Goal: Information Seeking & Learning: Learn about a topic

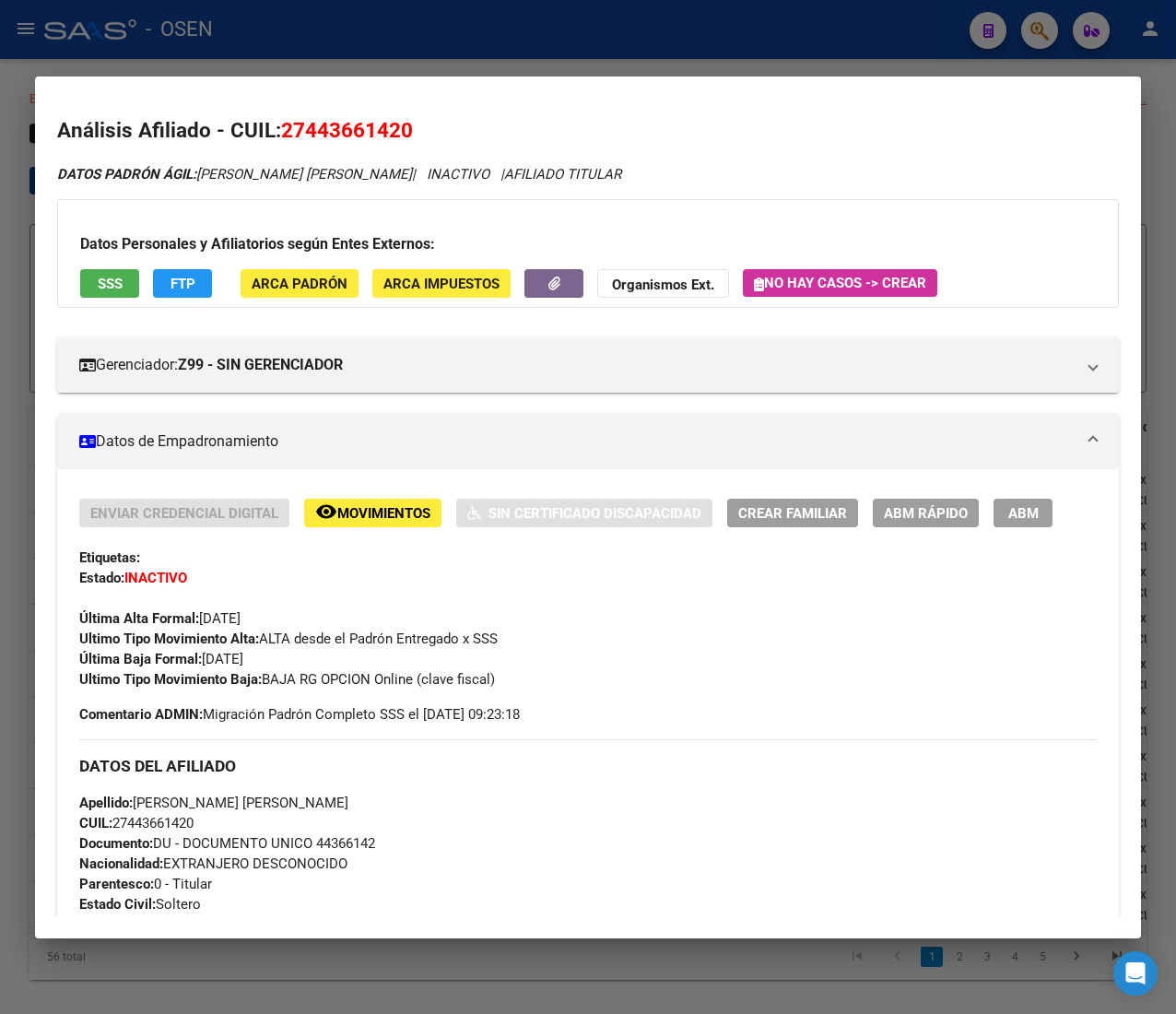
click at [474, 8] on div at bounding box center [588, 507] width 1176 height 1014
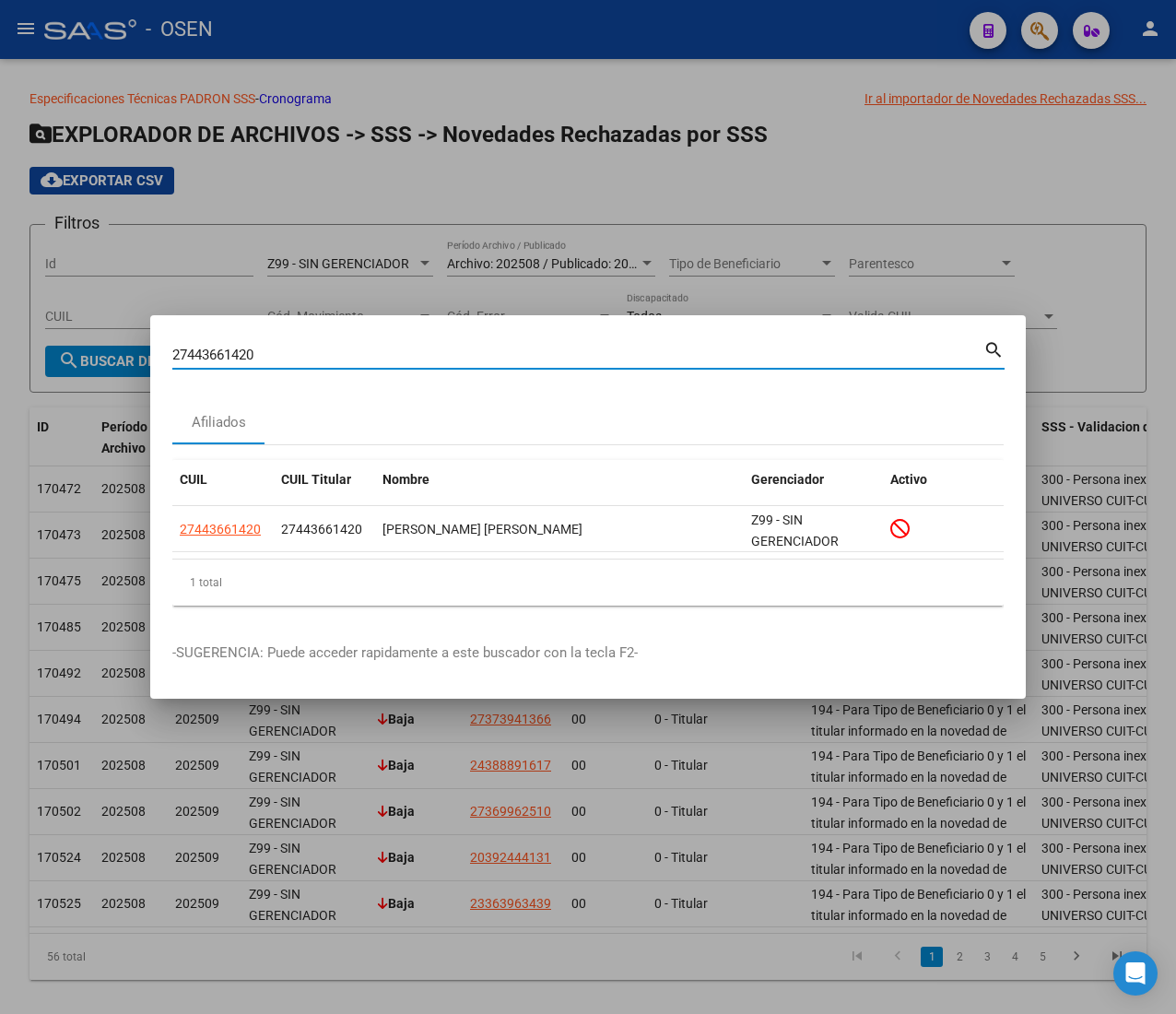
drag, startPoint x: 271, startPoint y: 361, endPoint x: 76, endPoint y: 365, distance: 195.0
click at [79, 364] on div "27443661420 Buscar (apellido, dni, cuil, nro traspaso, cuit, obra social) searc…" at bounding box center [588, 507] width 1176 height 1014
paste input "326363575"
type input "27326363575"
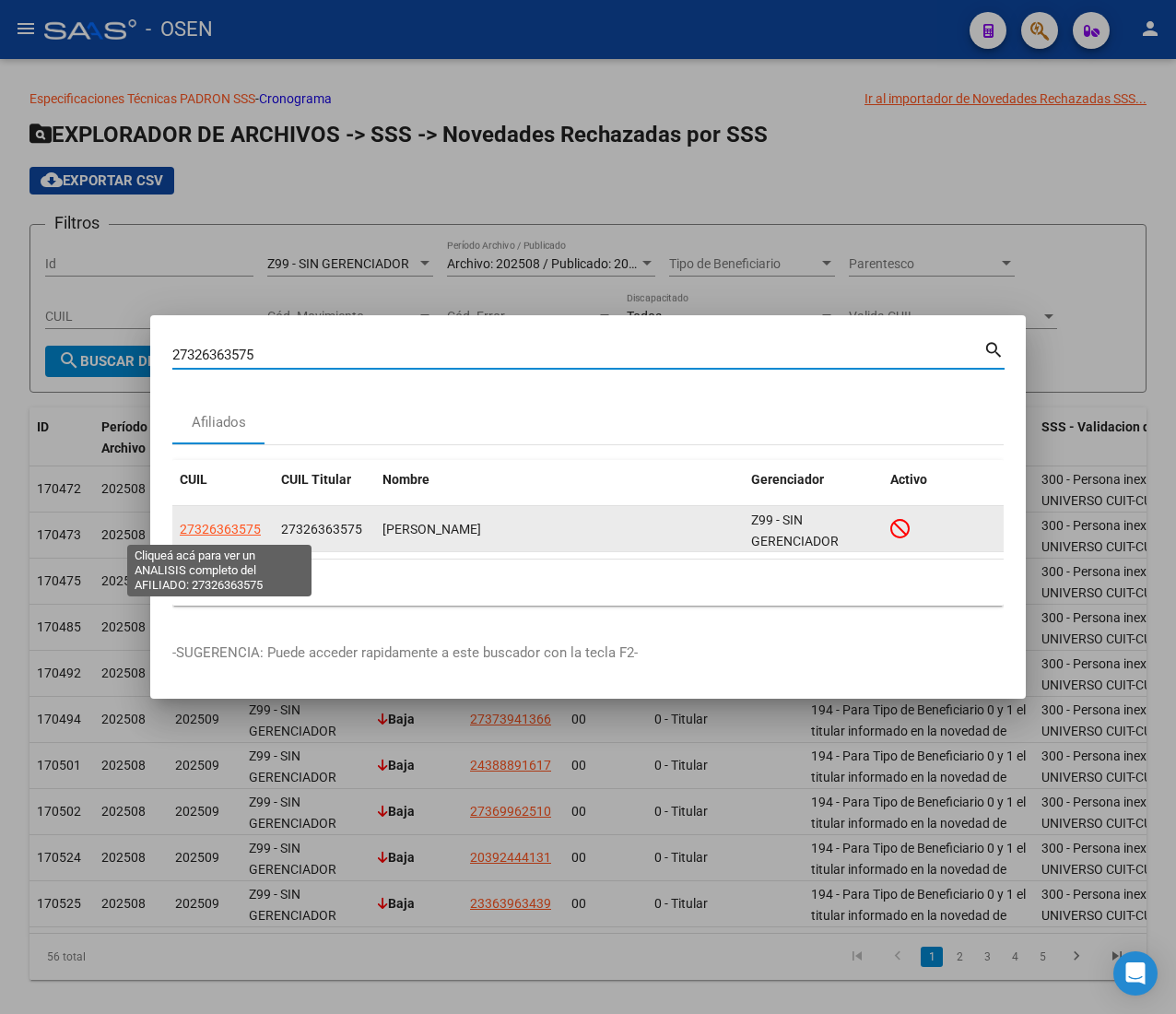
click at [232, 529] on span "27326363575" at bounding box center [220, 529] width 82 height 15
type textarea "27326363575"
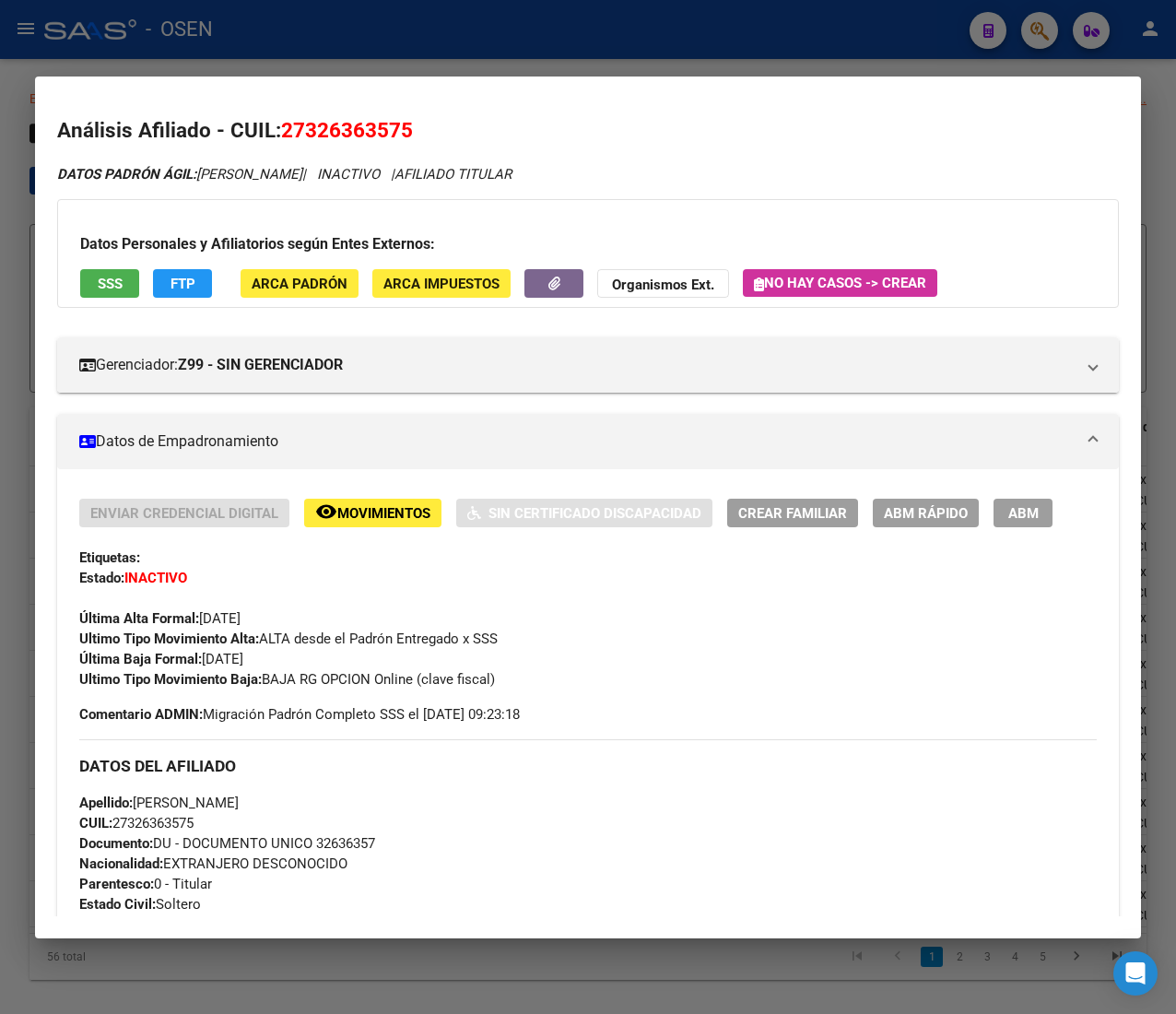
drag, startPoint x: 422, startPoint y: 38, endPoint x: 52, endPoint y: 247, distance: 424.9
click at [422, 38] on div at bounding box center [588, 507] width 1176 height 1014
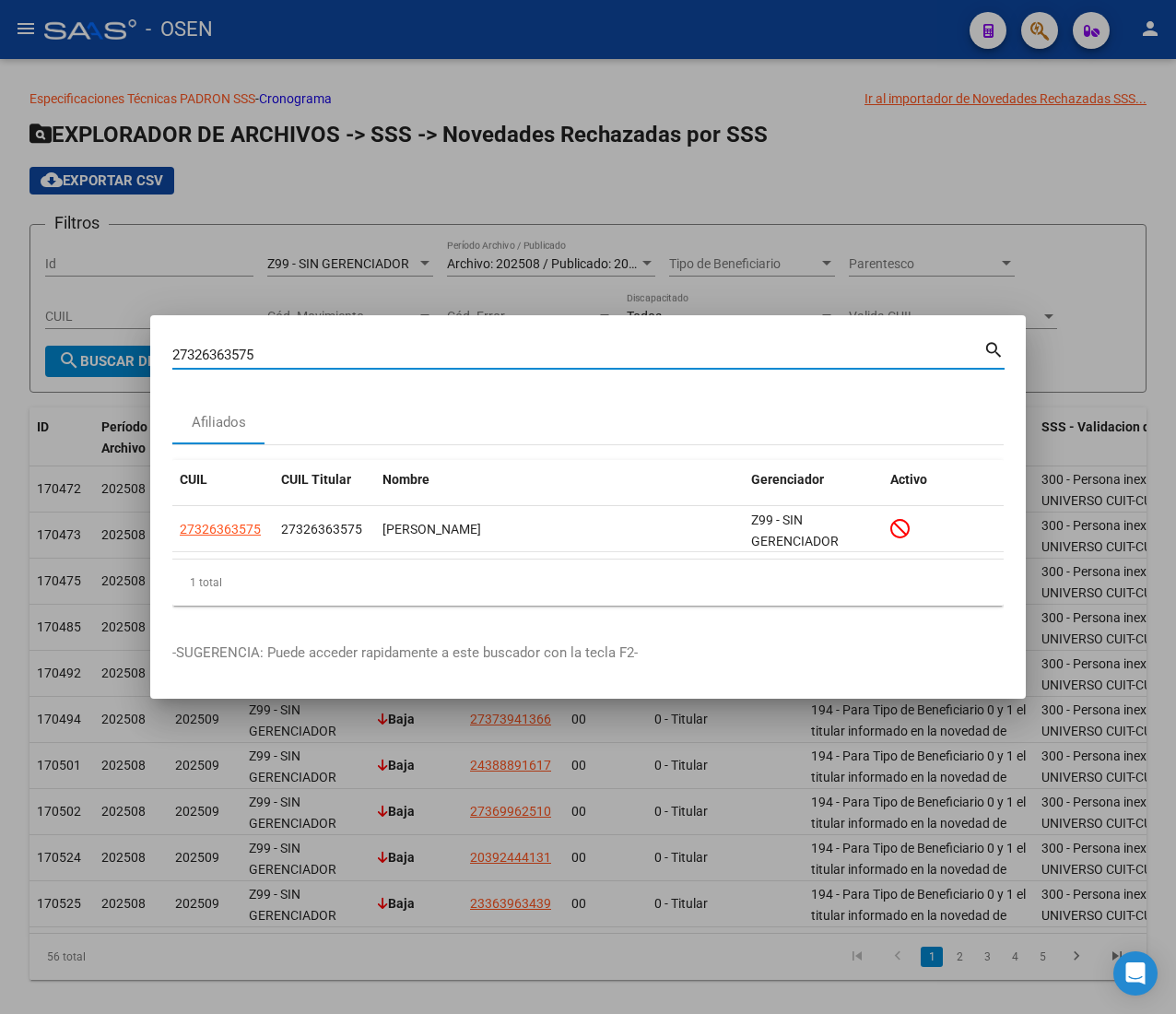
drag, startPoint x: 281, startPoint y: 364, endPoint x: 148, endPoint y: 361, distance: 133.0
click at [148, 361] on div "27326363575 Buscar (apellido, dni, cuil, nro traspaso, cuit, obra social) searc…" at bounding box center [588, 507] width 1176 height 1014
paste input "0377122012"
type input "20377122012"
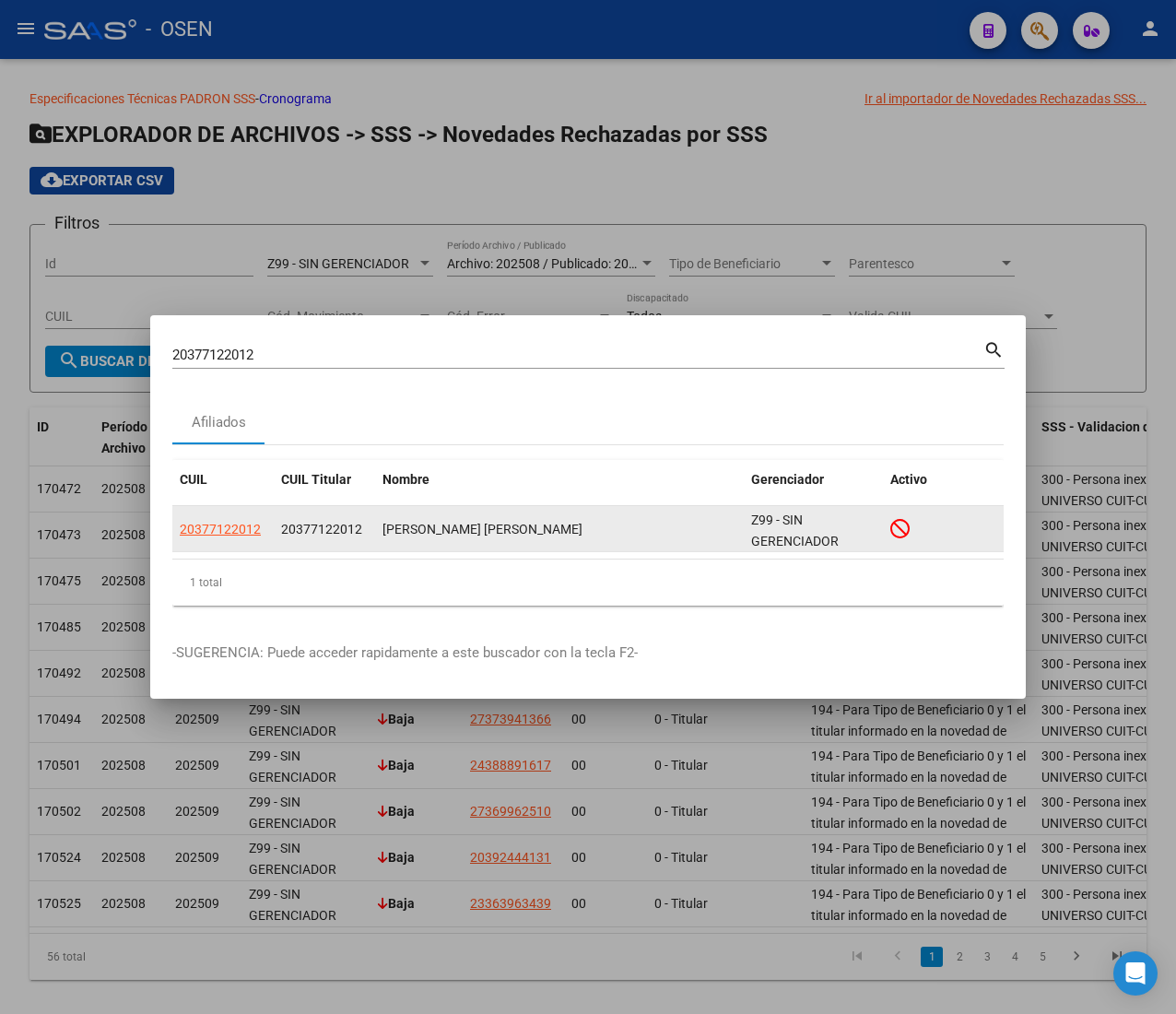
click at [238, 531] on span "20377122012" at bounding box center [220, 529] width 82 height 15
type textarea "20377122012"
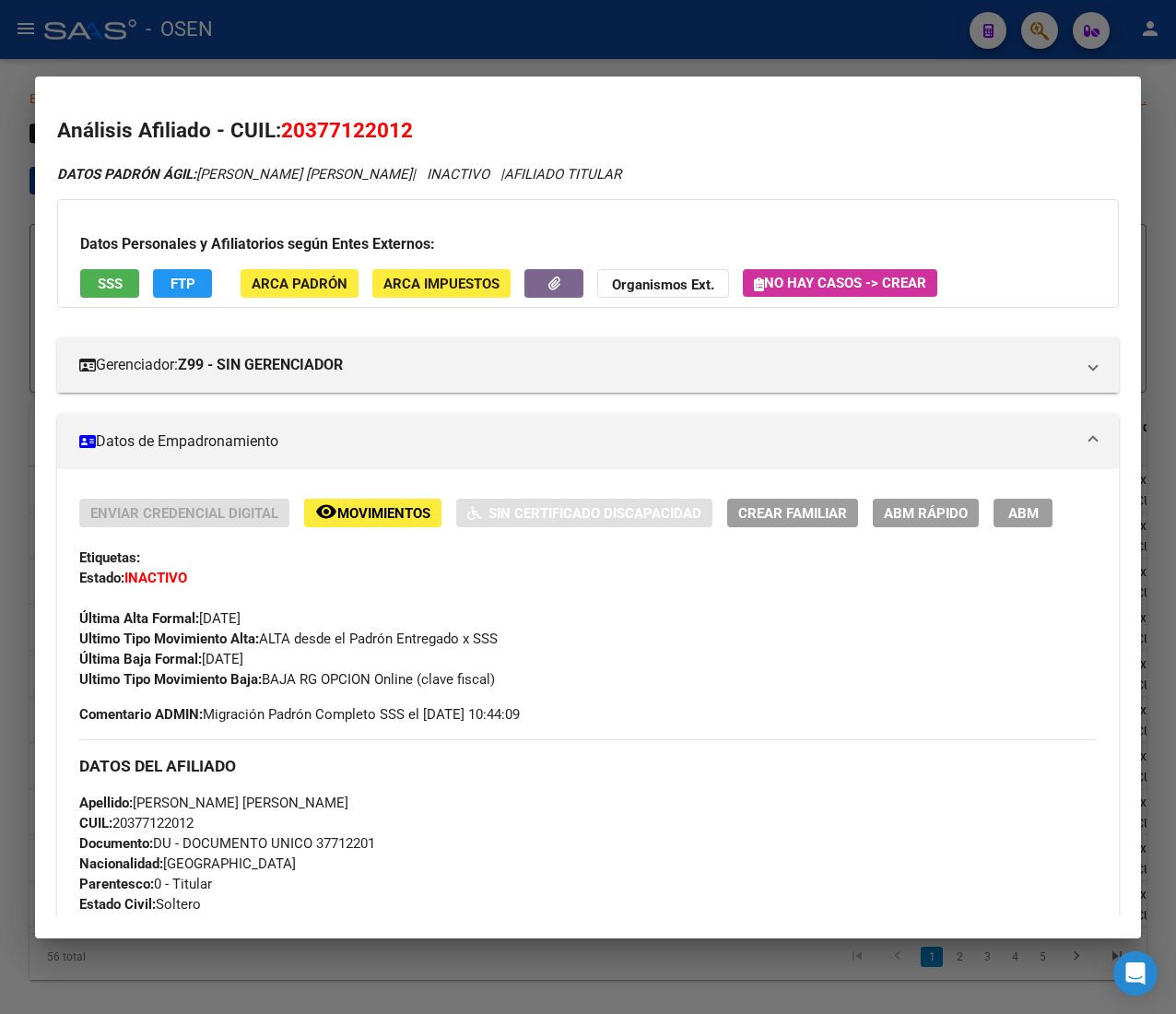
click at [403, 48] on div at bounding box center [588, 507] width 1176 height 1014
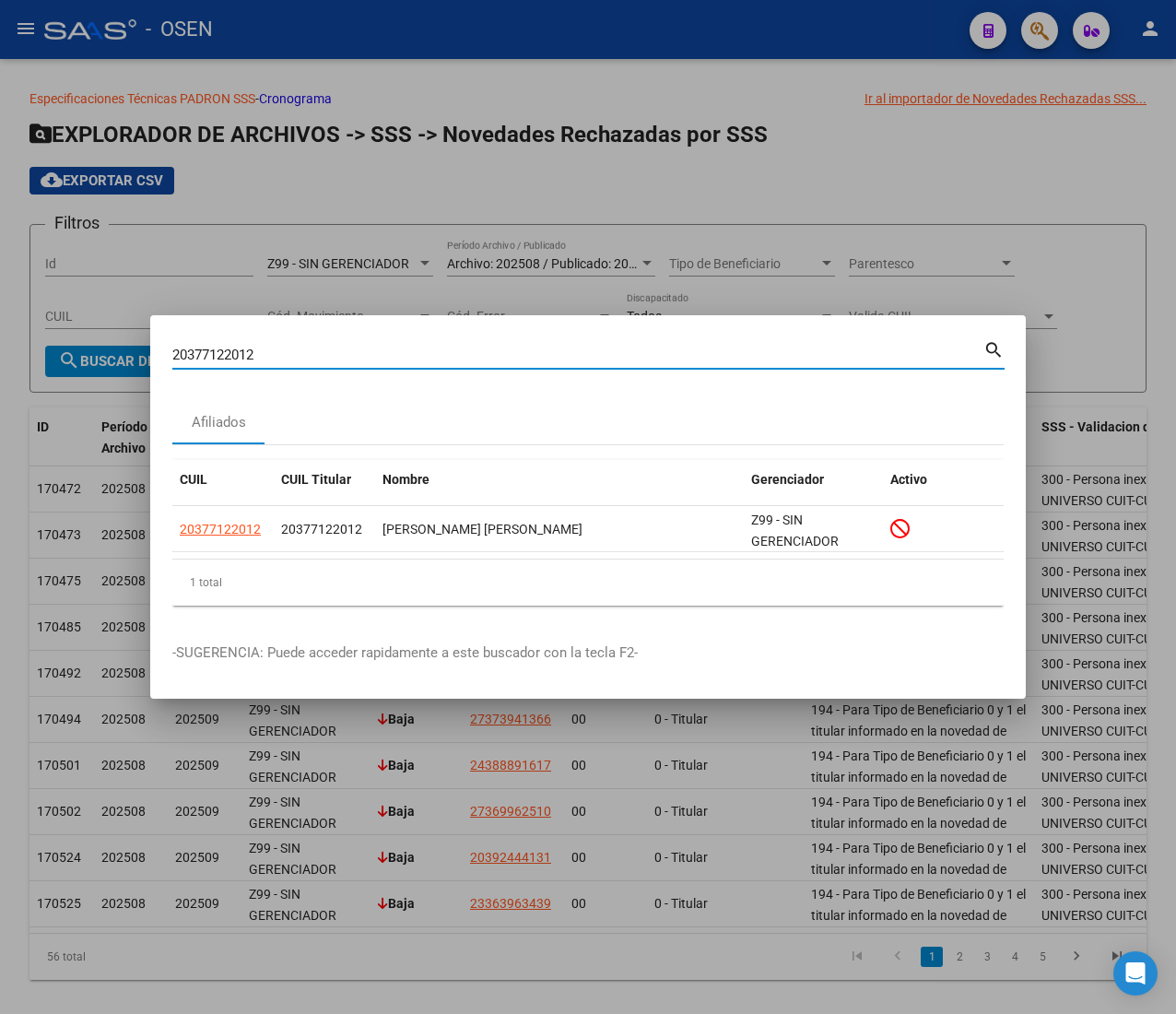
drag, startPoint x: 264, startPoint y: 357, endPoint x: 74, endPoint y: 349, distance: 190.2
click at [79, 347] on div "20377122012 Buscar (apellido, dni, cuil, nro traspaso, cuit, obra social) searc…" at bounding box center [588, 507] width 1176 height 1014
paste input "421203416"
type input "20421203416"
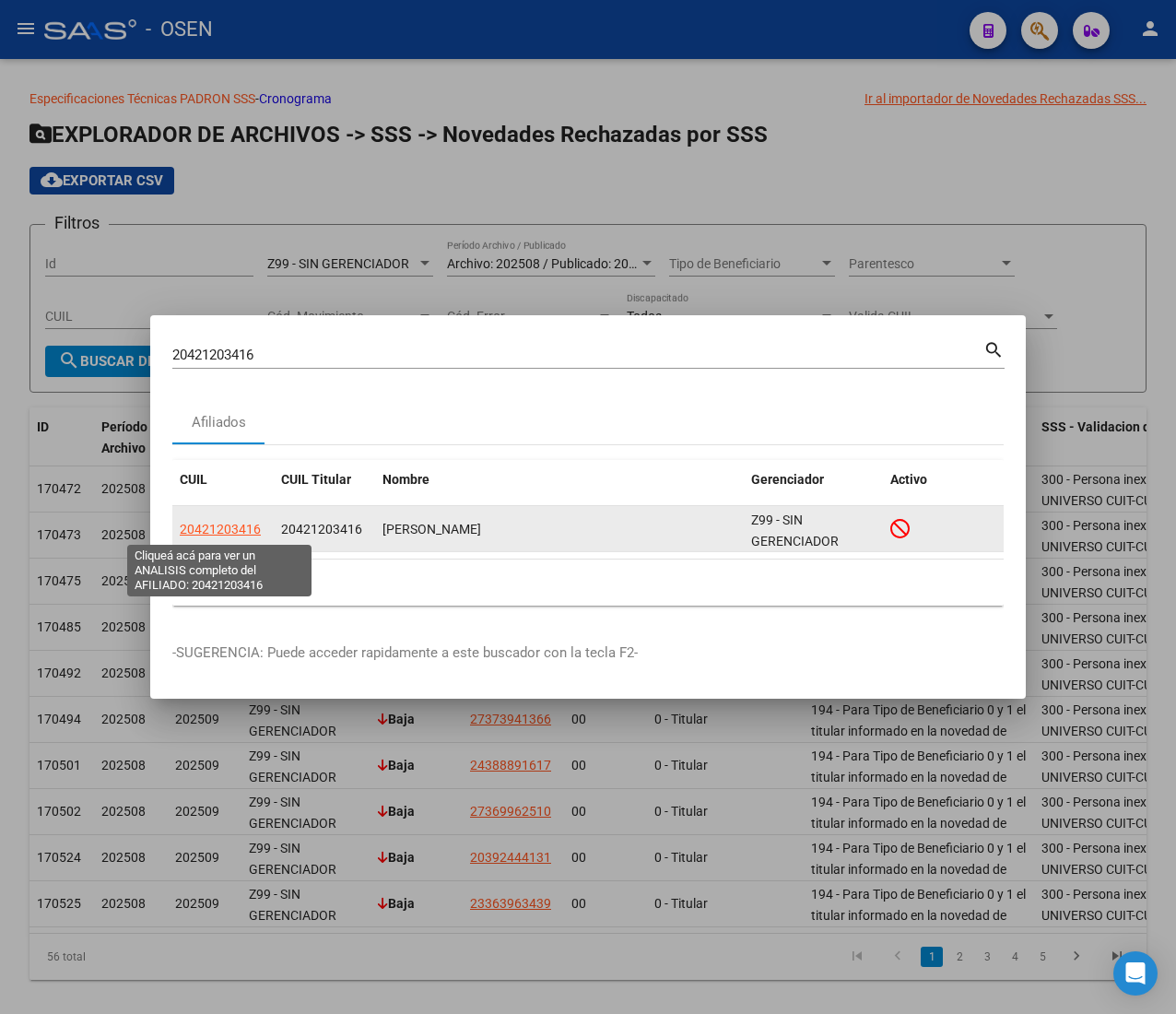
click at [226, 530] on span "20421203416" at bounding box center [220, 529] width 82 height 15
type textarea "20421203416"
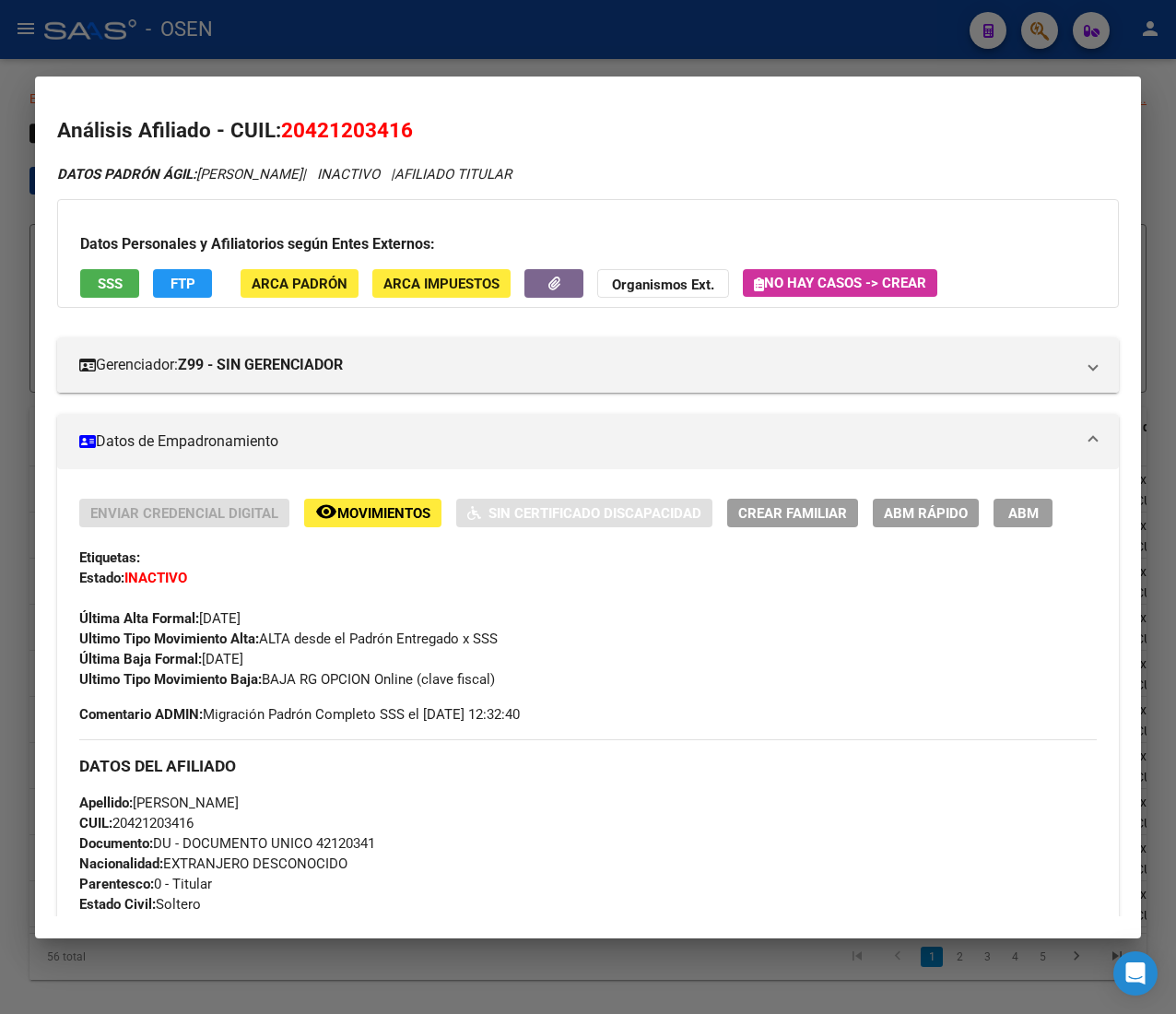
click at [301, 73] on div at bounding box center [588, 507] width 1176 height 1014
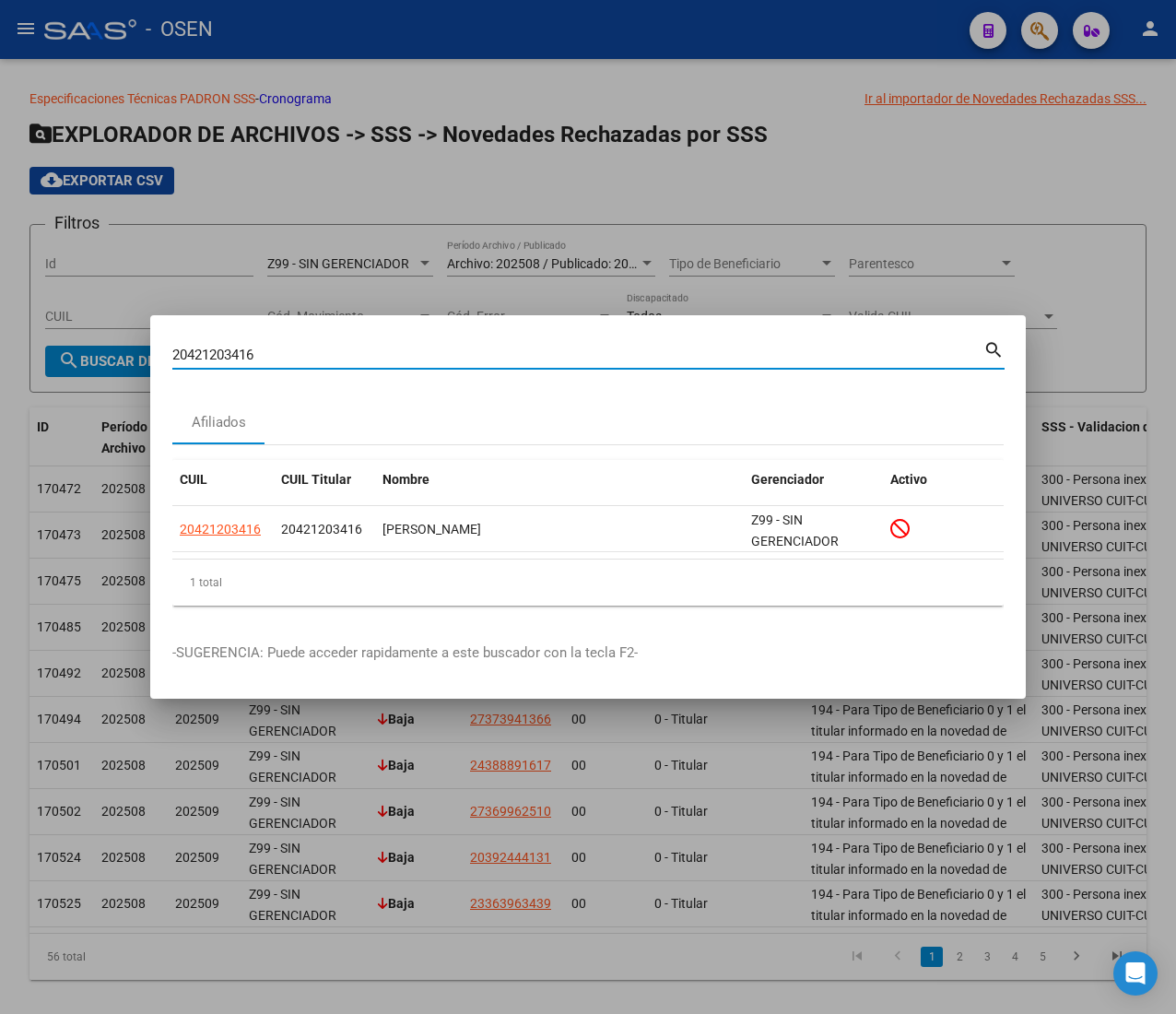
drag, startPoint x: 263, startPoint y: 353, endPoint x: 67, endPoint y: 338, distance: 196.6
click at [70, 338] on div "20421203416 Buscar (apellido, dni, cuil, nro traspaso, cuit, obra social) searc…" at bounding box center [588, 507] width 1176 height 1014
paste input "7303410029"
type input "27303410029"
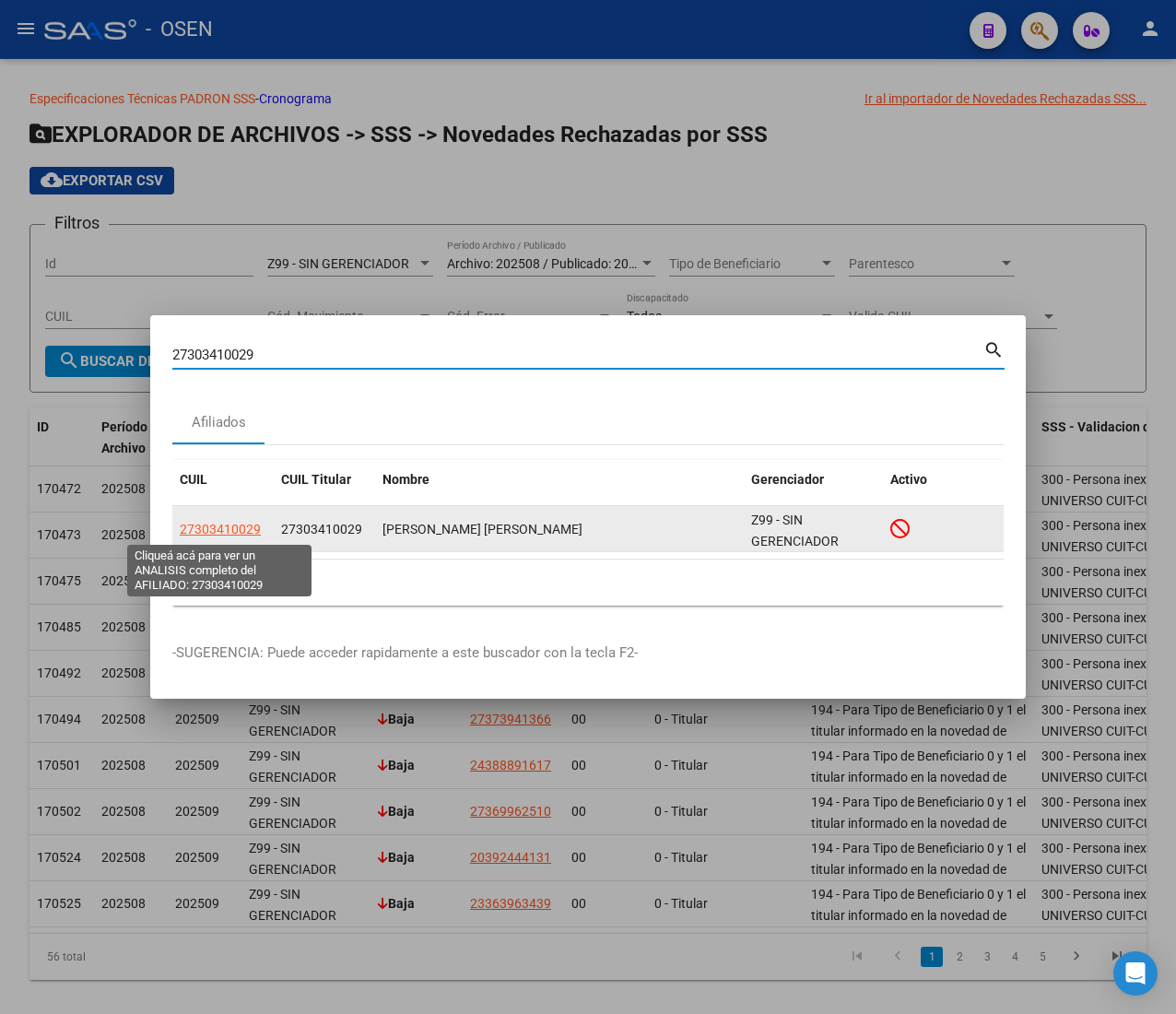
click at [237, 525] on span "27303410029" at bounding box center [220, 529] width 82 height 15
type textarea "27303410029"
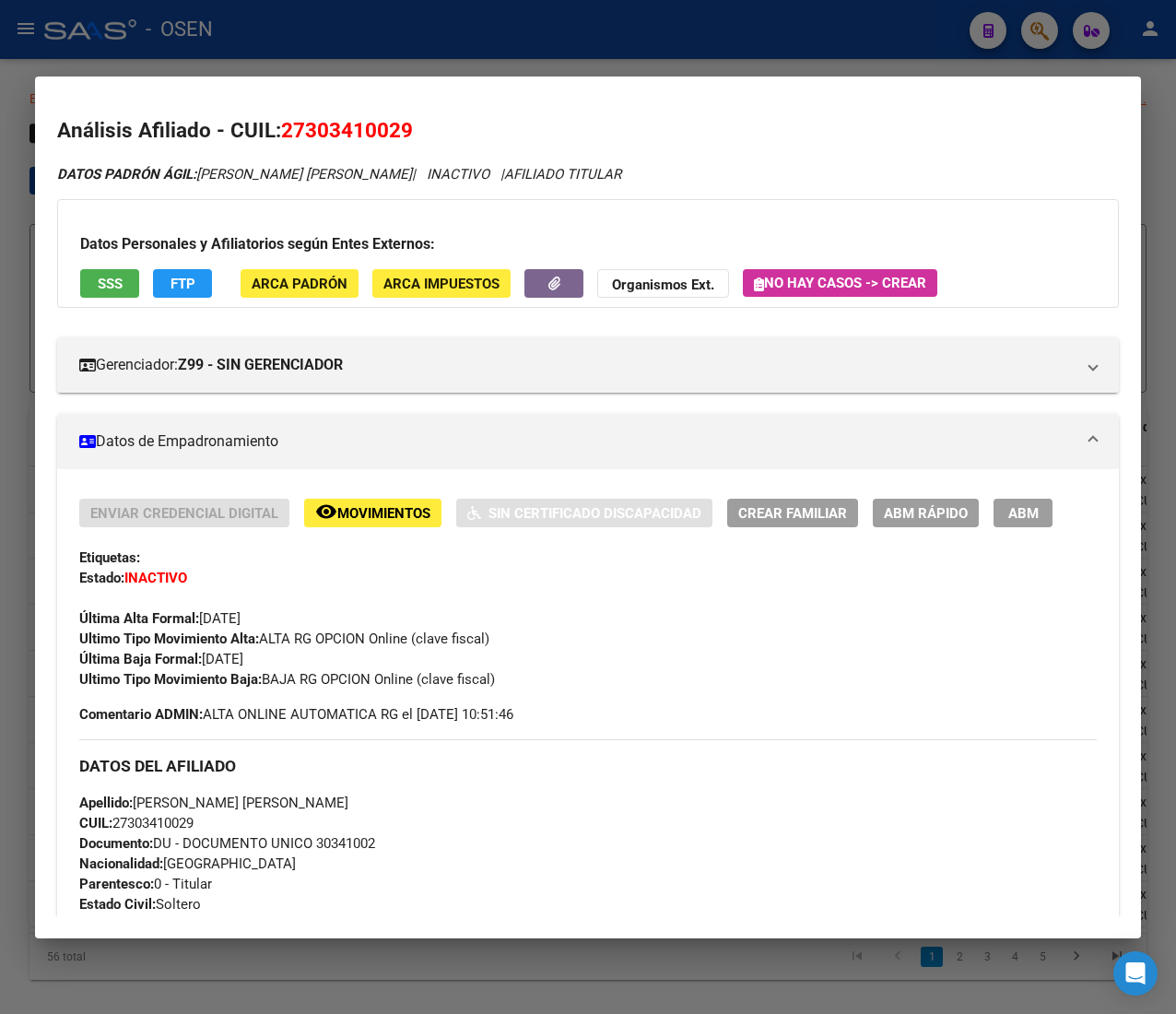
drag, startPoint x: 292, startPoint y: 33, endPoint x: 301, endPoint y: 81, distance: 48.8
click at [292, 33] on div at bounding box center [588, 507] width 1176 height 1014
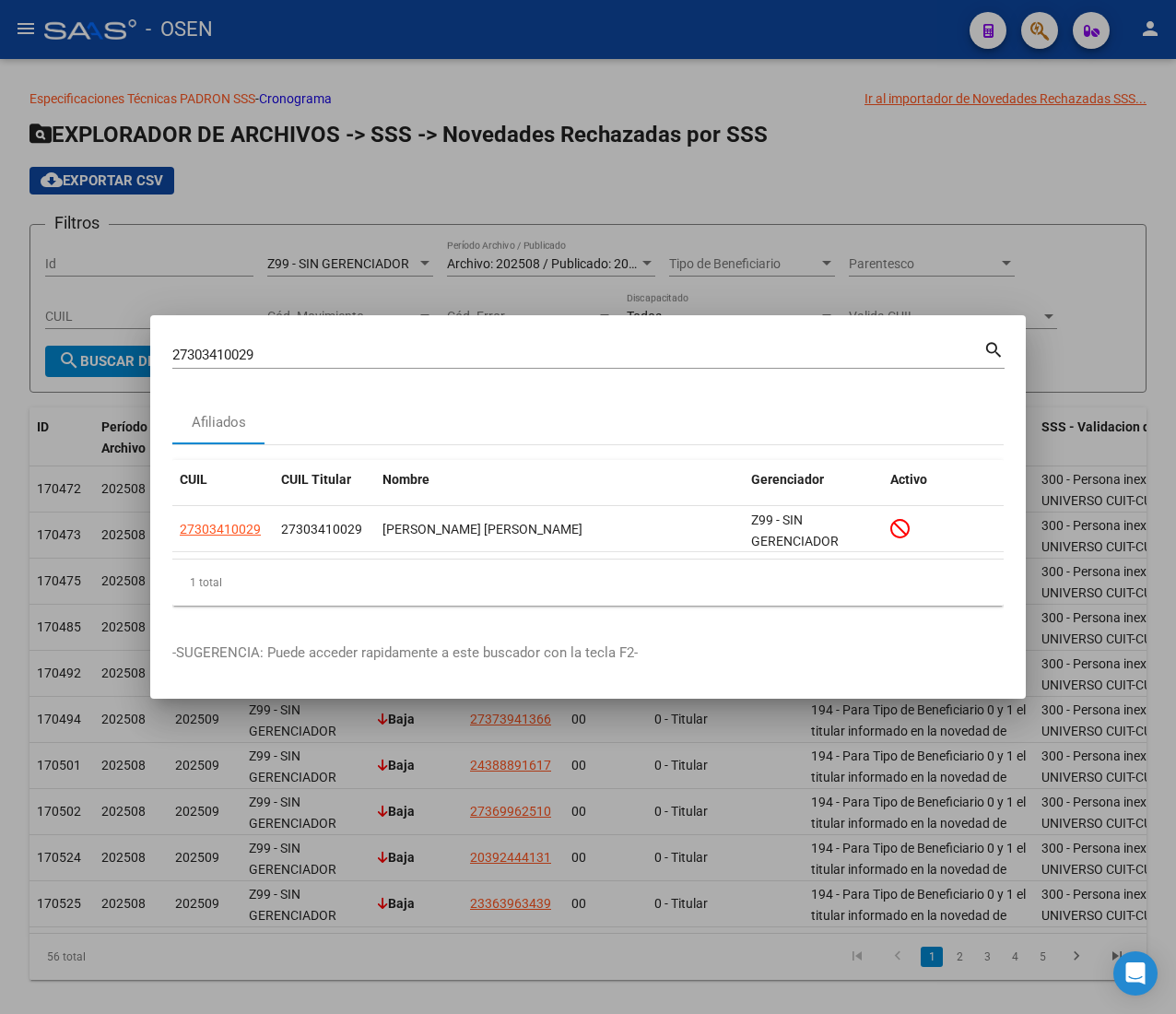
drag, startPoint x: 266, startPoint y: 357, endPoint x: 1, endPoint y: 321, distance: 267.4
click at [19, 330] on div "27303410029 Buscar (apellido, dni, cuil, nro traspaso, cuit, obra social) searc…" at bounding box center [588, 507] width 1176 height 1014
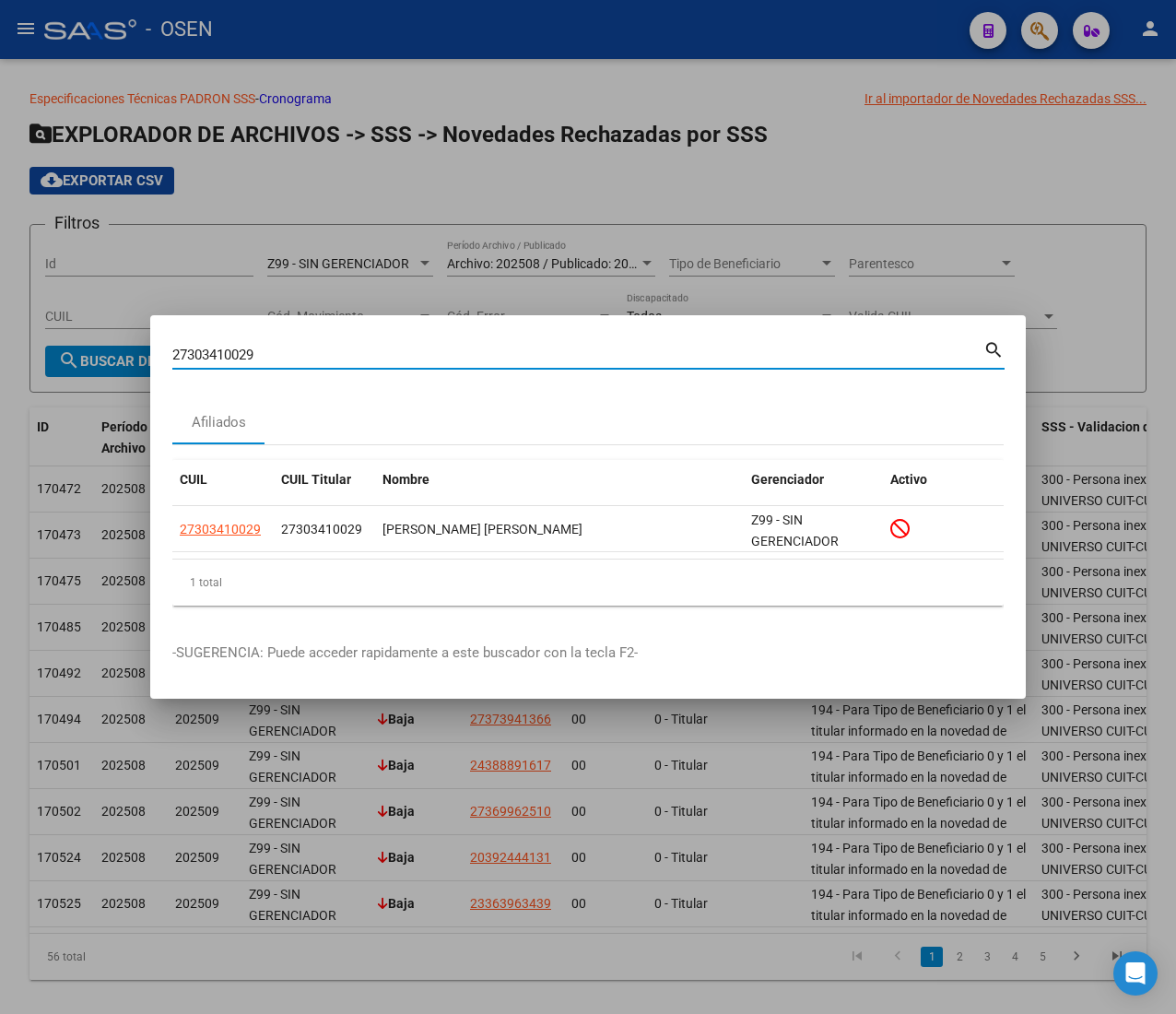
paste input "94081472"
type input "27394081472"
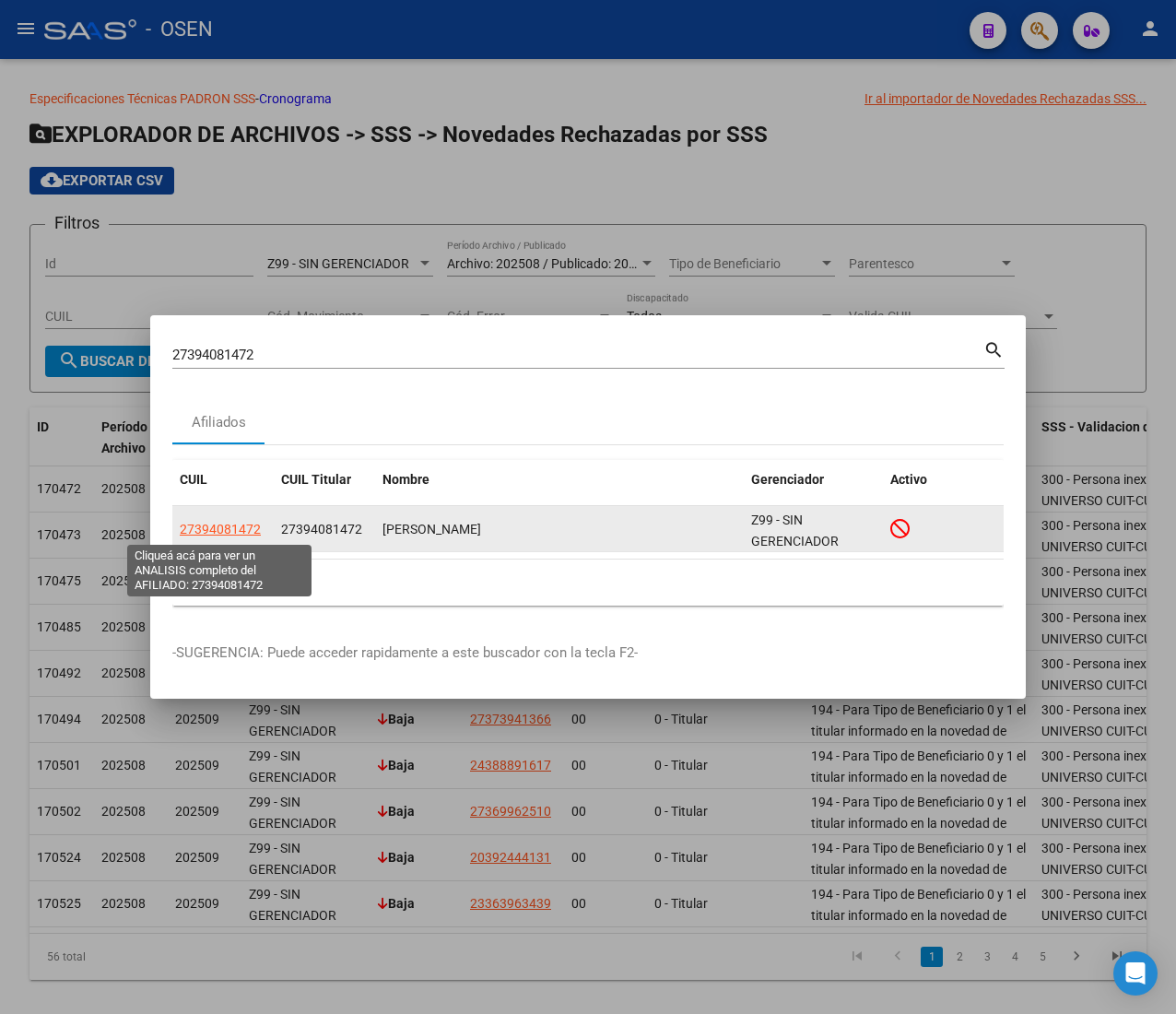
click at [229, 526] on span "27394081472" at bounding box center [220, 529] width 82 height 15
type textarea "27394081472"
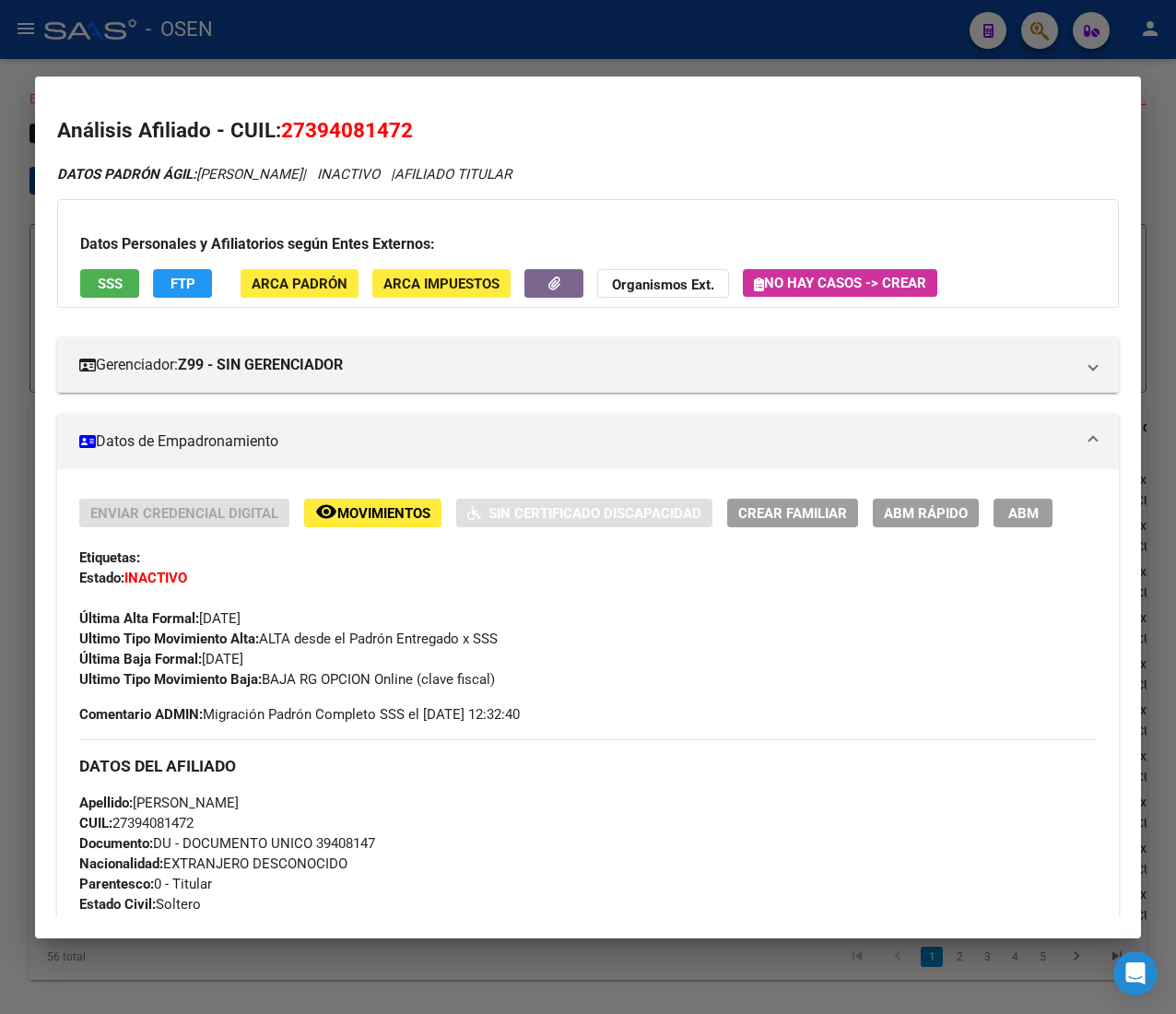
click at [326, 47] on div at bounding box center [588, 507] width 1176 height 1014
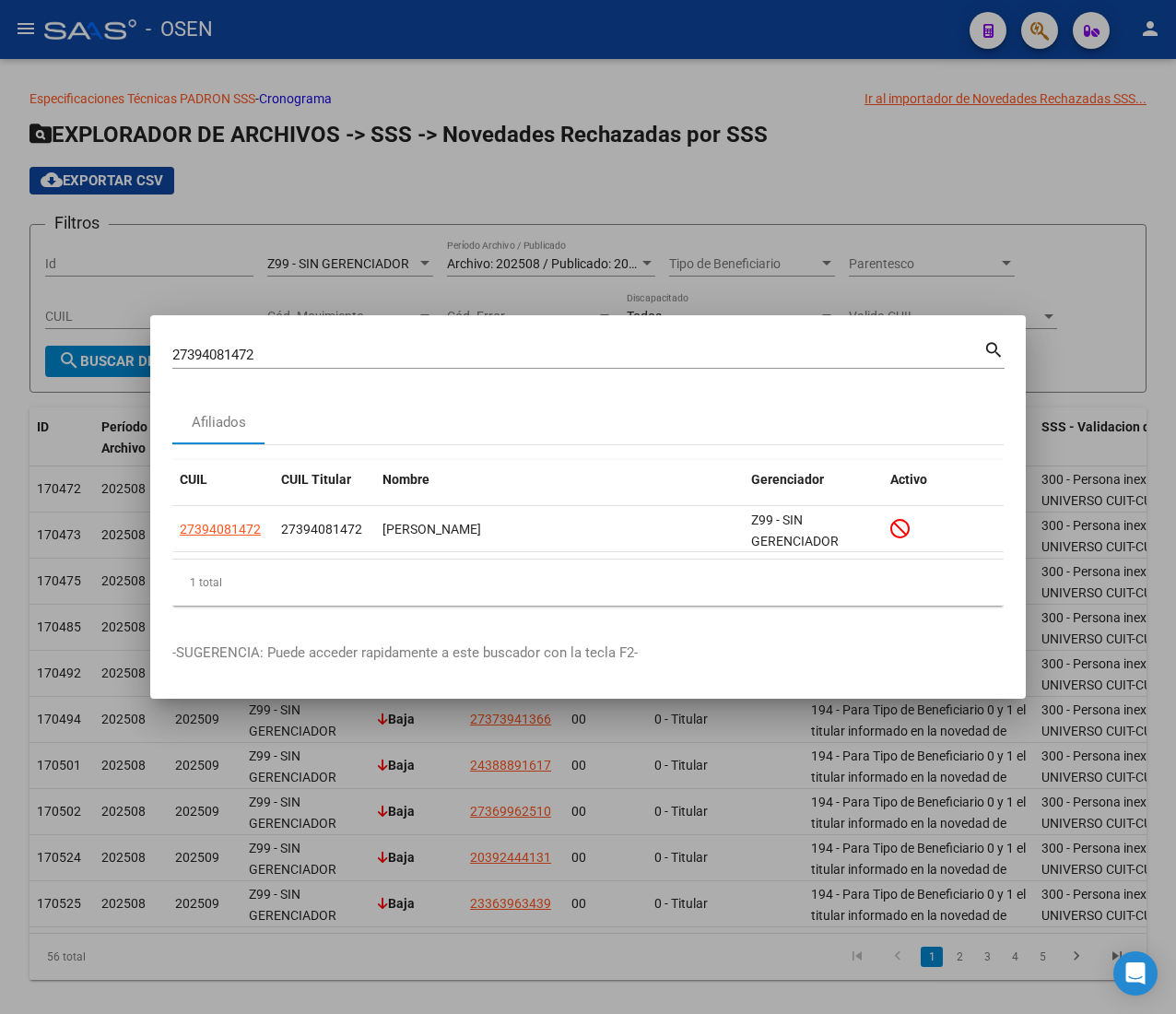
drag, startPoint x: 282, startPoint y: 357, endPoint x: 86, endPoint y: 362, distance: 196.1
click at [111, 358] on div "27394081472 Buscar (apellido, dni, cuil, nro traspaso, cuit, obra social) searc…" at bounding box center [588, 507] width 1176 height 1014
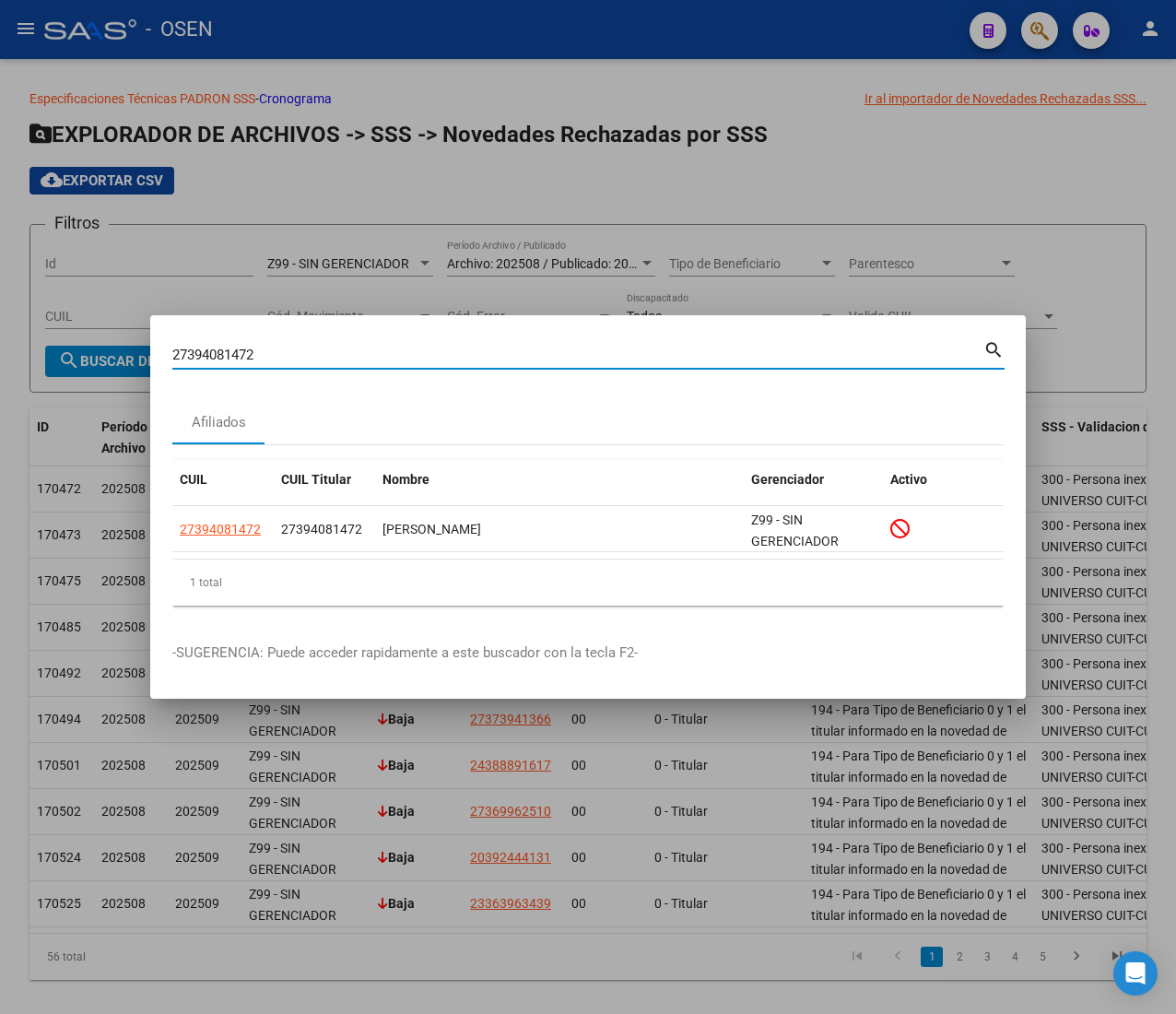
drag, startPoint x: 296, startPoint y: 356, endPoint x: -77, endPoint y: 343, distance: 373.2
click at [0, 343] on html "menu - OSEN person Firma Express Inicio Calendario SSS Instructivos Contacto OS…" at bounding box center [588, 507] width 1176 height 1014
paste input "01491897"
type input "27301491897"
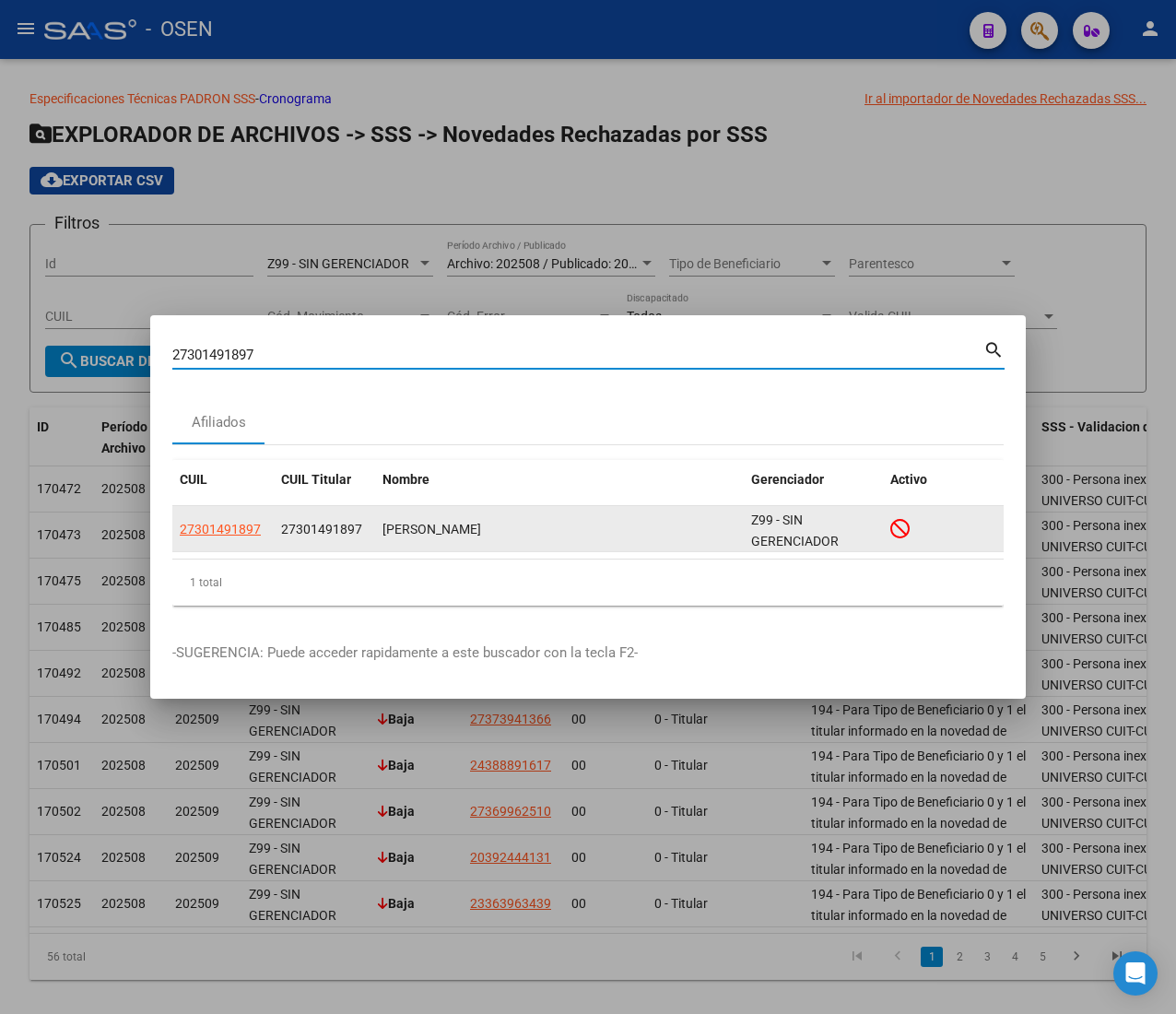
click at [242, 541] on datatable-body-cell "27301491897" at bounding box center [222, 529] width 101 height 45
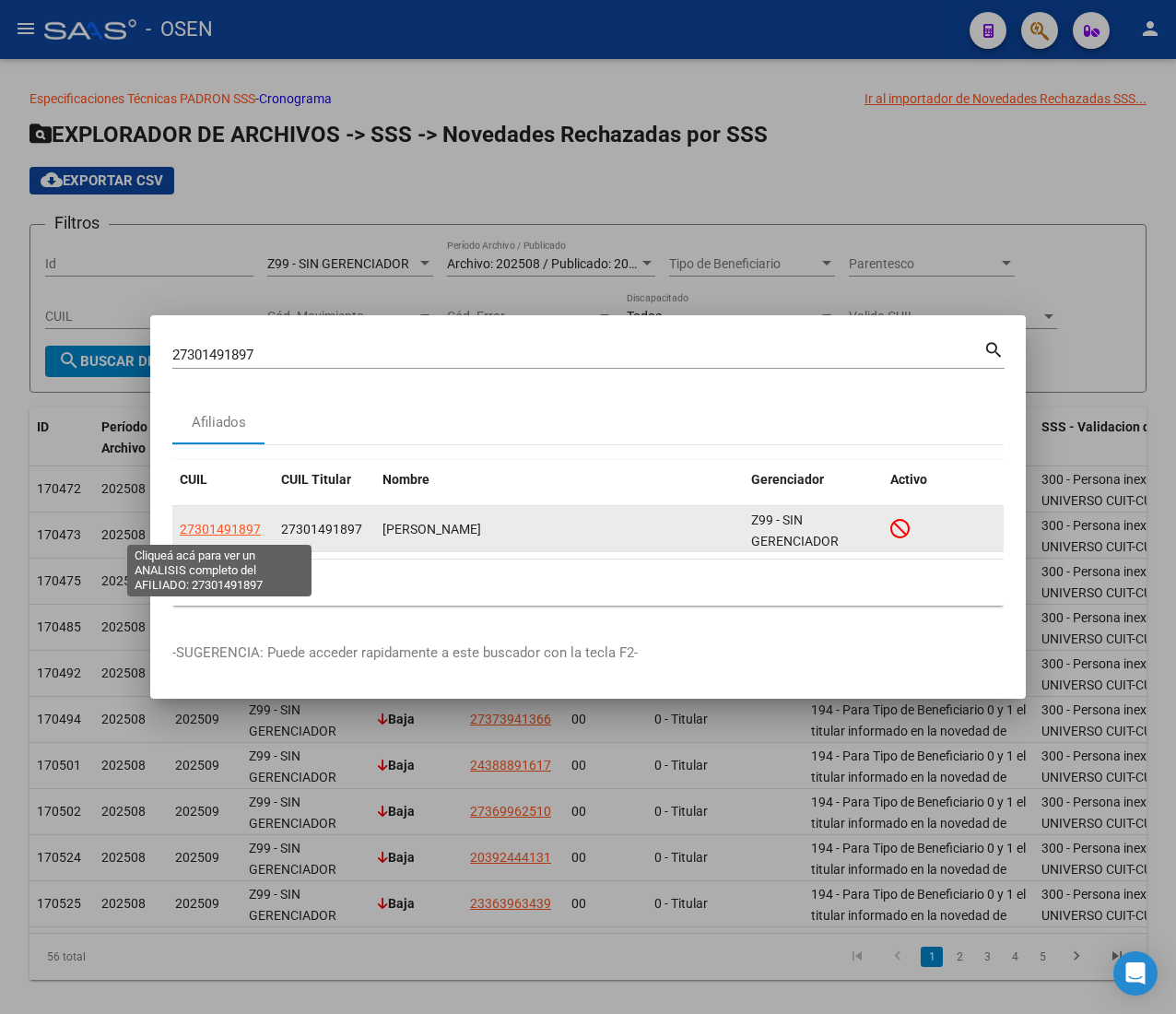
click at [244, 533] on span "27301491897" at bounding box center [220, 529] width 82 height 15
type textarea "27301491897"
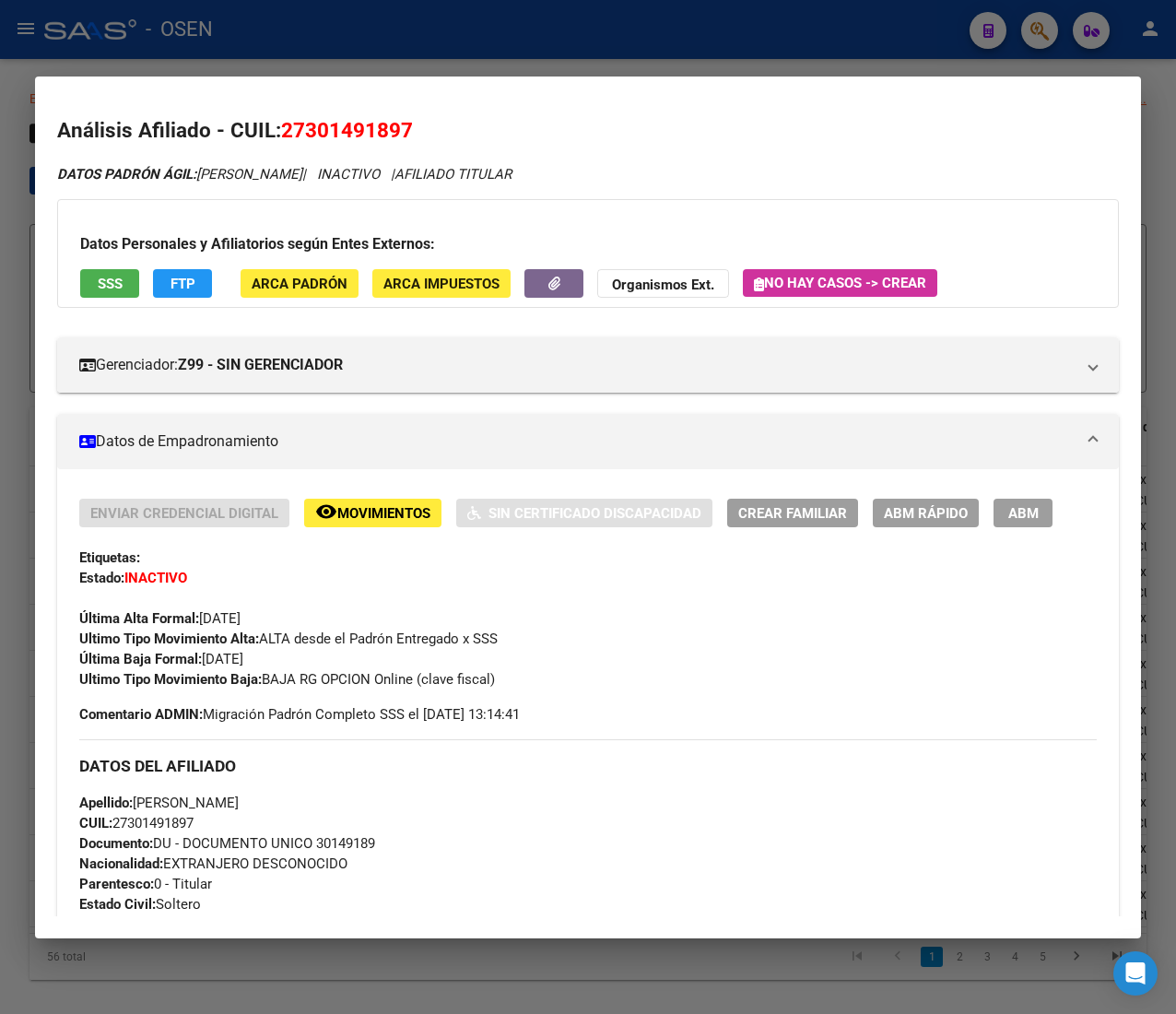
click at [495, 58] on div at bounding box center [588, 507] width 1176 height 1014
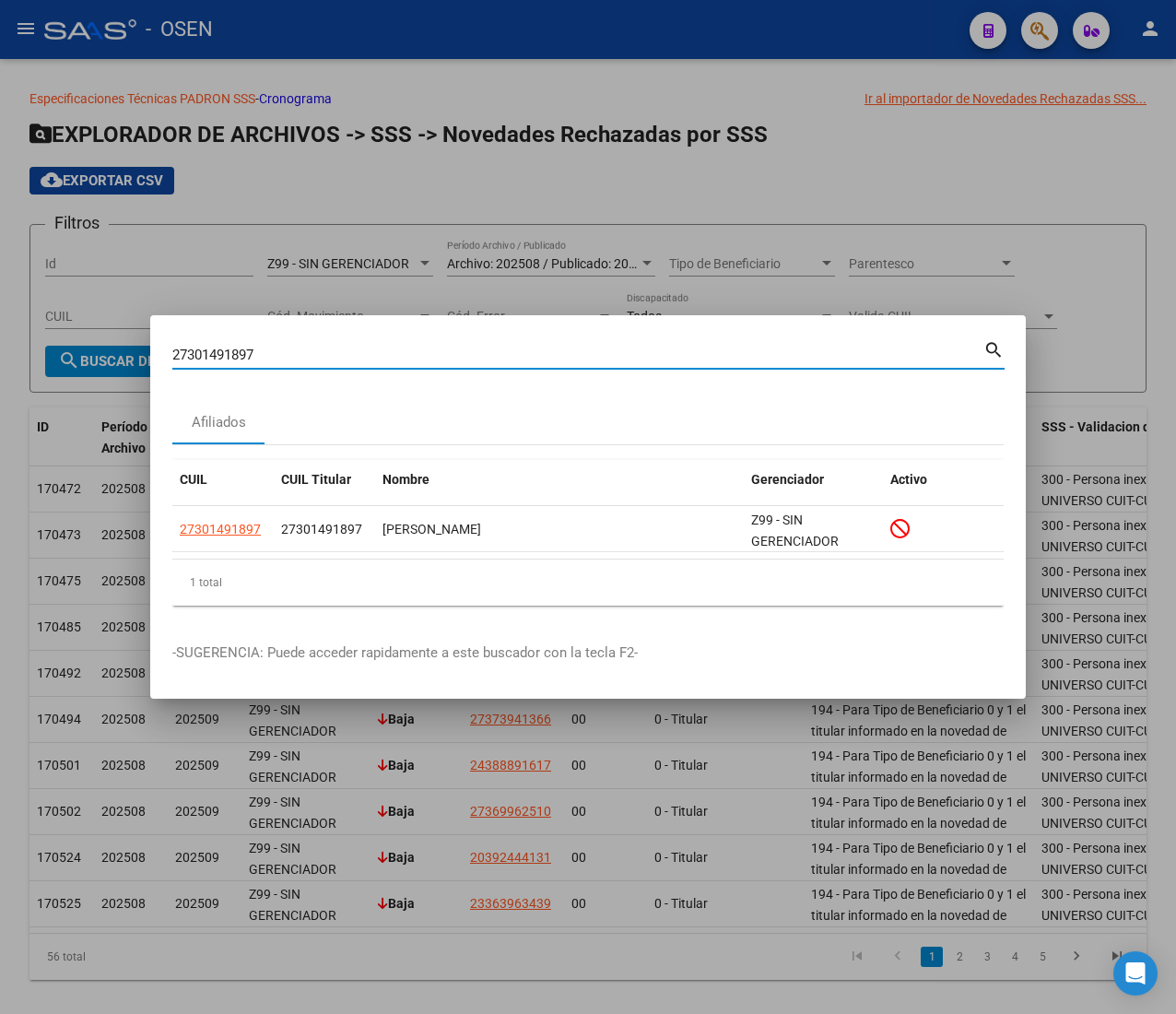
drag, startPoint x: 255, startPoint y: 348, endPoint x: 90, endPoint y: 320, distance: 167.4
click at [94, 321] on div "27301491897 Buscar (apellido, dni, cuil, nro traspaso, cuit, obra social) searc…" at bounding box center [588, 507] width 1176 height 1014
paste input "278272201"
type input "27278272201"
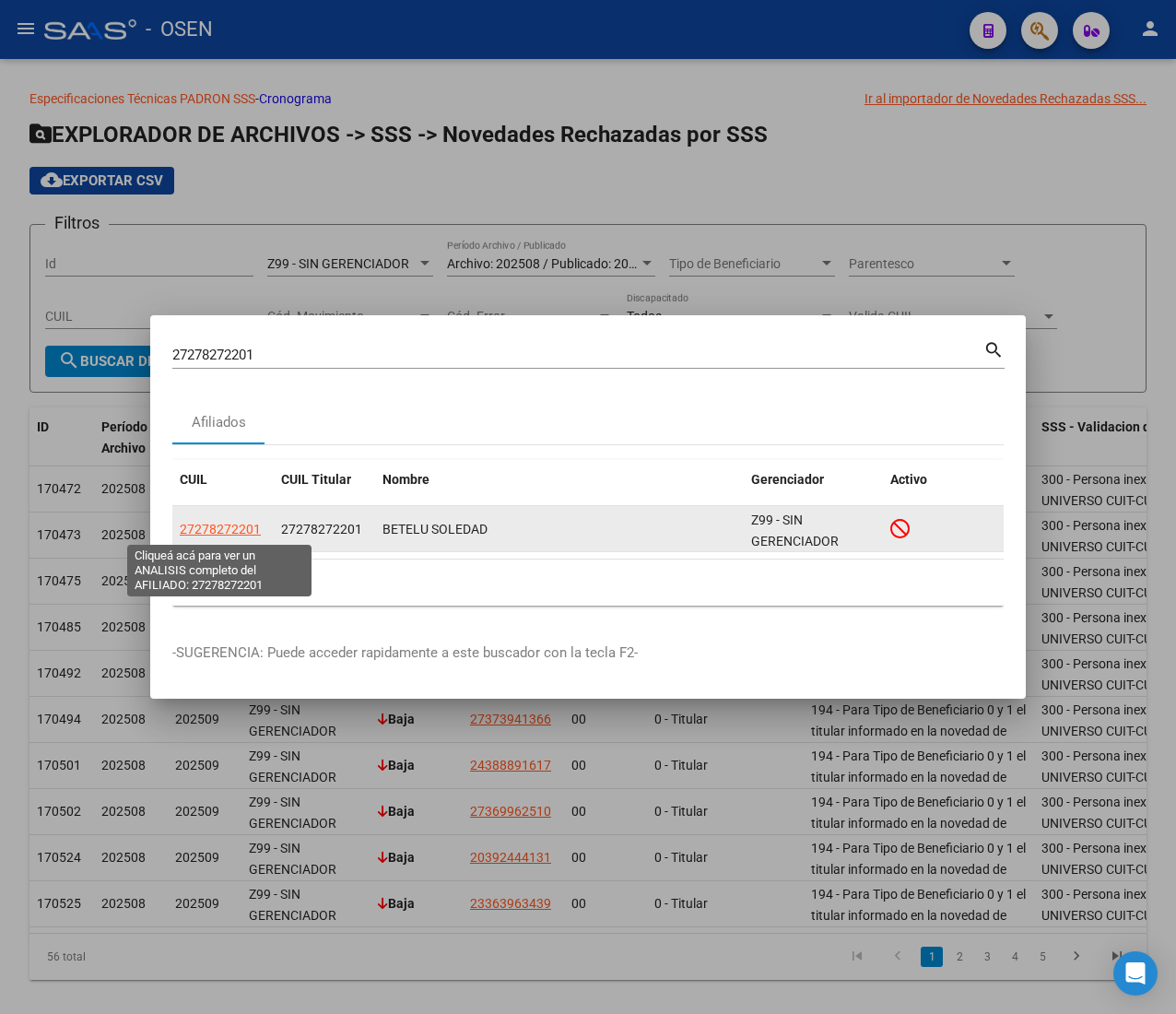
click at [212, 524] on span "27278272201" at bounding box center [220, 529] width 82 height 15
type textarea "27278272201"
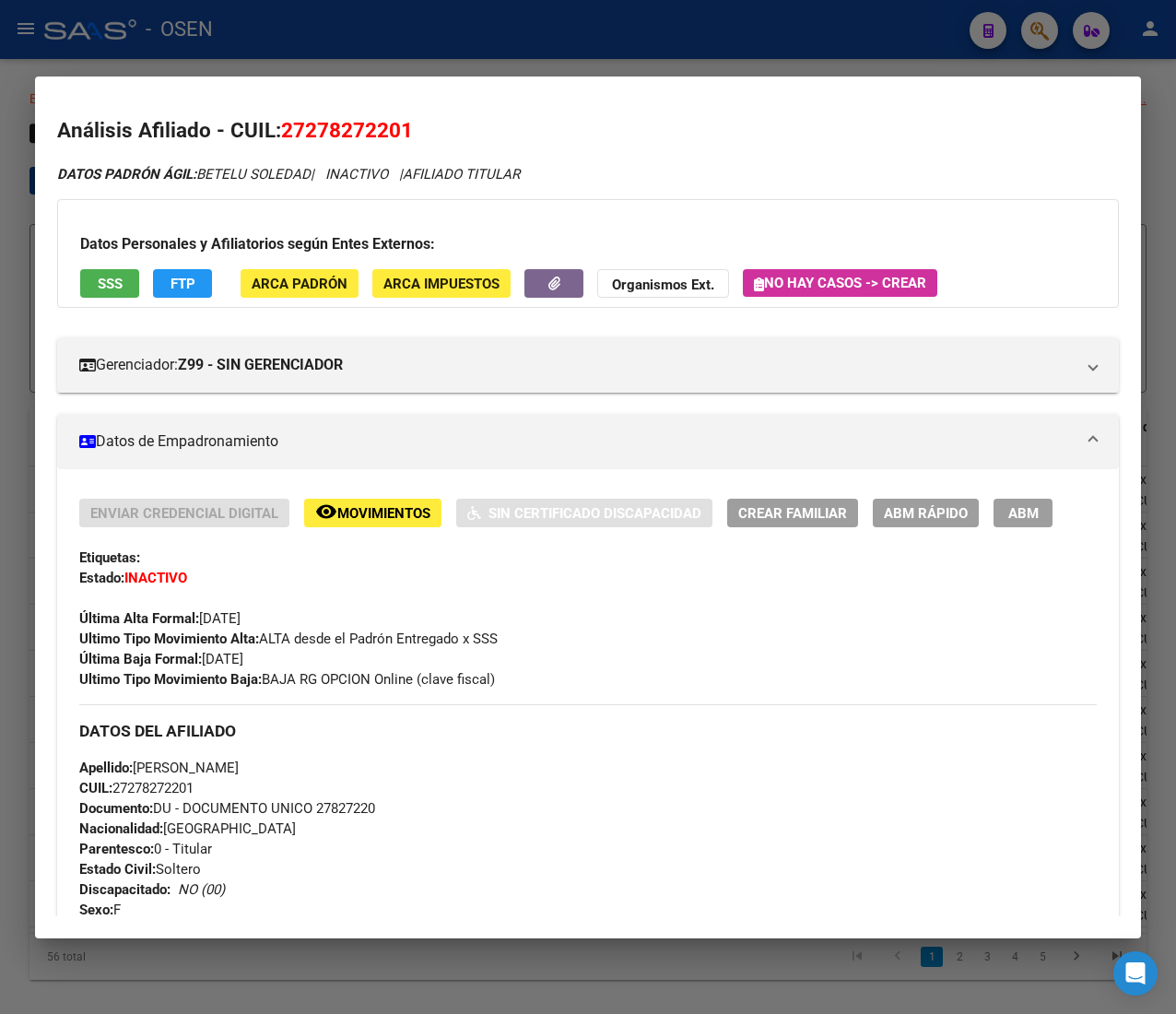
drag, startPoint x: 448, startPoint y: 3, endPoint x: 444, endPoint y: 18, distance: 15.5
click at [446, 13] on div at bounding box center [588, 507] width 1176 height 1014
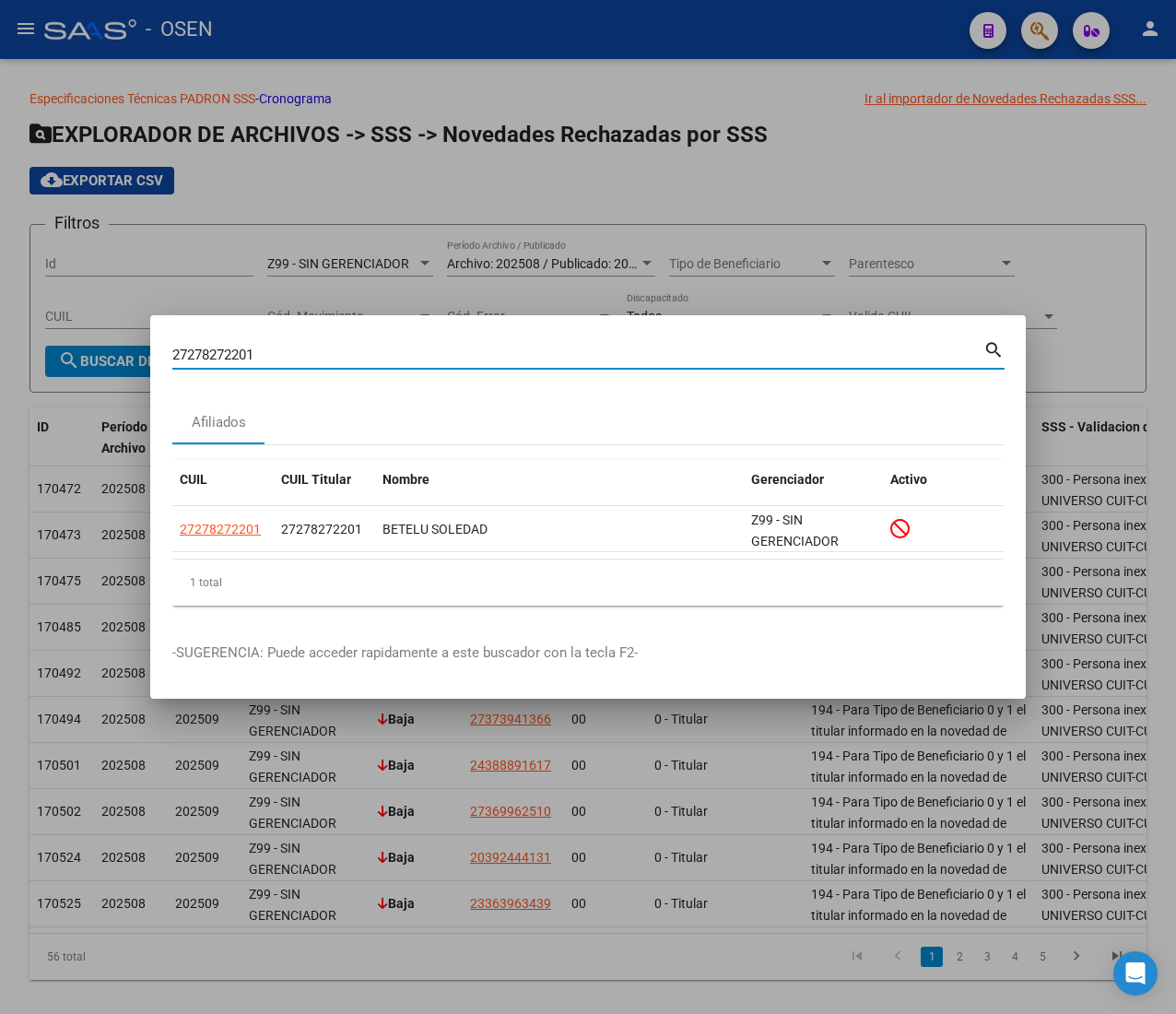
drag, startPoint x: 278, startPoint y: 361, endPoint x: 137, endPoint y: 356, distance: 141.1
click at [137, 356] on div "27278272201 Buscar (apellido, dni, cuil, nro traspaso, cuit, obra social) searc…" at bounding box center [588, 507] width 1176 height 1014
paste input "0338630086"
type input "20338630086"
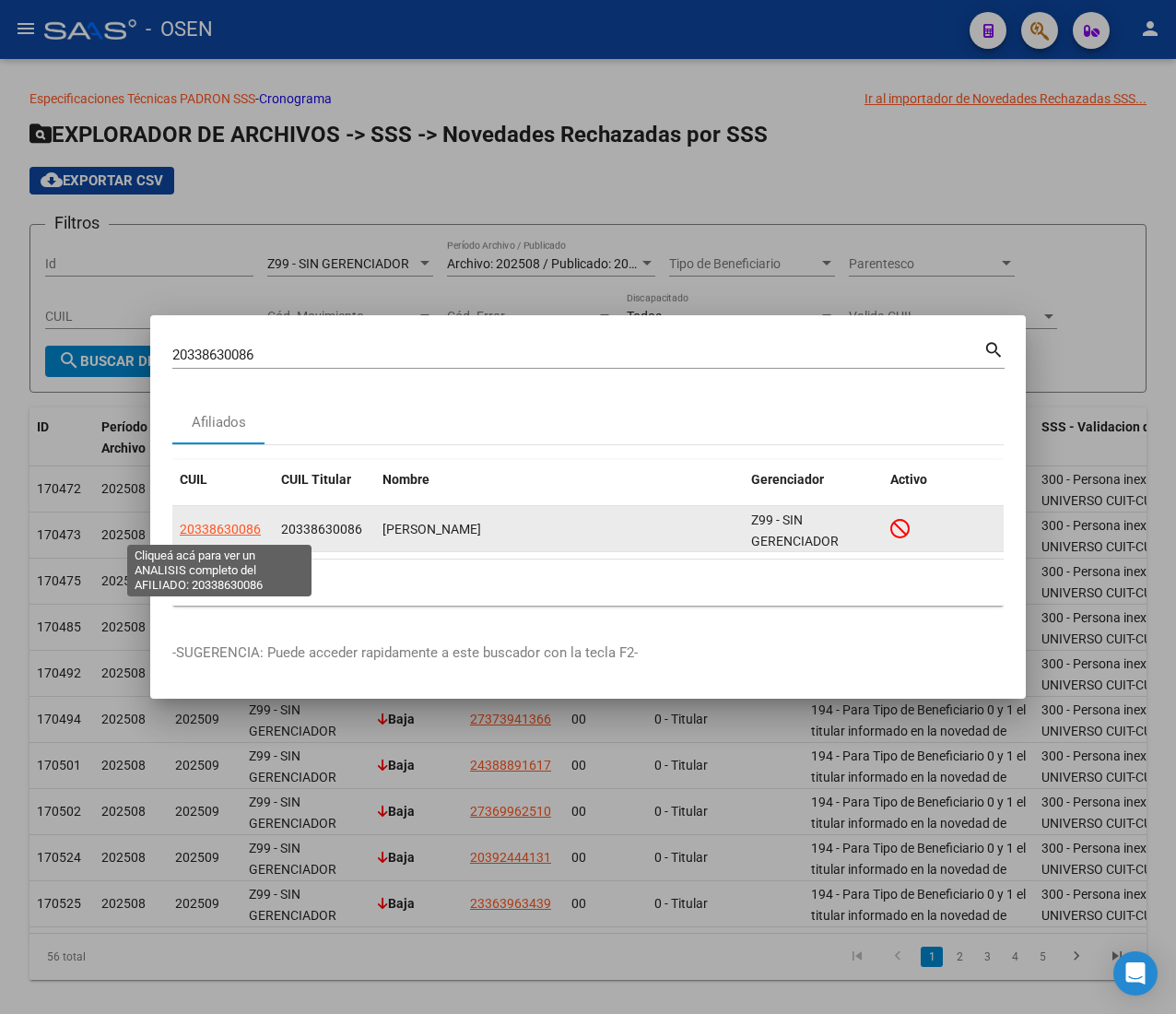
click at [236, 524] on span "20338630086" at bounding box center [220, 529] width 82 height 15
type textarea "20338630086"
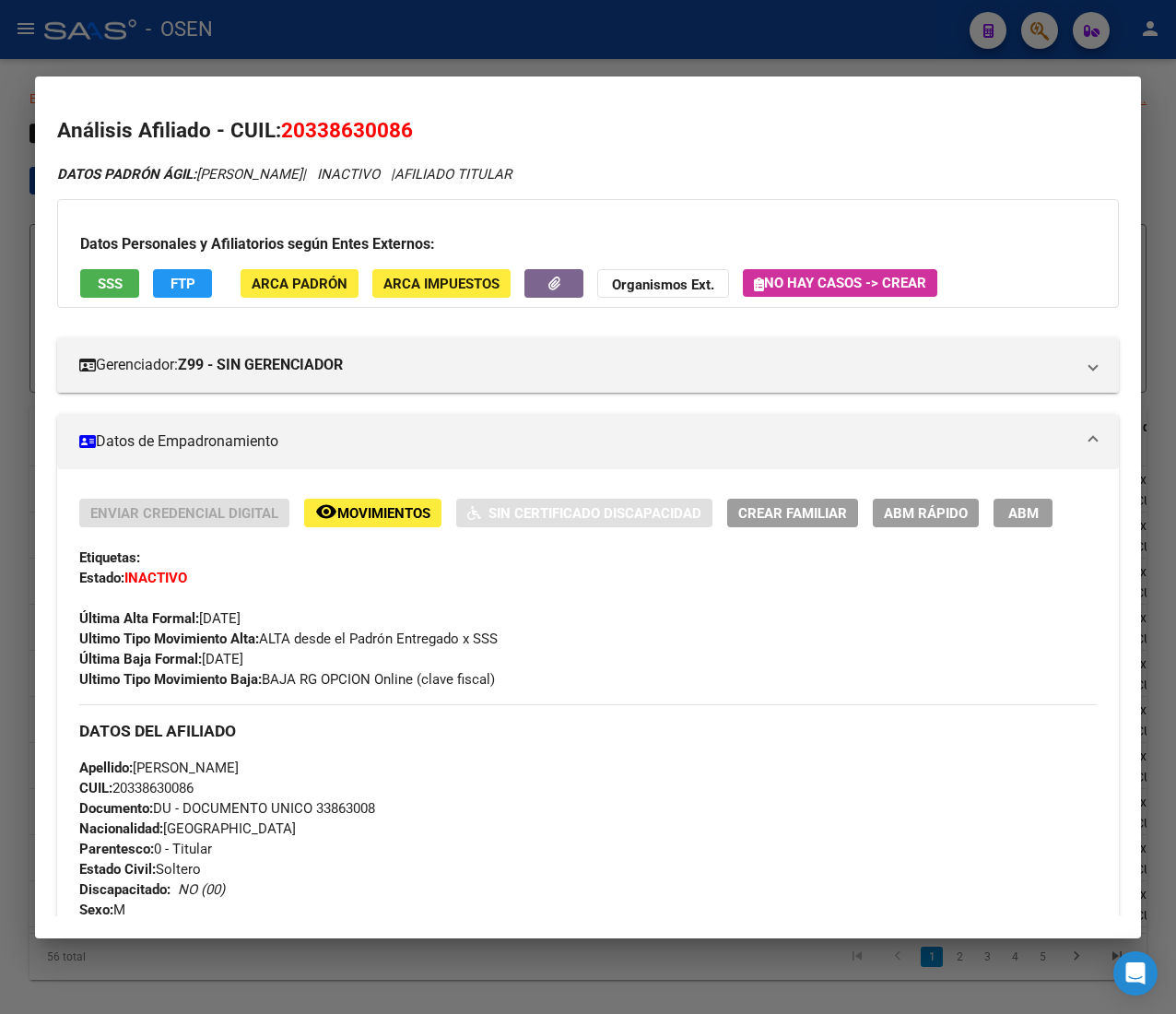
click at [425, 43] on div at bounding box center [588, 507] width 1176 height 1014
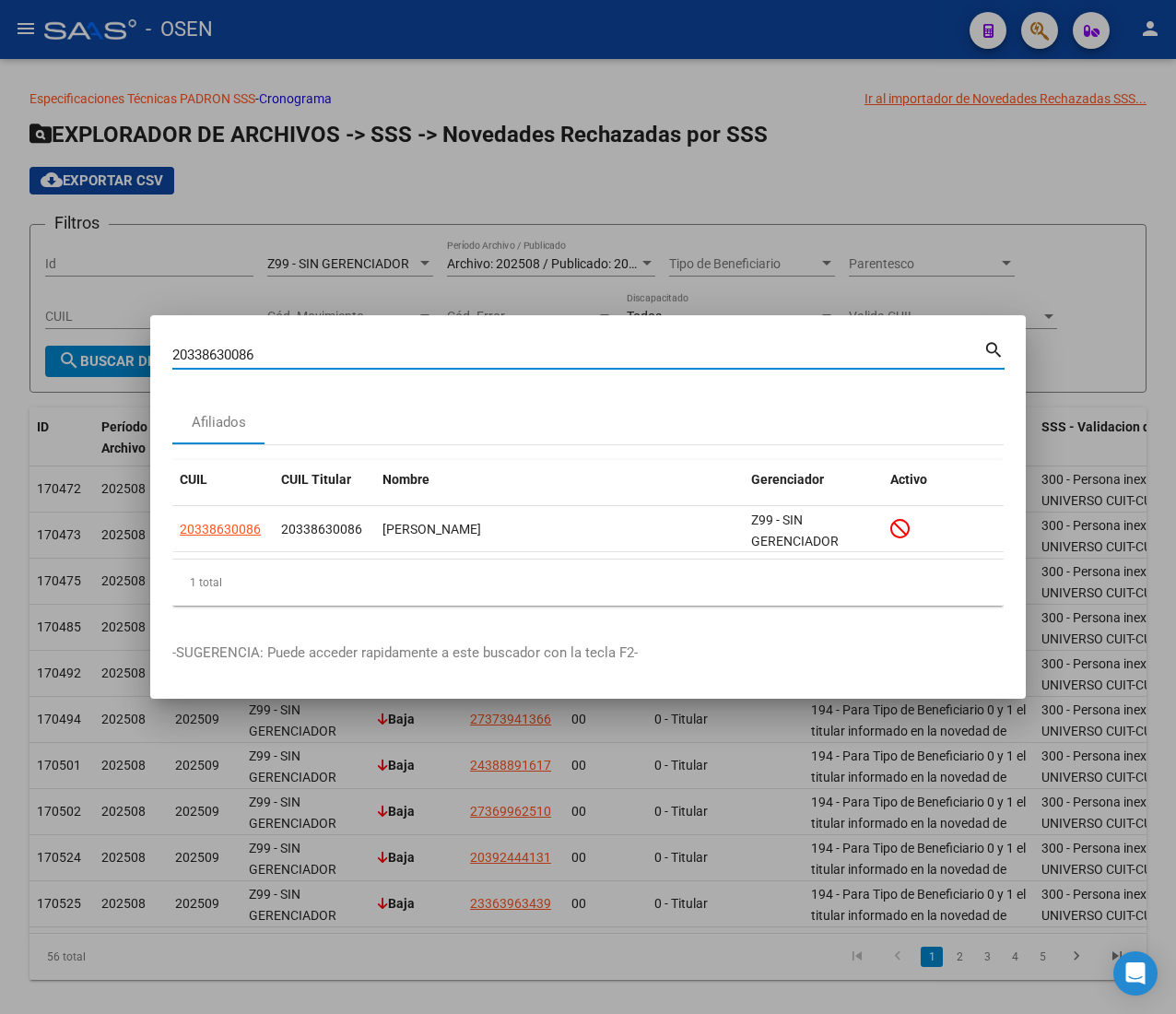
drag, startPoint x: 266, startPoint y: 354, endPoint x: 109, endPoint y: 347, distance: 157.2
click at [111, 347] on div "20338630086 Buscar (apellido, dni, cuil, [PERSON_NAME], cuit, obra social) sear…" at bounding box center [588, 507] width 1176 height 1014
paste input "7341120689"
type input "27341120689"
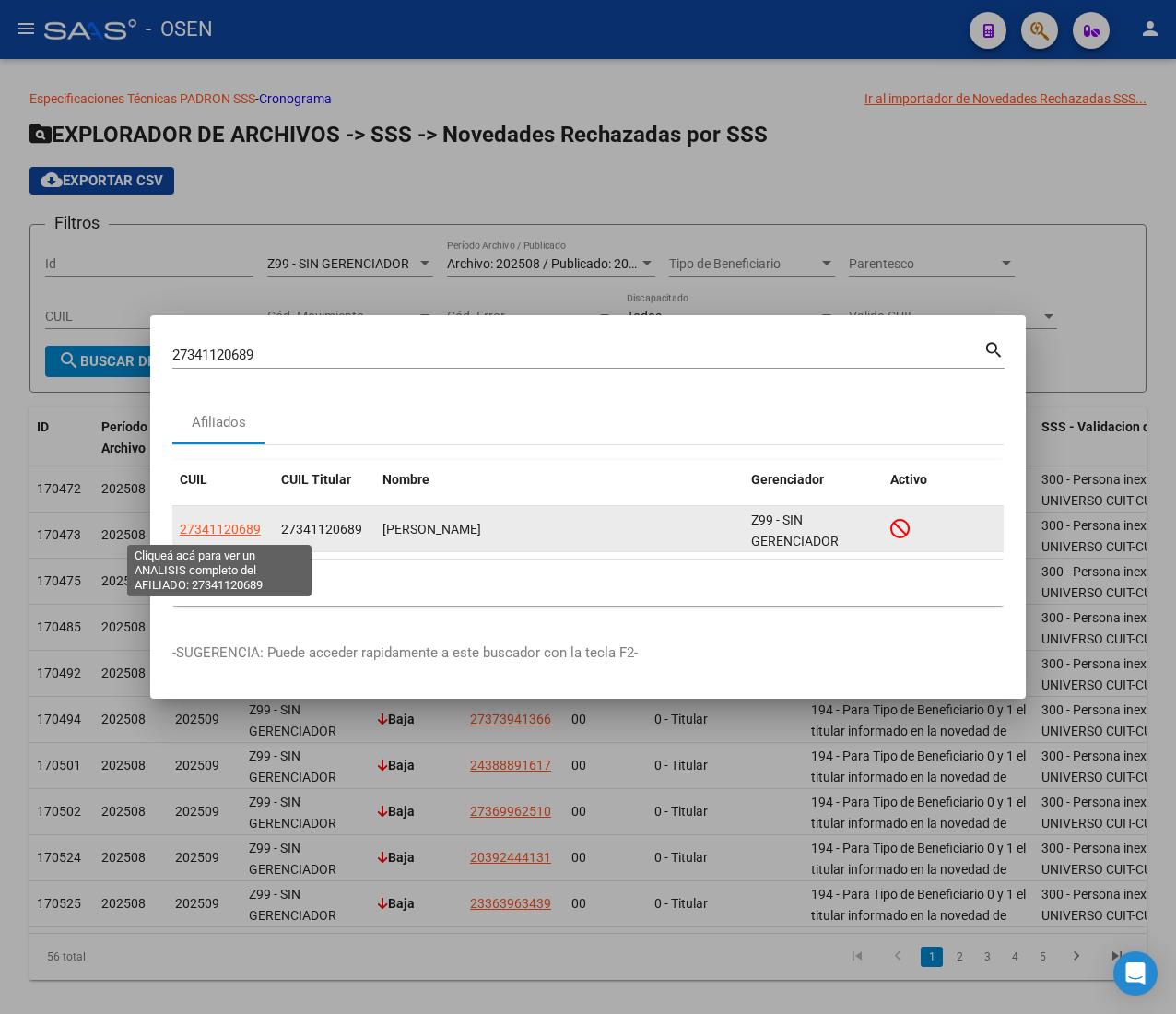
click at [233, 527] on span "27341120689" at bounding box center [220, 529] width 82 height 15
type textarea "27341120689"
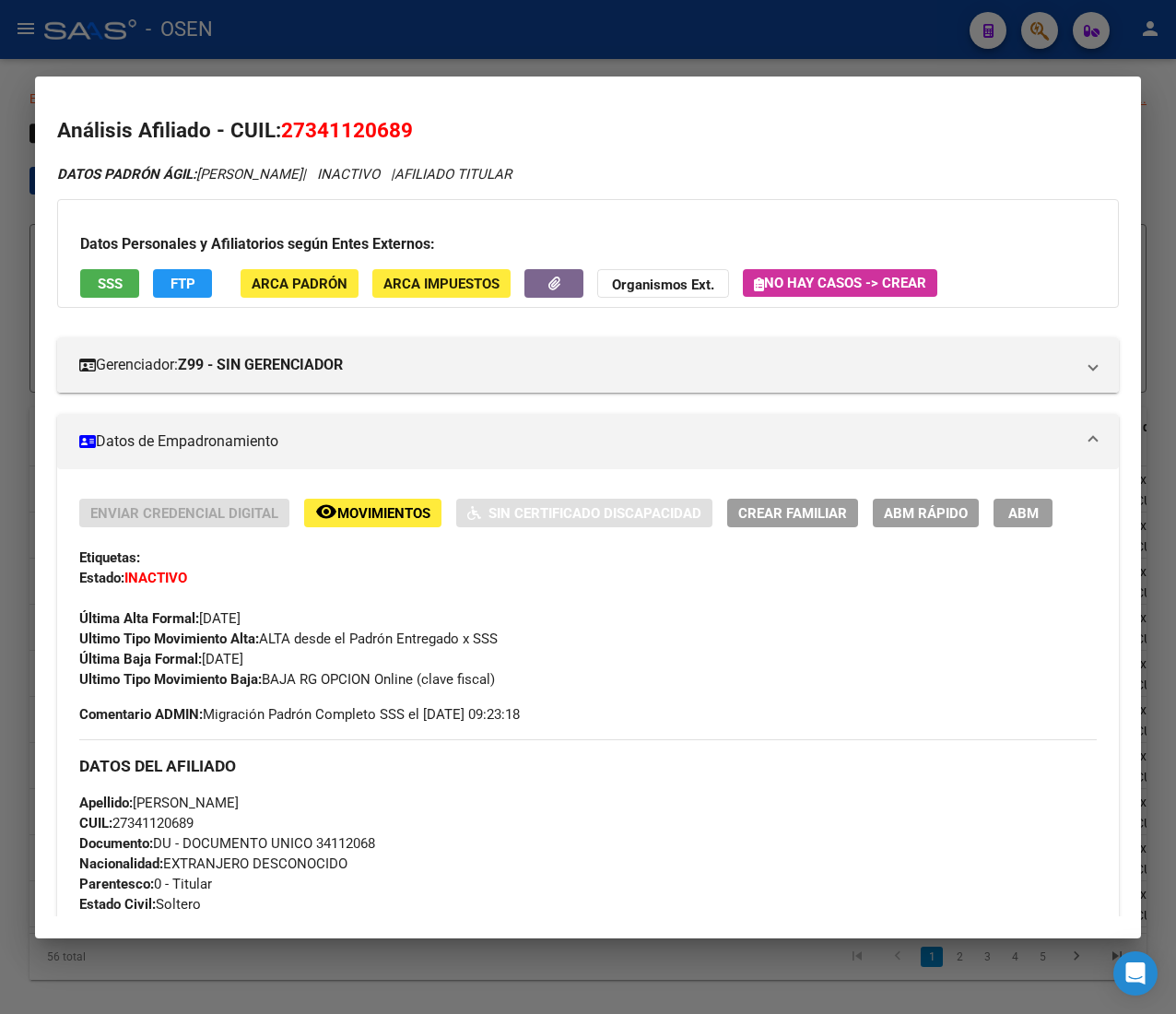
click at [411, 50] on div at bounding box center [588, 507] width 1176 height 1014
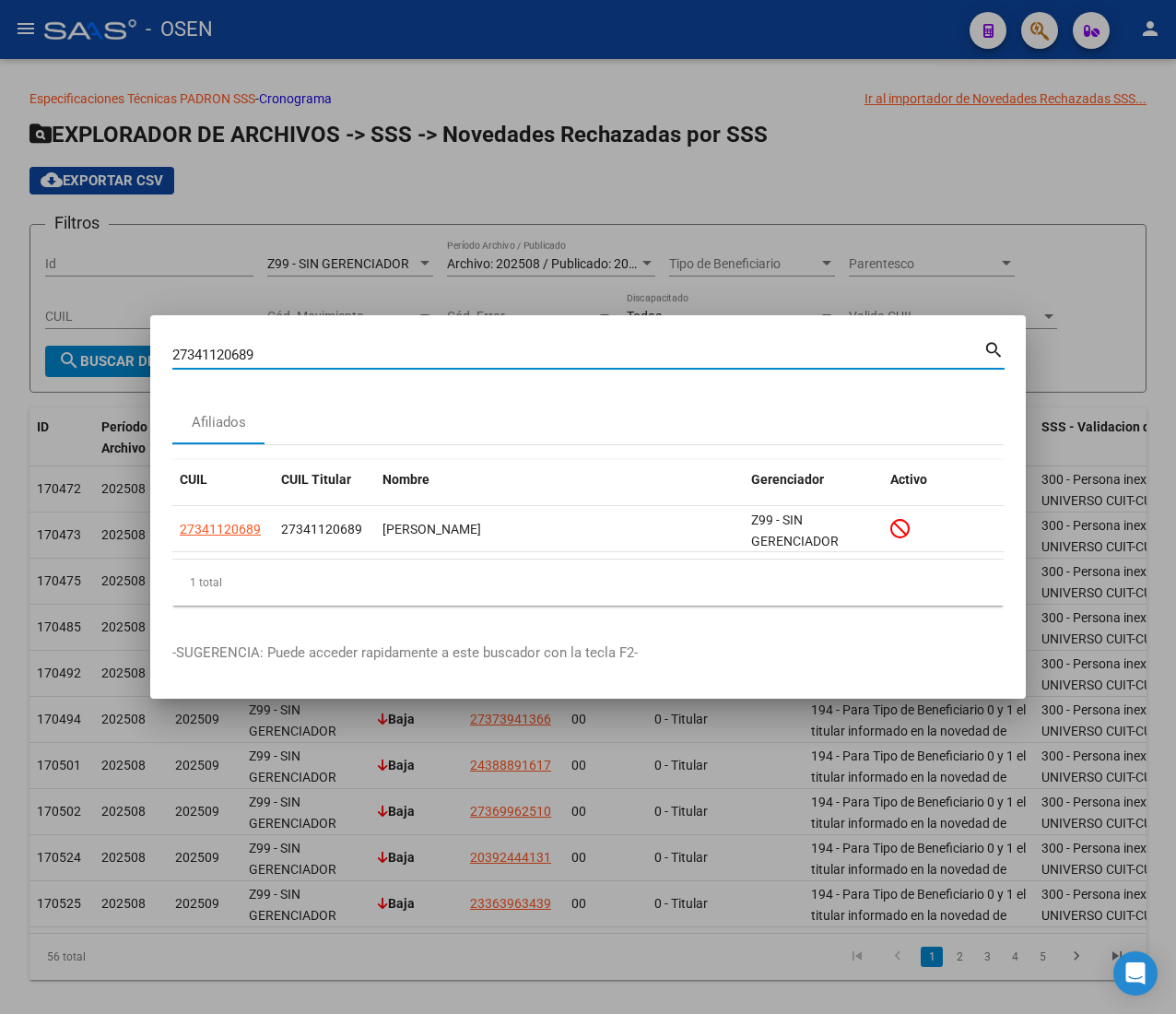
drag, startPoint x: 222, startPoint y: 356, endPoint x: 126, endPoint y: 346, distance: 96.5
click at [126, 346] on div "27341120689 Buscar (apellido, dni, cuil, nro traspaso, cuit, obra social) searc…" at bounding box center [588, 507] width 1176 height 1014
paste input "443661420"
type input "27443661420"
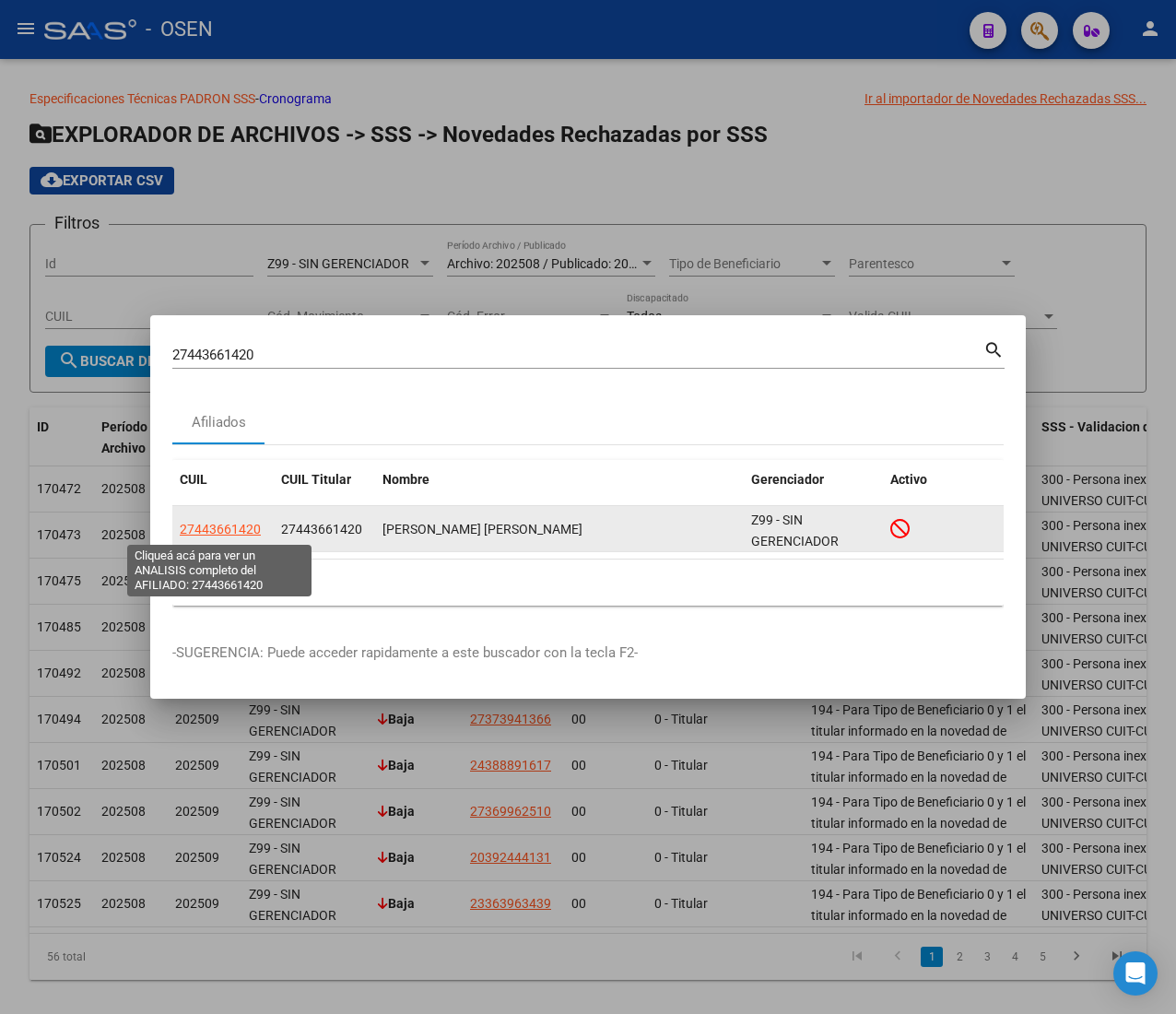
click at [219, 529] on span "27443661420" at bounding box center [220, 529] width 82 height 15
type textarea "27443661420"
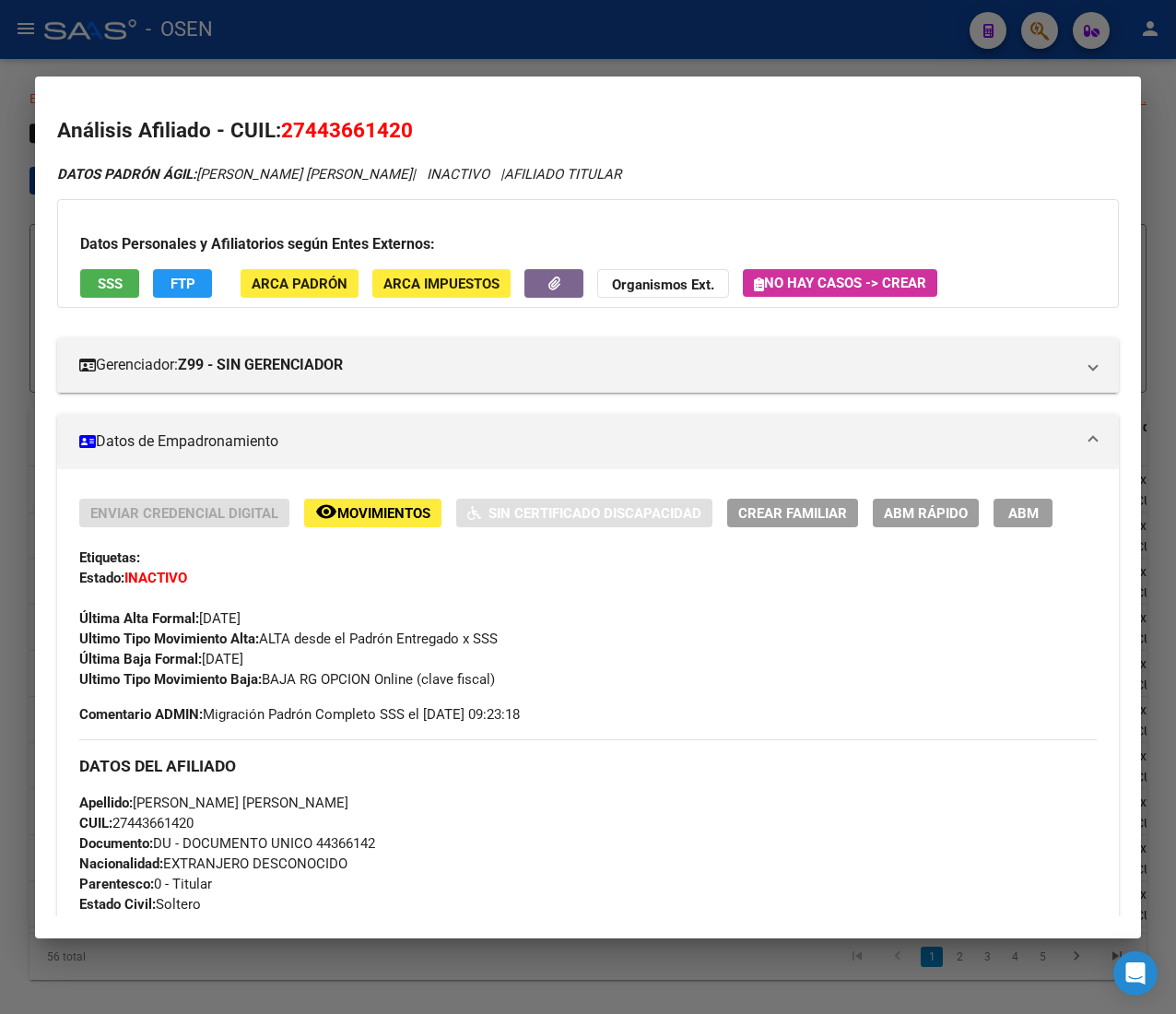
click at [756, 36] on div at bounding box center [588, 507] width 1176 height 1014
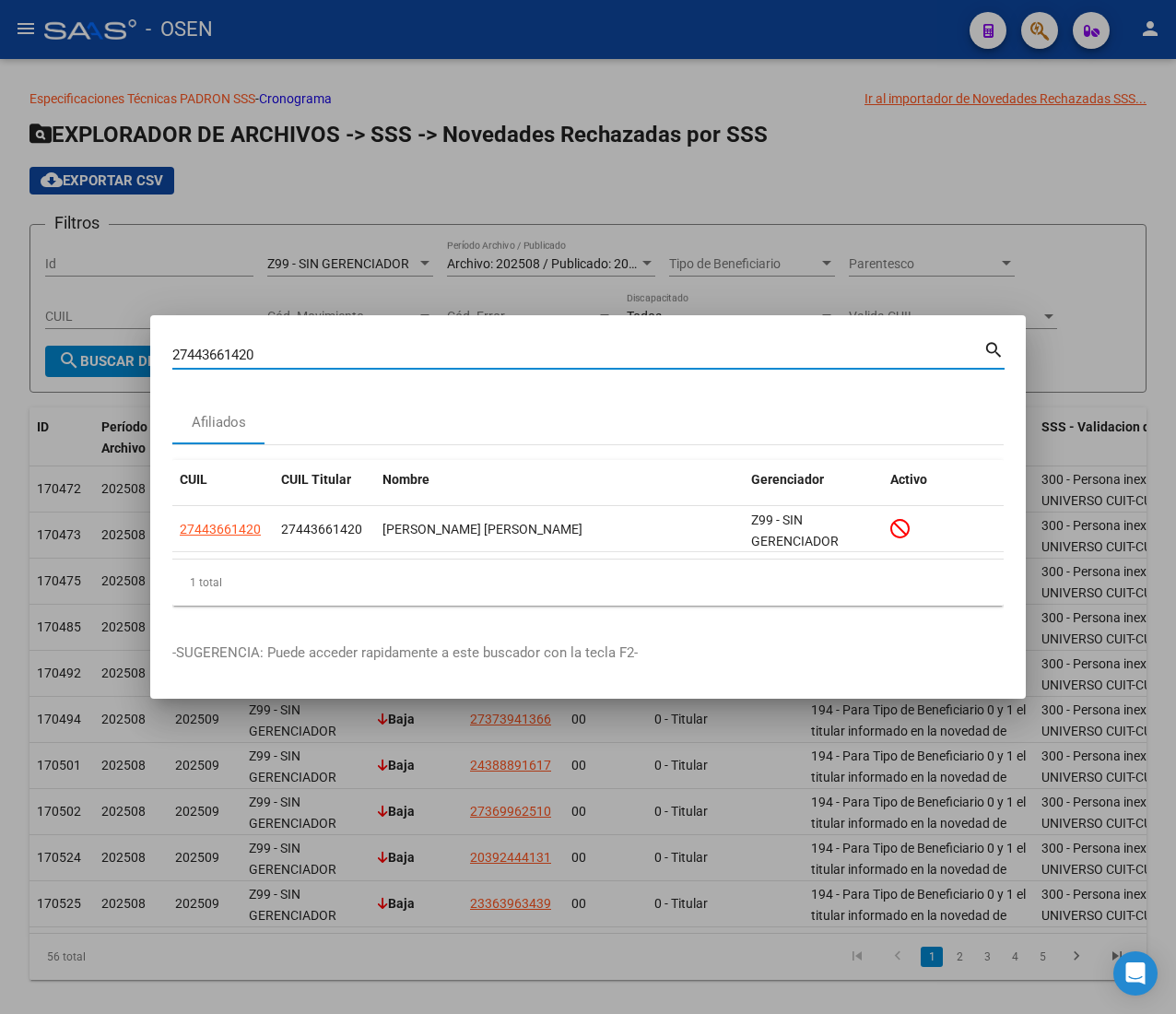
drag, startPoint x: 265, startPoint y: 352, endPoint x: -185, endPoint y: 312, distance: 451.8
click at [0, 312] on html "menu - OSEN person Firma Express Inicio Calendario SSS Instructivos Contacto OS…" at bounding box center [588, 507] width 1176 height 1014
drag, startPoint x: 273, startPoint y: 354, endPoint x: 141, endPoint y: 354, distance: 132.0
click at [141, 354] on div "27443661420 Buscar (apellido, dni, cuil, nro traspaso, cuit, obra social) searc…" at bounding box center [588, 507] width 1176 height 1014
paste input "307778551"
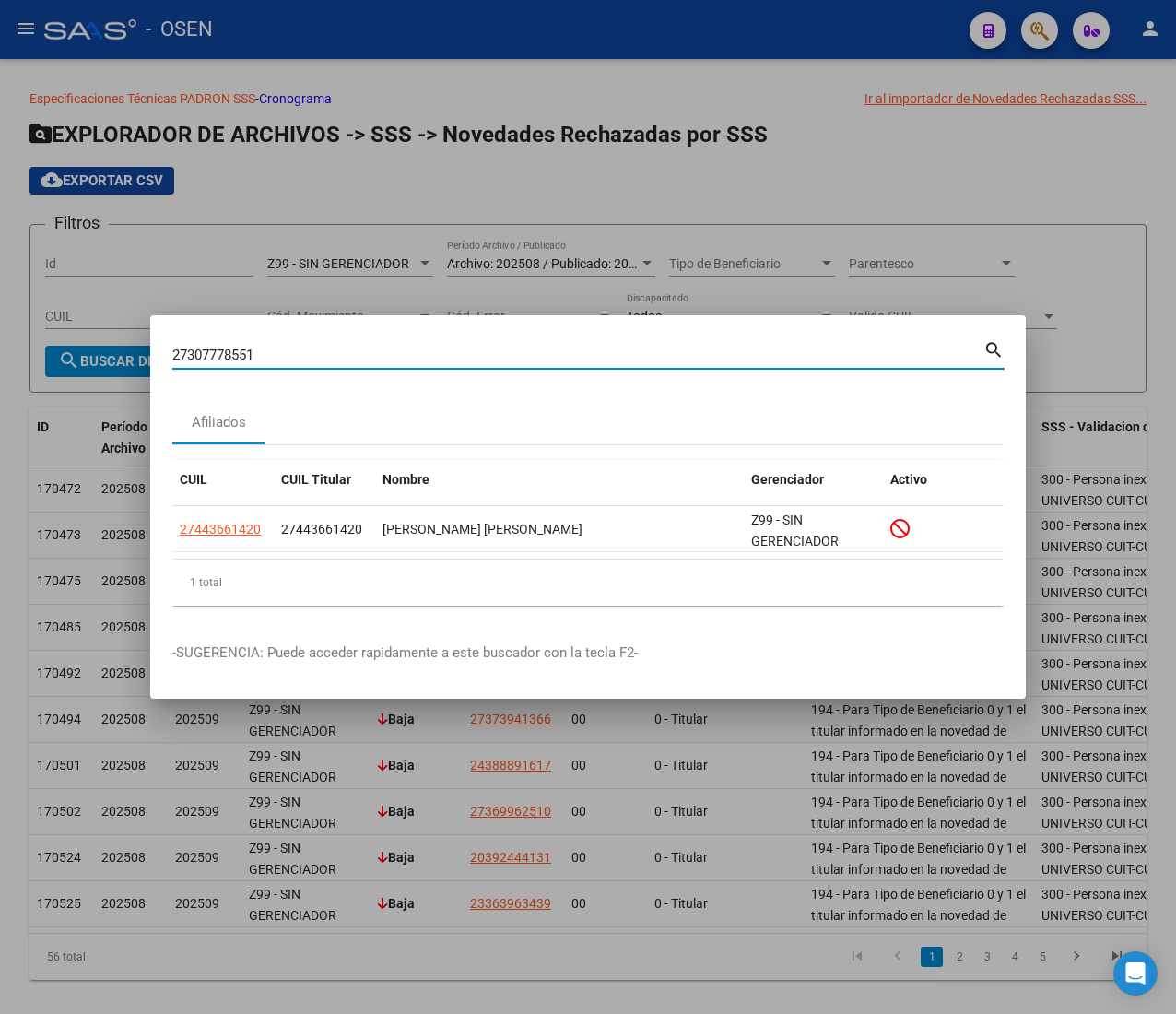
type input "27307778551"
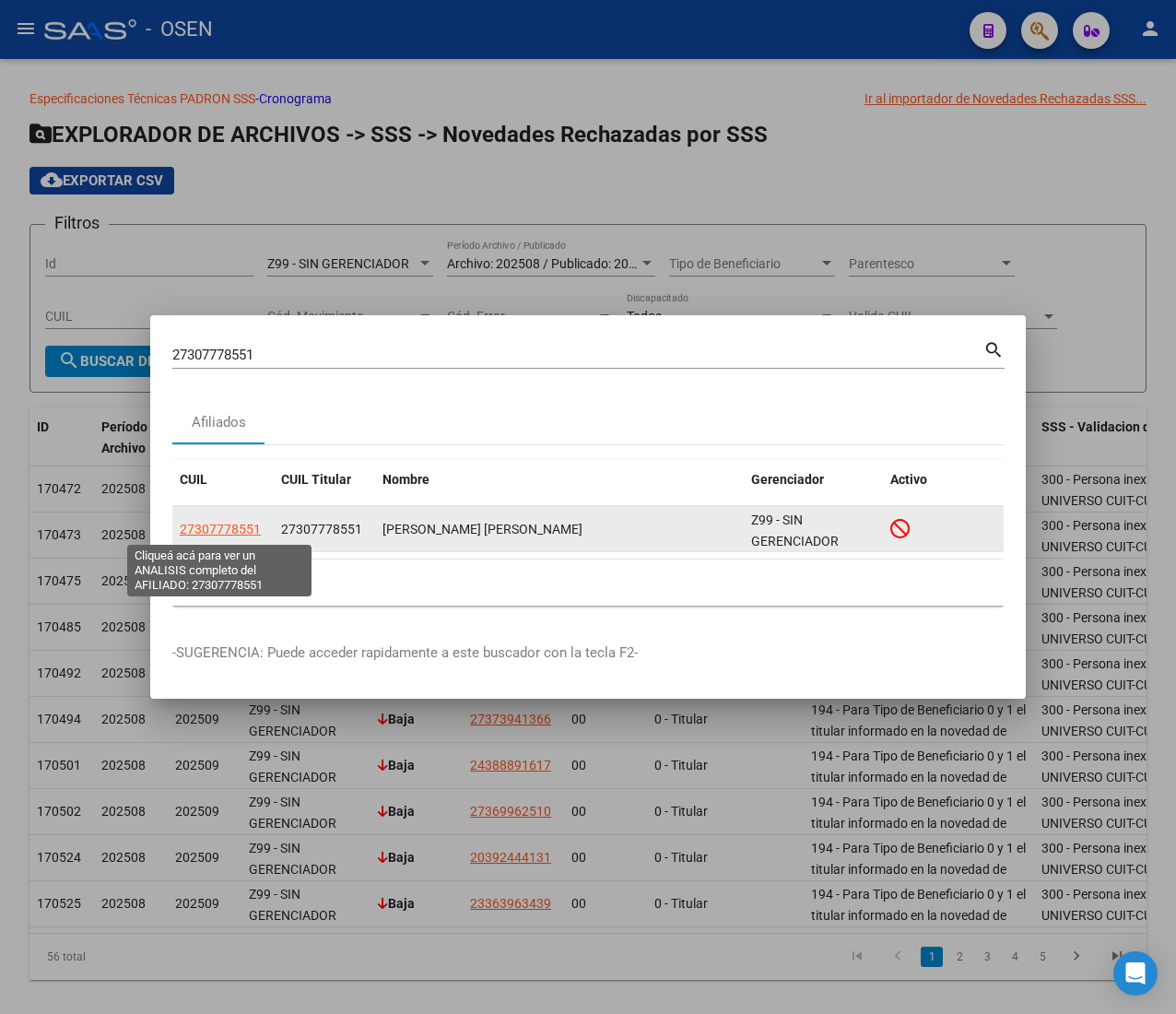
click at [219, 529] on span "27307778551" at bounding box center [220, 529] width 82 height 15
type textarea "27307778551"
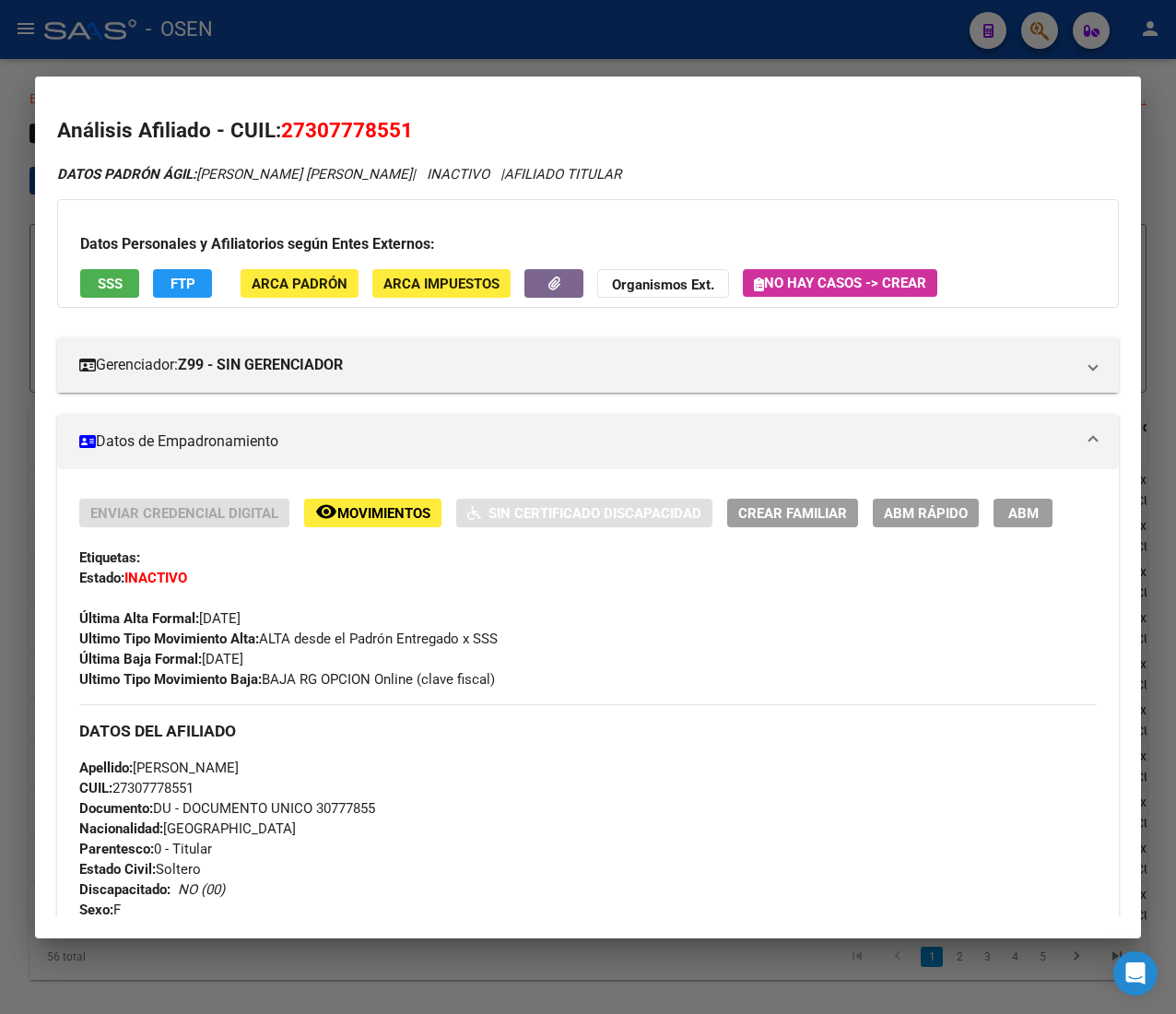
drag, startPoint x: 550, startPoint y: 39, endPoint x: 520, endPoint y: 165, distance: 129.5
click at [550, 38] on div at bounding box center [588, 507] width 1176 height 1014
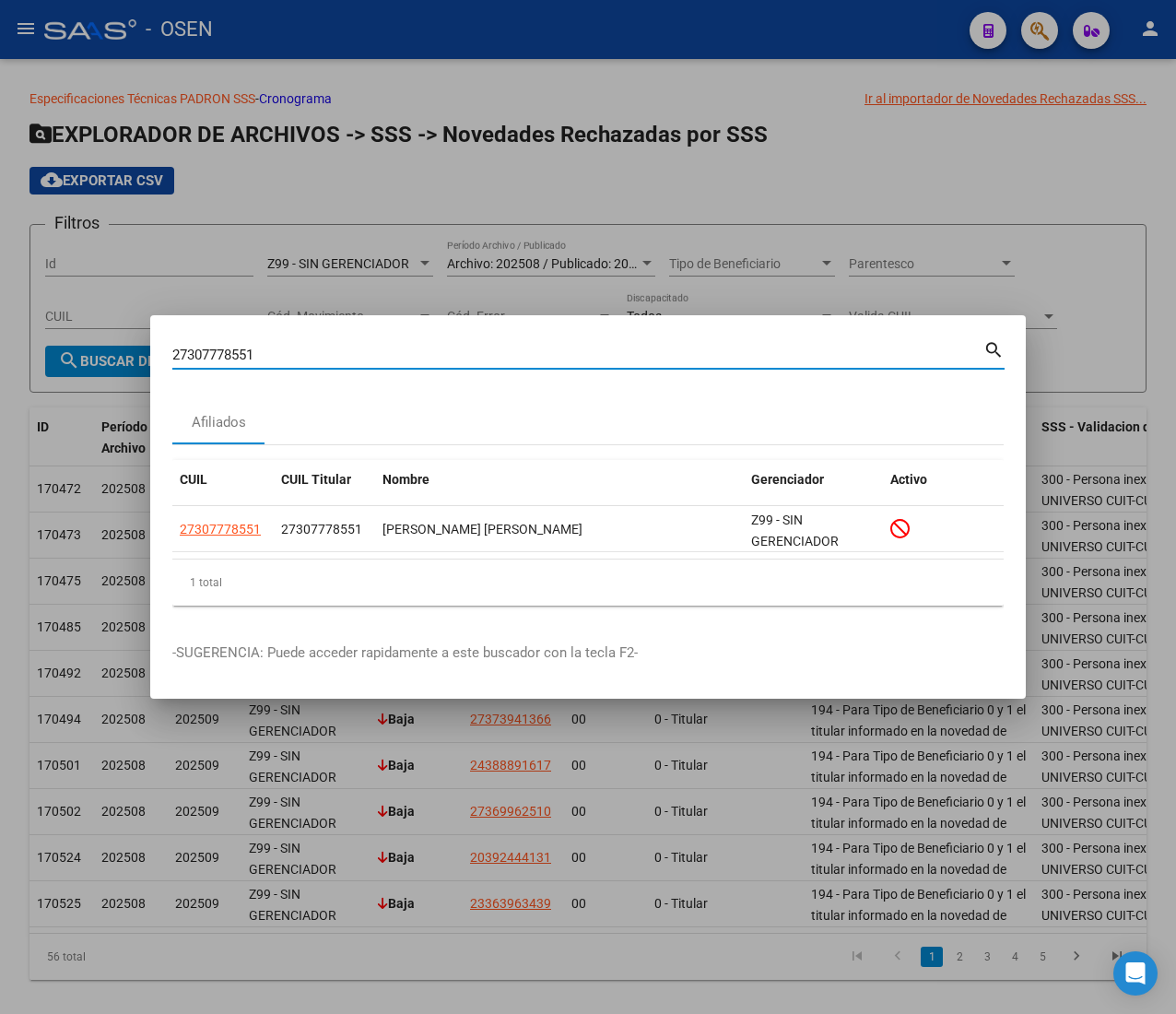
drag, startPoint x: 248, startPoint y: 358, endPoint x: 37, endPoint y: 352, distance: 211.1
click at [38, 352] on div "27307778551 Buscar (apellido, dni, cuil, nro traspaso, cuit, obra social) searc…" at bounding box center [588, 507] width 1176 height 1014
paste input "0434993777"
type input "20434993777"
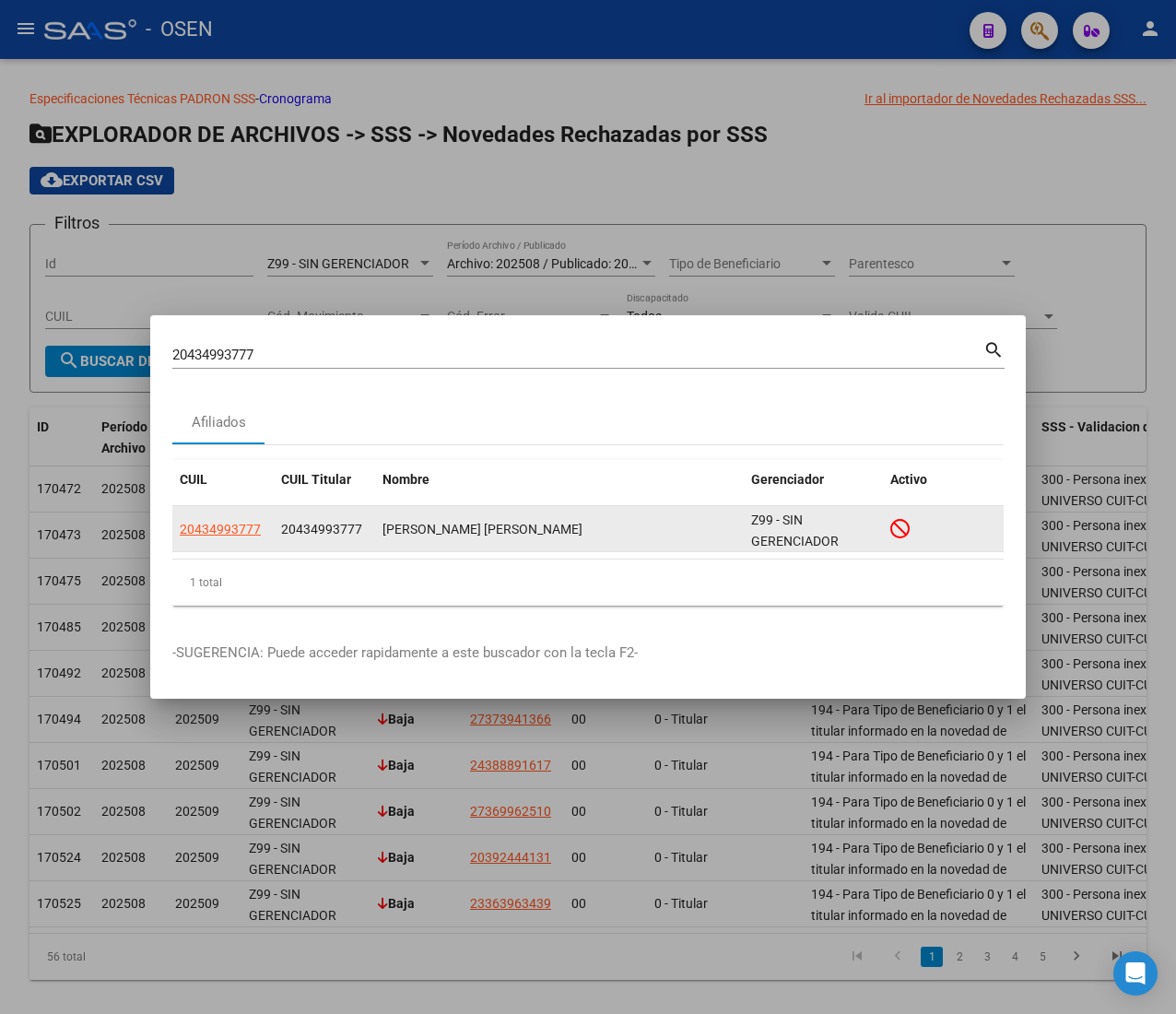
click at [241, 519] on app-link-go-to "20434993777" at bounding box center [220, 530] width 82 height 22
click at [238, 526] on span "20434993777" at bounding box center [220, 529] width 82 height 15
type textarea "20434993777"
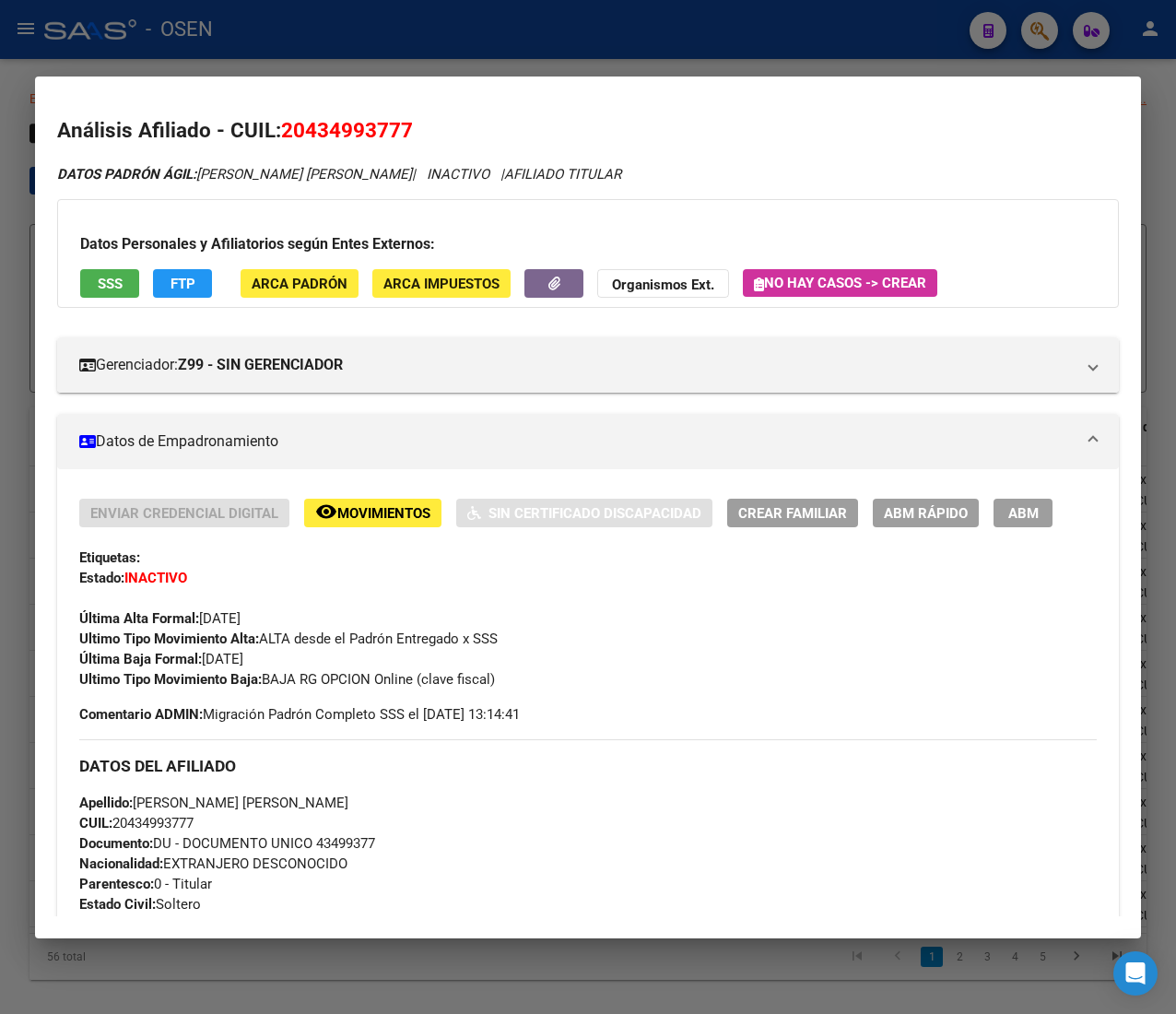
drag, startPoint x: 329, startPoint y: 52, endPoint x: 332, endPoint y: 139, distance: 87.1
click at [329, 52] on div at bounding box center [588, 507] width 1176 height 1014
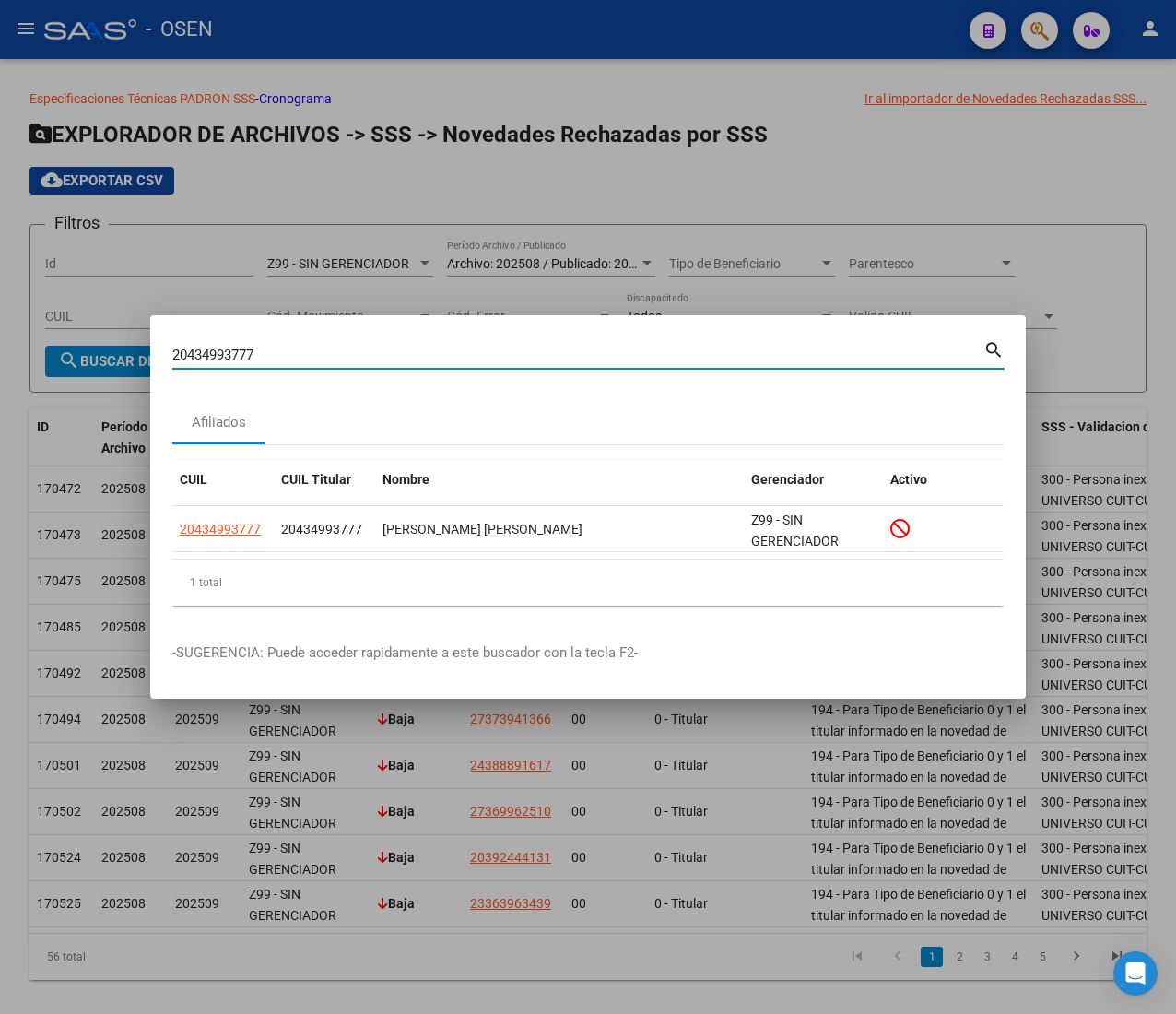
drag, startPoint x: 278, startPoint y: 357, endPoint x: 57, endPoint y: 357, distance: 221.0
click at [57, 357] on div "20434993777 Buscar (apellido, dni, cuil, nro traspaso, cuit, obra social) searc…" at bounding box center [588, 507] width 1176 height 1014
paste input "7207843380"
type input "27207843380"
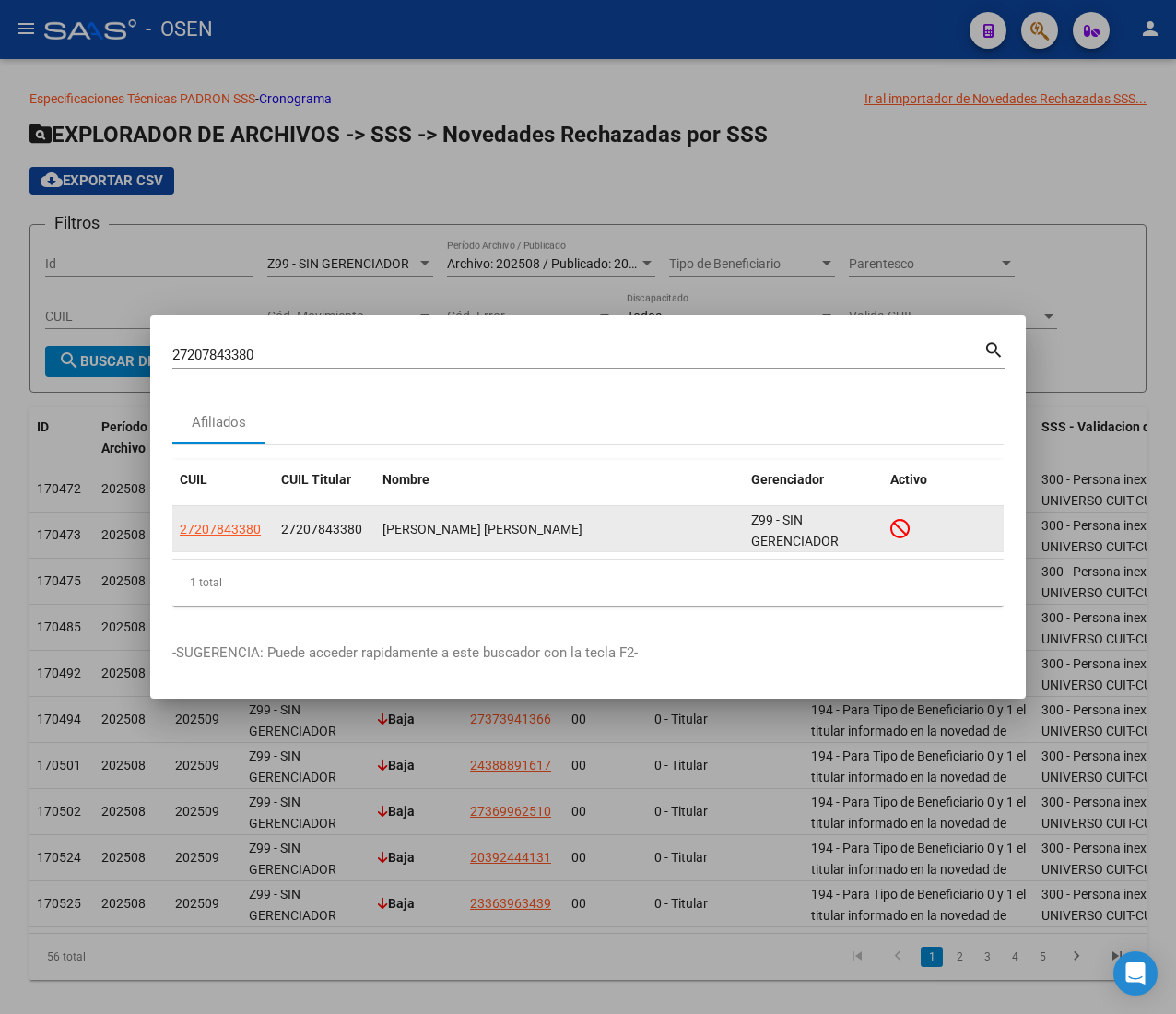
click at [244, 527] on span "27207843380" at bounding box center [220, 529] width 82 height 15
type textarea "27207843380"
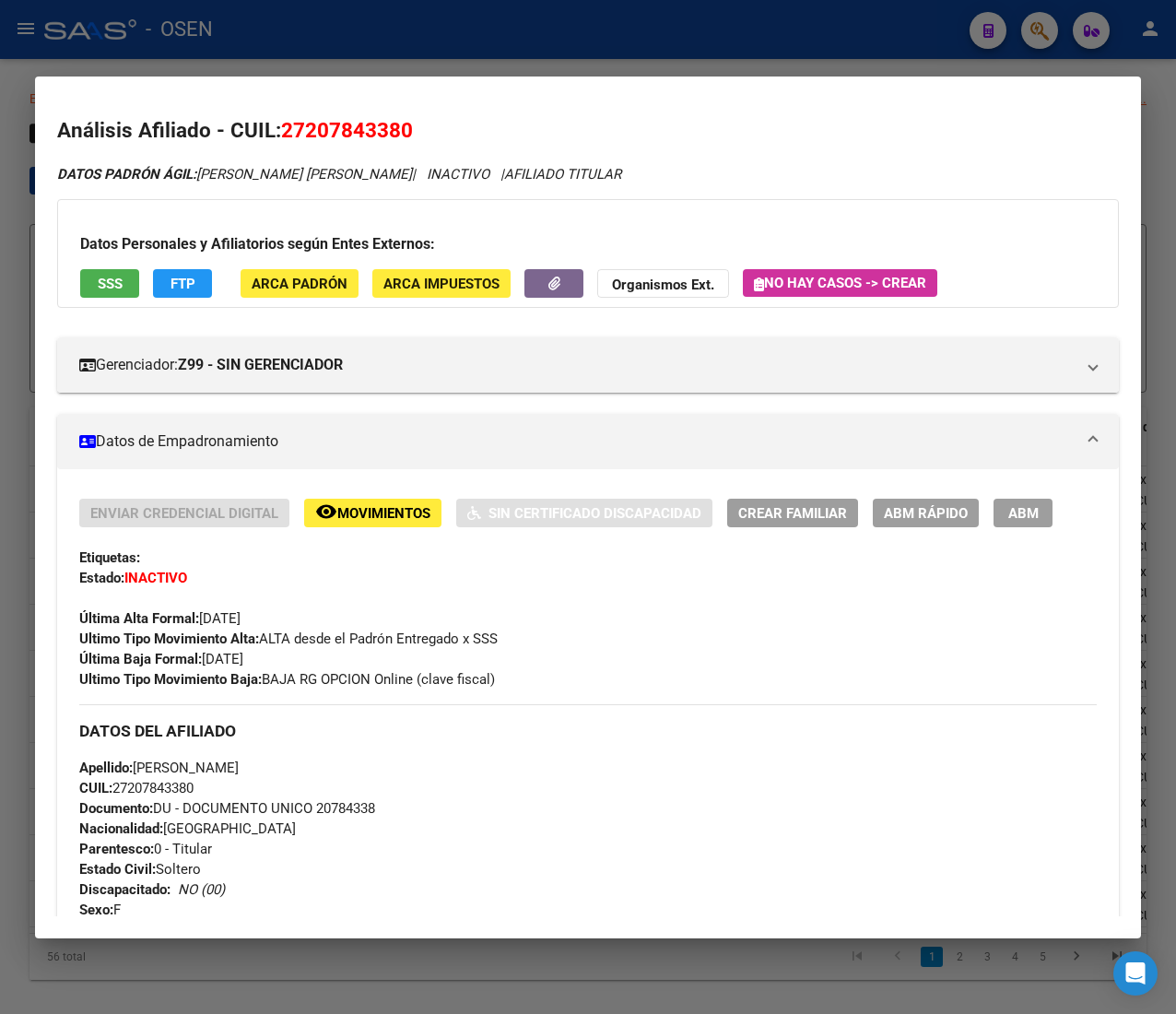
click at [550, 42] on div at bounding box center [588, 507] width 1176 height 1014
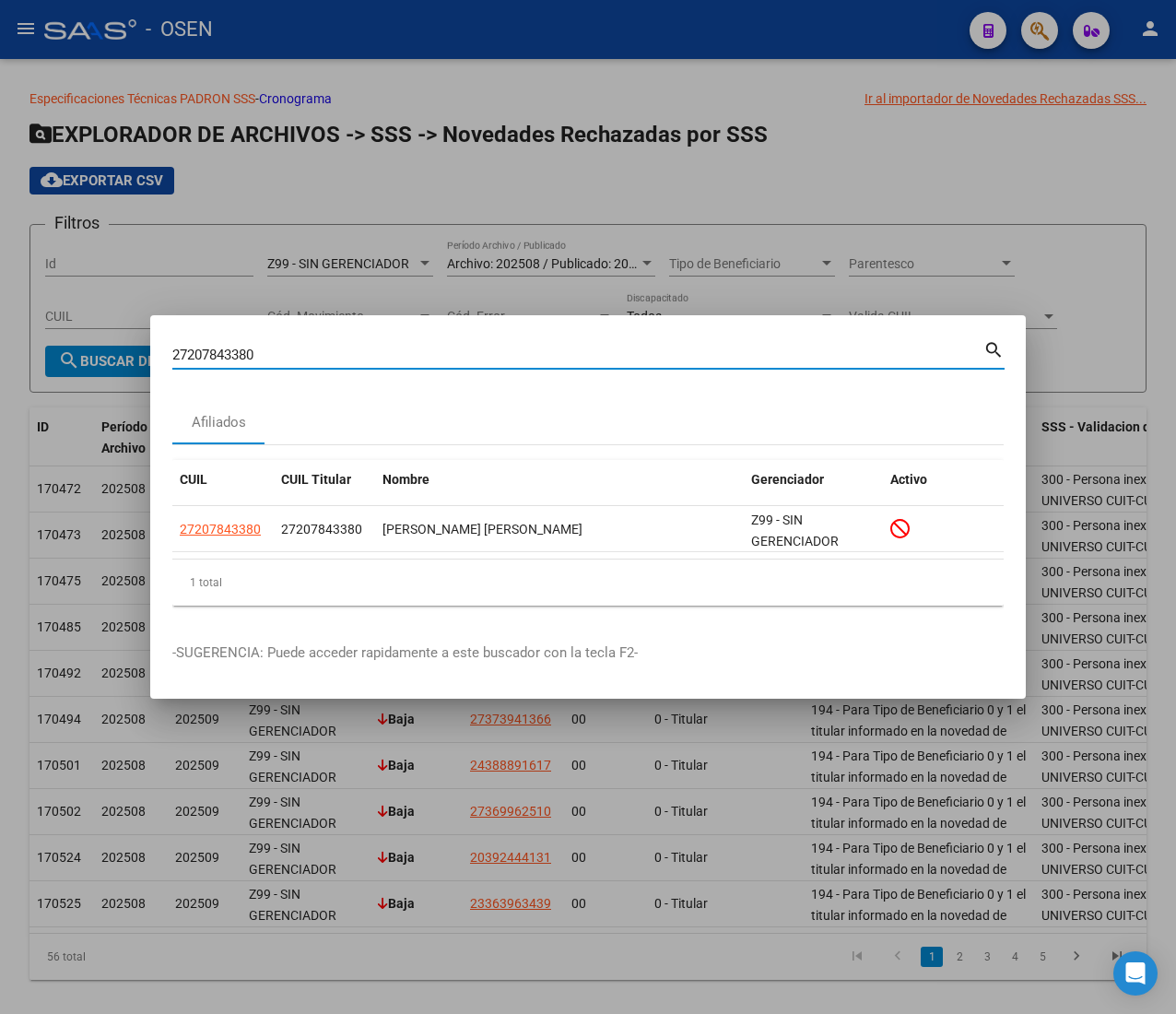
drag, startPoint x: 273, startPoint y: 357, endPoint x: 38, endPoint y: 333, distance: 236.2
click at [61, 338] on div "27207843380 Buscar (apellido, dni, cuil, nro traspaso, cuit, obra social) searc…" at bounding box center [588, 507] width 1176 height 1014
paste input "326363575"
type input "27326363575"
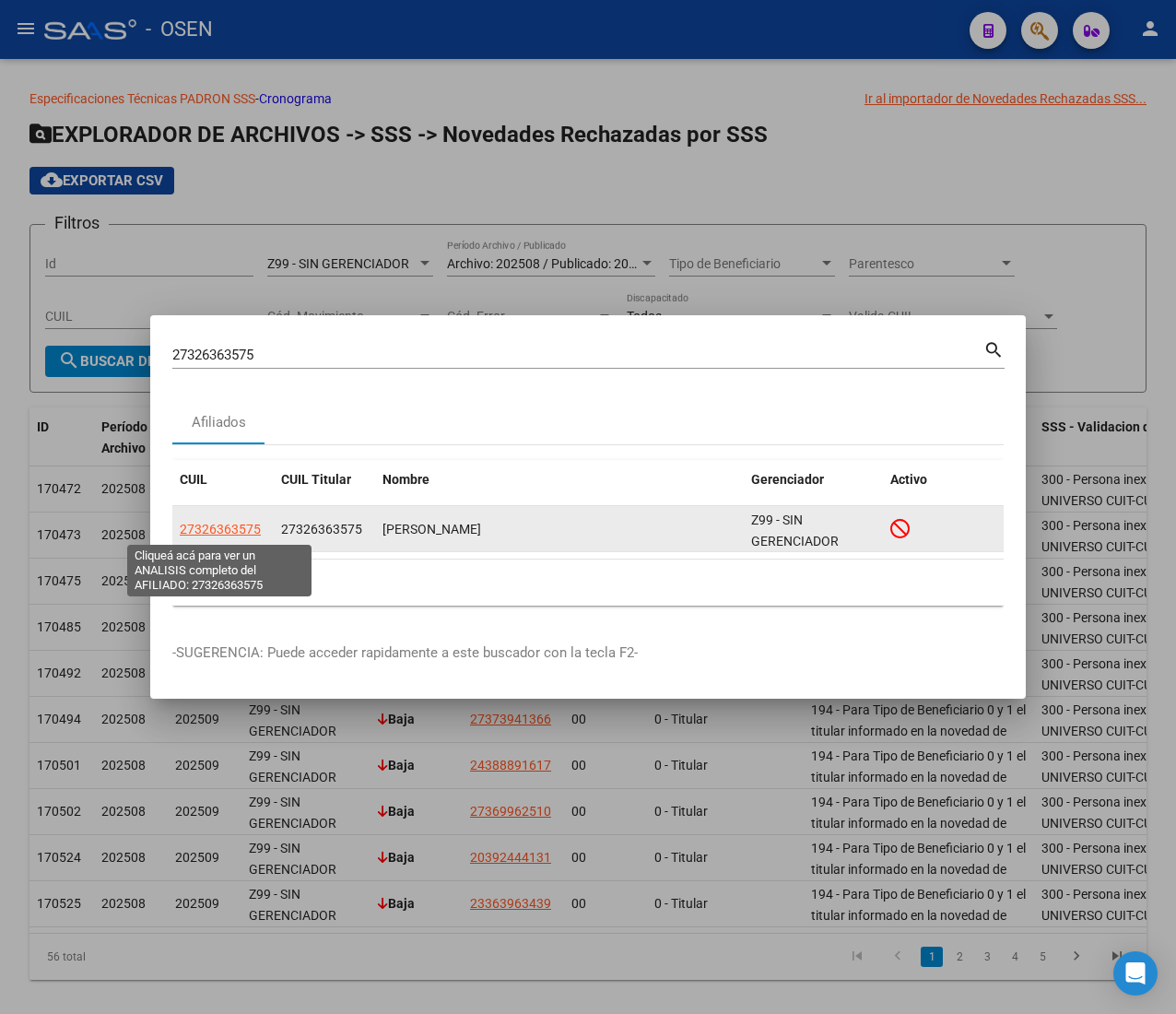
click at [223, 524] on span "27326363575" at bounding box center [220, 529] width 82 height 15
type textarea "27326363575"
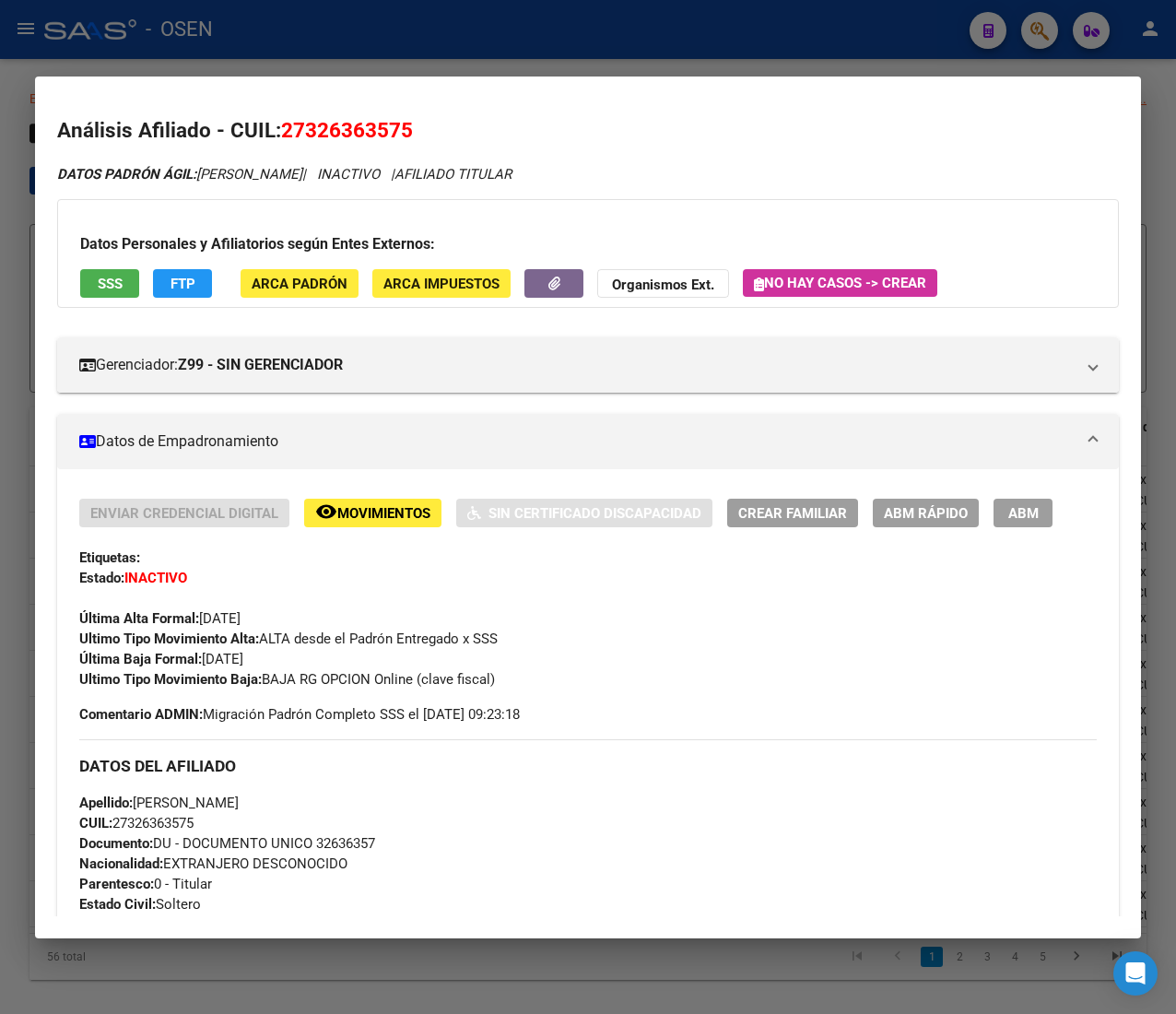
click at [531, 46] on div at bounding box center [588, 507] width 1176 height 1014
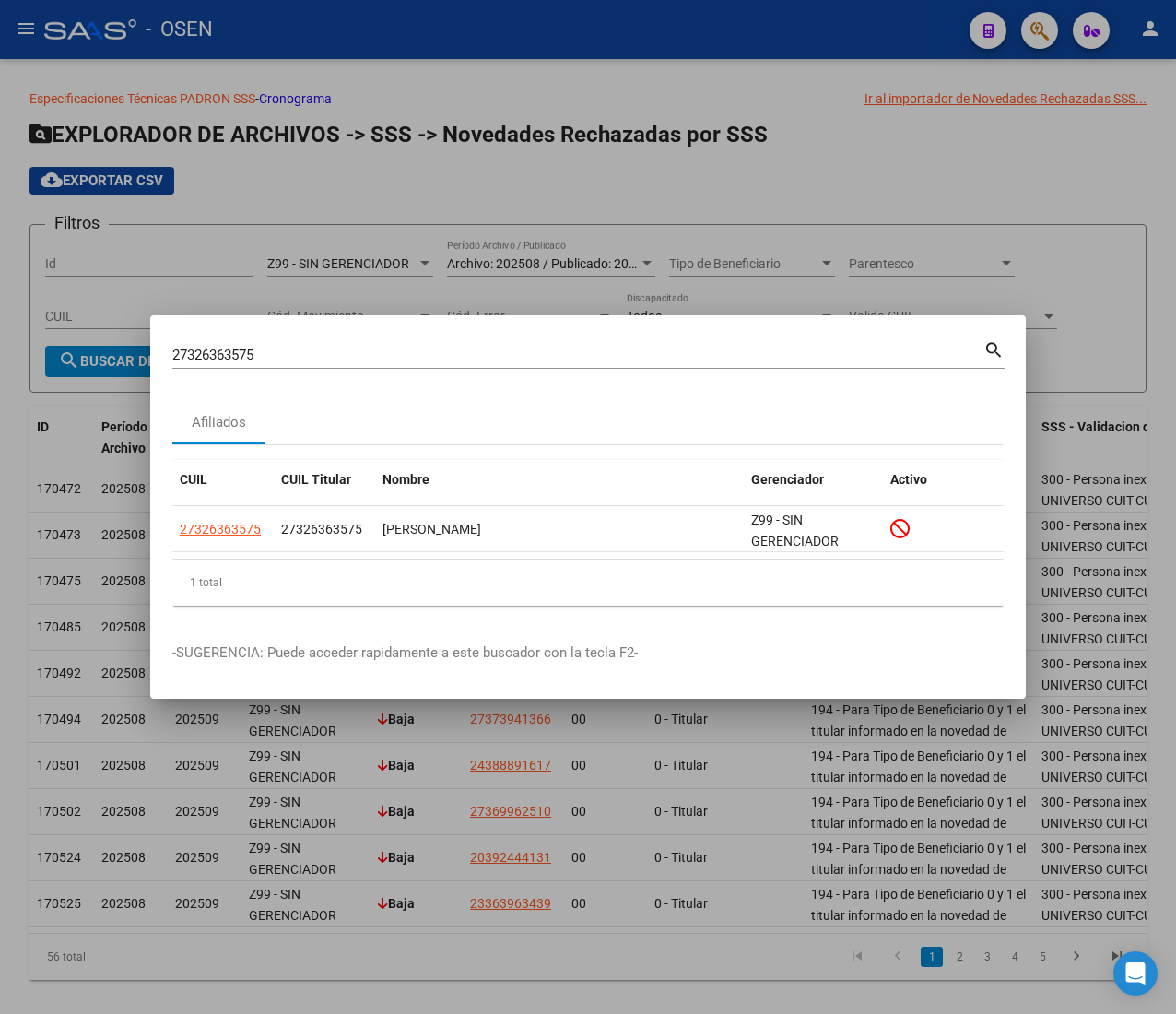
drag, startPoint x: 141, startPoint y: 358, endPoint x: 65, endPoint y: 353, distance: 76.2
click at [65, 353] on div "27326363575 Buscar (apellido, dni, cuil, nro traspaso, cuit, obra social) searc…" at bounding box center [588, 507] width 1176 height 1014
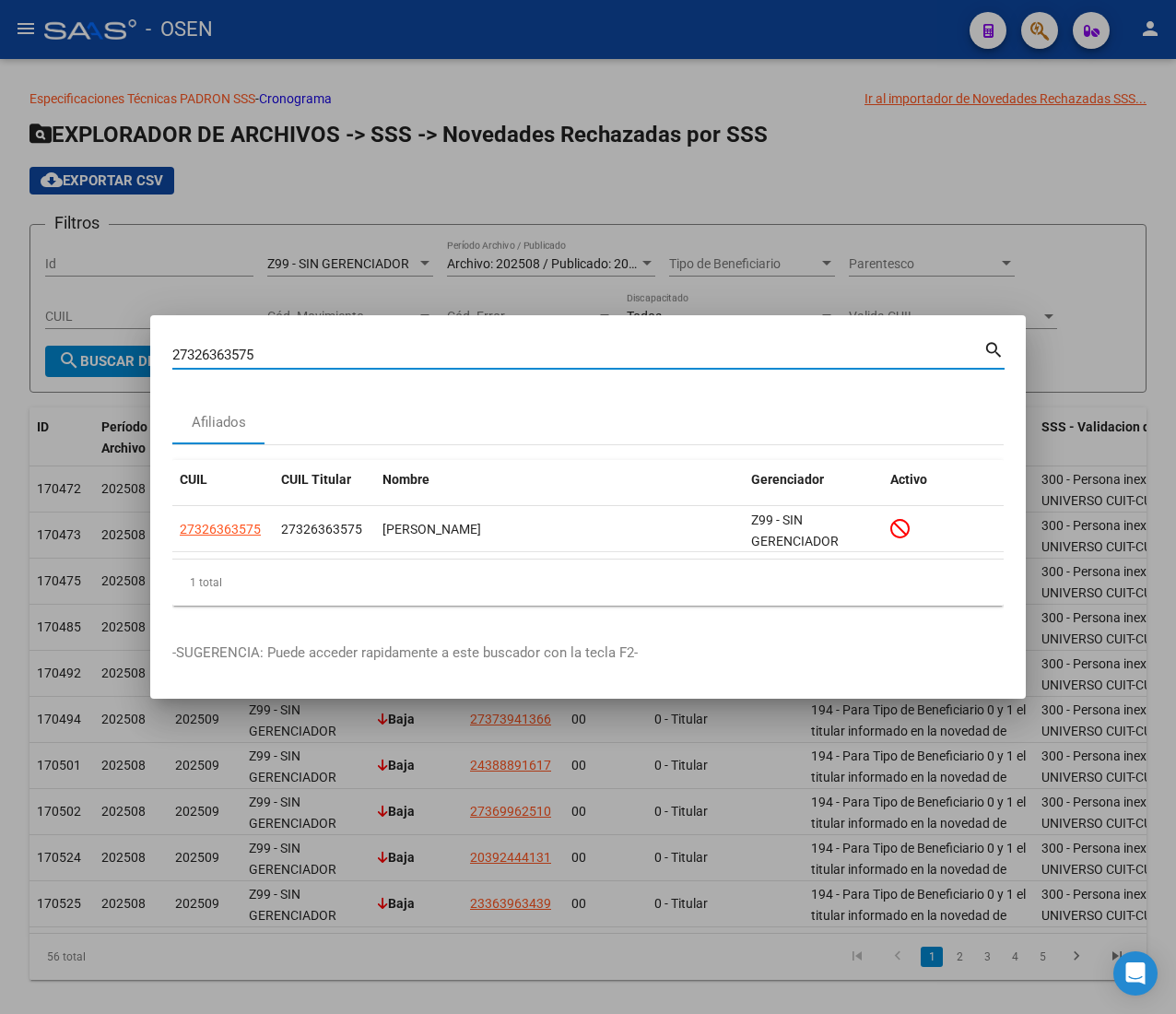
paste input "0308501737"
type input "20308501737"
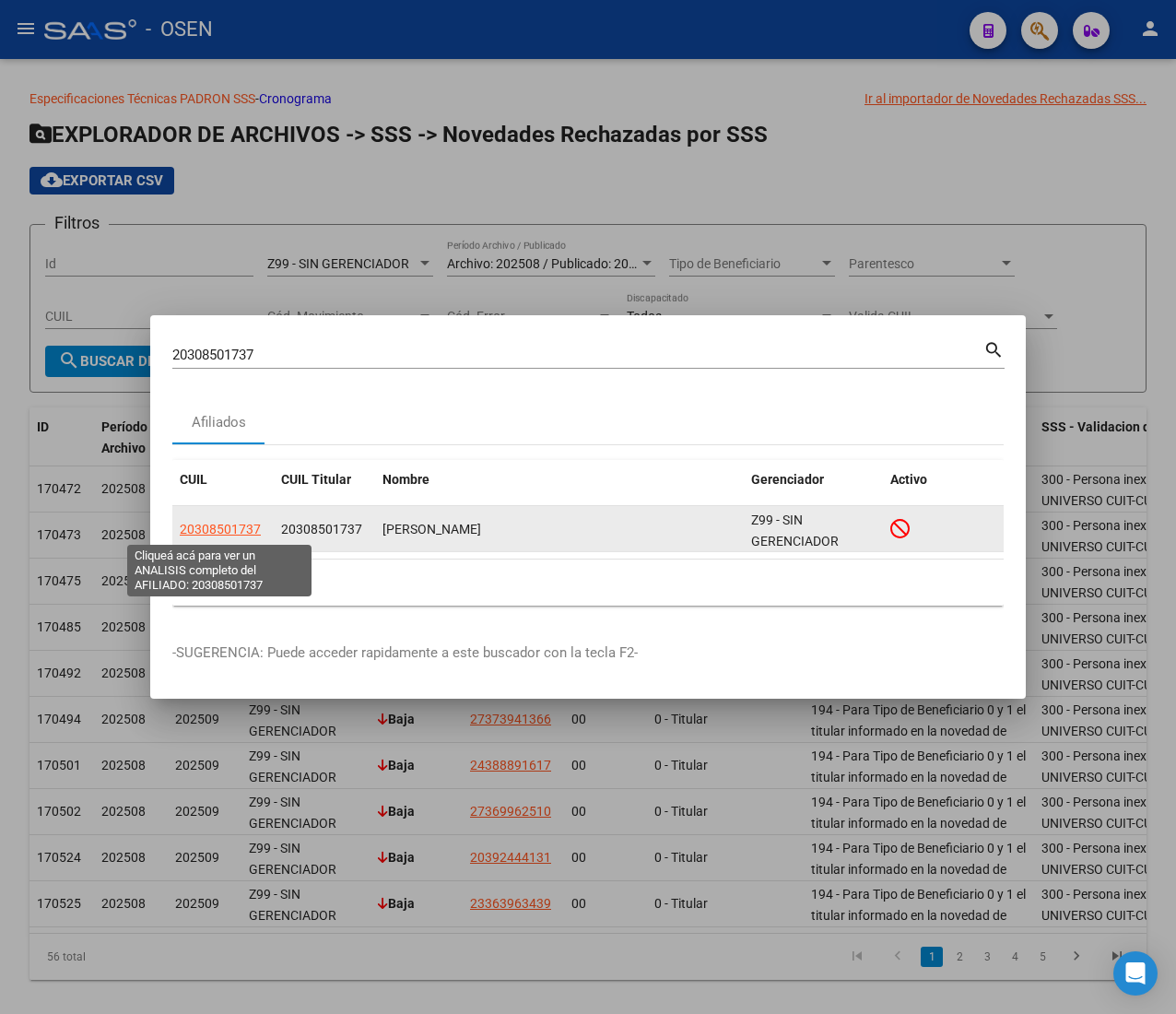
click at [232, 524] on span "20308501737" at bounding box center [220, 529] width 82 height 15
type textarea "20308501737"
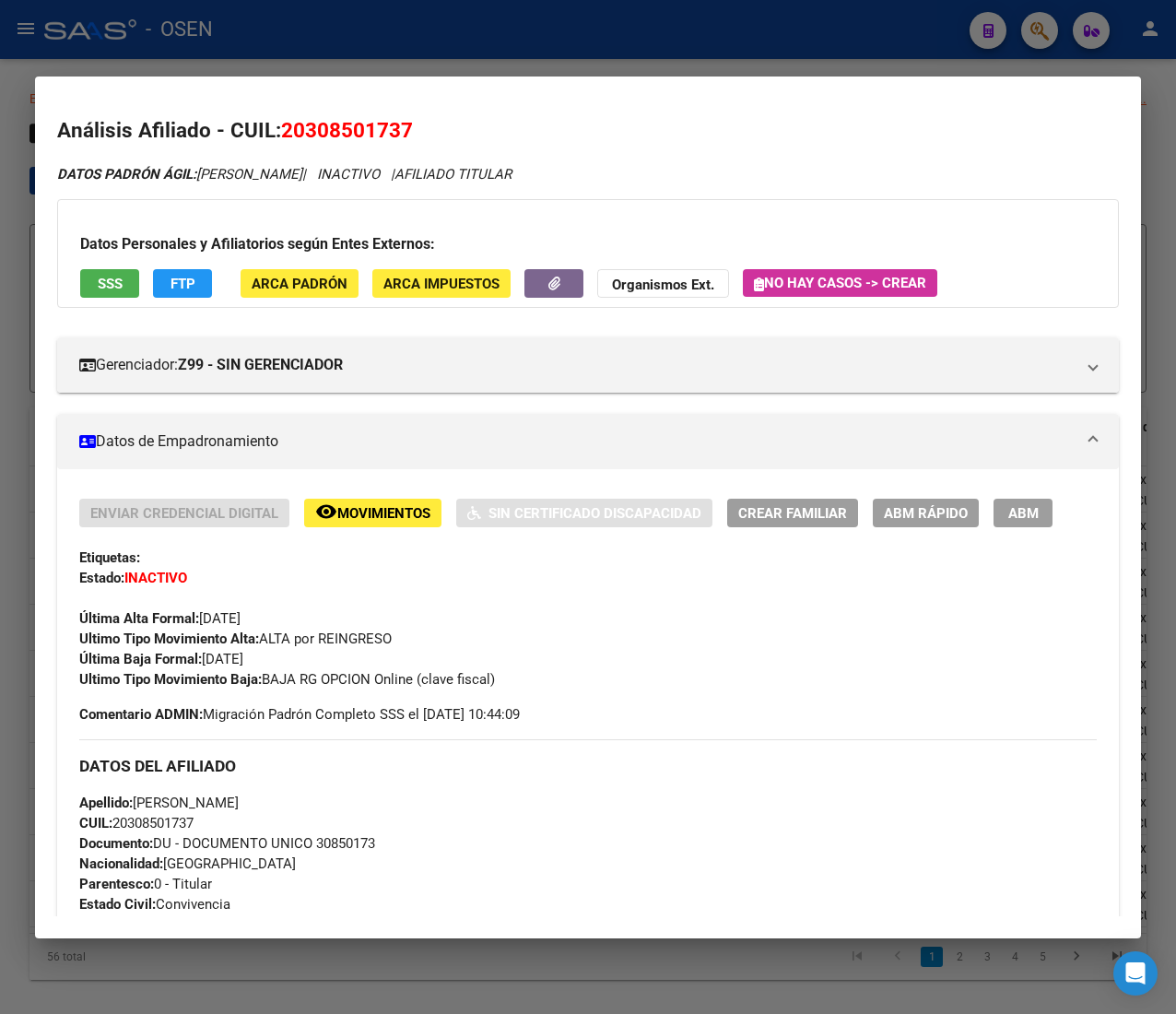
click at [394, 38] on div at bounding box center [588, 507] width 1176 height 1014
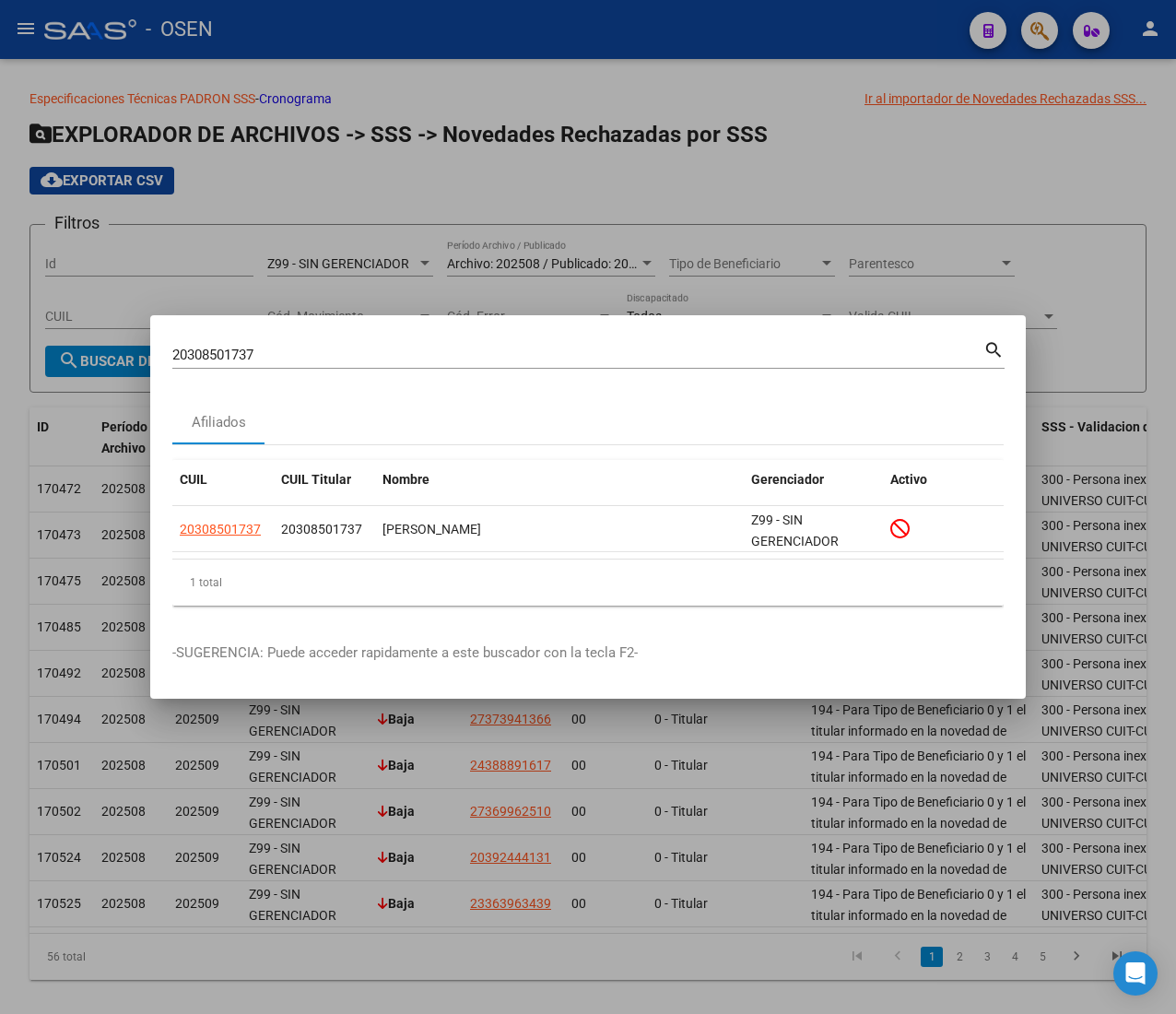
drag, startPoint x: 288, startPoint y: 346, endPoint x: 108, endPoint y: 358, distance: 180.4
click at [108, 358] on div "20308501737 Buscar (apellido, dni, cuil, nro traspaso, cuit, obra social) searc…" at bounding box center [588, 507] width 1176 height 1014
click at [248, 356] on input "20308501737" at bounding box center [577, 355] width 811 height 17
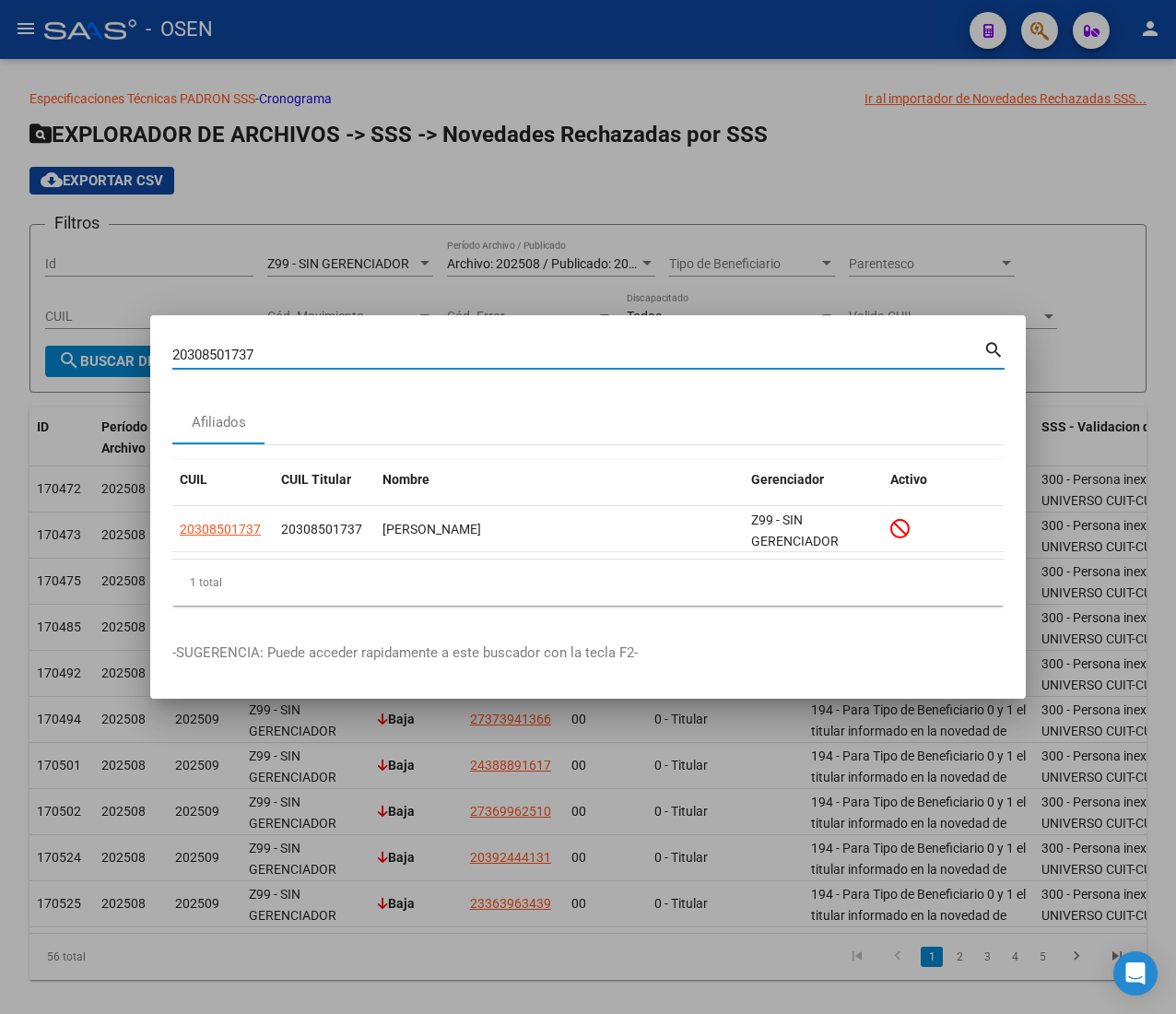
drag, startPoint x: 288, startPoint y: 356, endPoint x: 135, endPoint y: 361, distance: 153.1
click at [135, 361] on div "20308501737 Buscar (apellido, dni, cuil, nro traspaso, cuit, obra social) searc…" at bounding box center [588, 507] width 1176 height 1014
paste input "4900742"
type input "20490074237"
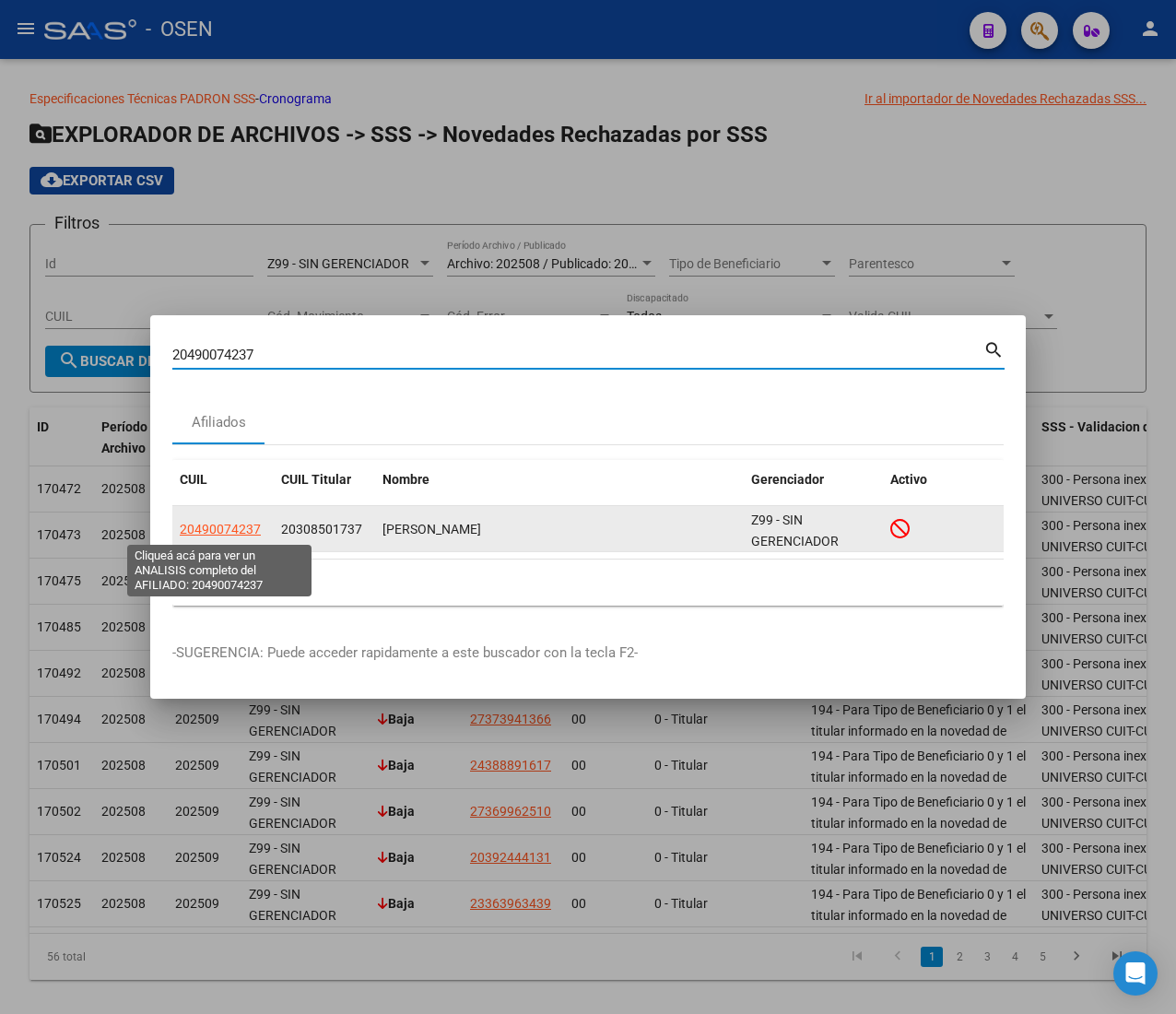
click at [238, 531] on span "20490074237" at bounding box center [220, 529] width 82 height 15
type textarea "20490074237"
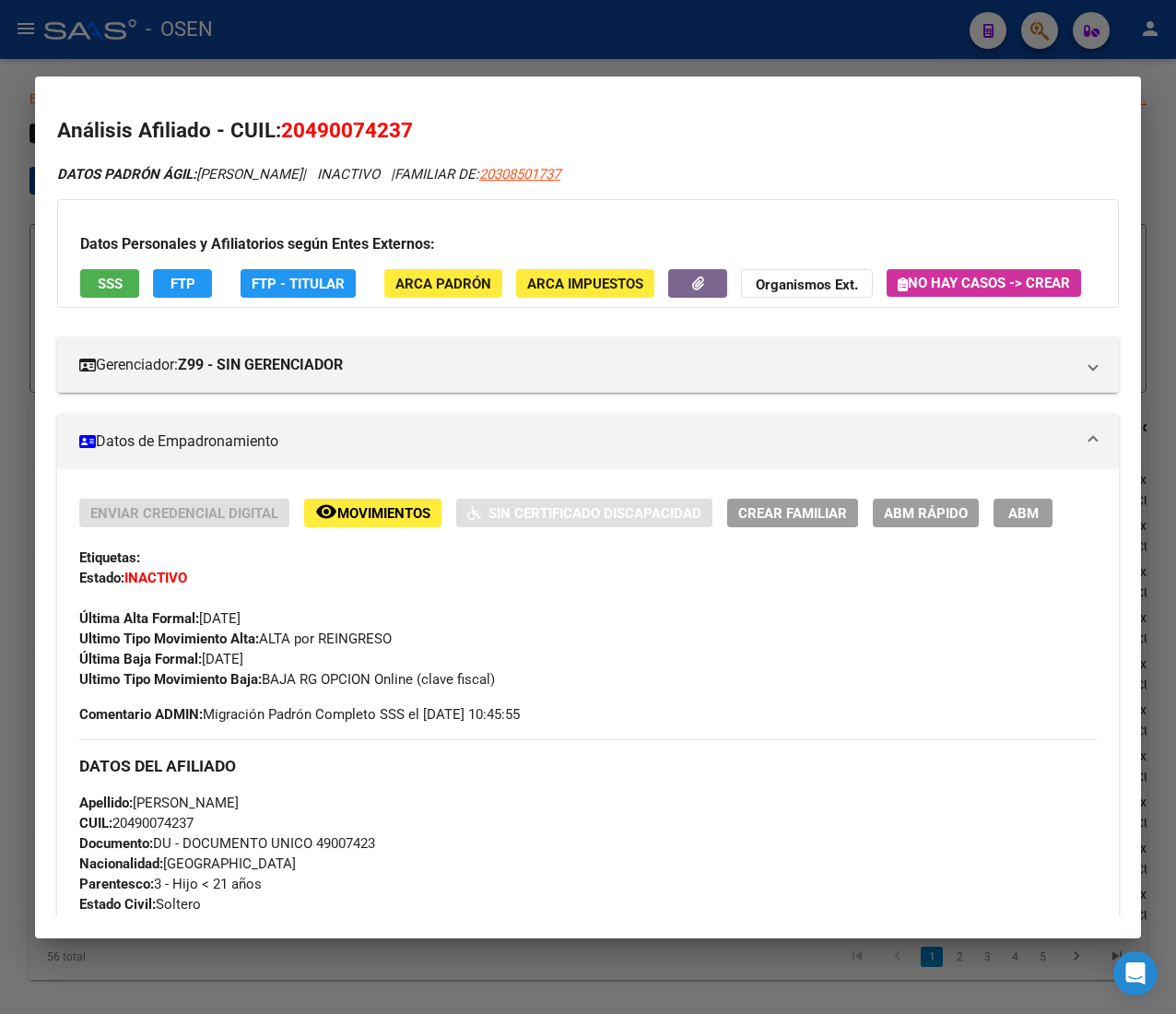
drag, startPoint x: 551, startPoint y: 33, endPoint x: 550, endPoint y: 85, distance: 52.0
click at [550, 33] on div at bounding box center [588, 507] width 1176 height 1014
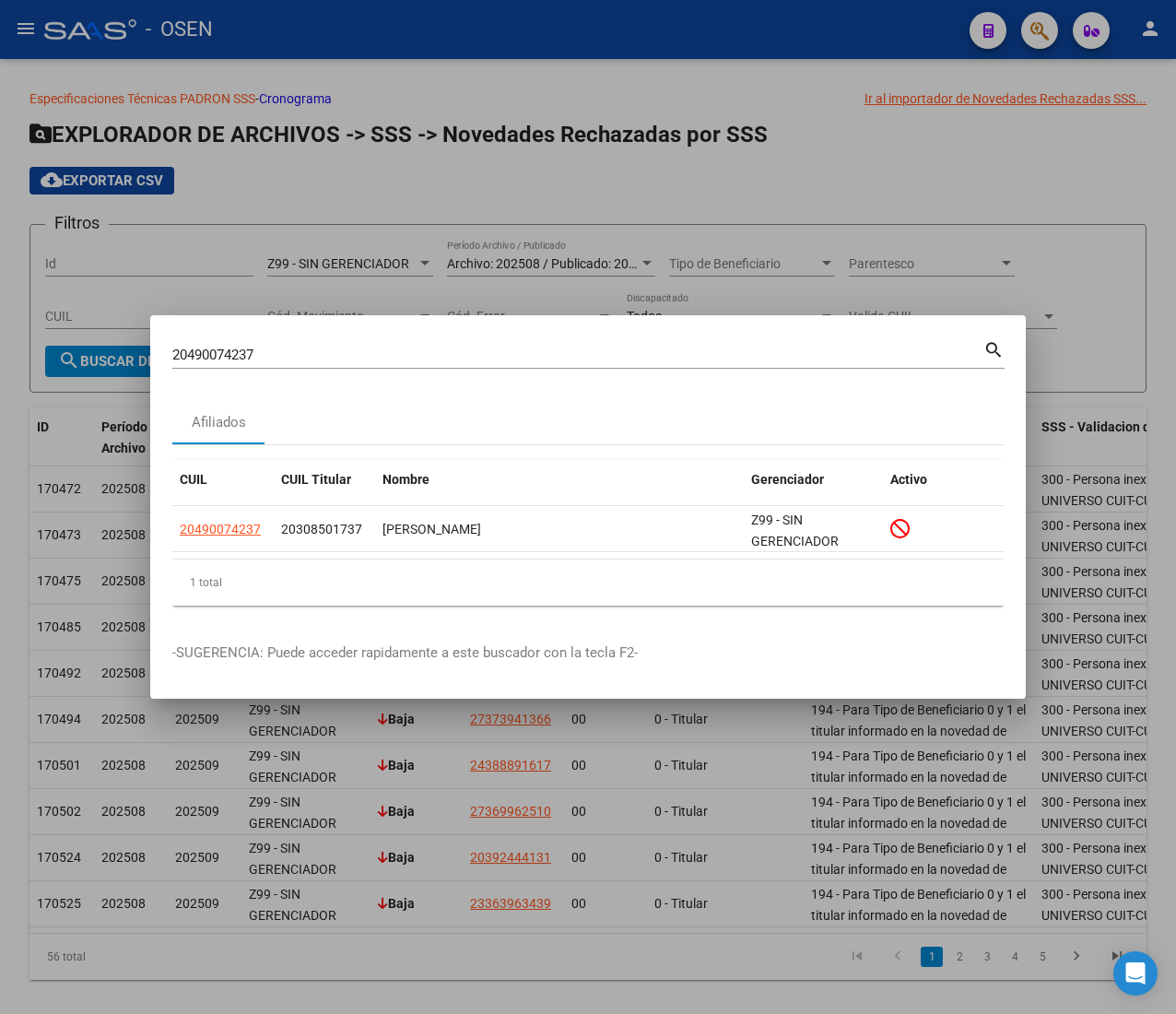
drag, startPoint x: 97, startPoint y: 350, endPoint x: 75, endPoint y: 343, distance: 23.1
click at [80, 346] on div "20490074237 Buscar (apellido, dni, cuil, nro traspaso, cuit, obra social) searc…" at bounding box center [588, 507] width 1176 height 1014
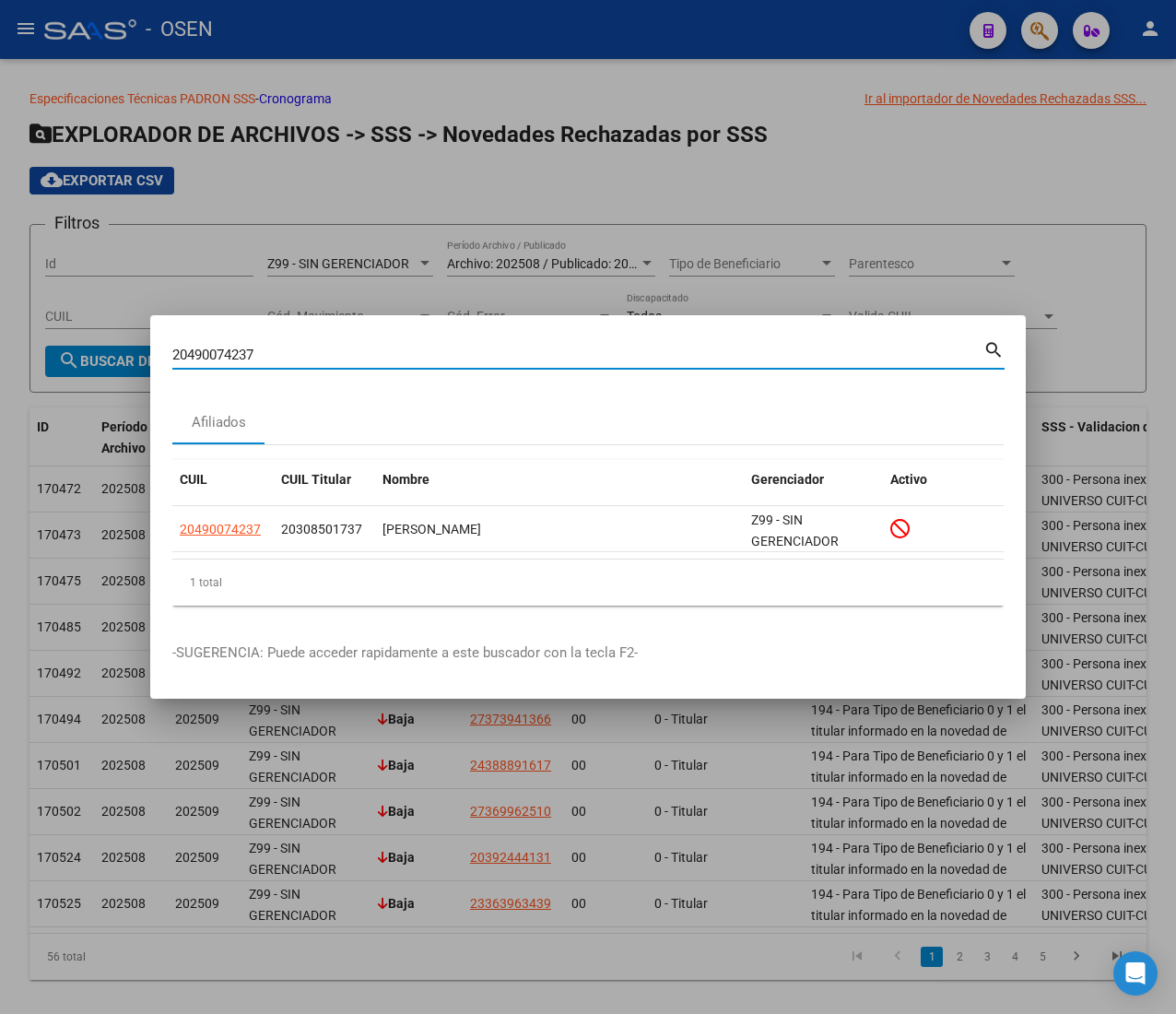
paste input "512655220"
type input "20512655220"
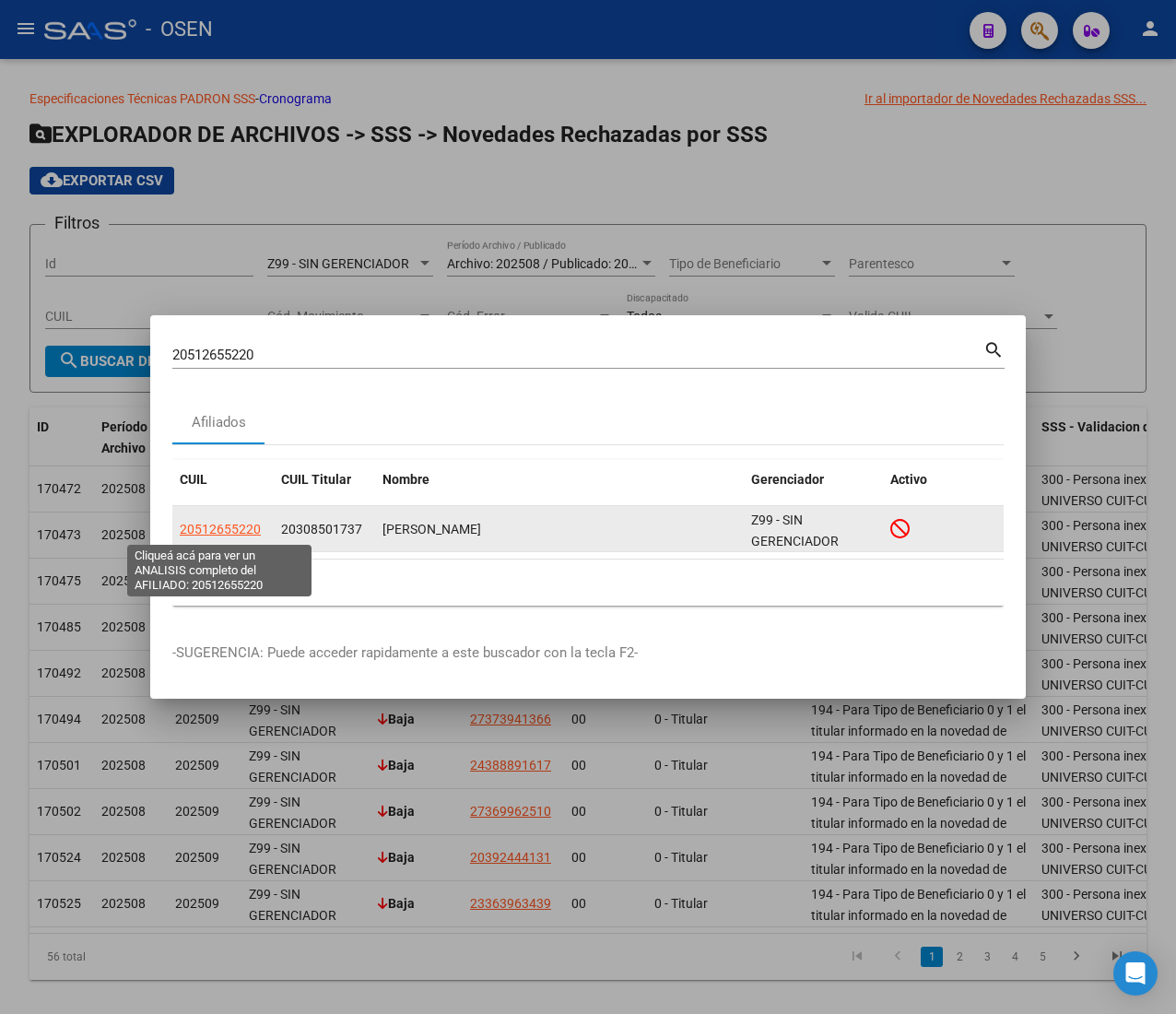
click at [219, 538] on app-link-go-to "20512655220" at bounding box center [220, 530] width 82 height 22
click at [221, 530] on span "20512655220" at bounding box center [220, 529] width 82 height 15
type textarea "20512655220"
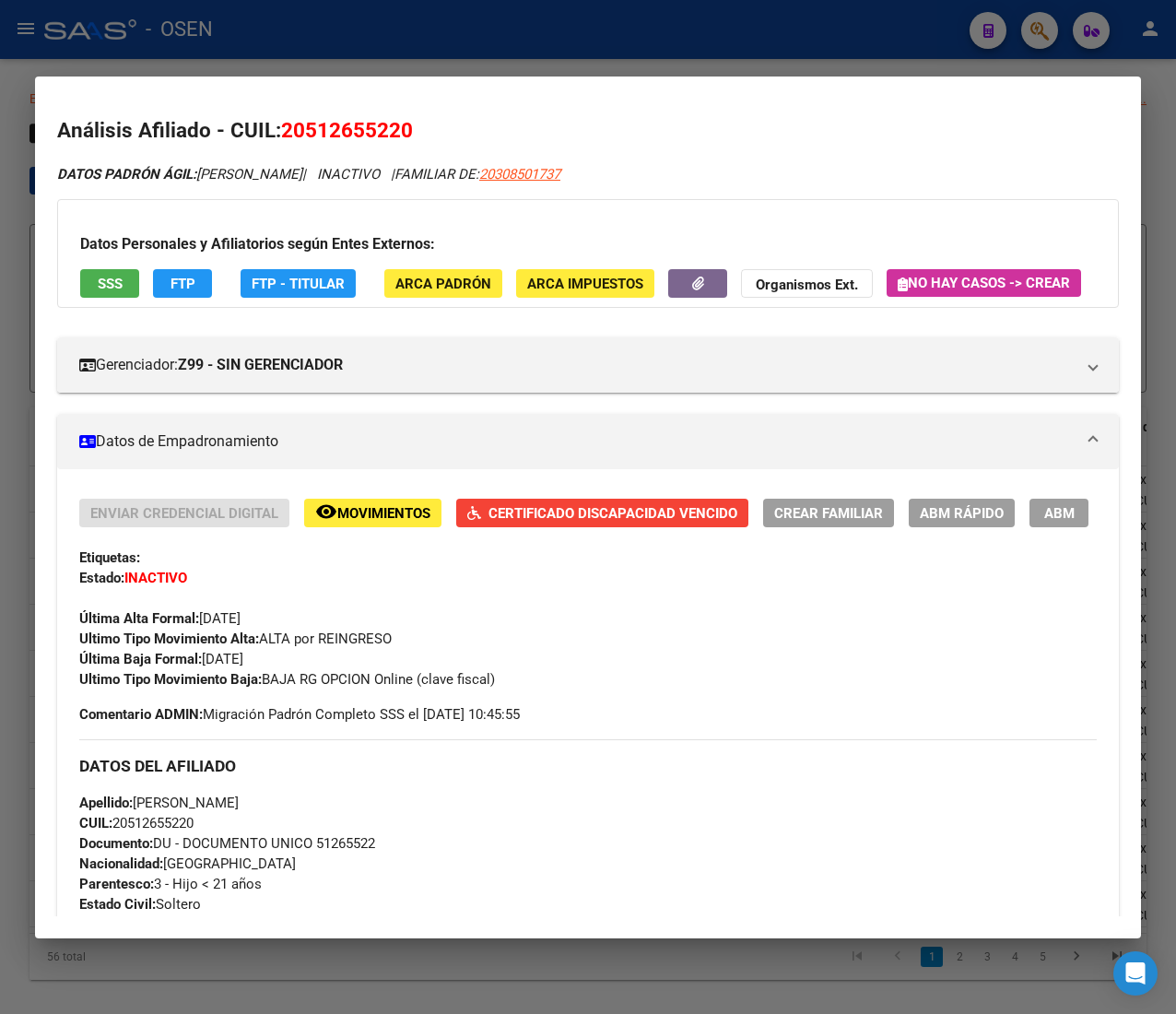
click at [389, 40] on div at bounding box center [588, 507] width 1176 height 1014
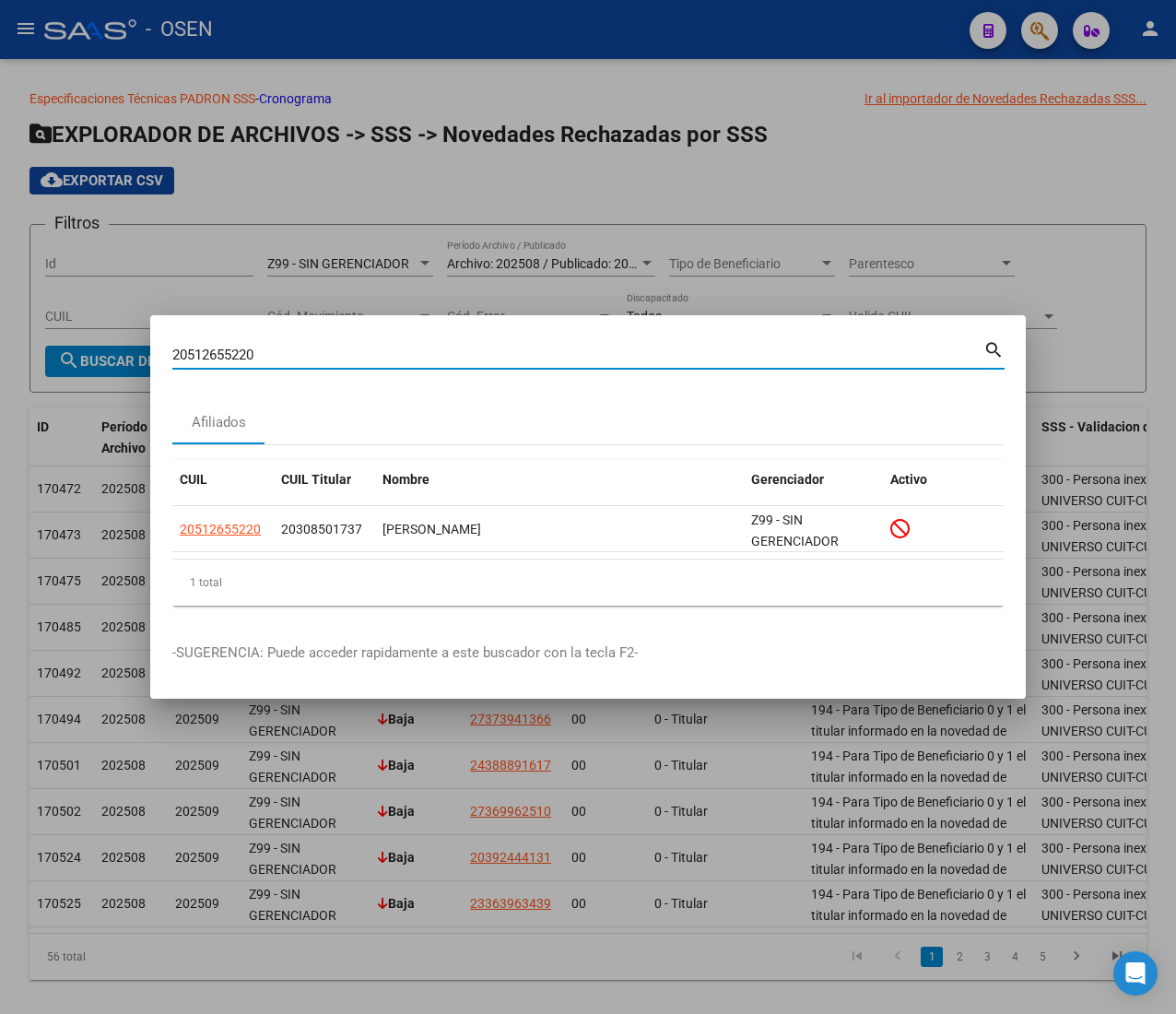
drag, startPoint x: 276, startPoint y: 357, endPoint x: 13, endPoint y: 345, distance: 263.3
click at [23, 348] on div "20512655220 Buscar (apellido, dni, cuil, nro traspaso, cuit, obra social) searc…" at bounding box center [588, 507] width 1176 height 1014
paste input "7341236628"
type input "27341236628"
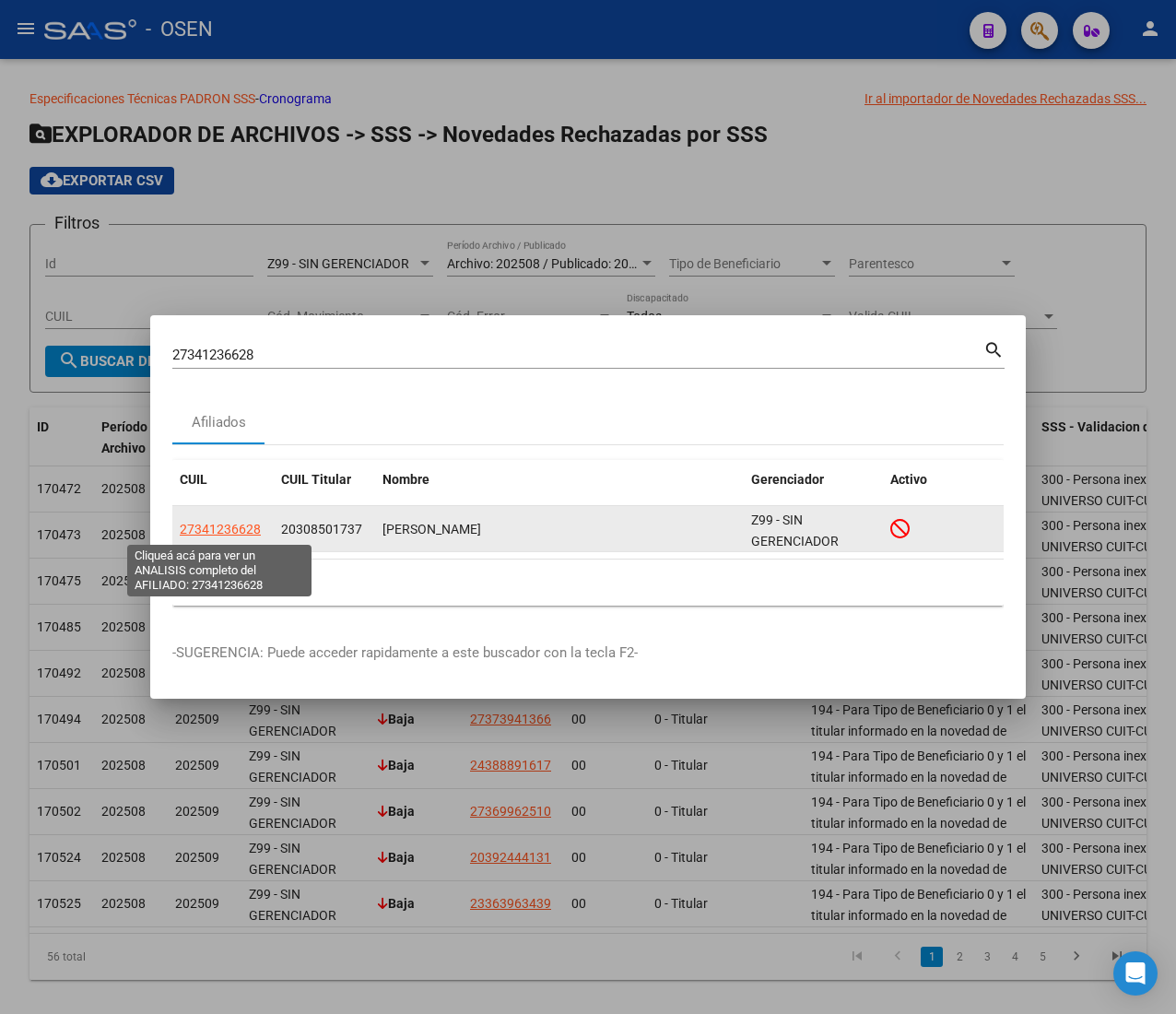
click at [225, 529] on span "27341236628" at bounding box center [220, 529] width 82 height 15
type textarea "27341236628"
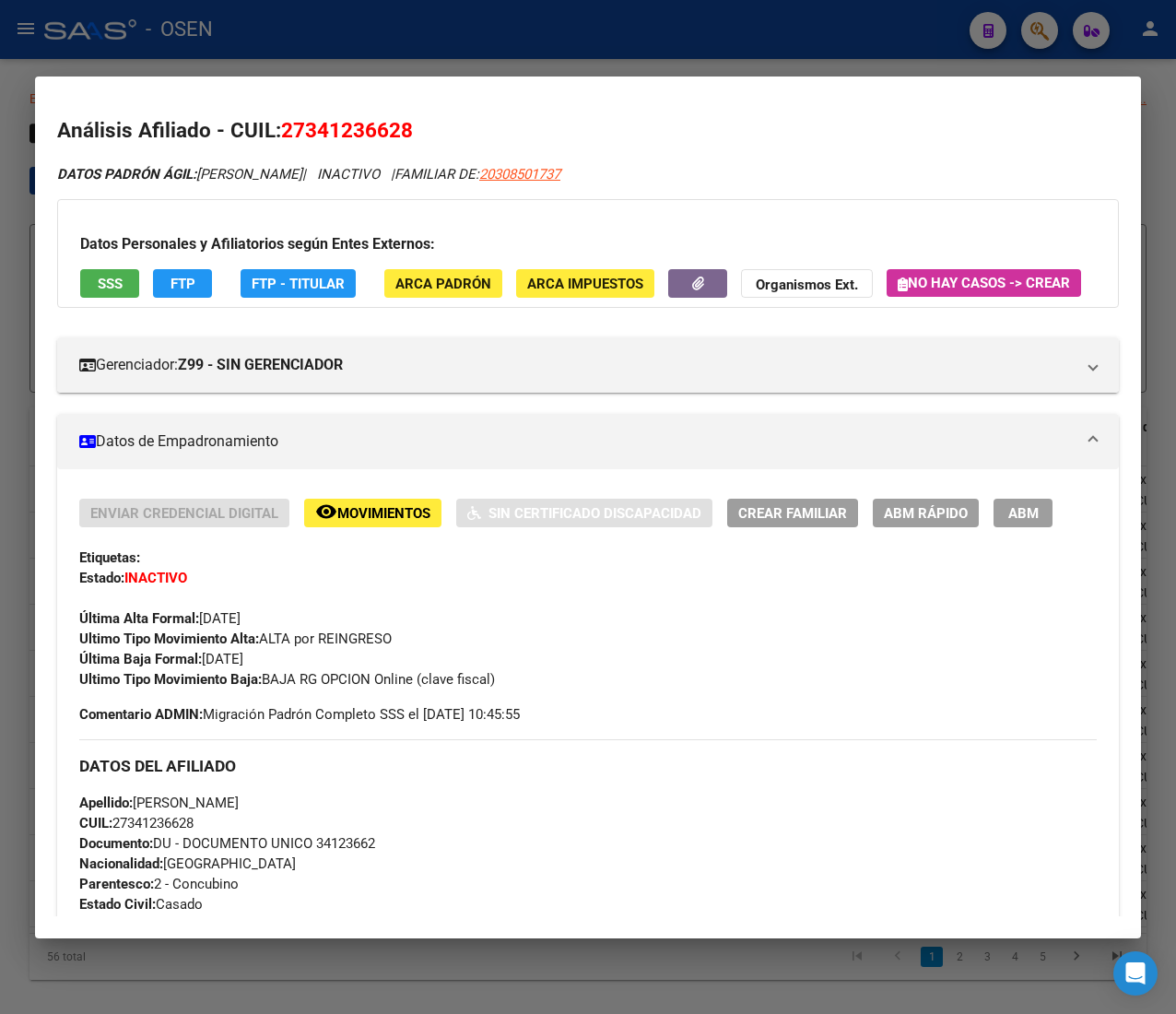
click at [428, 18] on div at bounding box center [588, 507] width 1176 height 1014
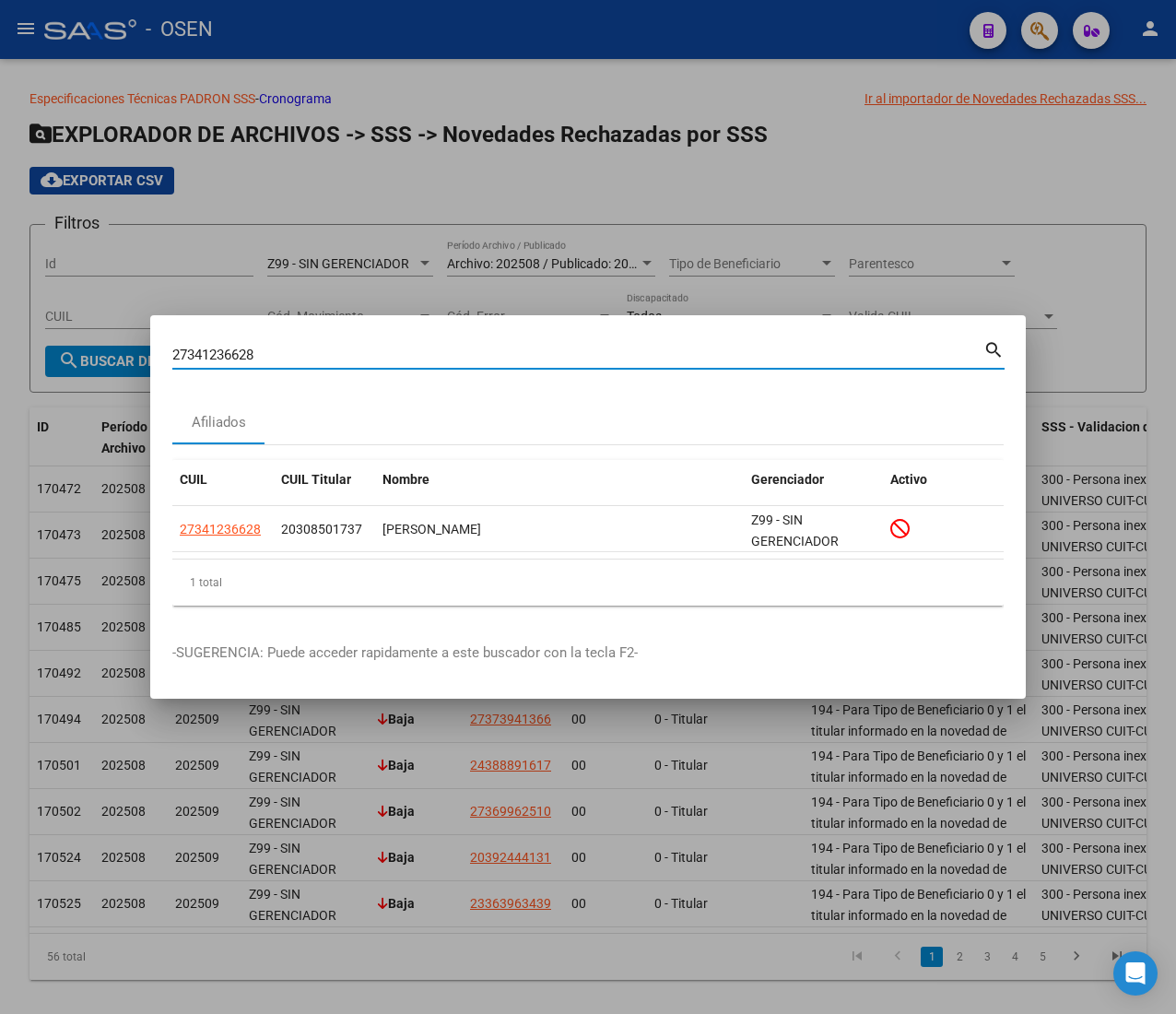
drag, startPoint x: 265, startPoint y: 353, endPoint x: 41, endPoint y: 356, distance: 224.0
click at [85, 357] on div "27341236628 Buscar (apellido, dni, cuil, nro traspaso, cuit, obra social) searc…" at bounding box center [588, 507] width 1176 height 1014
paste input "561387392"
type input "27561387392"
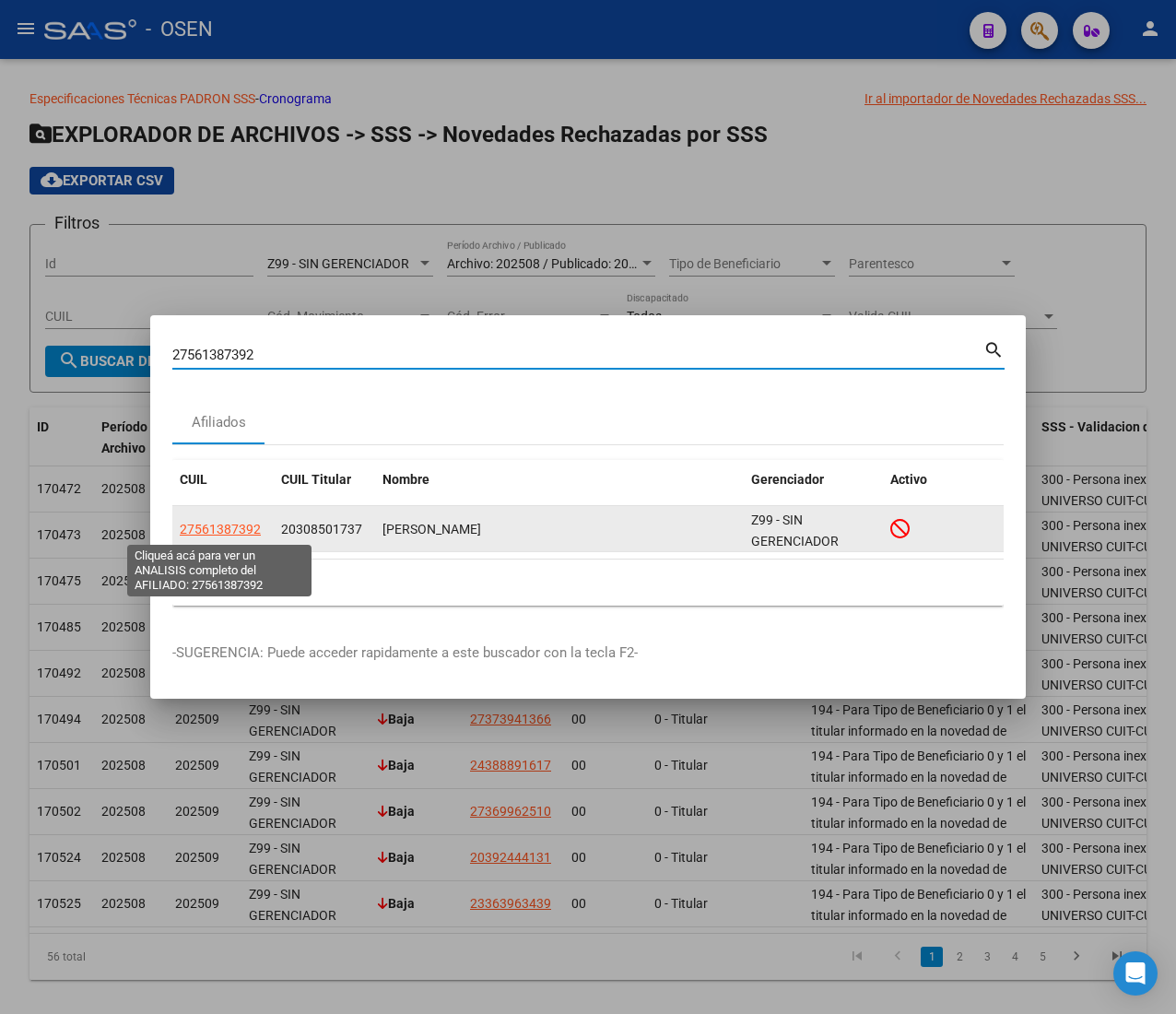
click at [236, 526] on span "27561387392" at bounding box center [220, 529] width 82 height 15
type textarea "27561387392"
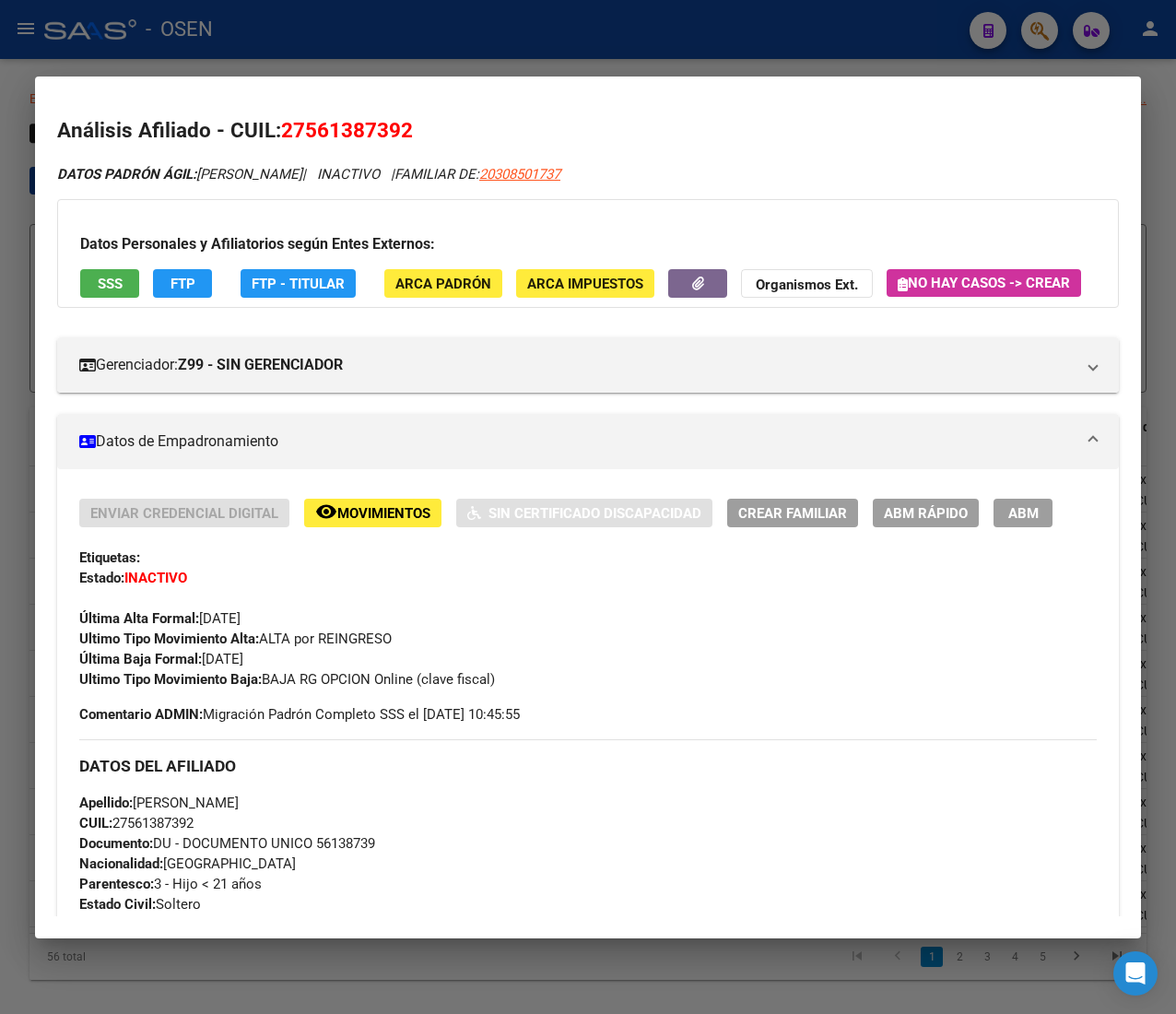
click at [373, 37] on div at bounding box center [588, 507] width 1176 height 1014
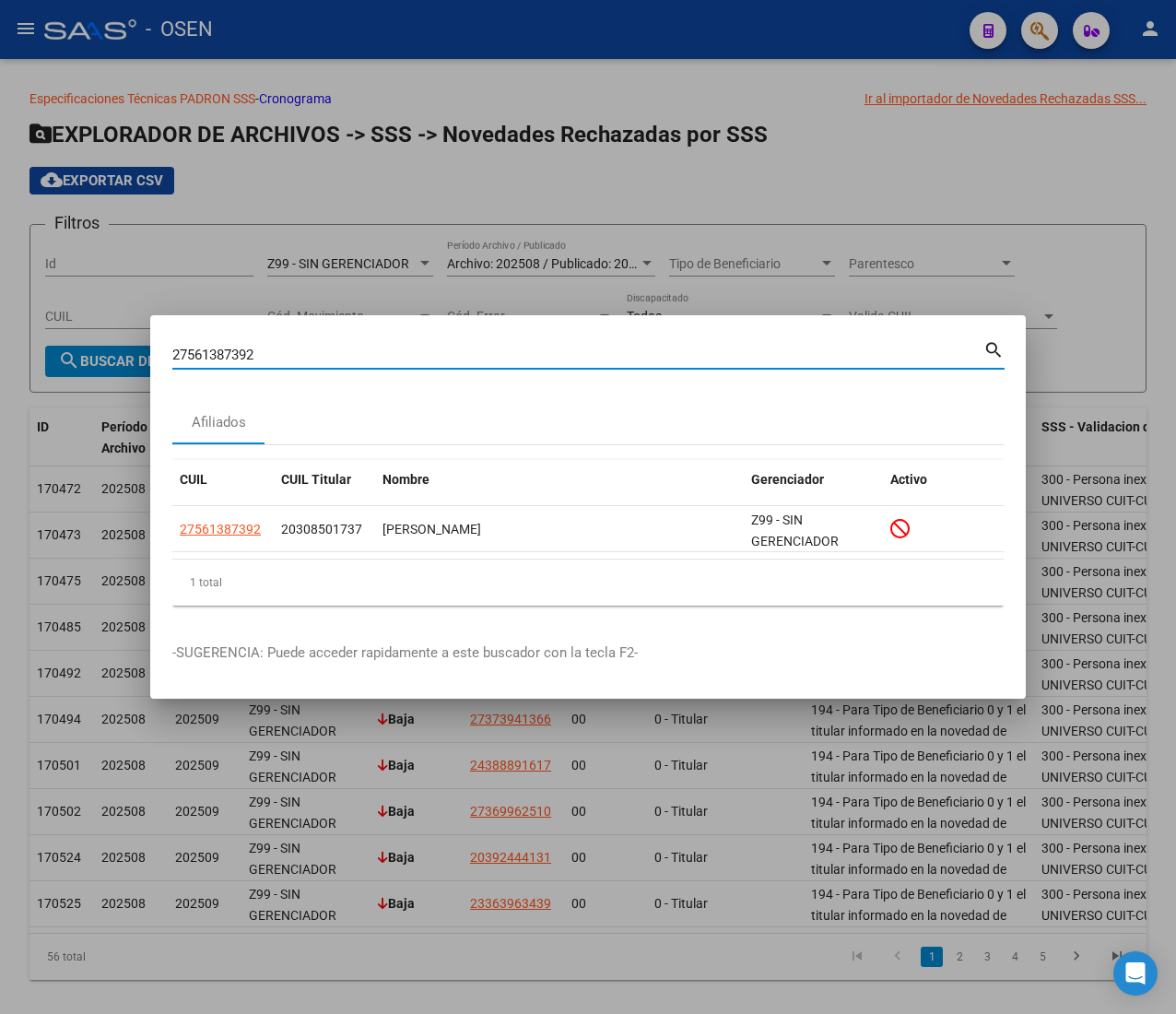
drag, startPoint x: 274, startPoint y: 356, endPoint x: 89, endPoint y: 357, distance: 185.0
click at [89, 357] on div "27561387392 Buscar (apellido, dni, cuil, nro traspaso, cuit, obra social) searc…" at bounding box center [588, 507] width 1176 height 1014
paste input "46430501"
type input "27464305012"
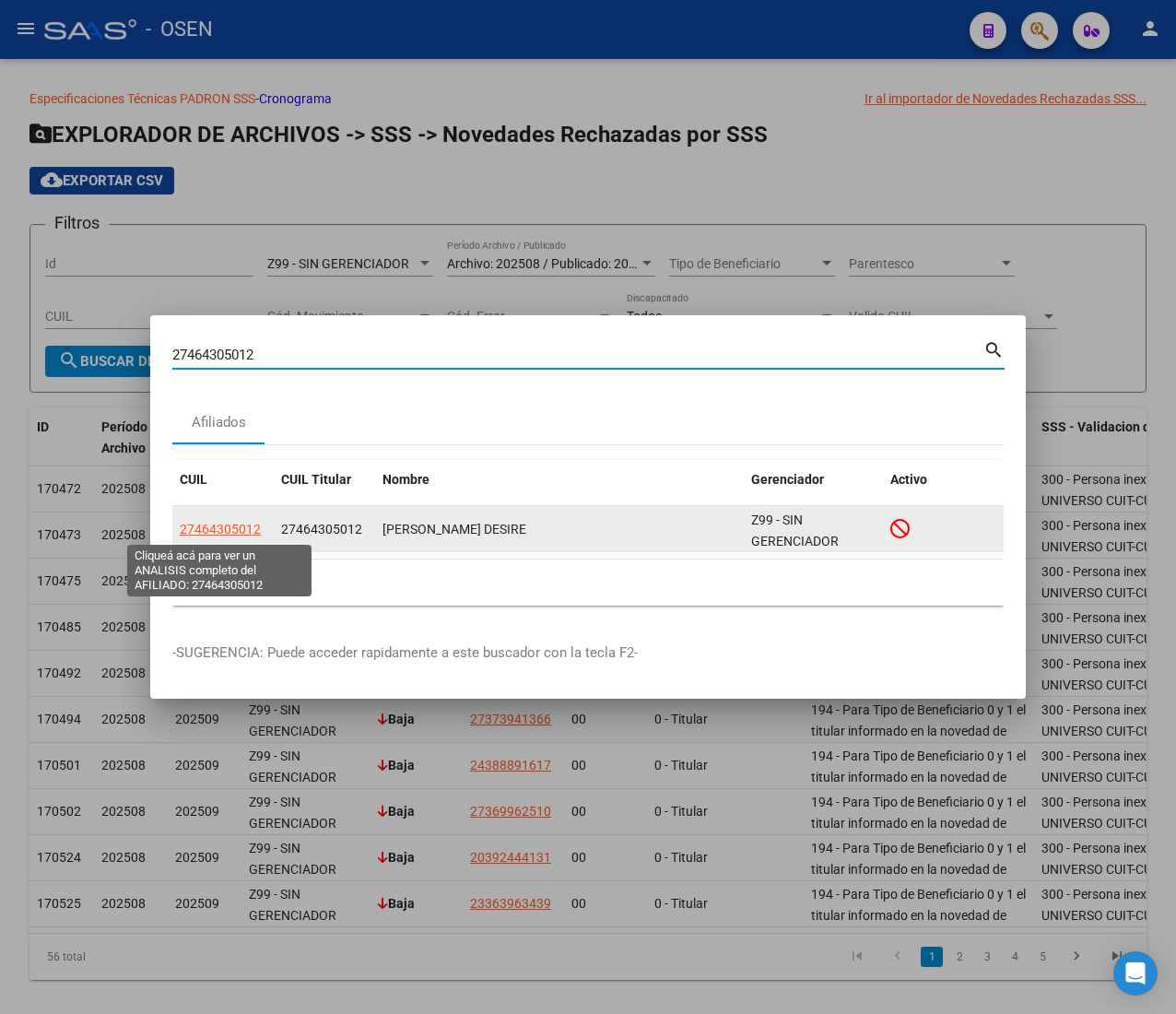
click at [236, 527] on span "27464305012" at bounding box center [220, 529] width 82 height 15
type textarea "27464305012"
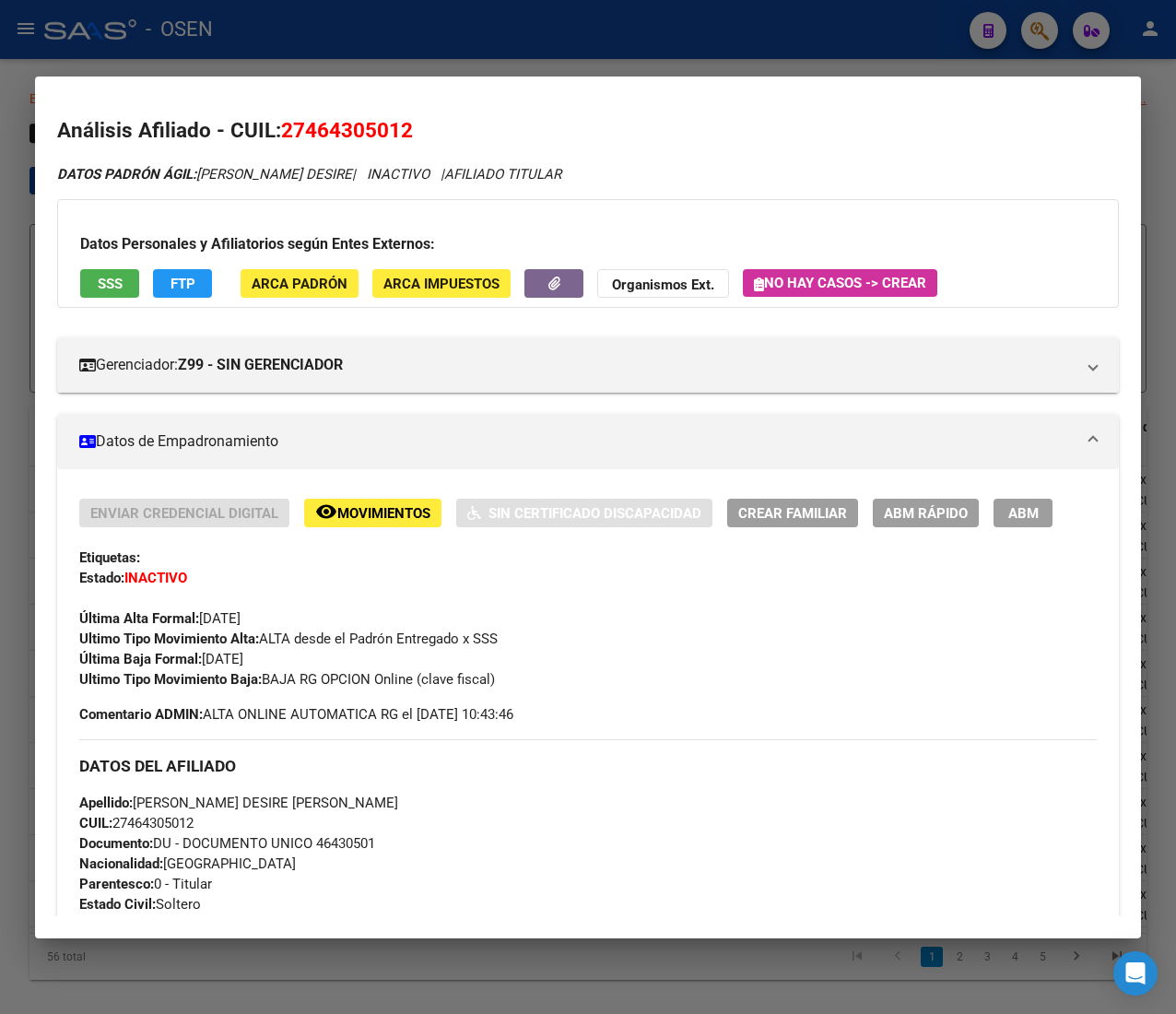
click at [300, 39] on div at bounding box center [588, 507] width 1176 height 1014
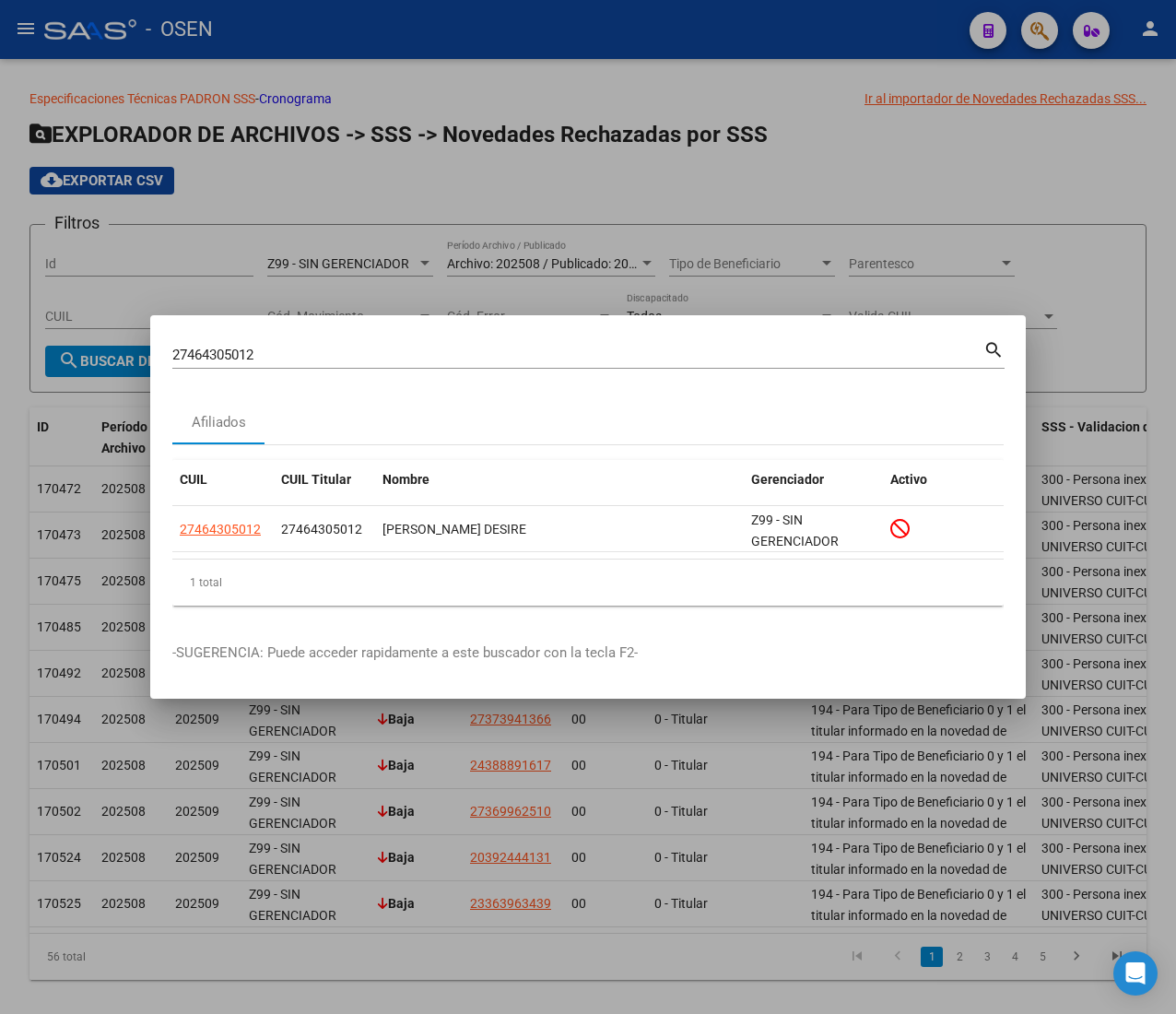
drag, startPoint x: 271, startPoint y: 350, endPoint x: 111, endPoint y: 348, distance: 160.0
click at [119, 349] on div "27464305012 Buscar (apellido, dni, cuil, nro traspaso, cuit, obra social) searc…" at bounding box center [588, 507] width 1176 height 1014
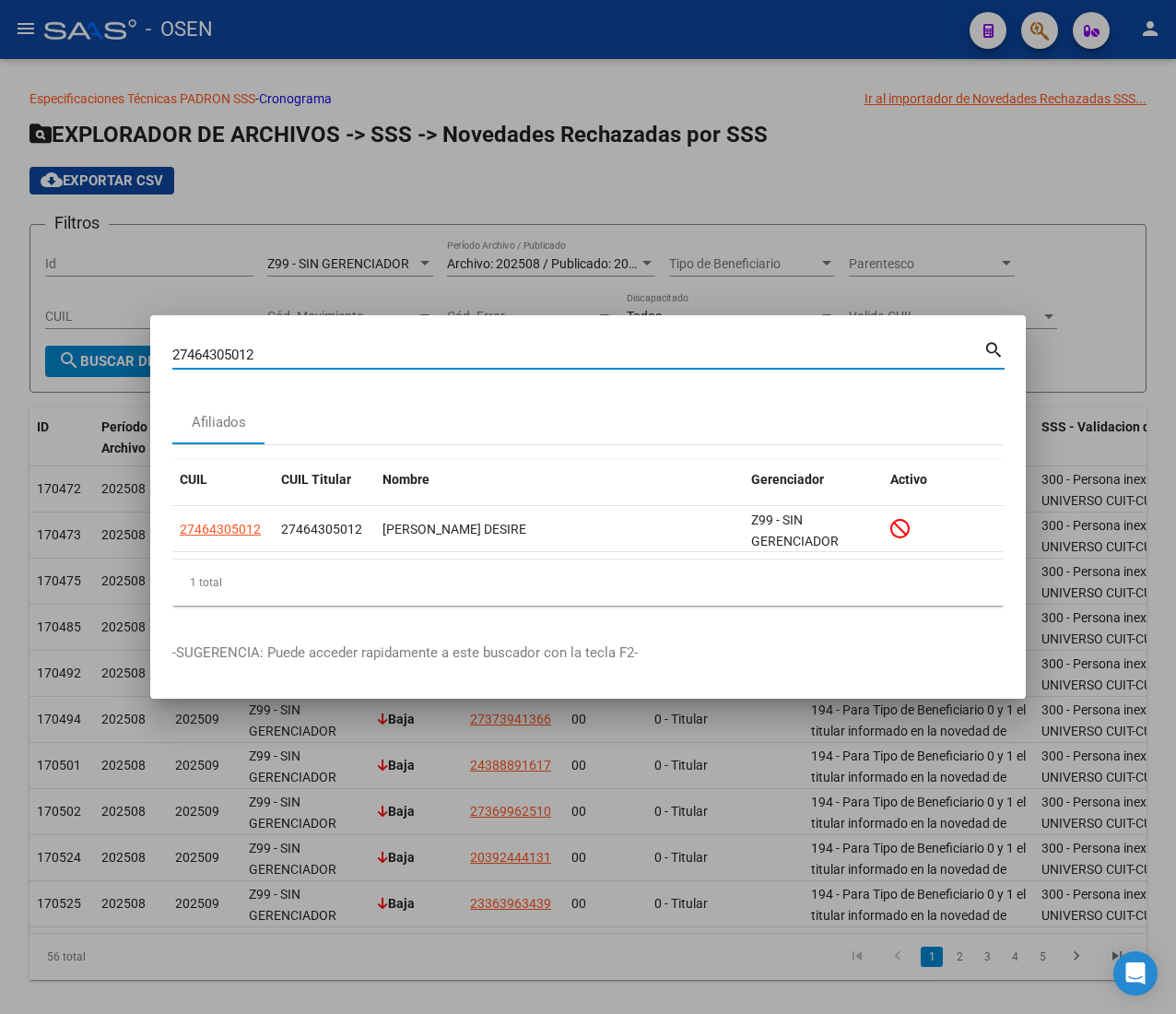
paste input "191182184"
type input "27191182184"
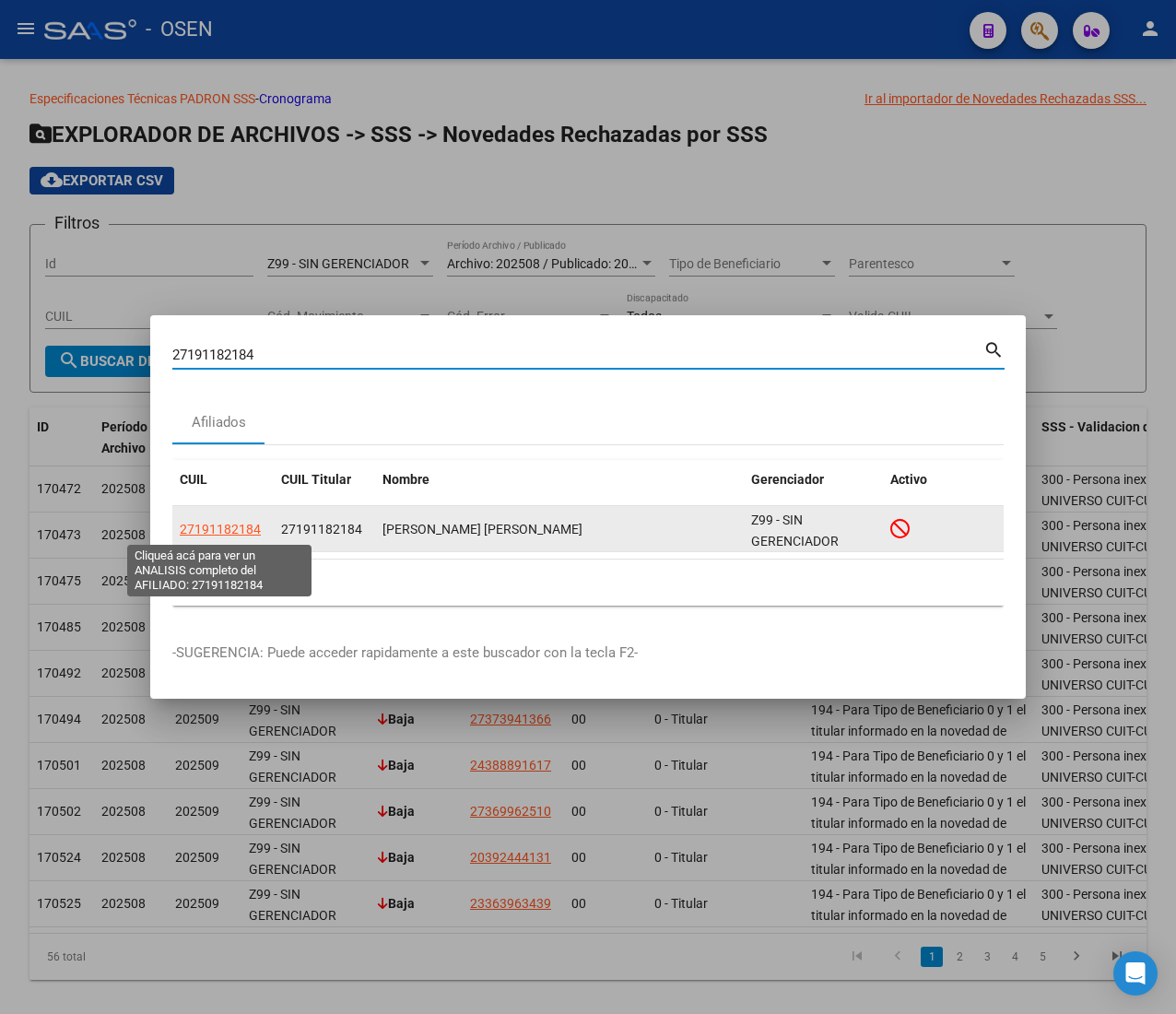
click at [210, 529] on span "27191182184" at bounding box center [220, 529] width 82 height 15
type textarea "27191182184"
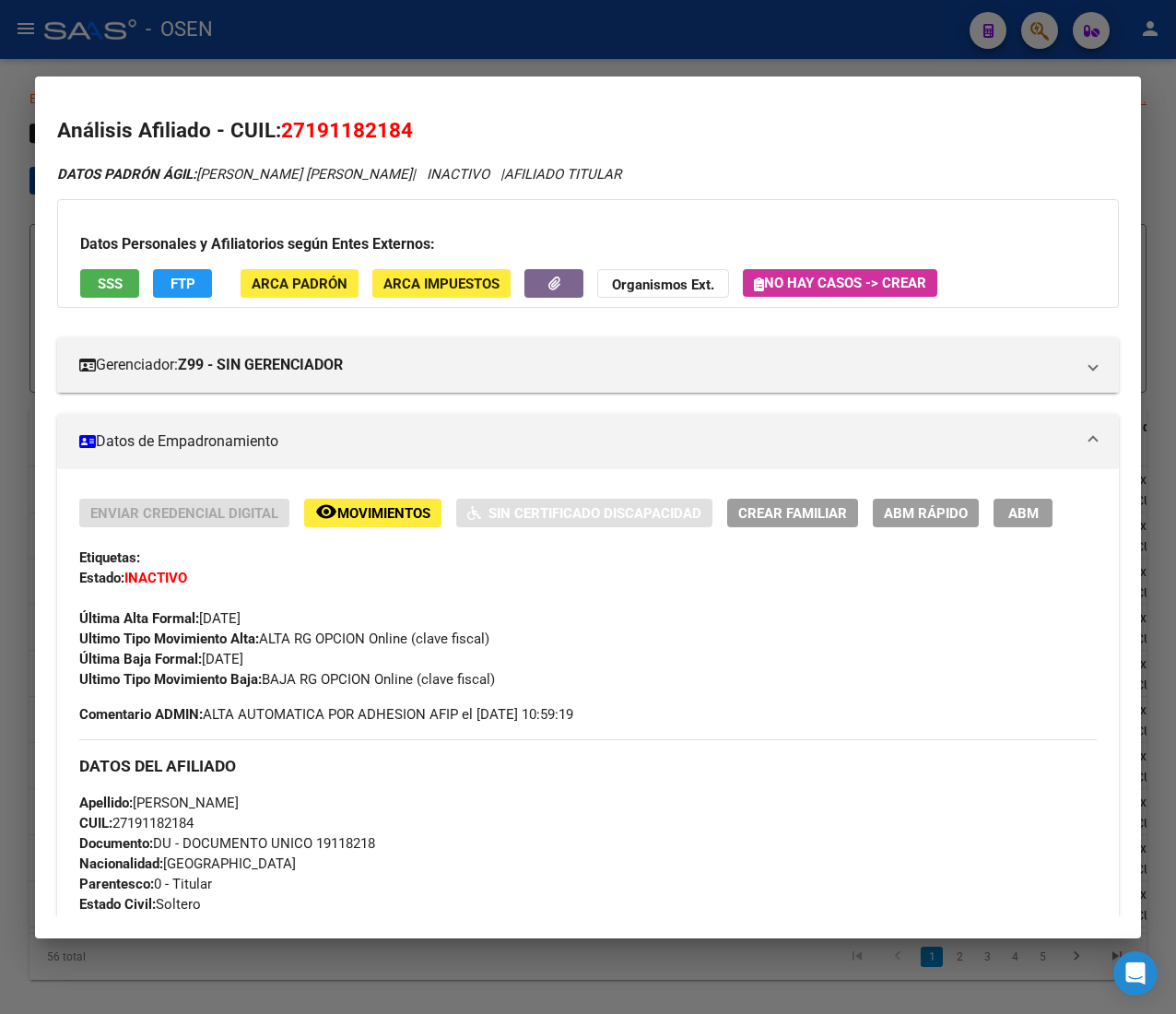
click at [277, 31] on div at bounding box center [588, 507] width 1176 height 1014
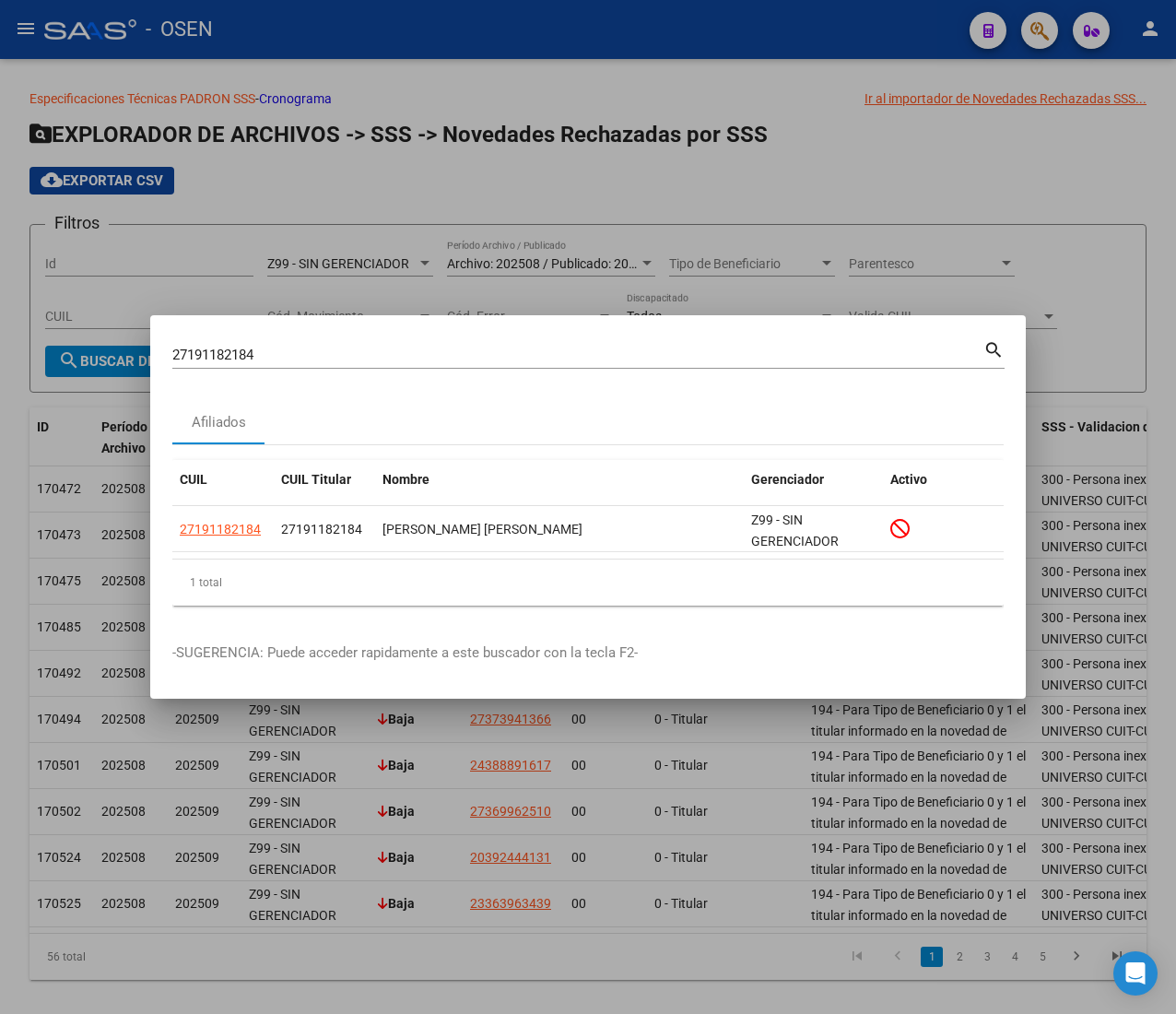
drag, startPoint x: 289, startPoint y: 365, endPoint x: 282, endPoint y: 354, distance: 13.0
click at [278, 361] on div "27191182184 Buscar (apellido, dni, [PERSON_NAME], [PERSON_NAME], cuit, obra soc…" at bounding box center [577, 355] width 811 height 28
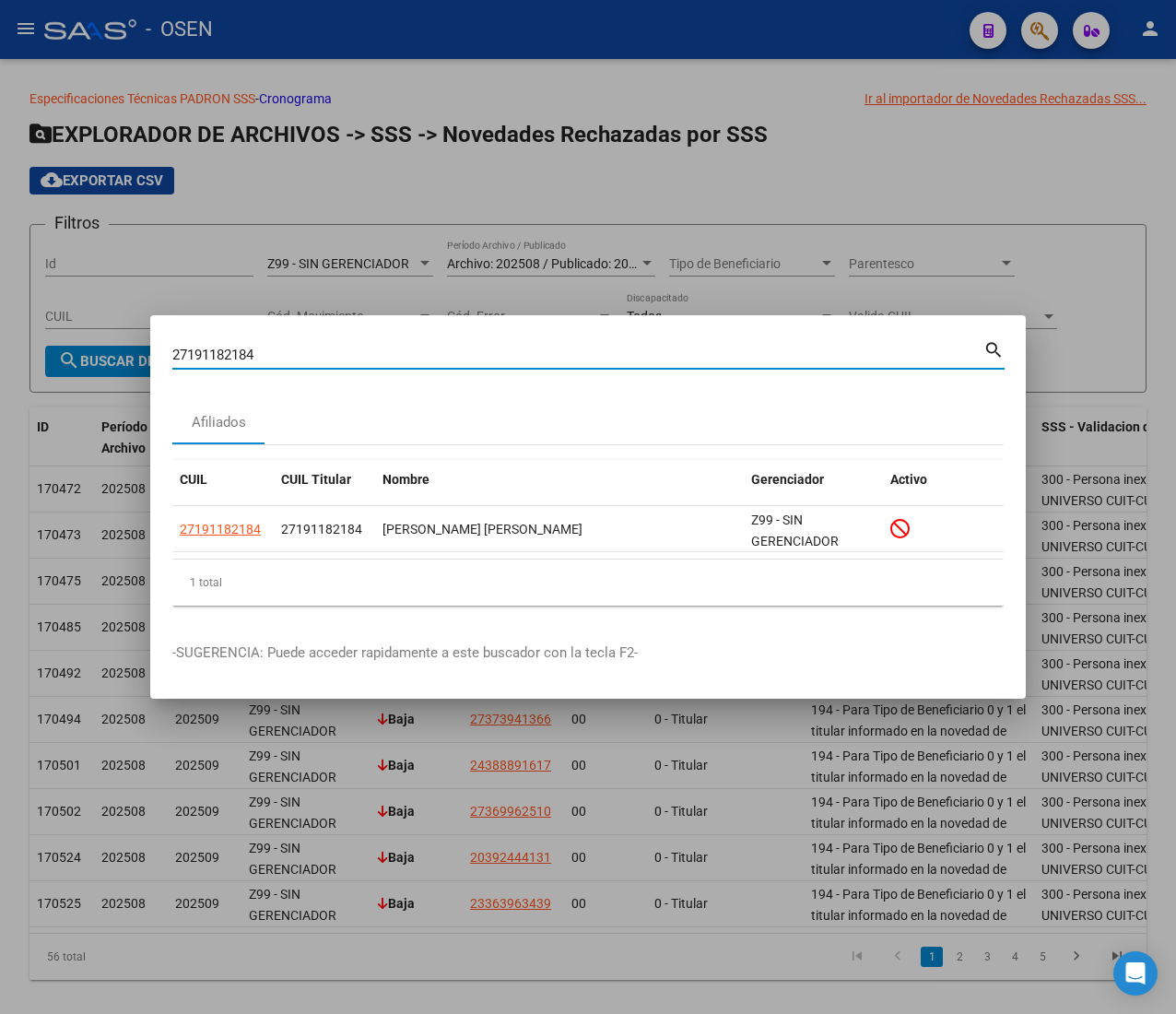
drag, startPoint x: 282, startPoint y: 353, endPoint x: 127, endPoint y: 365, distance: 155.5
click at [127, 365] on div "27191182184 Buscar (apellido, dni, cuil, nro traspaso, cuit, obra social) searc…" at bounding box center [588, 507] width 1176 height 1014
paste input "0359831758"
type input "20359831758"
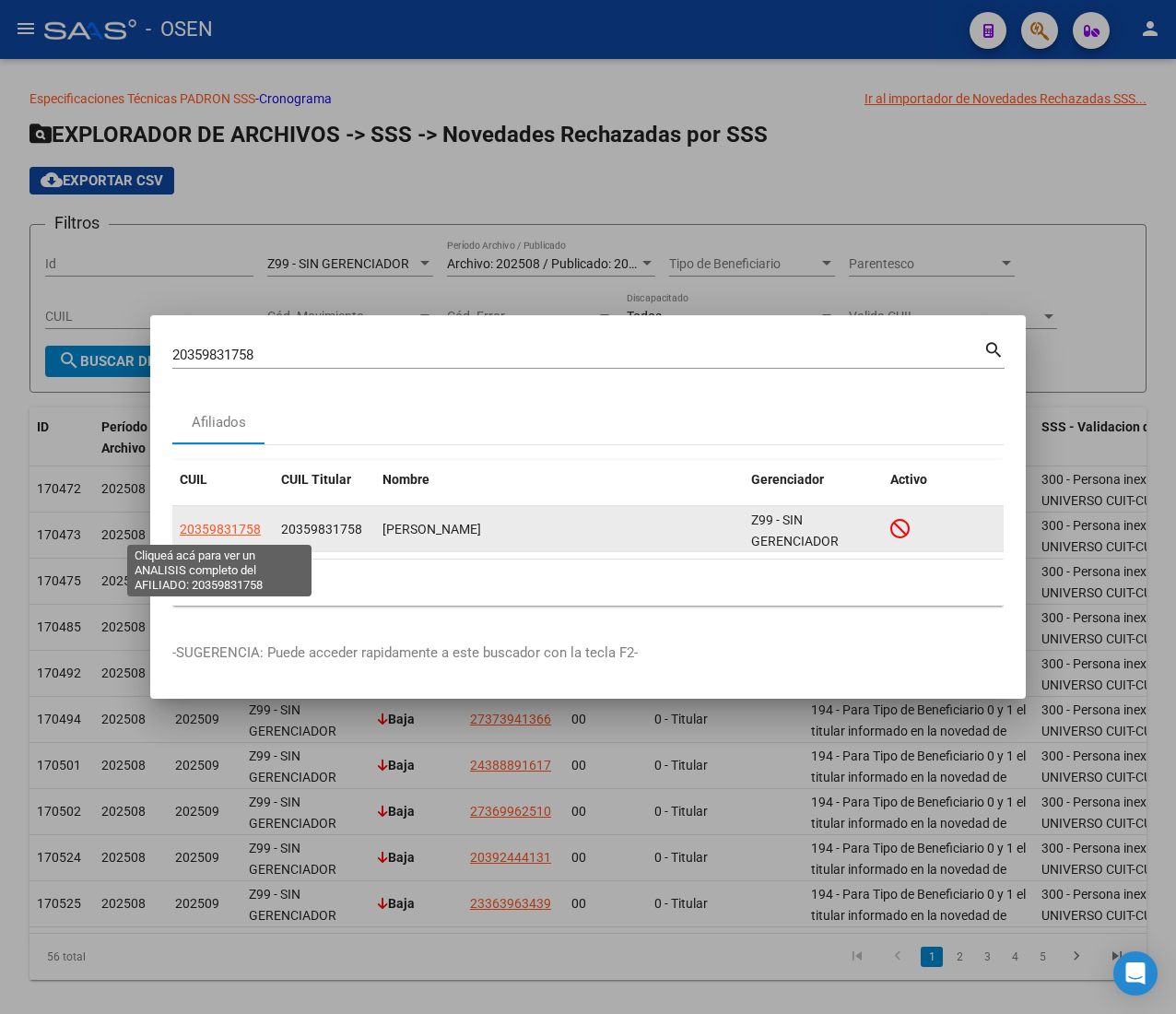
click at [230, 530] on span "20359831758" at bounding box center [220, 529] width 82 height 15
type textarea "20359831758"
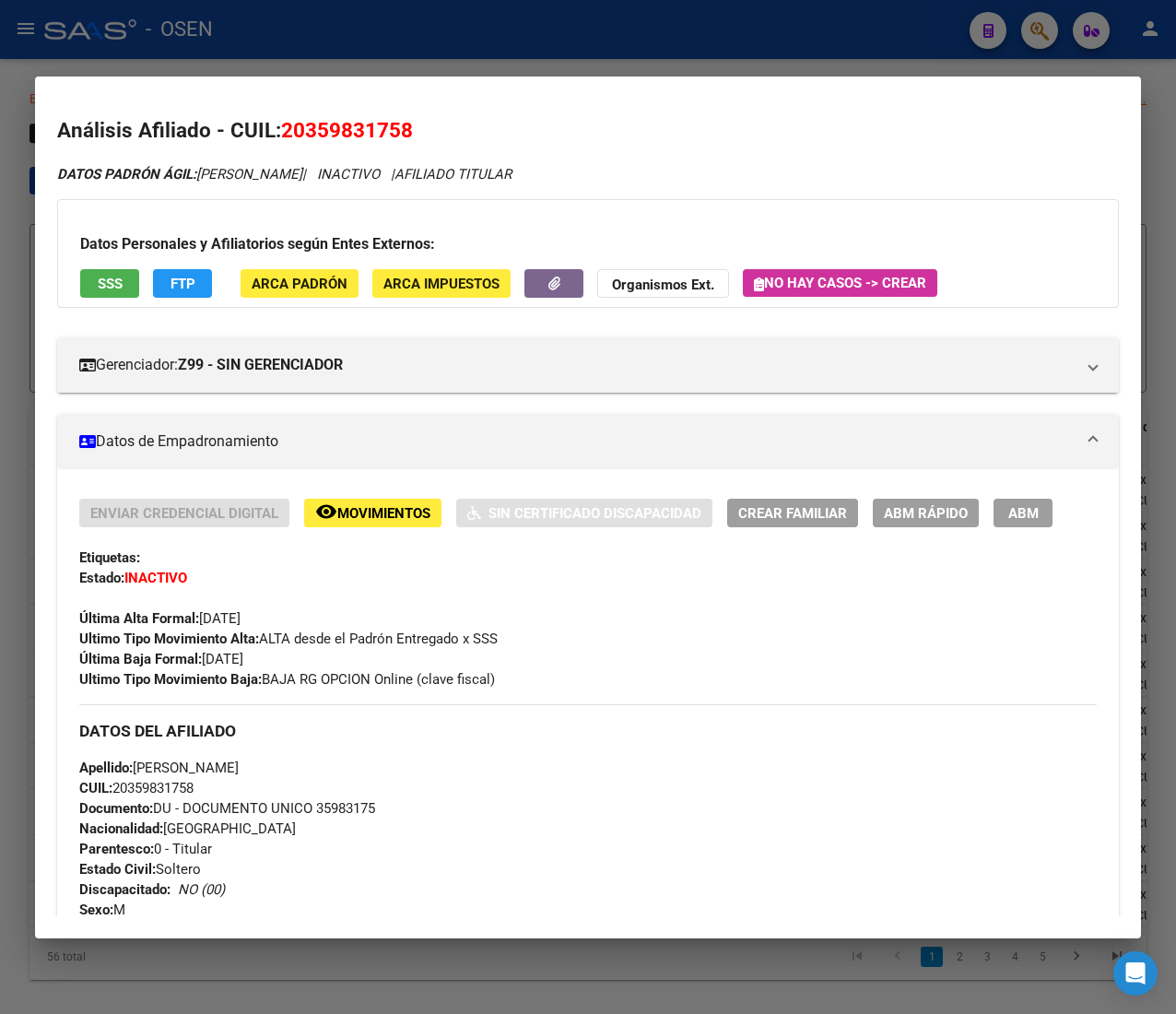
click at [500, 40] on div at bounding box center [588, 507] width 1176 height 1014
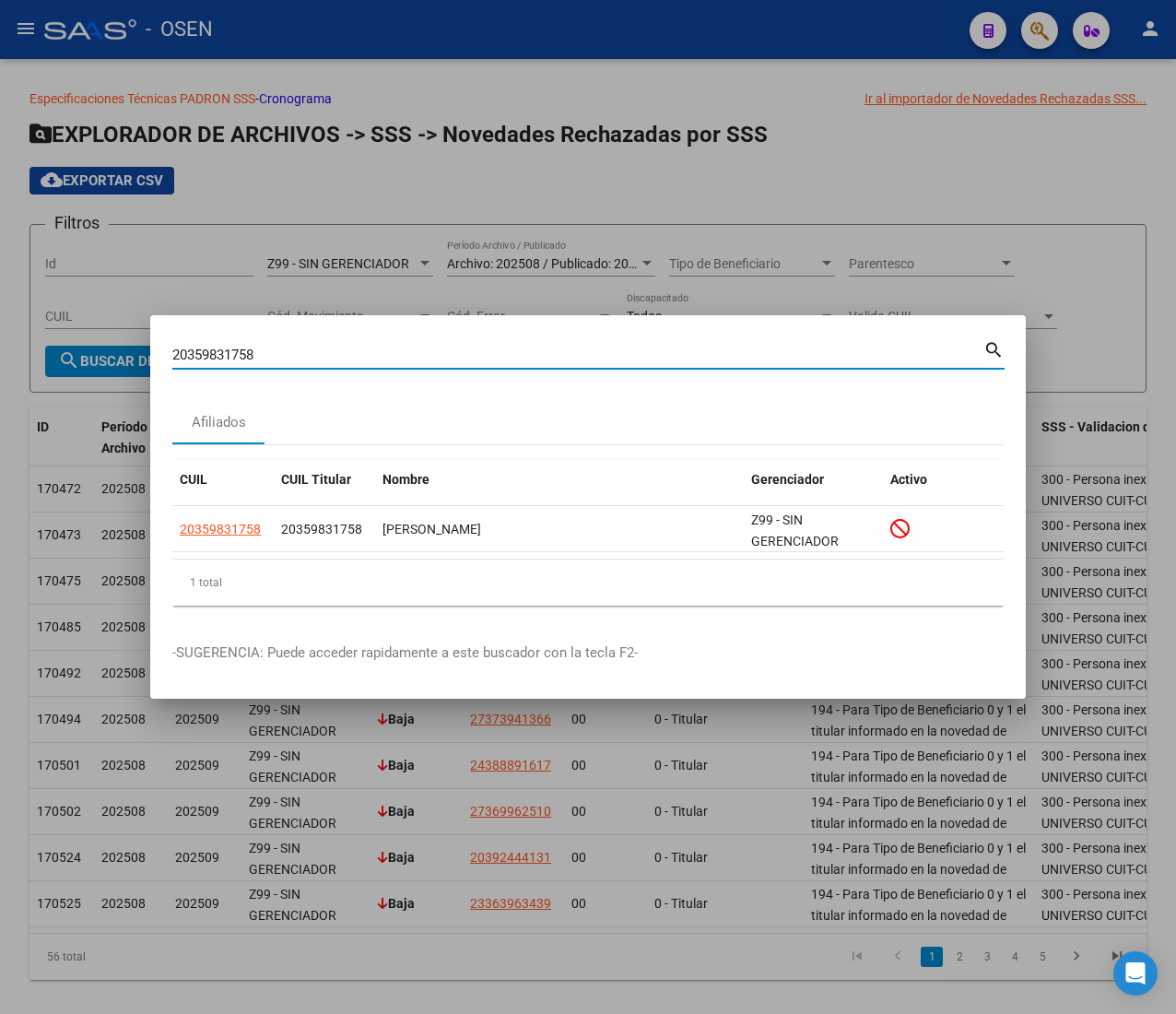
drag, startPoint x: 200, startPoint y: 353, endPoint x: 114, endPoint y: 346, distance: 86.3
click at [114, 346] on div "20359831758 Buscar (apellido, dni, cuil, nro traspaso, cuit, obra social) searc…" at bounding box center [588, 507] width 1176 height 1014
paste input "7343066622"
type input "27343066622"
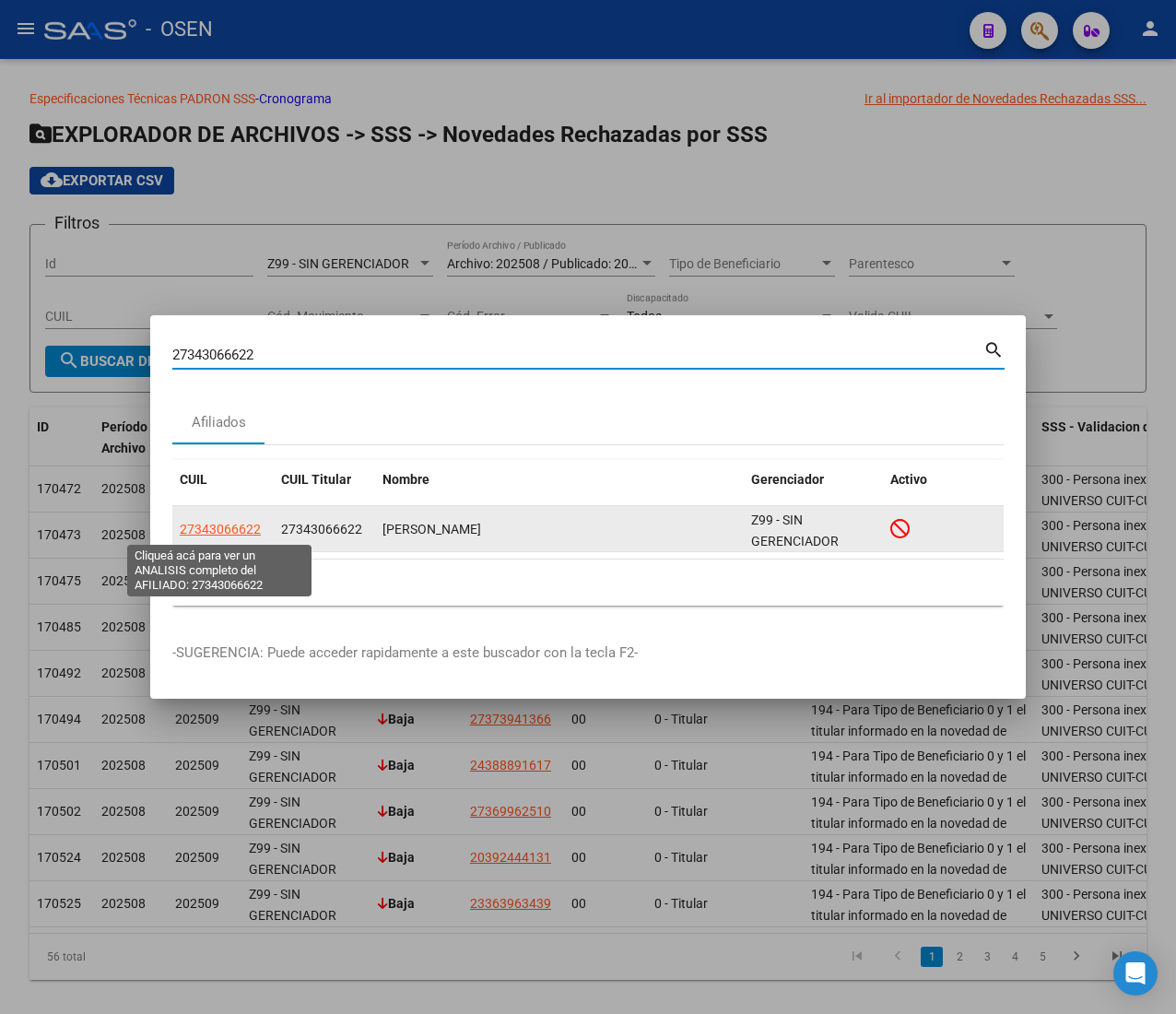
click at [221, 526] on span "27343066622" at bounding box center [220, 529] width 82 height 15
type textarea "27343066622"
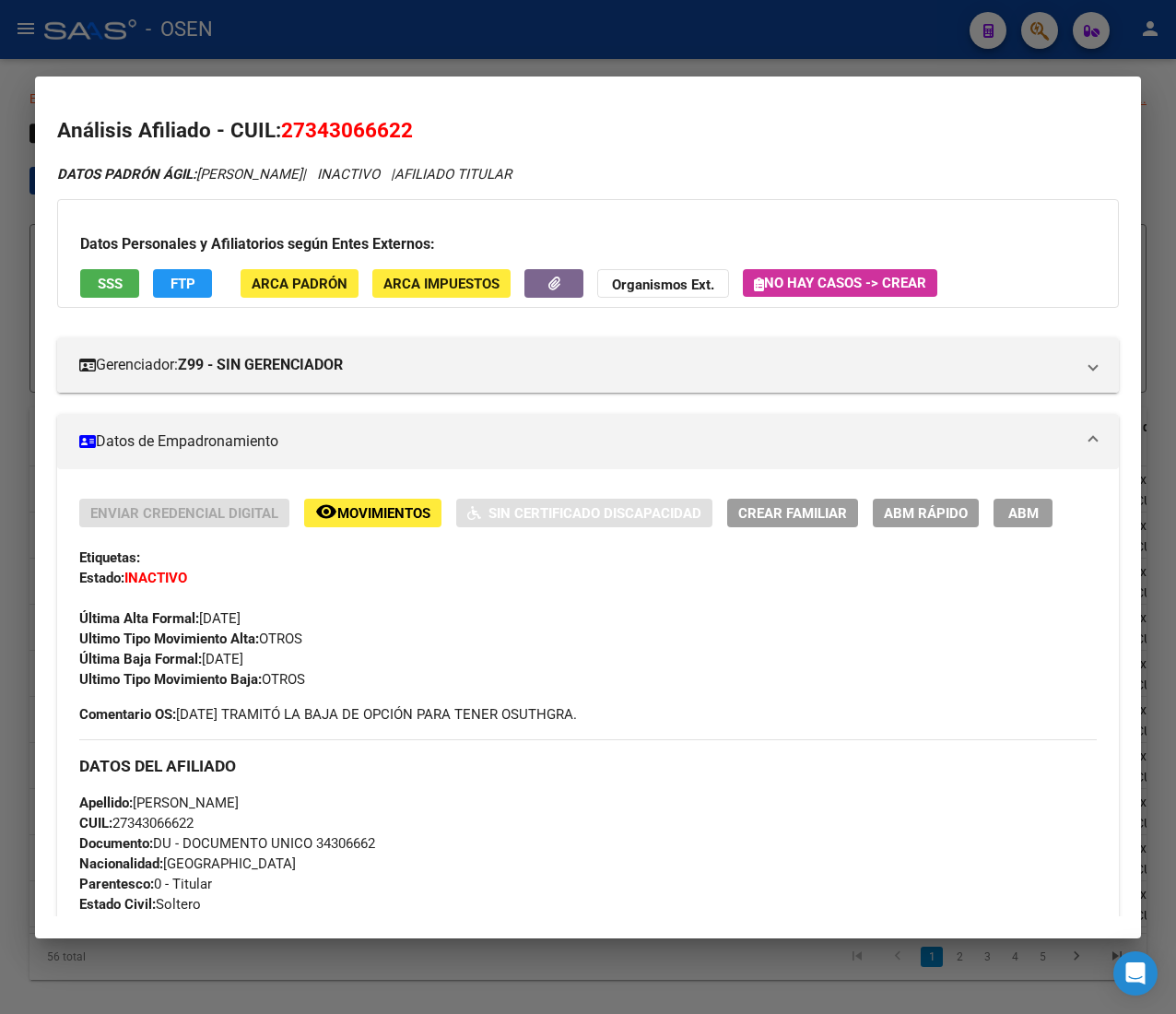
drag, startPoint x: 367, startPoint y: 715, endPoint x: 675, endPoint y: 726, distance: 308.2
click at [676, 723] on div "Enviar Credencial Digital remove_red_eye Movimientos Sin Certificado Discapacid…" at bounding box center [588, 612] width 1018 height 226
click at [406, 506] on span "Movimientos" at bounding box center [383, 513] width 93 height 17
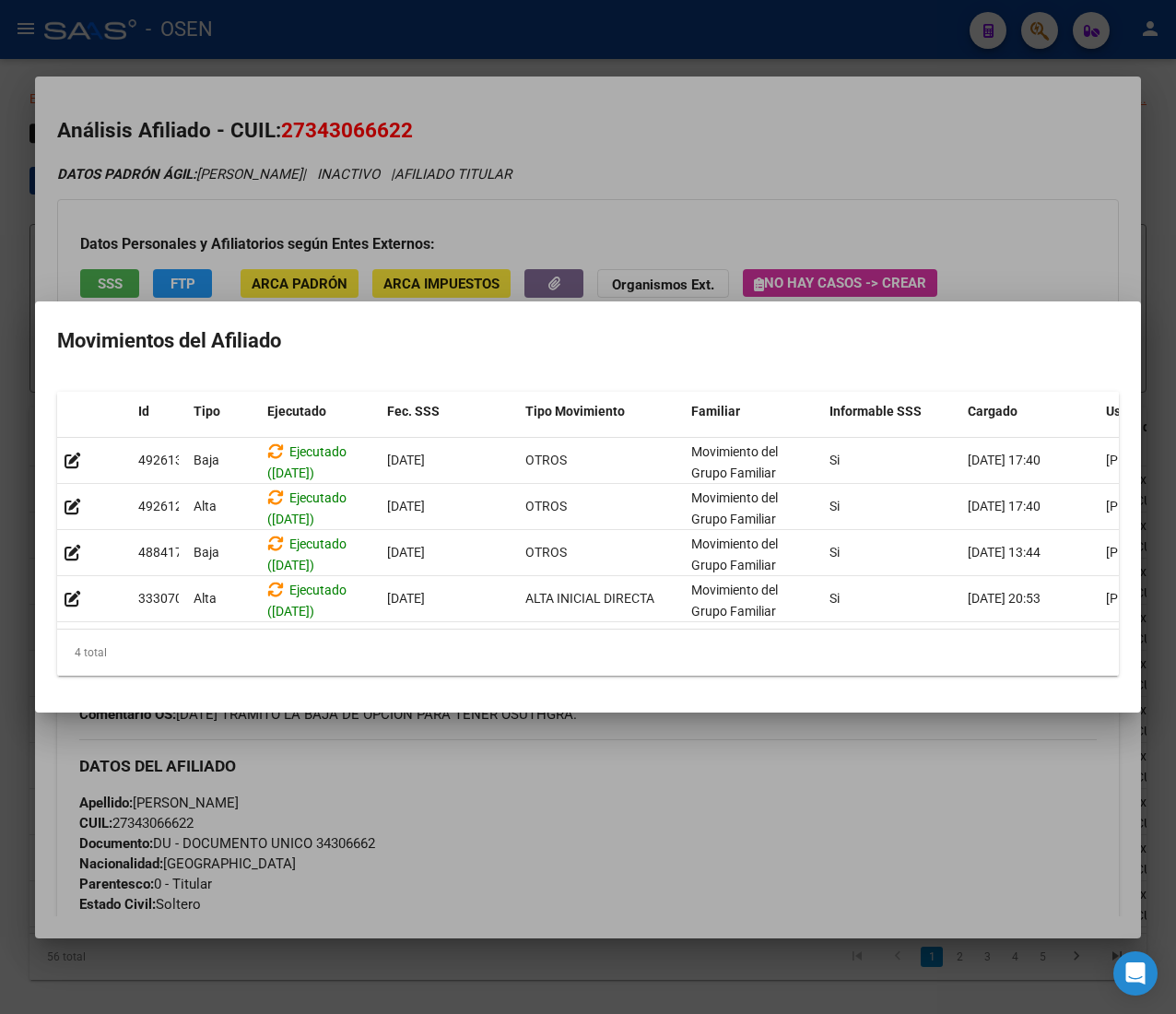
click at [442, 795] on div at bounding box center [588, 507] width 1176 height 1014
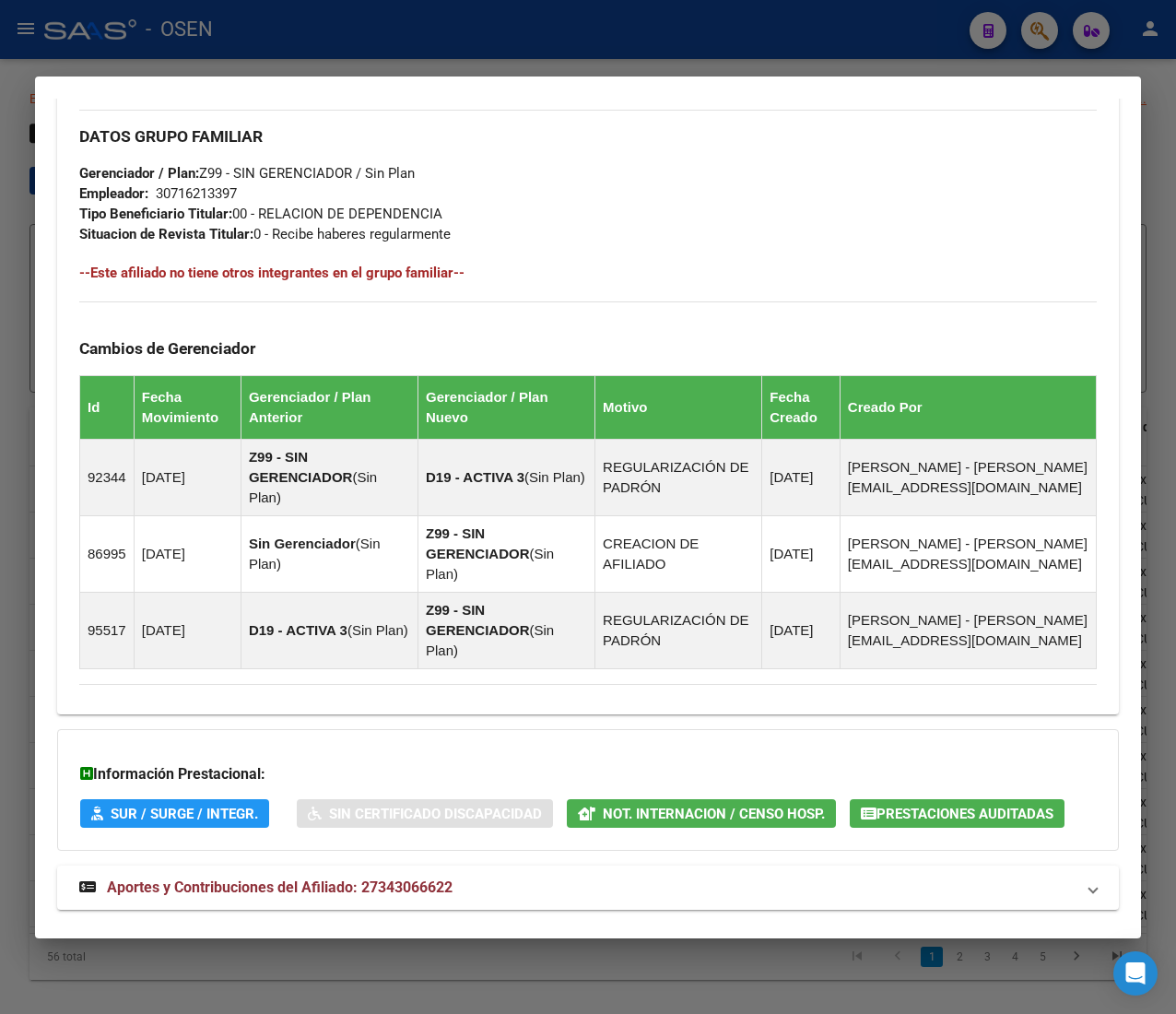
scroll to position [1062, 0]
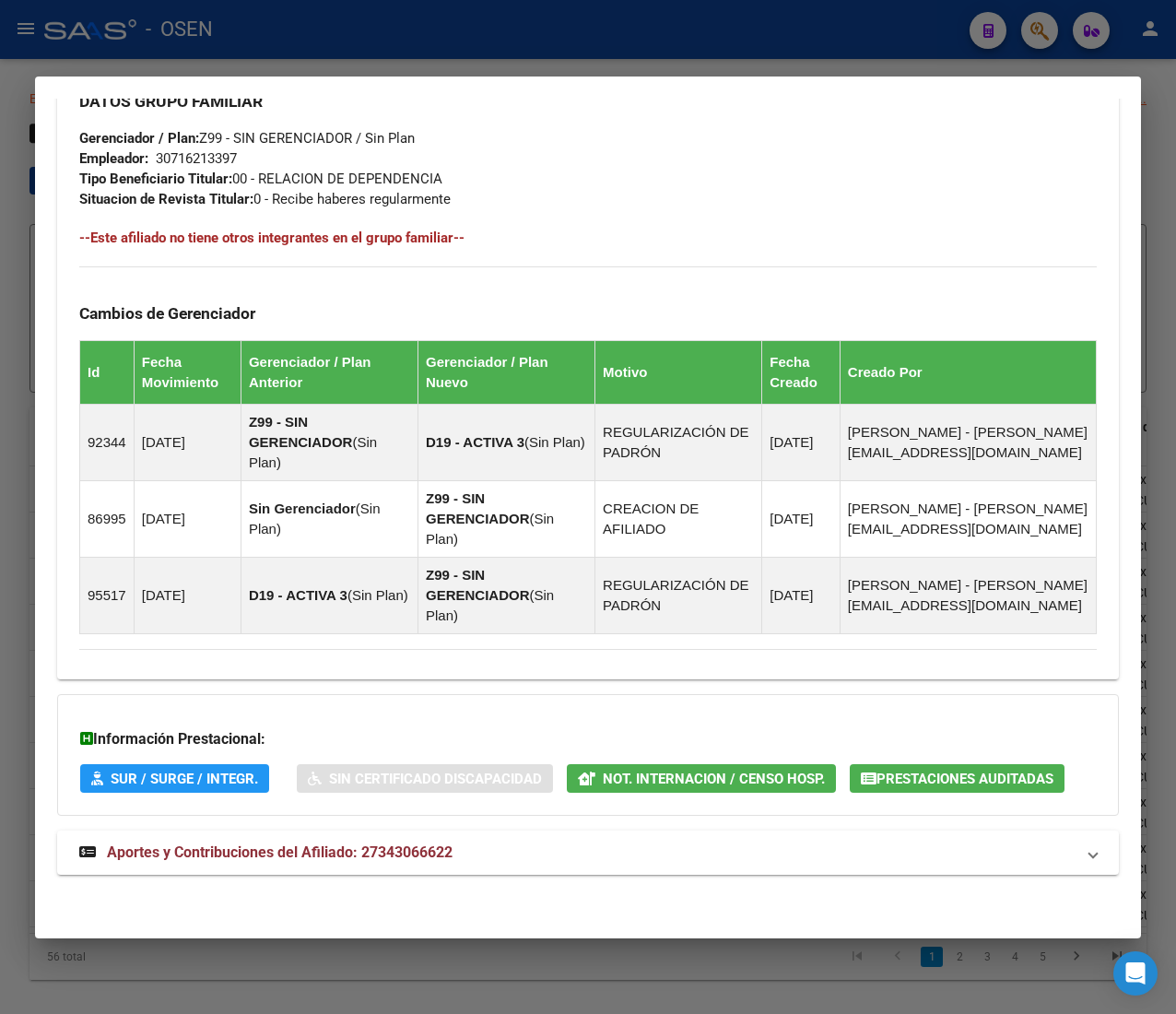
click at [548, 51] on div at bounding box center [588, 507] width 1176 height 1014
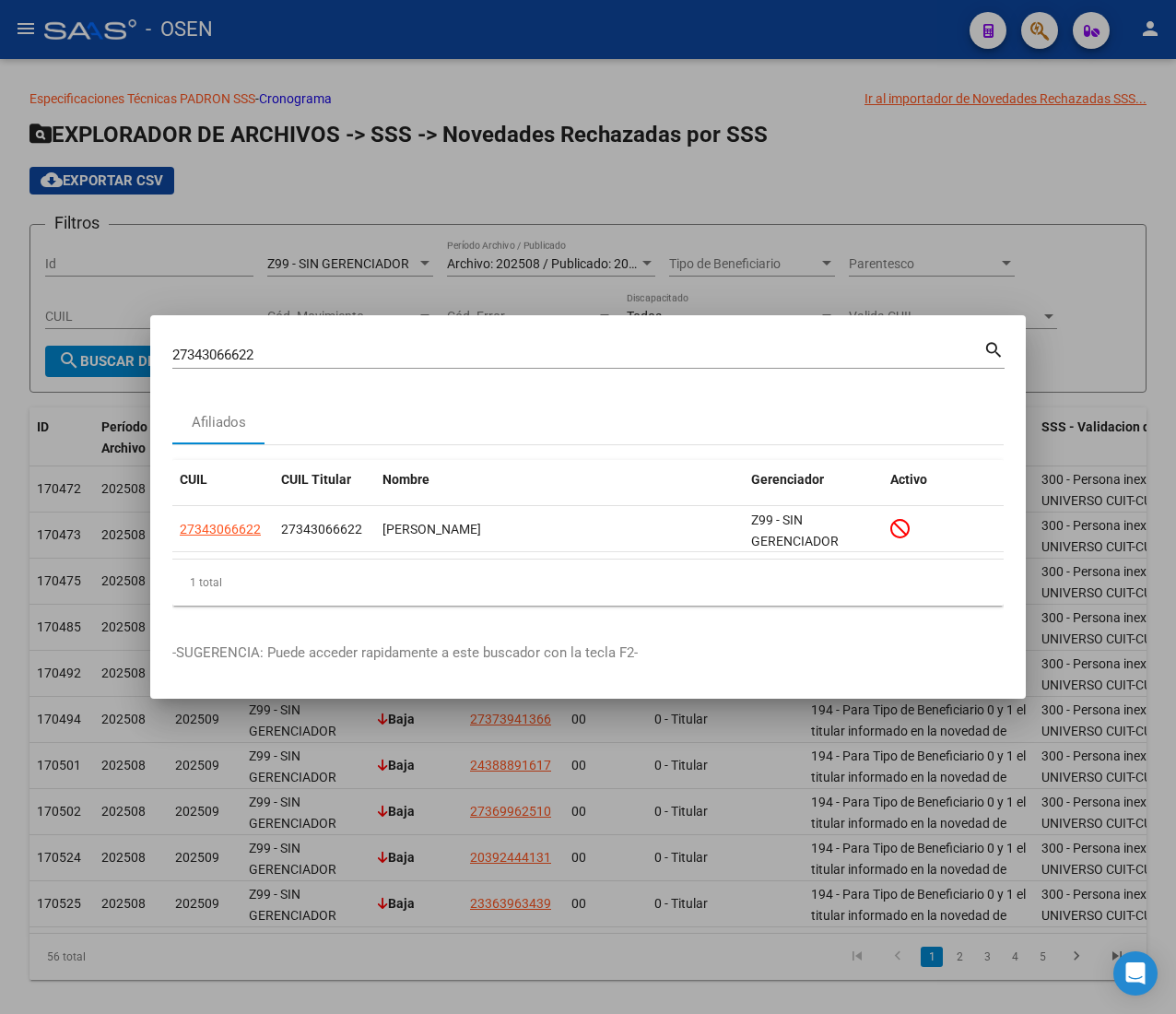
click at [487, 158] on div at bounding box center [588, 507] width 1176 height 1014
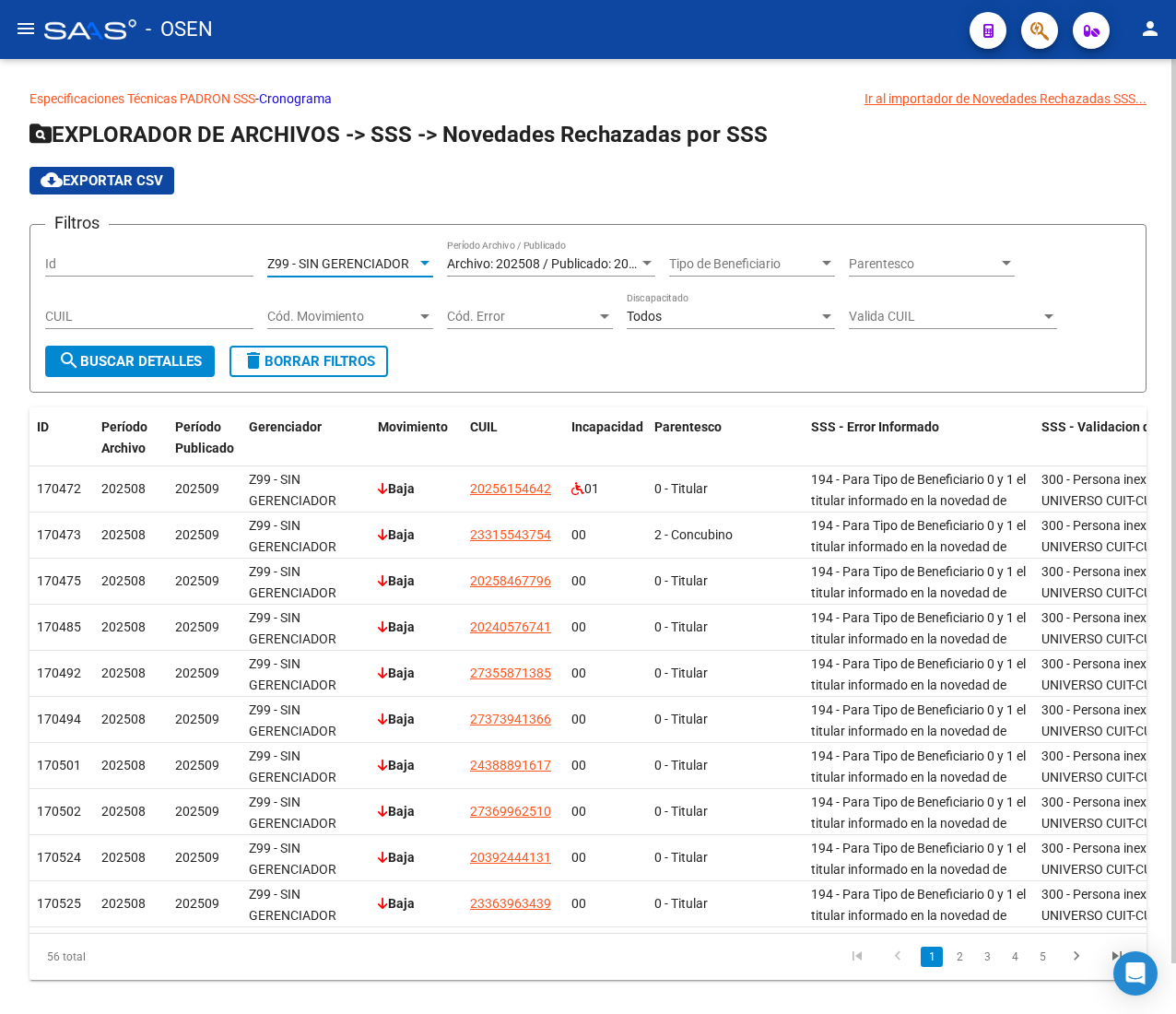
click at [398, 260] on span "Z99 - SIN GERENCIADOR" at bounding box center [338, 264] width 142 height 15
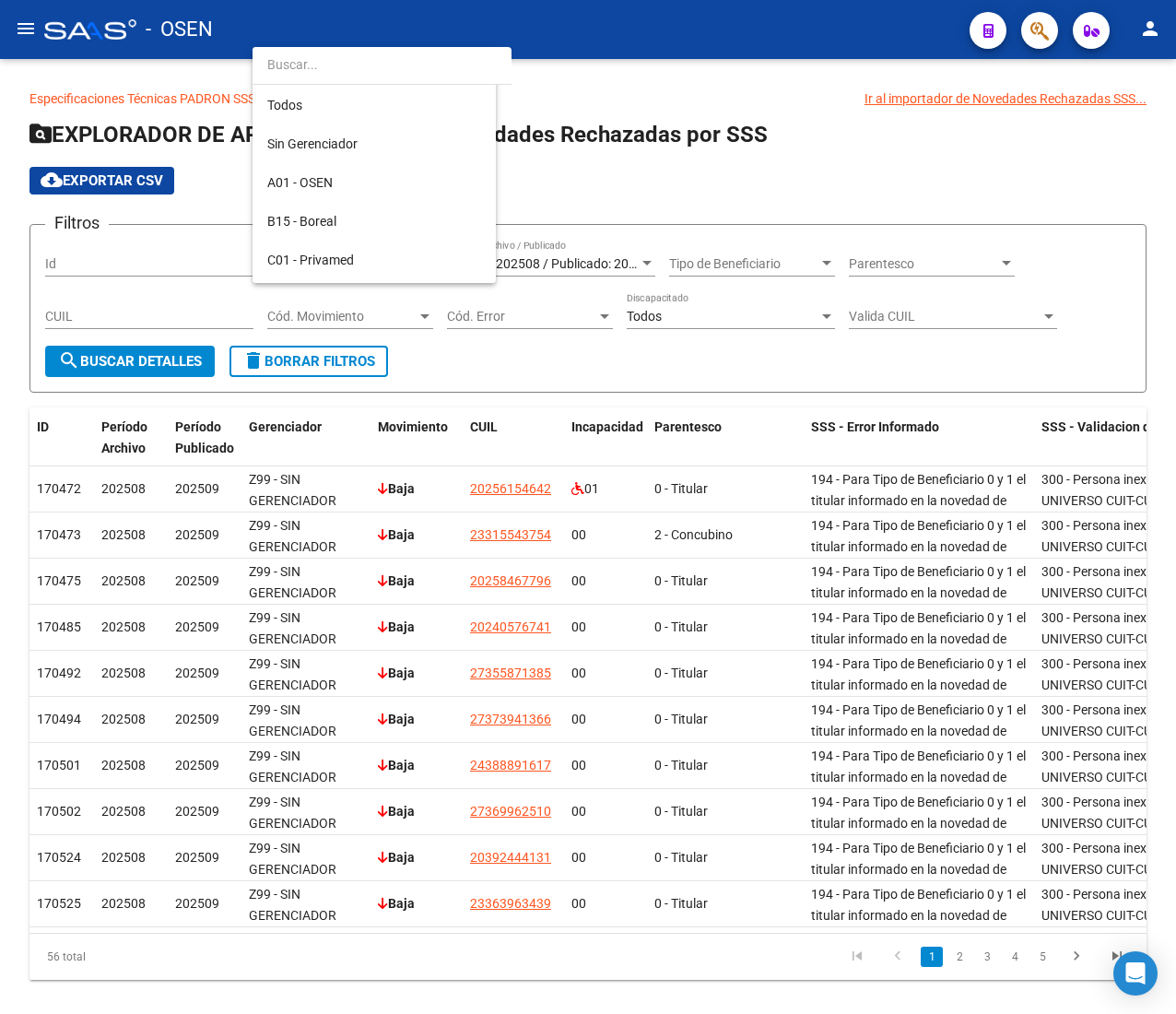
scroll to position [1119, 0]
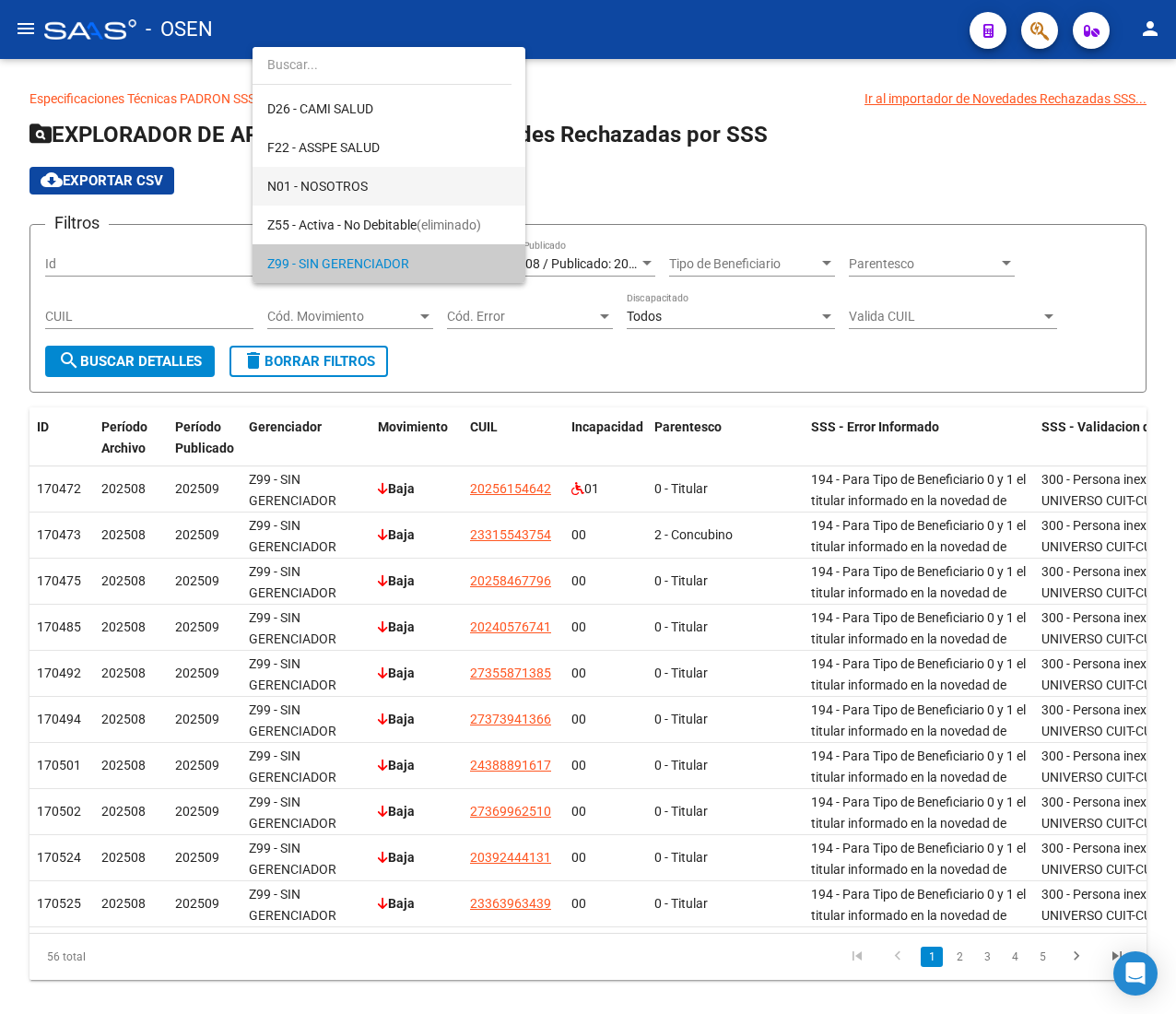
click at [436, 171] on span "N01 - NOSOTROS" at bounding box center [389, 186] width 244 height 38
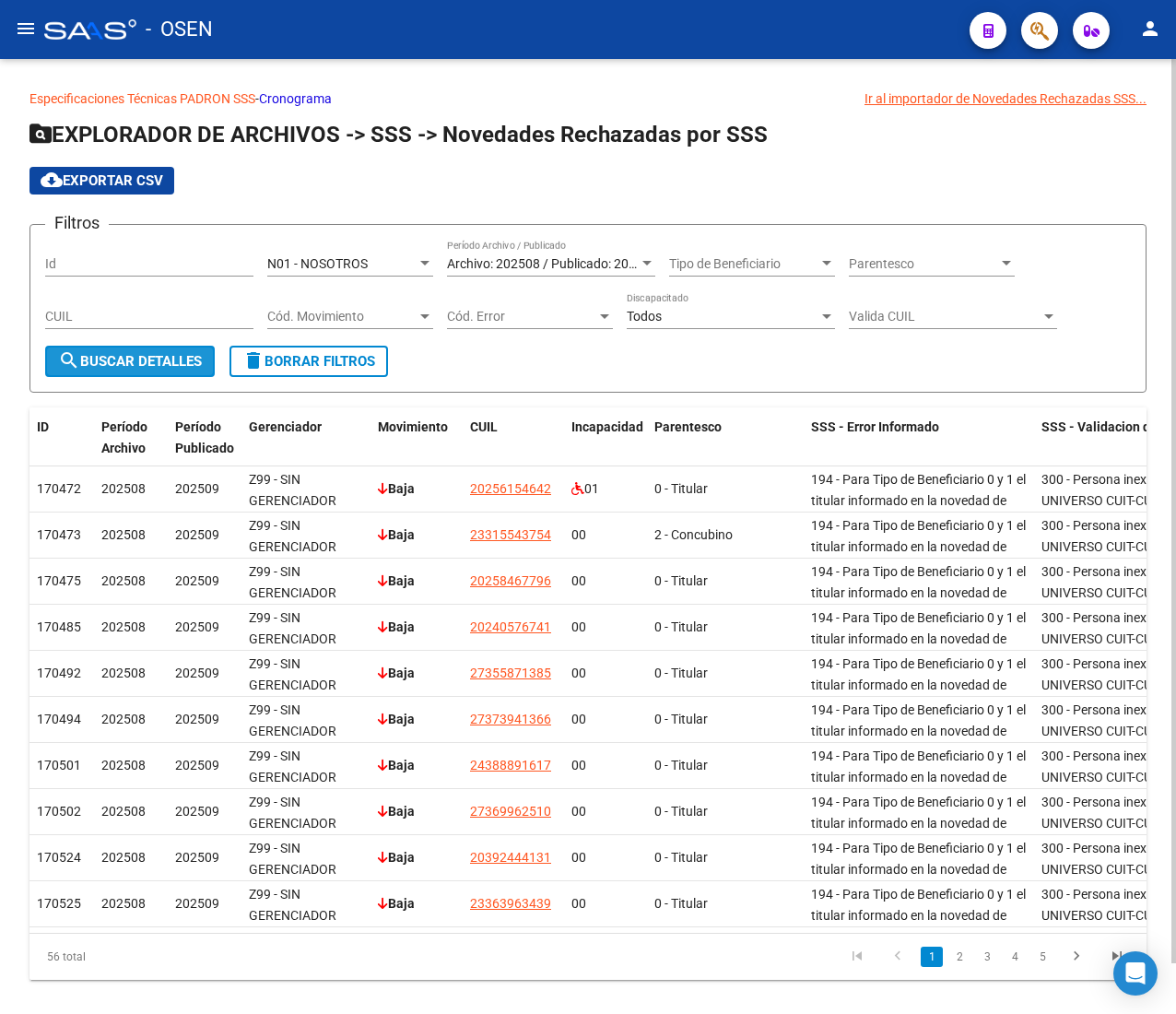
click at [130, 356] on span "search Buscar Detalles" at bounding box center [130, 361] width 144 height 17
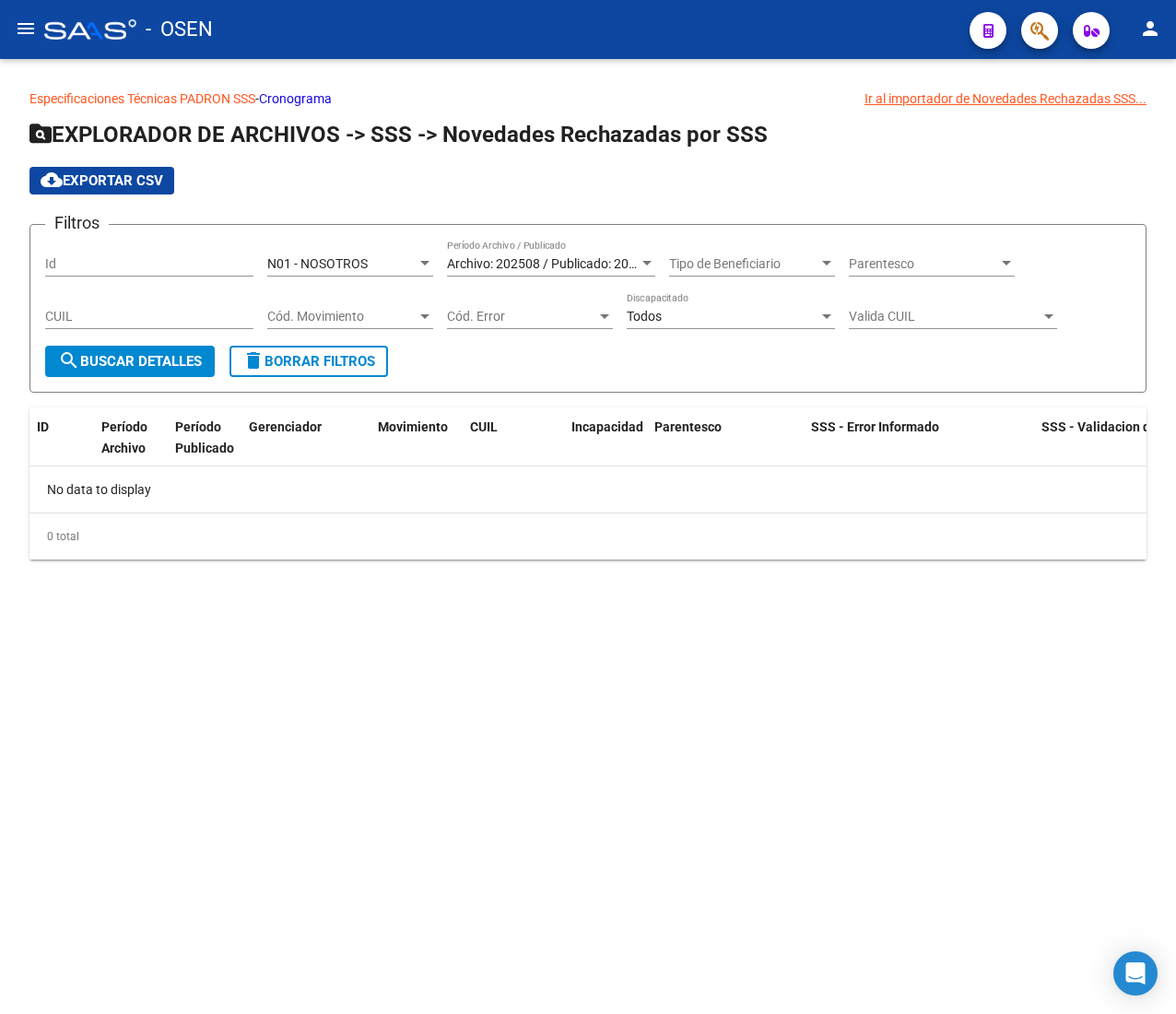
click at [391, 288] on div "Filtros Id N01 - NOSOTROS Seleccionar Gerenciador Archivo: 202508 / Publicado: …" at bounding box center [588, 293] width 1086 height 106
click at [391, 268] on div "N01 - NOSOTROS" at bounding box center [342, 265] width 149 height 16
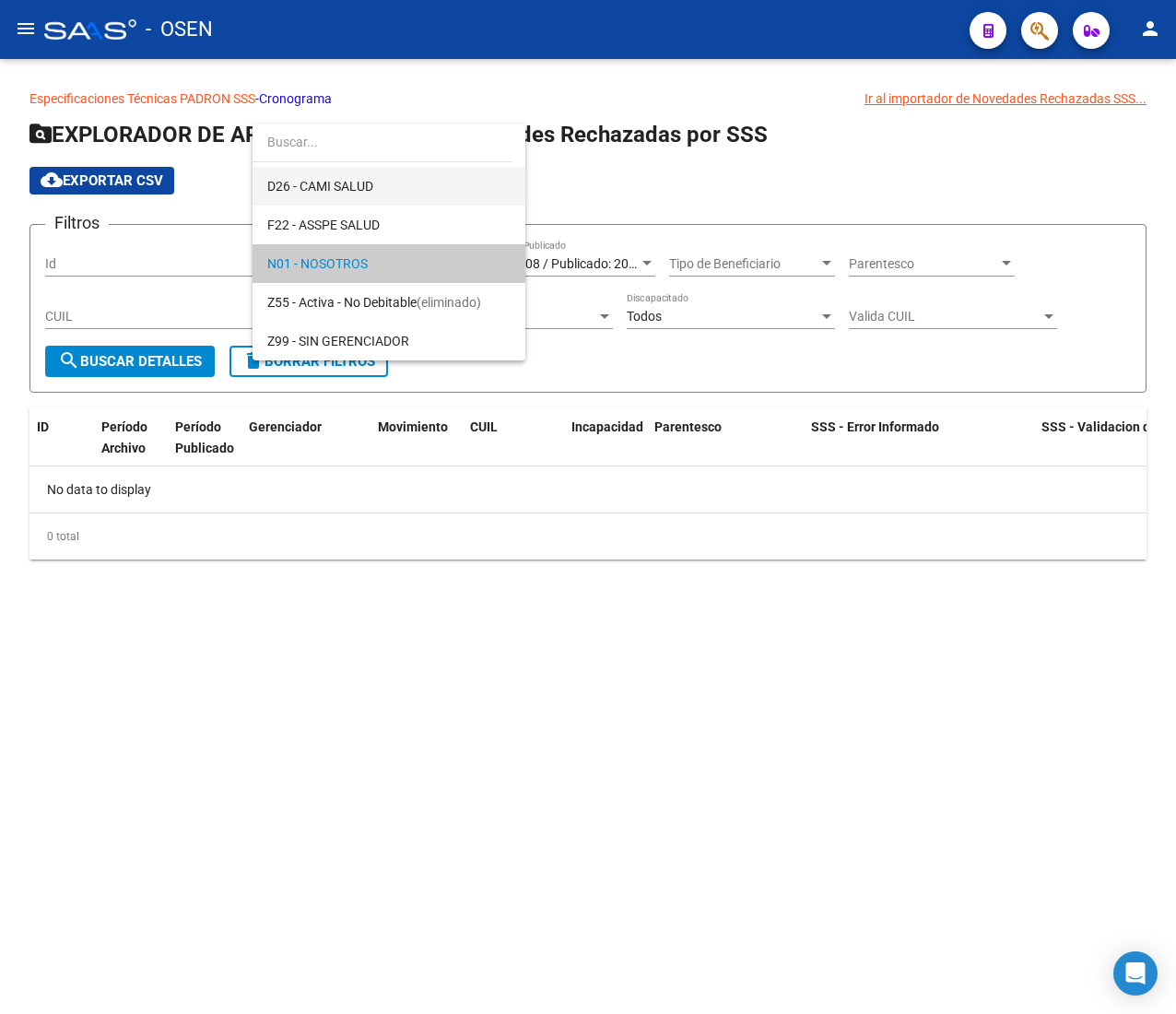
click at [422, 198] on span "D26 - CAMI SALUD" at bounding box center [389, 186] width 244 height 38
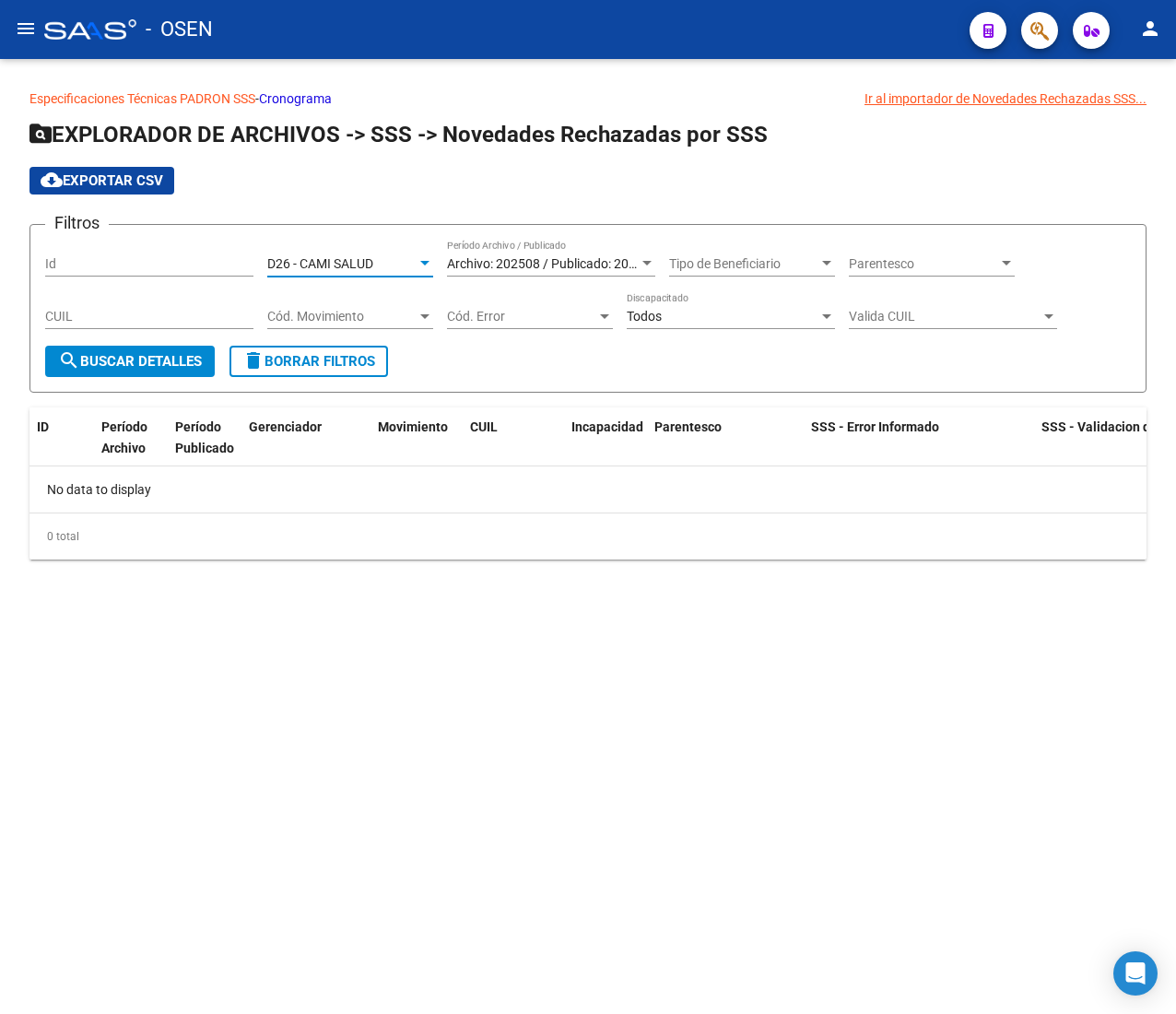
click at [192, 354] on span "search Buscar Detalles" at bounding box center [130, 361] width 144 height 17
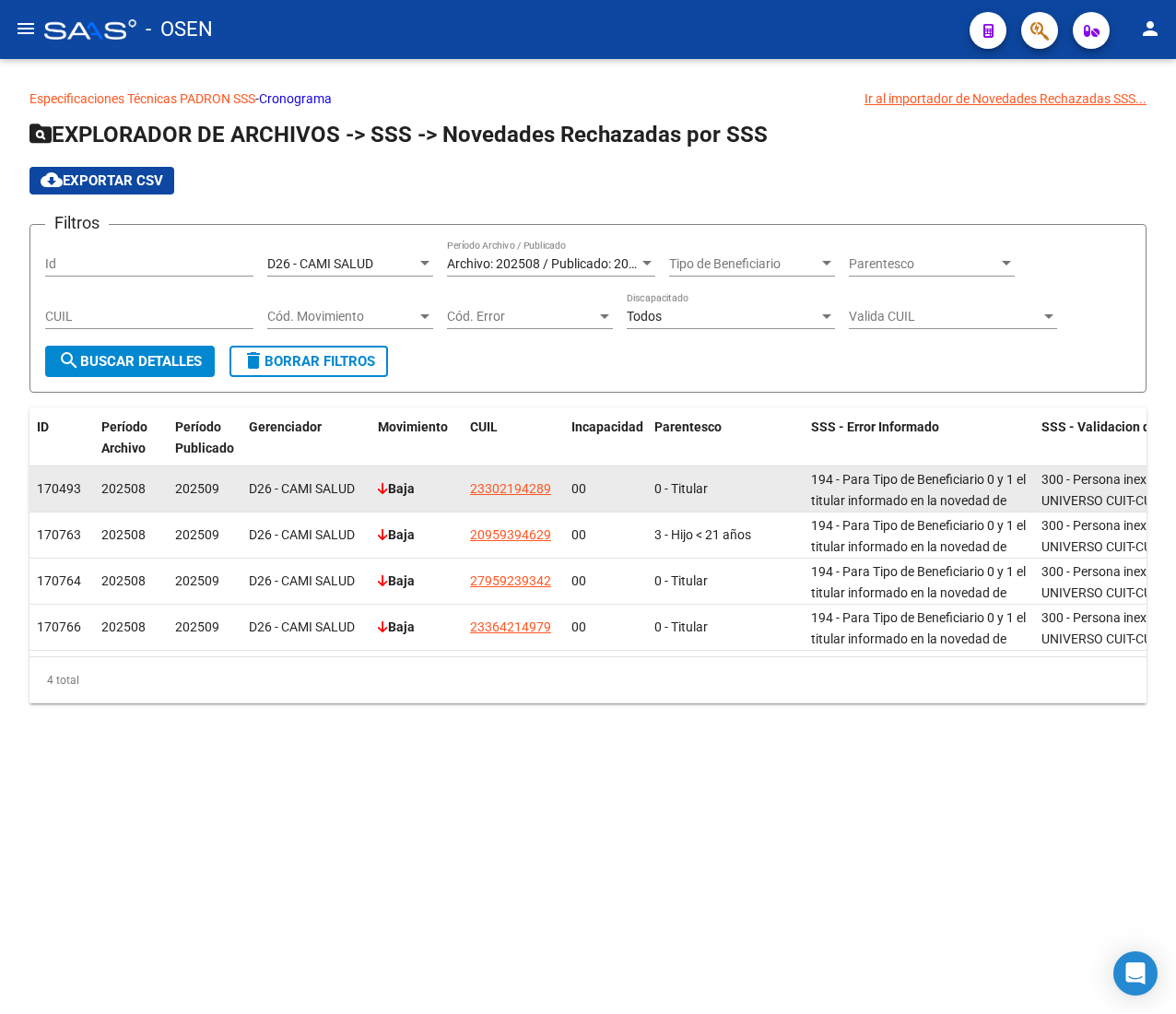
click at [483, 474] on datatable-body-cell "23302194289" at bounding box center [513, 489] width 101 height 45
click at [483, 482] on span "23302194289" at bounding box center [510, 488] width 82 height 15
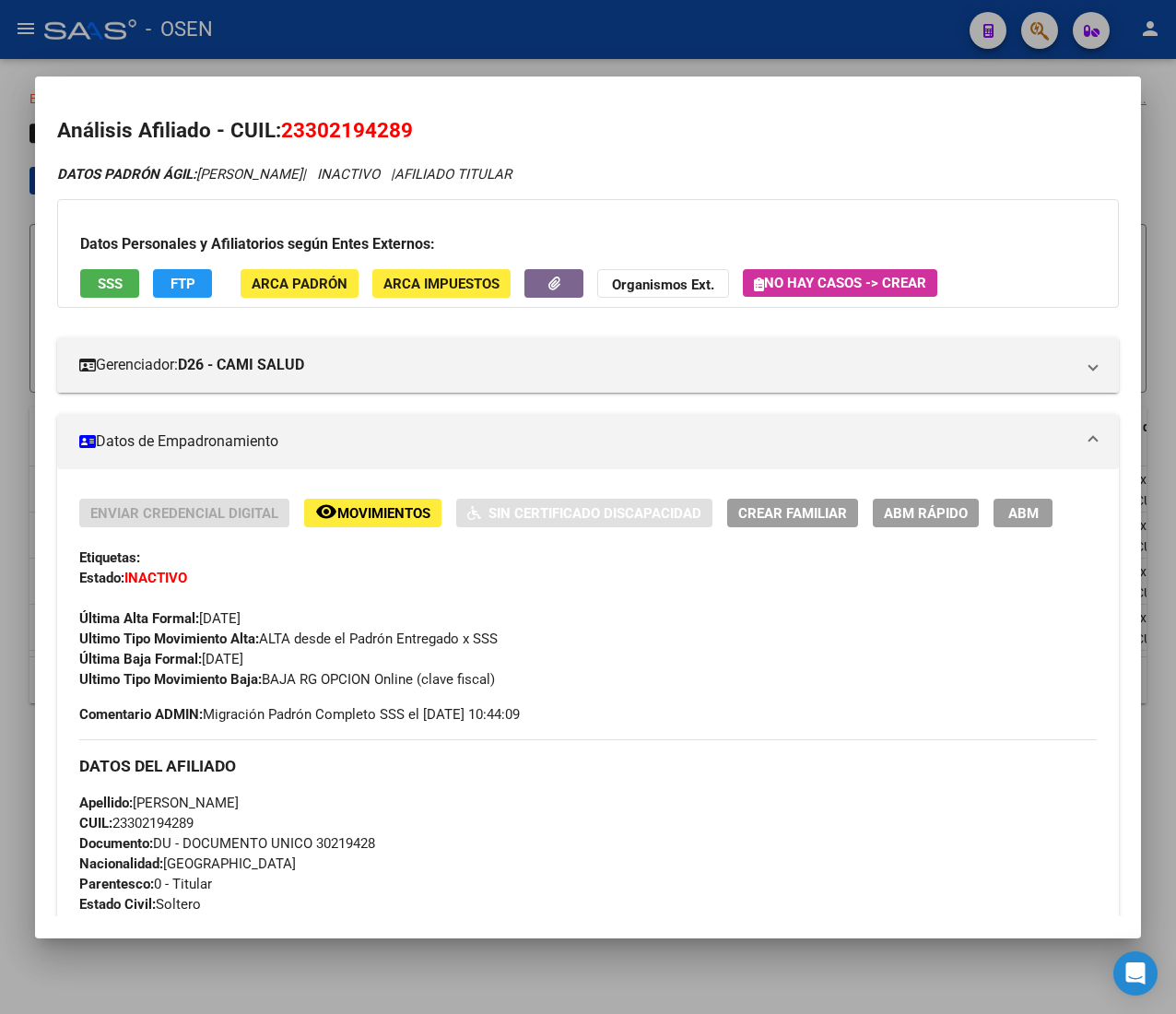
click at [394, 24] on div at bounding box center [588, 507] width 1176 height 1014
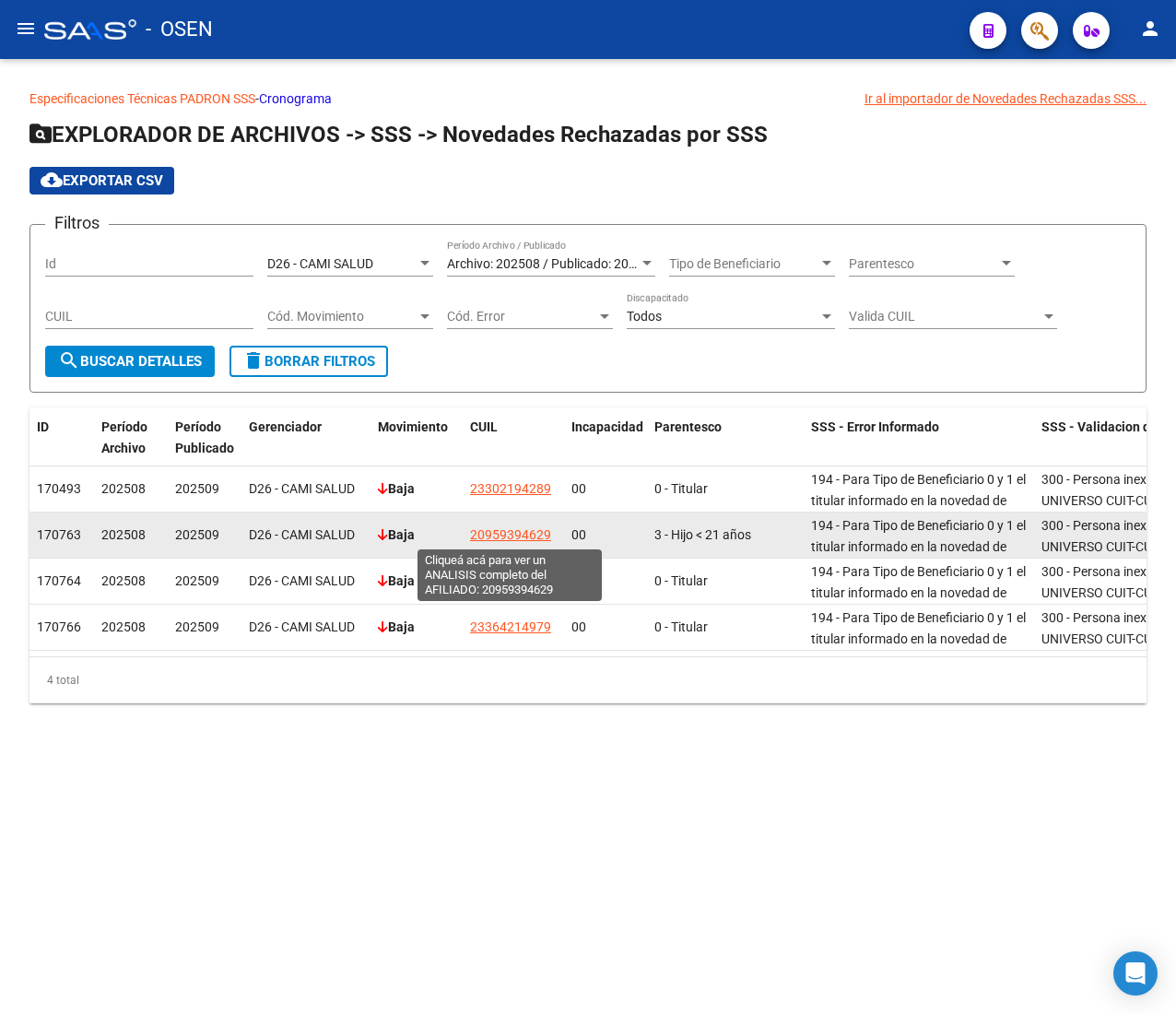
click at [495, 527] on span "20959394629" at bounding box center [510, 534] width 82 height 15
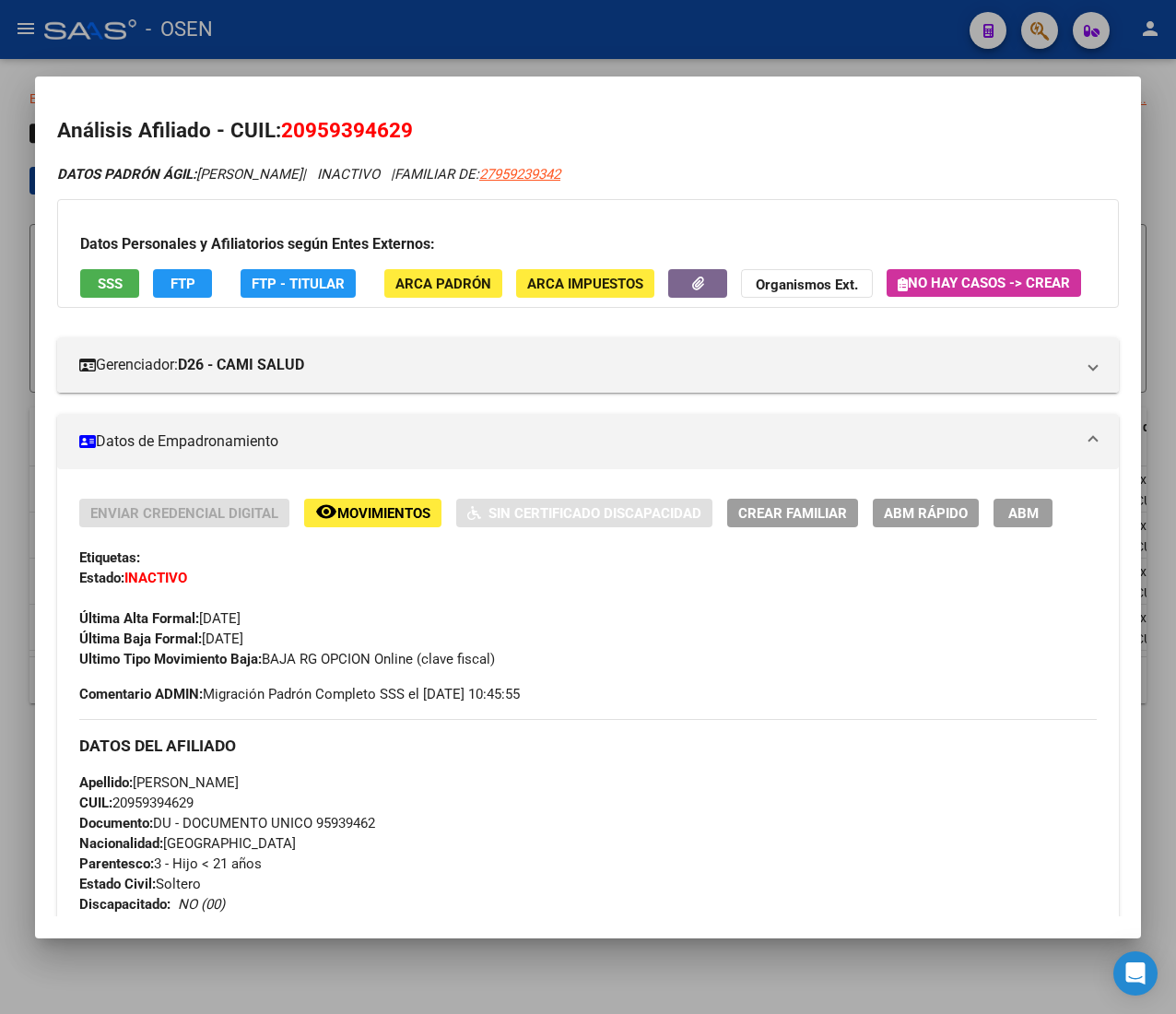
click at [450, 43] on div at bounding box center [588, 507] width 1176 height 1014
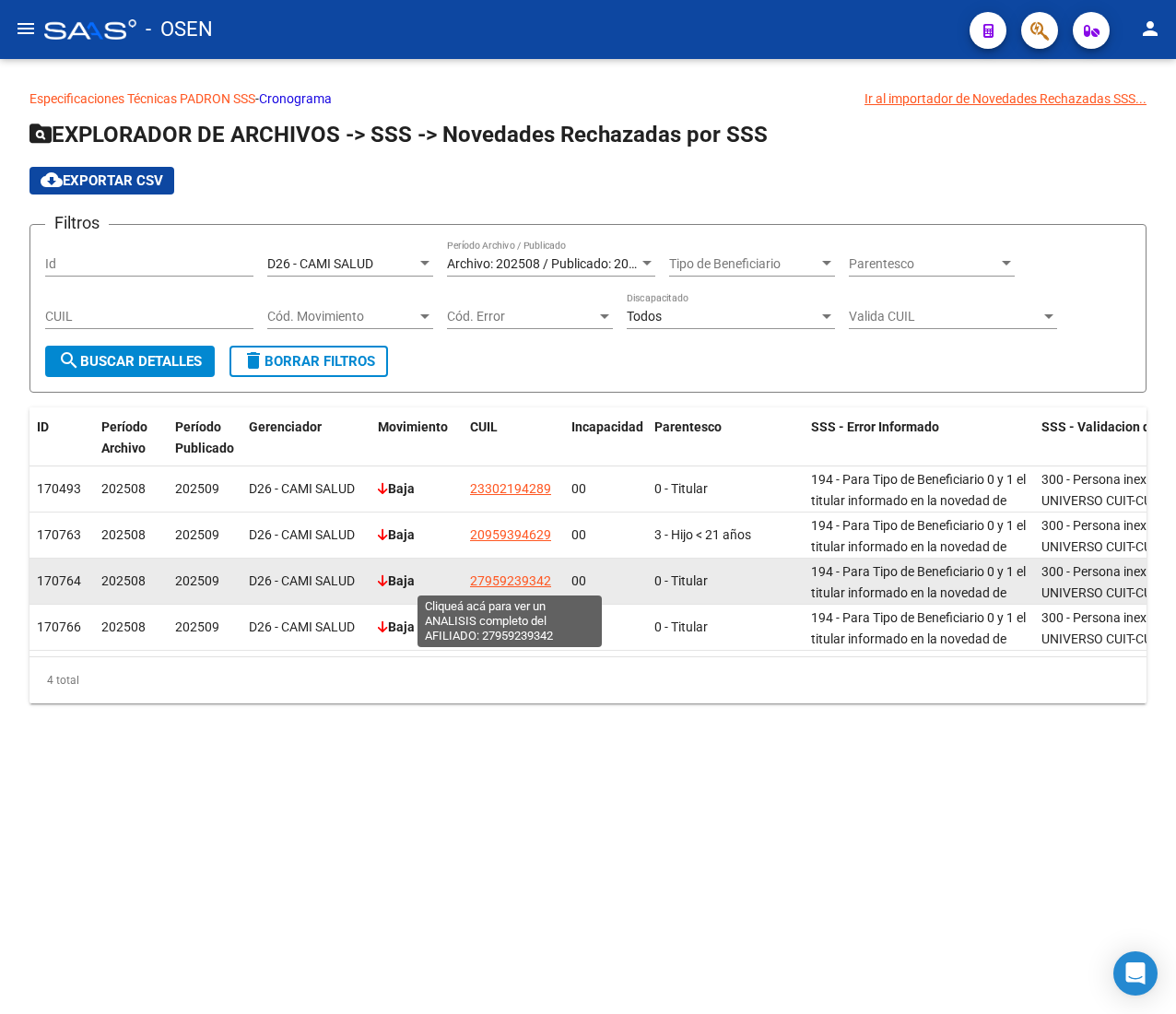
click at [528, 578] on span "27959239342" at bounding box center [510, 580] width 82 height 15
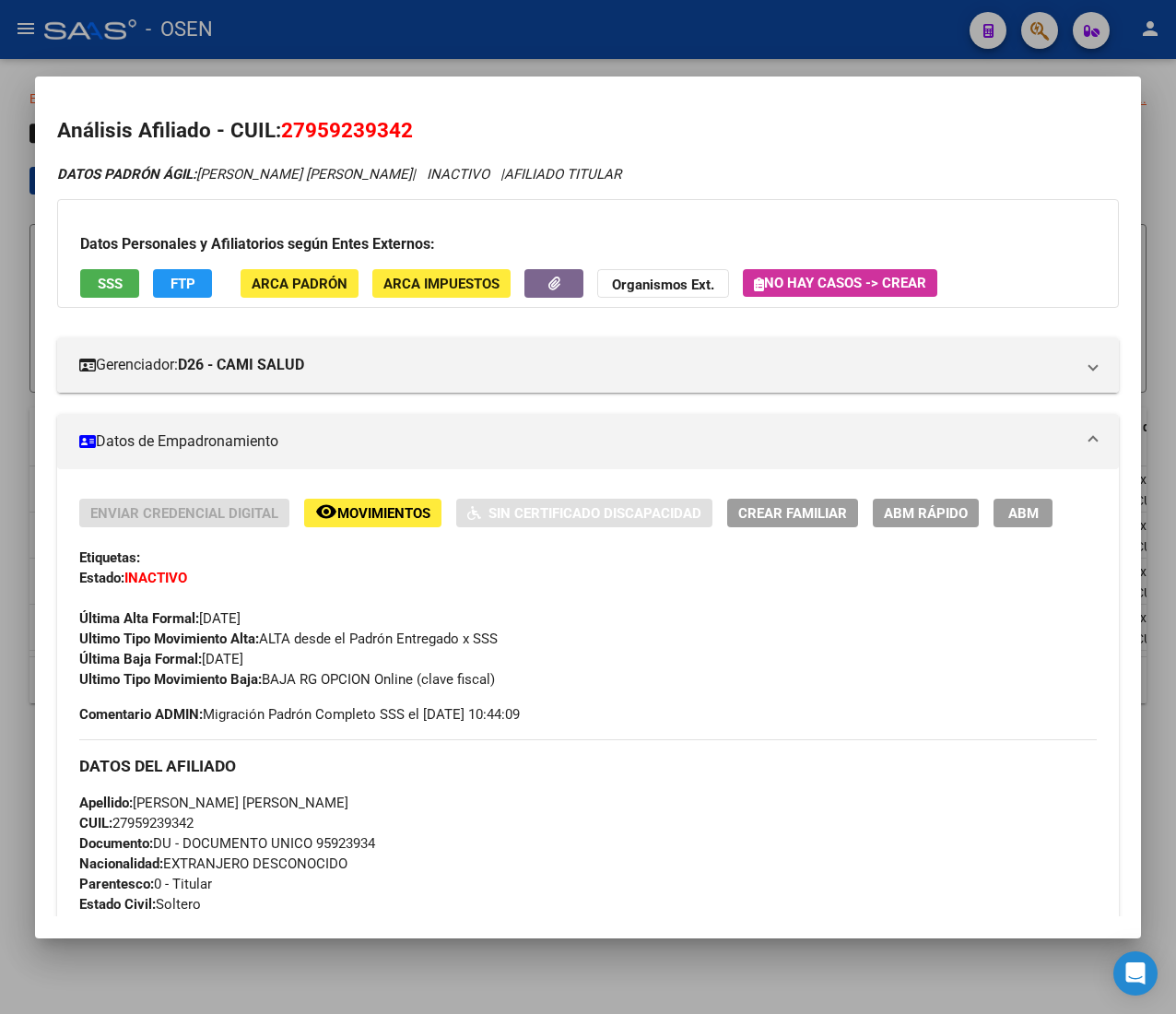
click at [470, 32] on div at bounding box center [588, 507] width 1176 height 1014
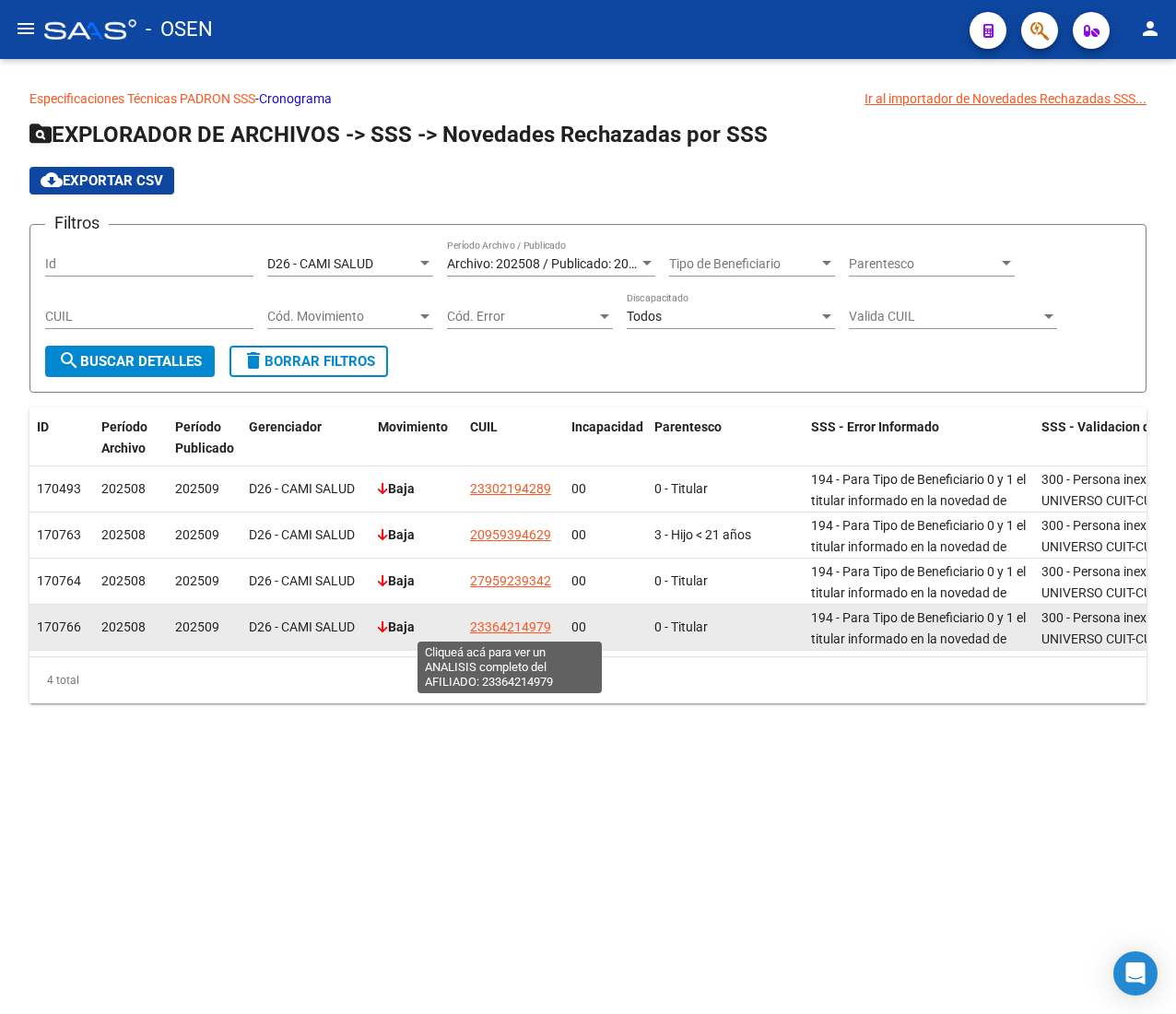
click at [524, 627] on span "23364214979" at bounding box center [510, 626] width 82 height 15
type textarea "23364214979"
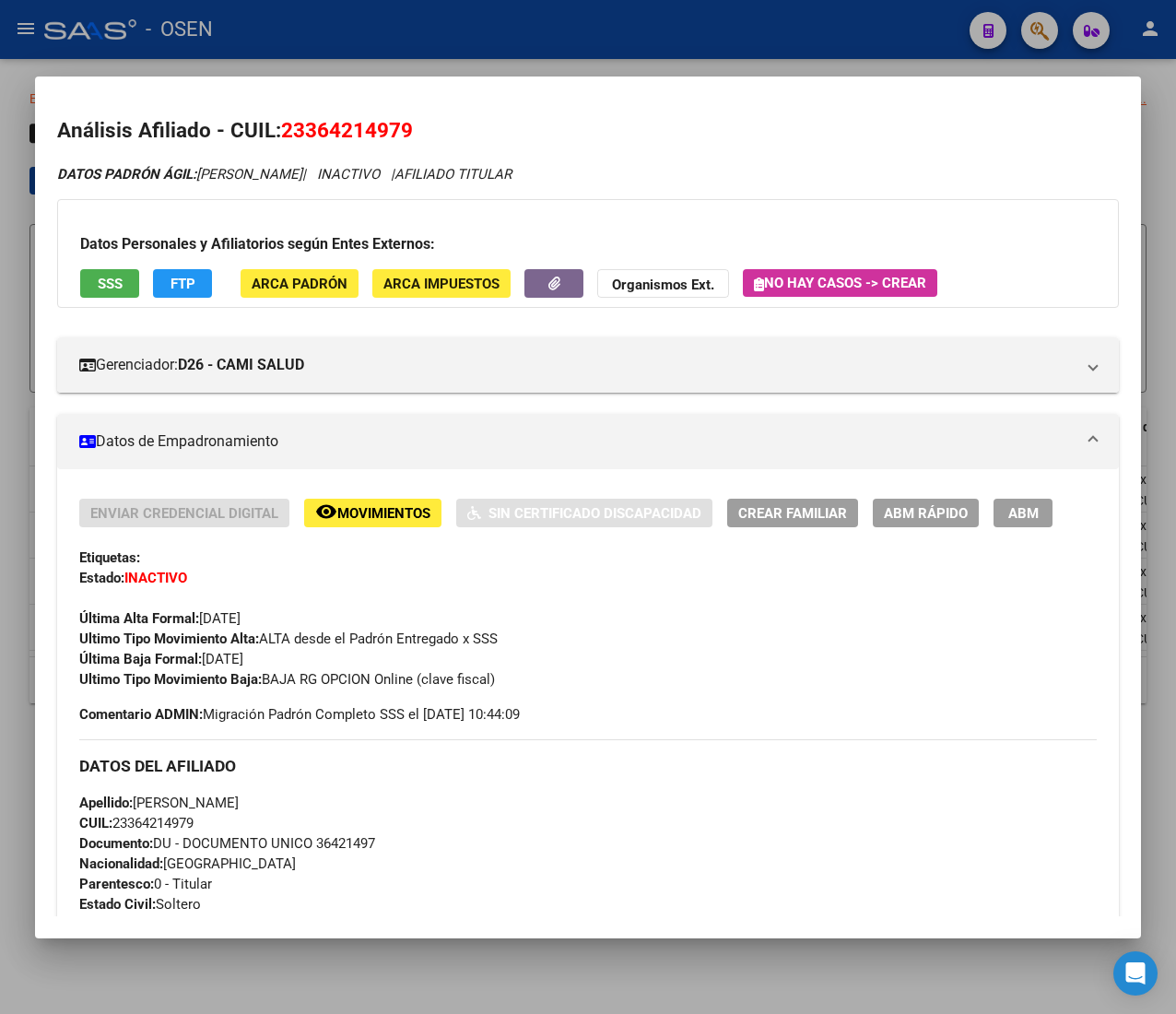
click at [470, 19] on div at bounding box center [588, 507] width 1176 height 1014
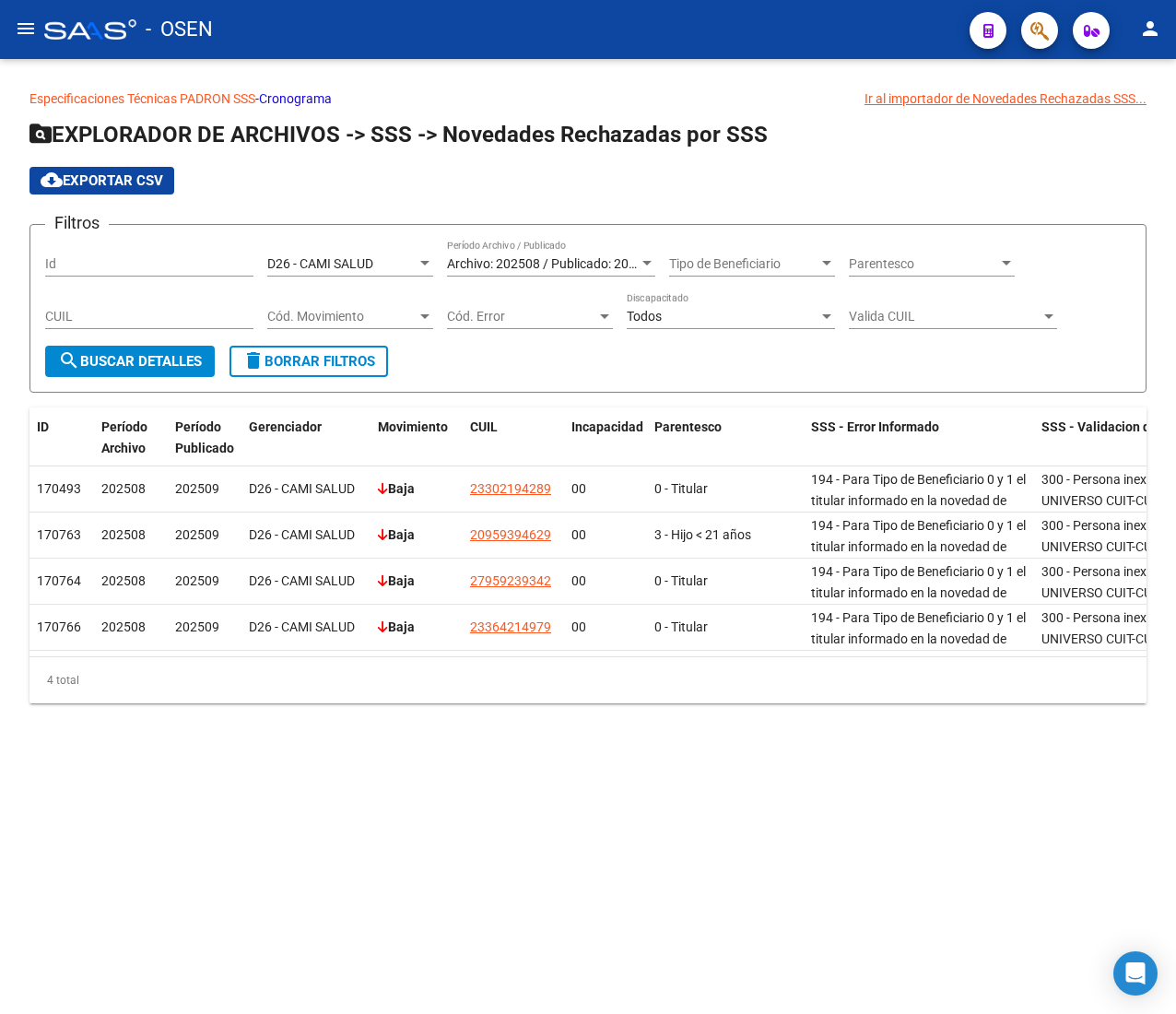
click at [350, 250] on div "D26 - CAMI SALUD Seleccionar Gerenciador" at bounding box center [350, 259] width 166 height 37
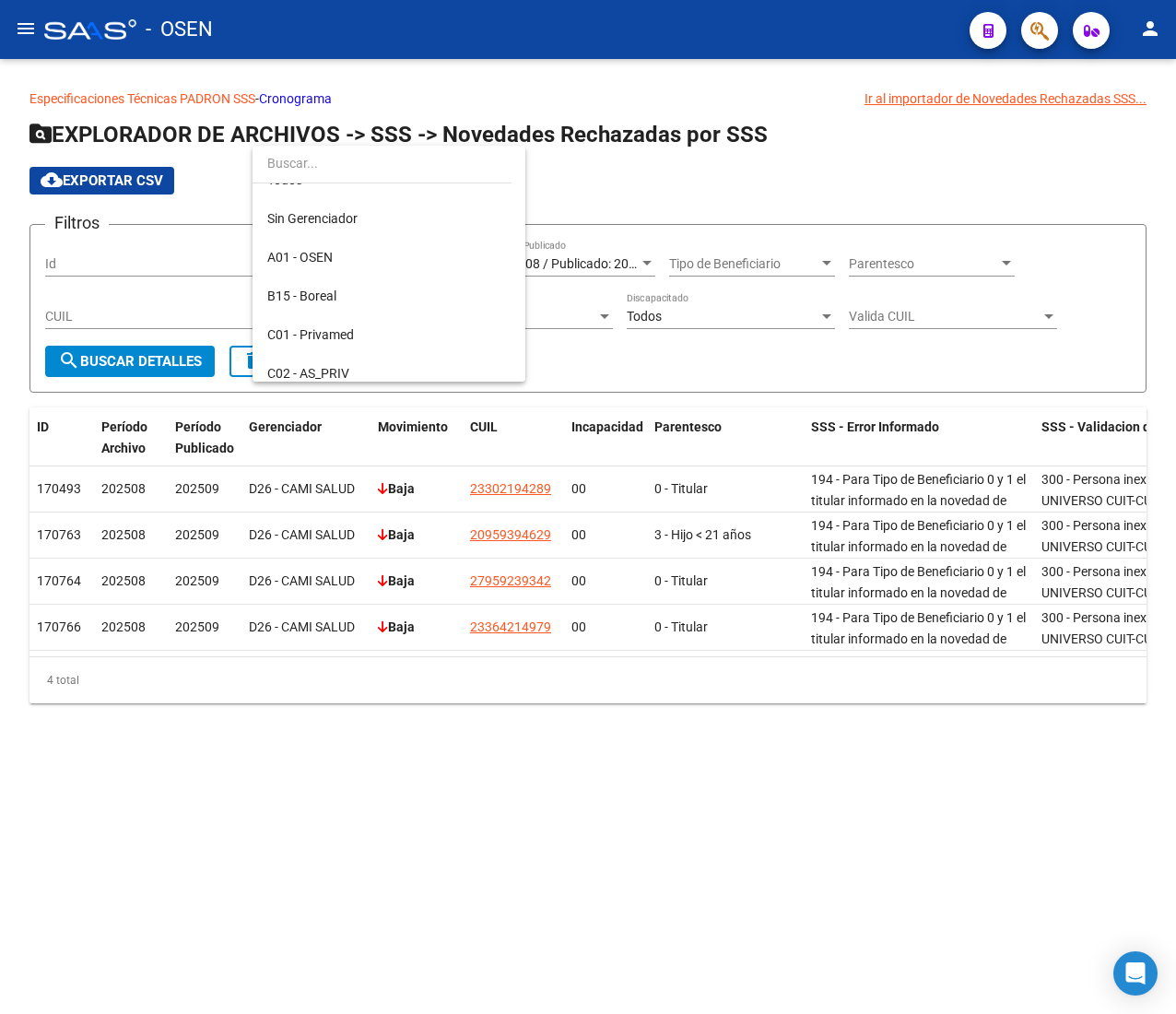
scroll to position [0, 0]
click at [373, 290] on span "A01 - OSEN" at bounding box center [389, 280] width 244 height 38
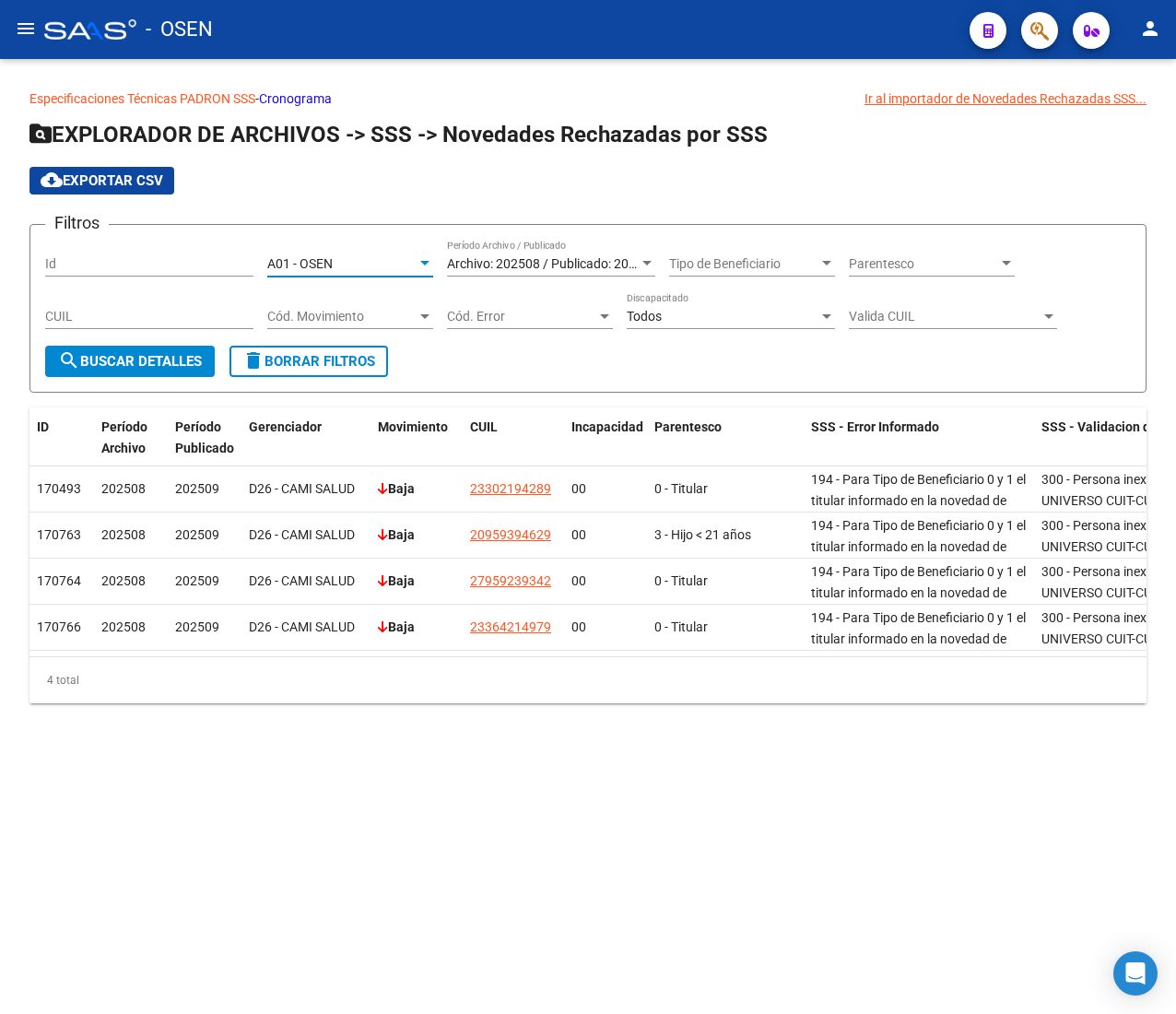
click at [203, 346] on button "search Buscar Detalles" at bounding box center [130, 362] width 170 height 31
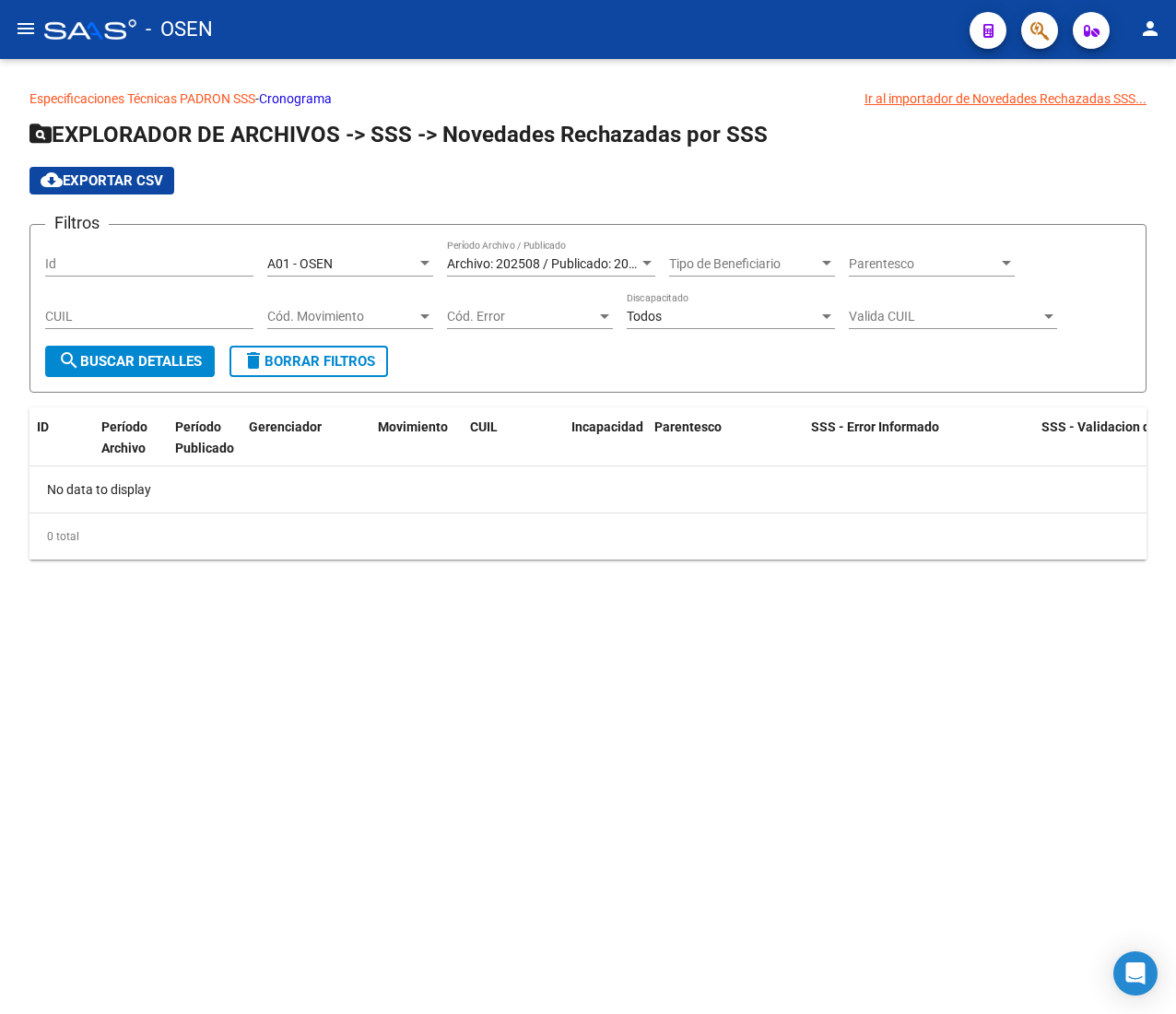
click at [381, 253] on div "A01 - OSEN Seleccionar Gerenciador" at bounding box center [350, 259] width 166 height 37
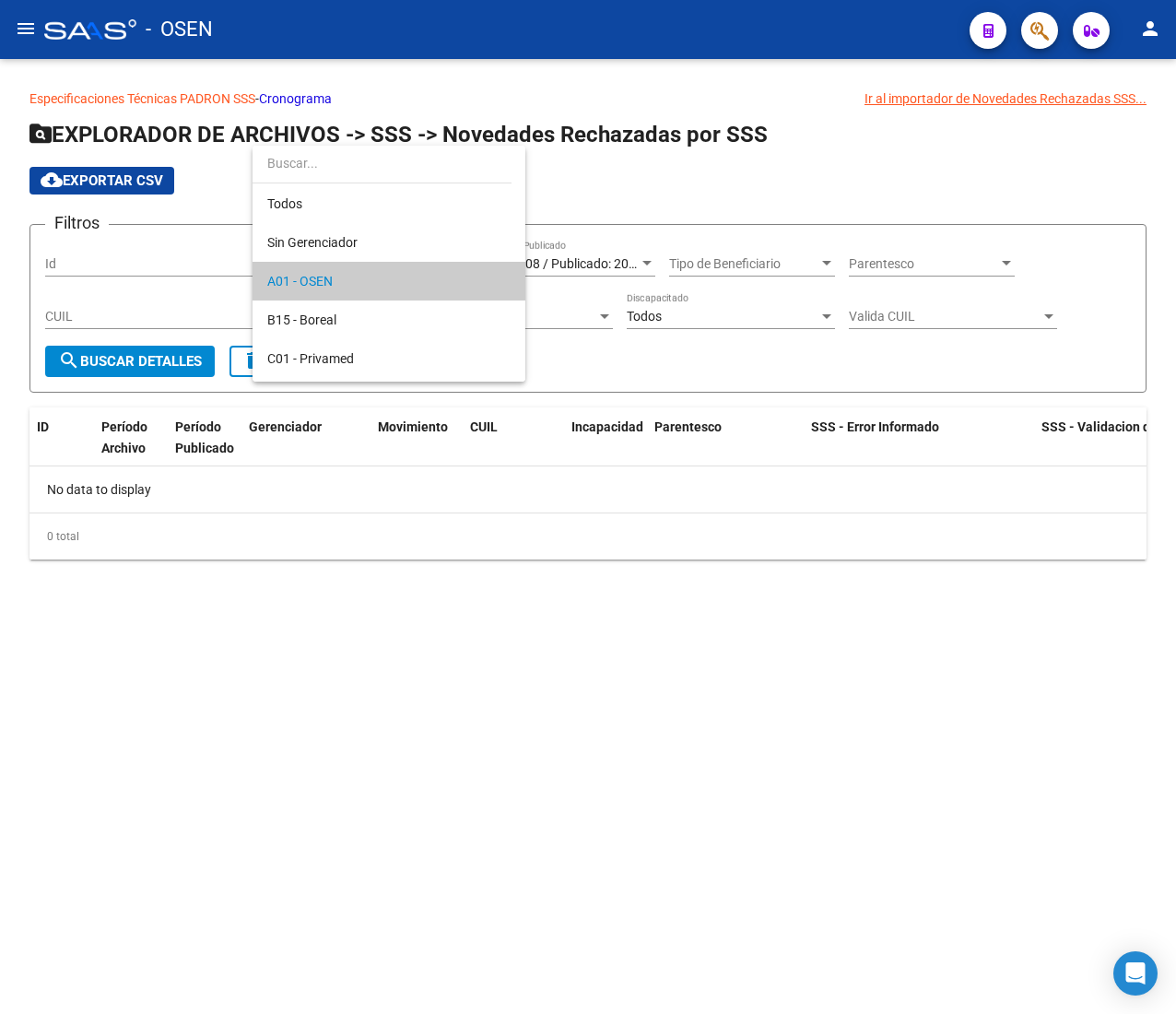
scroll to position [17, 0]
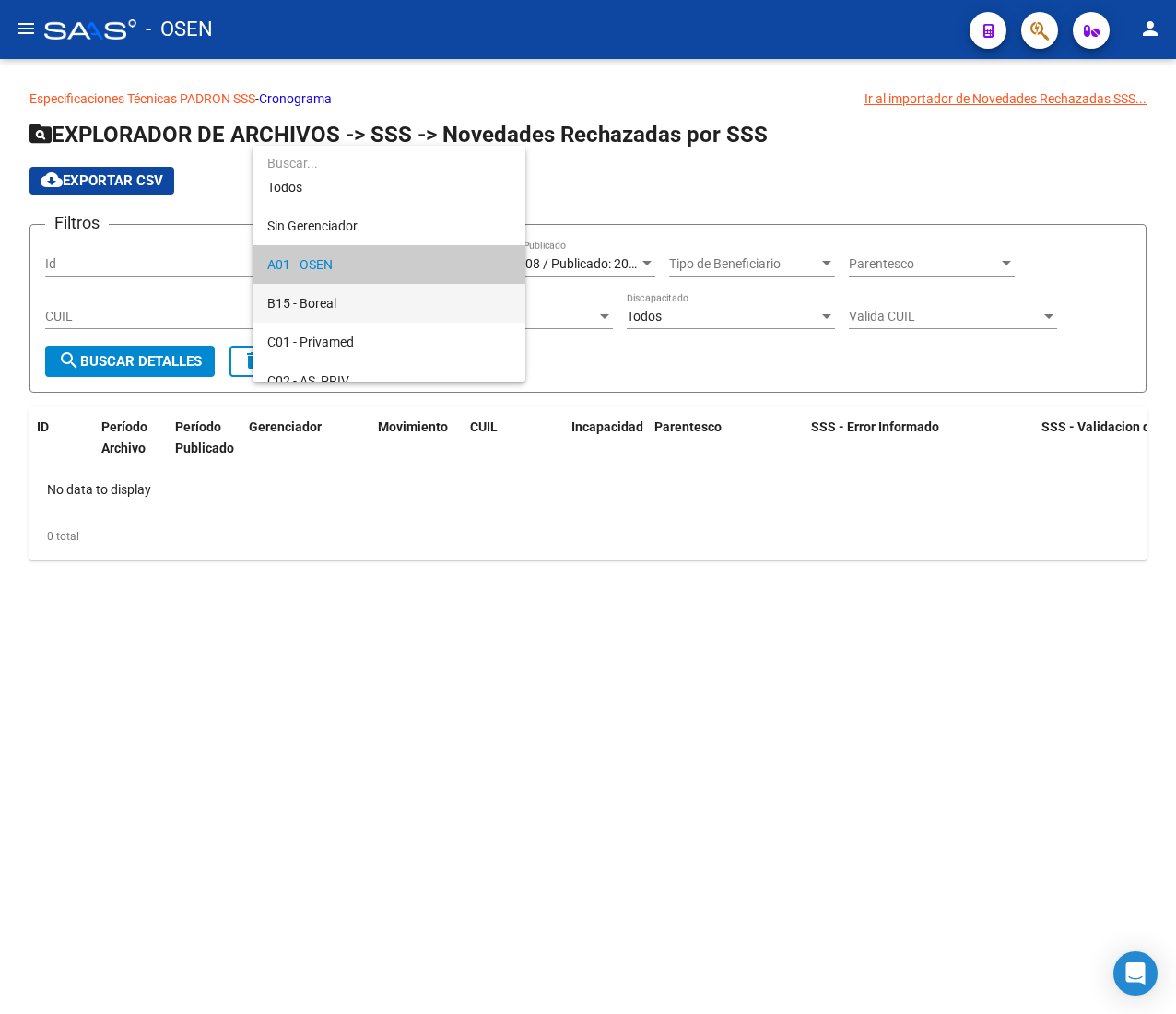
click at [419, 301] on span "B15 - Boreal" at bounding box center [389, 303] width 244 height 38
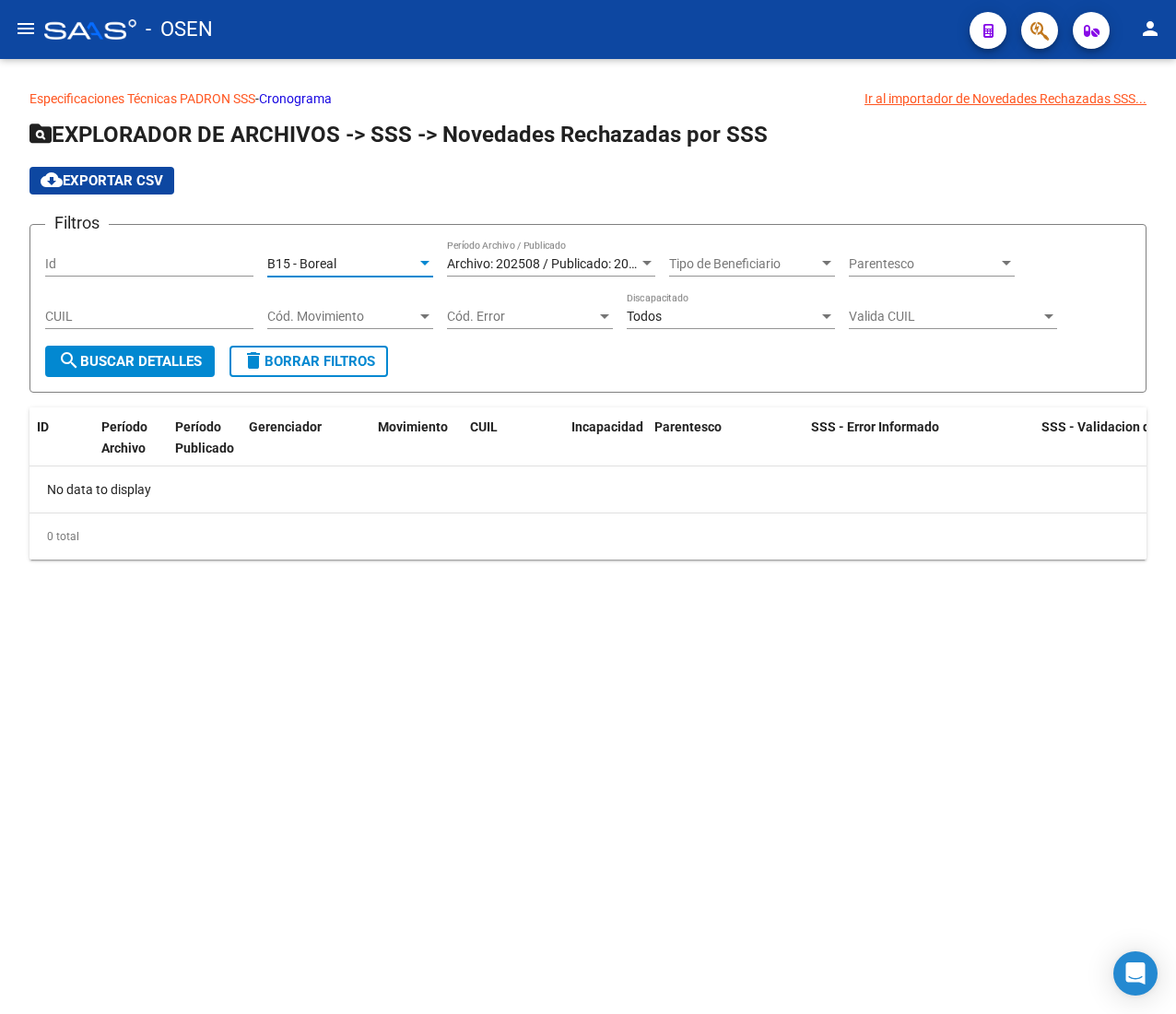
click at [178, 353] on span "search Buscar Detalles" at bounding box center [130, 361] width 144 height 17
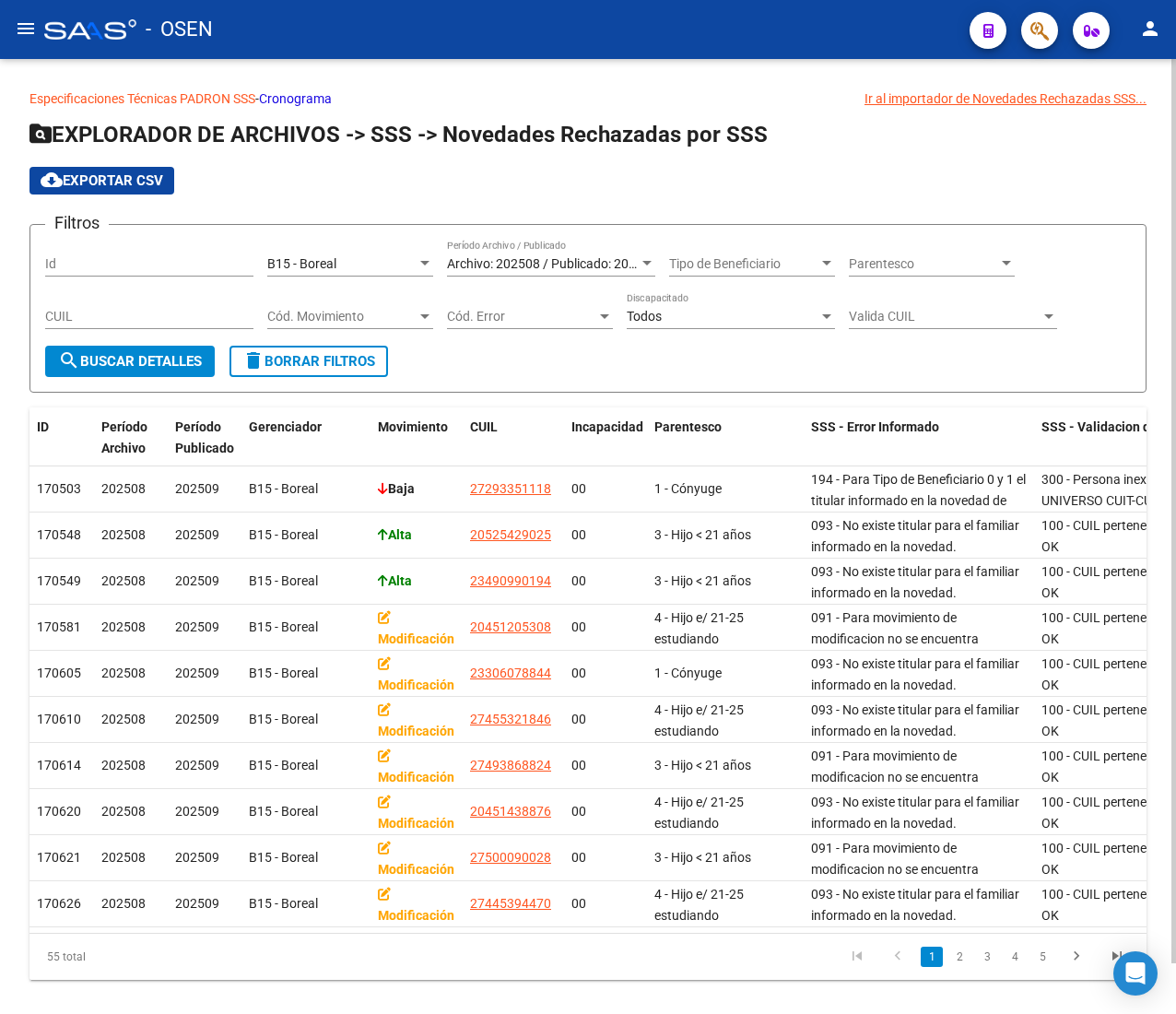
click at [163, 179] on span "cloud_download Exportar CSV" at bounding box center [101, 180] width 123 height 17
click at [1052, 31] on button "button" at bounding box center [1040, 30] width 37 height 37
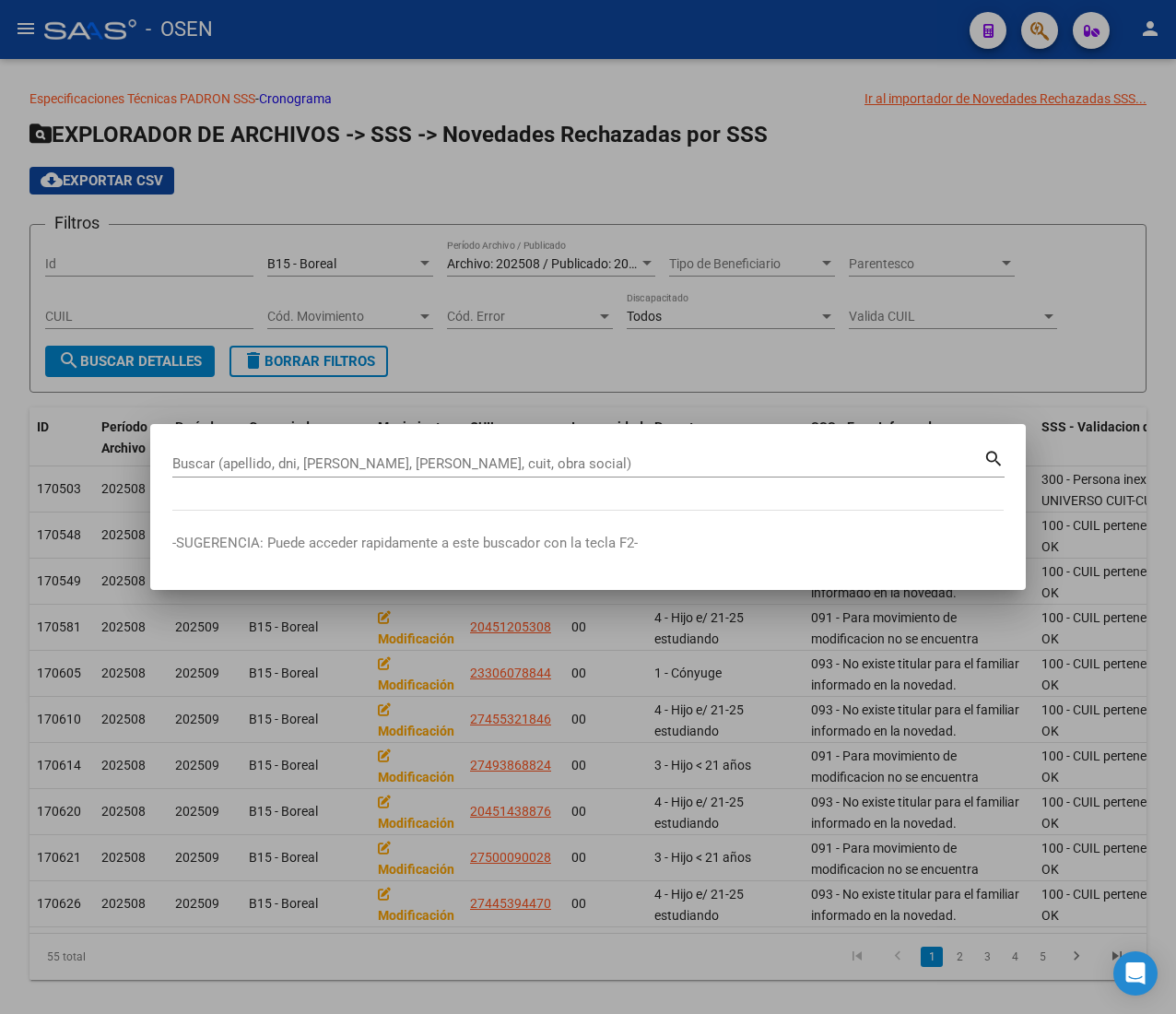
click at [462, 468] on input "Buscar (apellido, dni, [PERSON_NAME], [PERSON_NAME], cuit, obra social)" at bounding box center [577, 463] width 811 height 17
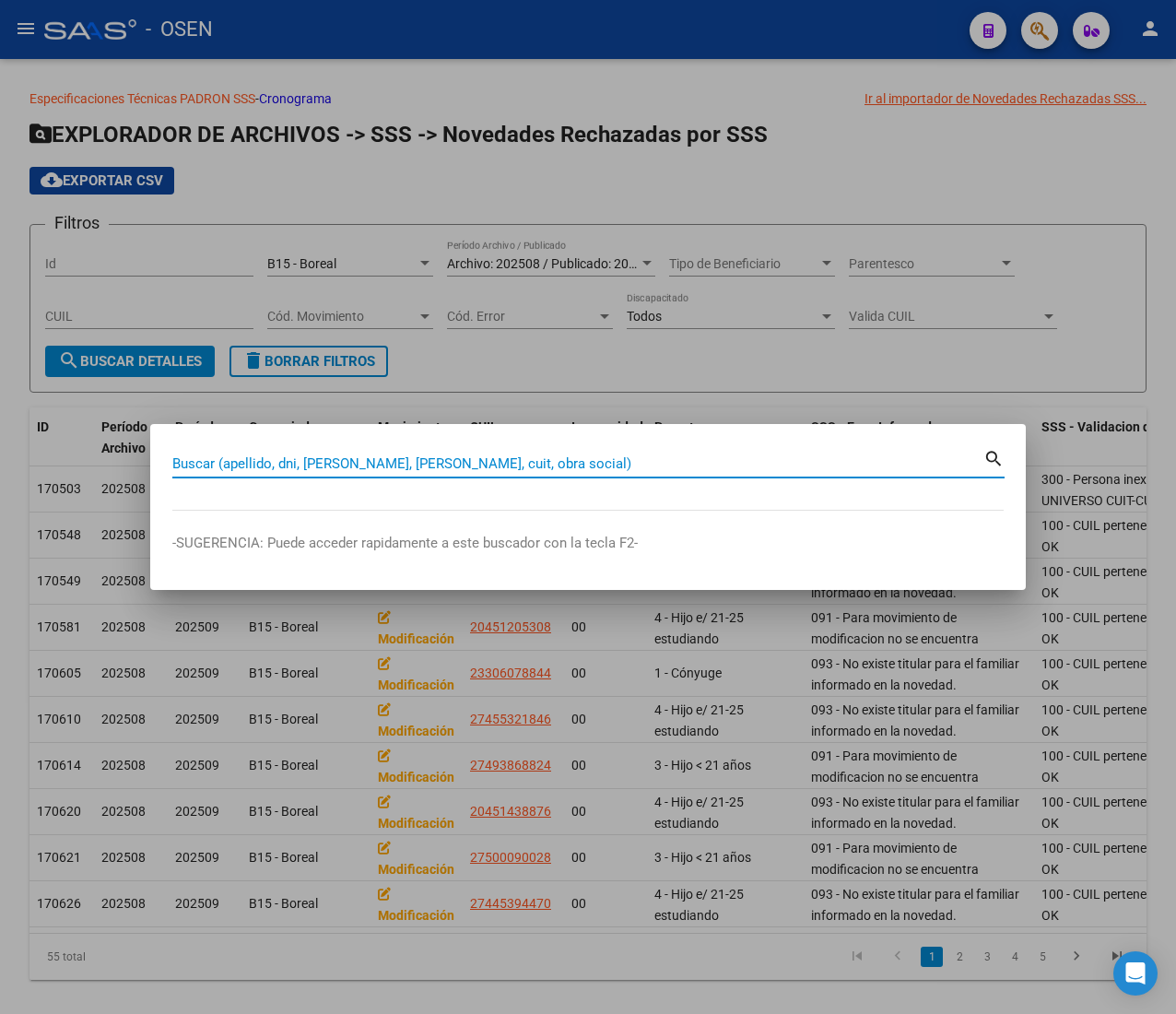
paste input "27293351118"
type input "27293351118"
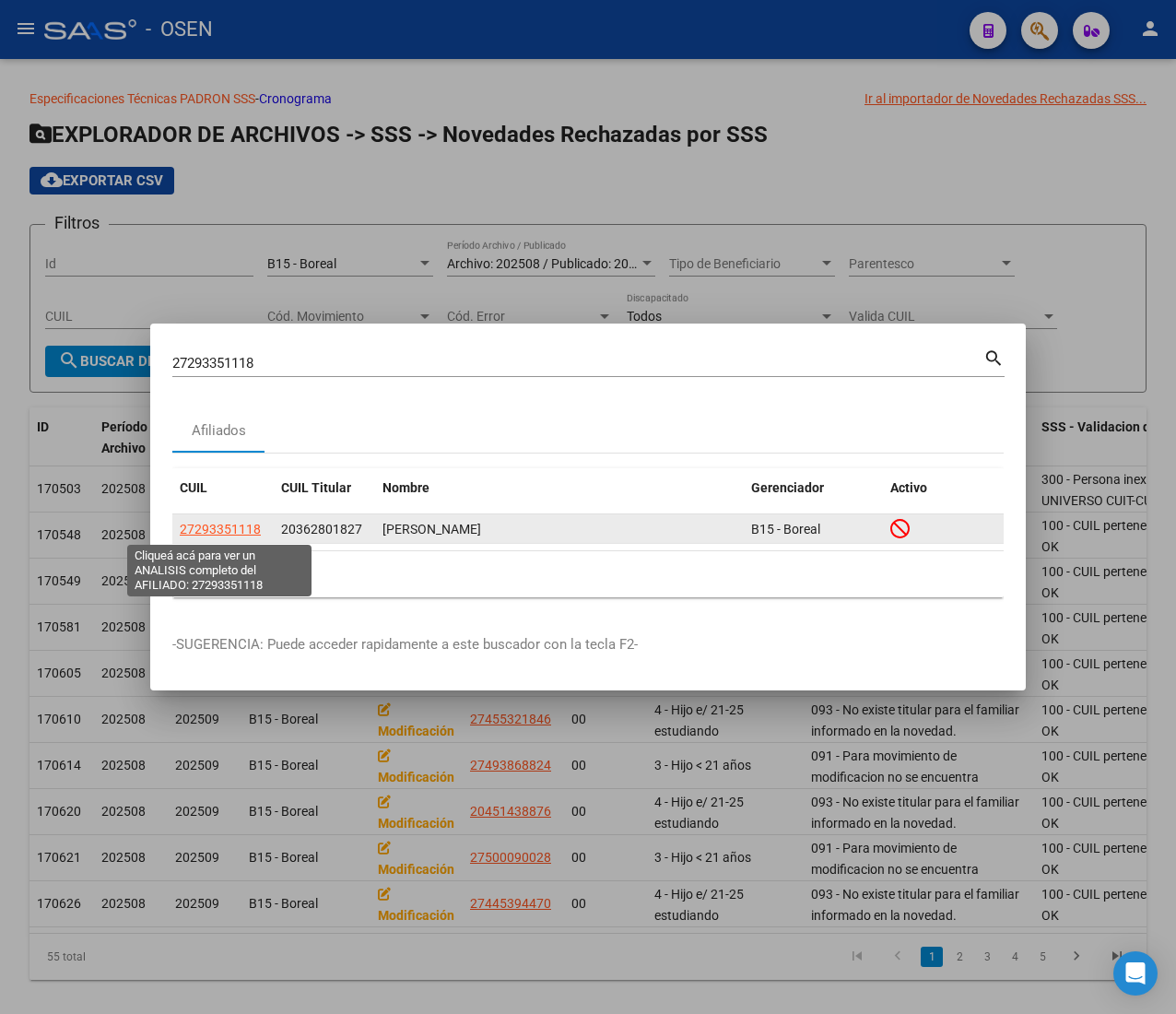
click at [237, 527] on span "27293351118" at bounding box center [220, 529] width 82 height 15
type textarea "27293351118"
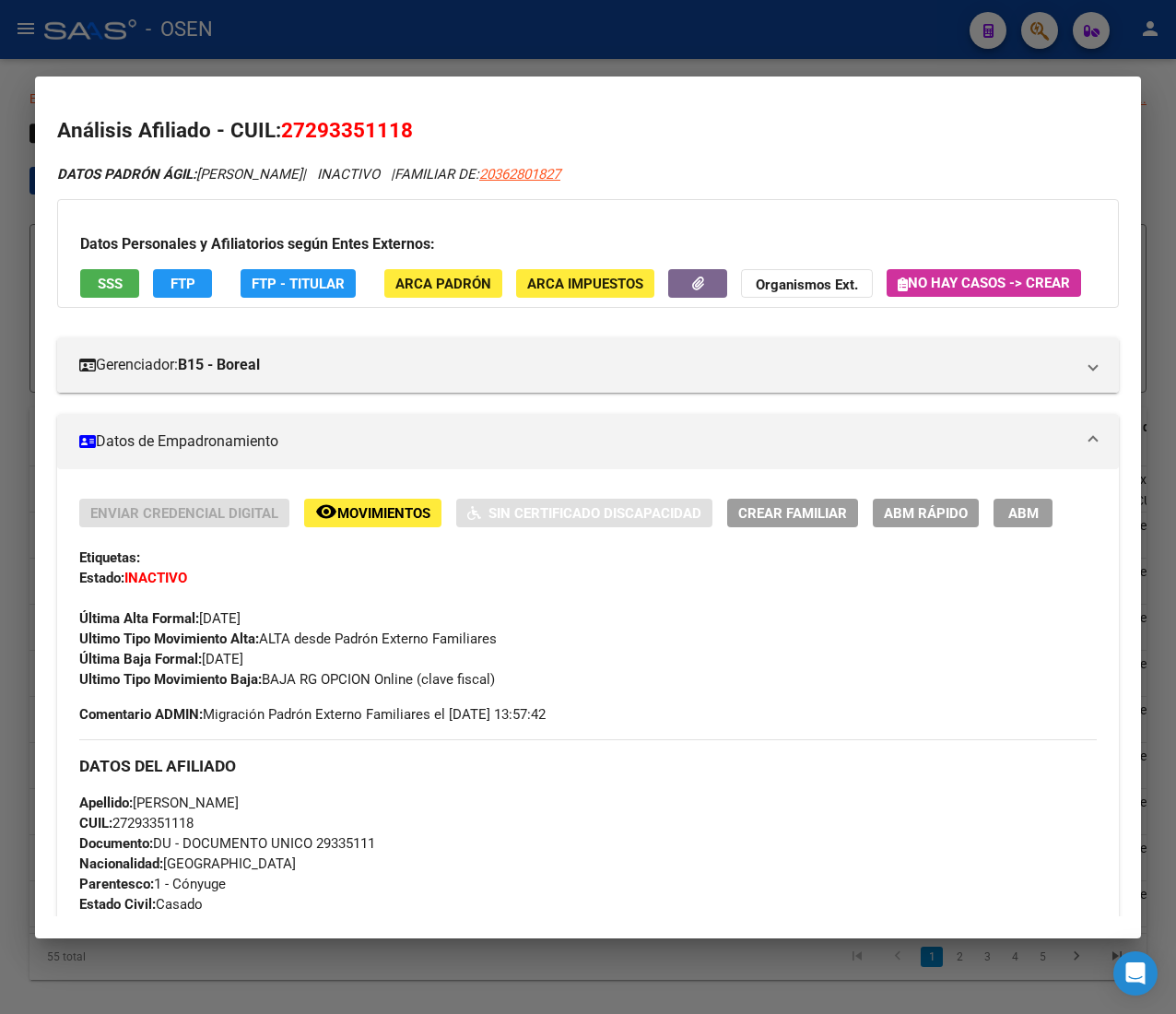
drag, startPoint x: 218, startPoint y: 36, endPoint x: 385, endPoint y: 125, distance: 189.2
click at [218, 35] on div at bounding box center [588, 507] width 1176 height 1014
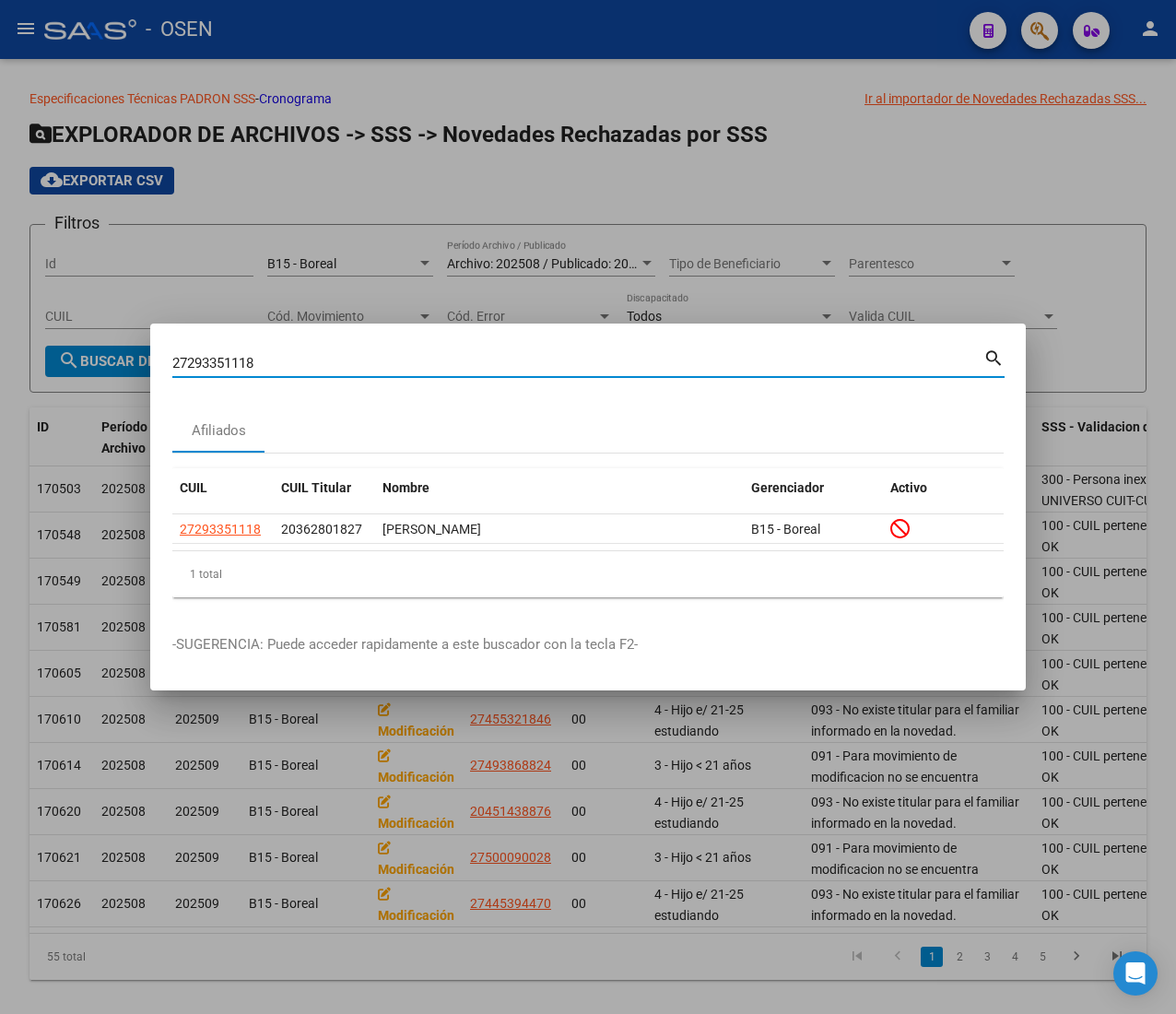
drag, startPoint x: 270, startPoint y: 360, endPoint x: 133, endPoint y: 353, distance: 137.2
click at [133, 353] on div "27293351118 Buscar (apellido, dni, cuil, nro traspaso, cuit, obra social) searc…" at bounding box center [588, 507] width 1176 height 1014
paste input "0525429025"
type input "20525429025"
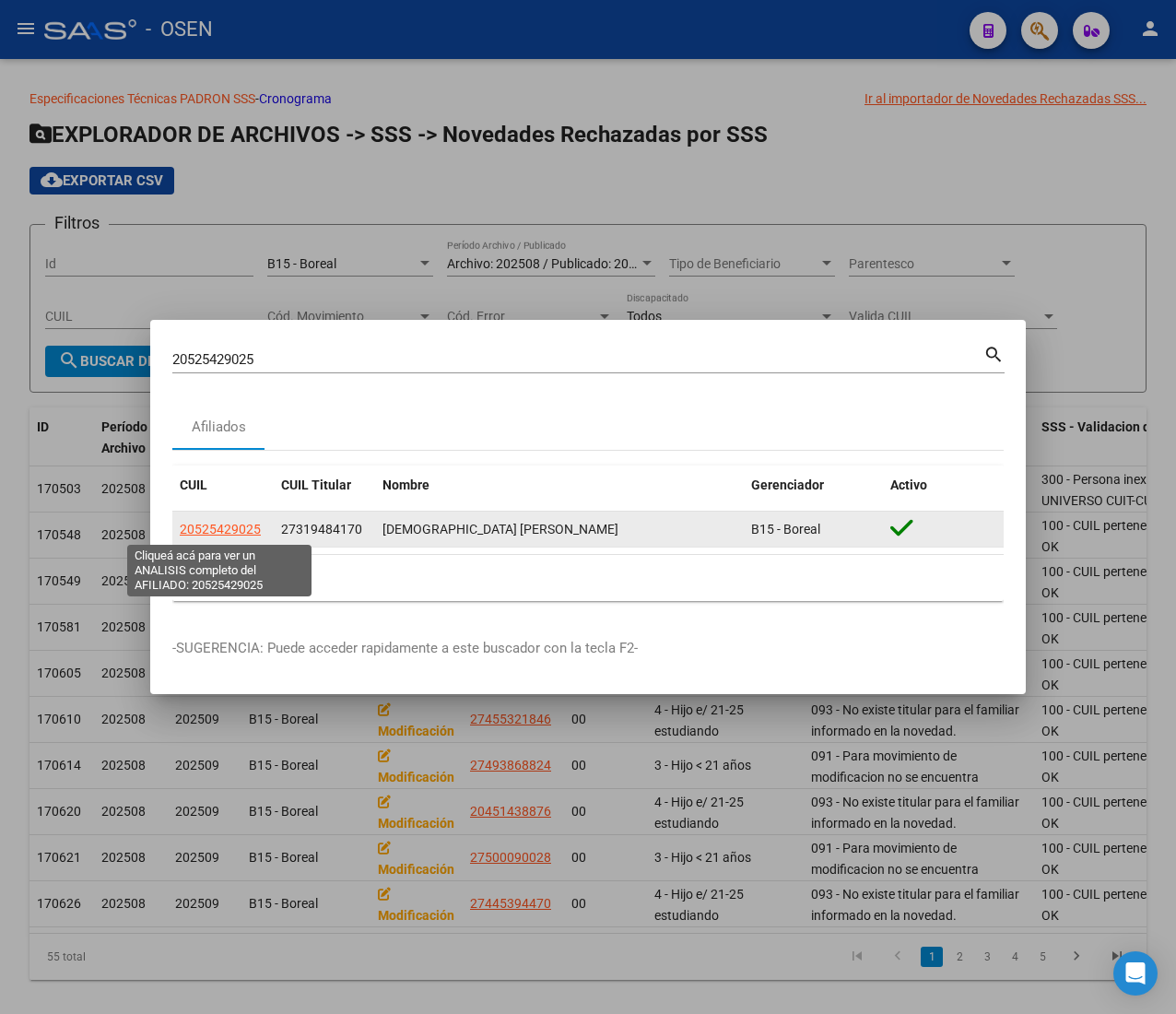
click at [217, 530] on span "20525429025" at bounding box center [220, 529] width 82 height 15
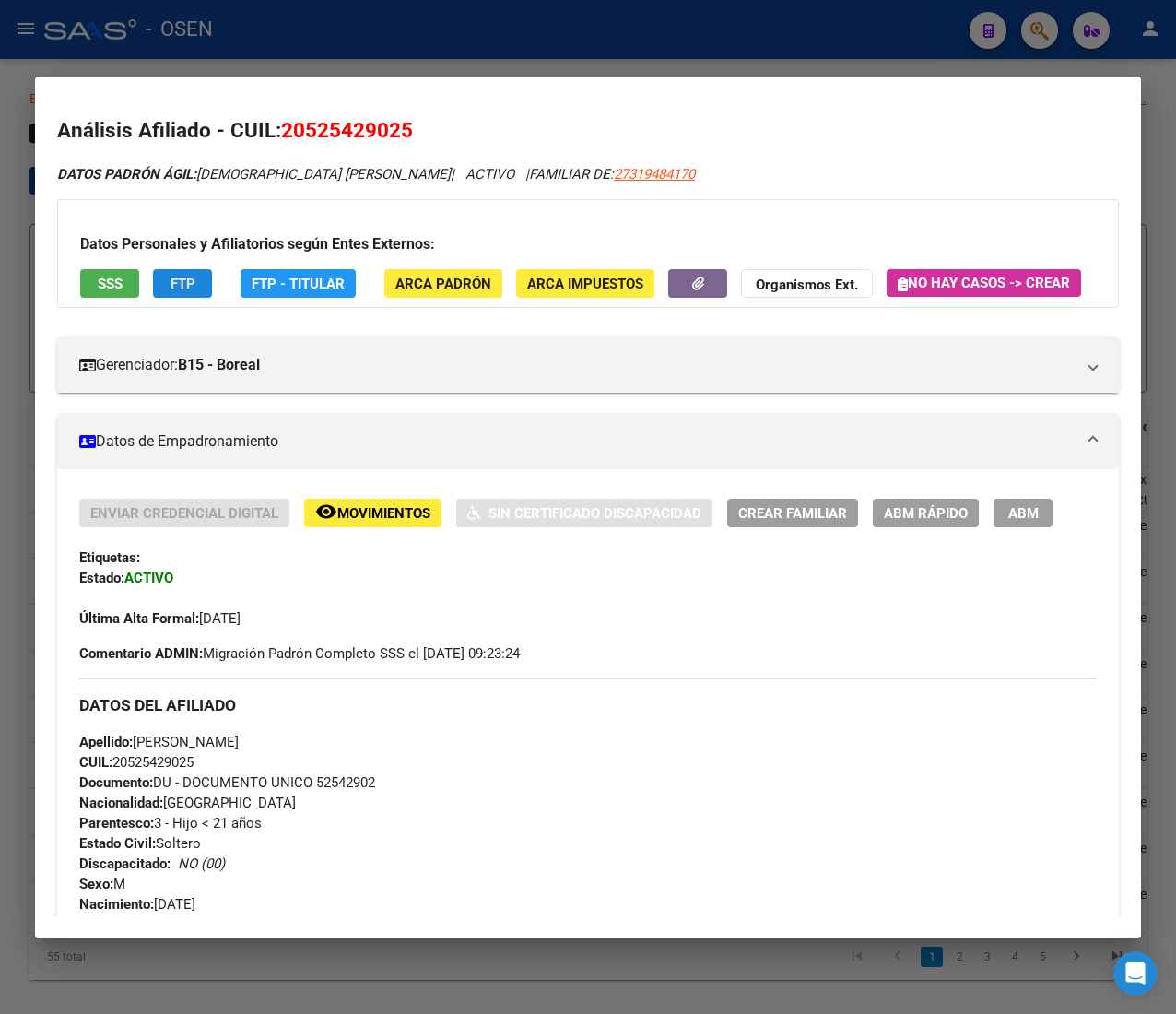
click at [189, 287] on span "FTP" at bounding box center [182, 283] width 25 height 17
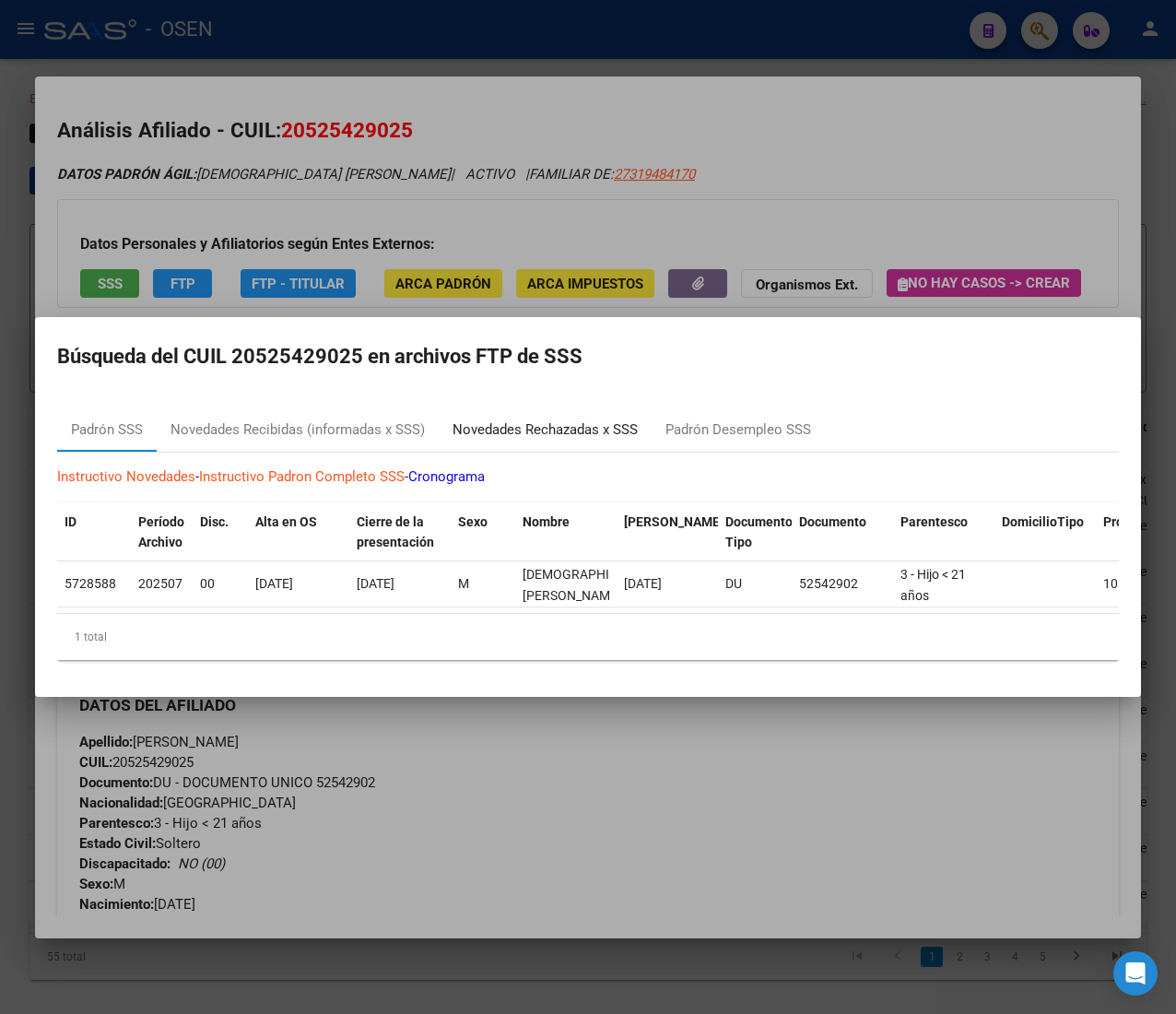
drag, startPoint x: 539, startPoint y: 407, endPoint x: 573, endPoint y: 439, distance: 46.7
click at [539, 420] on div "Novedades Rechazadas x SSS" at bounding box center [545, 431] width 185 height 22
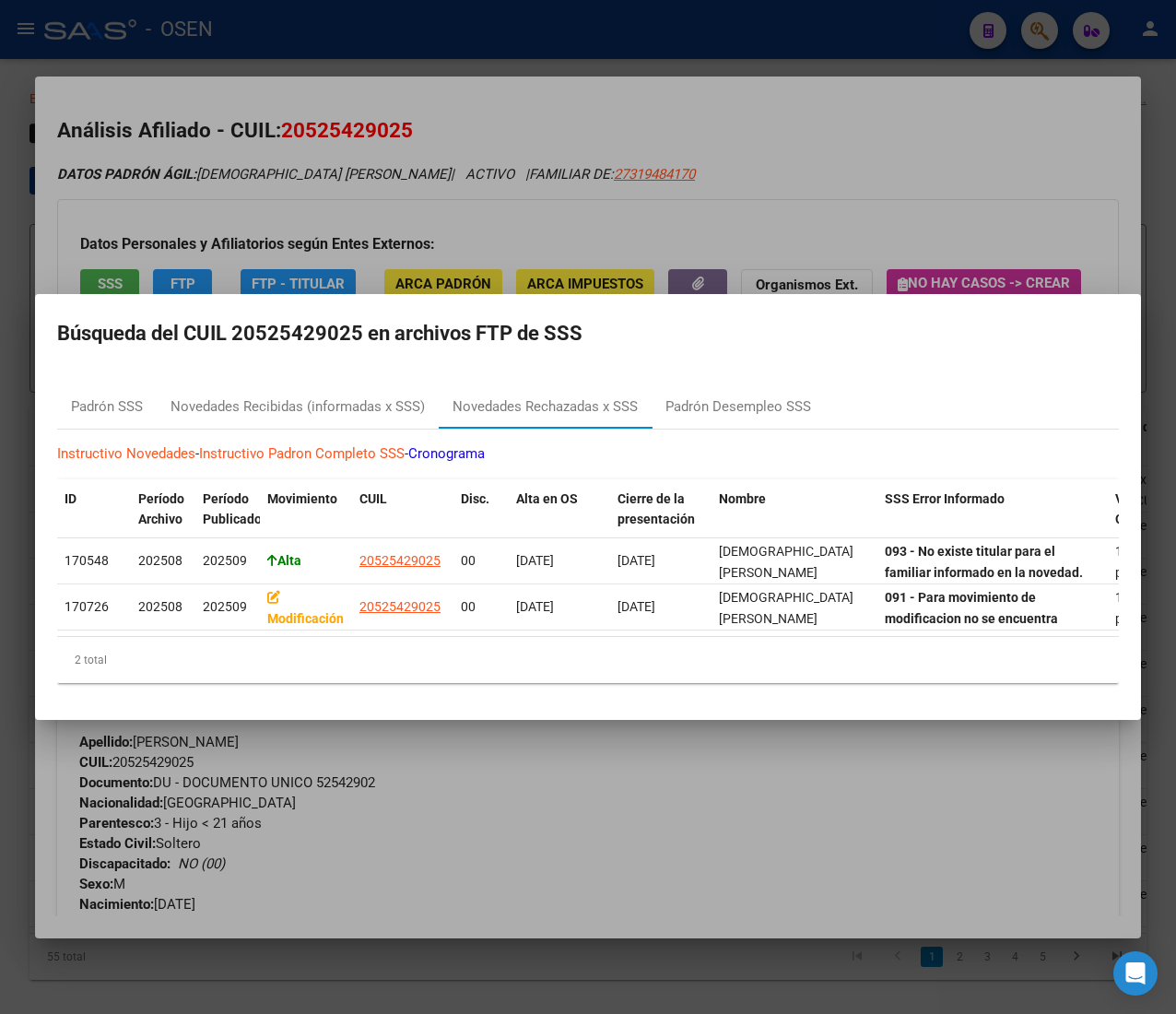
click at [835, 190] on div at bounding box center [588, 507] width 1176 height 1014
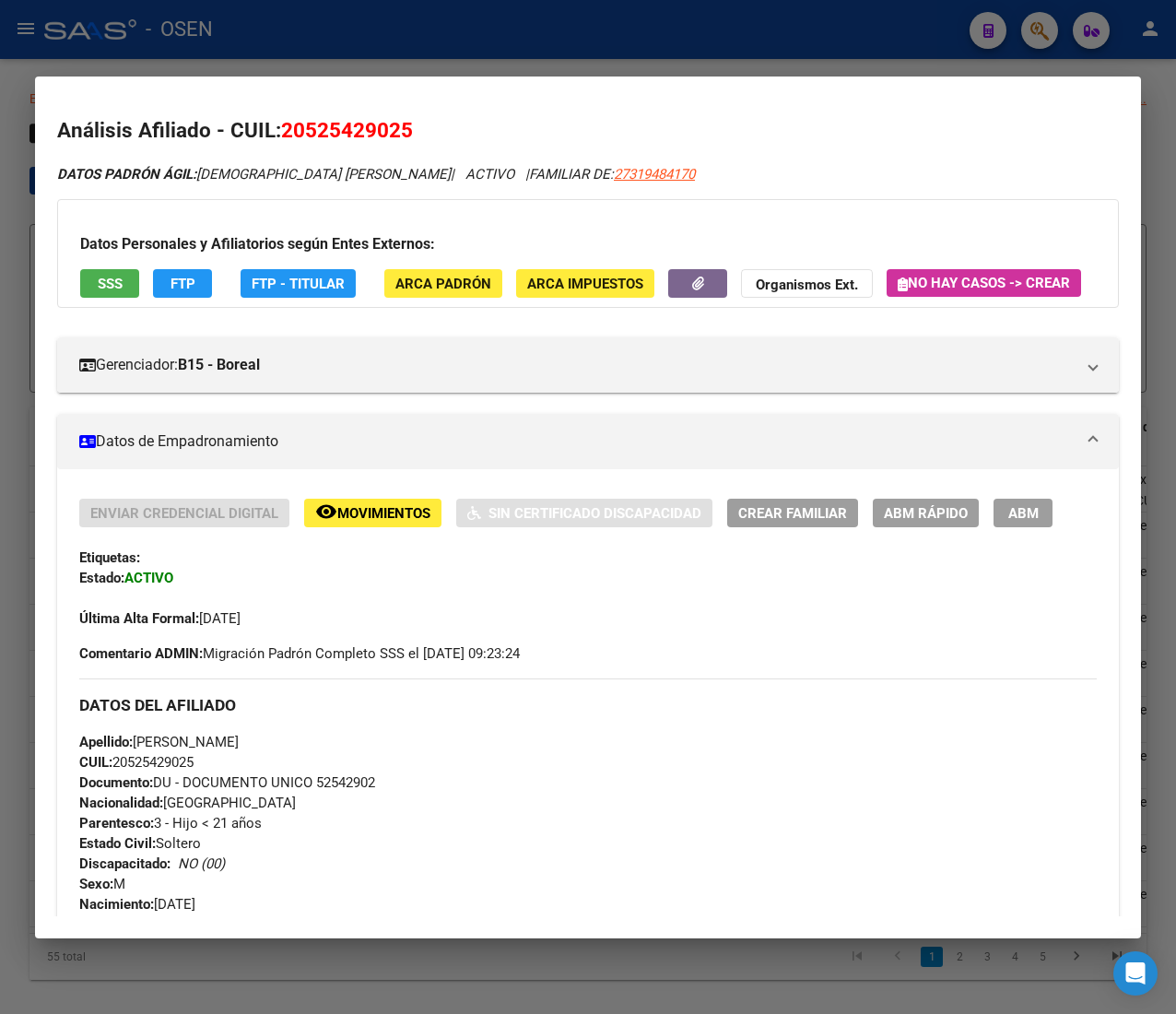
click at [548, 185] on div "DATOS PADRÓN ÁGIL: EGUIAS [PERSON_NAME] | ACTIVO | FAMILIAR DE: 27319484170 Dat…" at bounding box center [588, 996] width 1062 height 1665
click at [614, 169] on span "27319484170" at bounding box center [654, 174] width 82 height 17
type textarea "27319484170"
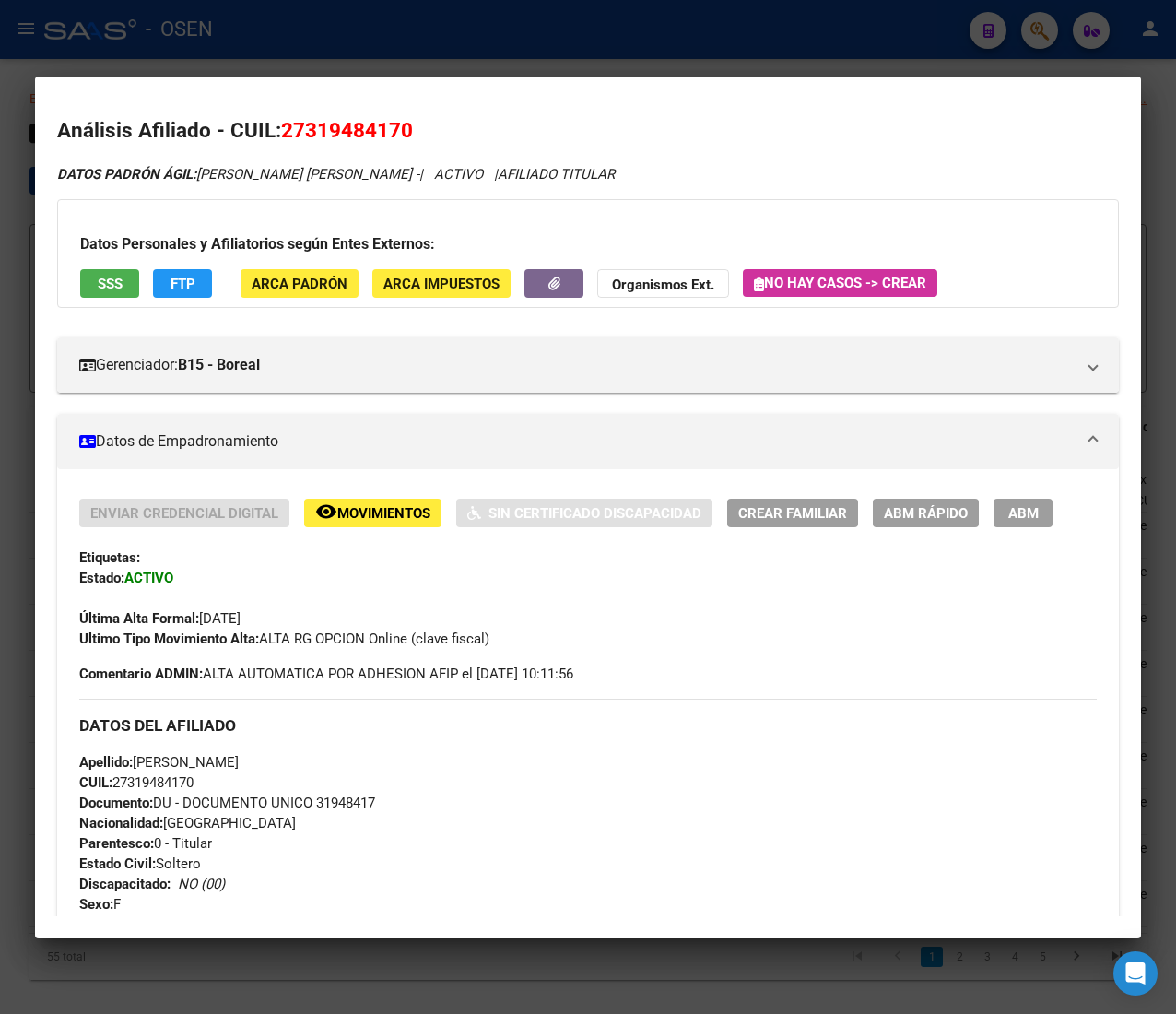
click at [889, 519] on span "ABM Rápido" at bounding box center [925, 513] width 84 height 17
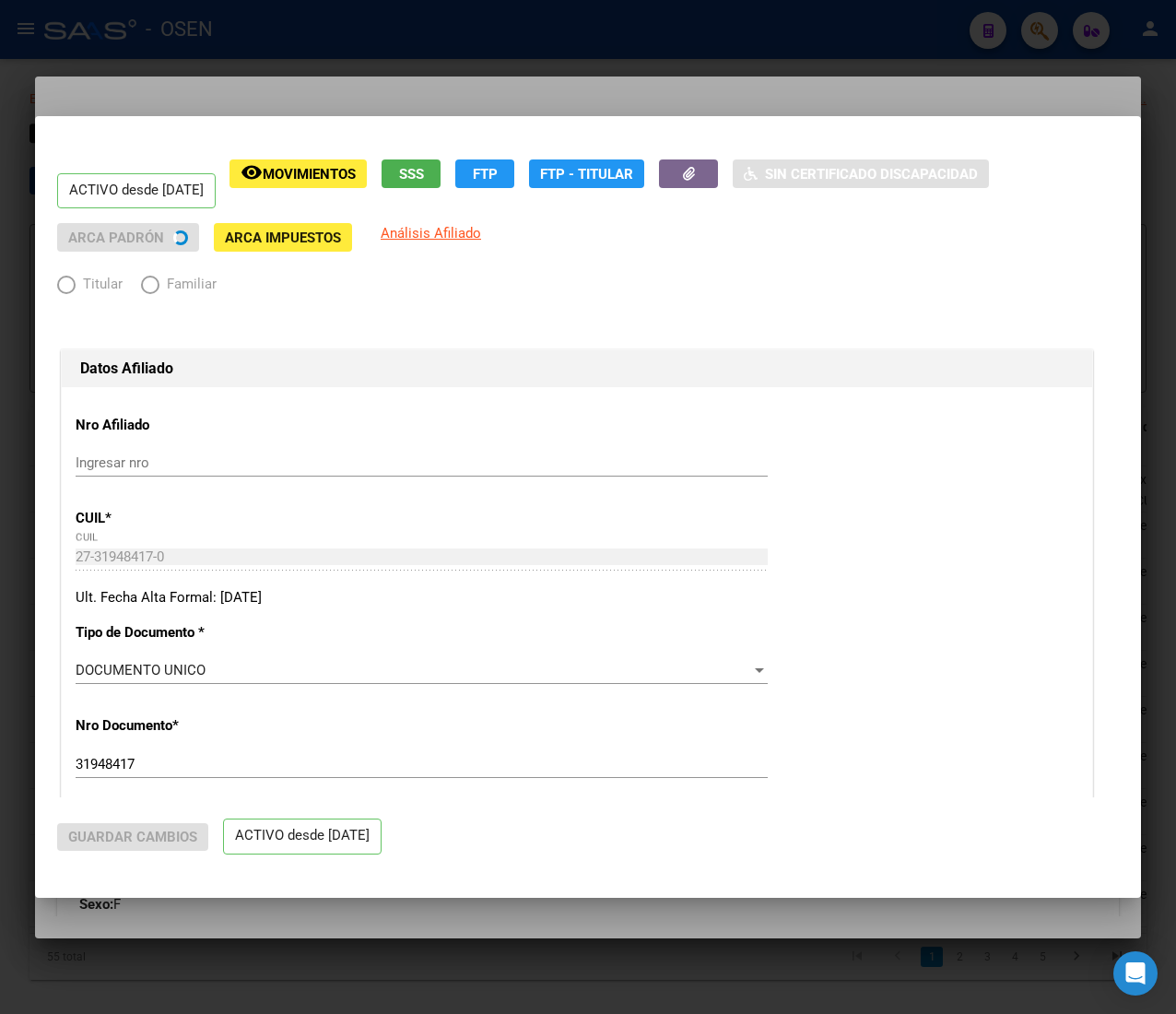
radio input "true"
type input "30-71641027-3"
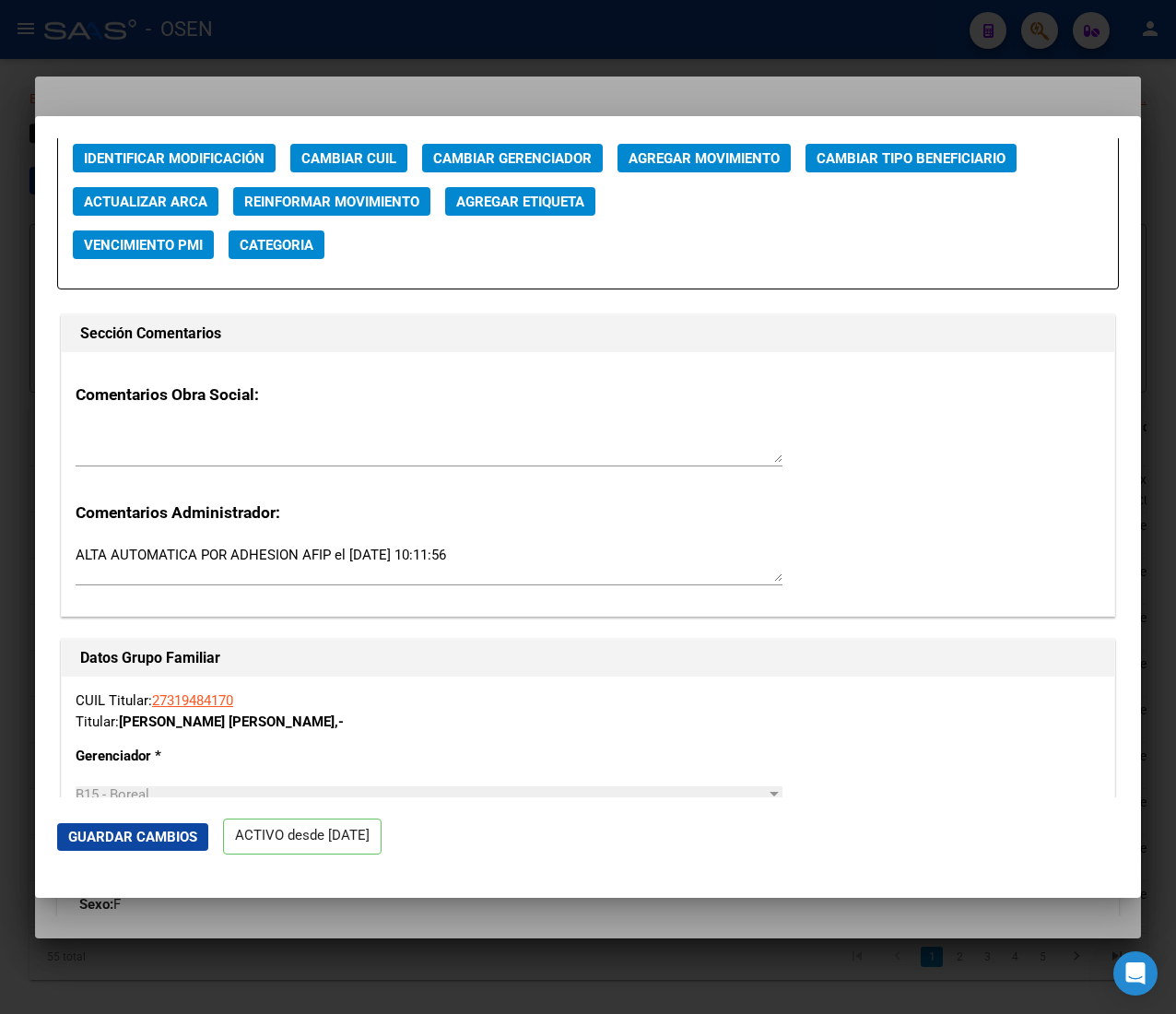
scroll to position [2518, 0]
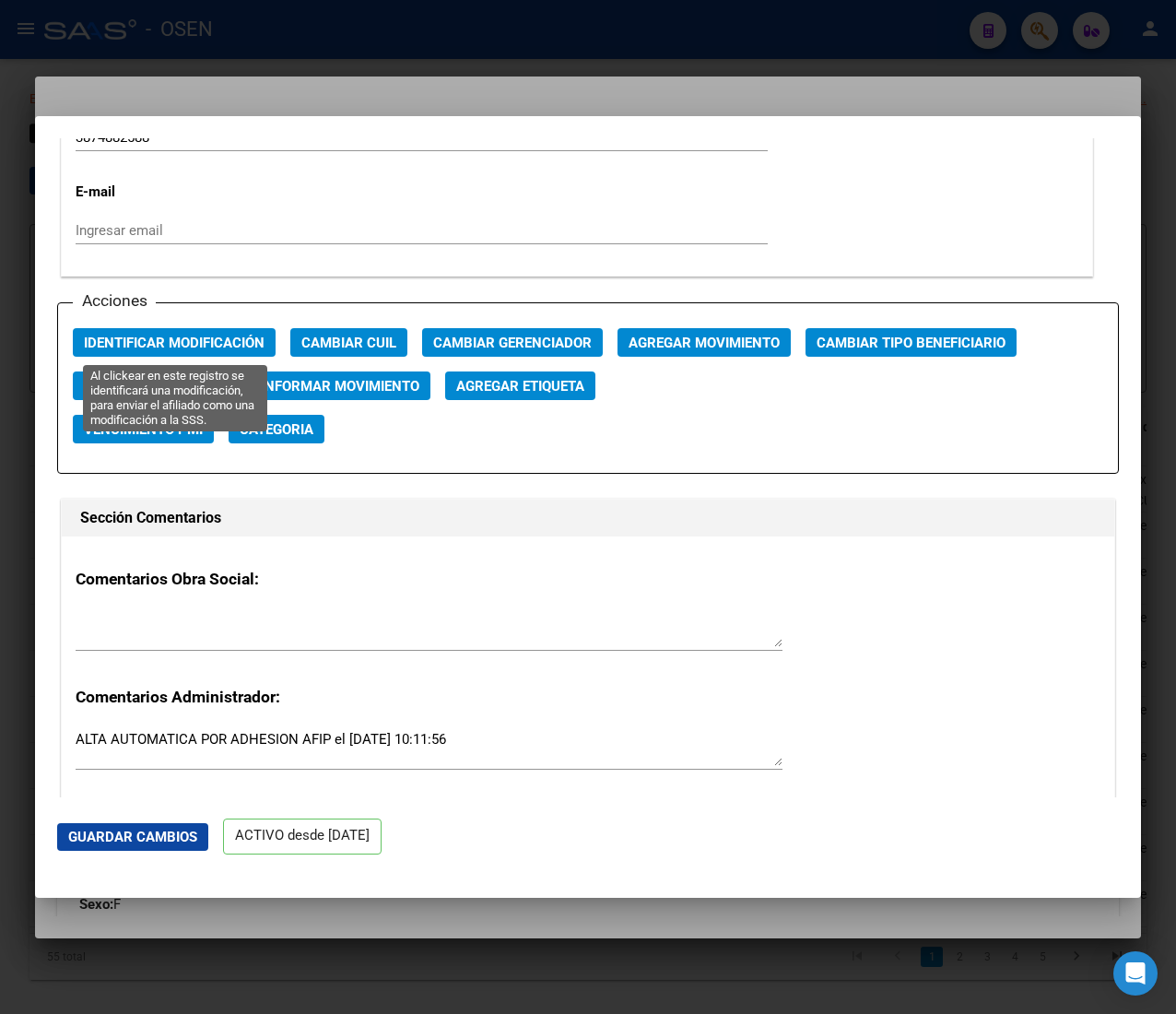
click at [155, 338] on span "Identificar Modificación" at bounding box center [174, 342] width 181 height 17
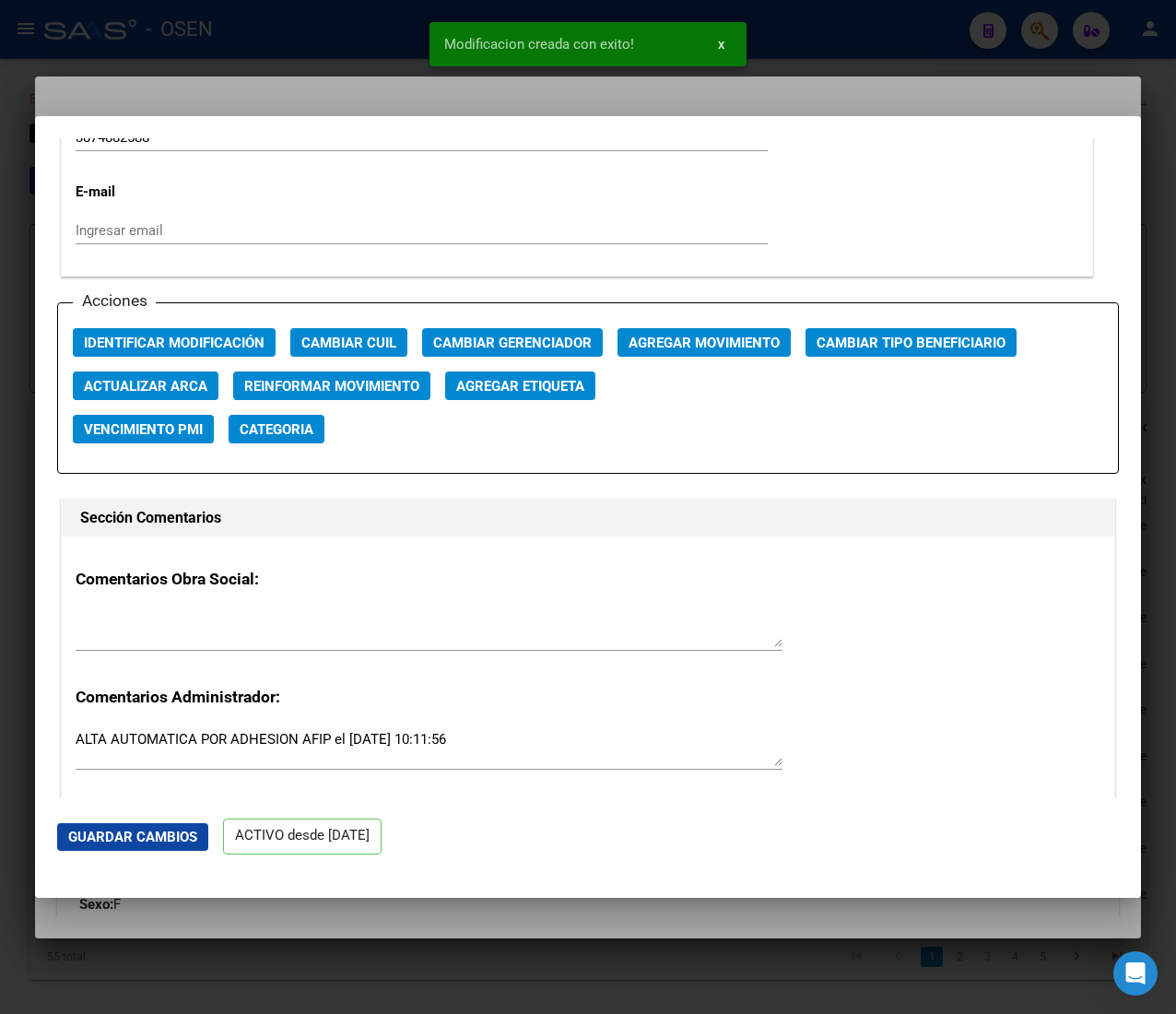
click at [333, 8] on div at bounding box center [588, 507] width 1176 height 1014
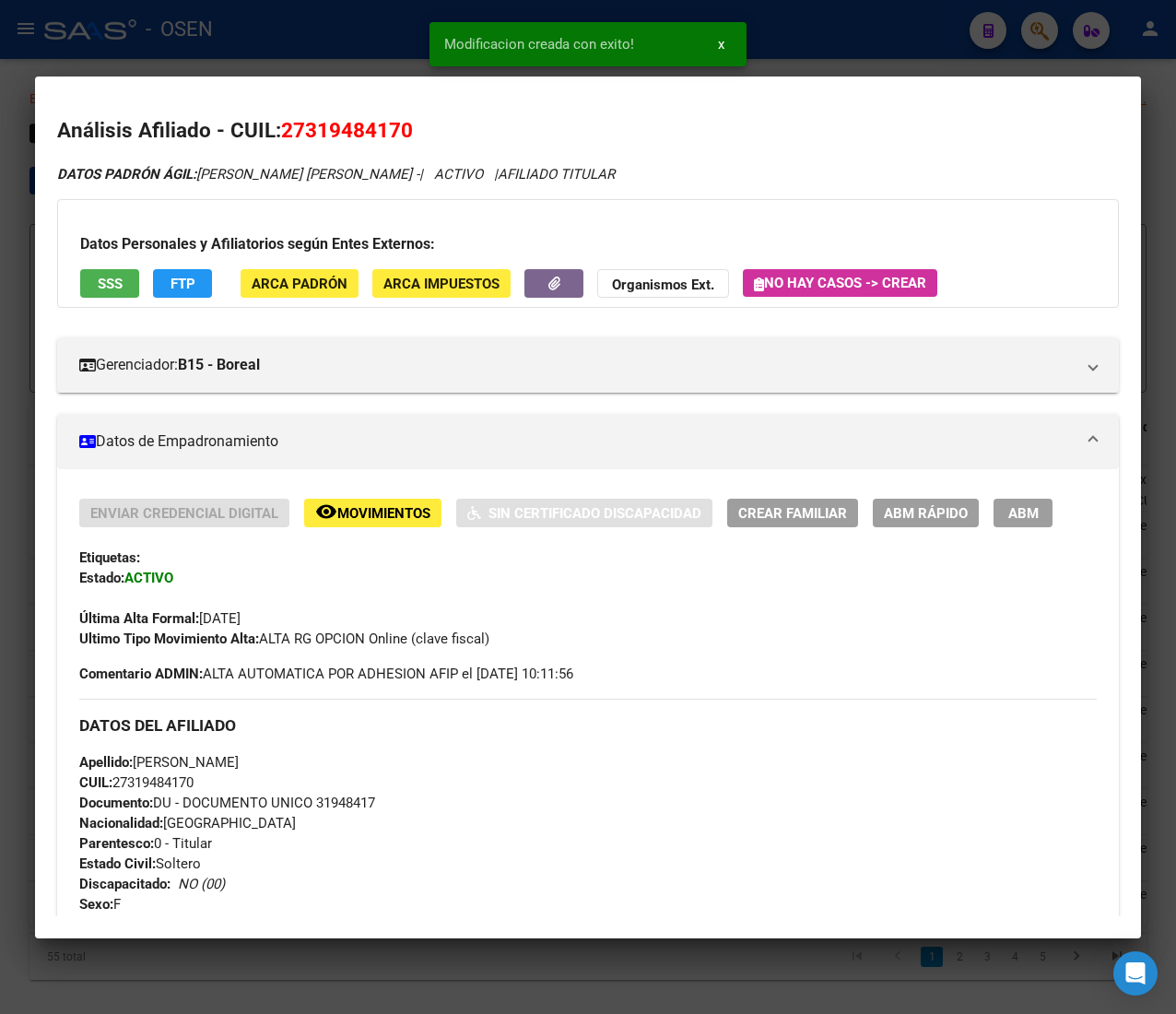
click at [360, 26] on div at bounding box center [588, 507] width 1176 height 1014
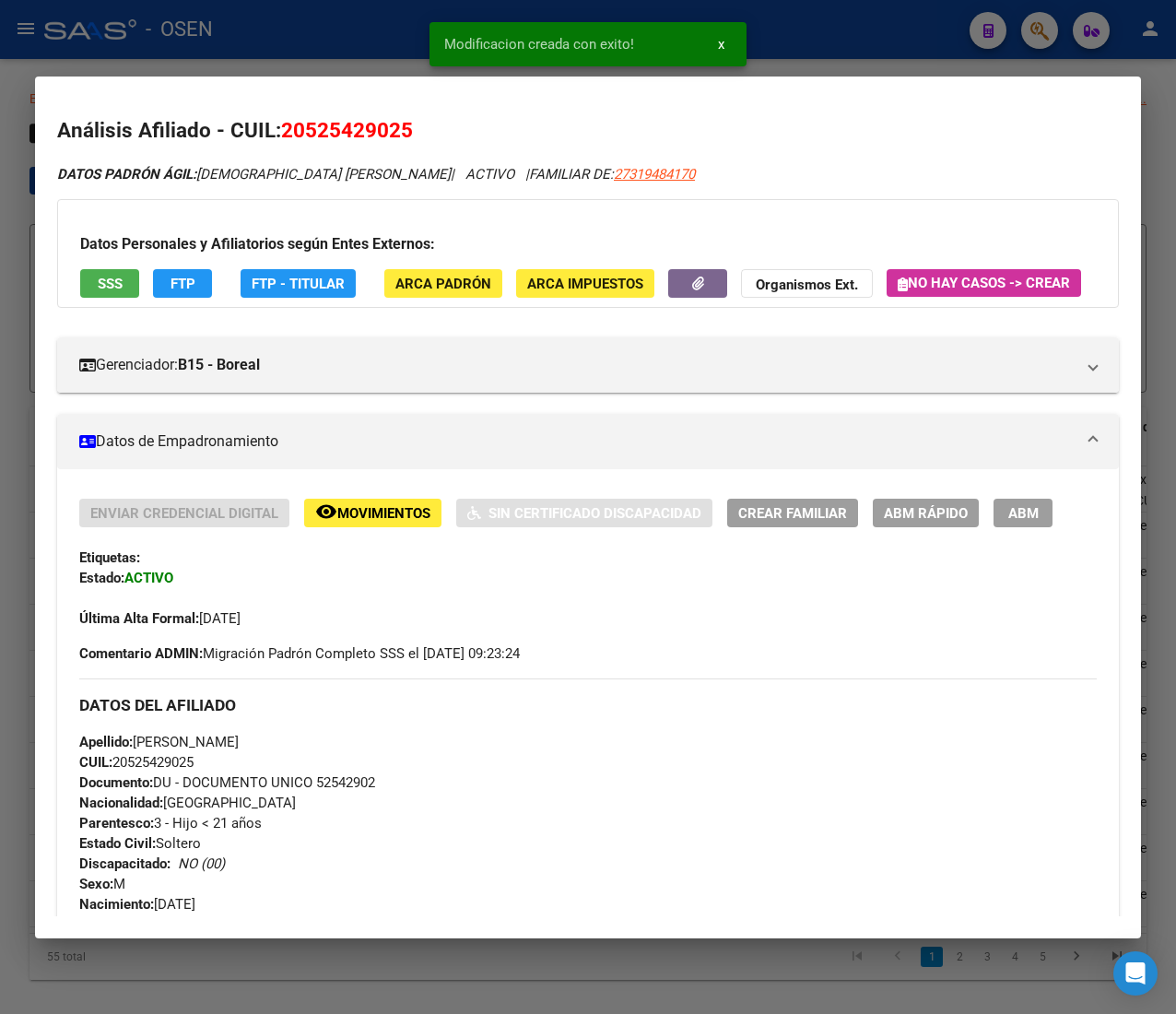
click at [908, 522] on span "ABM Rápido" at bounding box center [925, 513] width 84 height 17
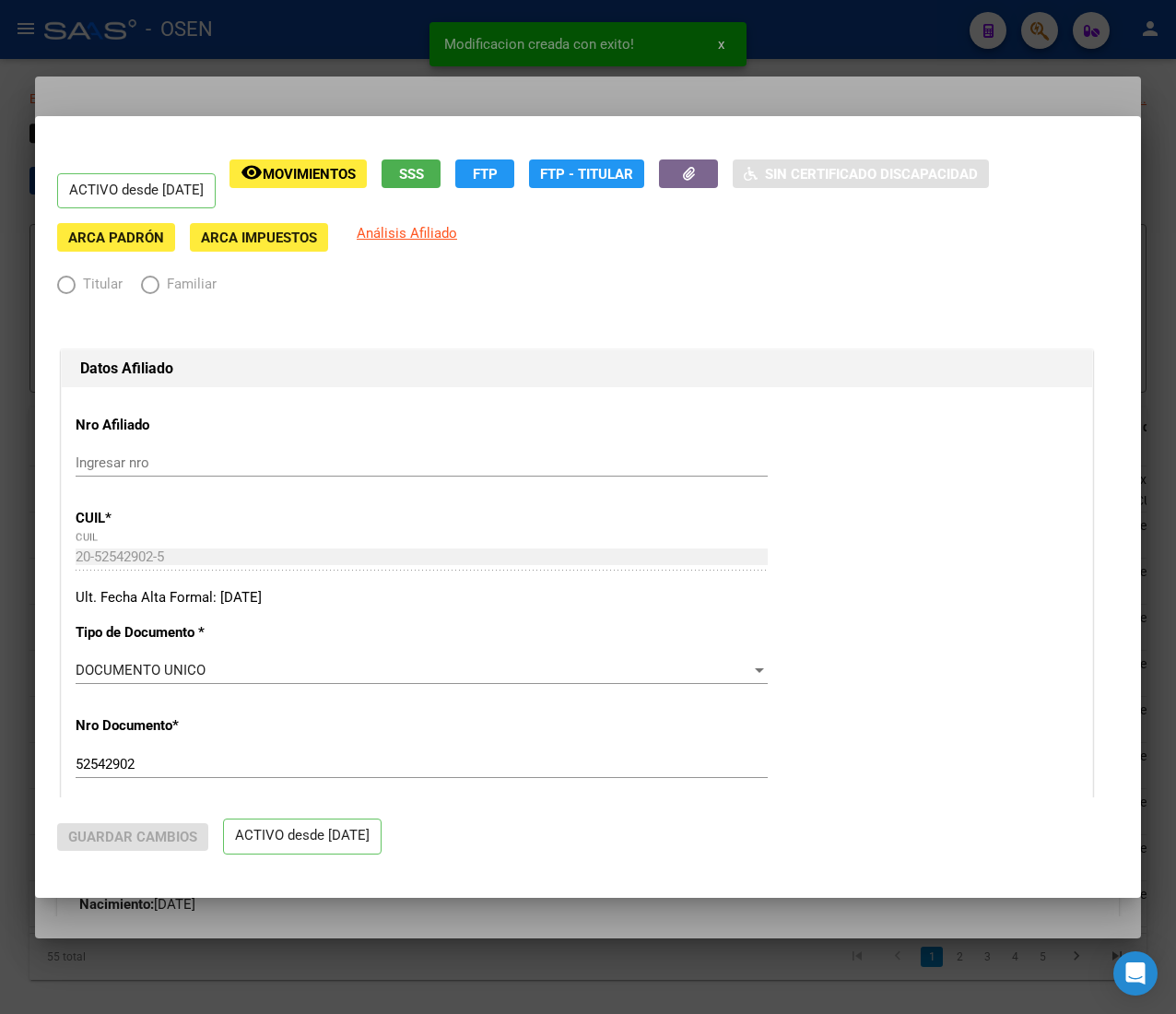
radio input "true"
type input "30-71641027-3"
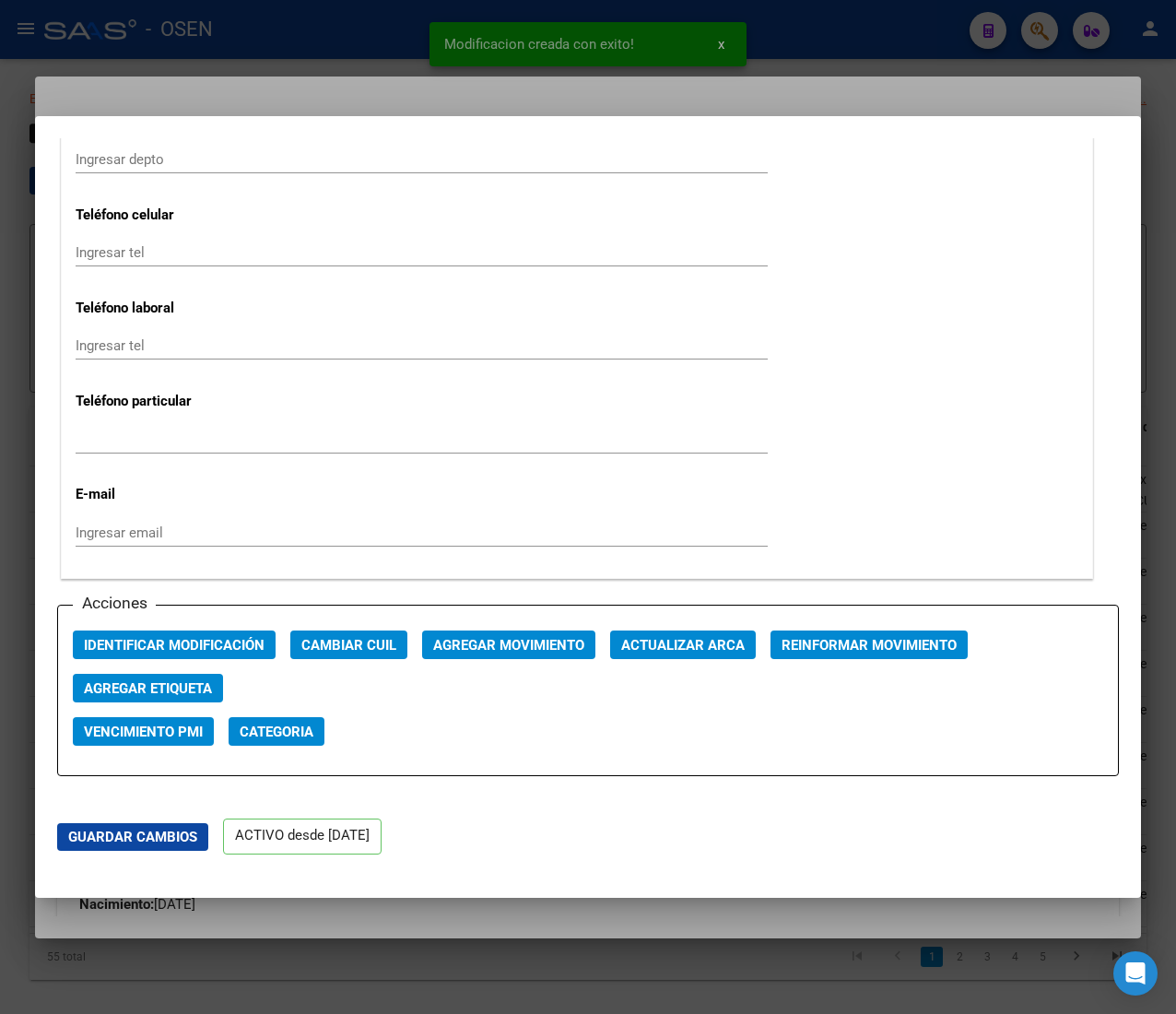
scroll to position [2398, 0]
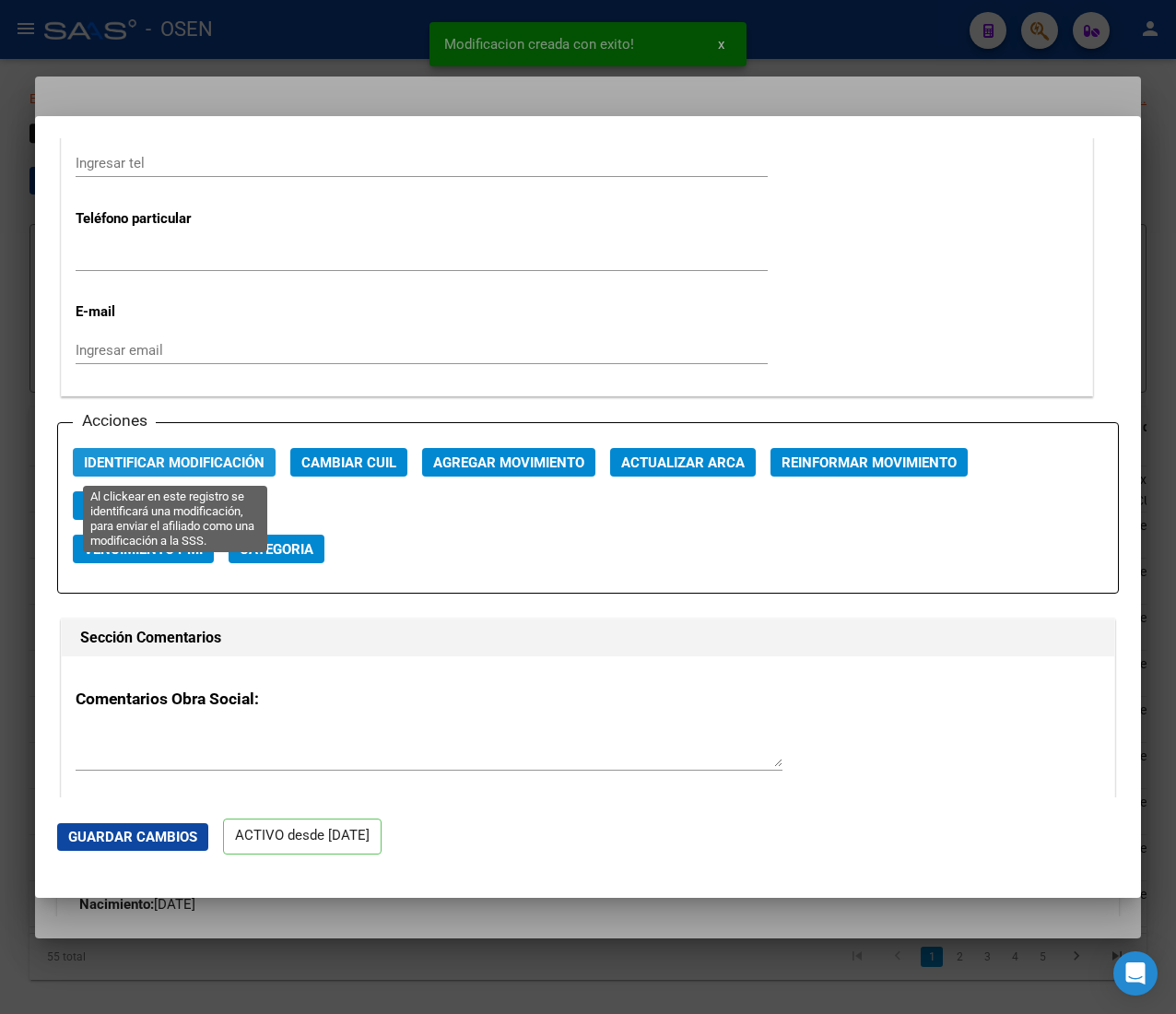
click at [194, 468] on span "Identificar Modificación" at bounding box center [174, 462] width 181 height 17
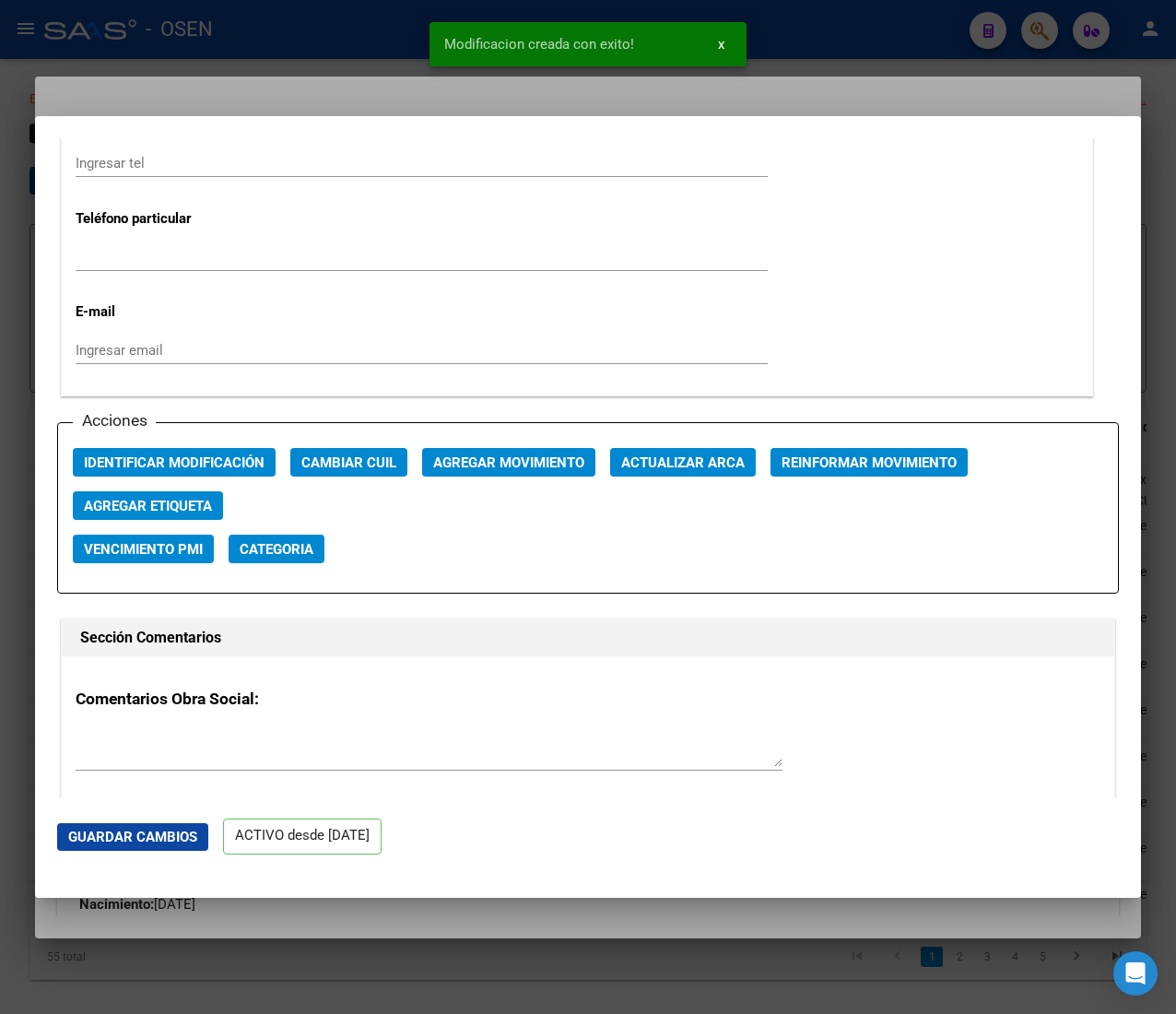
click at [286, 40] on div at bounding box center [588, 507] width 1176 height 1014
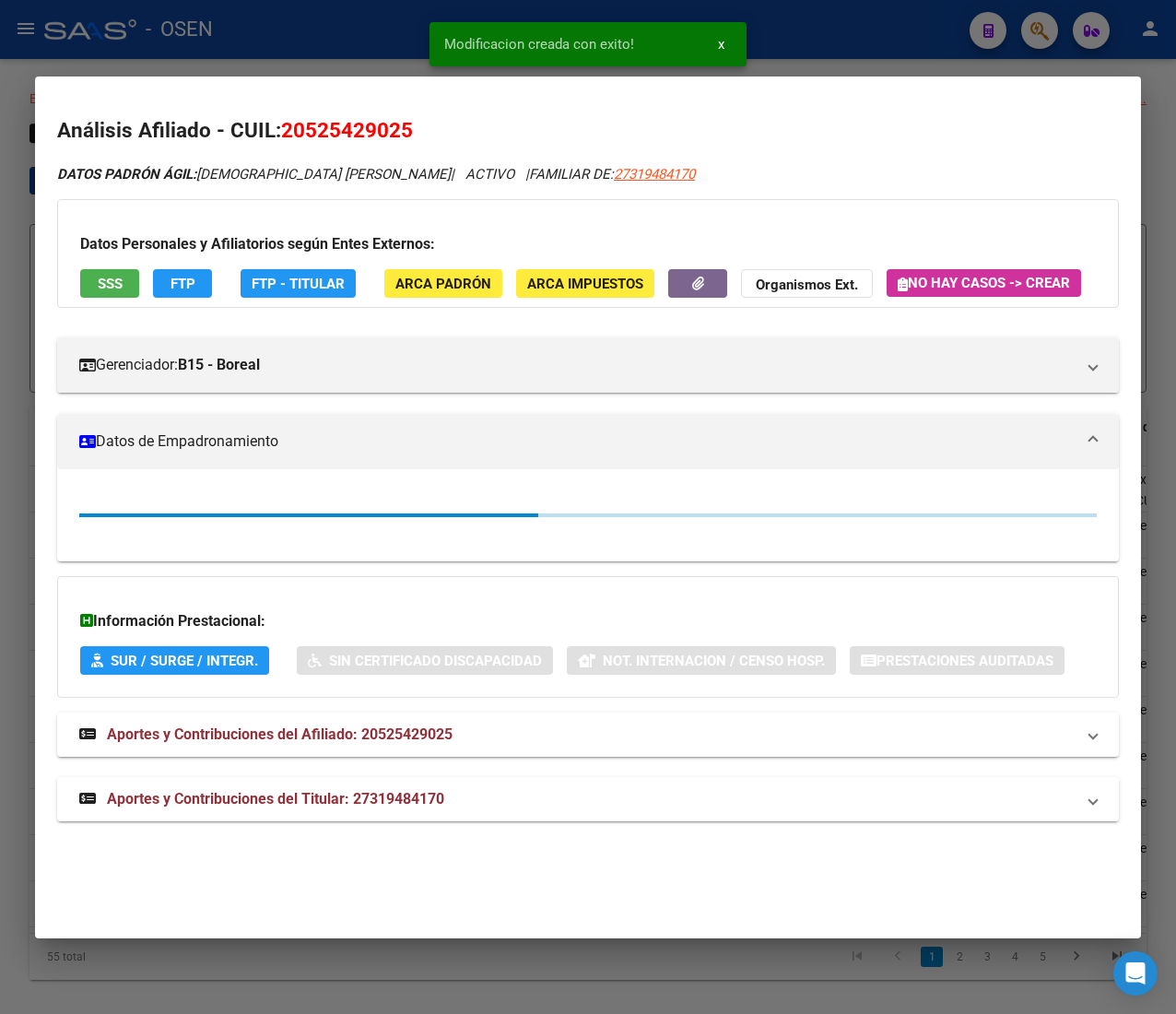
click at [288, 40] on div at bounding box center [588, 507] width 1176 height 1014
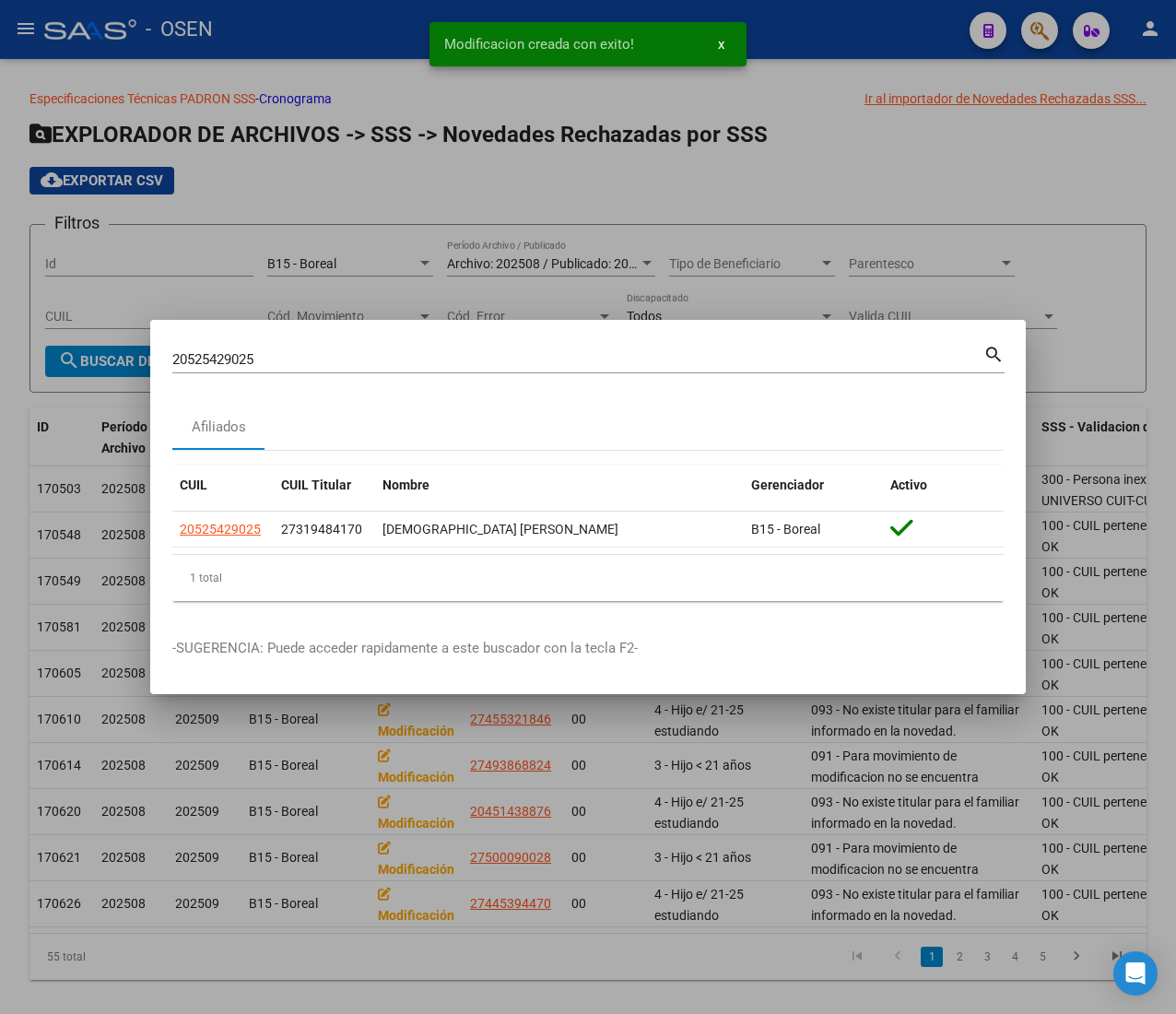
click at [26, 33] on div at bounding box center [588, 507] width 1176 height 1014
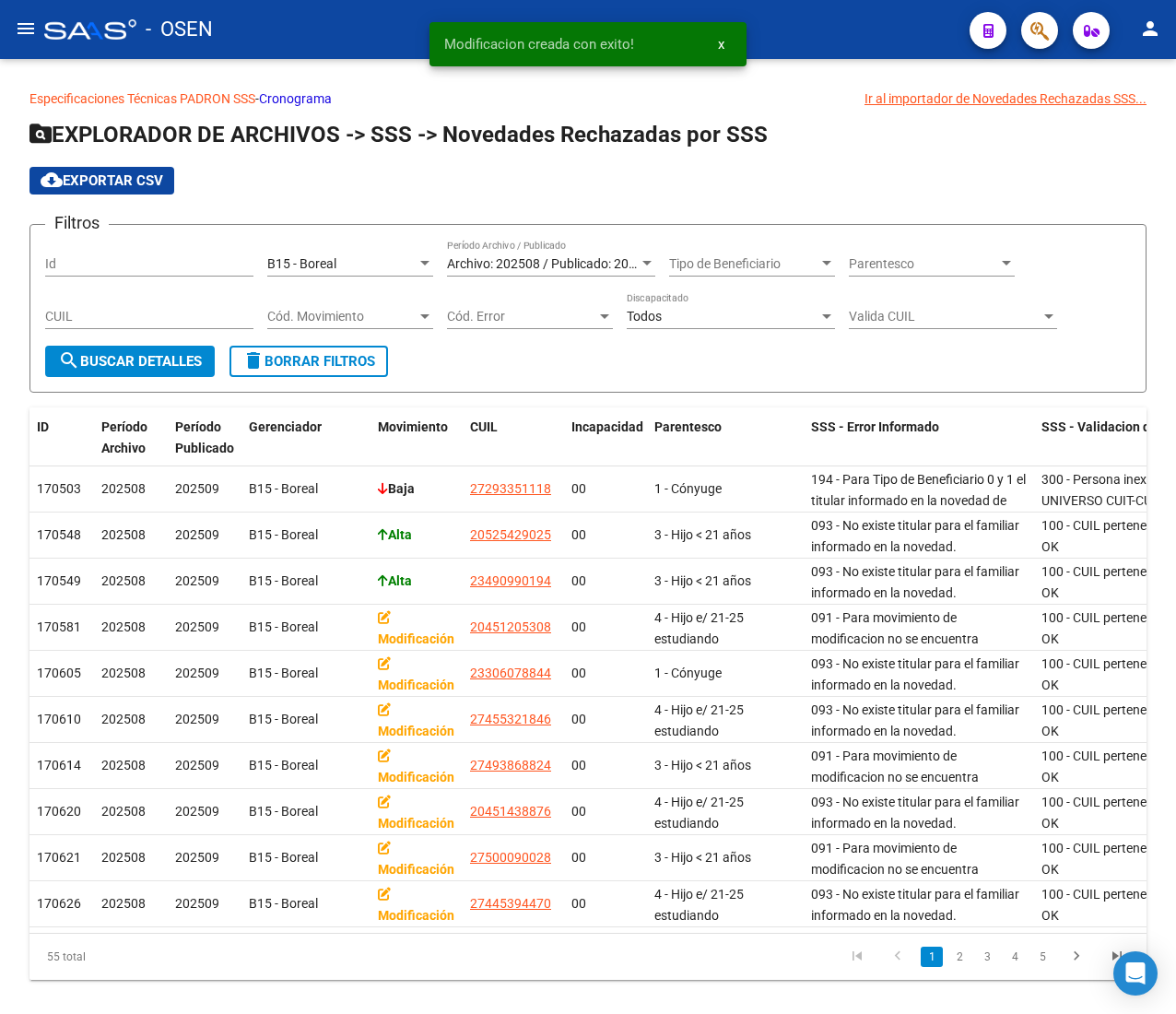
click at [28, 28] on mat-icon "menu" at bounding box center [26, 29] width 23 height 23
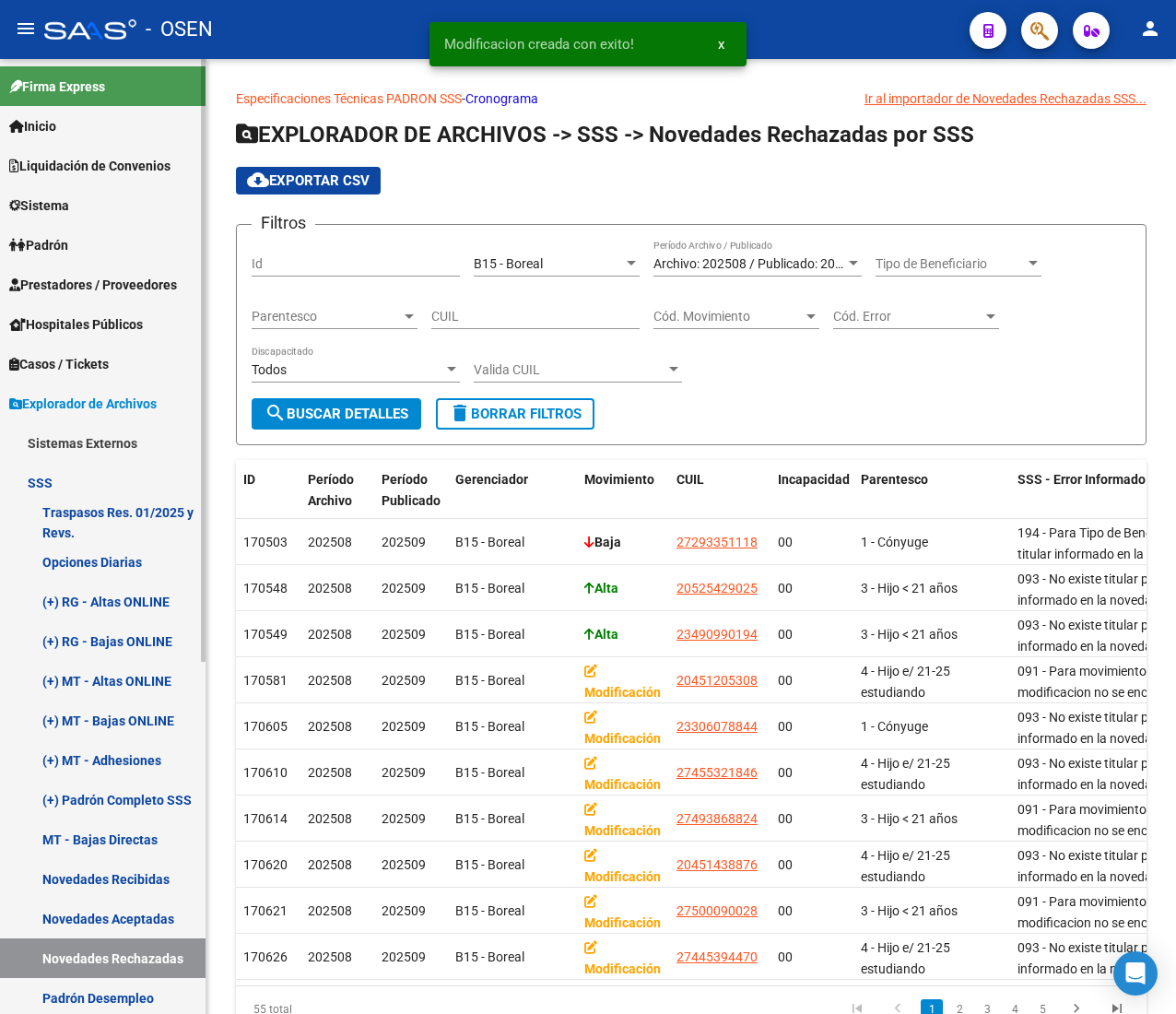
click at [99, 278] on span "Prestadores / Proveedores" at bounding box center [92, 284] width 168 height 21
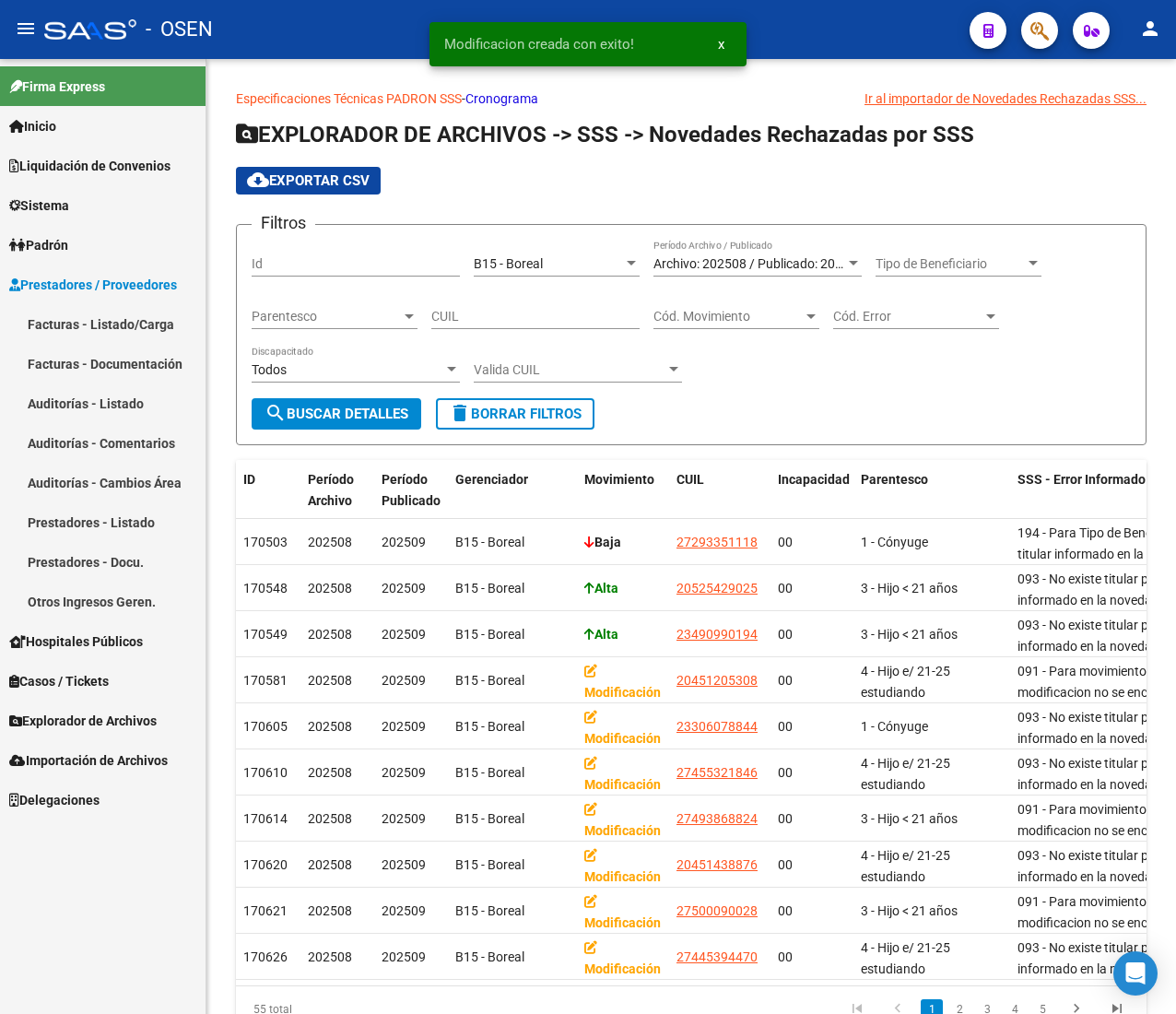
click at [126, 323] on link "Facturas - Listado/Carga" at bounding box center [102, 324] width 206 height 39
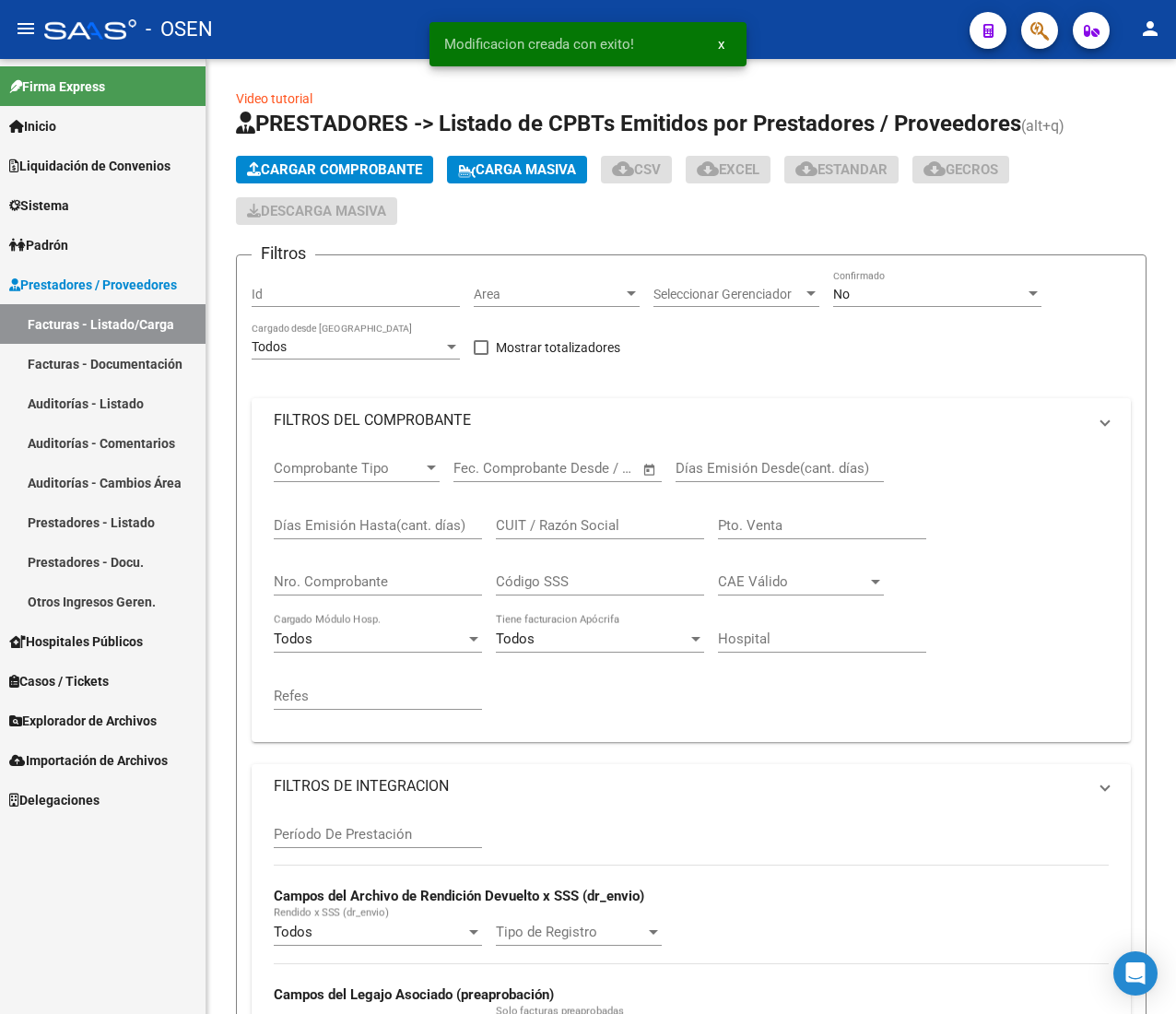
click at [27, 36] on mat-icon "menu" at bounding box center [26, 29] width 23 height 23
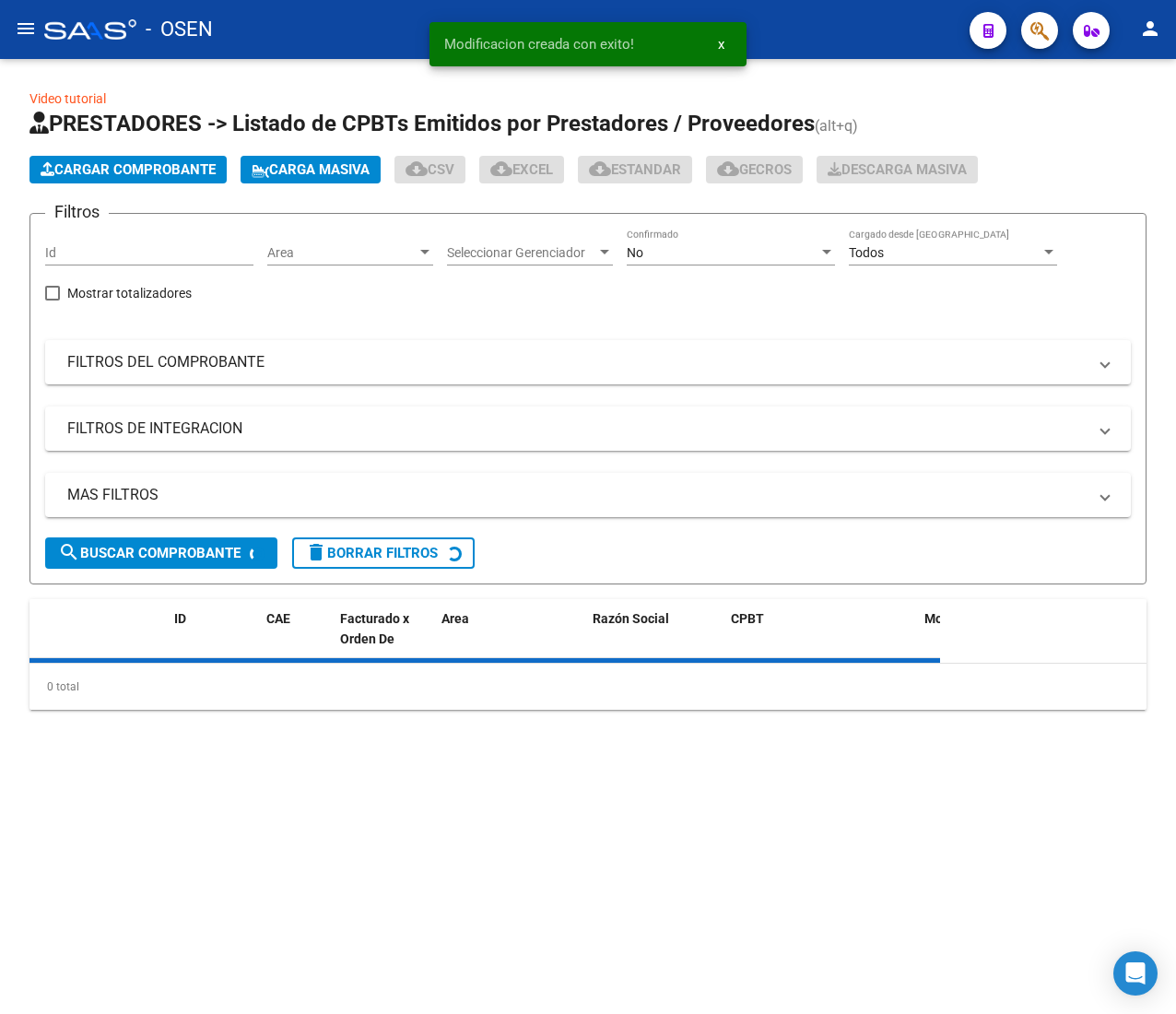
click at [352, 234] on div "Area Area" at bounding box center [350, 248] width 166 height 37
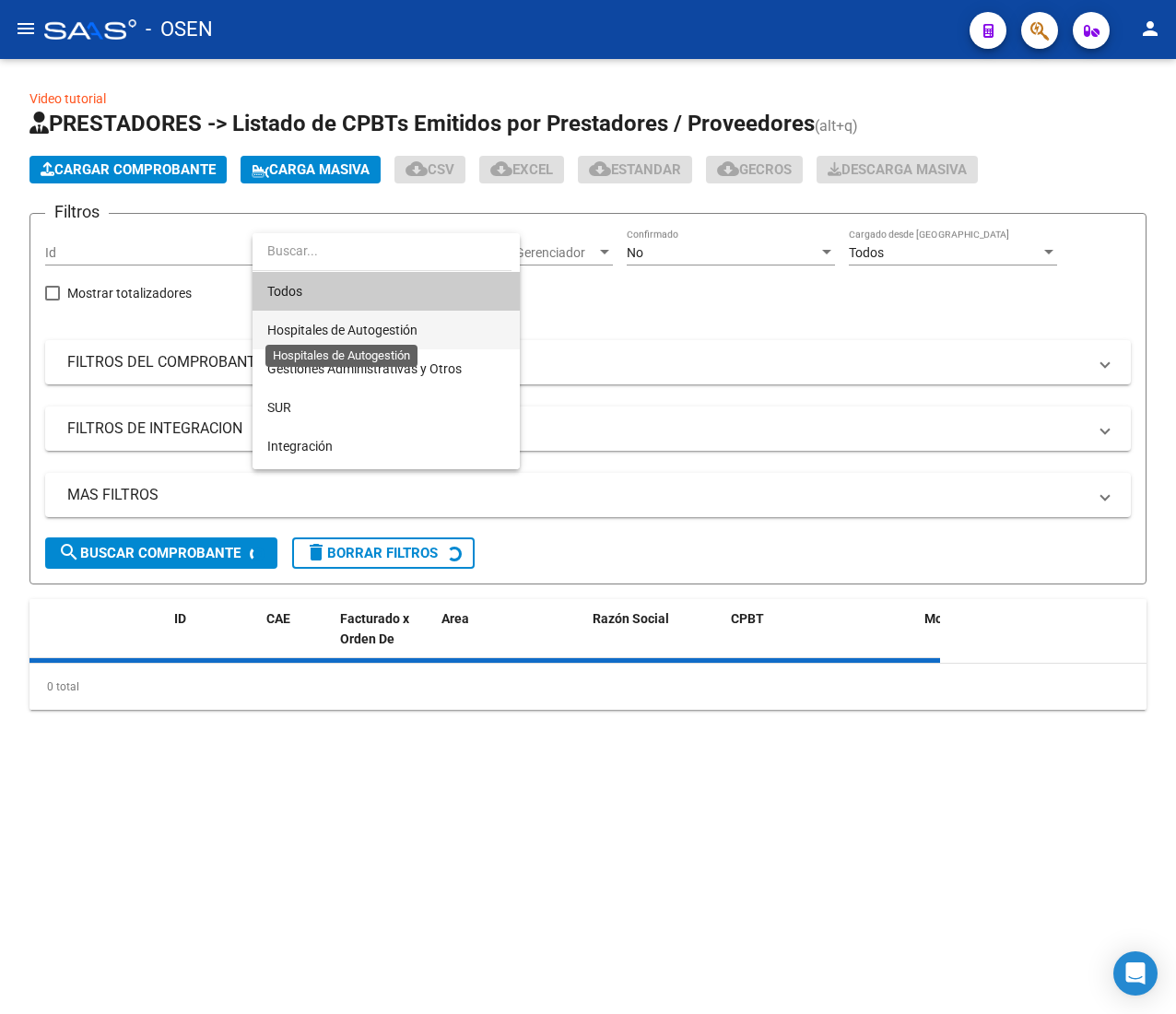
click at [384, 331] on span "Hospitales de Autogestión" at bounding box center [342, 329] width 150 height 15
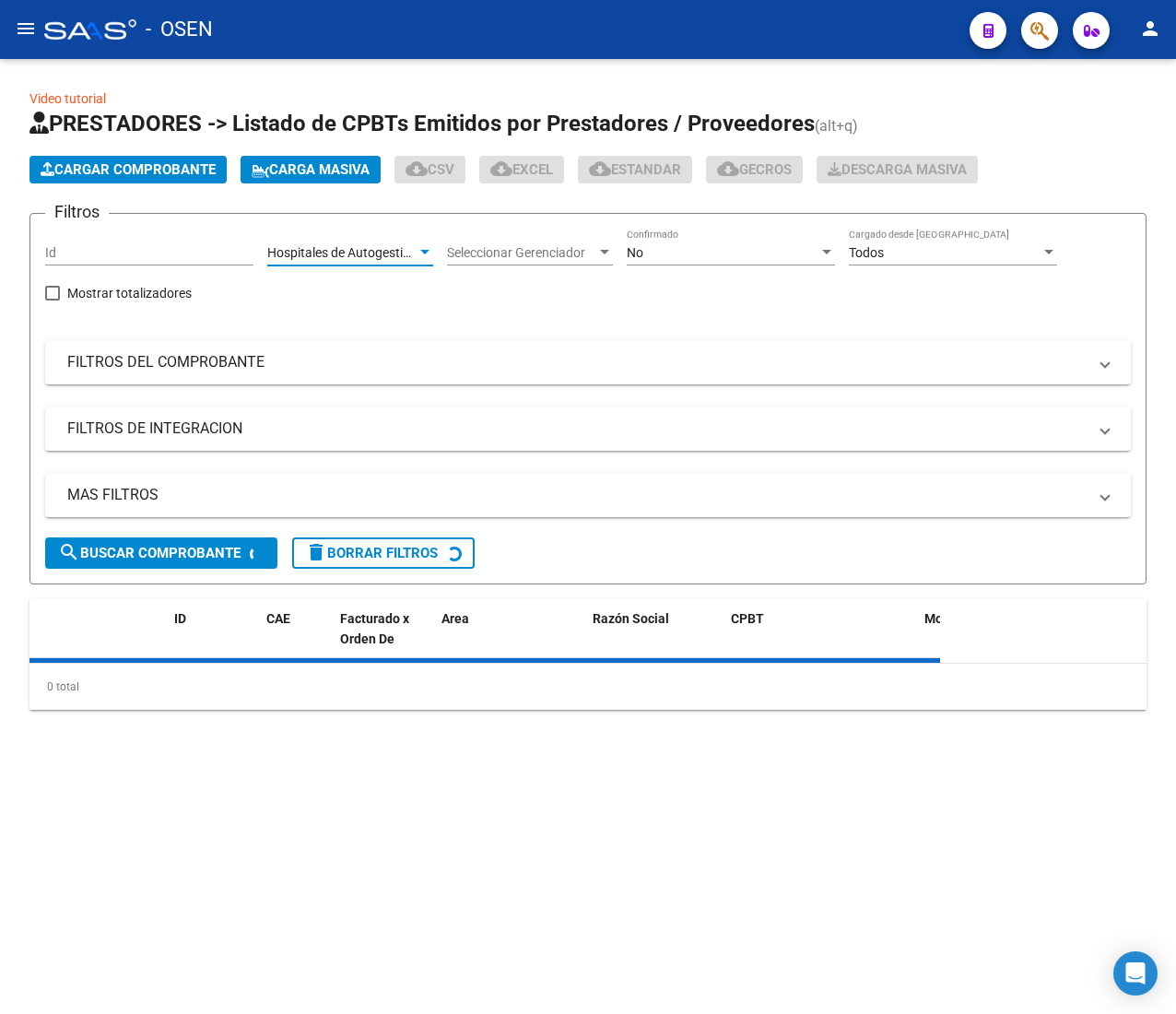
click at [745, 265] on div "No Confirmado" at bounding box center [732, 248] width 208 height 37
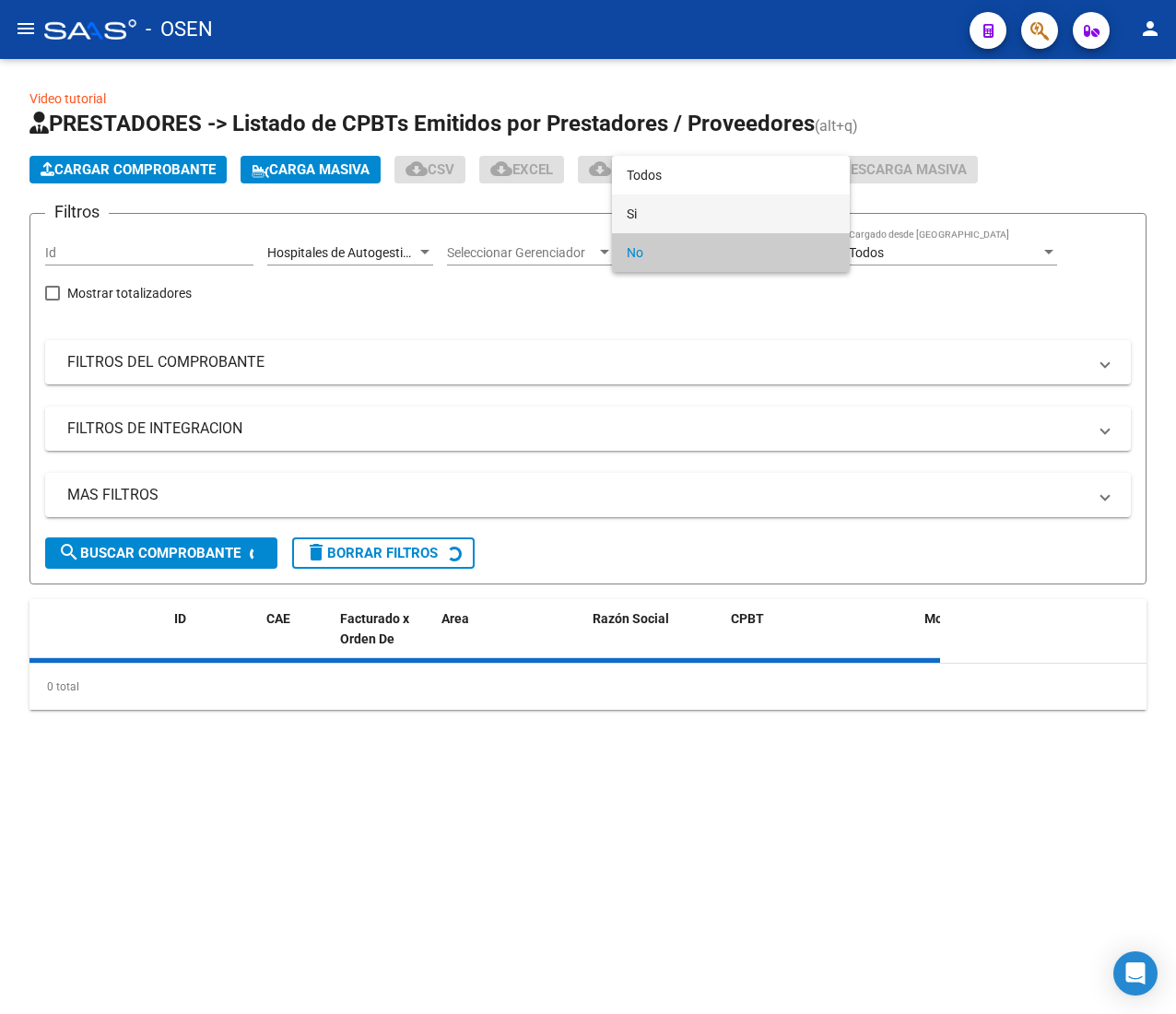
click at [731, 216] on span "Si" at bounding box center [732, 213] width 208 height 38
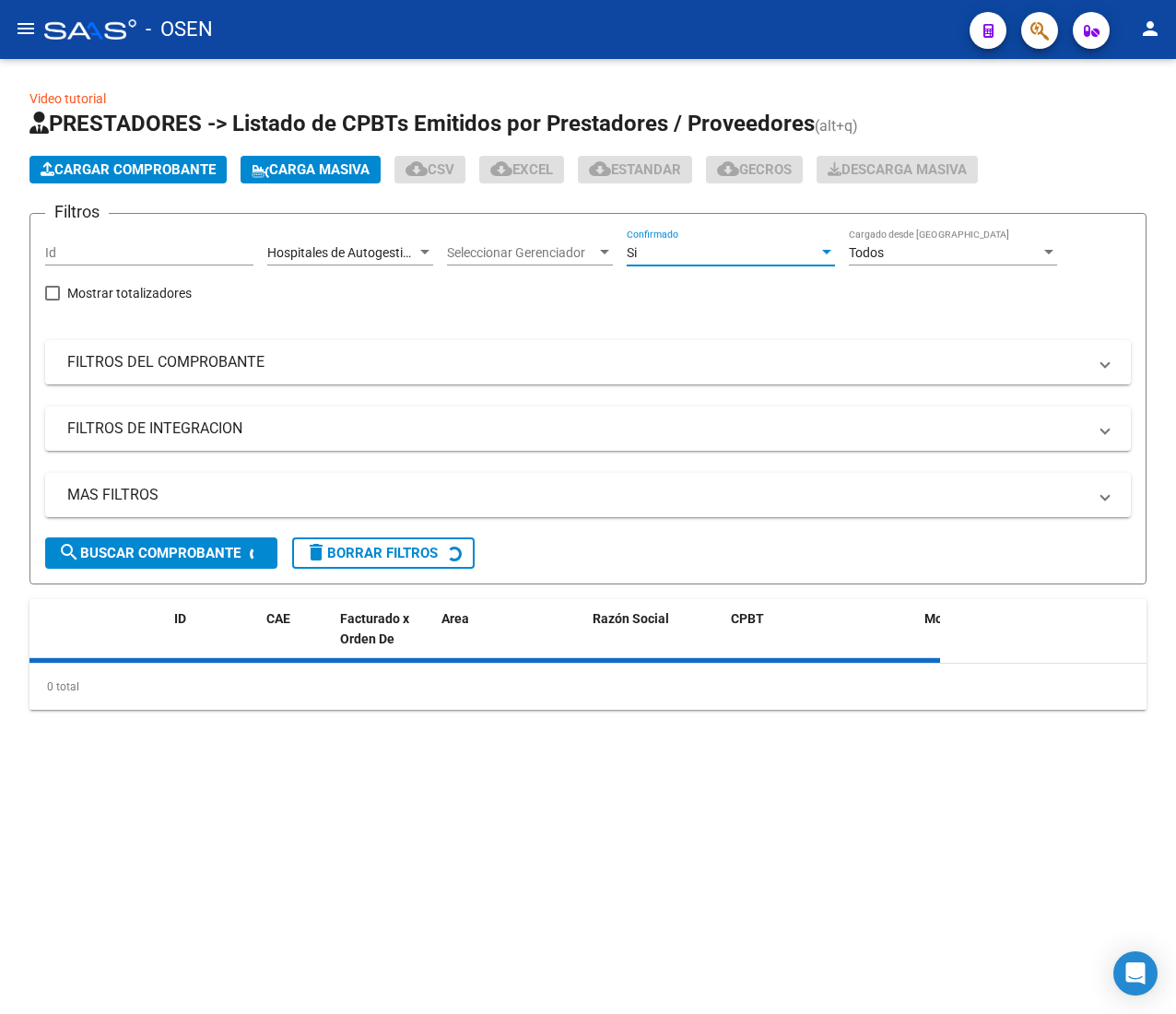
click at [583, 367] on mat-panel-title "FILTROS DEL COMPROBANTE" at bounding box center [576, 362] width 1020 height 21
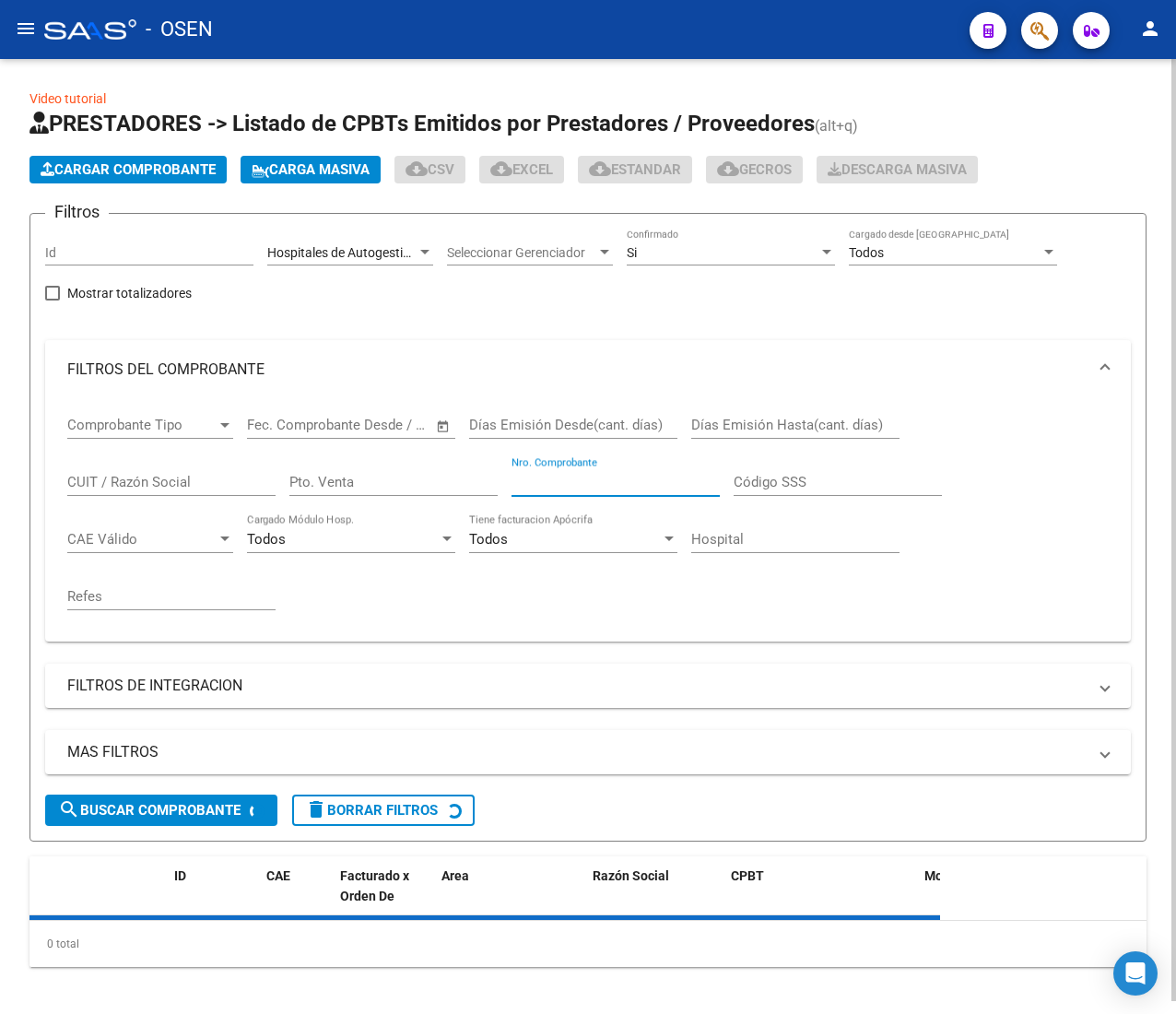
click at [561, 491] on input "Nro. Comprobante" at bounding box center [616, 482] width 208 height 17
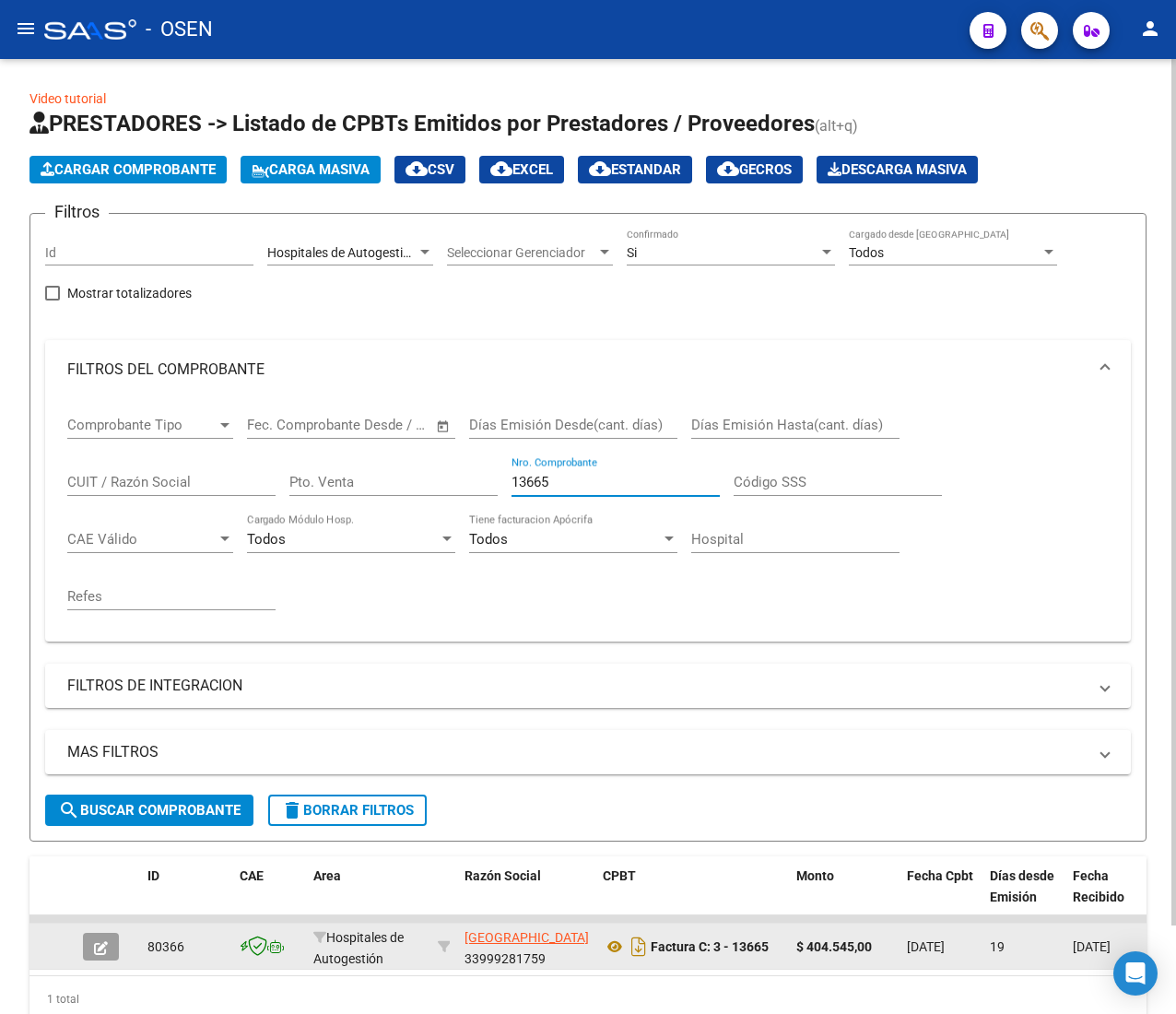
type input "13665"
click at [107, 950] on icon "button" at bounding box center [101, 948] width 14 height 14
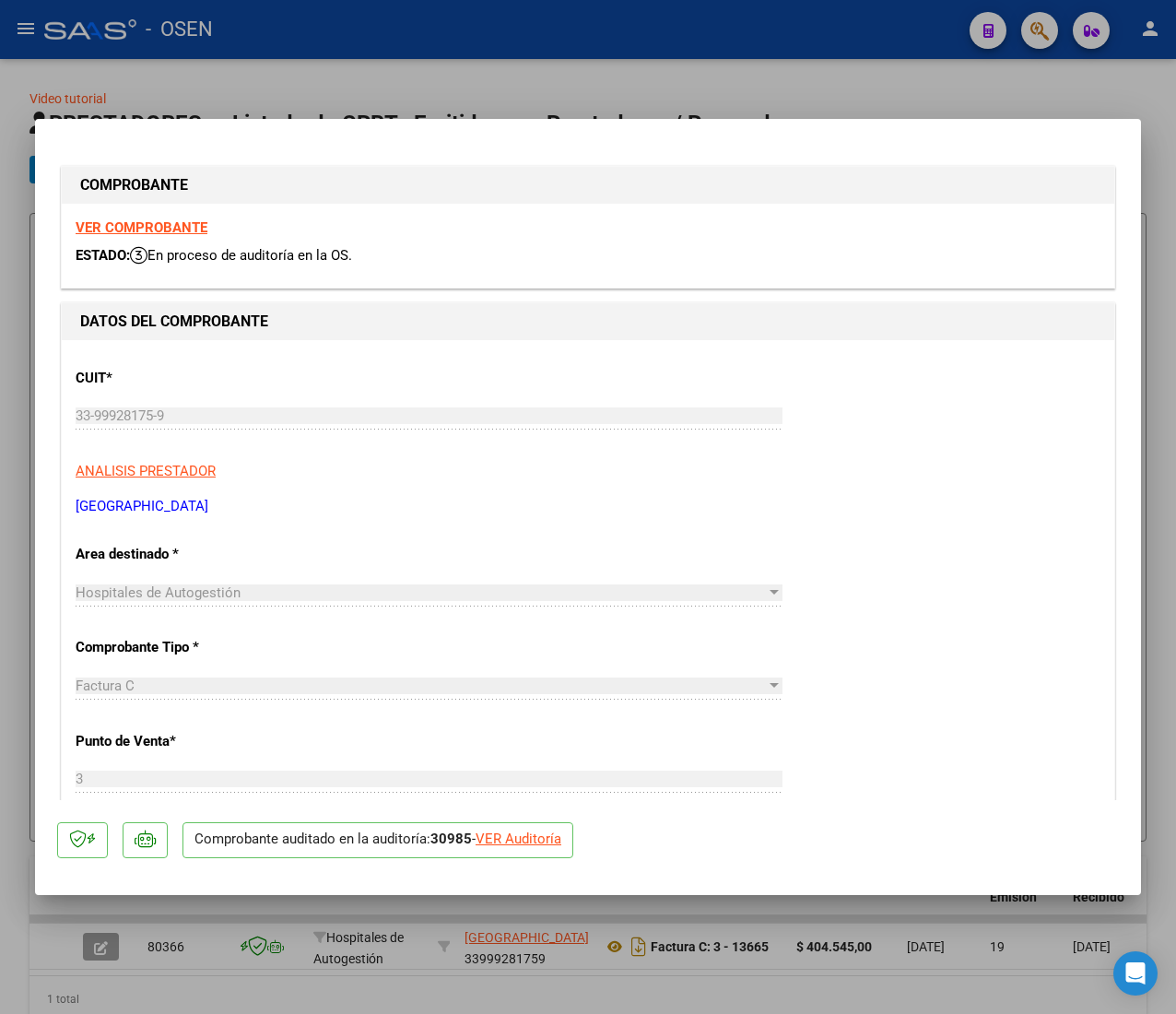
click at [496, 834] on div "VER Auditoría" at bounding box center [518, 840] width 86 height 22
type input "$ 0,00"
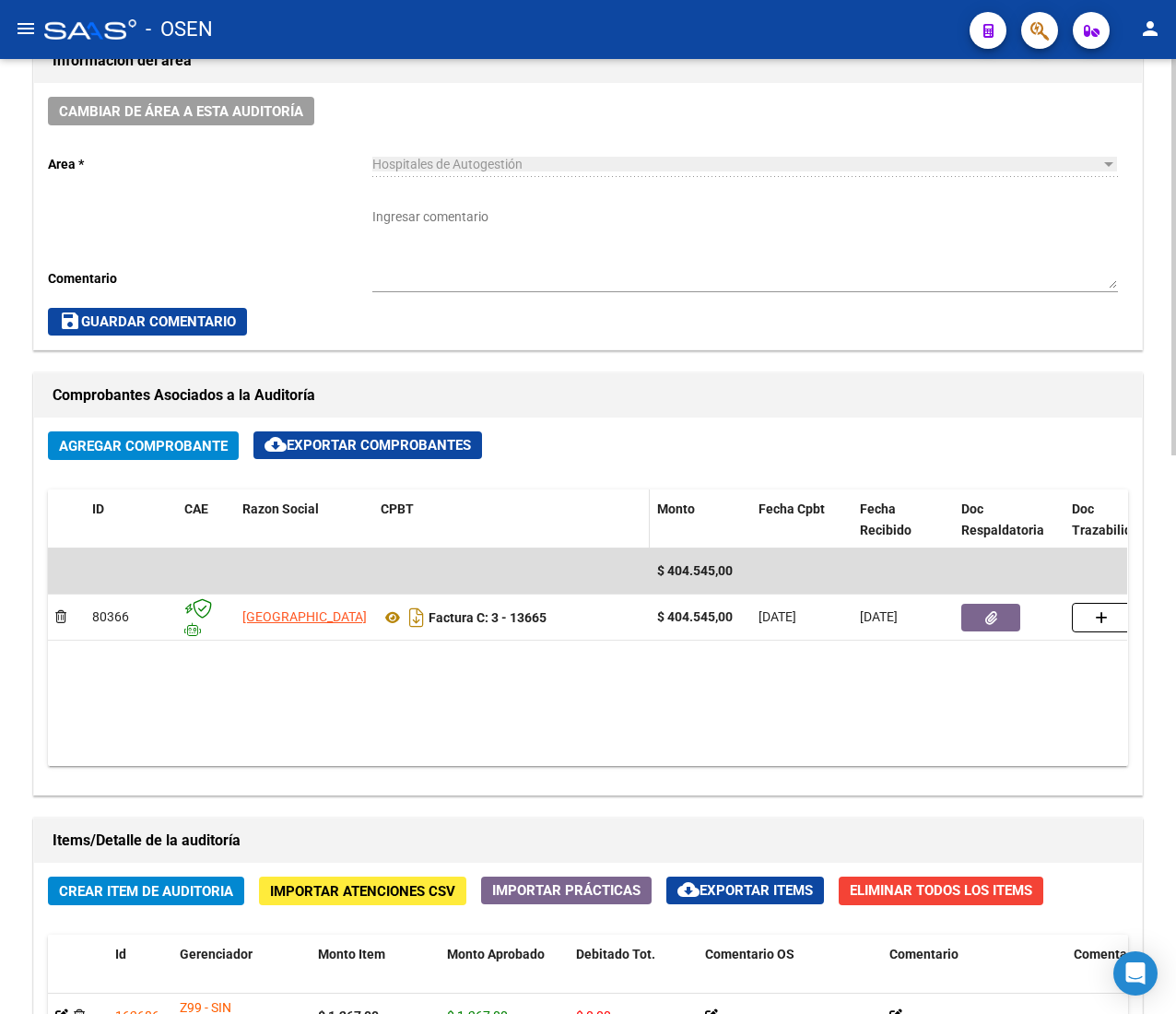
scroll to position [554, 0]
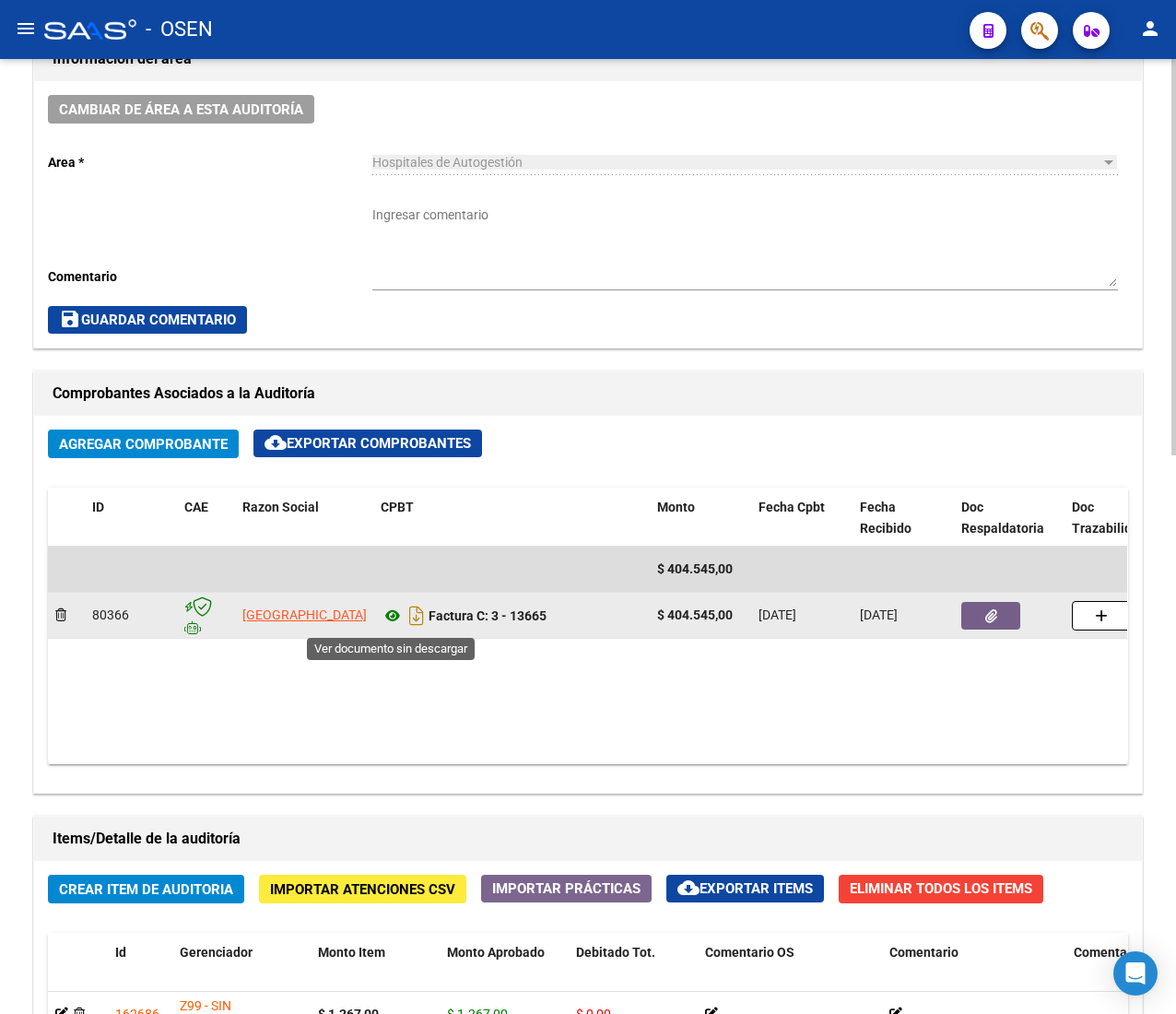
click at [391, 618] on icon at bounding box center [392, 616] width 24 height 23
click at [992, 612] on icon "button" at bounding box center [991, 617] width 12 height 14
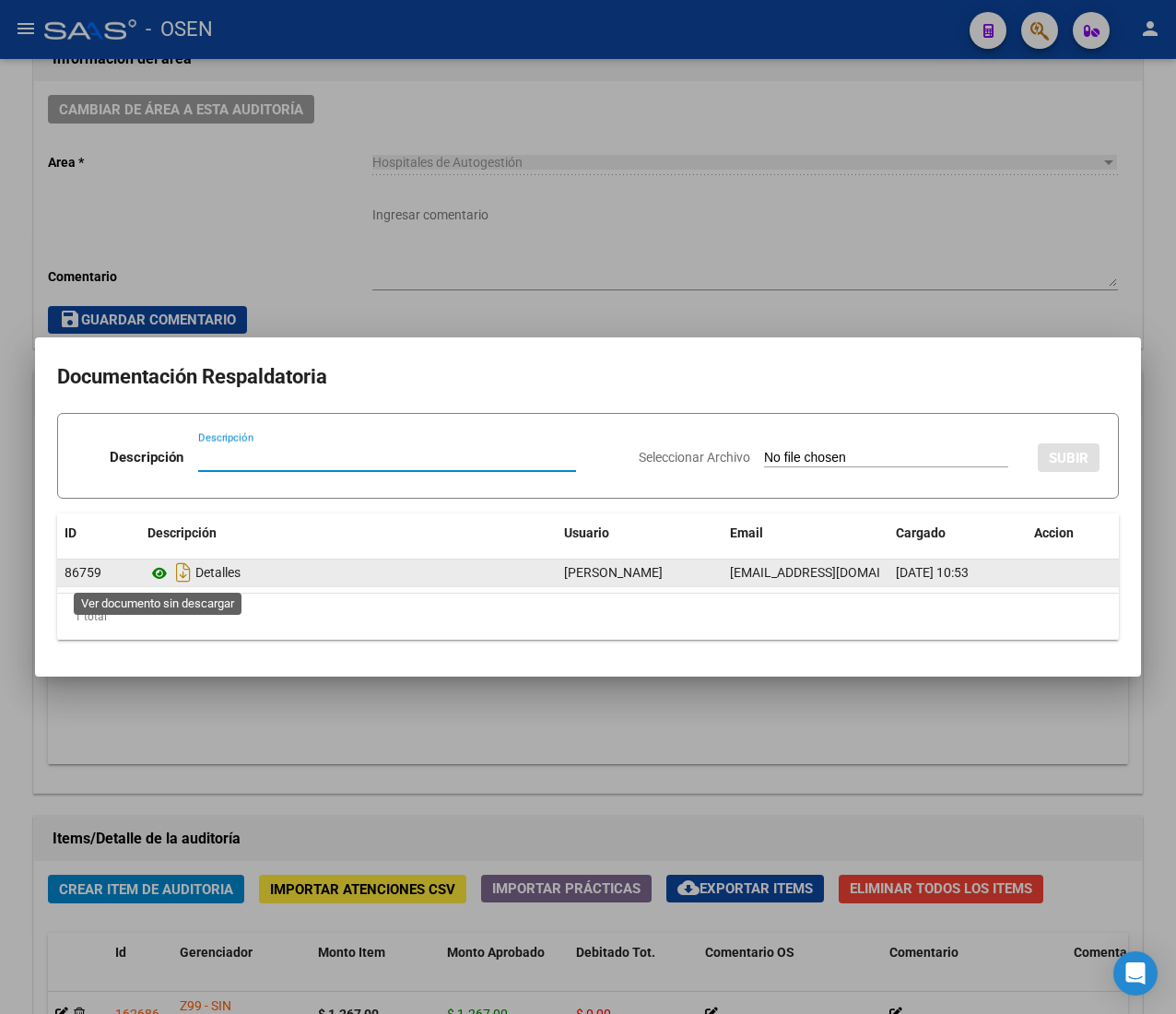
click at [160, 571] on icon at bounding box center [159, 573] width 24 height 23
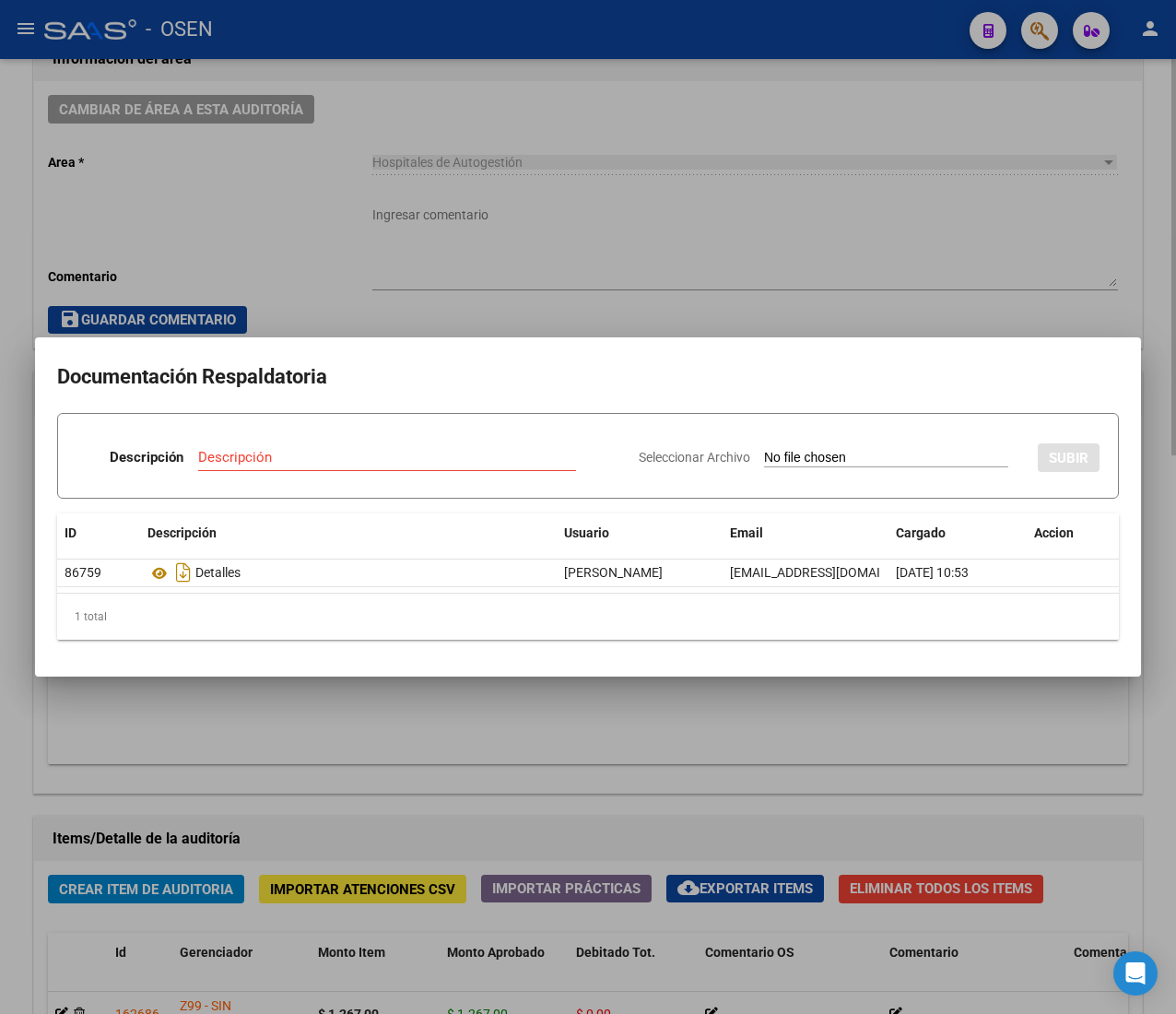
drag, startPoint x: 441, startPoint y: 249, endPoint x: 448, endPoint y: 264, distance: 16.6
click at [441, 249] on div at bounding box center [588, 507] width 1176 height 1014
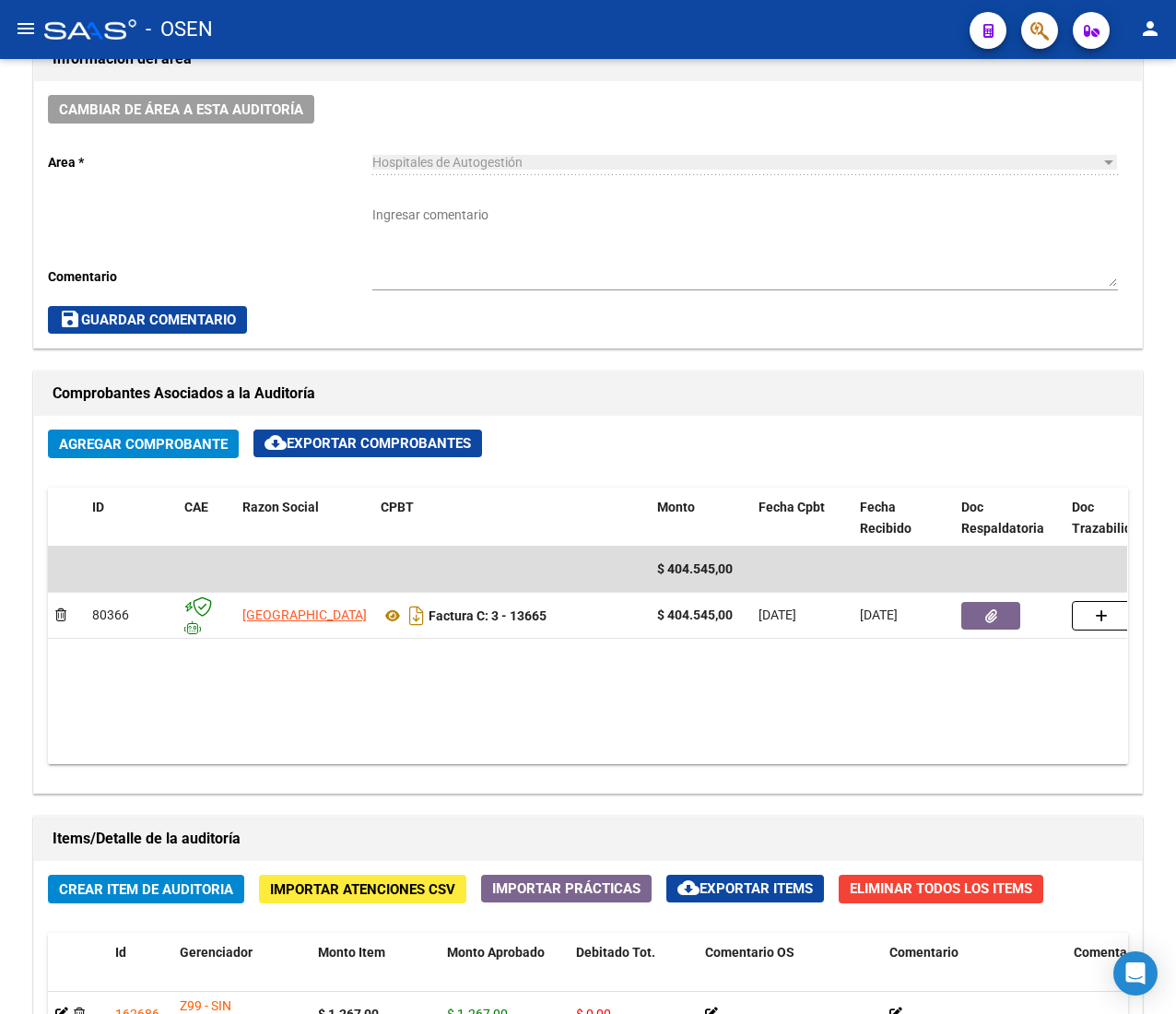
click at [27, 30] on mat-icon "menu" at bounding box center [26, 29] width 23 height 23
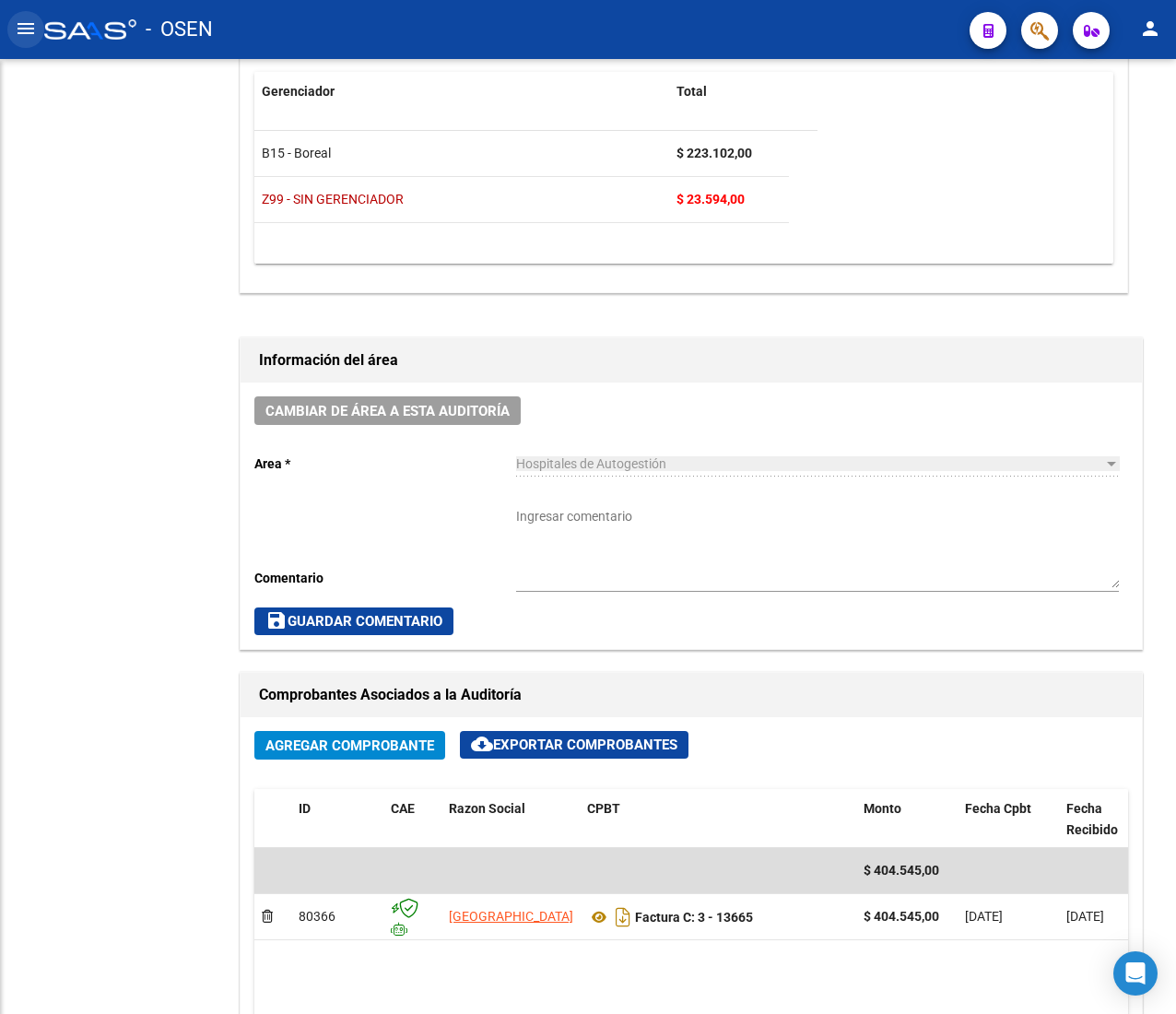
scroll to position [856, 0]
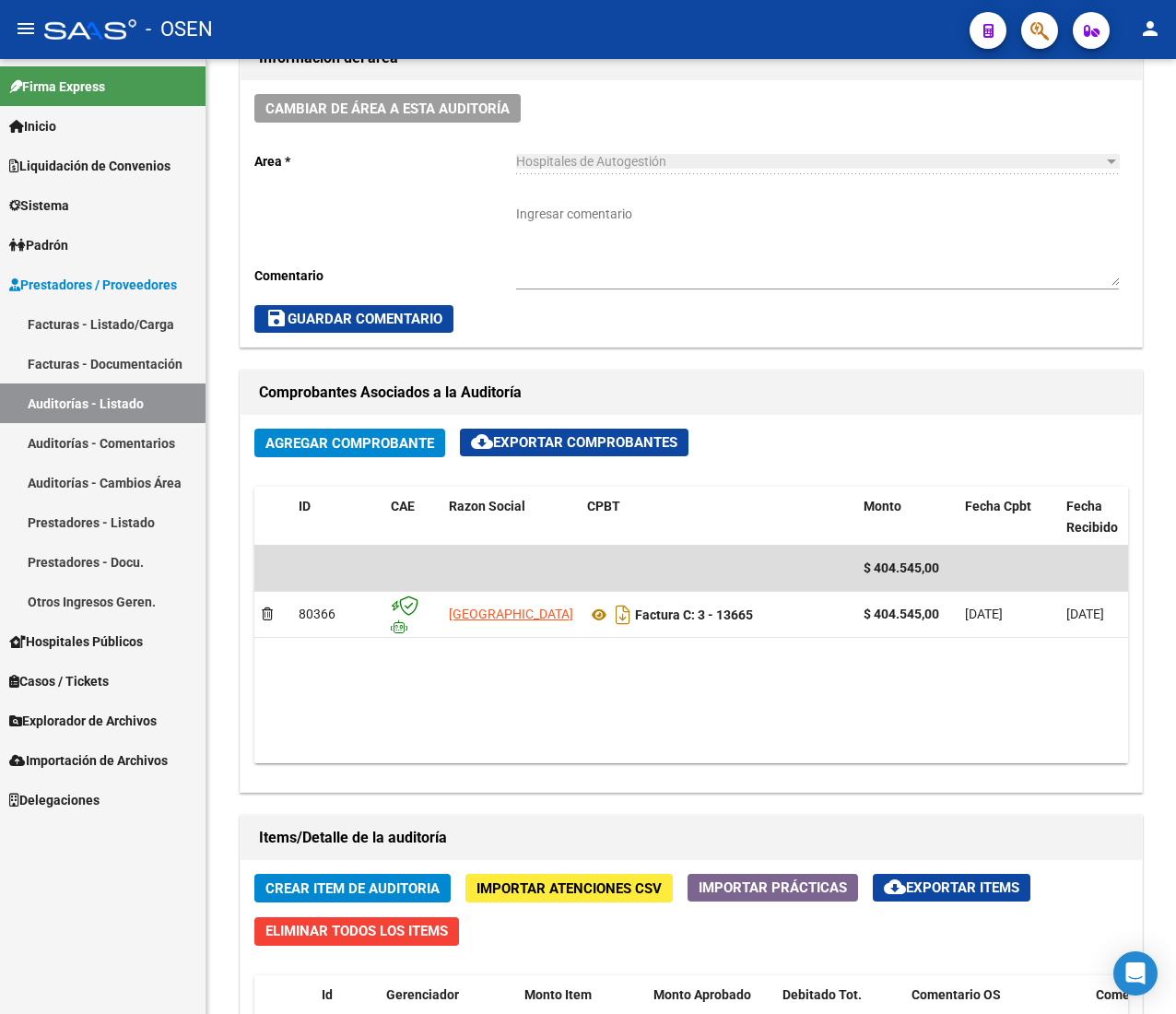
click at [116, 260] on link "Padrón" at bounding box center [102, 245] width 206 height 39
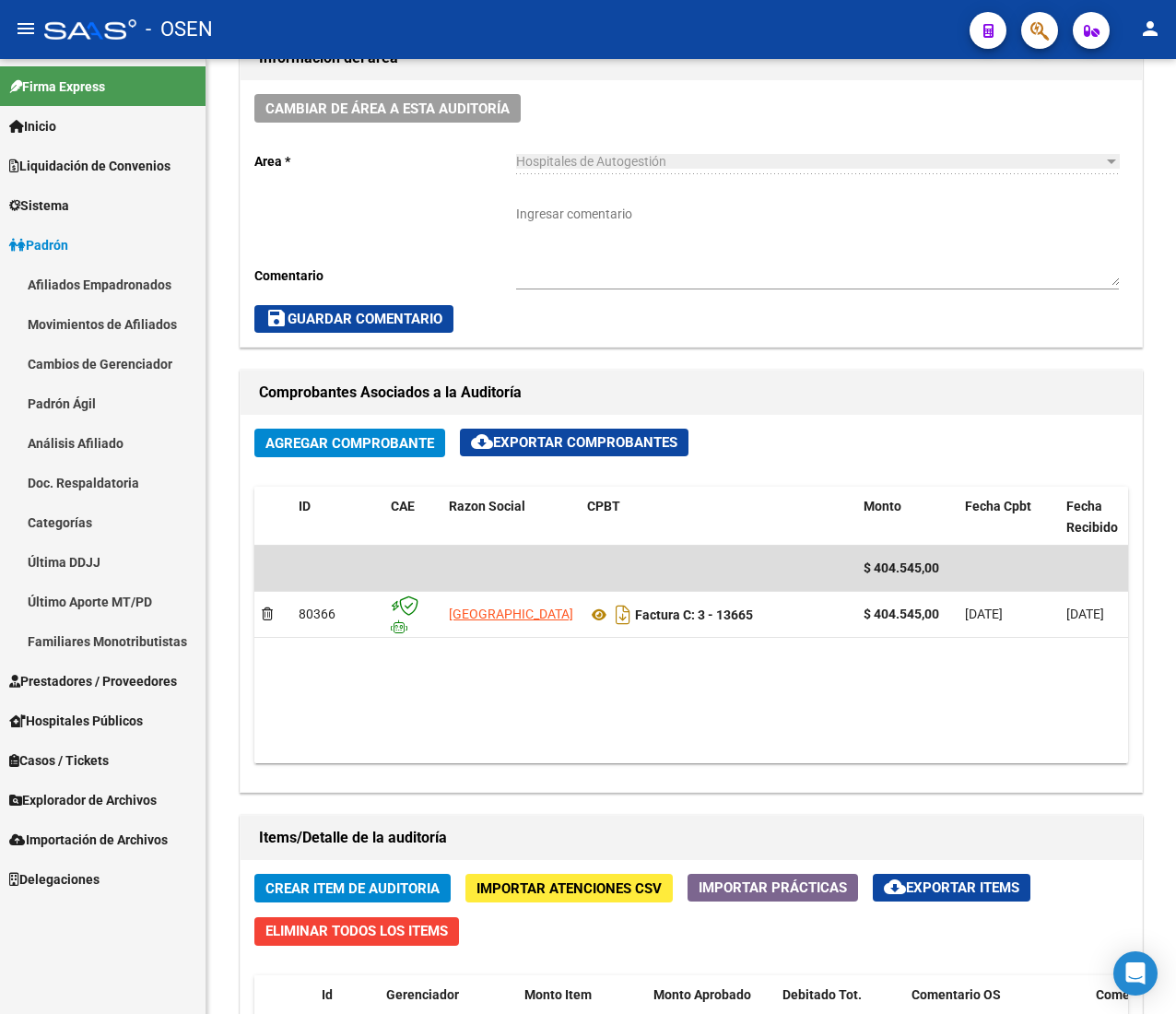
click at [115, 246] on link "Padrón" at bounding box center [102, 245] width 206 height 39
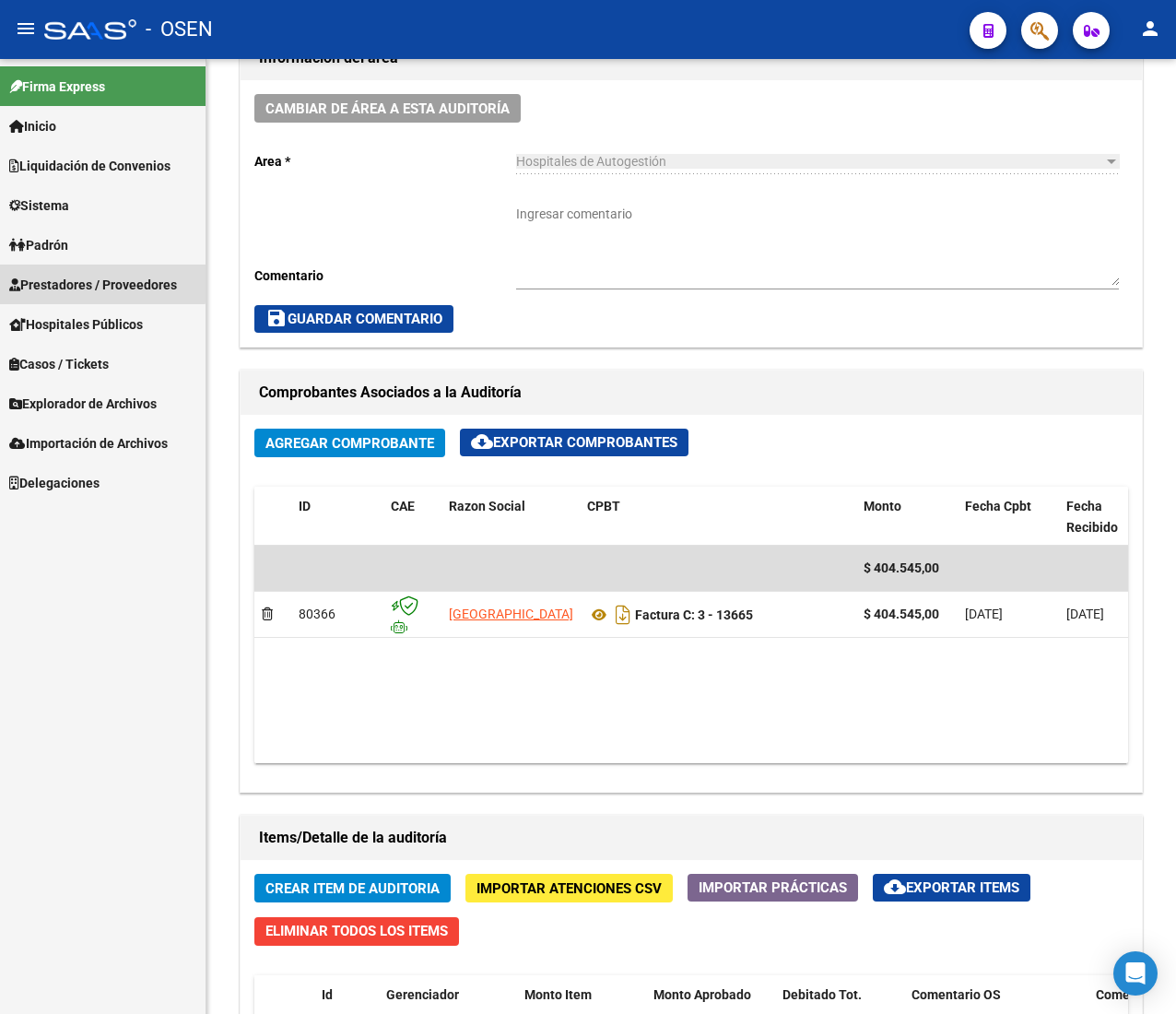
click at [96, 282] on span "Prestadores / Proveedores" at bounding box center [92, 284] width 168 height 21
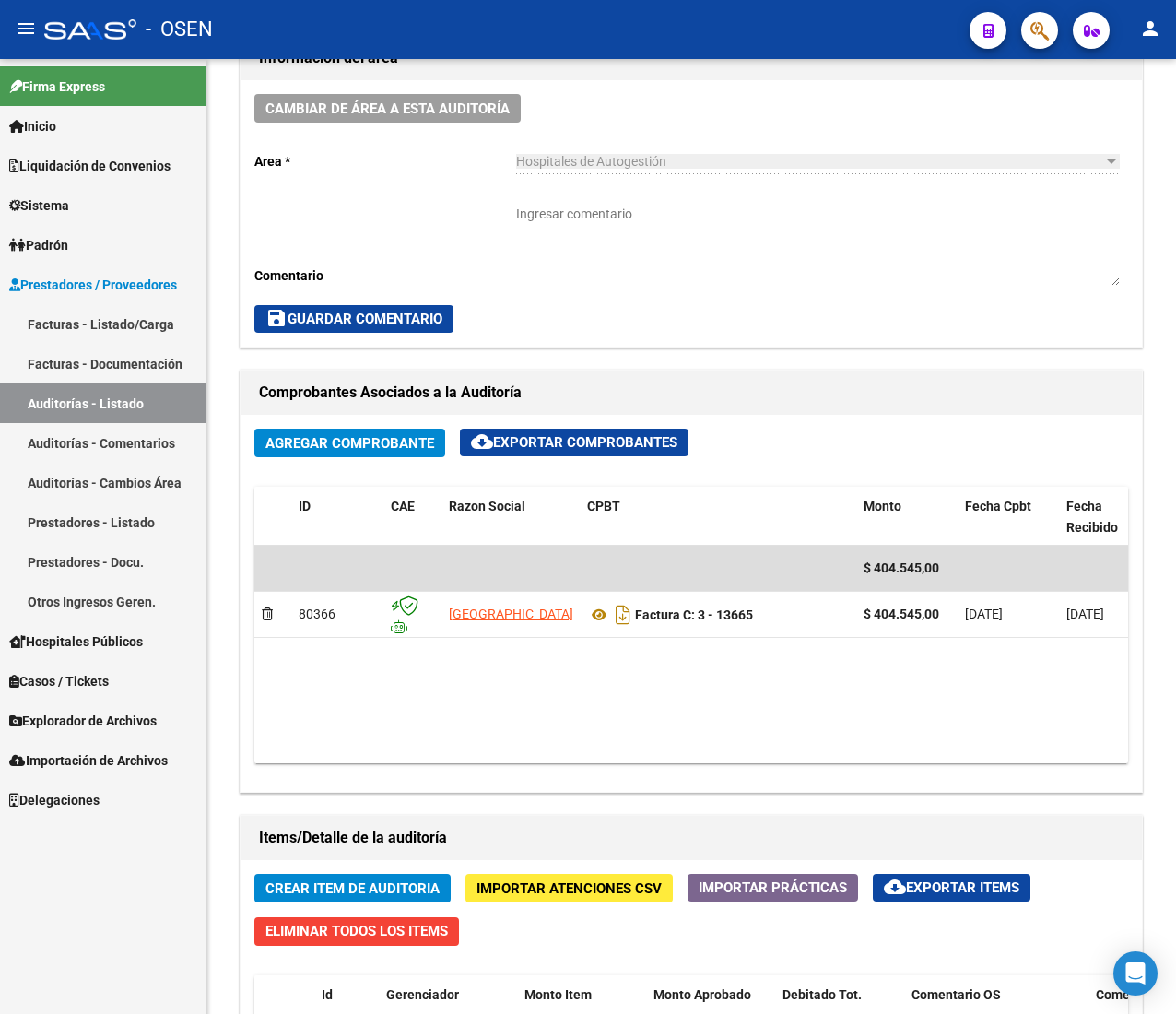
click at [108, 229] on link "Padrón" at bounding box center [102, 245] width 206 height 39
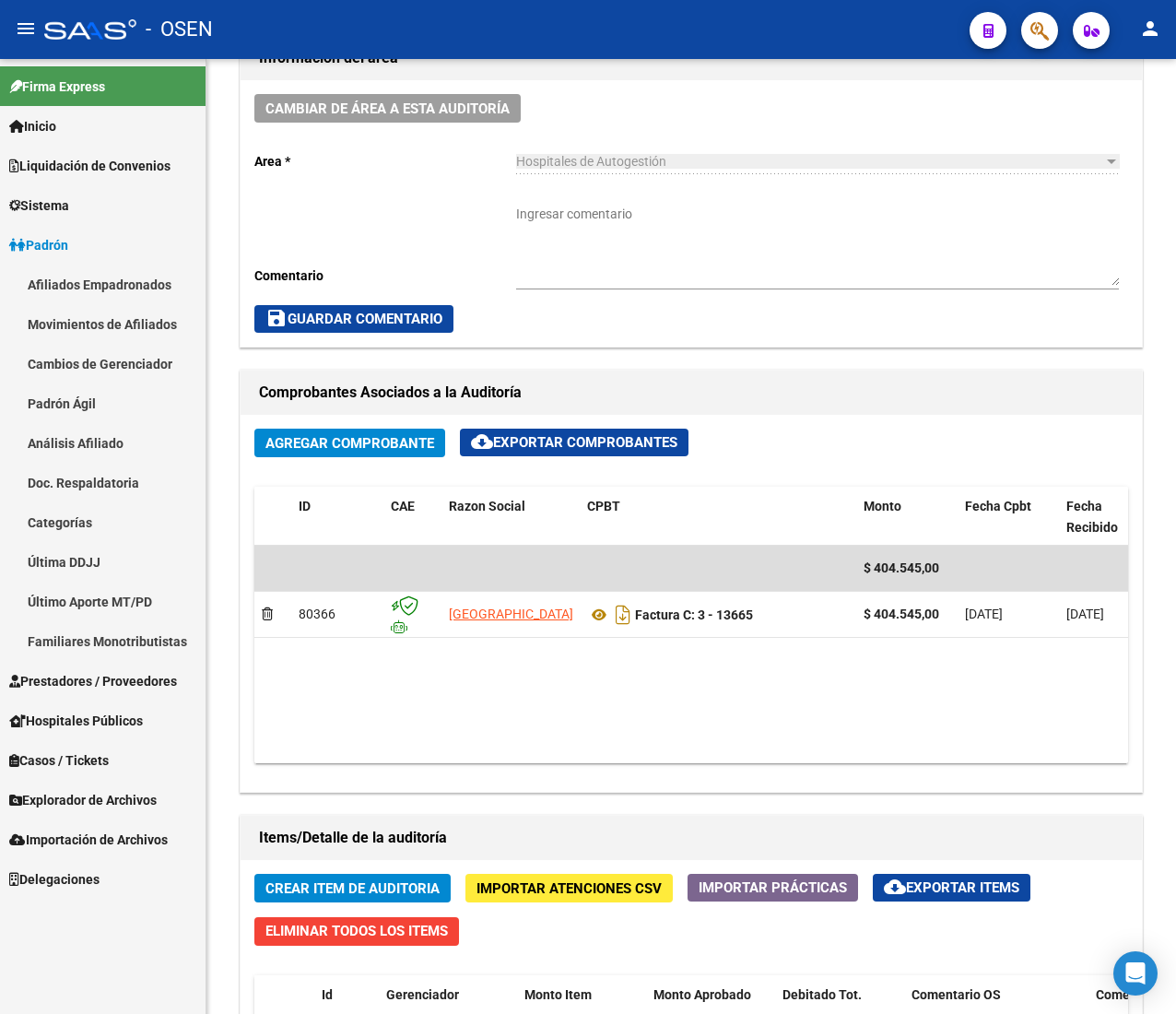
click at [111, 404] on link "Padrón Ágil" at bounding box center [102, 403] width 206 height 39
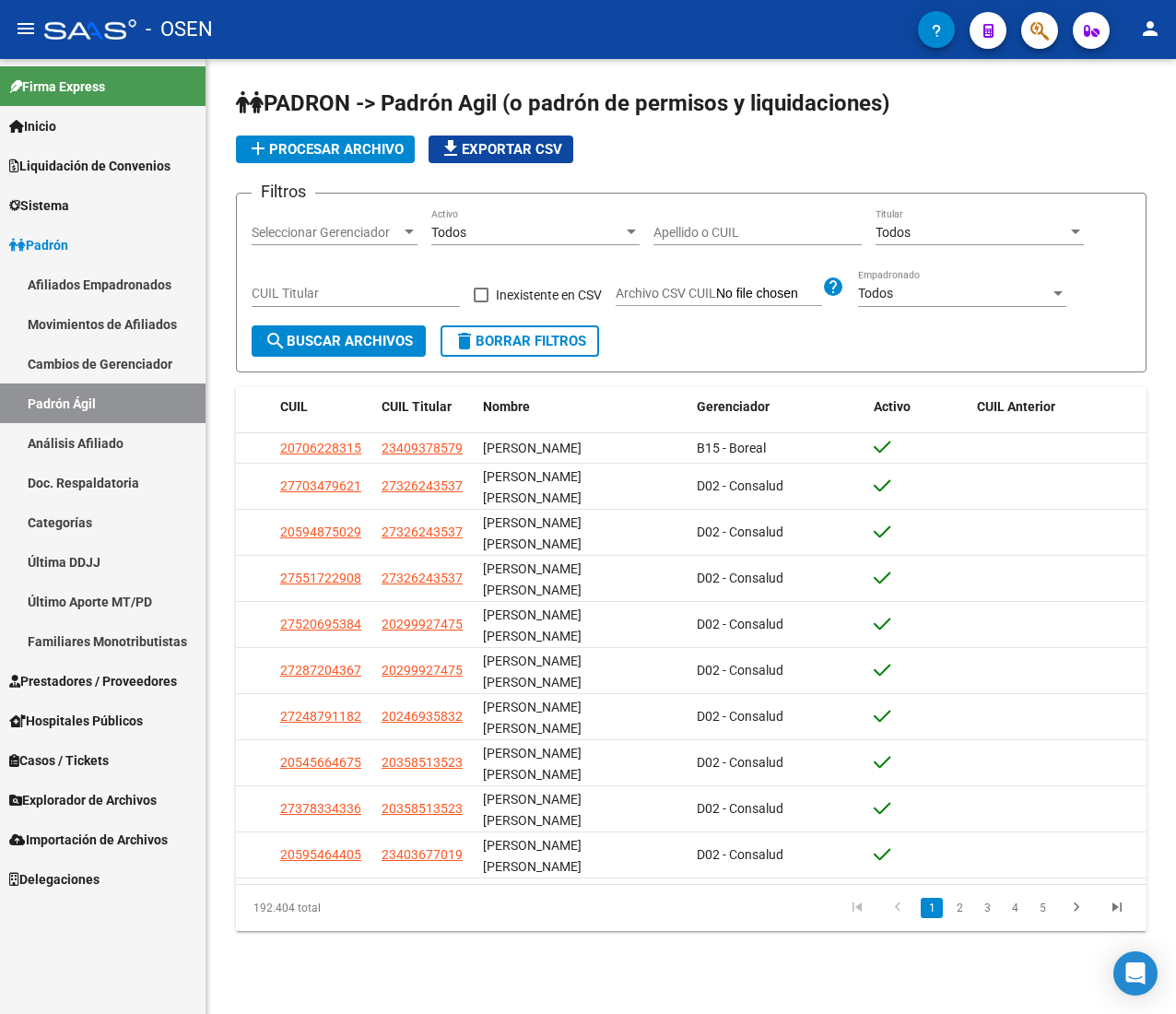
click at [34, 31] on mat-icon "menu" at bounding box center [26, 29] width 23 height 23
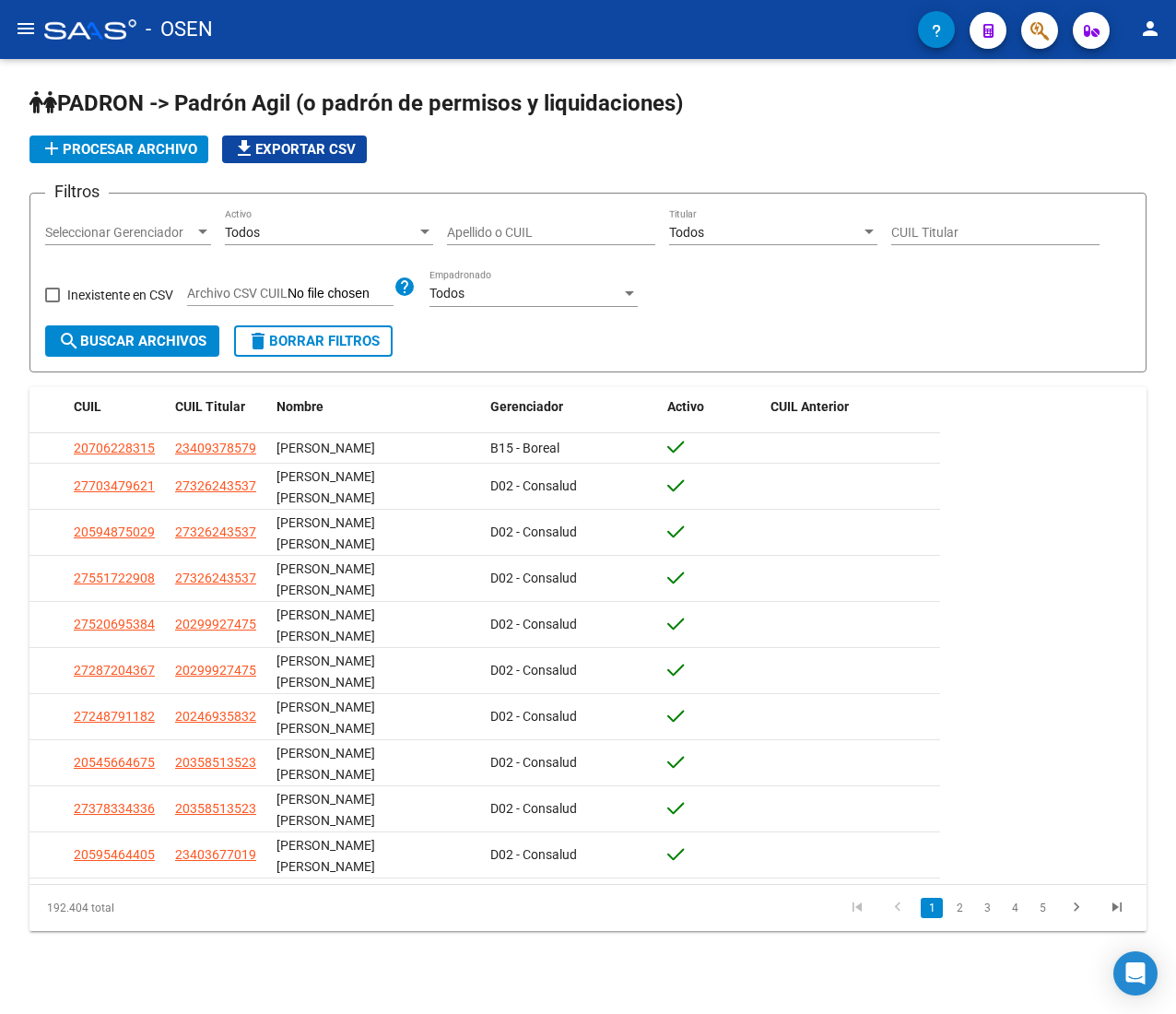
drag, startPoint x: 539, startPoint y: 244, endPoint x: 532, endPoint y: 229, distance: 16.6
click at [533, 234] on div "Apellido o CUIL" at bounding box center [552, 227] width 208 height 37
click at [536, 212] on div "Apellido o CUIL" at bounding box center [552, 227] width 208 height 37
paste input "20525429025"
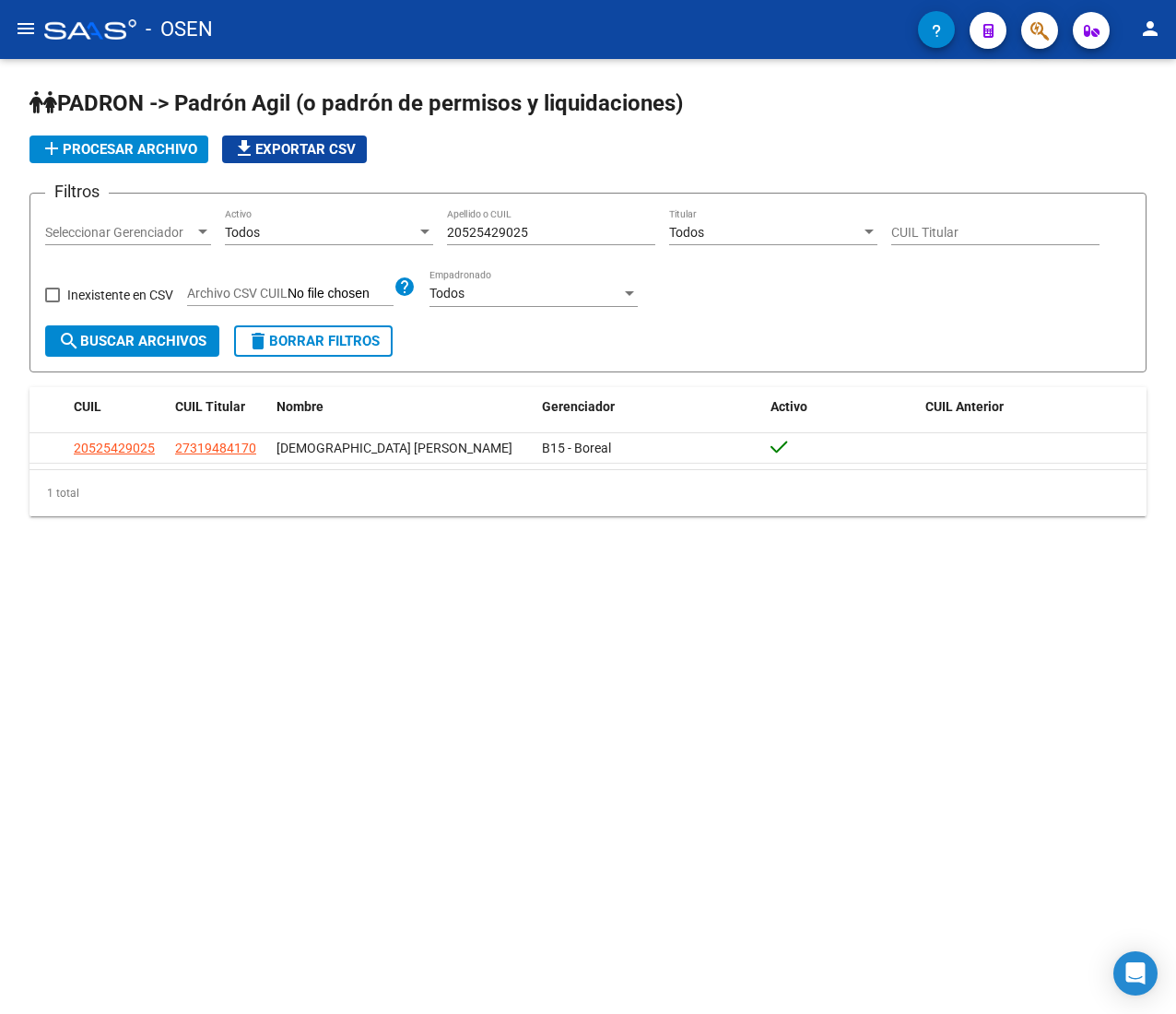
click at [319, 236] on div "Filtros Seleccionar Gerenciador Seleccionar Gerenciador Todos Activo 2052542902…" at bounding box center [588, 267] width 1086 height 117
paste input "3490990194"
type input "23490990194"
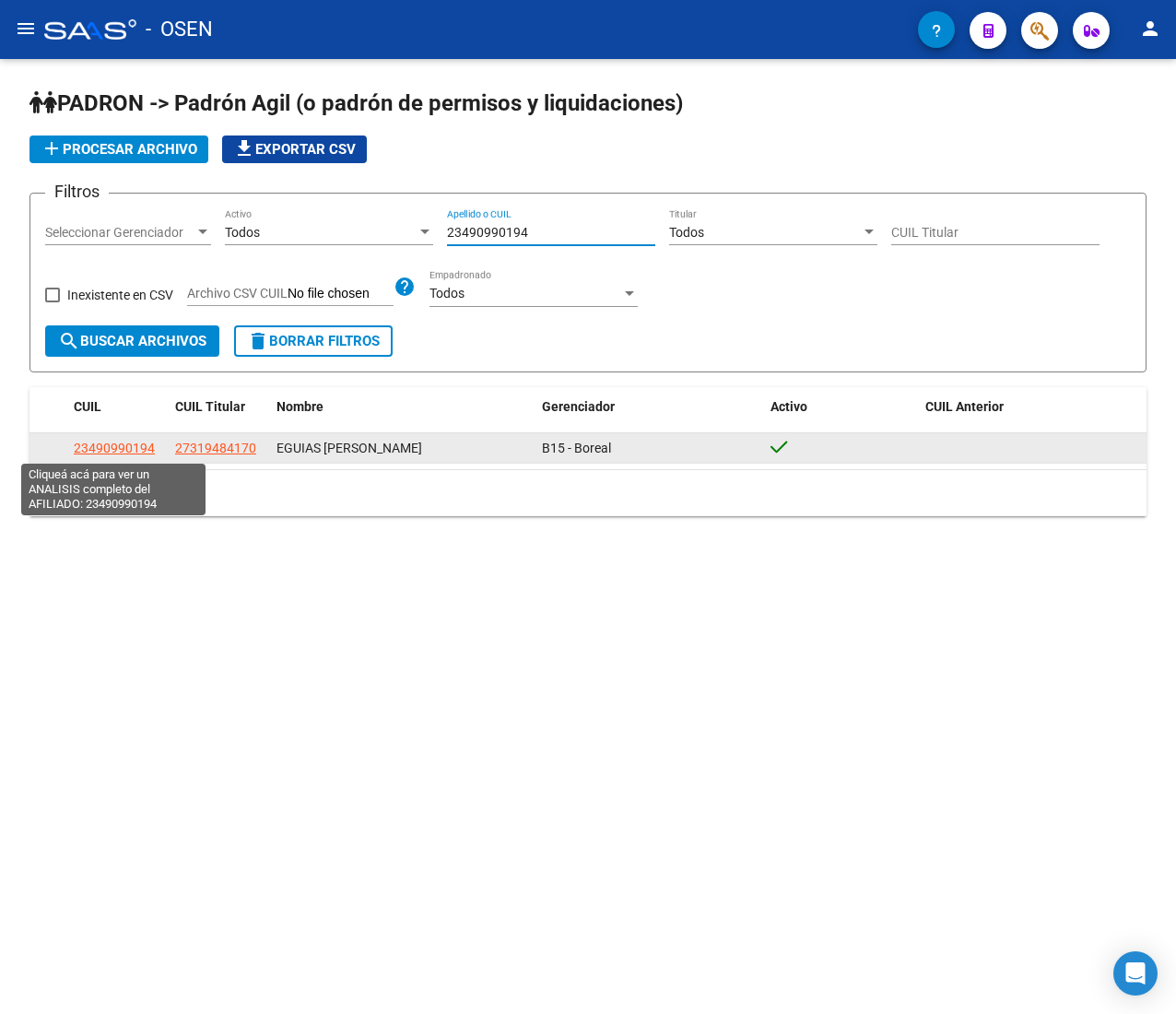
click at [147, 447] on span "23490990194" at bounding box center [114, 447] width 82 height 15
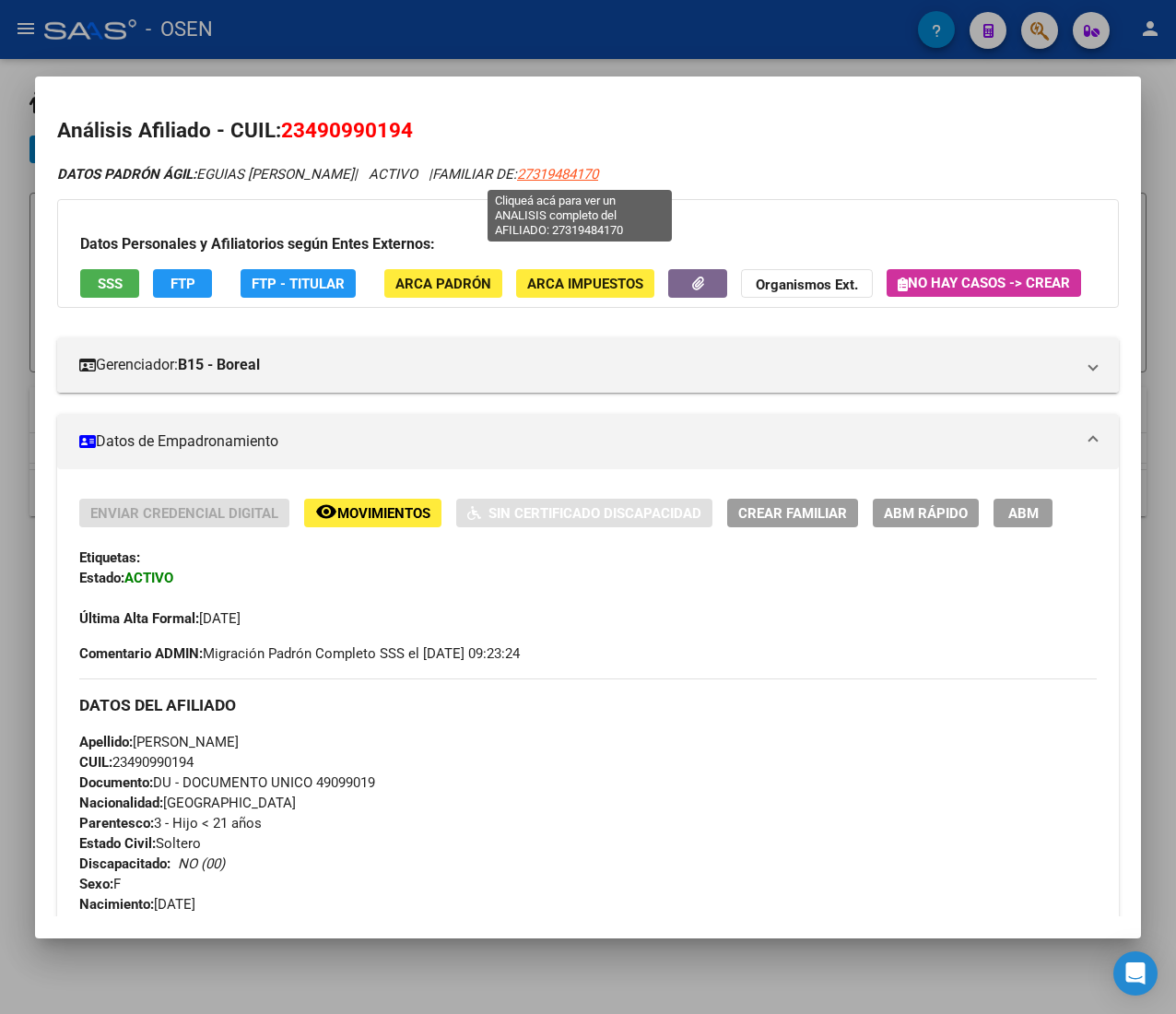
click at [573, 175] on span "27319484170" at bounding box center [558, 174] width 82 height 17
type textarea "27319484170"
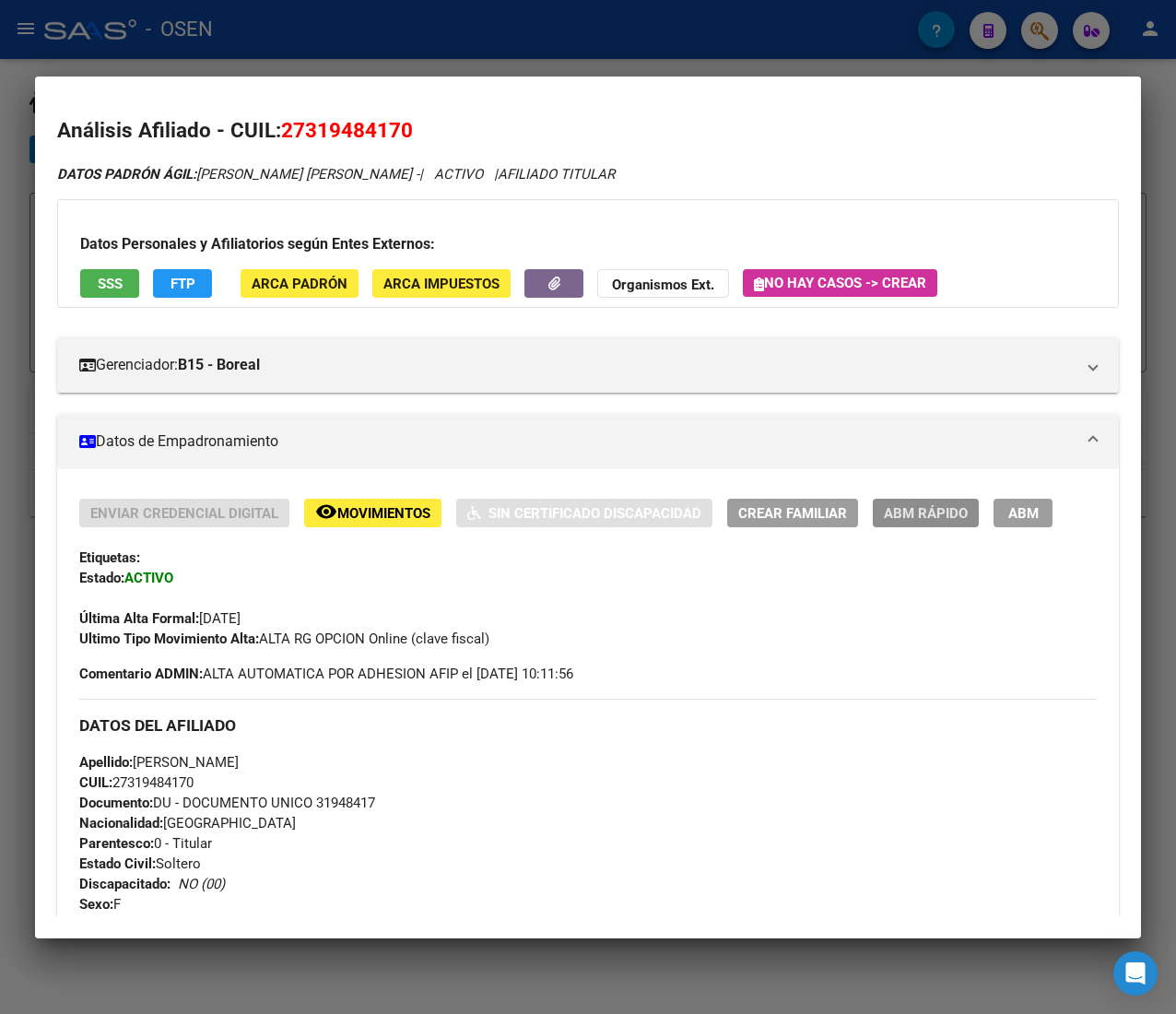
click at [941, 501] on button "ABM Rápido" at bounding box center [926, 512] width 106 height 29
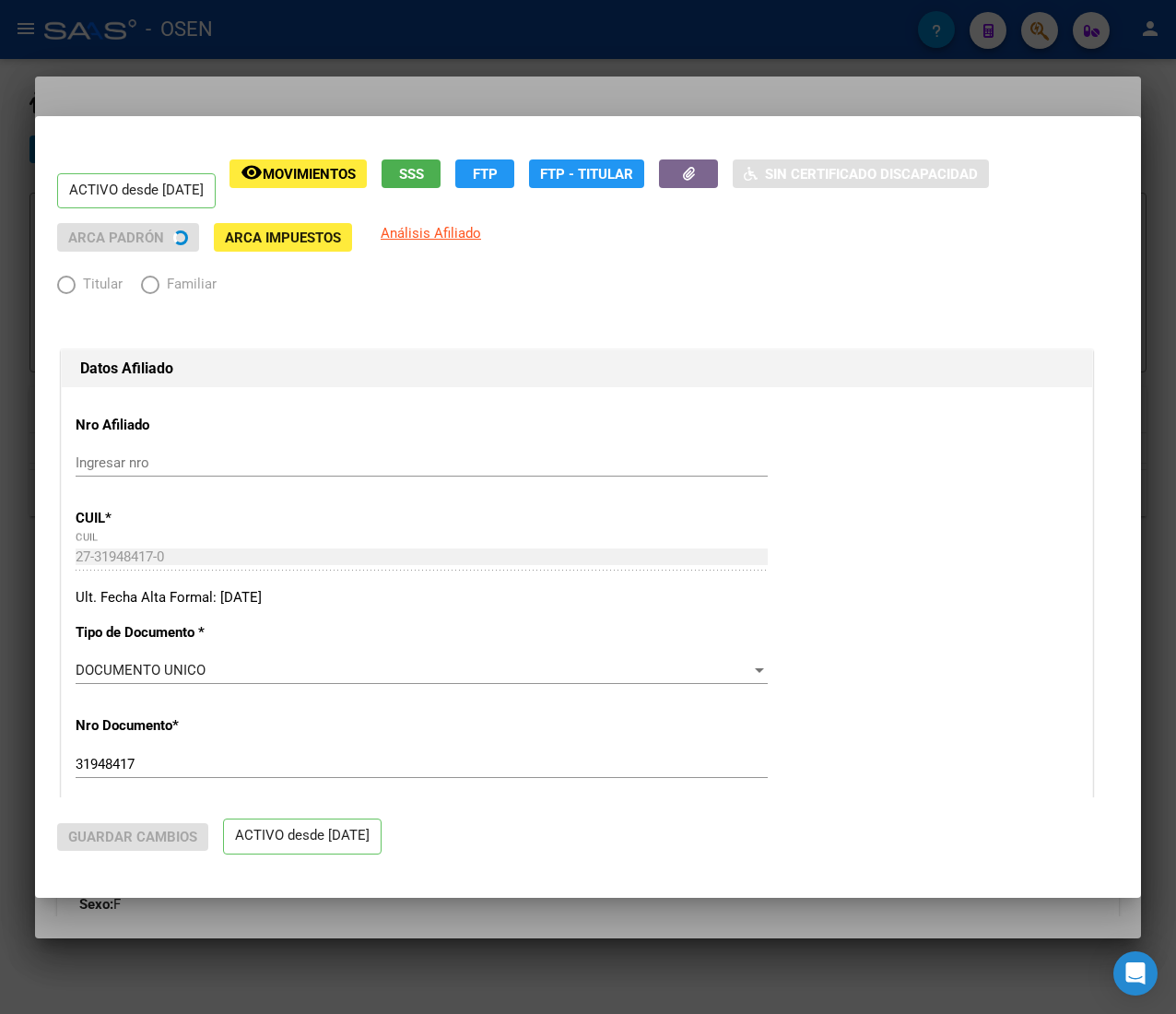
radio input "true"
type input "30-71641027-3"
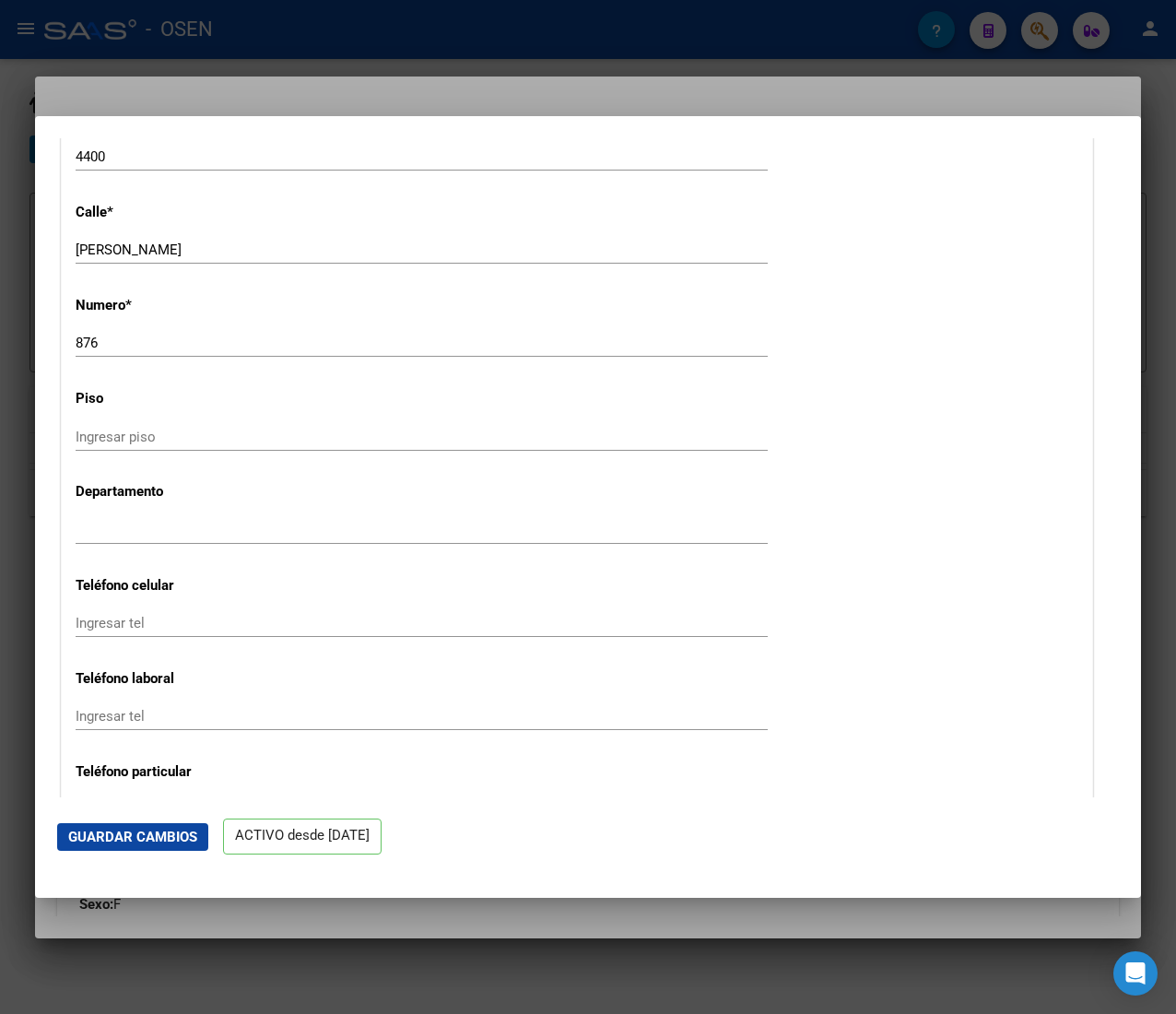
scroll to position [2213, 0]
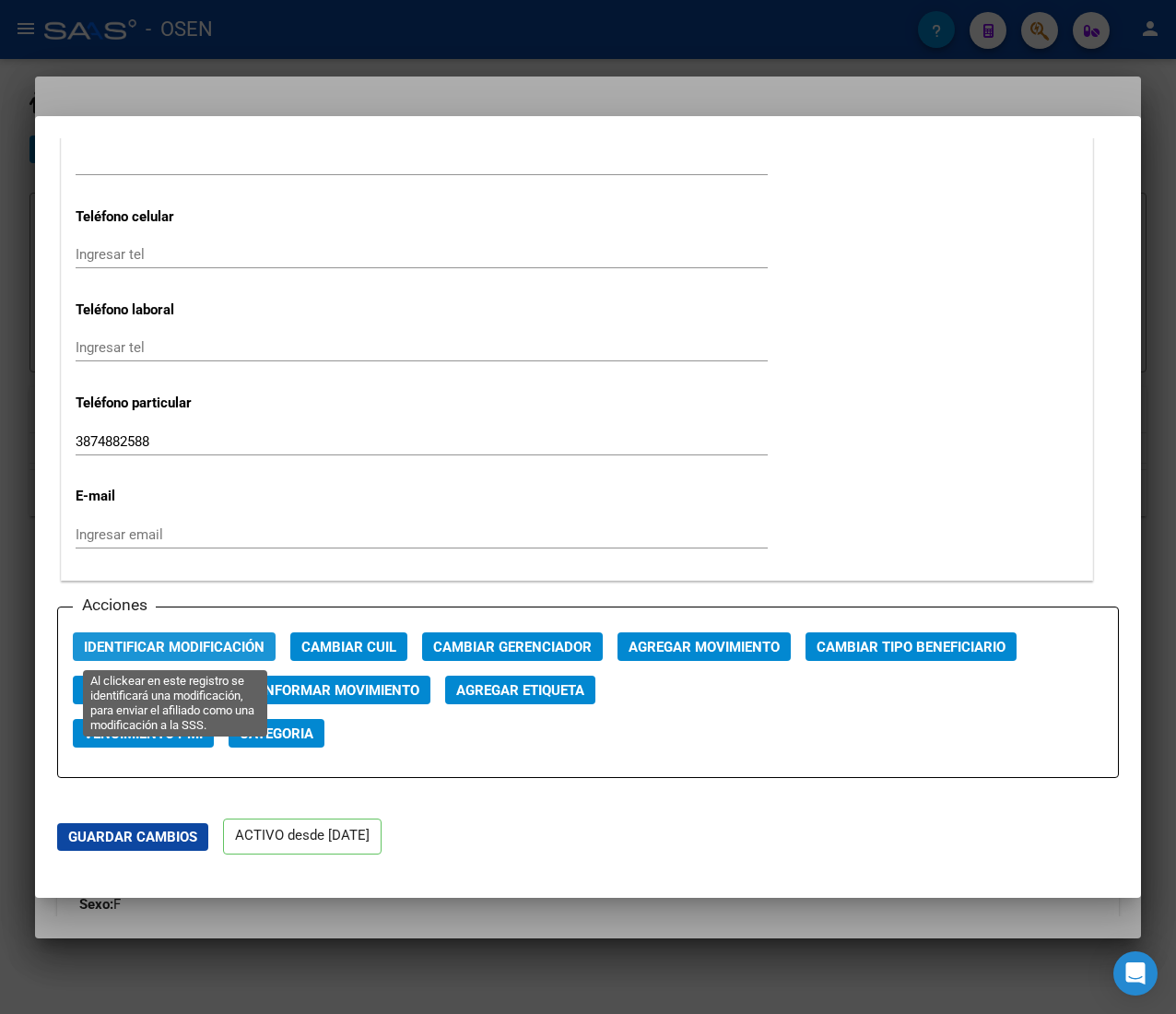
click at [192, 643] on span "Identificar Modificación" at bounding box center [174, 647] width 181 height 17
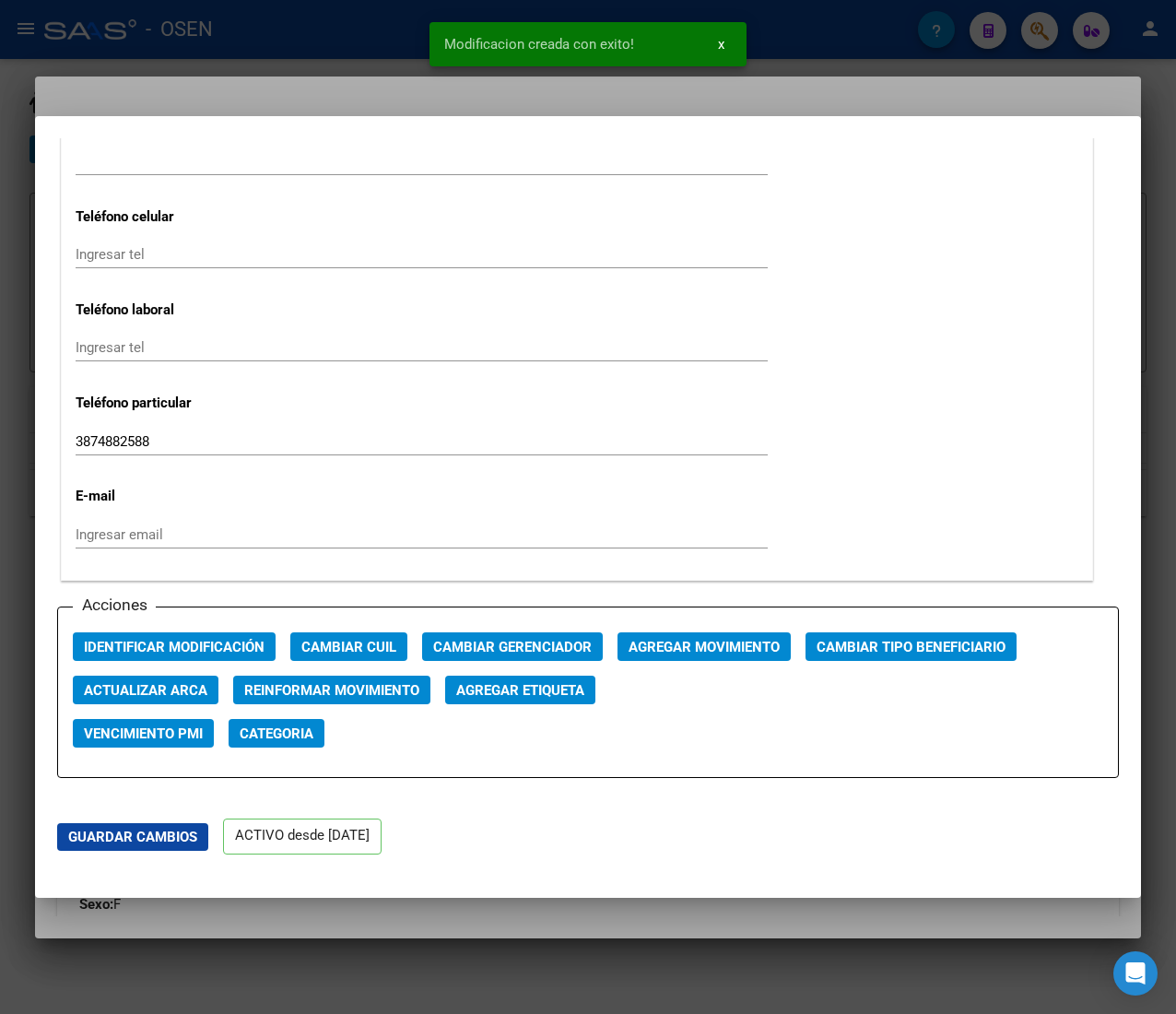
click at [303, 37] on div at bounding box center [588, 507] width 1176 height 1014
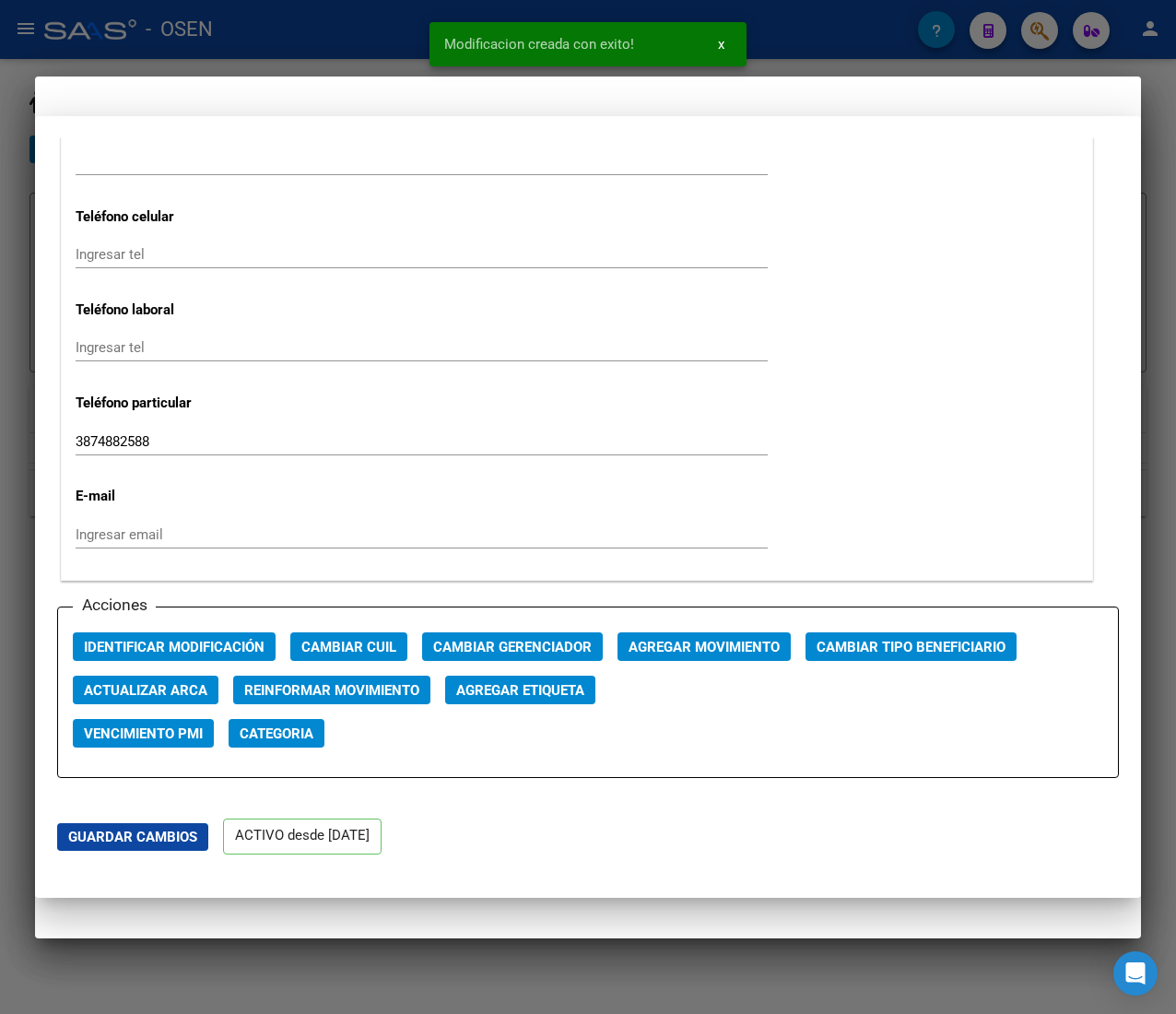
click at [329, 37] on div at bounding box center [588, 507] width 1176 height 1014
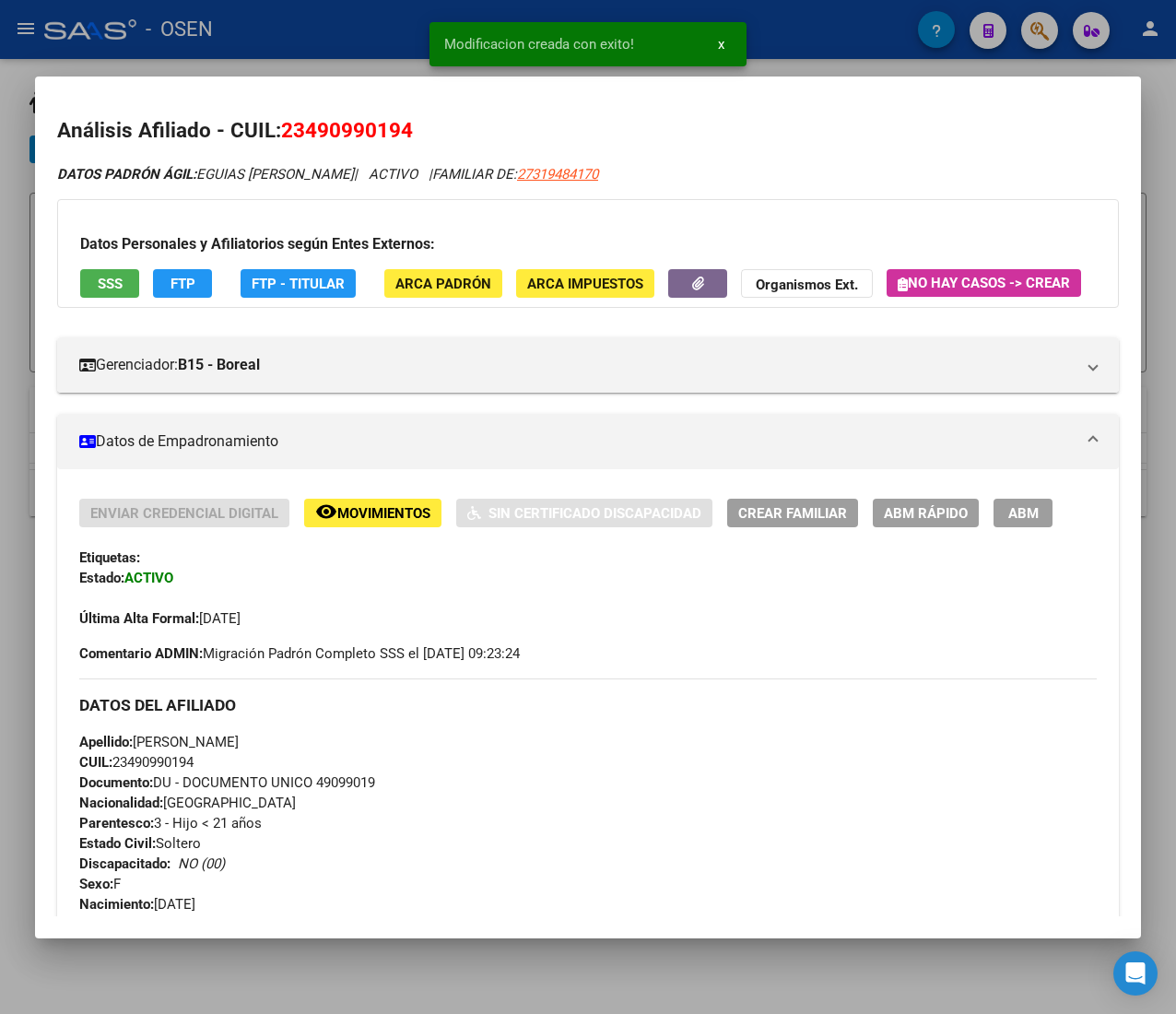
click at [897, 527] on button "ABM Rápido" at bounding box center [926, 512] width 106 height 29
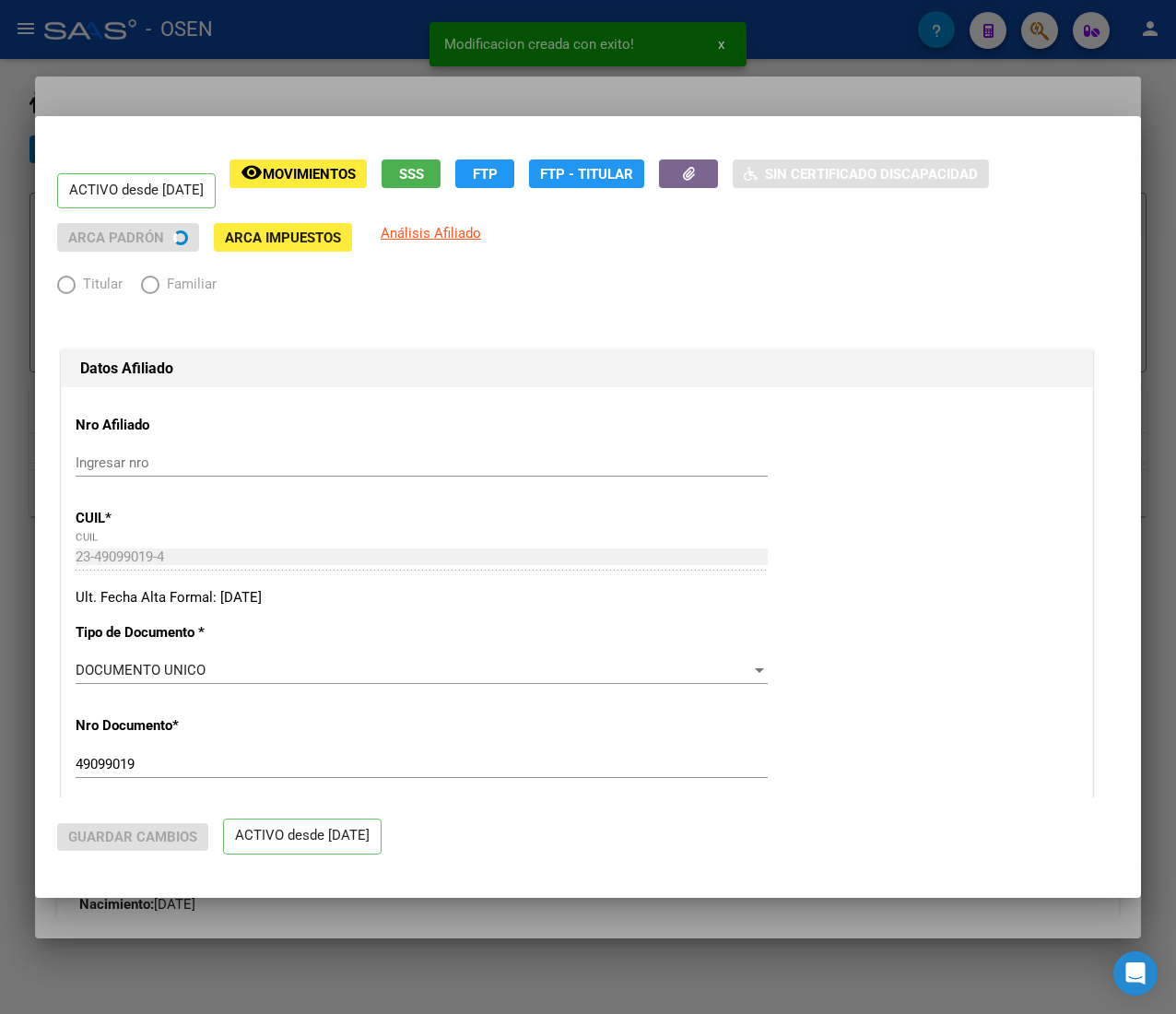
radio input "true"
type input "30-71641027-3"
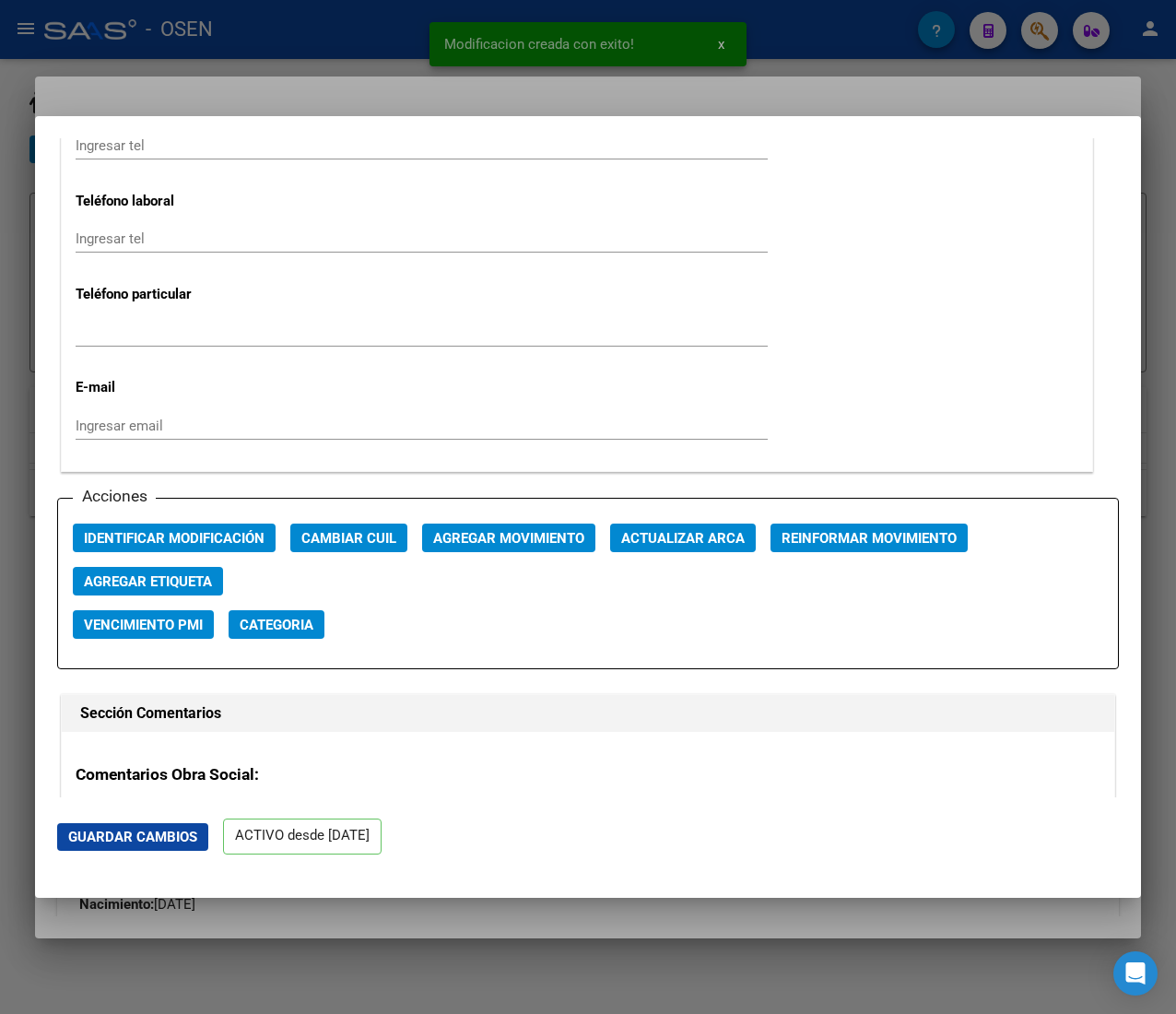
scroll to position [2582, 0]
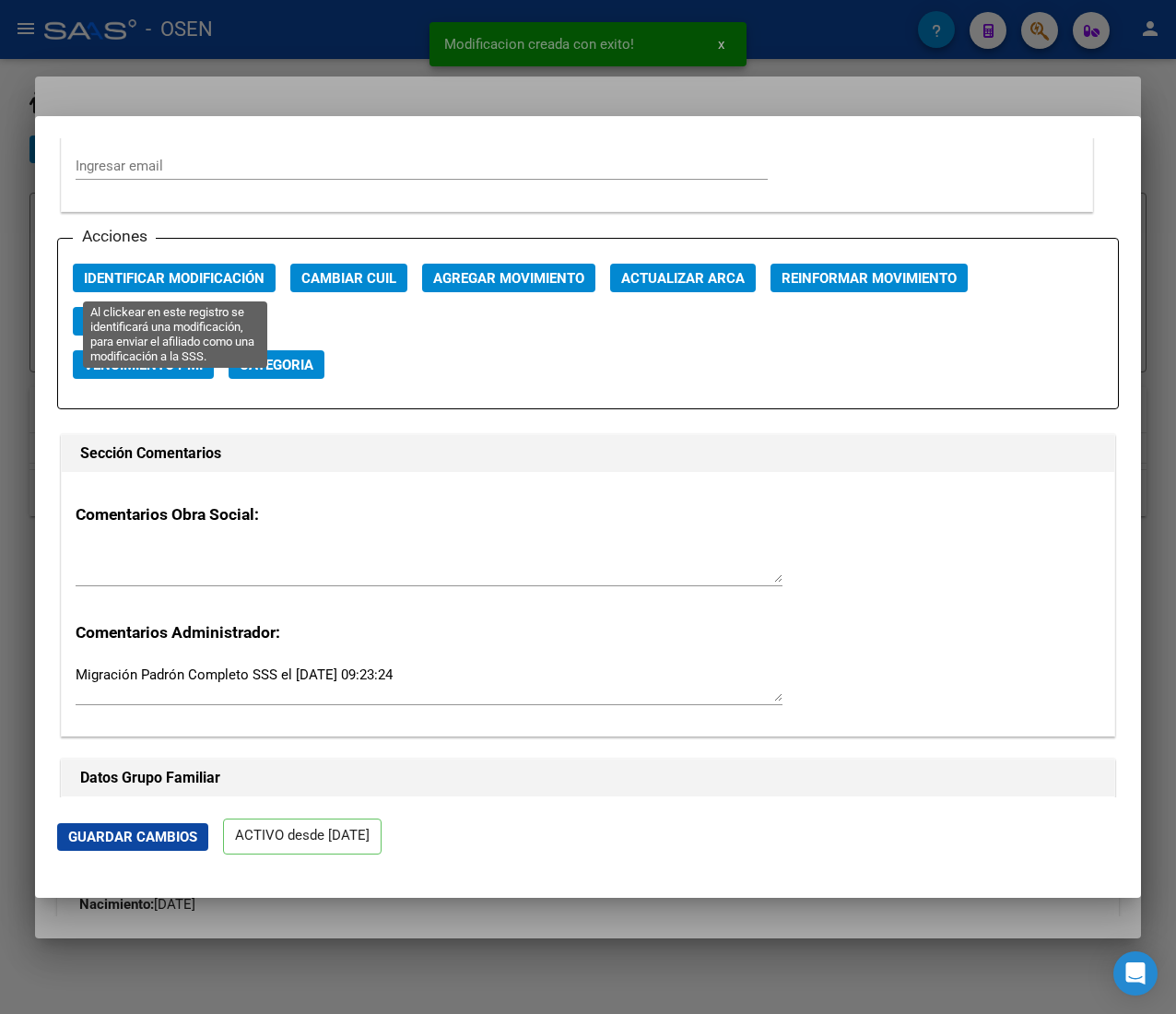
click at [196, 286] on span "Identificar Modificación" at bounding box center [174, 278] width 181 height 17
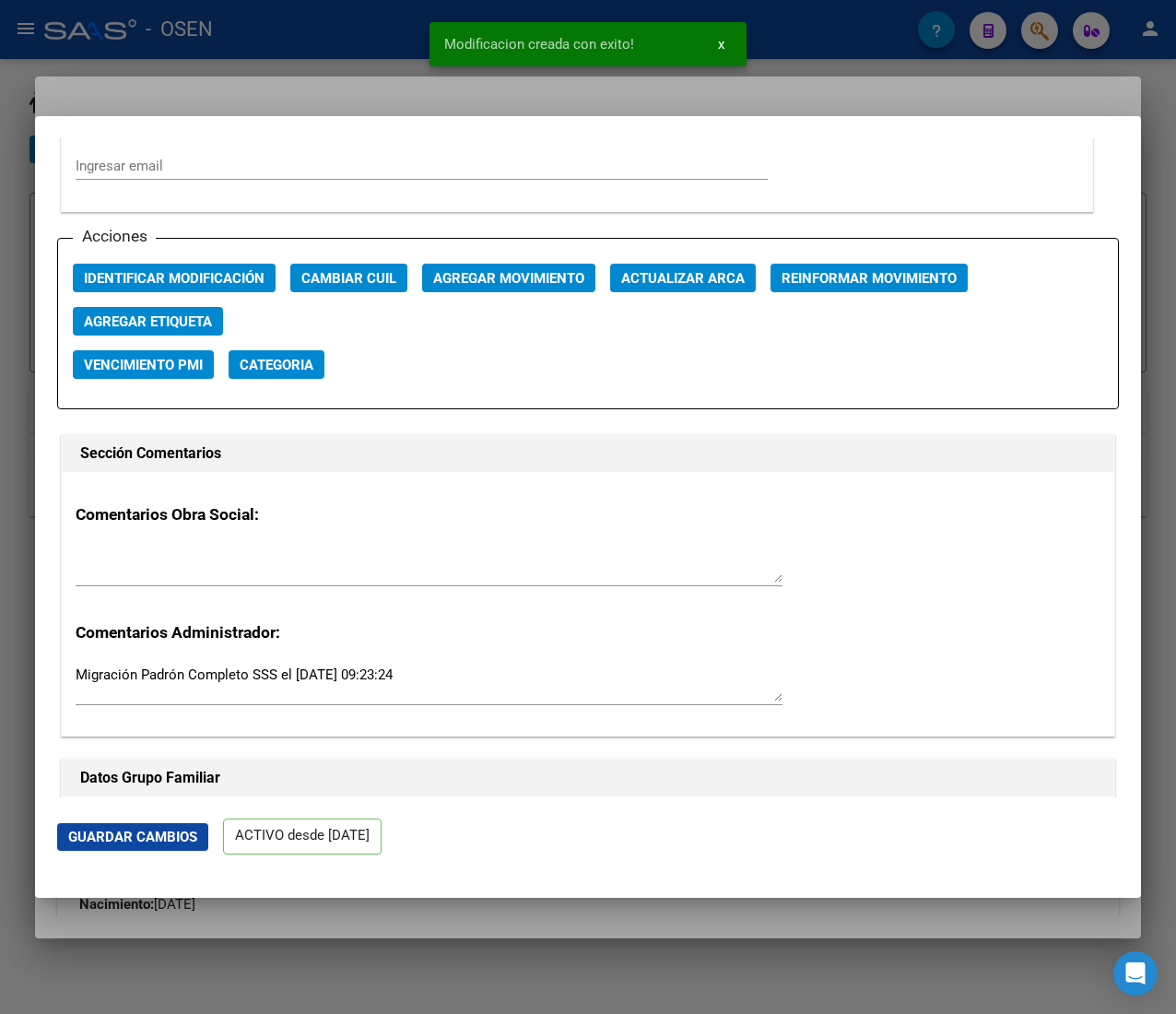
click at [360, 54] on div at bounding box center [588, 507] width 1176 height 1014
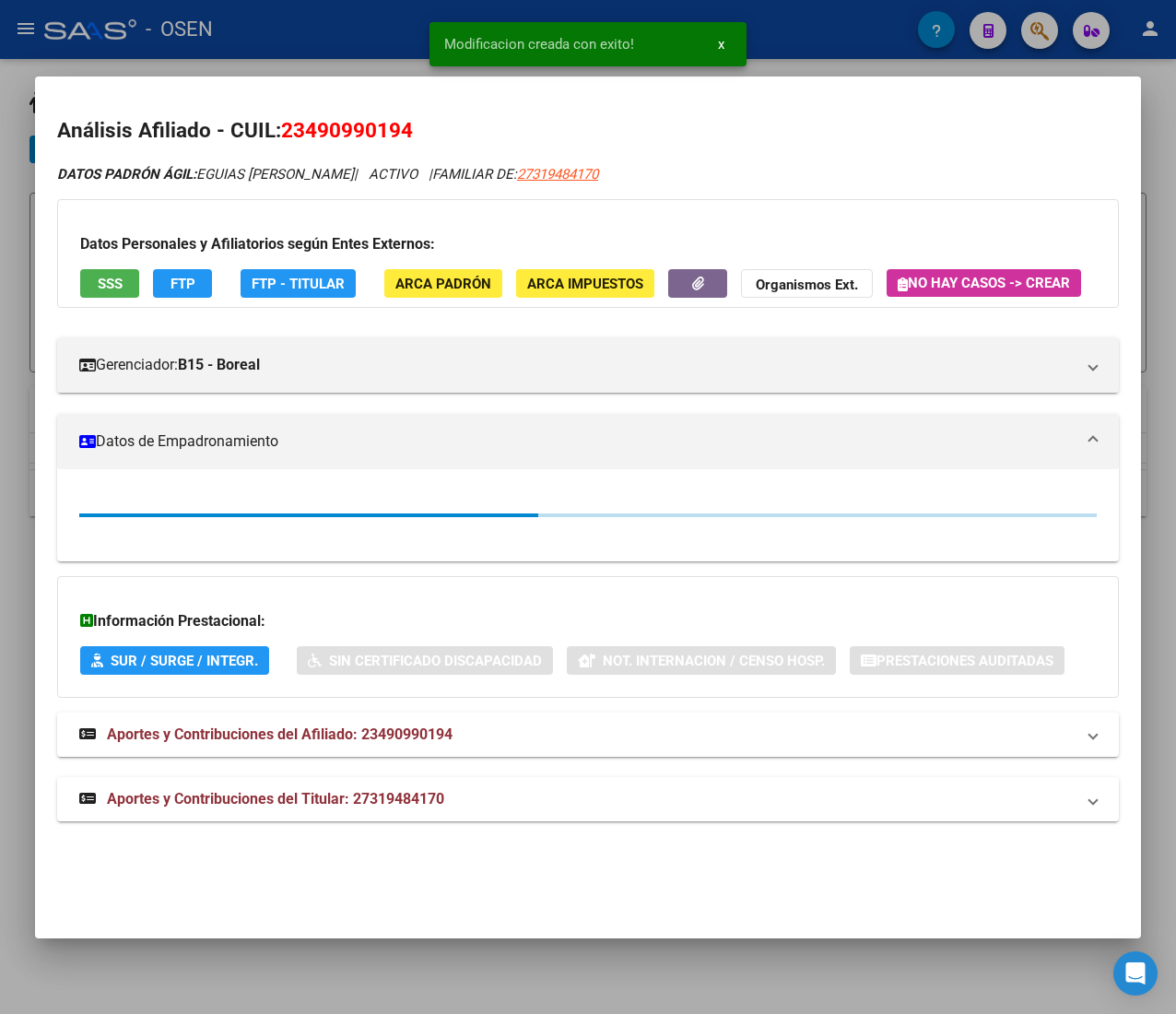
click at [360, 54] on div at bounding box center [588, 507] width 1176 height 1014
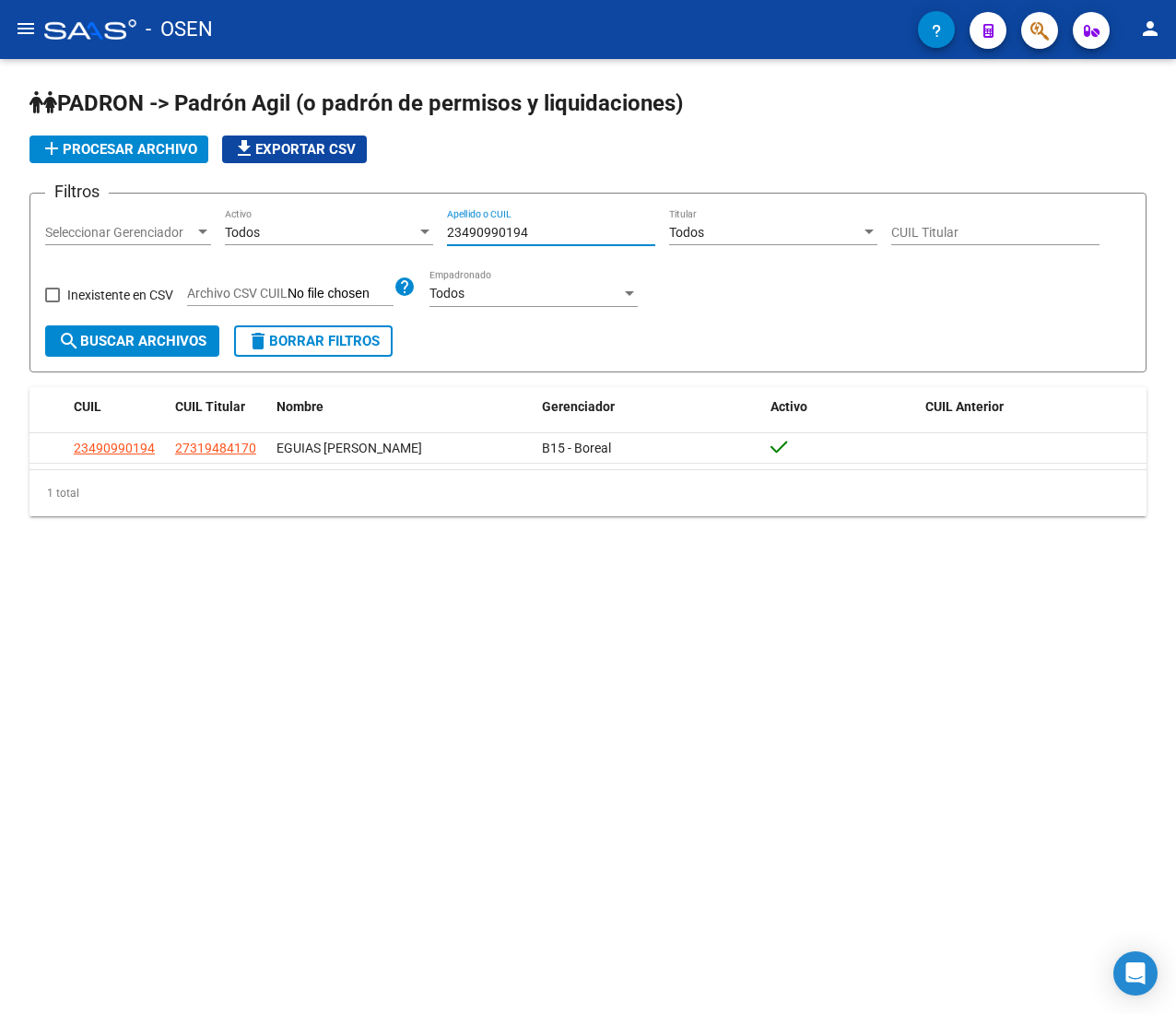
drag, startPoint x: 536, startPoint y: 231, endPoint x: 375, endPoint y: 236, distance: 161.1
click at [375, 236] on div "Filtros Seleccionar Gerenciador Seleccionar Gerenciador Todos Activo 2349099019…" at bounding box center [588, 267] width 1086 height 117
paste input "0451205308"
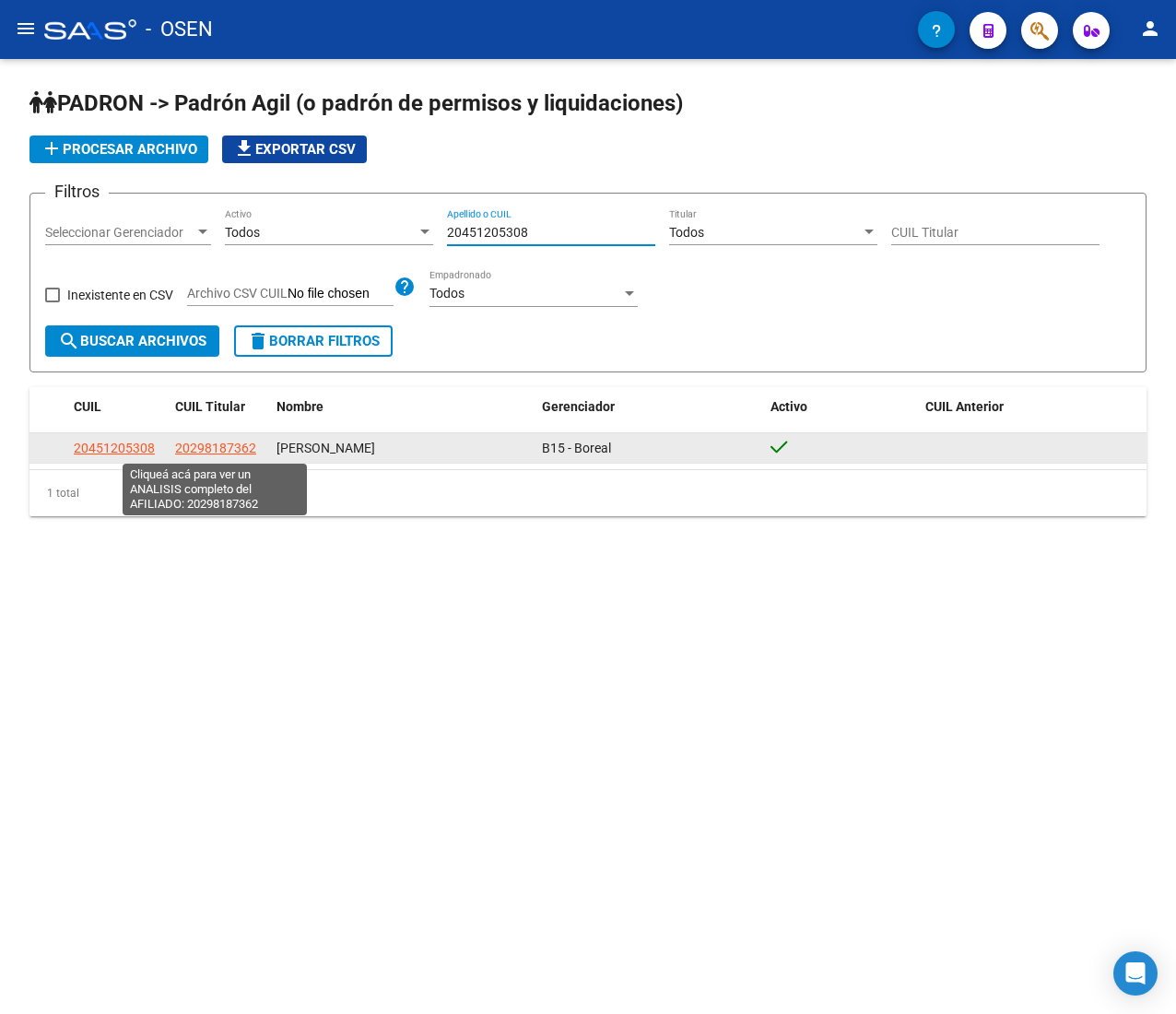
type input "20451205308"
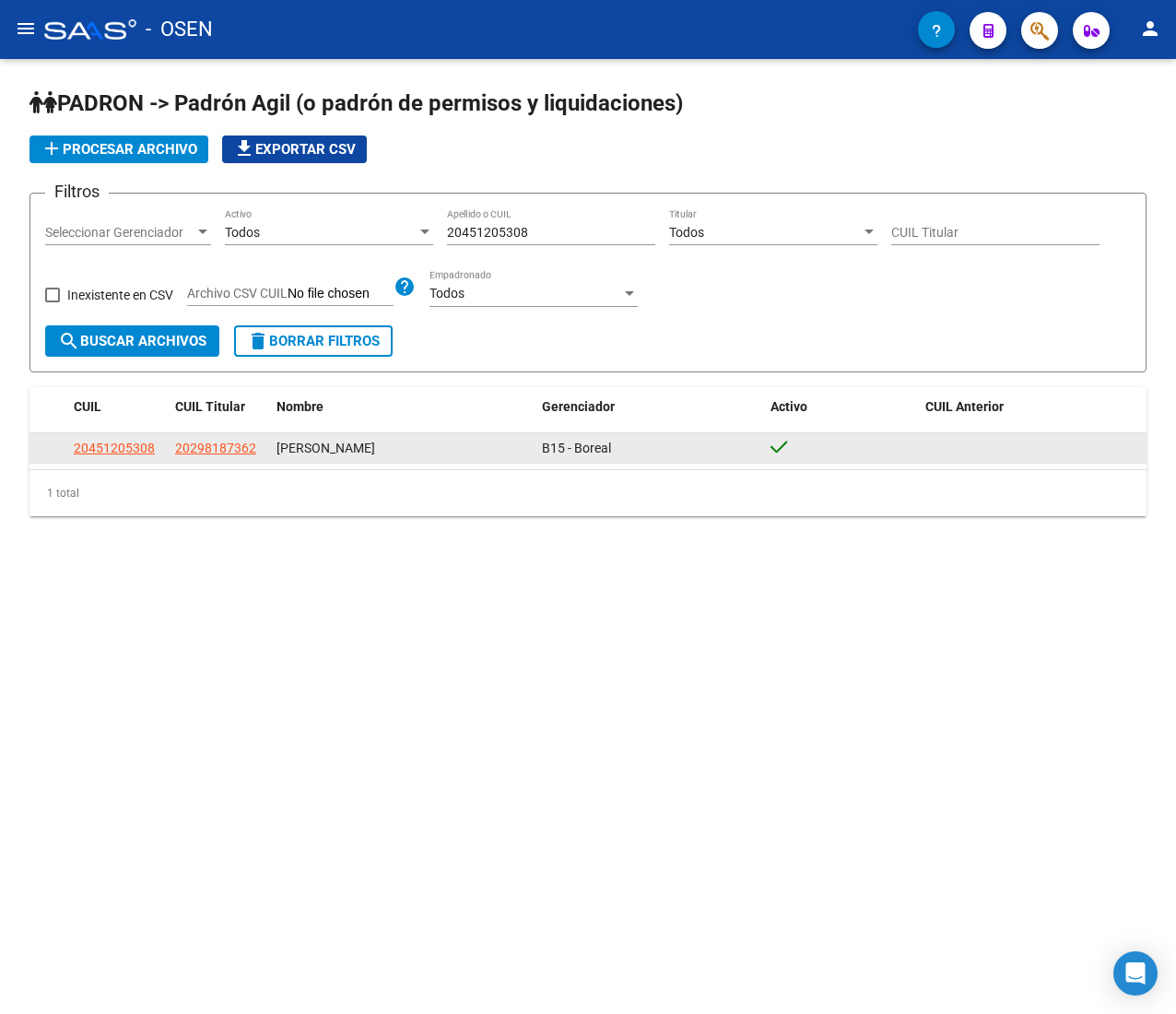
click at [155, 443] on div "20451205308" at bounding box center [117, 448] width 87 height 22
click at [147, 446] on span "20451205308" at bounding box center [114, 447] width 82 height 15
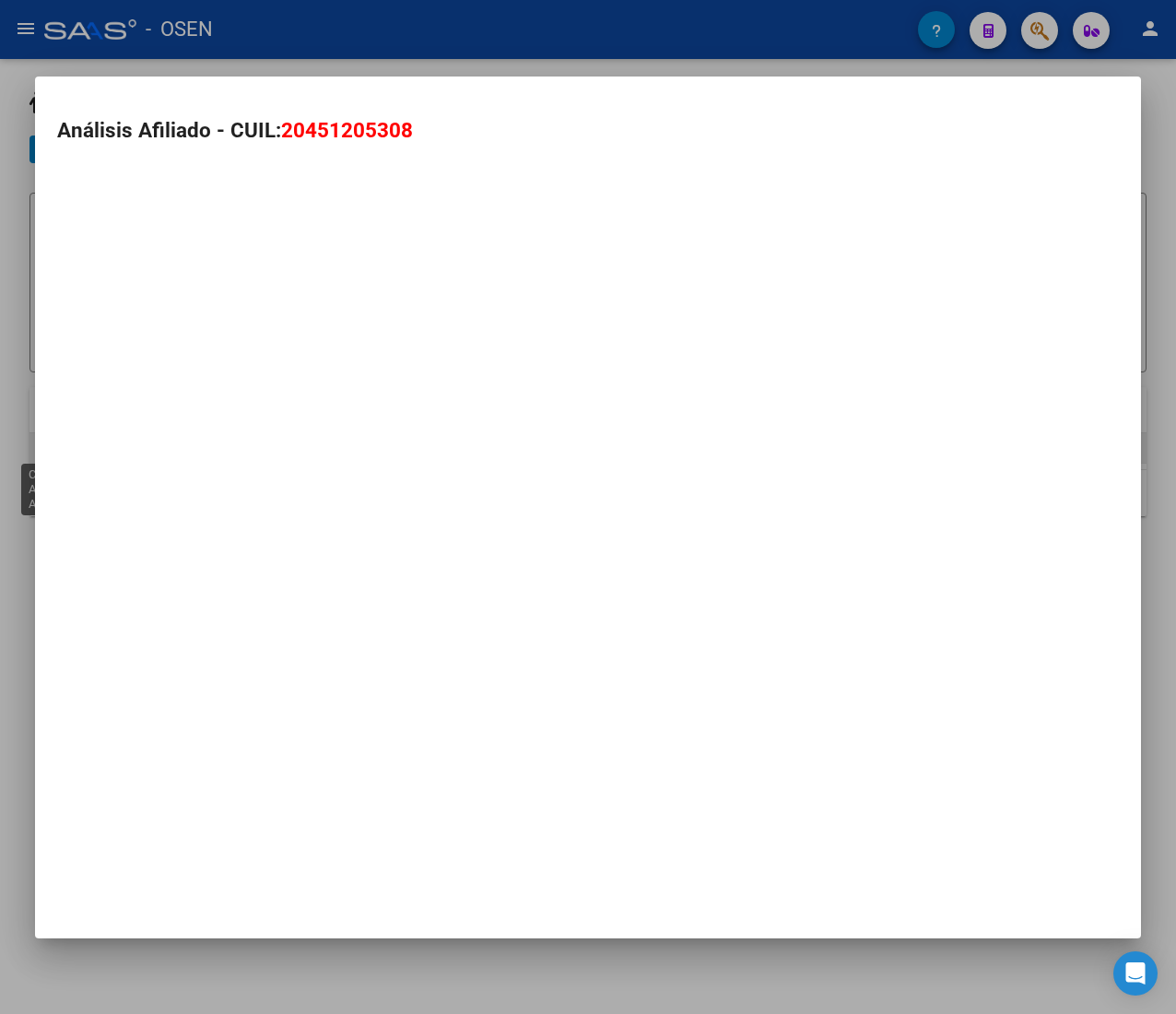
type textarea "20451205308"
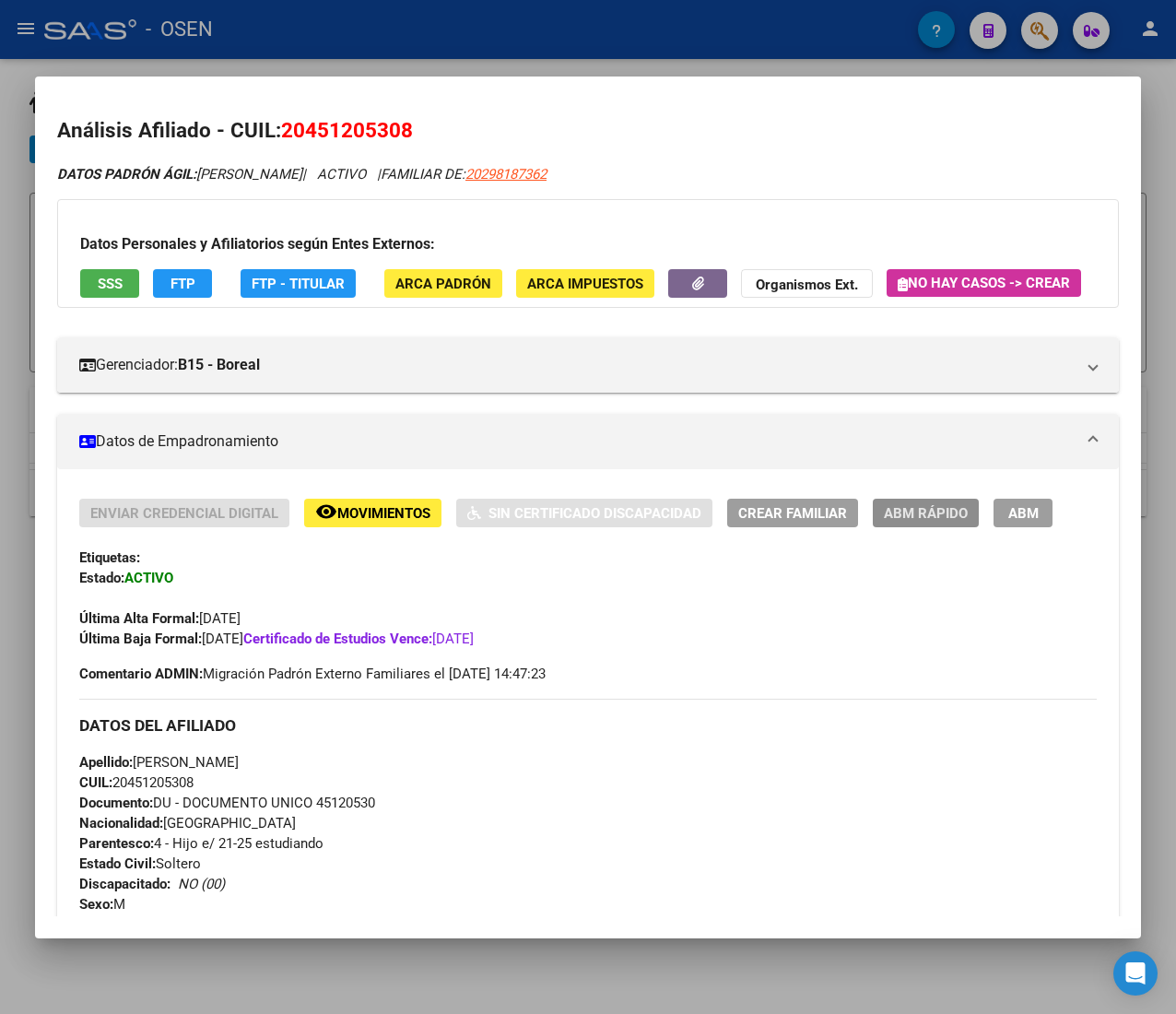
click at [942, 522] on span "ABM Rápido" at bounding box center [925, 513] width 84 height 17
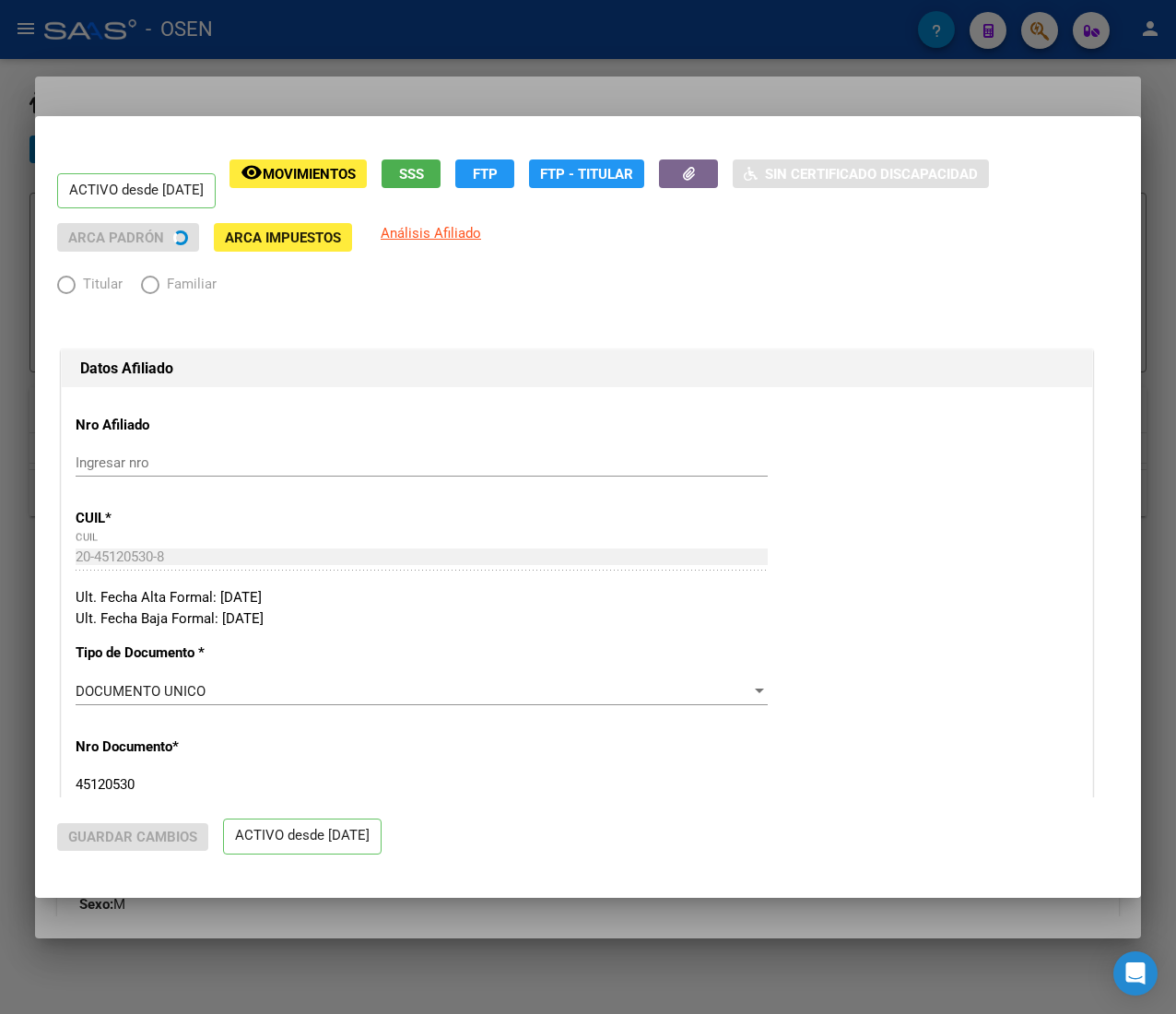
radio input "true"
type input "30-54798102-9"
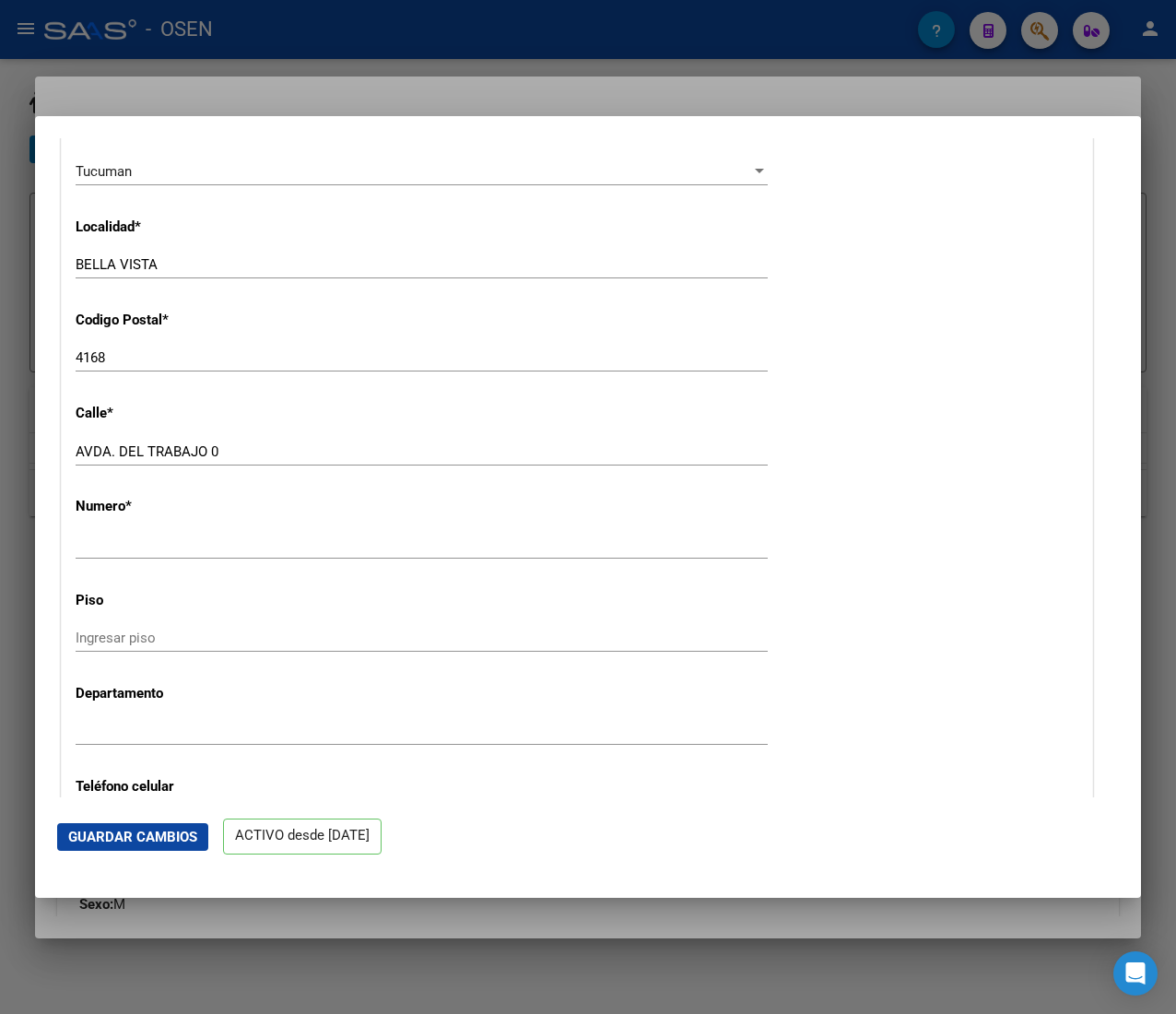
scroll to position [2398, 0]
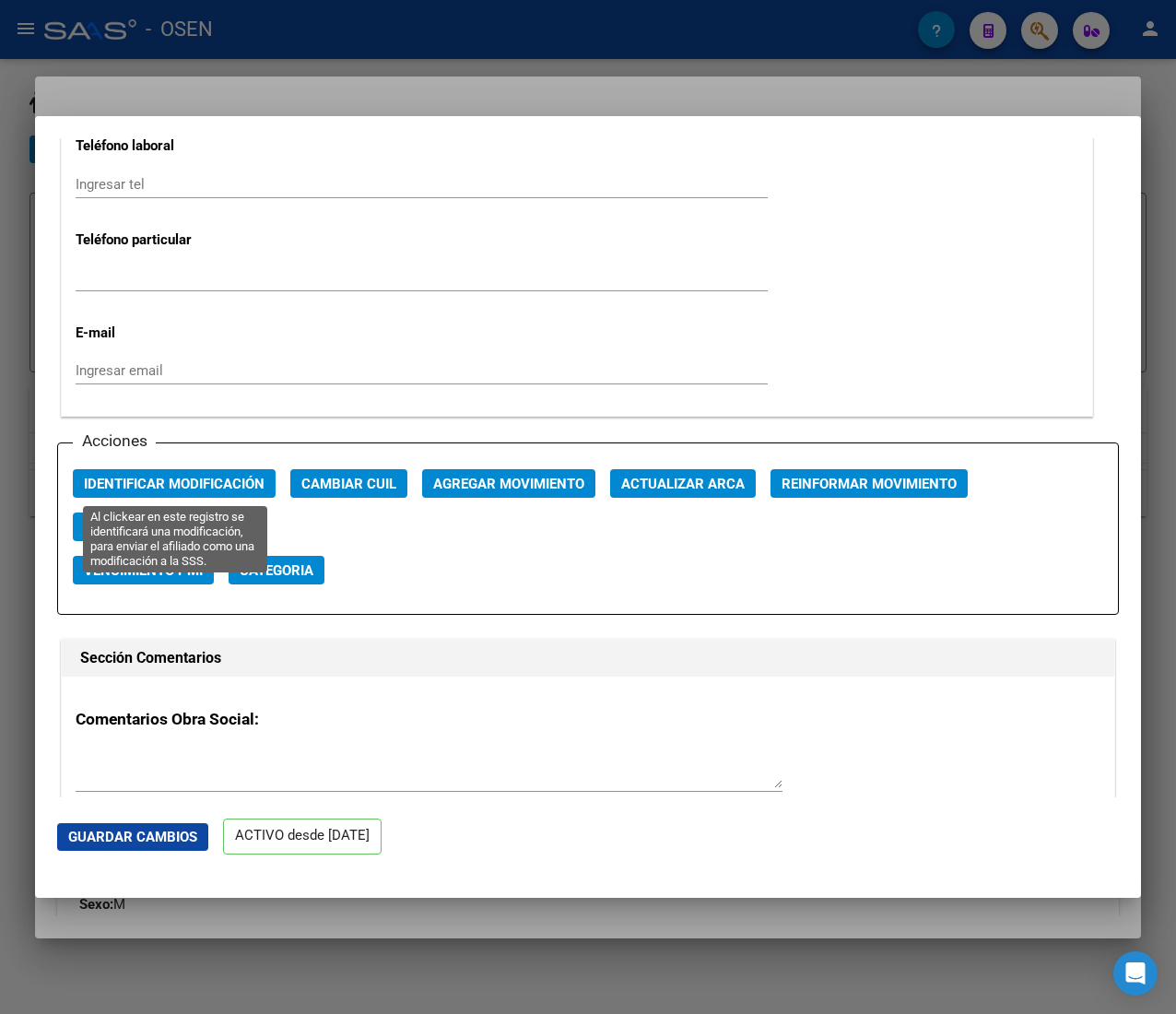
click at [214, 470] on button "Identificar Modificación" at bounding box center [174, 483] width 203 height 29
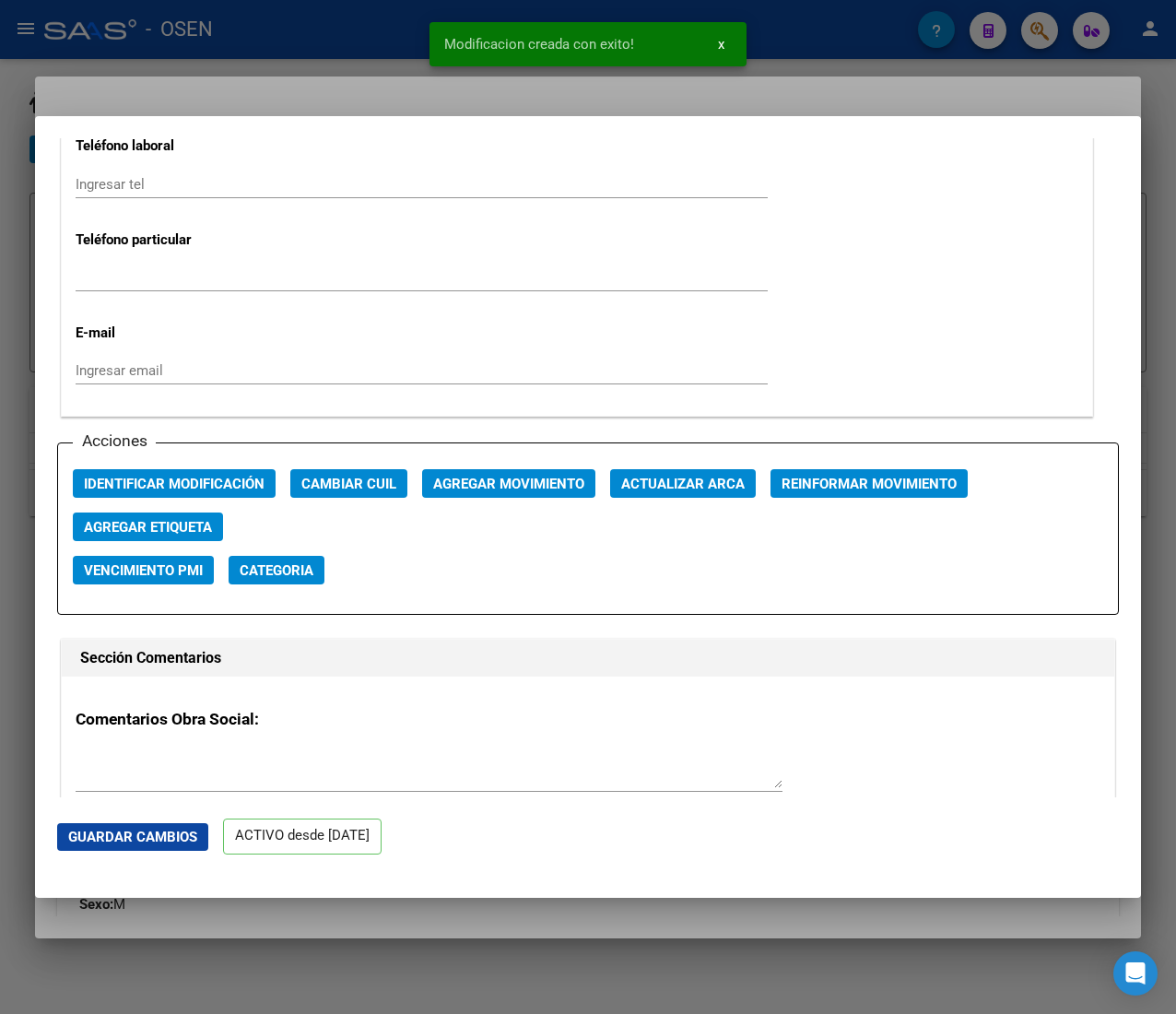
click at [306, 35] on div at bounding box center [588, 507] width 1176 height 1014
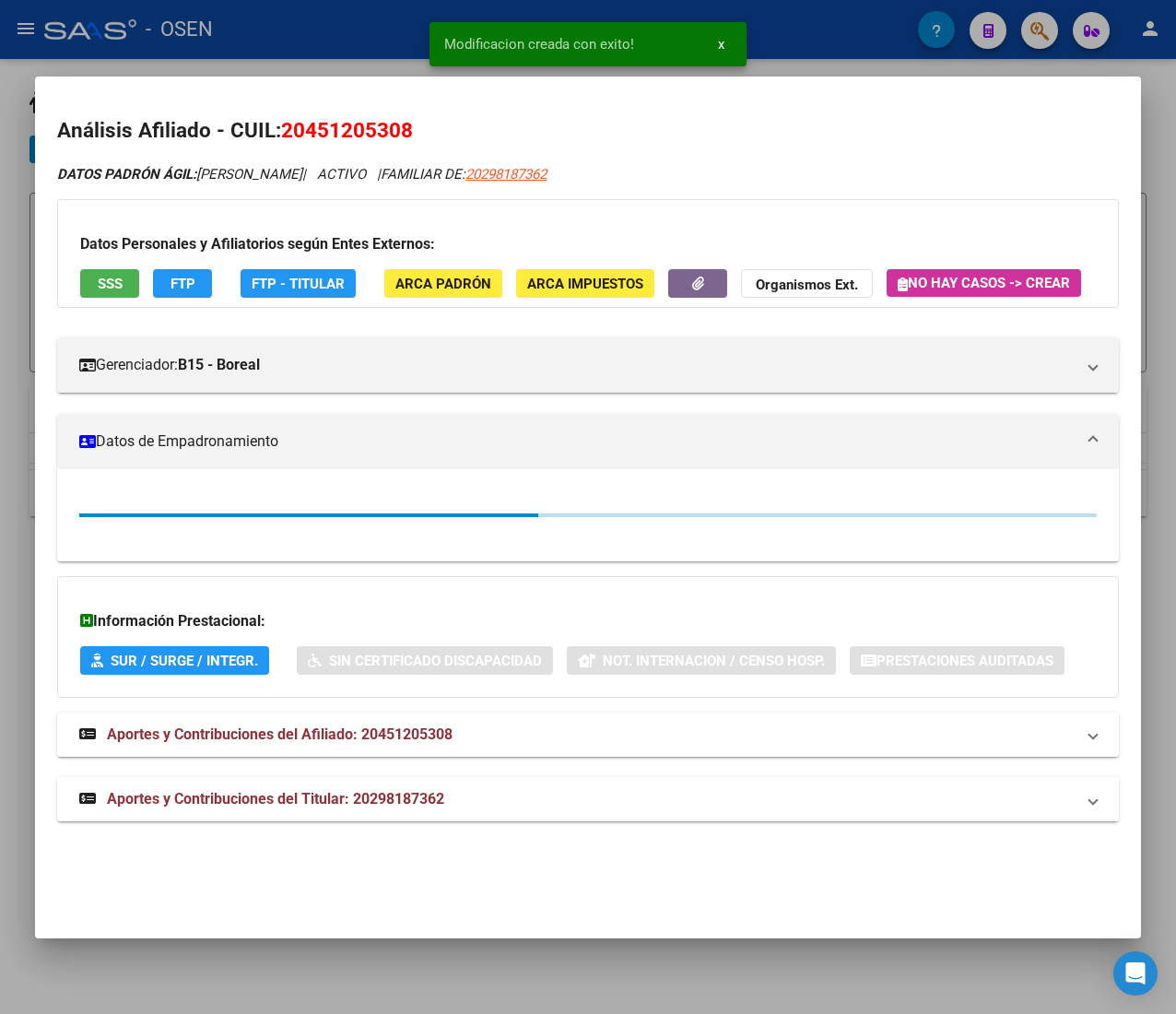
click at [322, 31] on div at bounding box center [588, 507] width 1176 height 1014
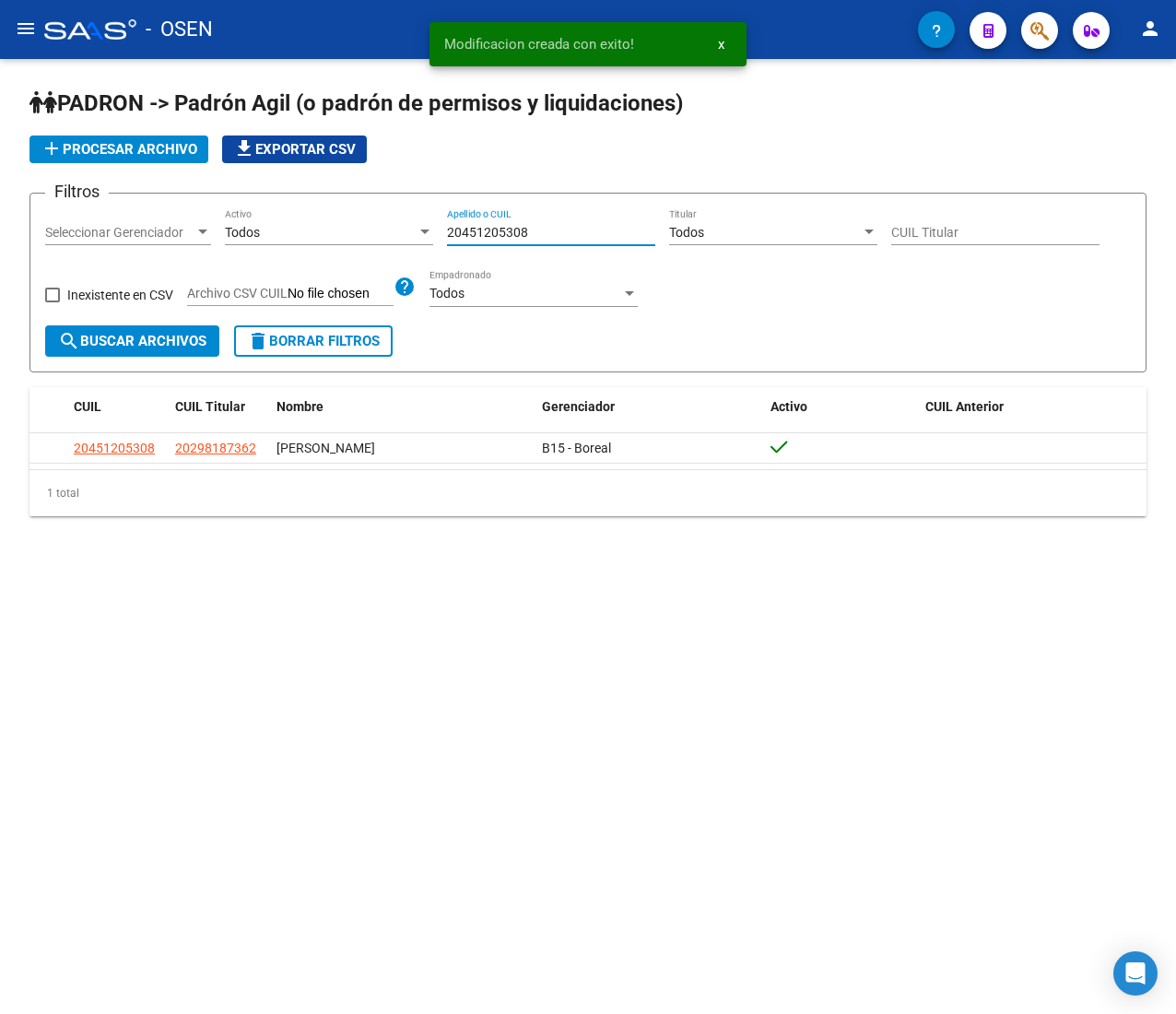
drag, startPoint x: 539, startPoint y: 228, endPoint x: 450, endPoint y: 228, distance: 89.0
click at [450, 228] on input "20451205308" at bounding box center [552, 233] width 208 height 16
paste input "23306078844"
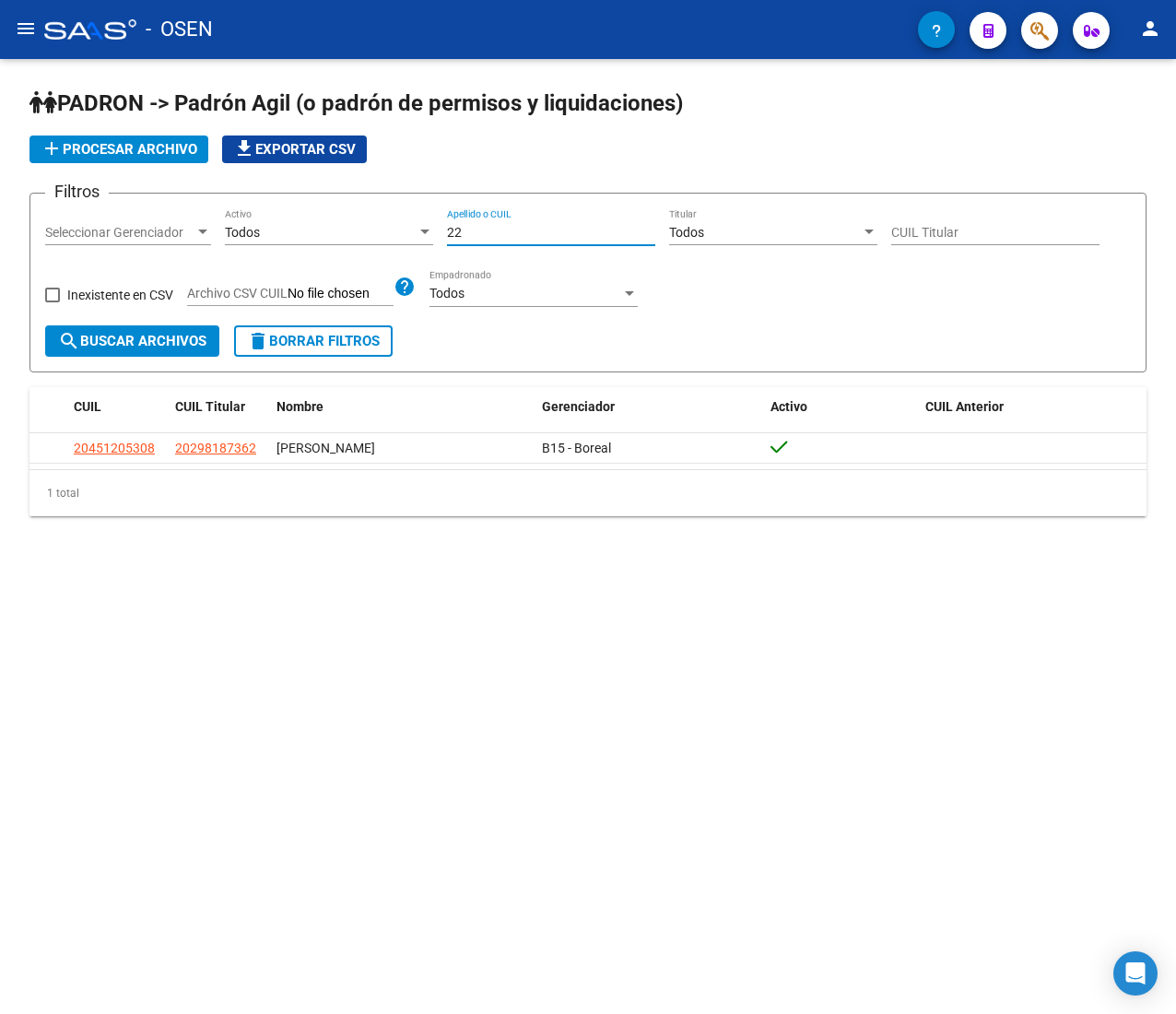
type input "2"
paste input "23306078844"
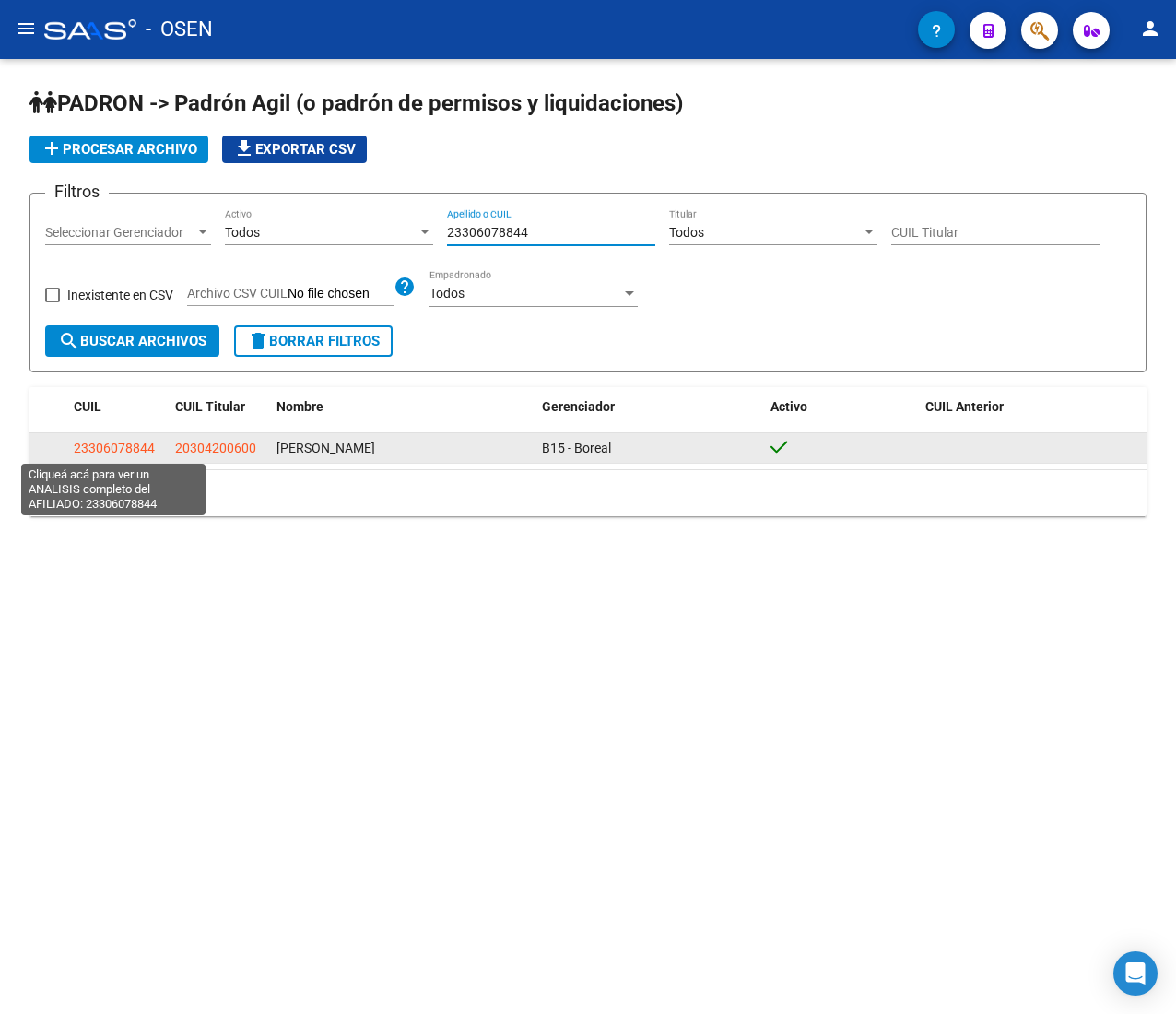
type input "23306078844"
click at [147, 450] on span "23306078844" at bounding box center [114, 447] width 82 height 15
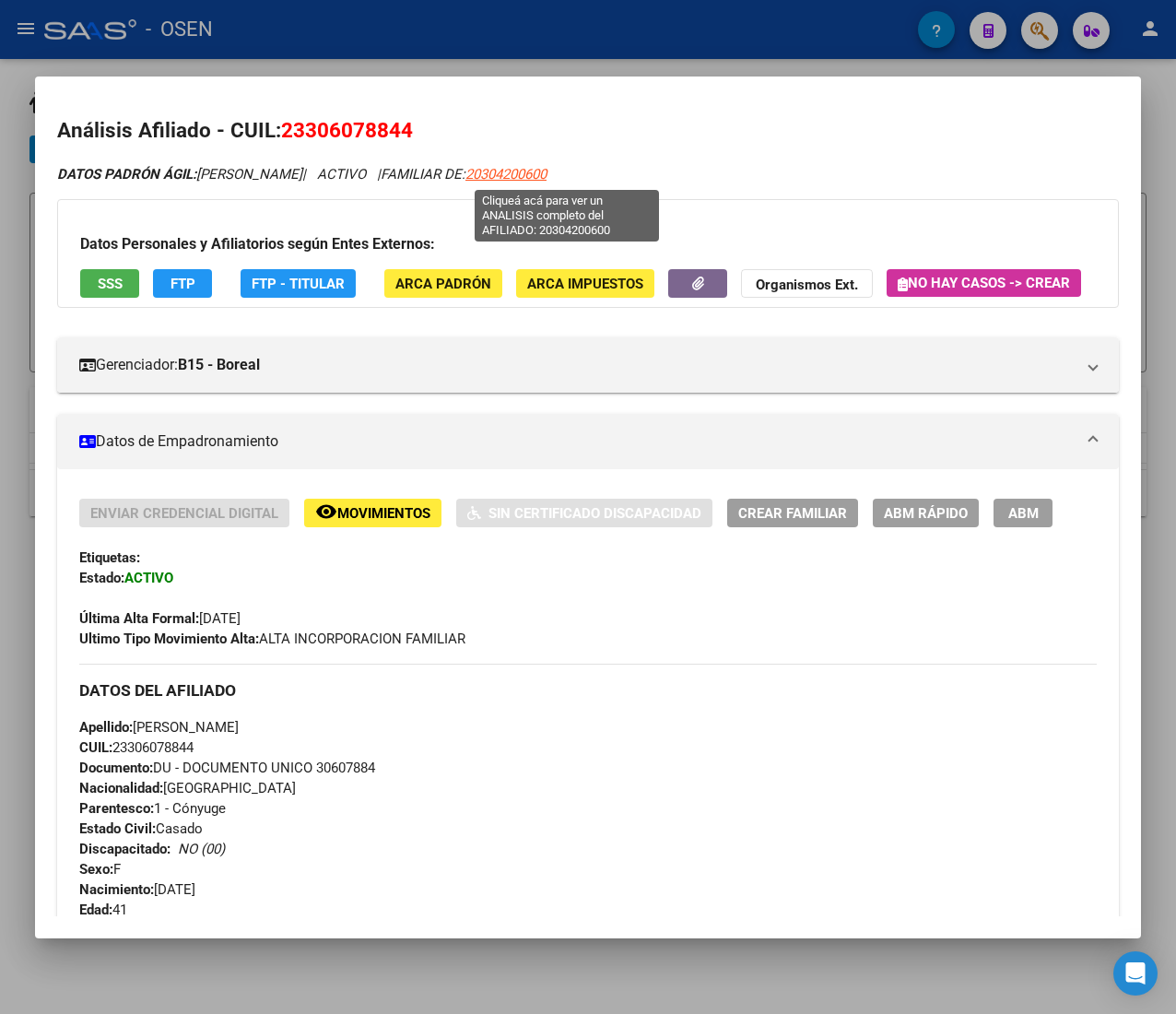
click at [547, 171] on span "20304200600" at bounding box center [505, 174] width 82 height 17
type textarea "20304200600"
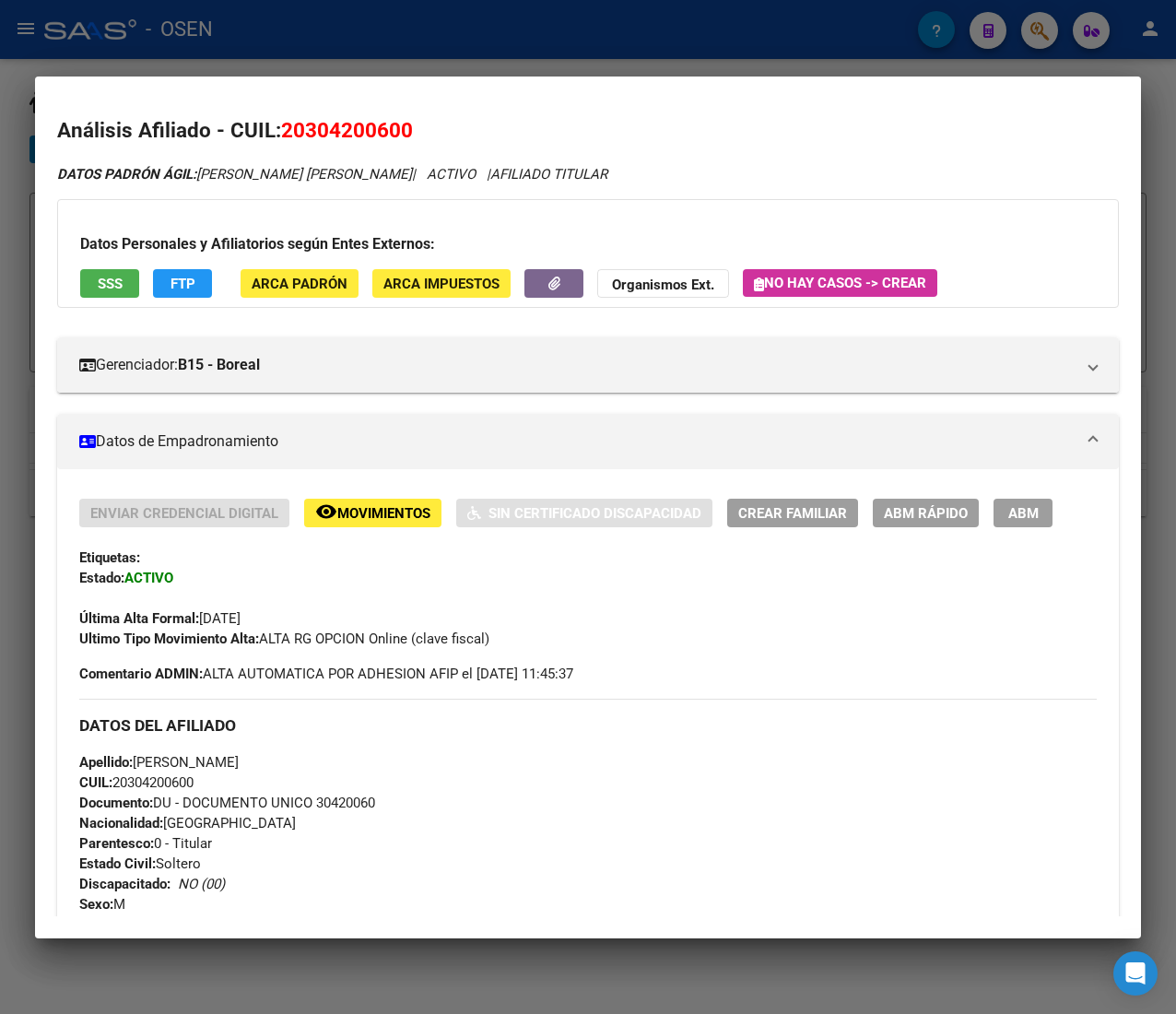
click at [373, 512] on span "Movimientos" at bounding box center [383, 513] width 93 height 17
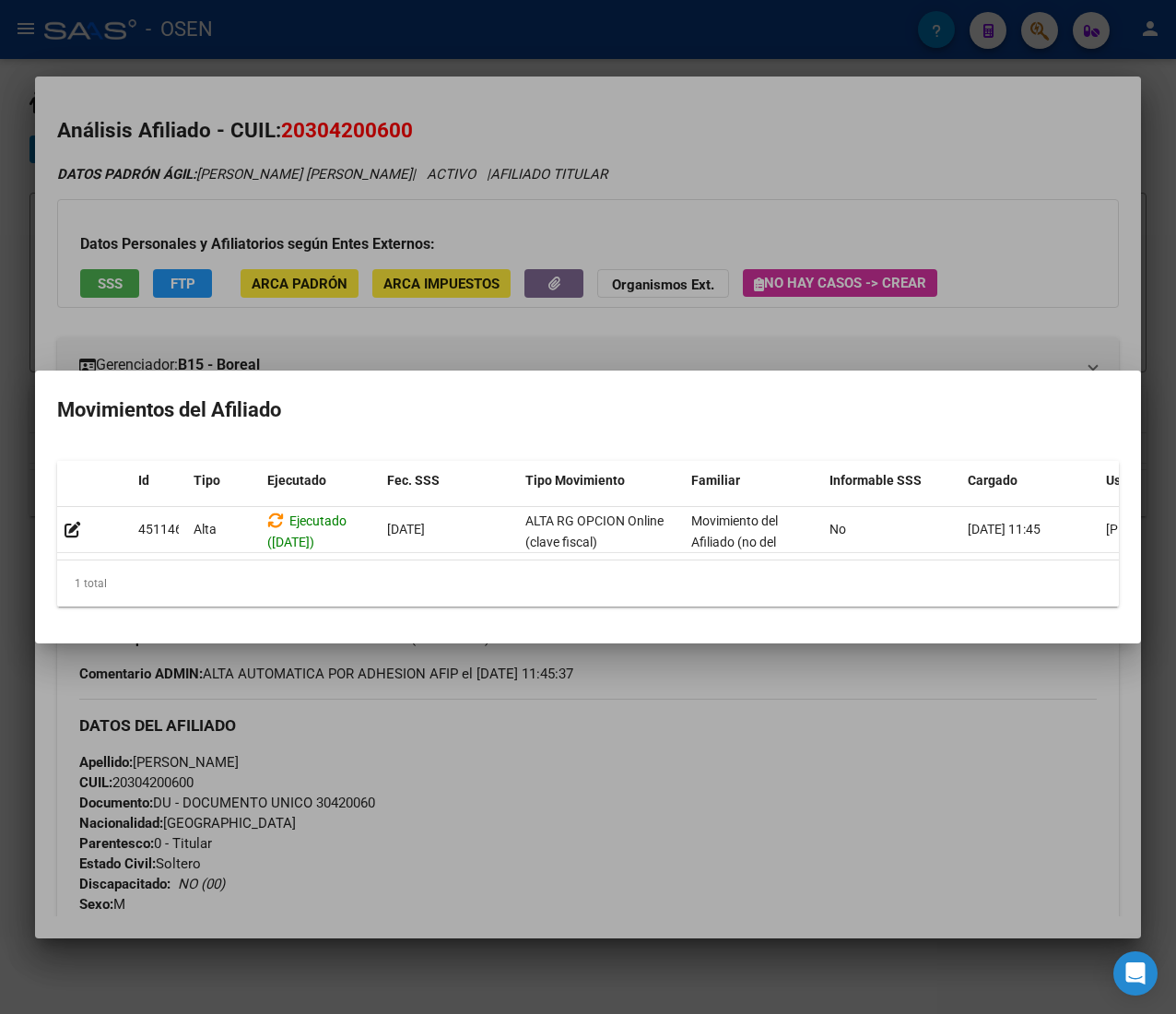
click at [745, 170] on div at bounding box center [588, 507] width 1176 height 1014
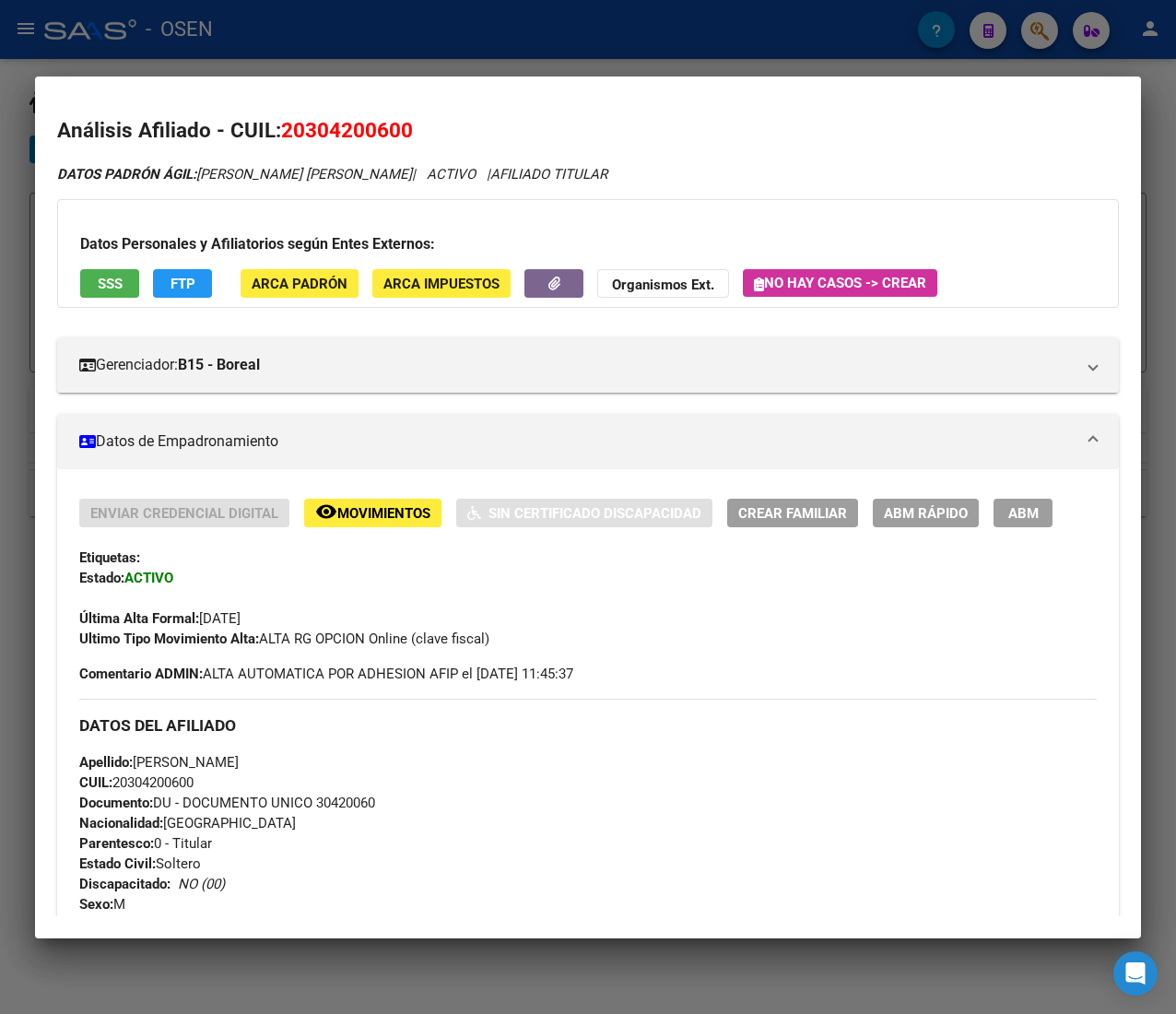
click at [944, 524] on button "ABM Rápido" at bounding box center [926, 512] width 106 height 29
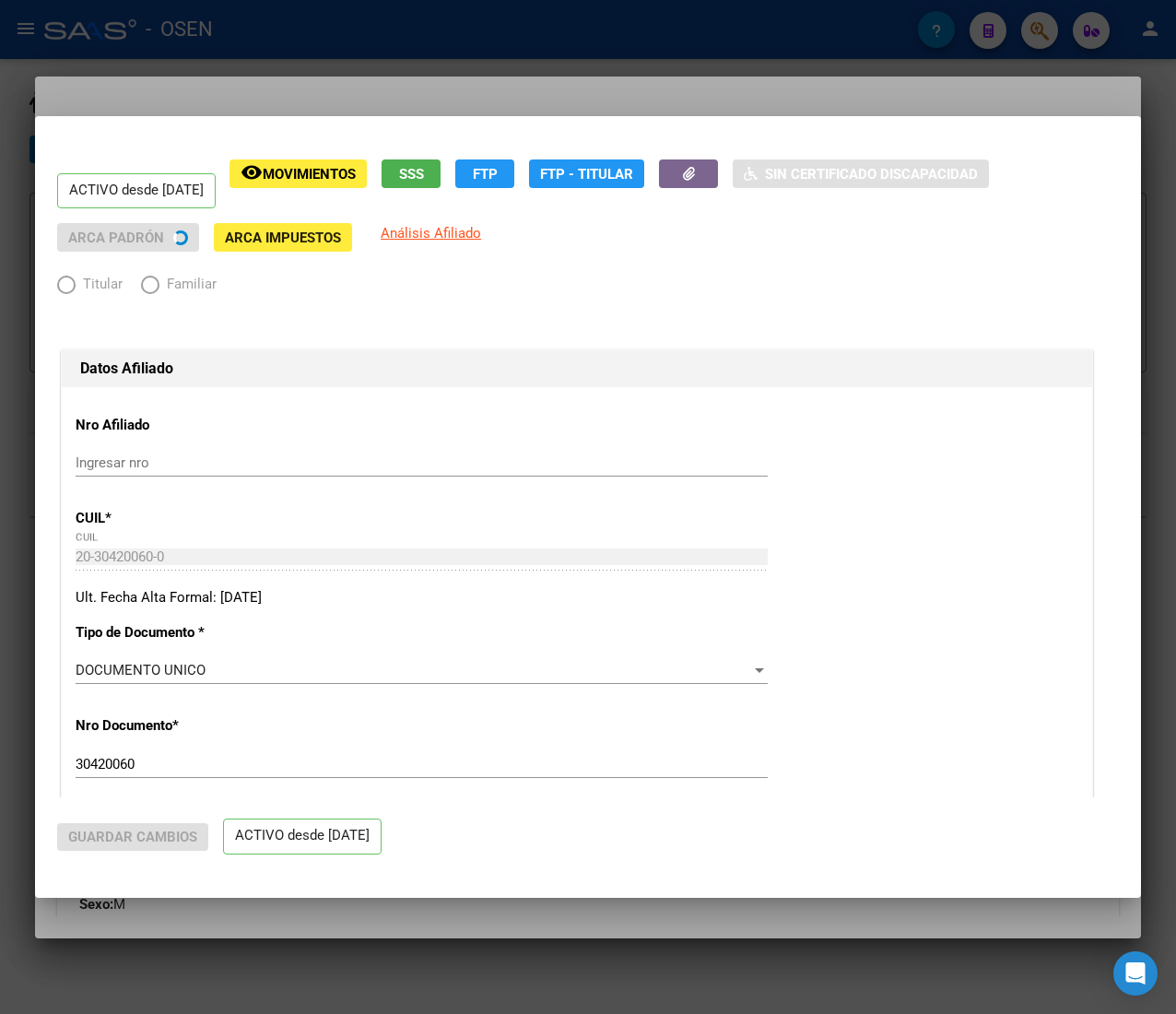
radio input "true"
type input "30-64037992-4"
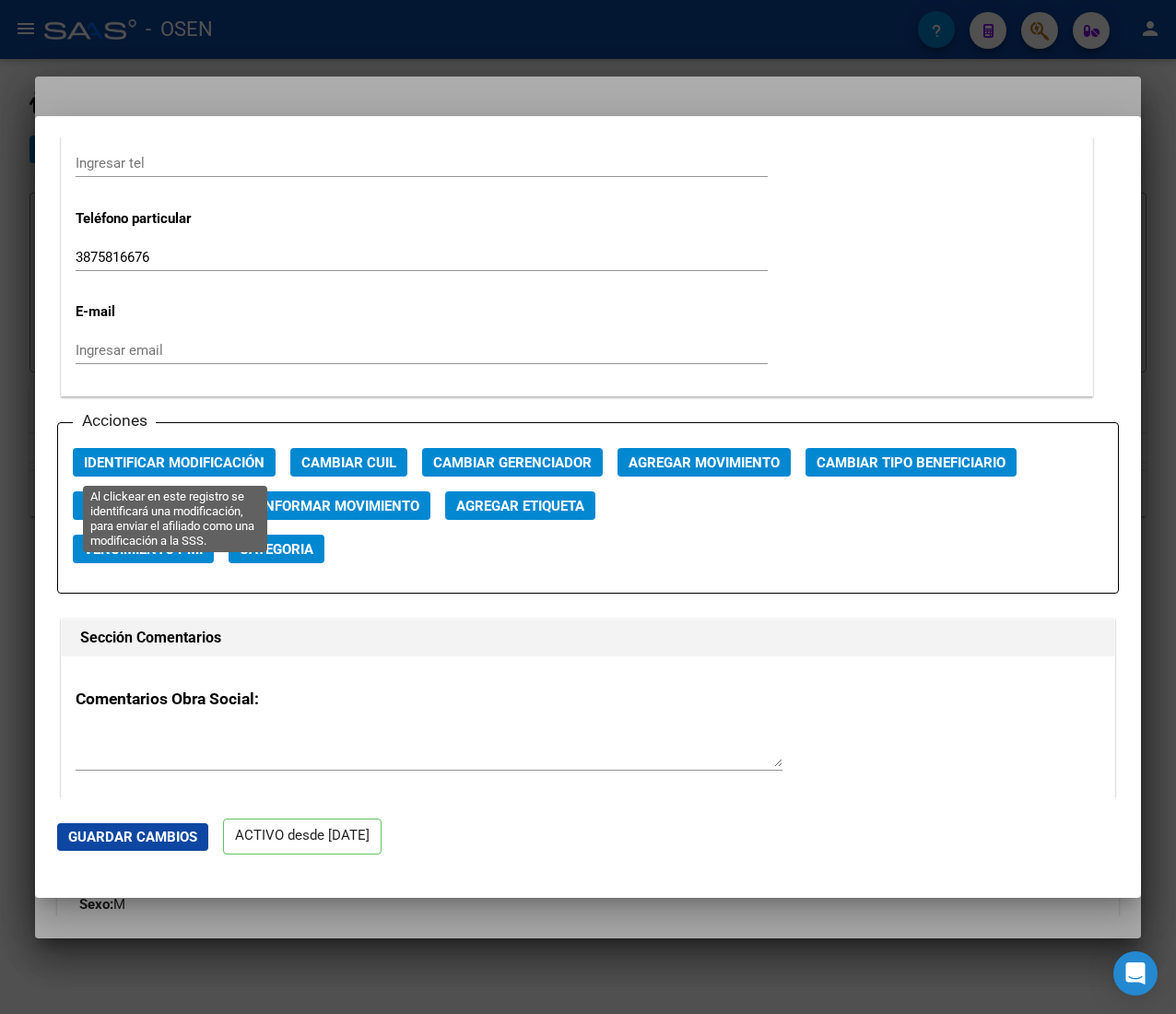
click at [215, 471] on span "Identificar Modificación" at bounding box center [174, 462] width 181 height 17
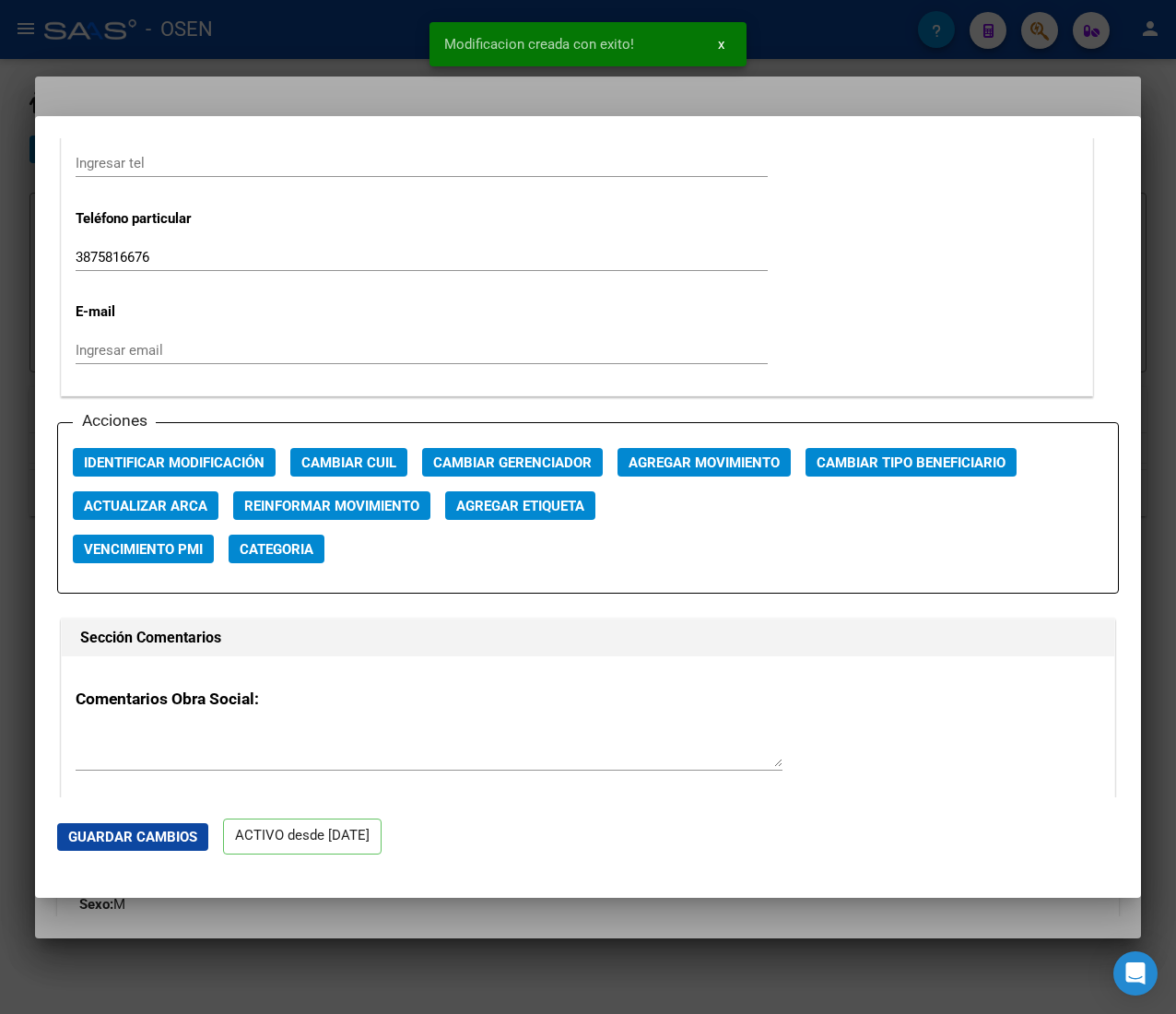
click at [273, 46] on div at bounding box center [588, 507] width 1176 height 1014
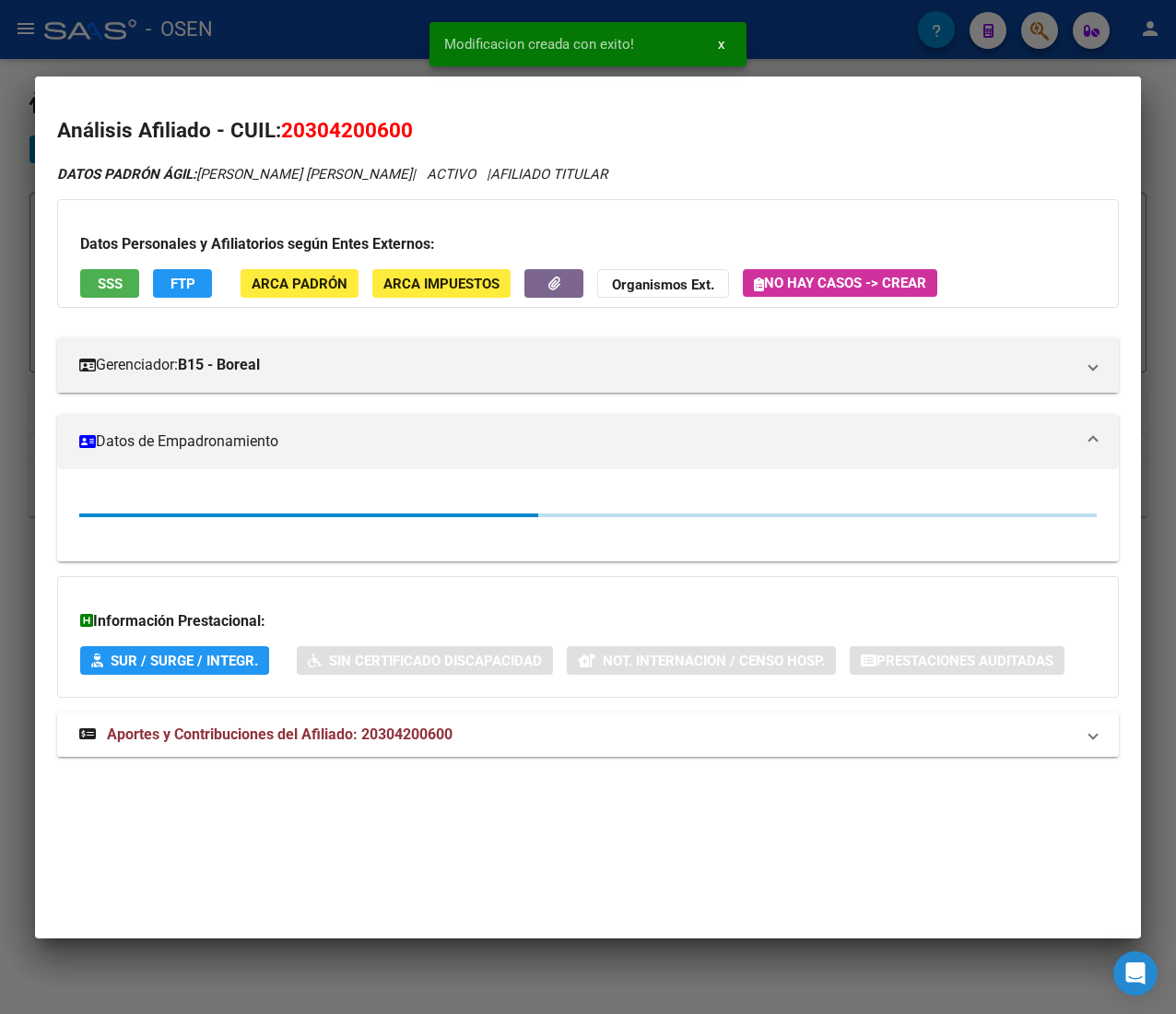
click at [273, 46] on div at bounding box center [588, 507] width 1176 height 1014
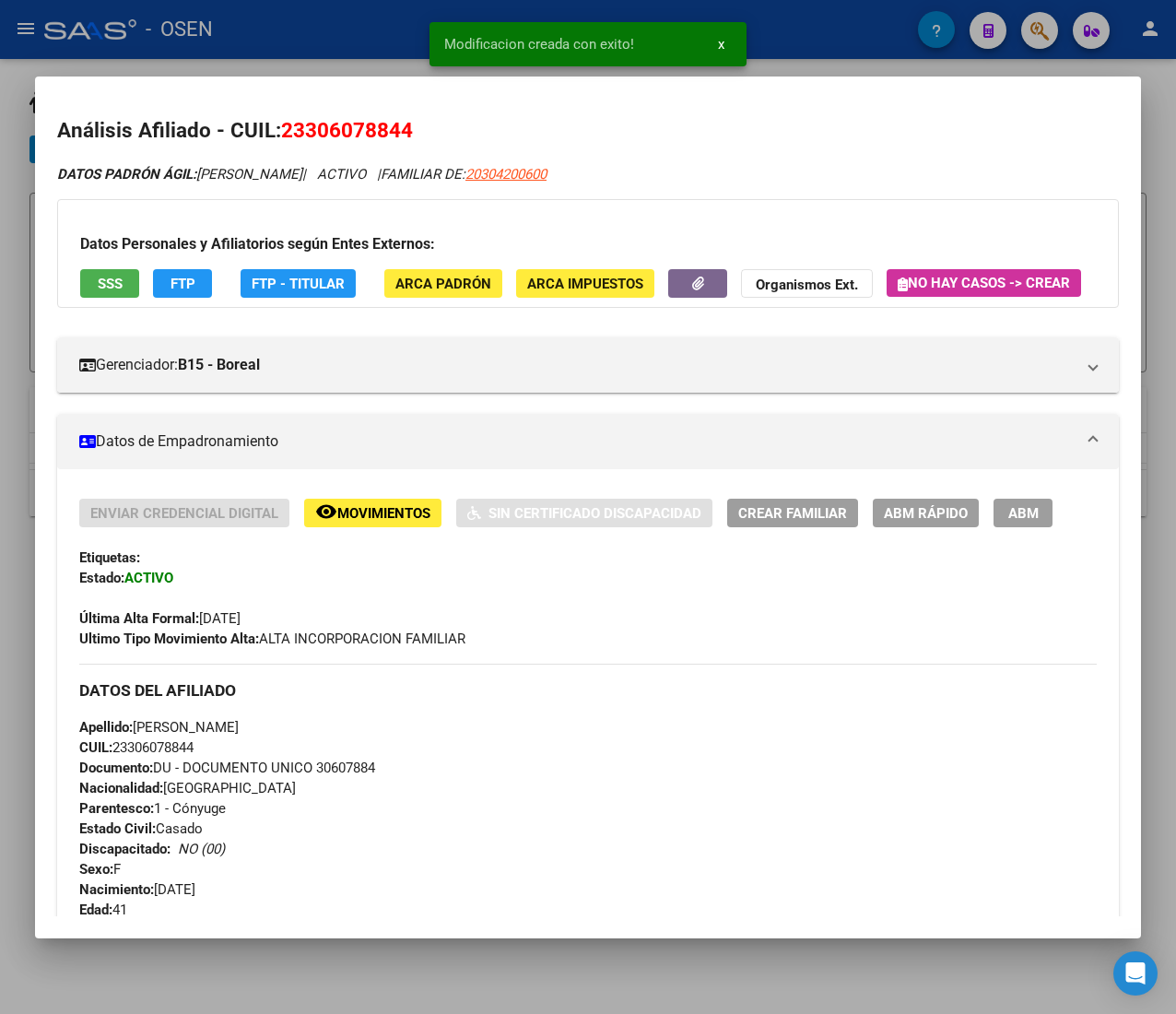
drag, startPoint x: 267, startPoint y: 47, endPoint x: 340, endPoint y: 97, distance: 88.5
click at [267, 47] on div at bounding box center [588, 507] width 1176 height 1014
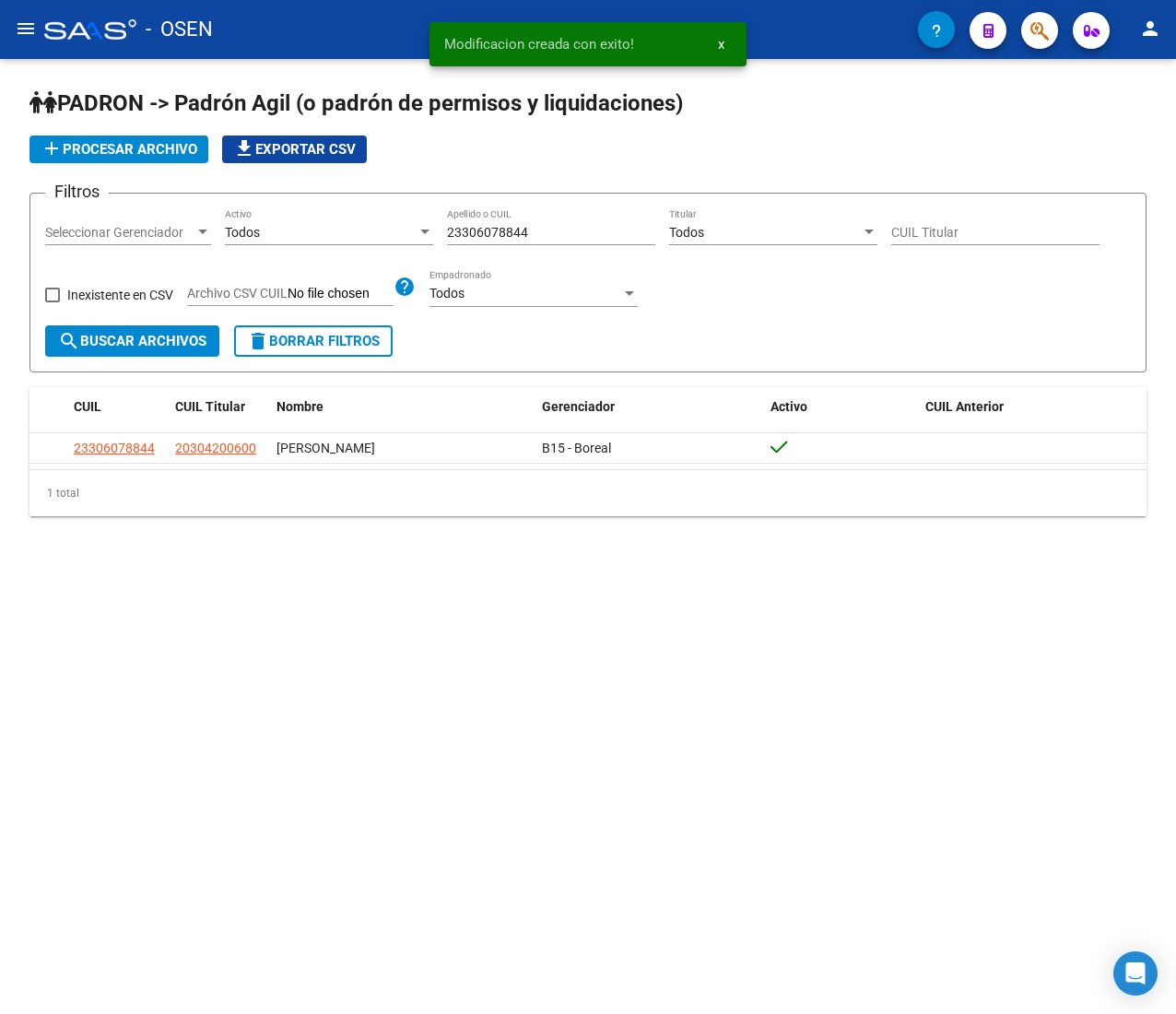
drag, startPoint x: 388, startPoint y: 231, endPoint x: 363, endPoint y: 230, distance: 25.0
click at [370, 231] on div "Filtros Seleccionar Gerenciador Seleccionar Gerenciador Todos Activo 2330607884…" at bounding box center [588, 267] width 1086 height 117
paste input "7455321846"
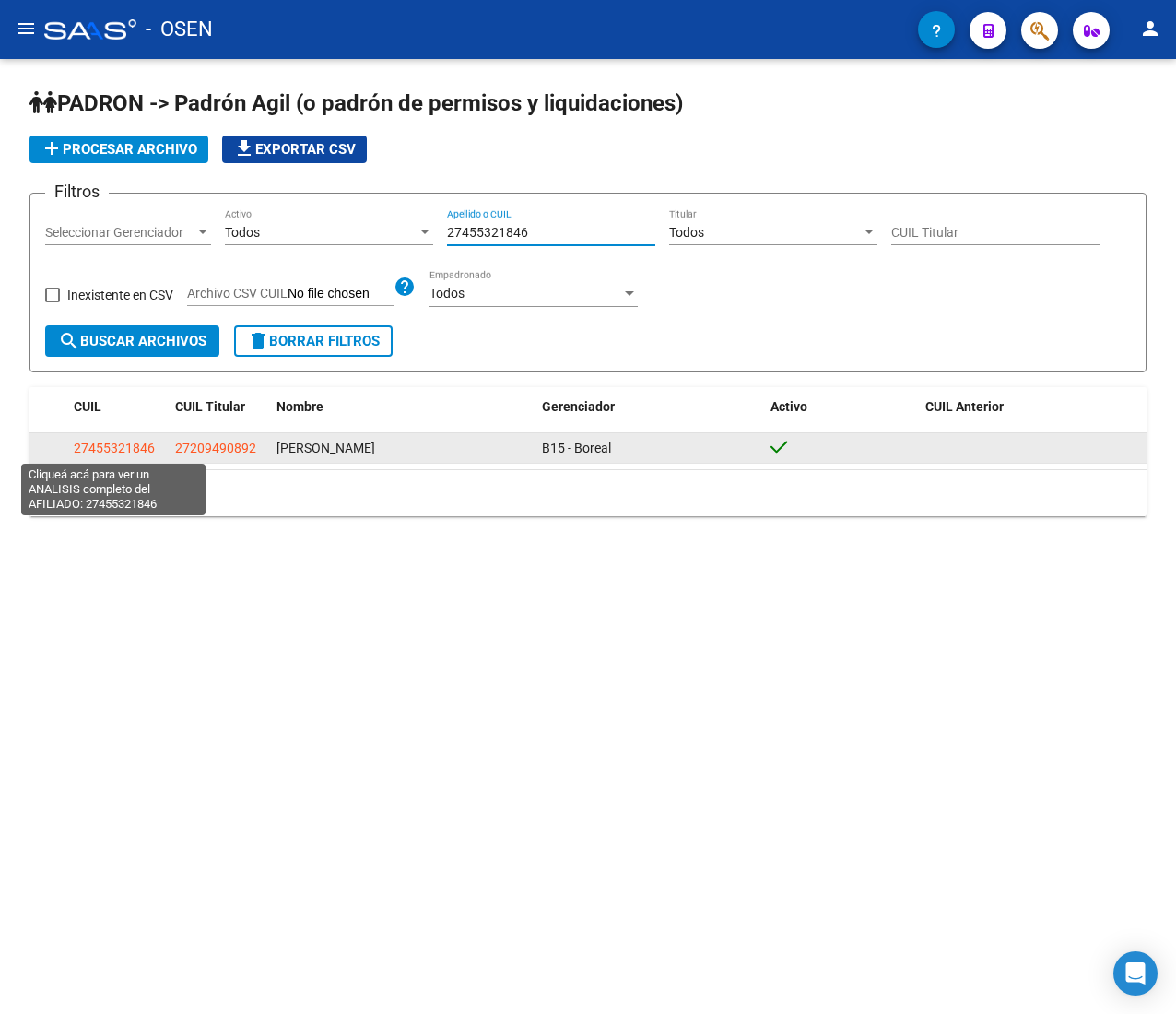
type input "27455321846"
click at [138, 443] on span "27455321846" at bounding box center [114, 447] width 82 height 15
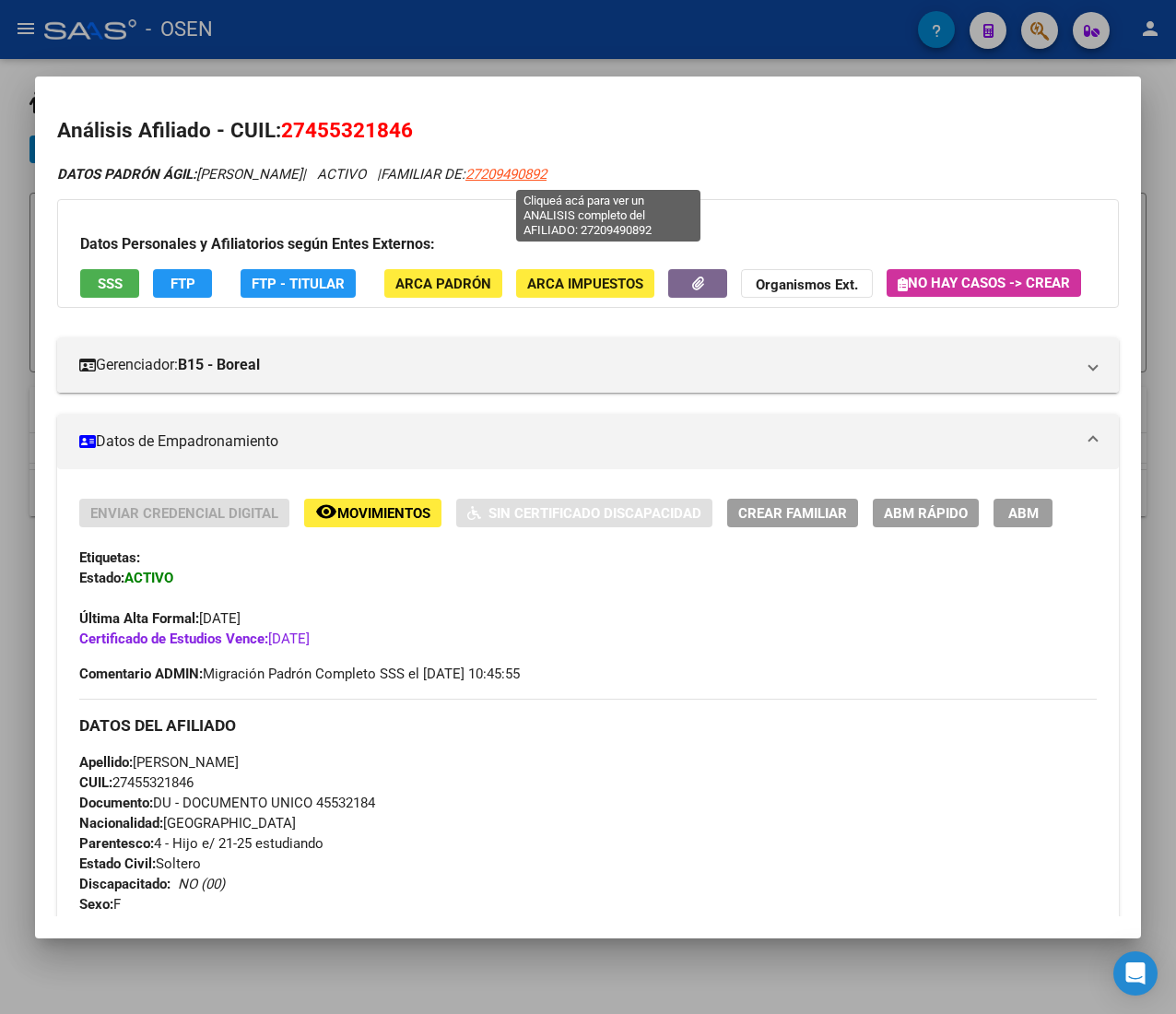
click at [547, 172] on span "27209490892" at bounding box center [505, 174] width 82 height 17
type textarea "27209490892"
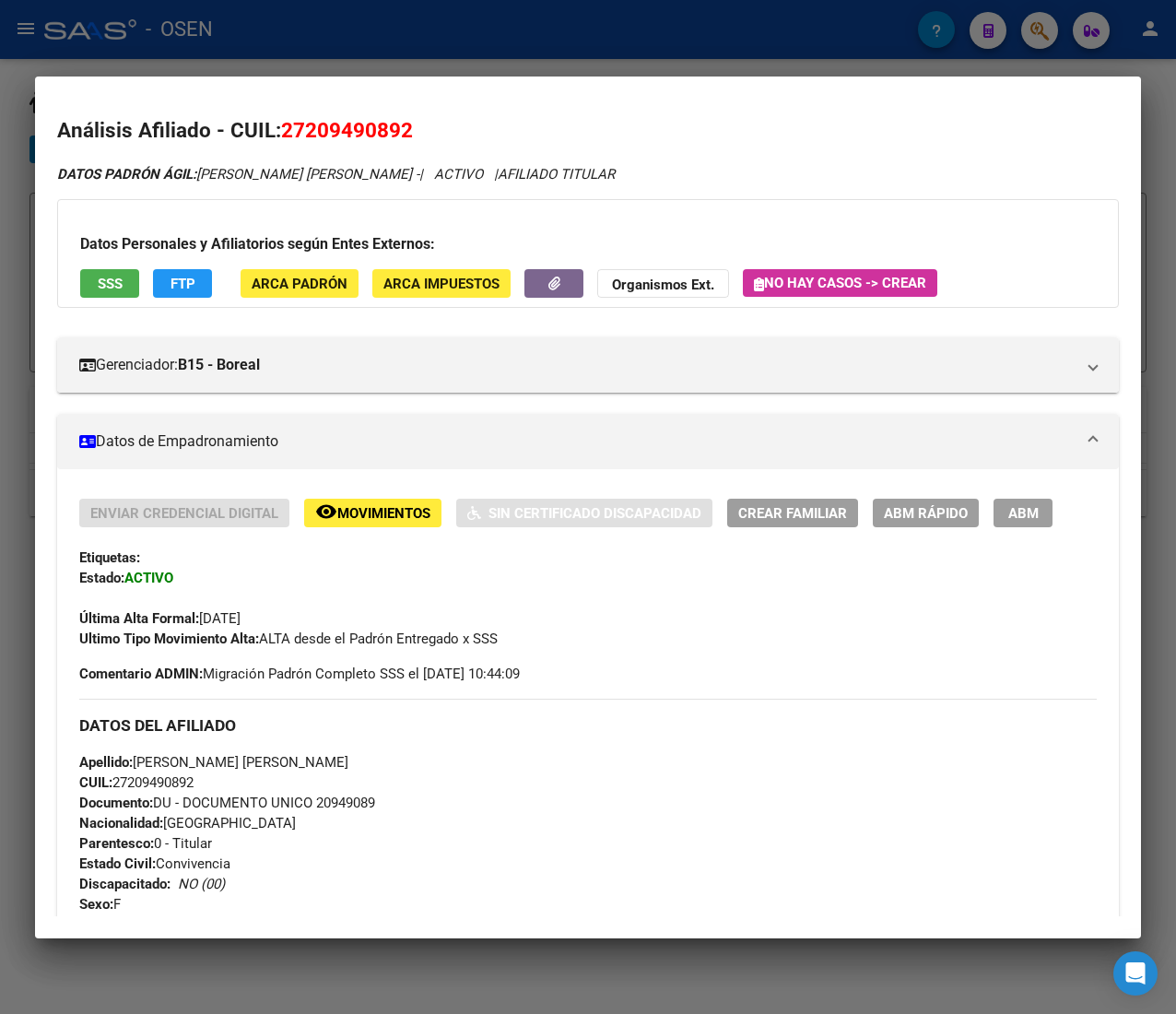
click at [914, 501] on button "ABM Rápido" at bounding box center [926, 512] width 106 height 29
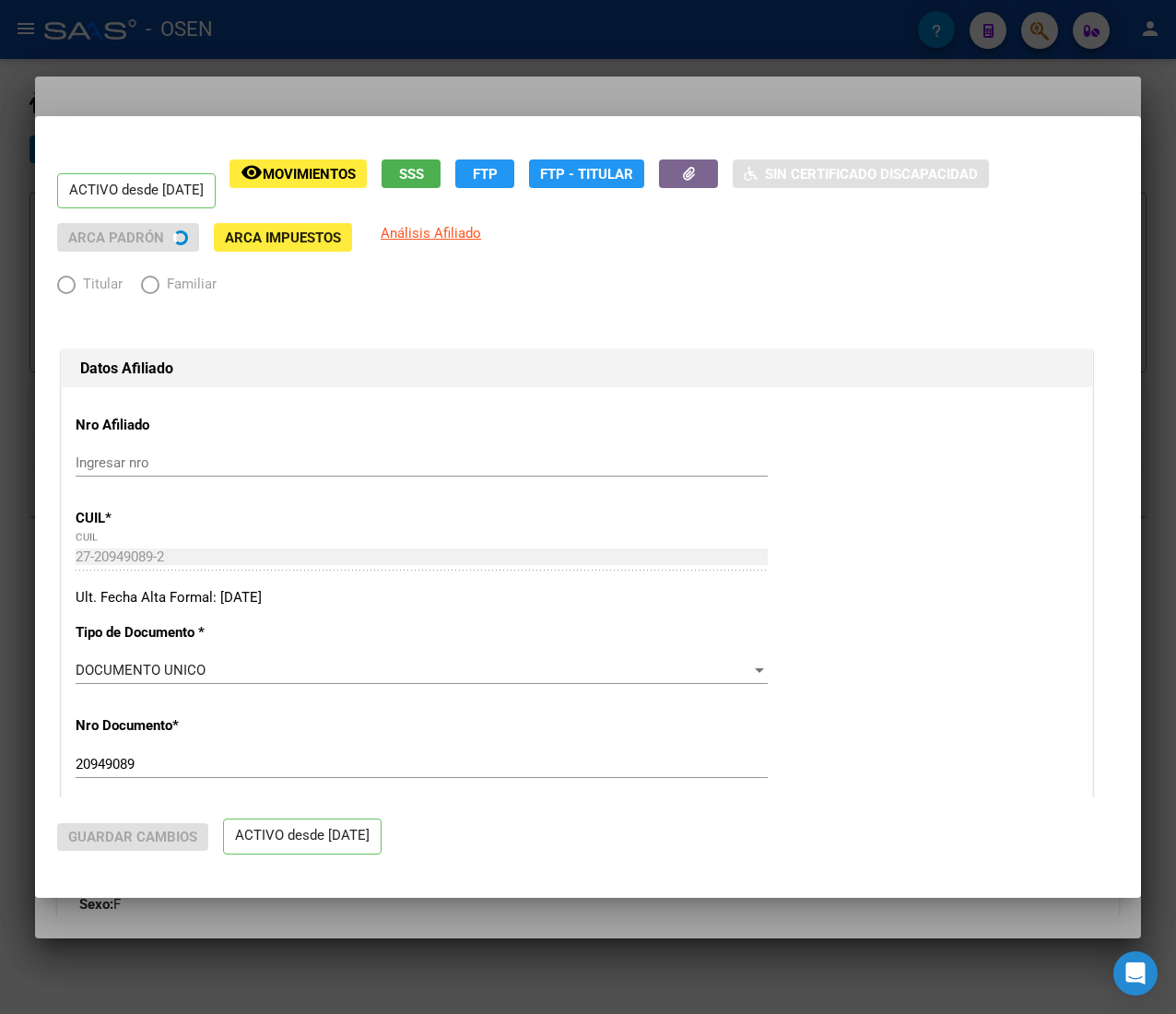
radio input "true"
type input "30-67209675-4"
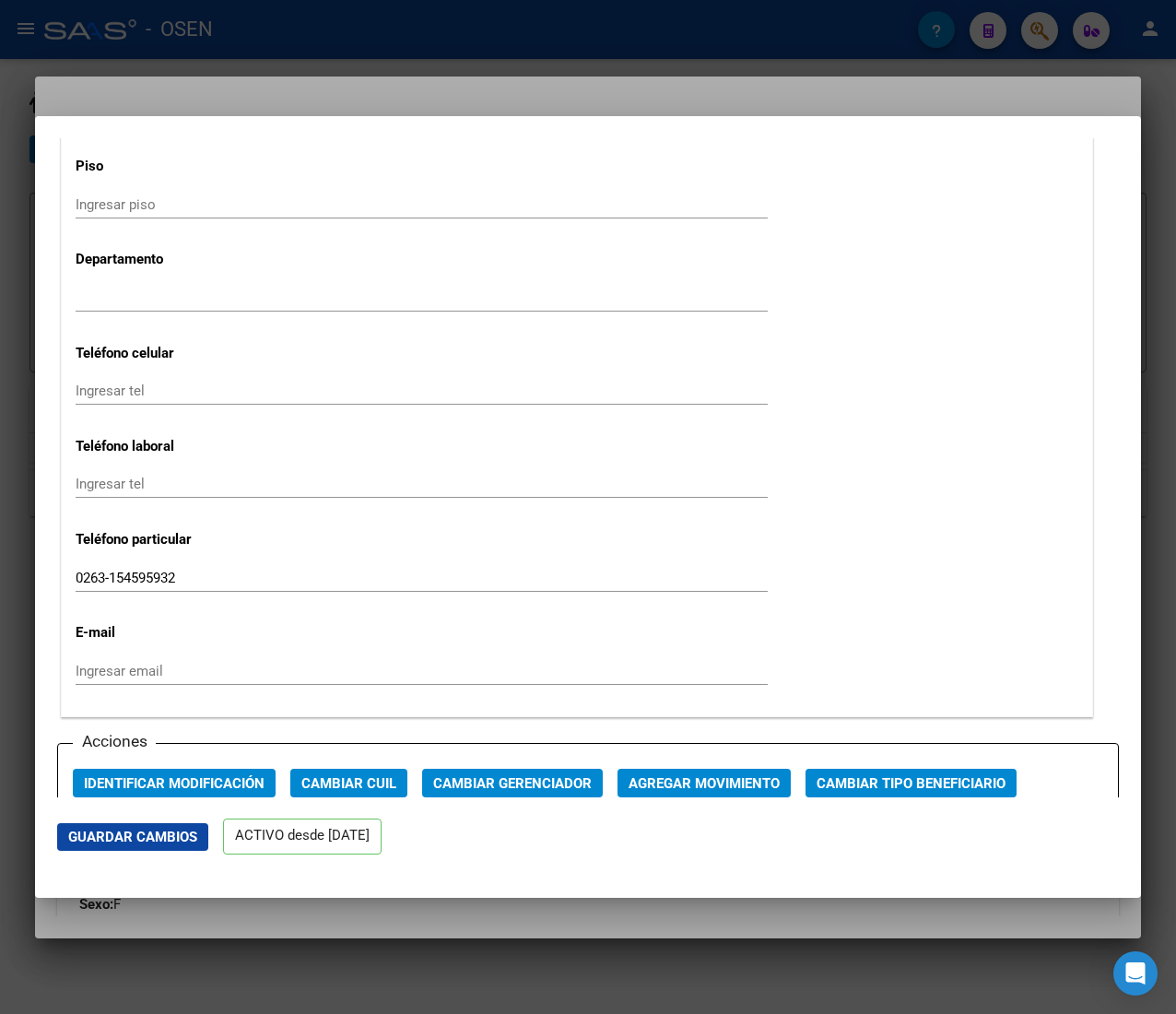
scroll to position [2332, 0]
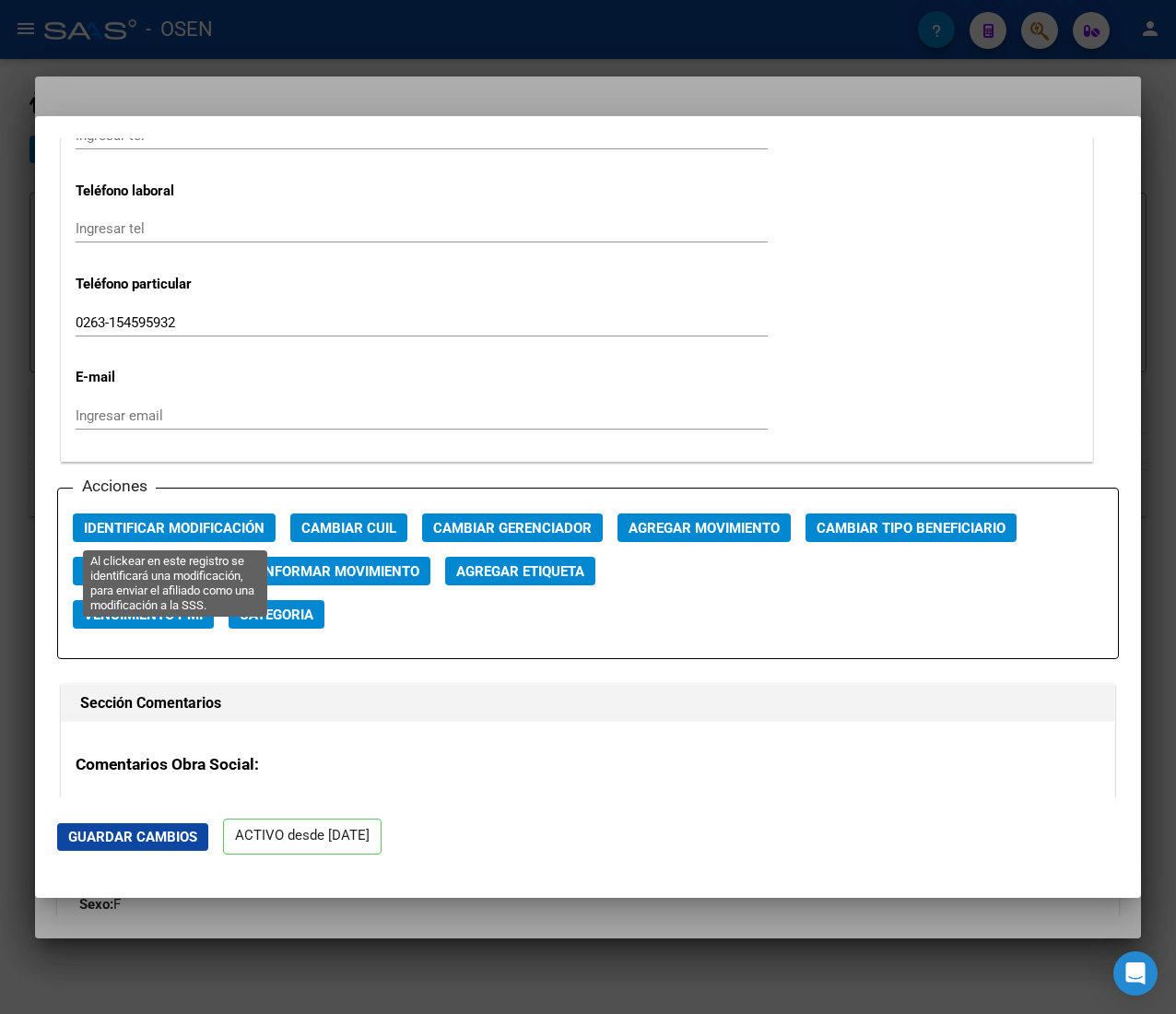
click at [234, 523] on span "Identificar Modificación" at bounding box center [174, 528] width 181 height 17
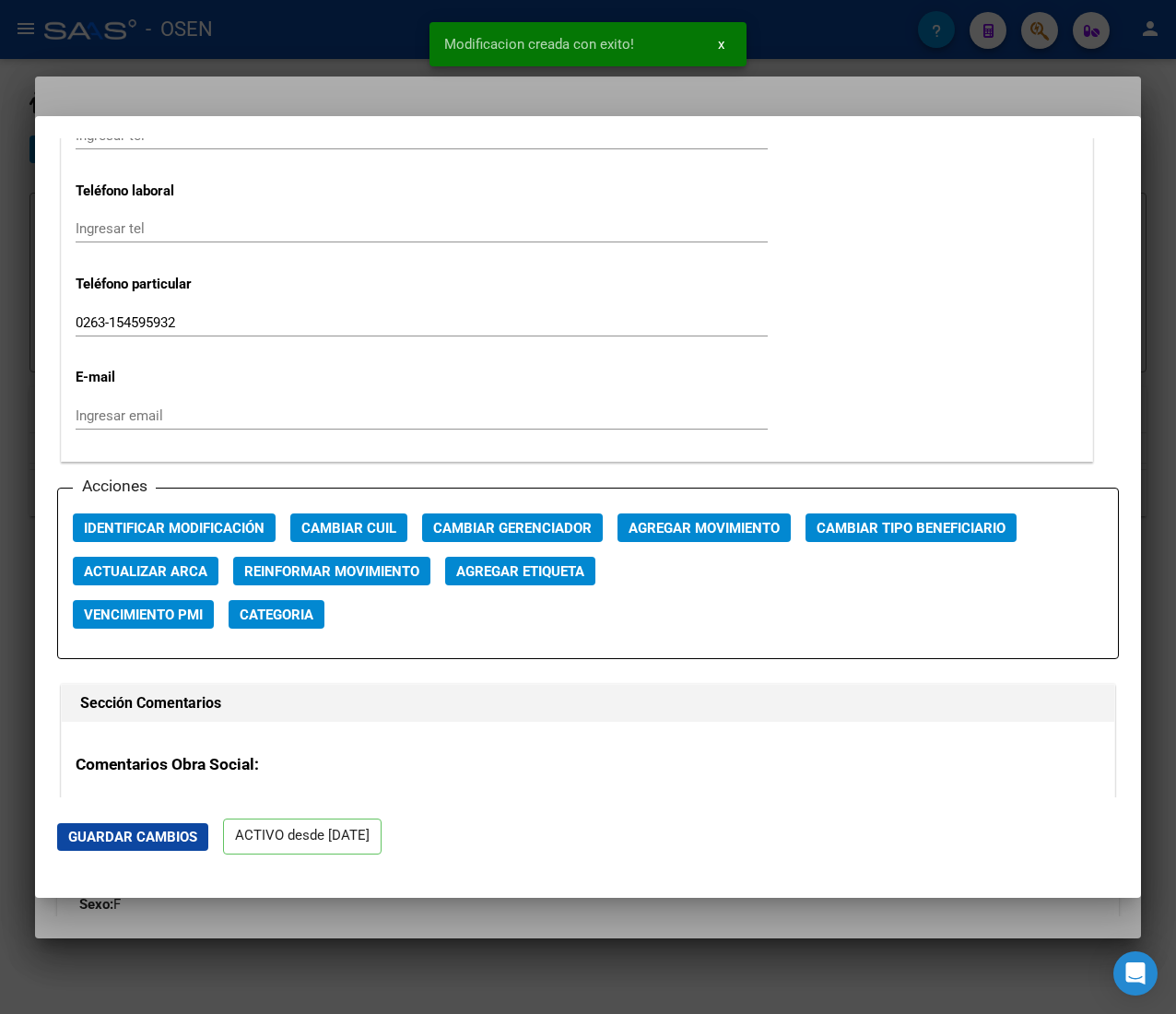
click at [326, 51] on div at bounding box center [588, 507] width 1176 height 1014
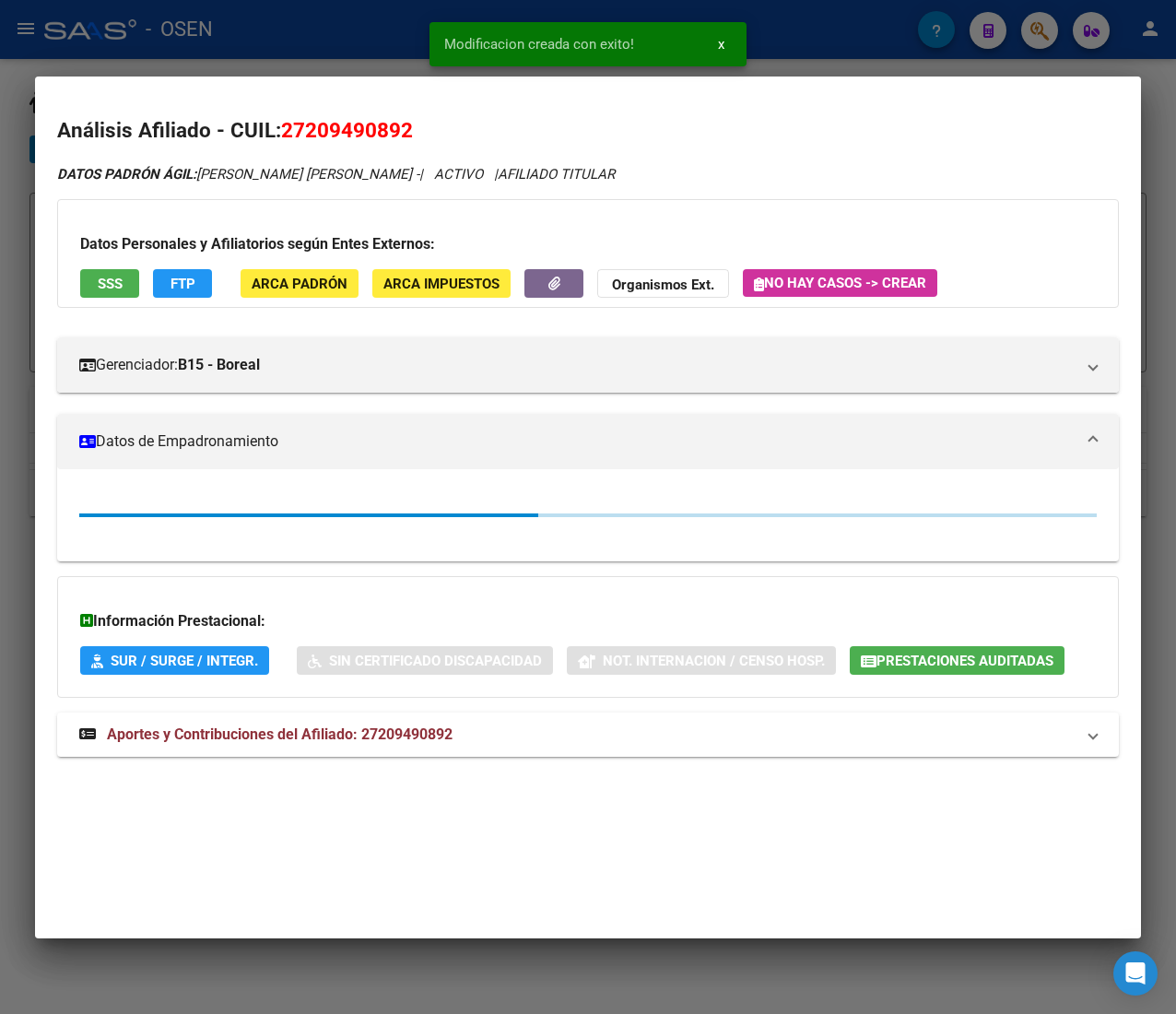
click at [326, 51] on div at bounding box center [588, 507] width 1176 height 1014
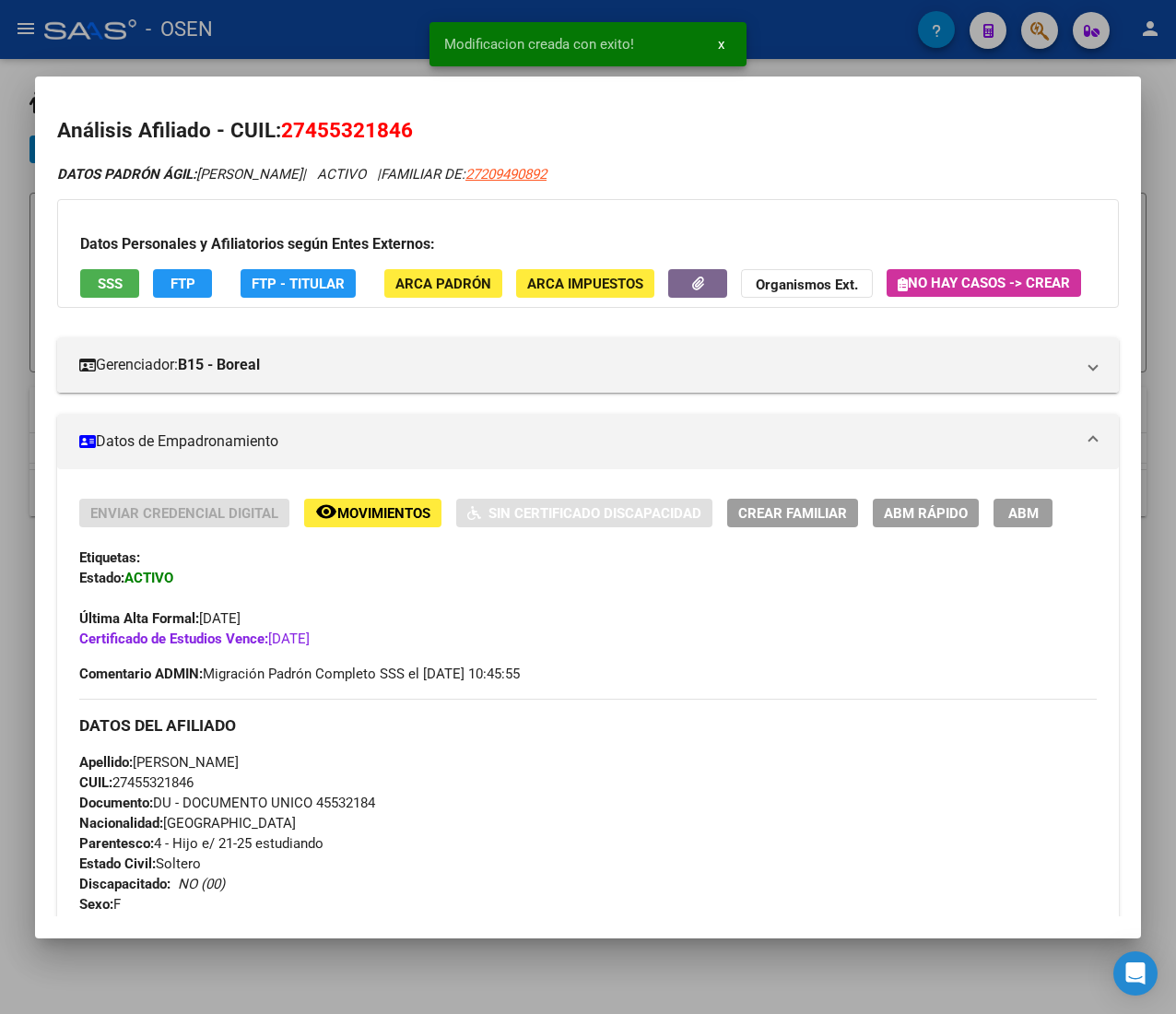
click at [953, 522] on span "ABM Rápido" at bounding box center [925, 513] width 84 height 17
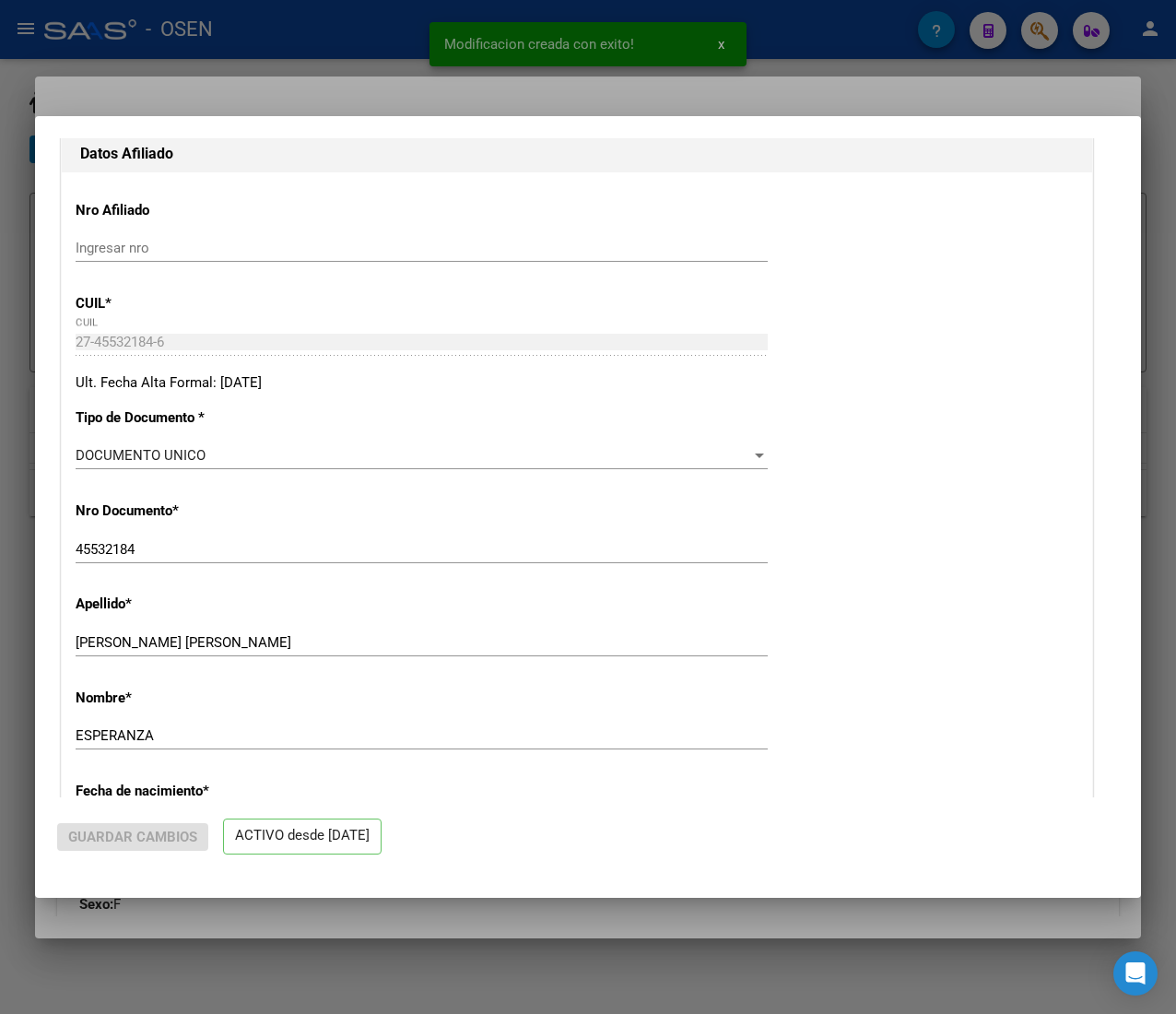
radio input "true"
type input "30-67209675-4"
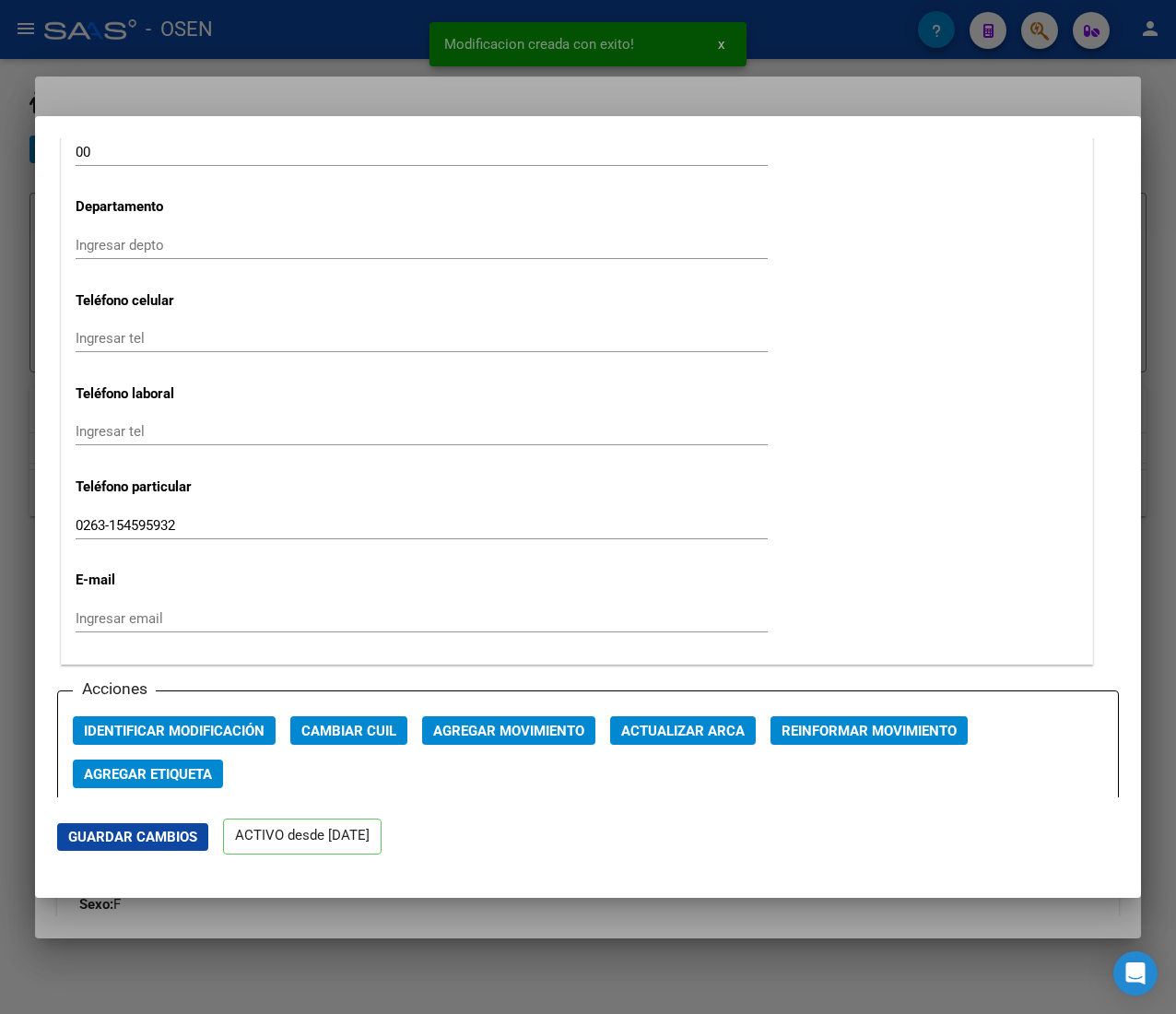
scroll to position [2213, 0]
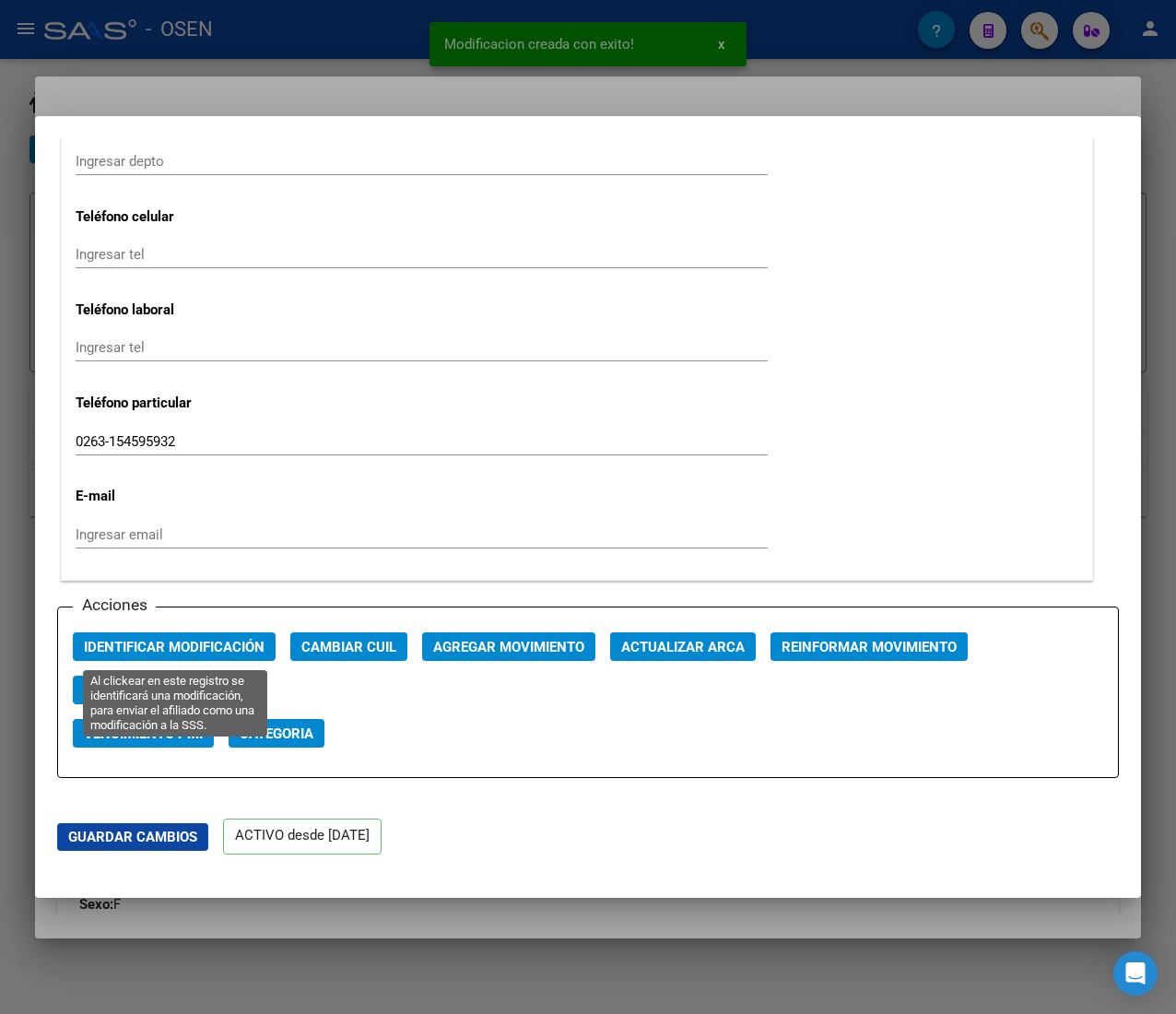
click at [168, 647] on span "Identificar Modificación" at bounding box center [174, 647] width 181 height 17
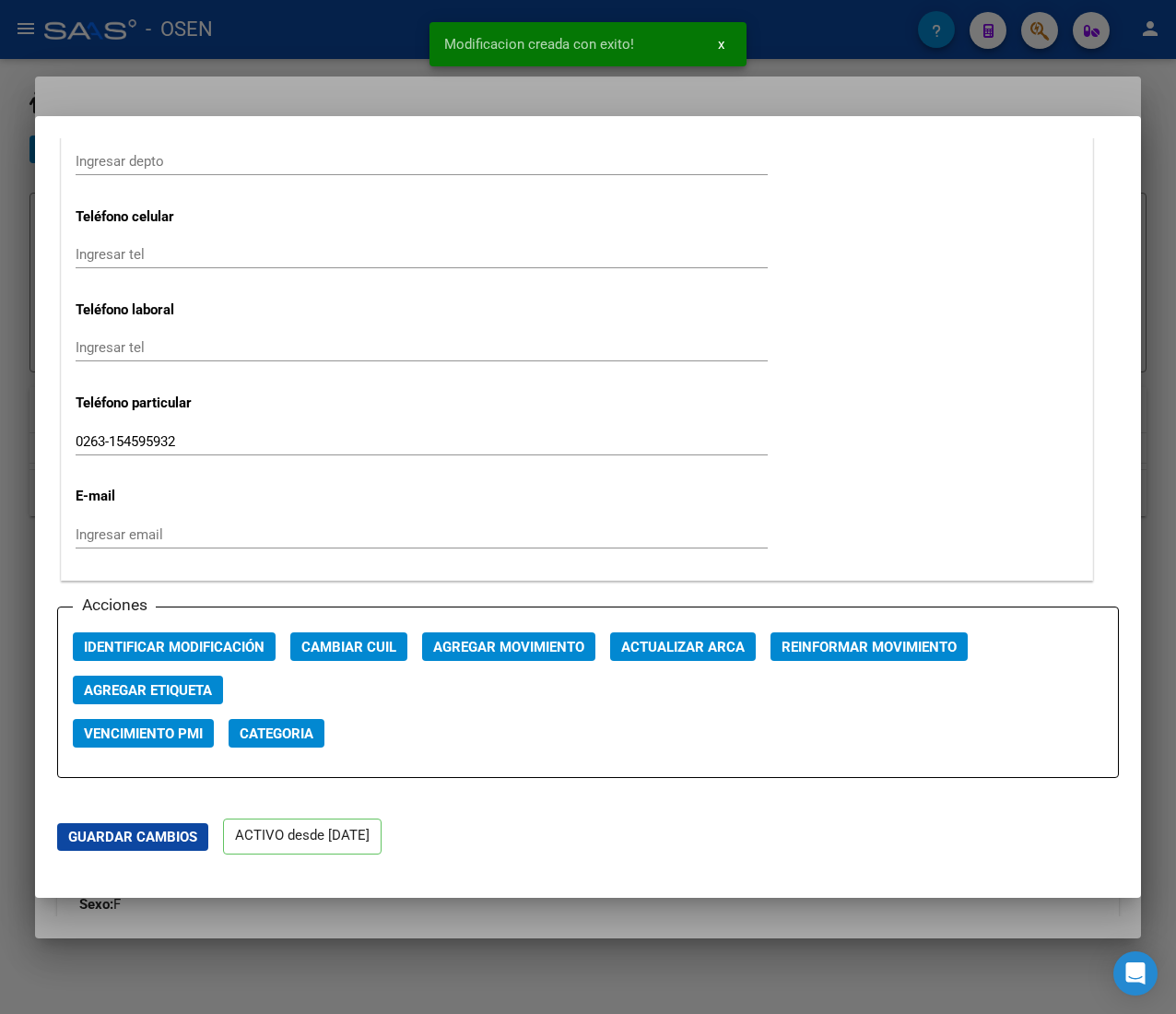
click at [248, 44] on div at bounding box center [588, 507] width 1176 height 1014
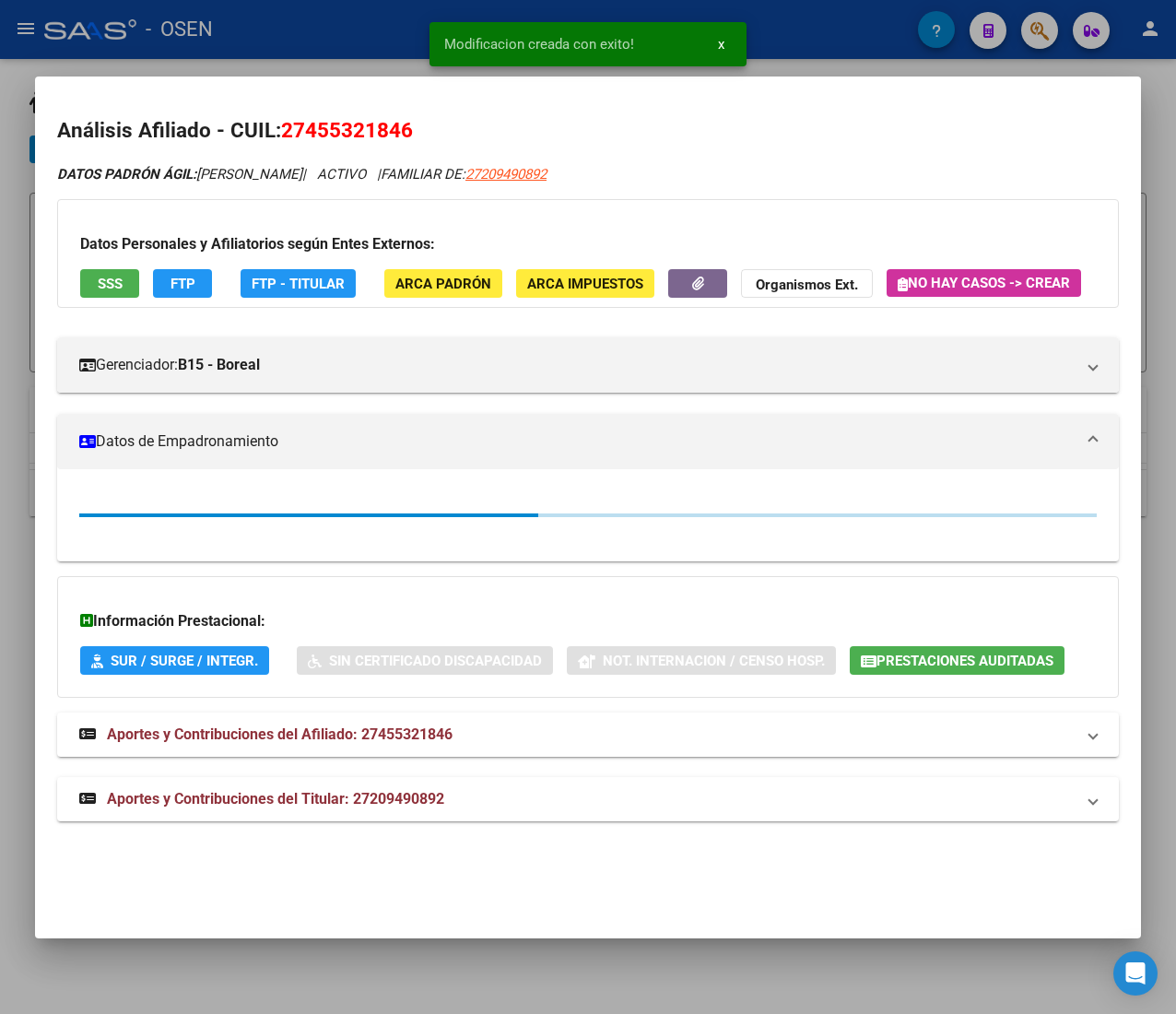
click at [330, 48] on div at bounding box center [588, 507] width 1176 height 1014
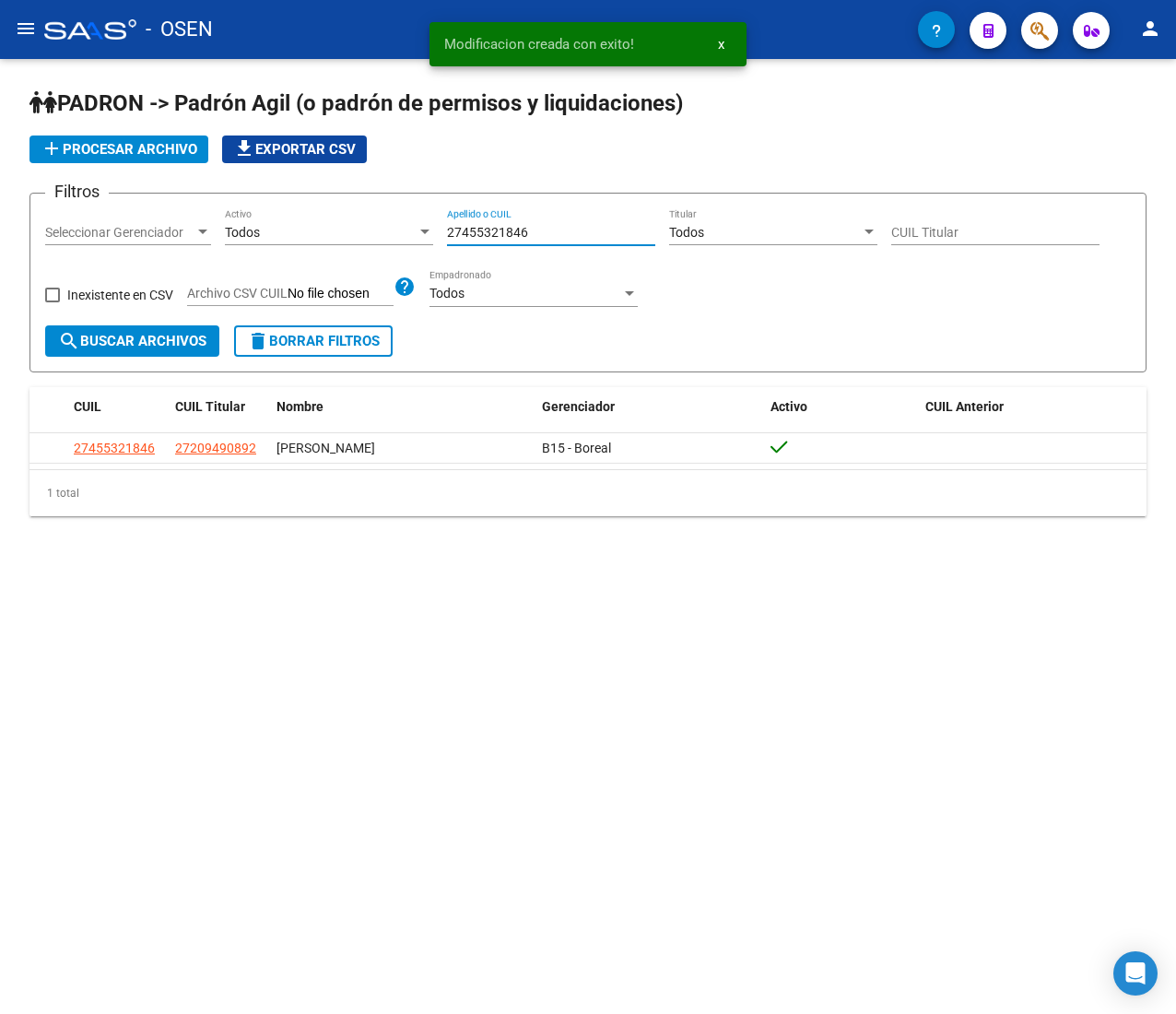
drag, startPoint x: 542, startPoint y: 231, endPoint x: 358, endPoint y: 236, distance: 184.1
click at [358, 236] on div "Filtros Seleccionar Gerenciador Seleccionar Gerenciador Todos Activo 2745532184…" at bounding box center [588, 267] width 1086 height 117
paste input "93868824"
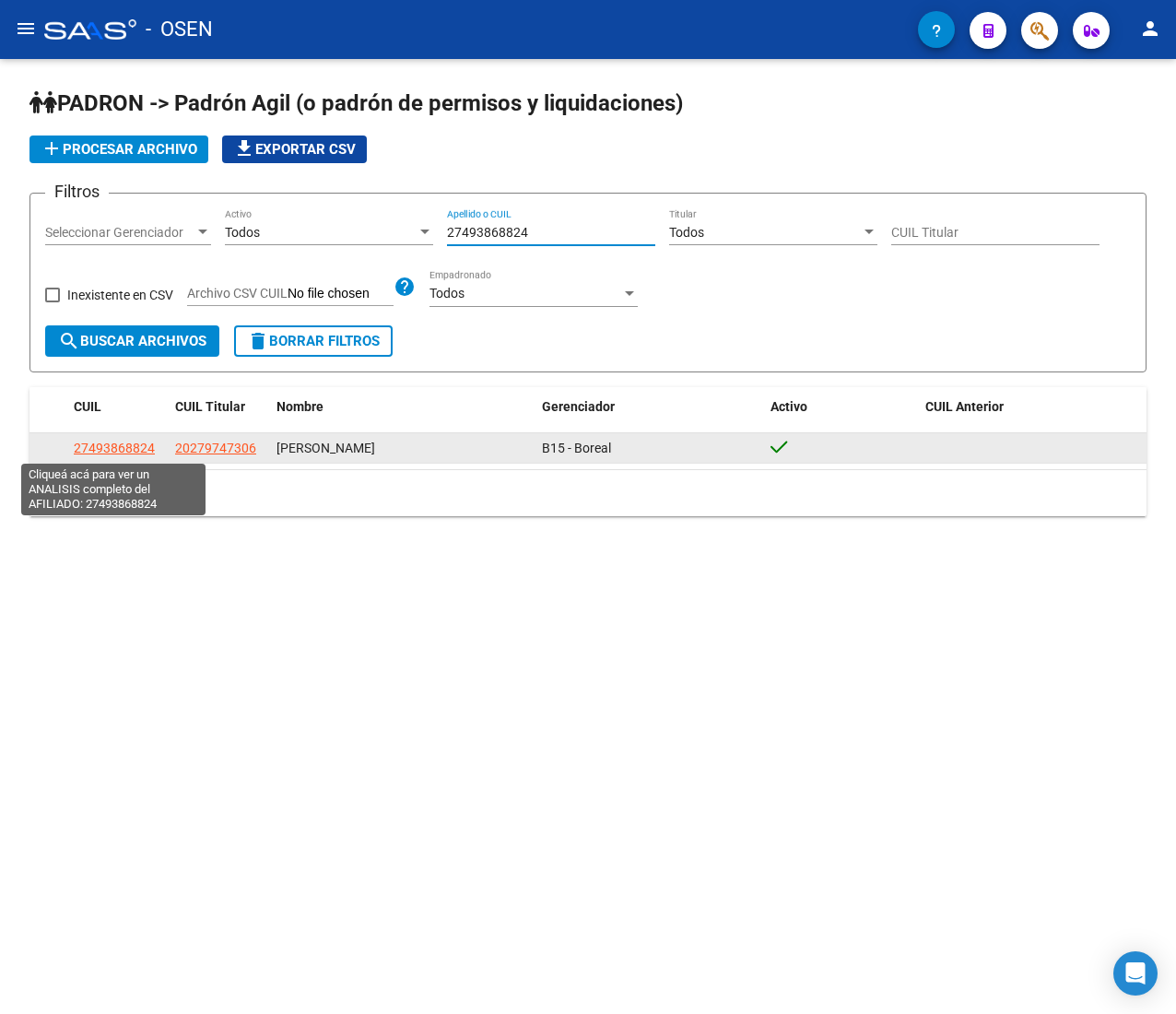
type input "27493868824"
click at [133, 447] on span "27493868824" at bounding box center [114, 447] width 82 height 15
type textarea "27493868824"
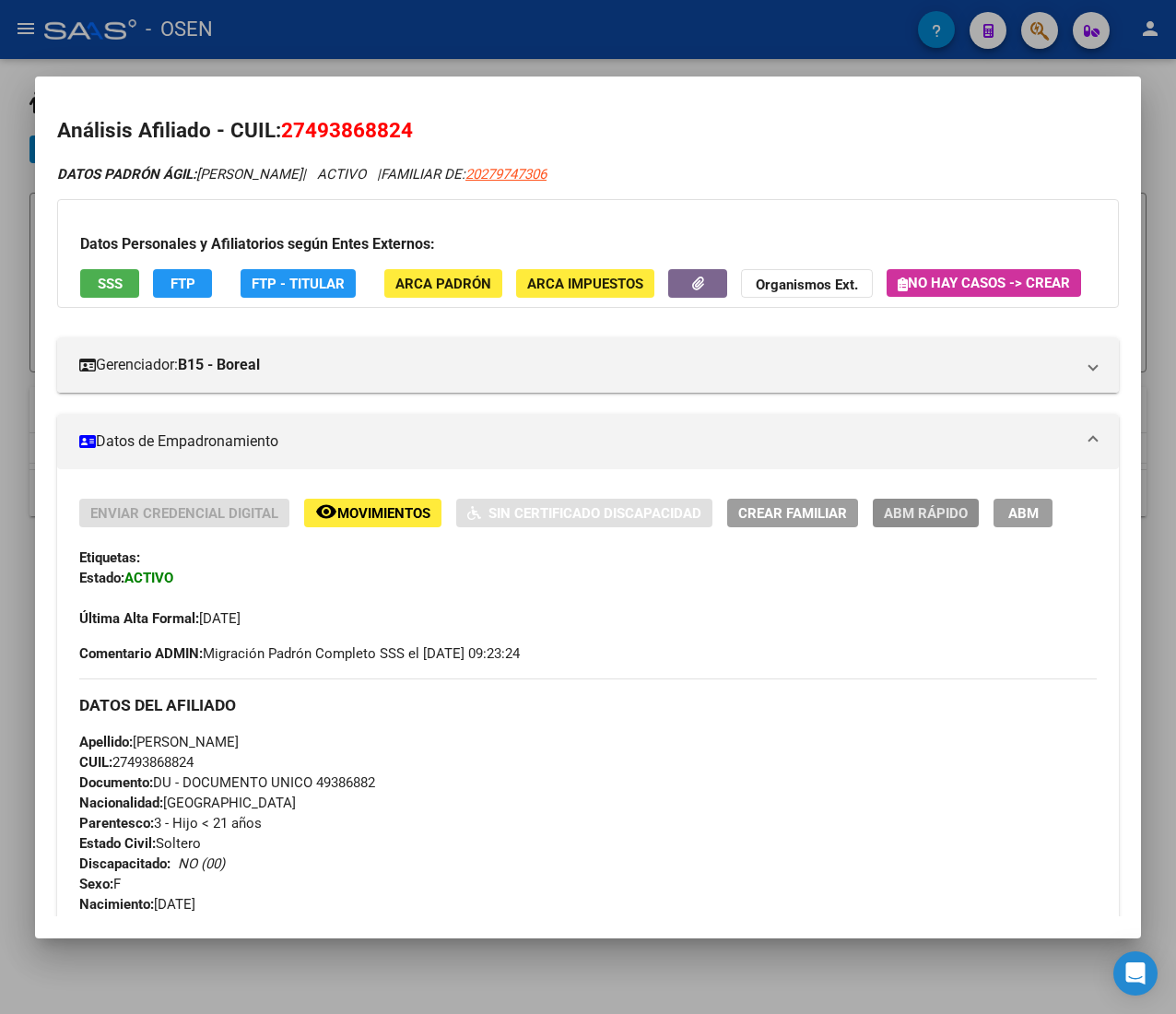
click at [898, 527] on button "ABM Rápido" at bounding box center [926, 512] width 106 height 29
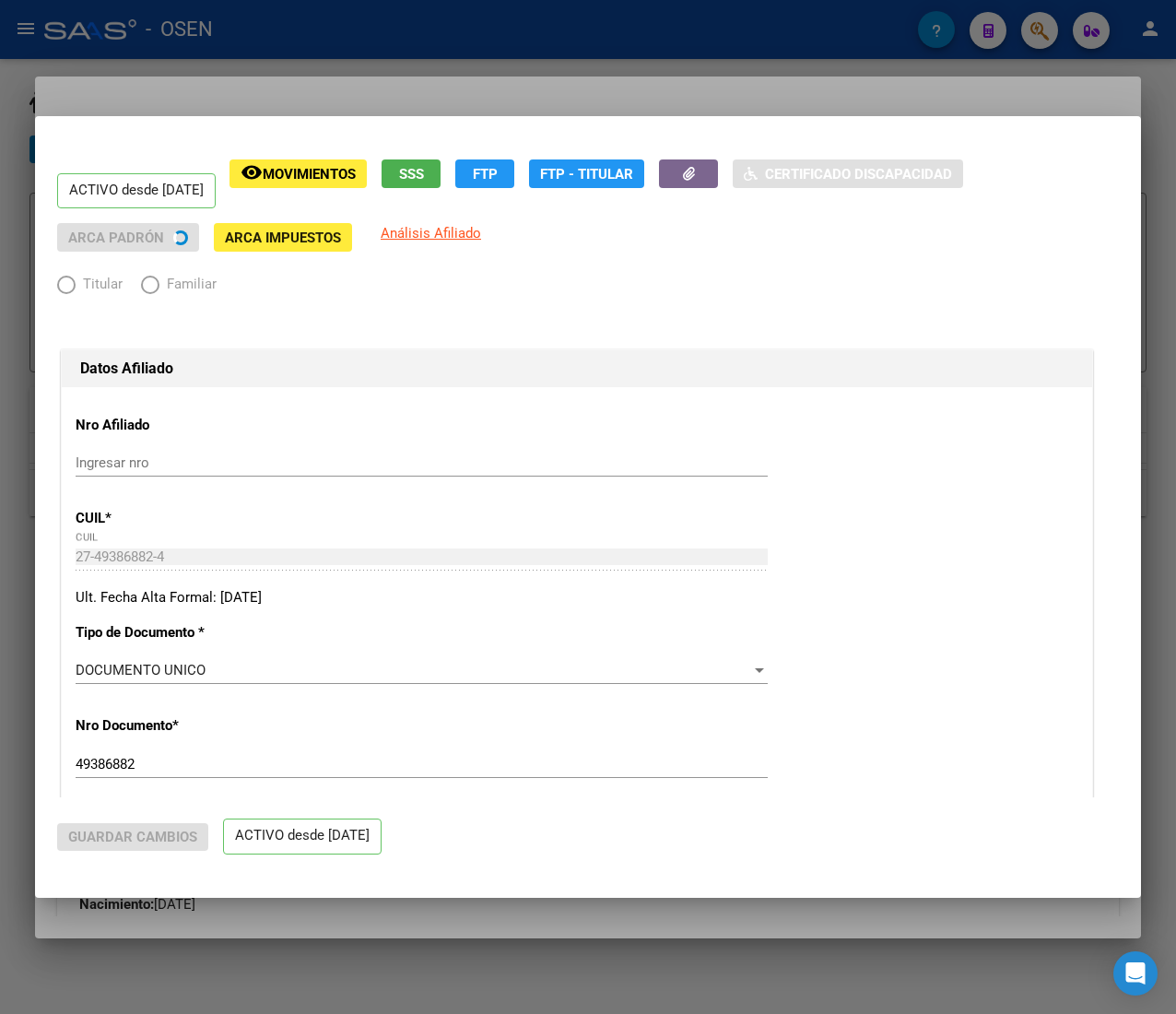
radio input "true"
type input "30-67313002-6"
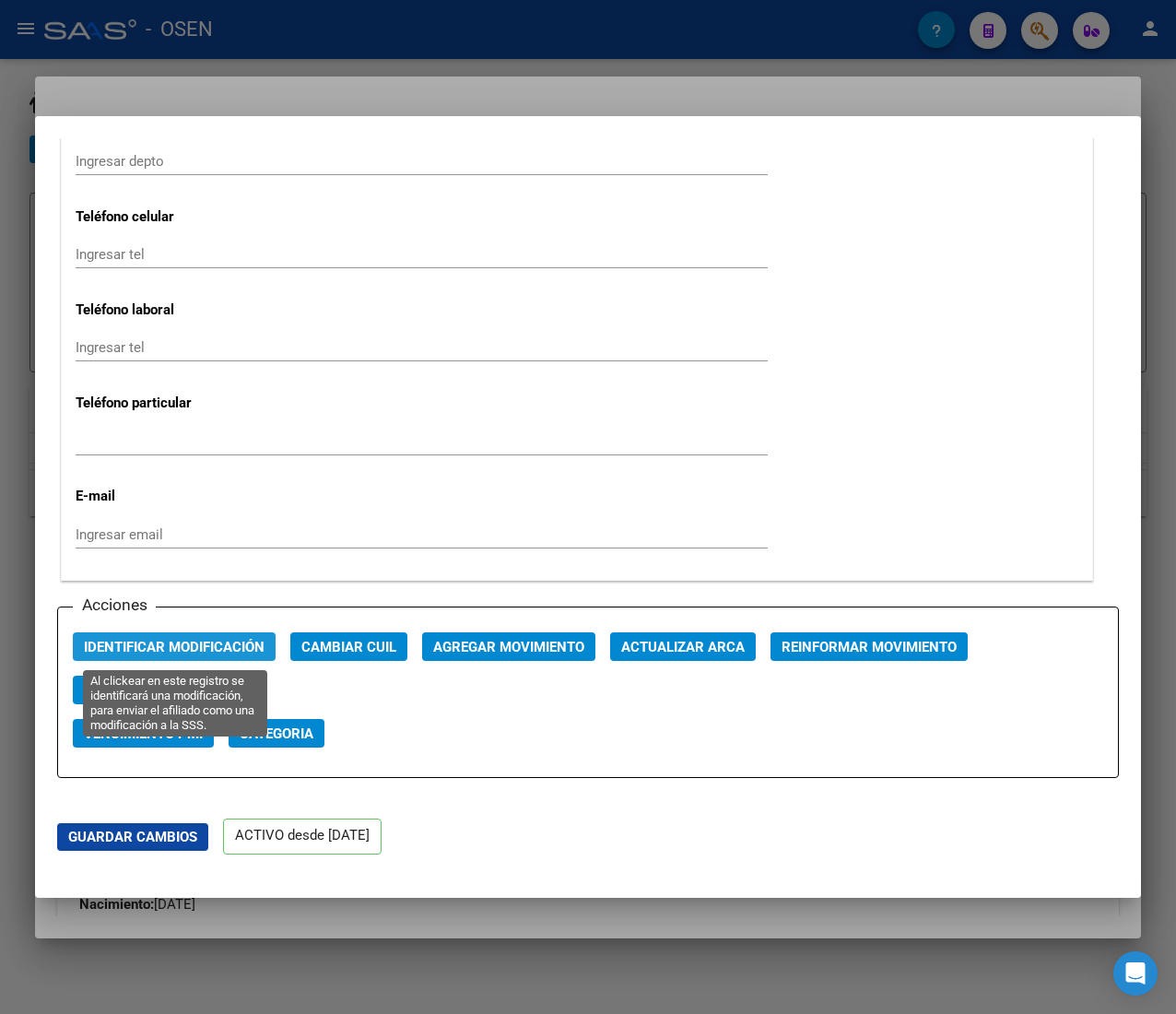
click at [210, 633] on button "Identificar Modificación" at bounding box center [174, 646] width 203 height 29
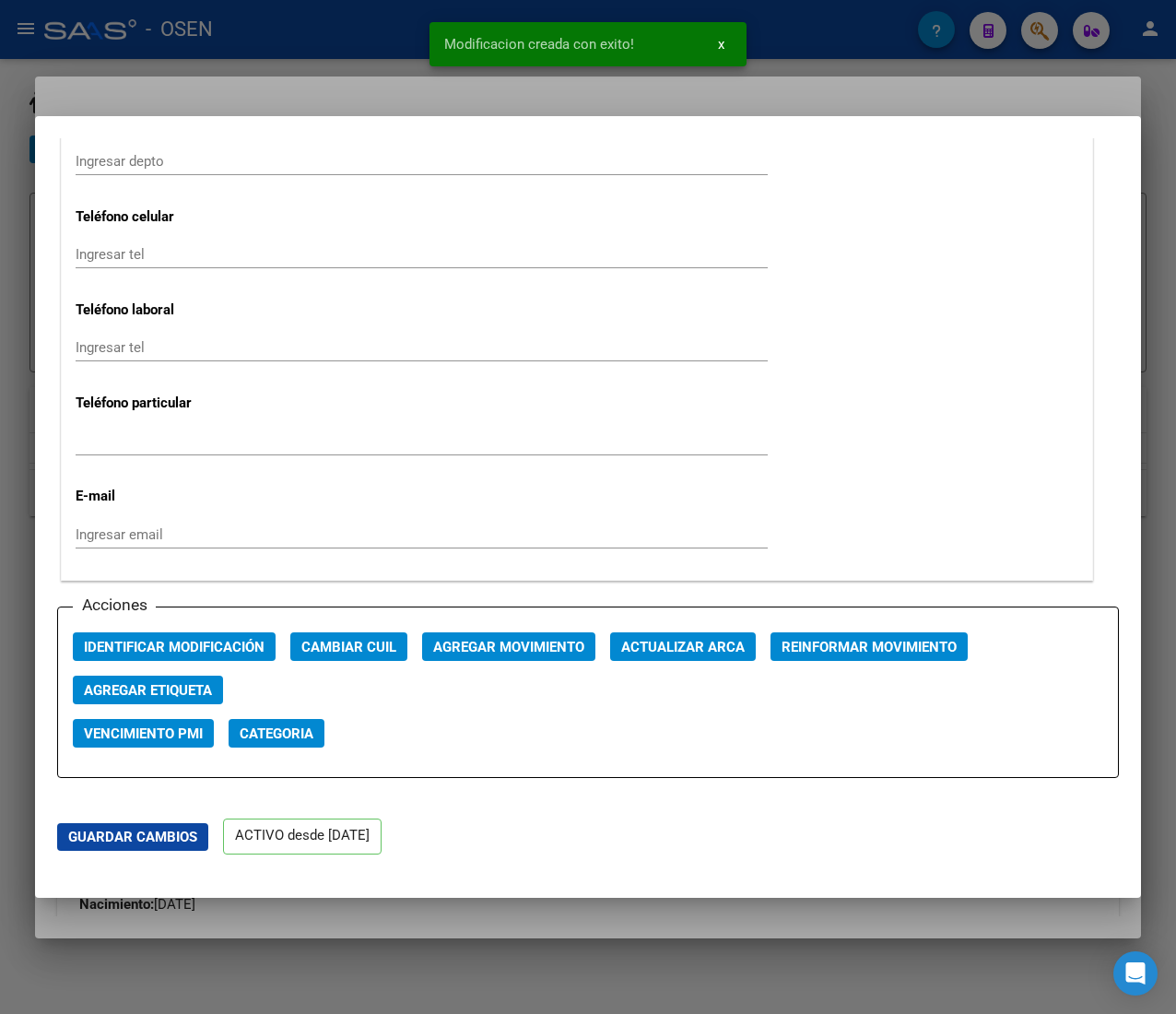
click at [377, 19] on div at bounding box center [588, 507] width 1176 height 1014
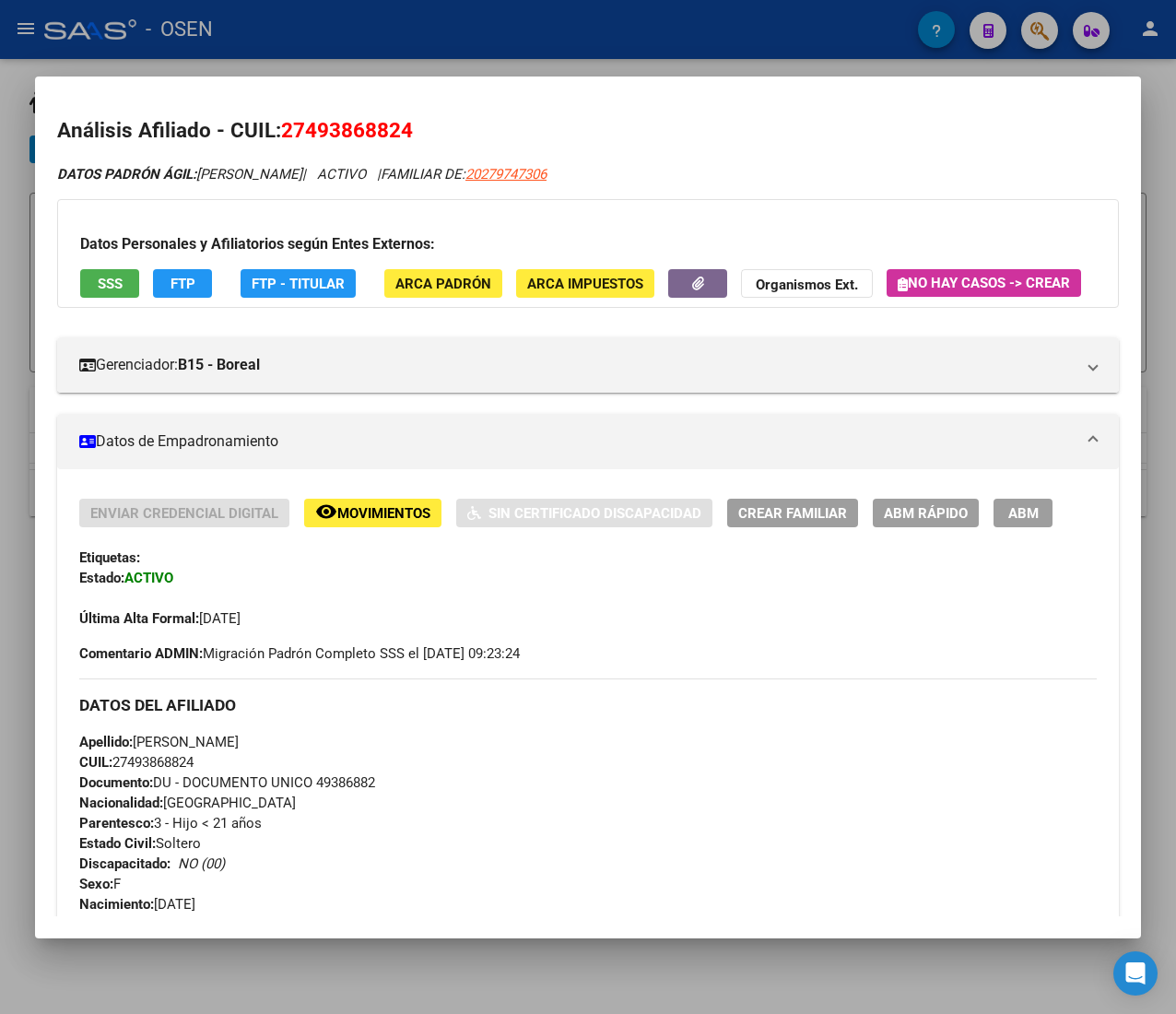
click at [351, 83] on mat-dialog-container "Análisis Afiliado - CUIL: 27493868824 DATOS PADRÓN ÁGIL: [PERSON_NAME] | ACTIVO…" at bounding box center [588, 507] width 1106 height 863
click at [404, 46] on div at bounding box center [588, 507] width 1176 height 1014
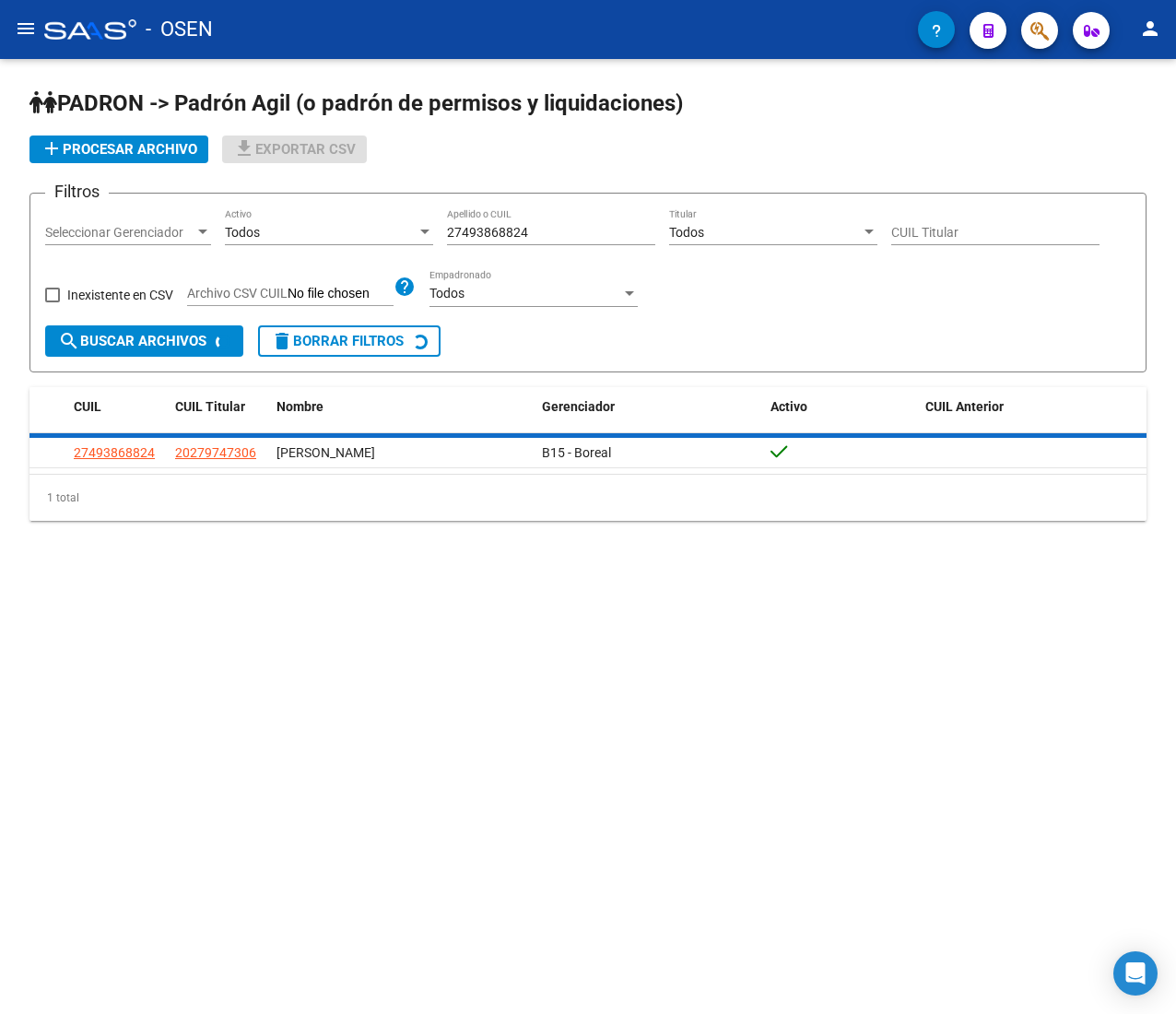
drag, startPoint x: 502, startPoint y: 228, endPoint x: 321, endPoint y: 224, distance: 181.0
click at [321, 224] on div "Filtros Seleccionar Gerenciador Seleccionar Gerenciador Todos Activo 2749386882…" at bounding box center [588, 267] width 1086 height 117
paste input "0451438876"
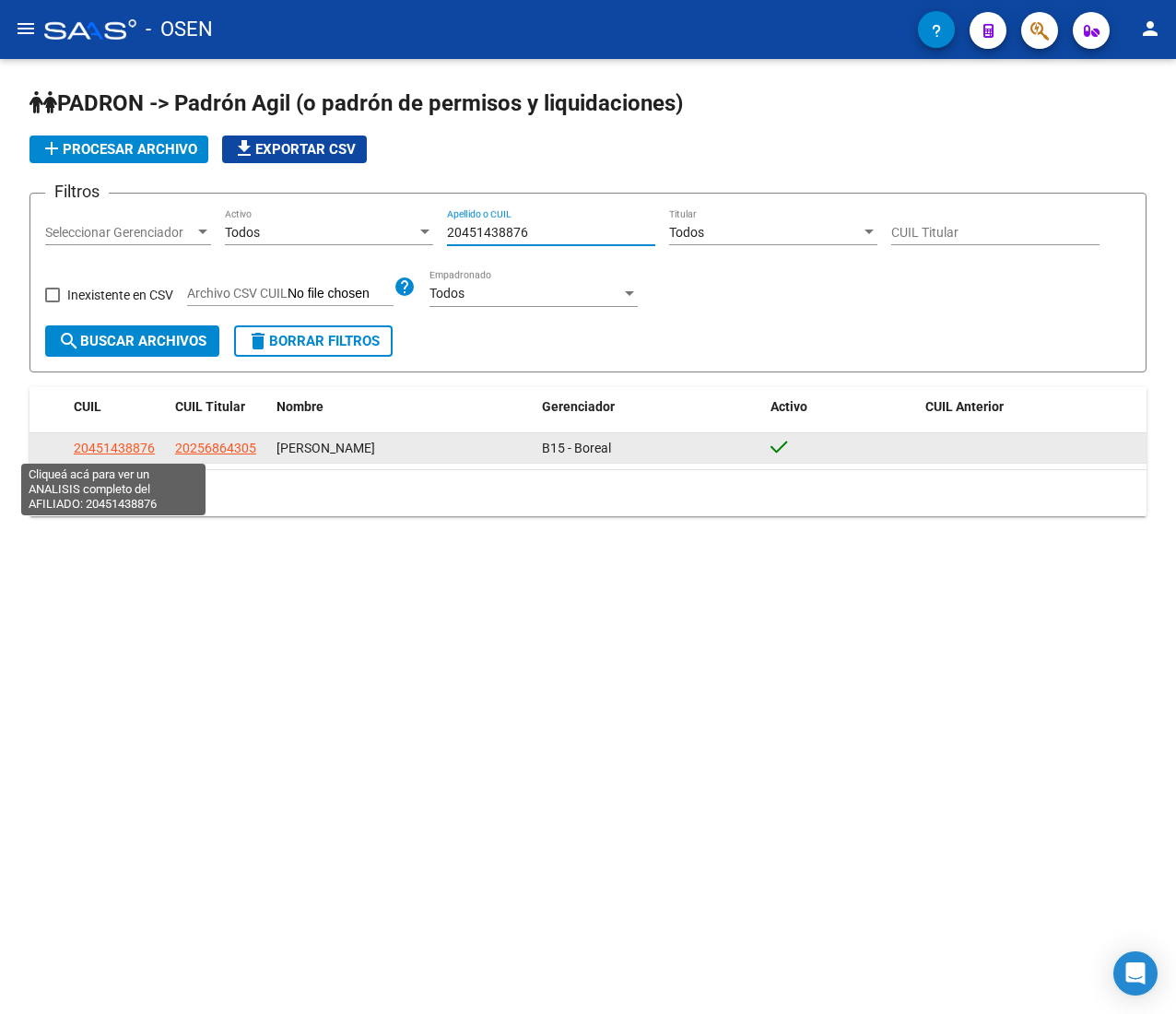
type input "20451438876"
click at [141, 445] on span "20451438876" at bounding box center [114, 447] width 82 height 15
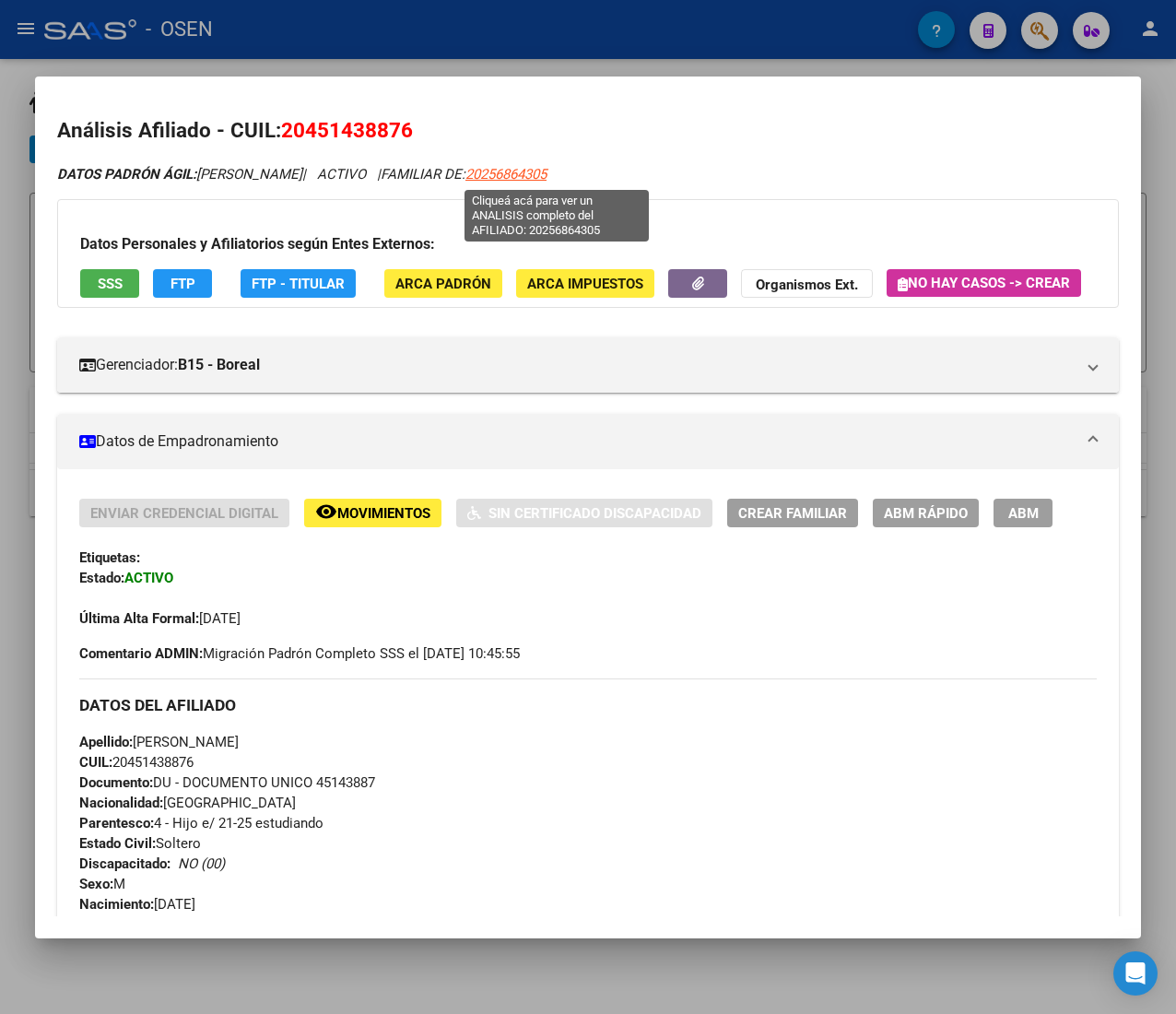
click at [547, 171] on span "20256864305" at bounding box center [505, 174] width 82 height 17
type textarea "20256864305"
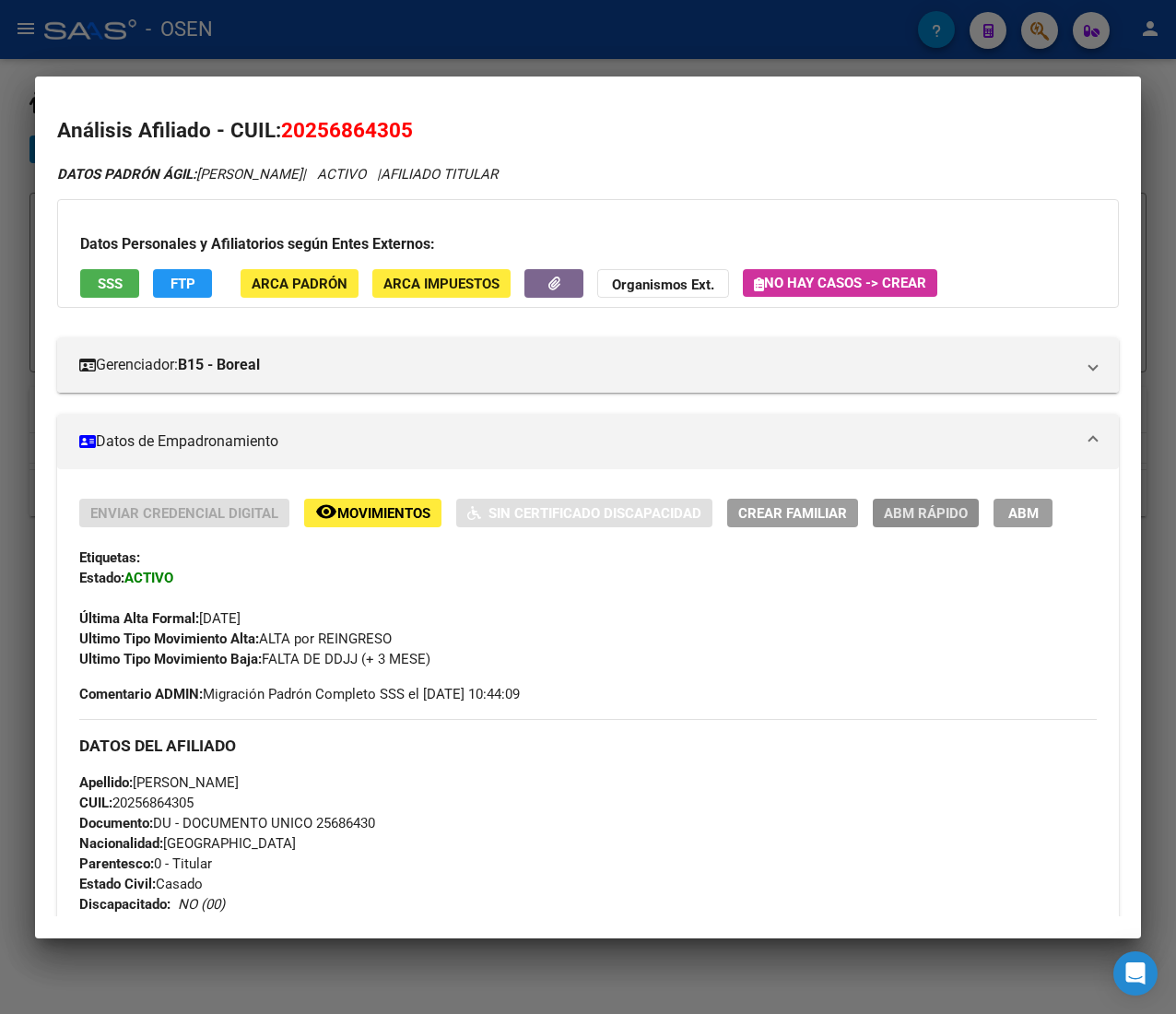
click at [906, 505] on span "ABM Rápido" at bounding box center [925, 512] width 84 height 17
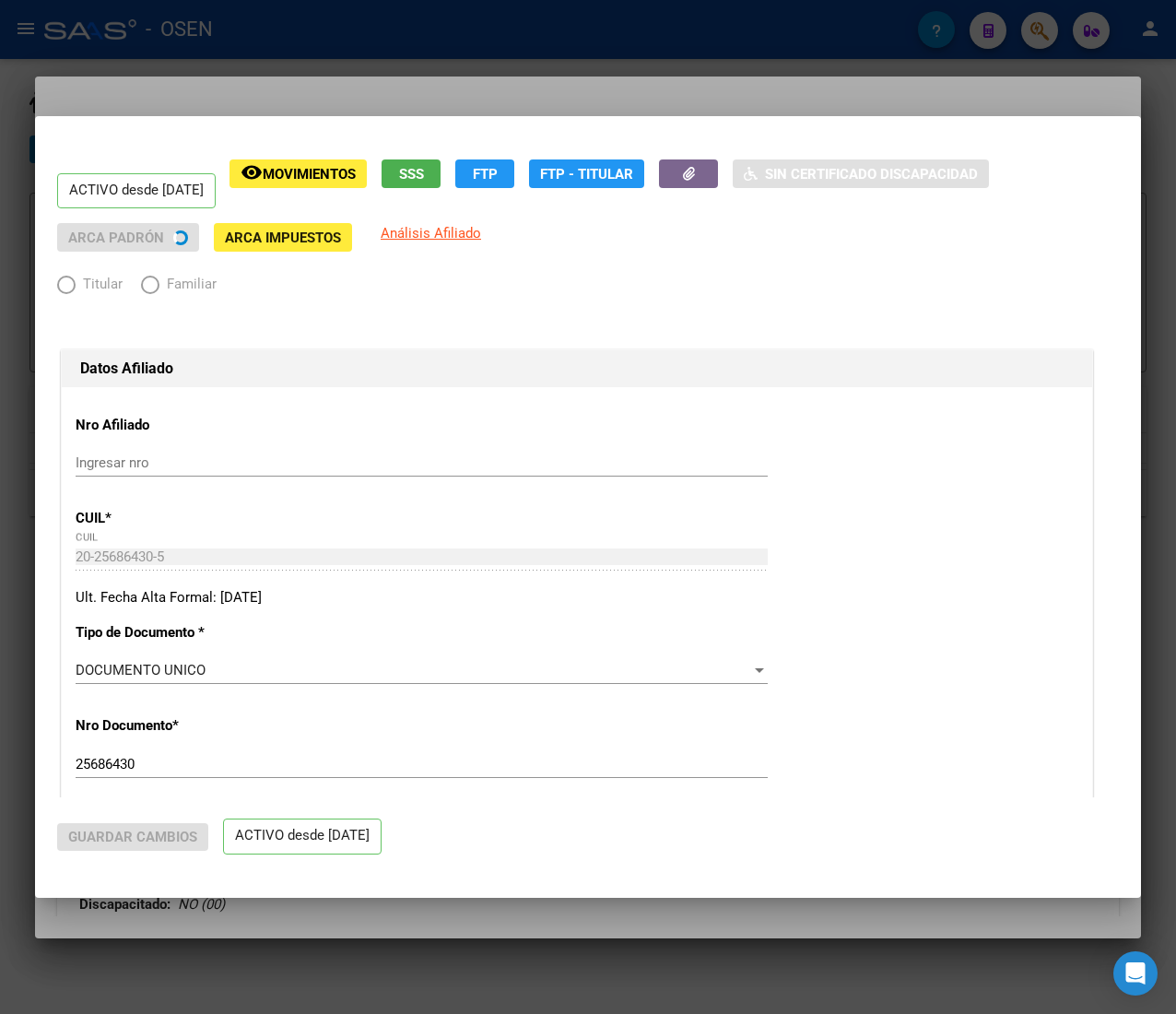
radio input "true"
type input "30-68521819-0"
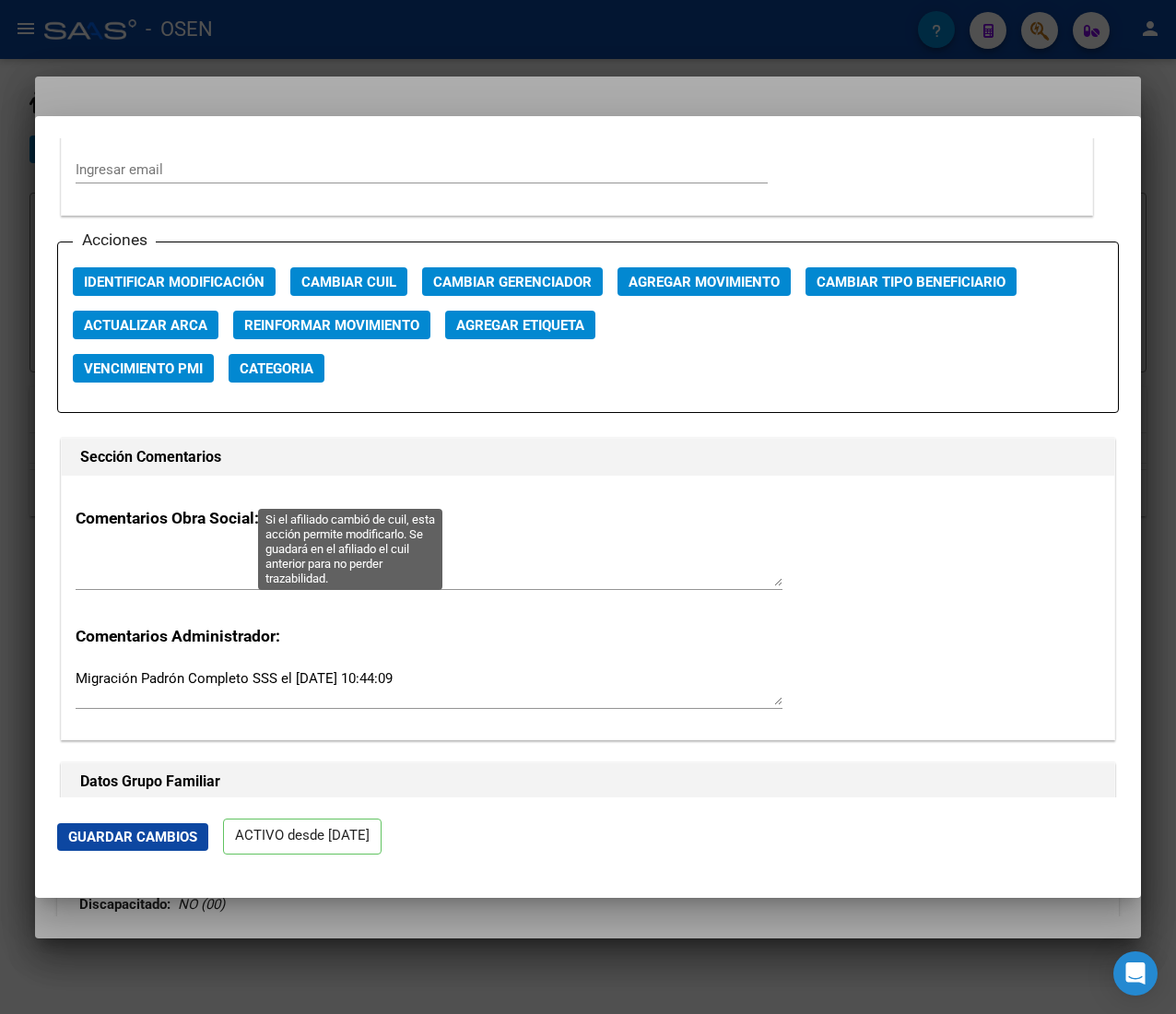
scroll to position [2582, 0]
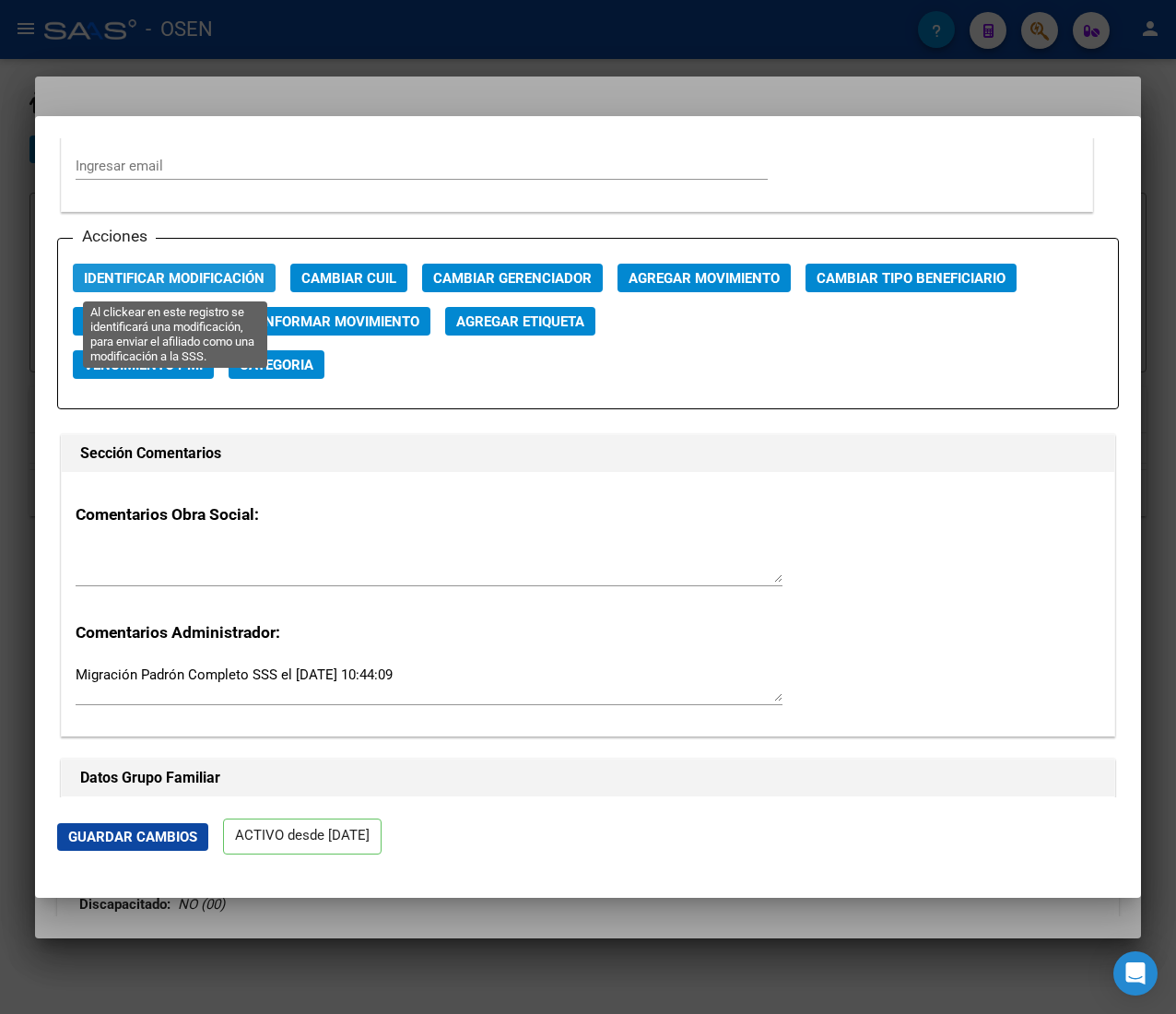
click at [158, 279] on span "Identificar Modificación" at bounding box center [174, 278] width 181 height 17
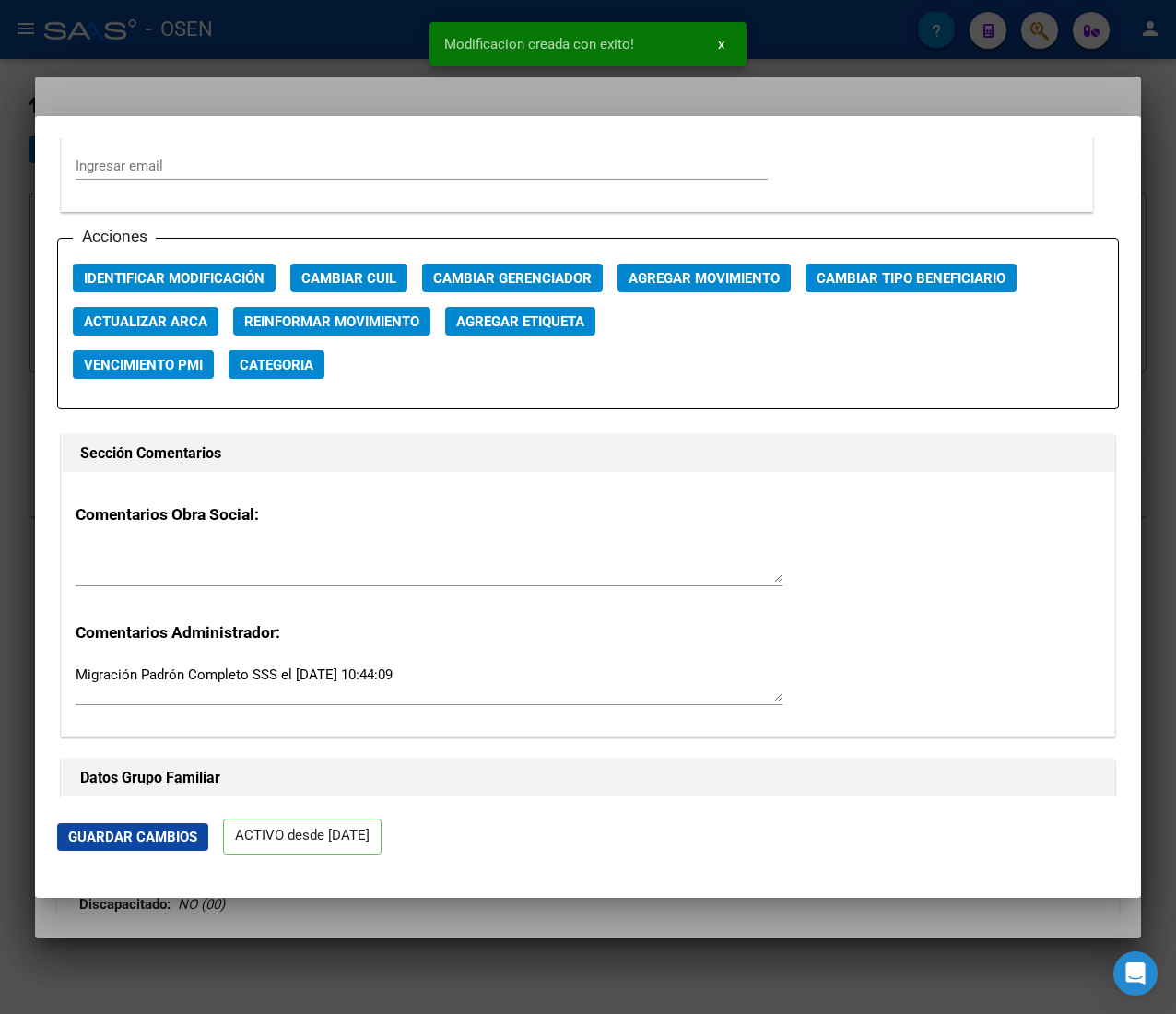
click at [303, 73] on div at bounding box center [588, 507] width 1176 height 1014
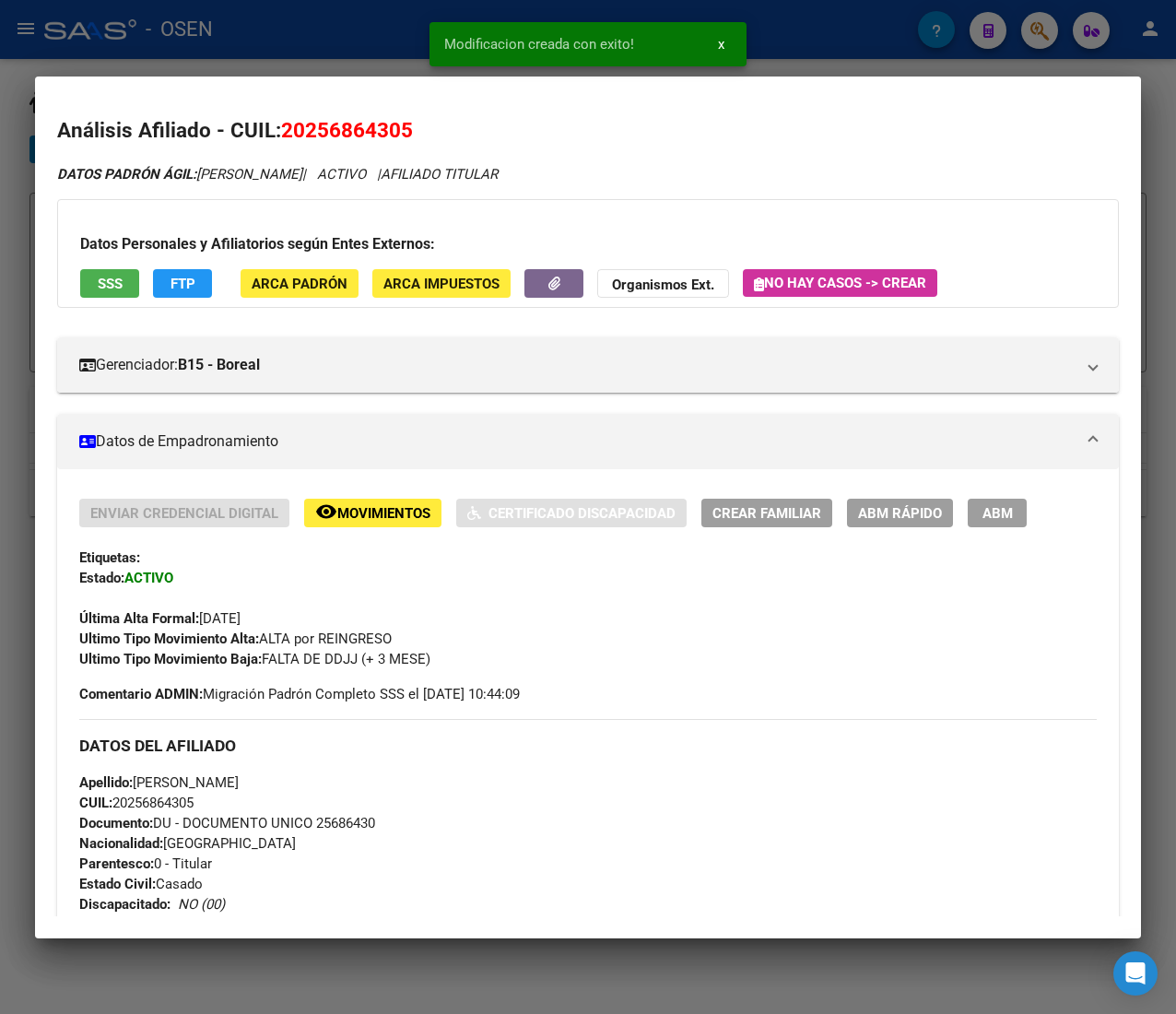
click at [352, 57] on div at bounding box center [588, 507] width 1176 height 1014
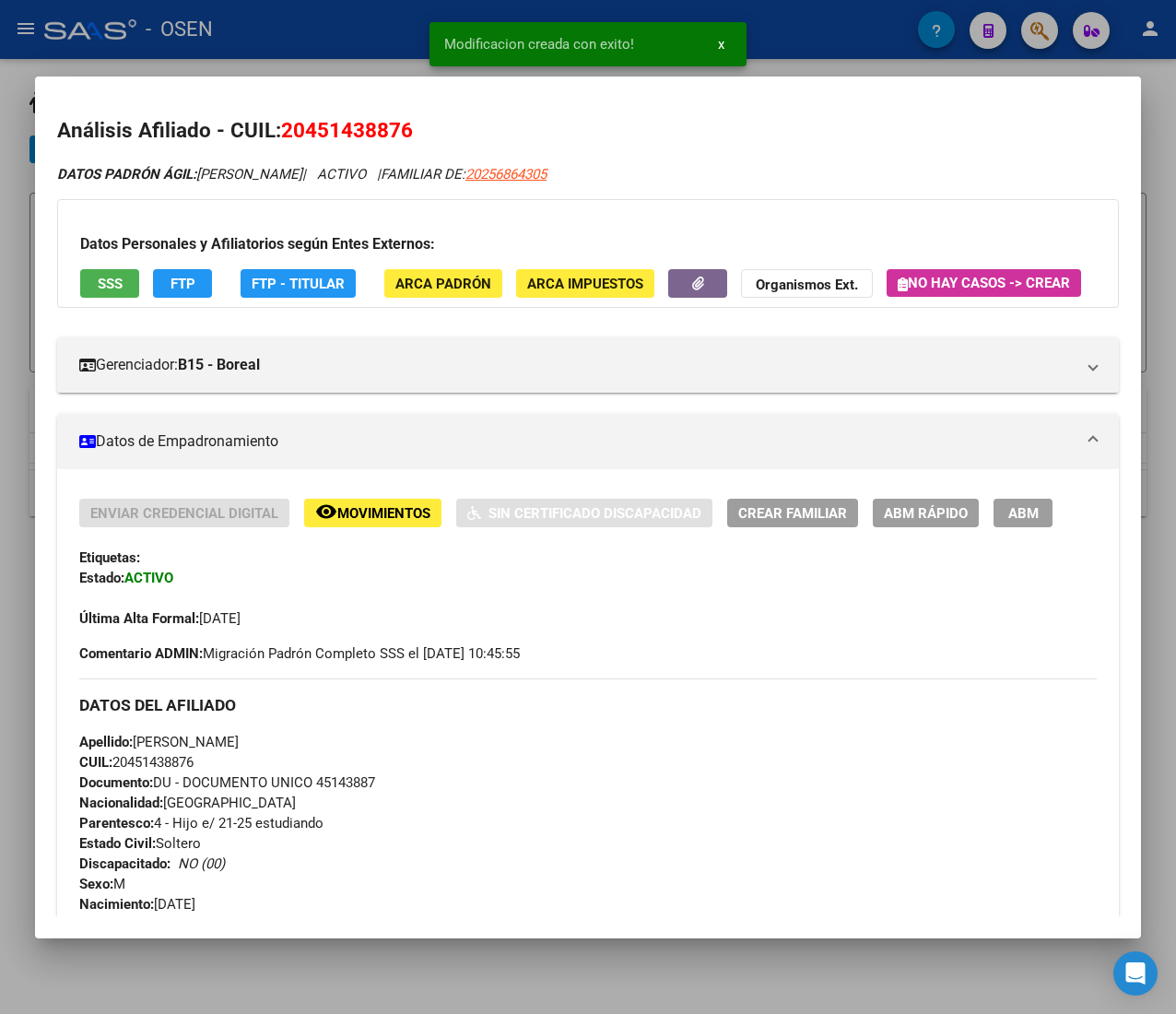
click at [923, 522] on span "ABM Rápido" at bounding box center [925, 513] width 84 height 17
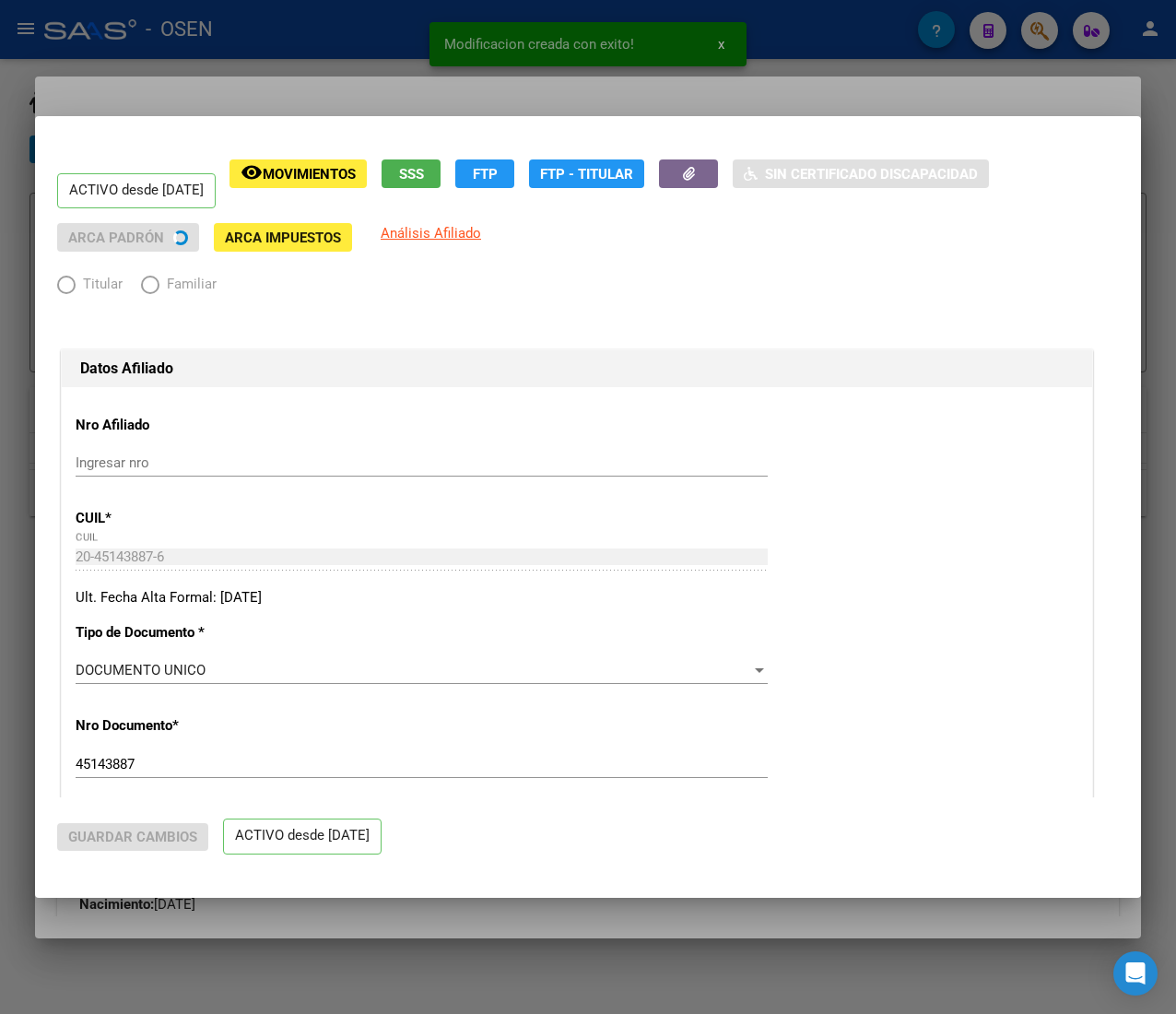
radio input "true"
type input "30-68521819-0"
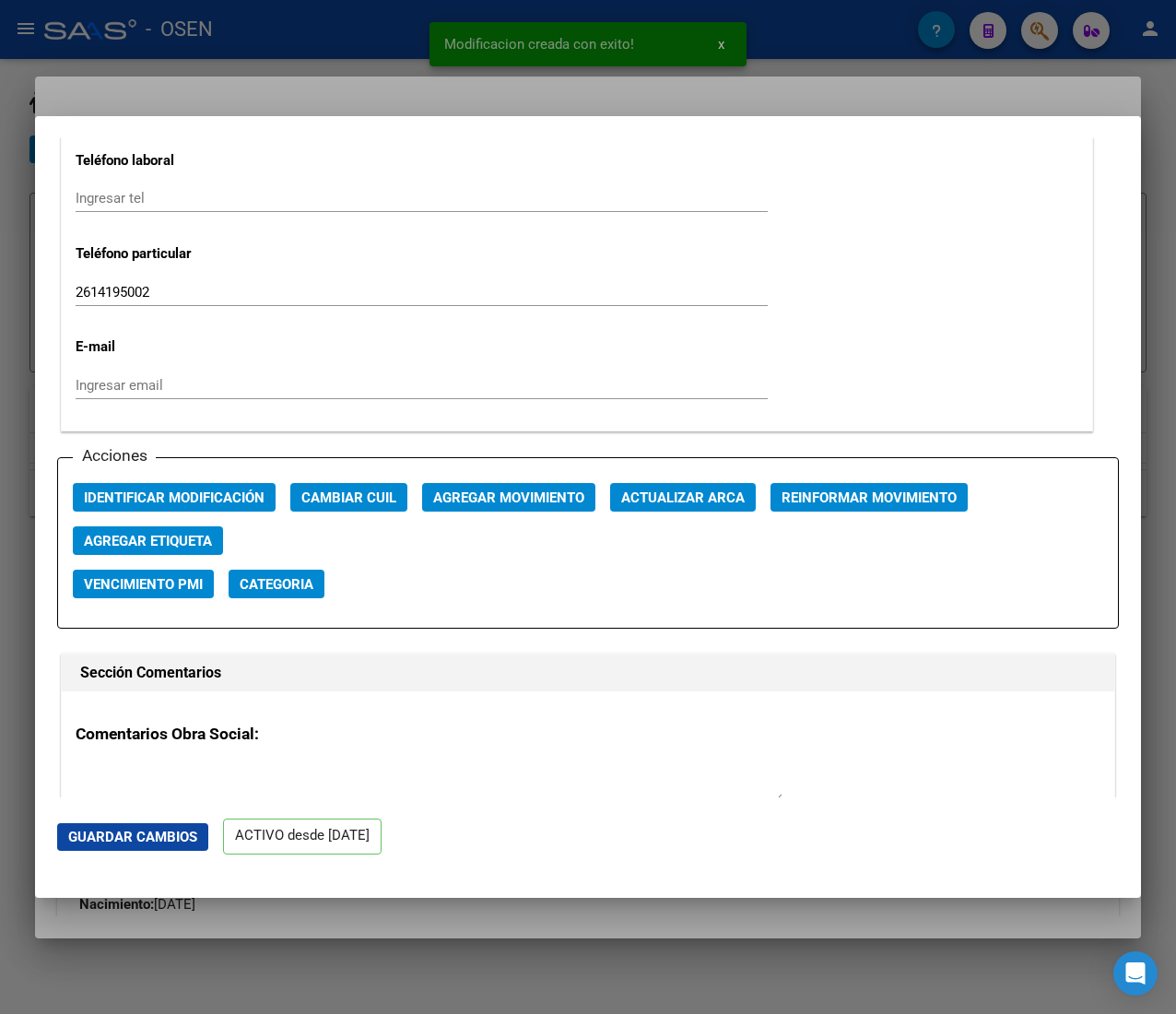
scroll to position [2398, 0]
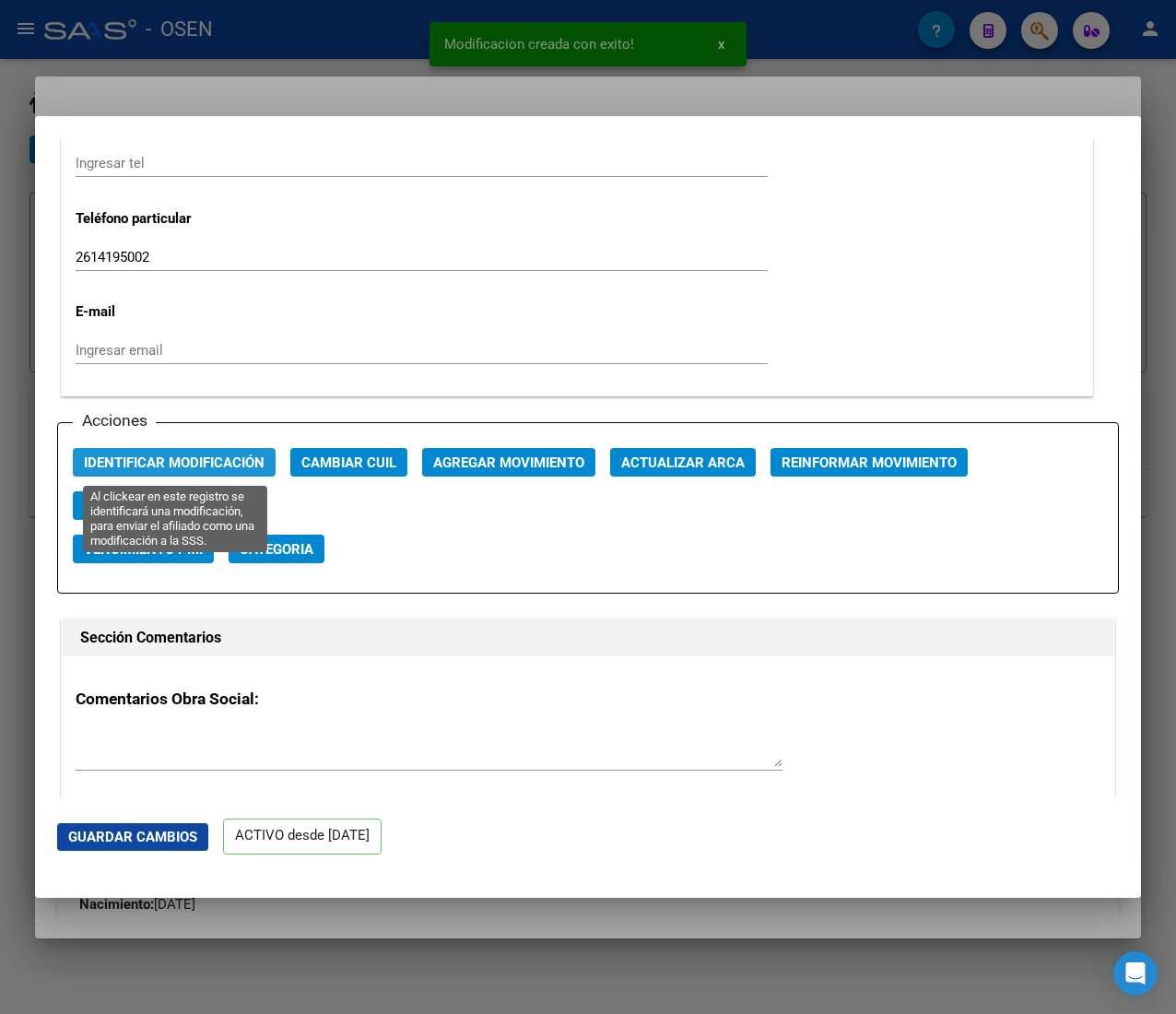
click at [198, 456] on span "Identificar Modificación" at bounding box center [174, 462] width 181 height 17
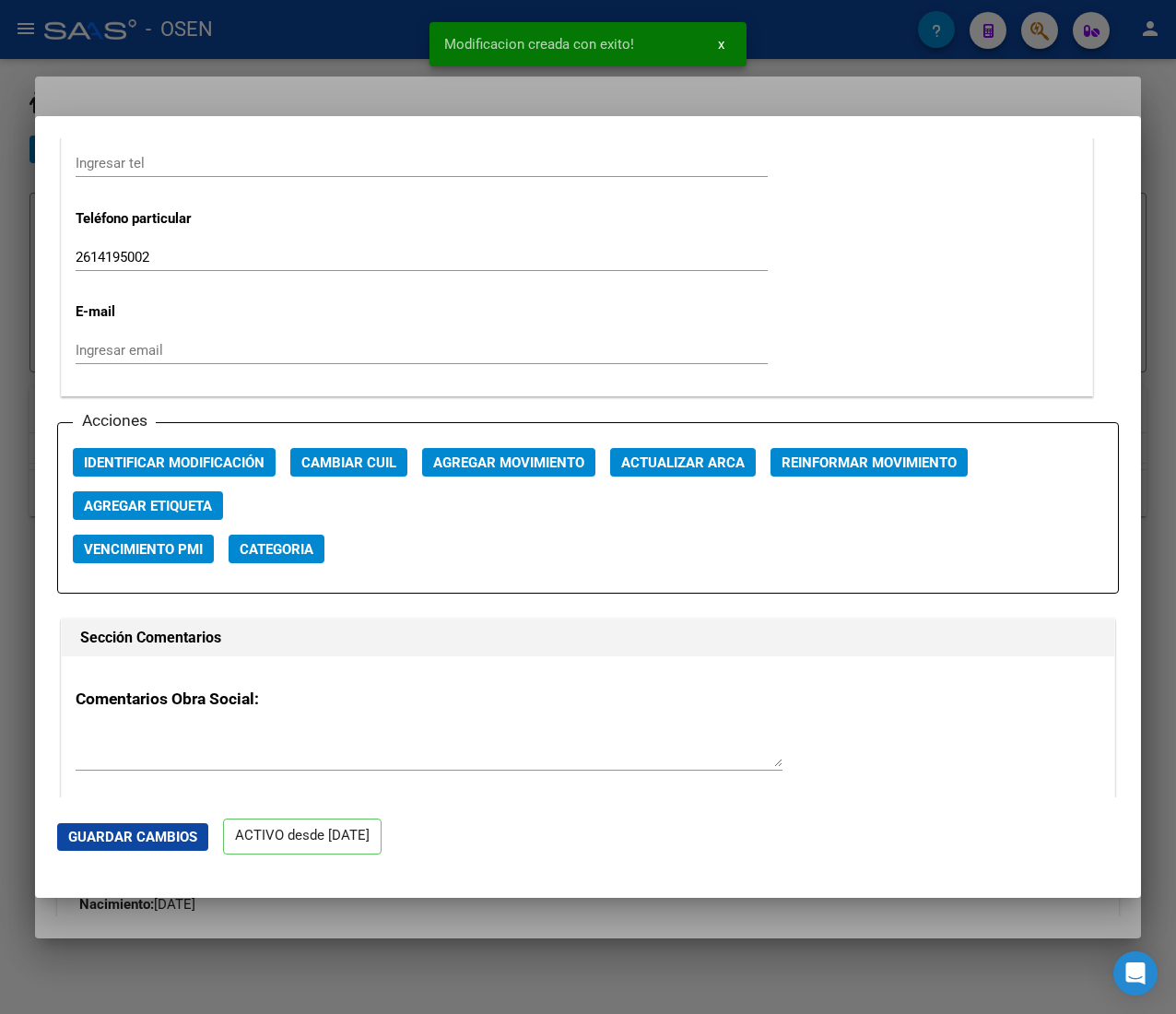
click at [350, 38] on div at bounding box center [588, 507] width 1176 height 1014
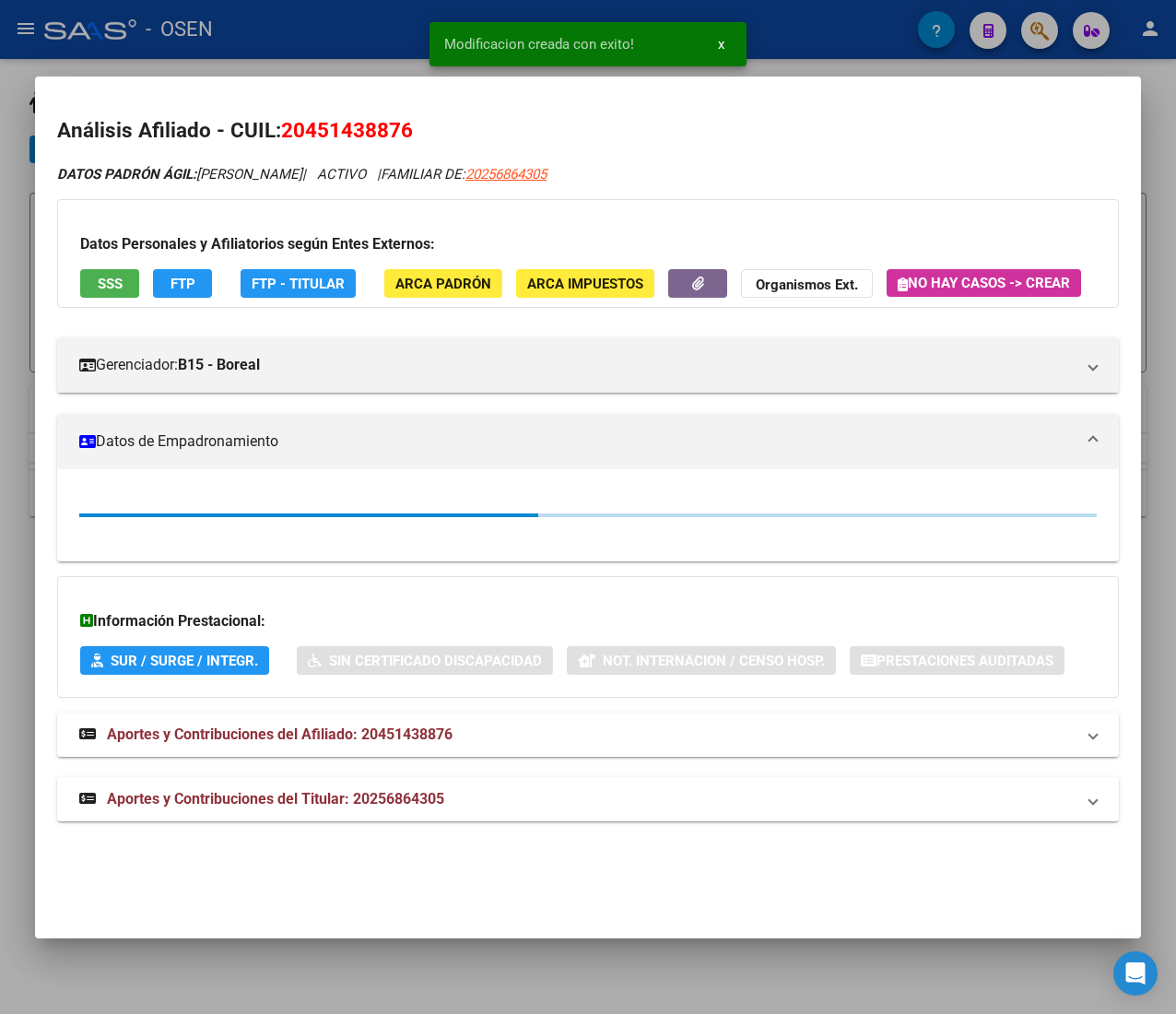
click at [350, 39] on div at bounding box center [588, 507] width 1176 height 1014
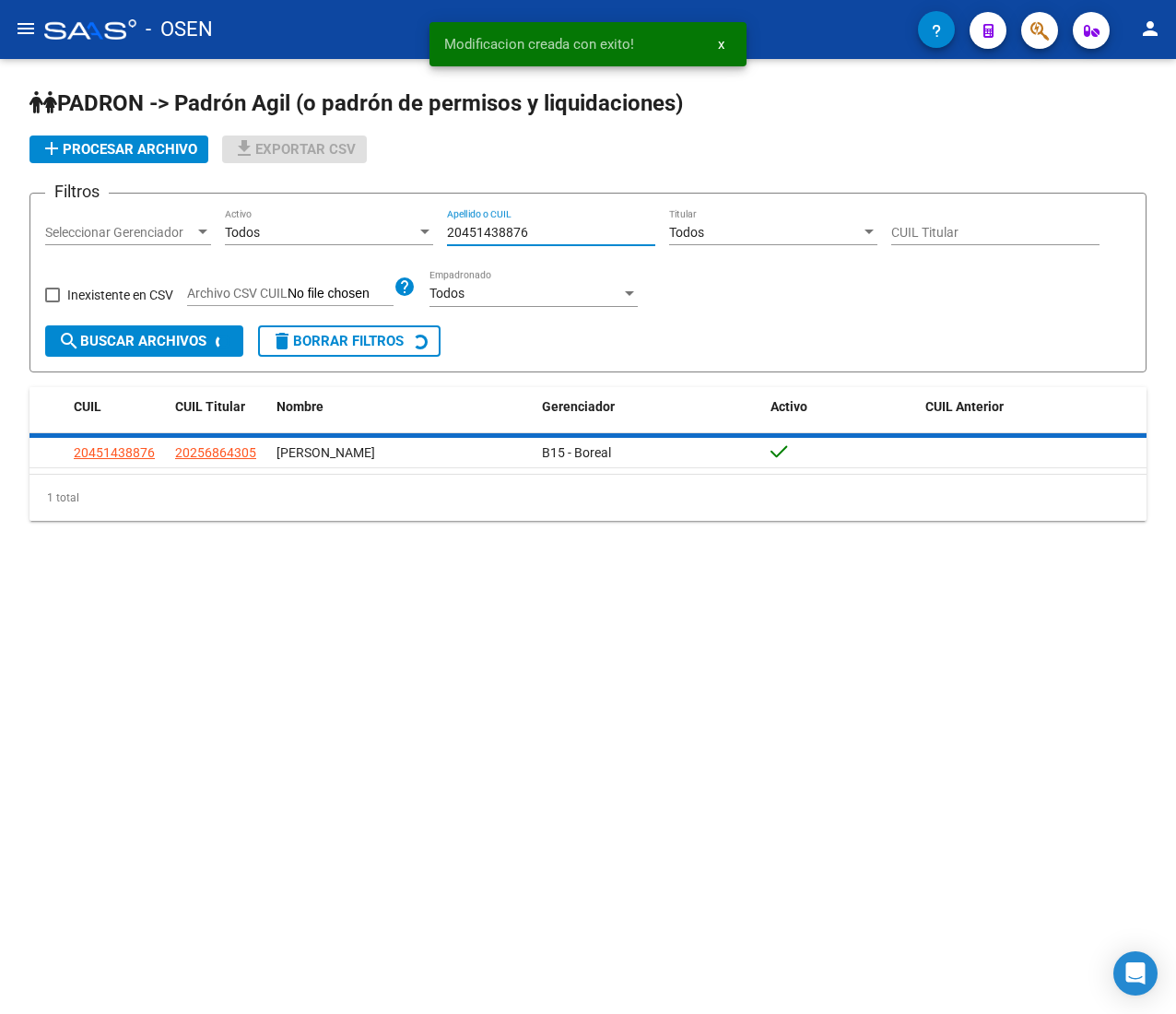
drag, startPoint x: 544, startPoint y: 230, endPoint x: 297, endPoint y: 209, distance: 247.9
click at [295, 206] on form "Filtros Seleccionar Gerenciador Seleccionar Gerenciador Todos Activo 2045143887…" at bounding box center [588, 282] width 1117 height 180
paste input "7500090028"
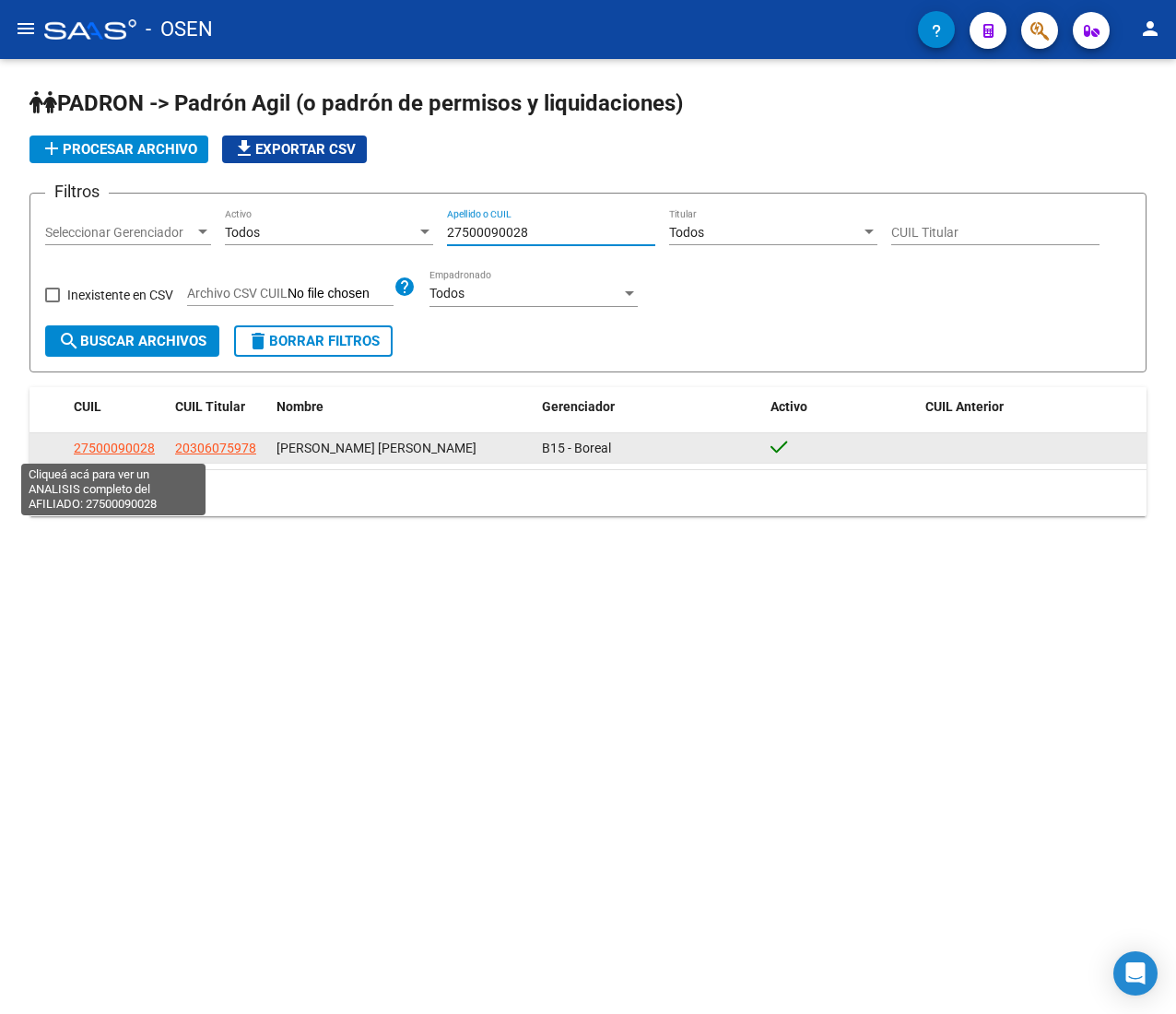
type input "27500090028"
click at [103, 438] on app-link-go-to "27500090028" at bounding box center [114, 448] width 82 height 22
click at [115, 441] on span "27500090028" at bounding box center [114, 447] width 82 height 15
type textarea "27500090028"
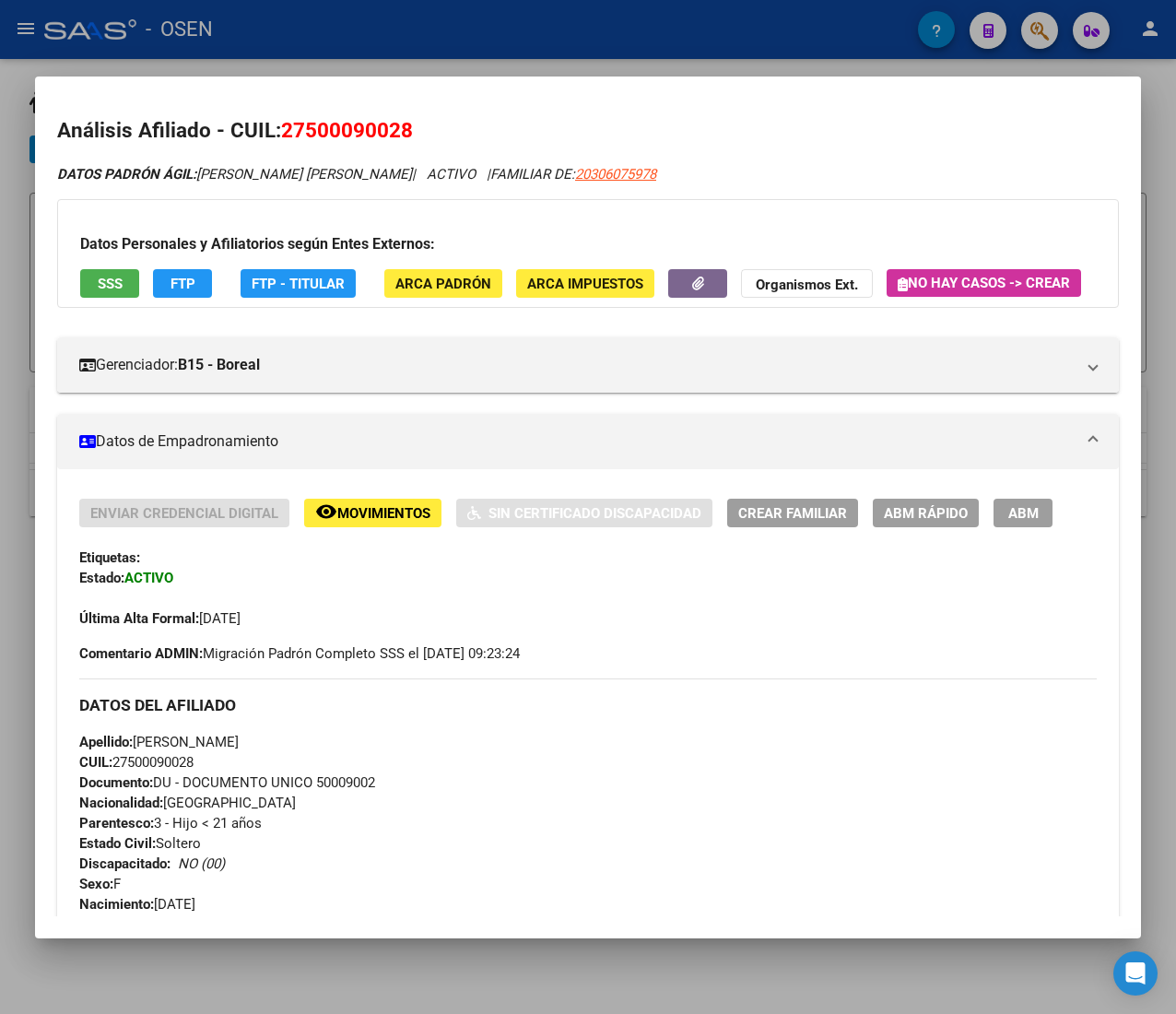
click at [378, 522] on span "Movimientos" at bounding box center [383, 513] width 93 height 17
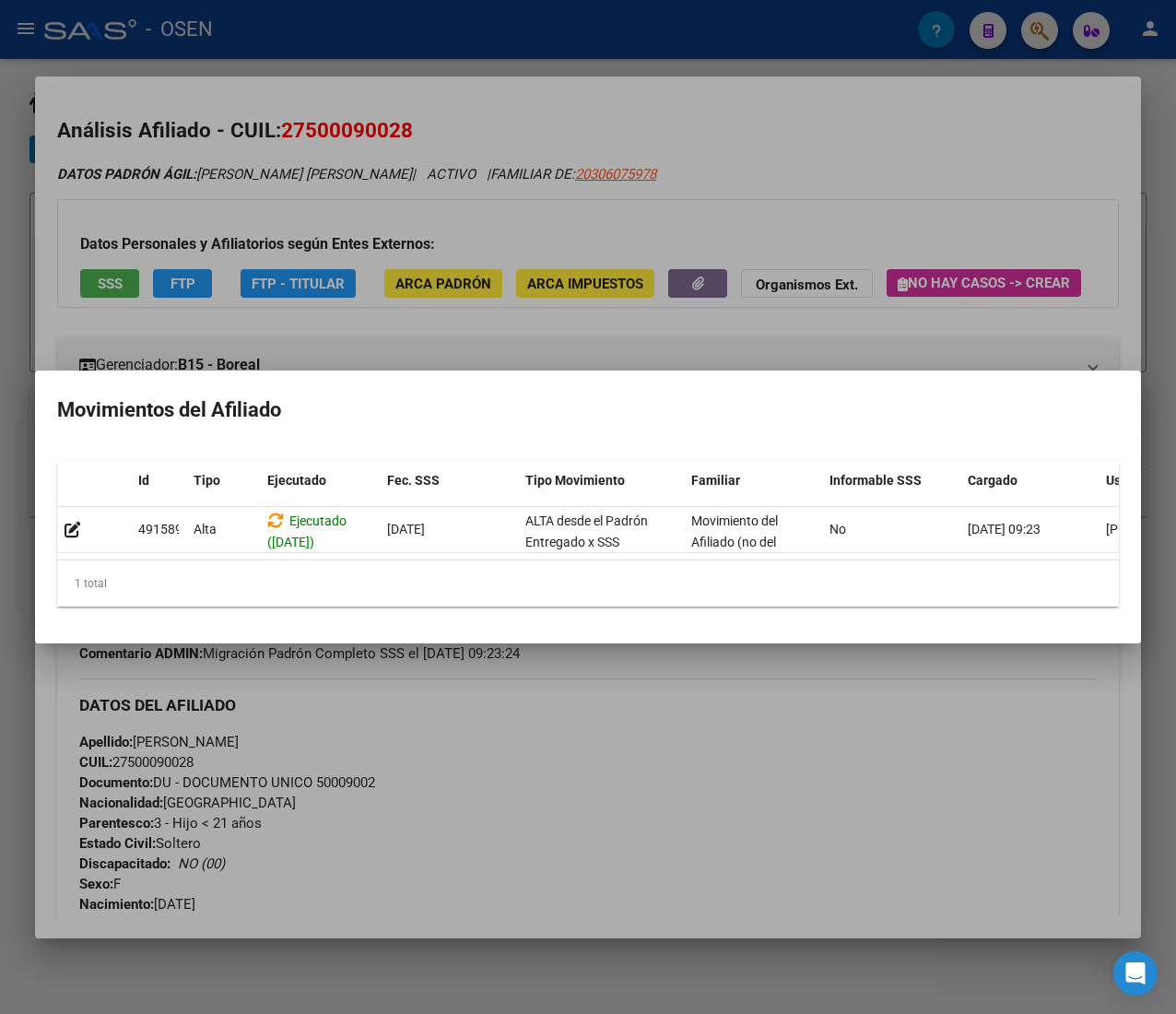
click at [798, 206] on div at bounding box center [588, 507] width 1176 height 1014
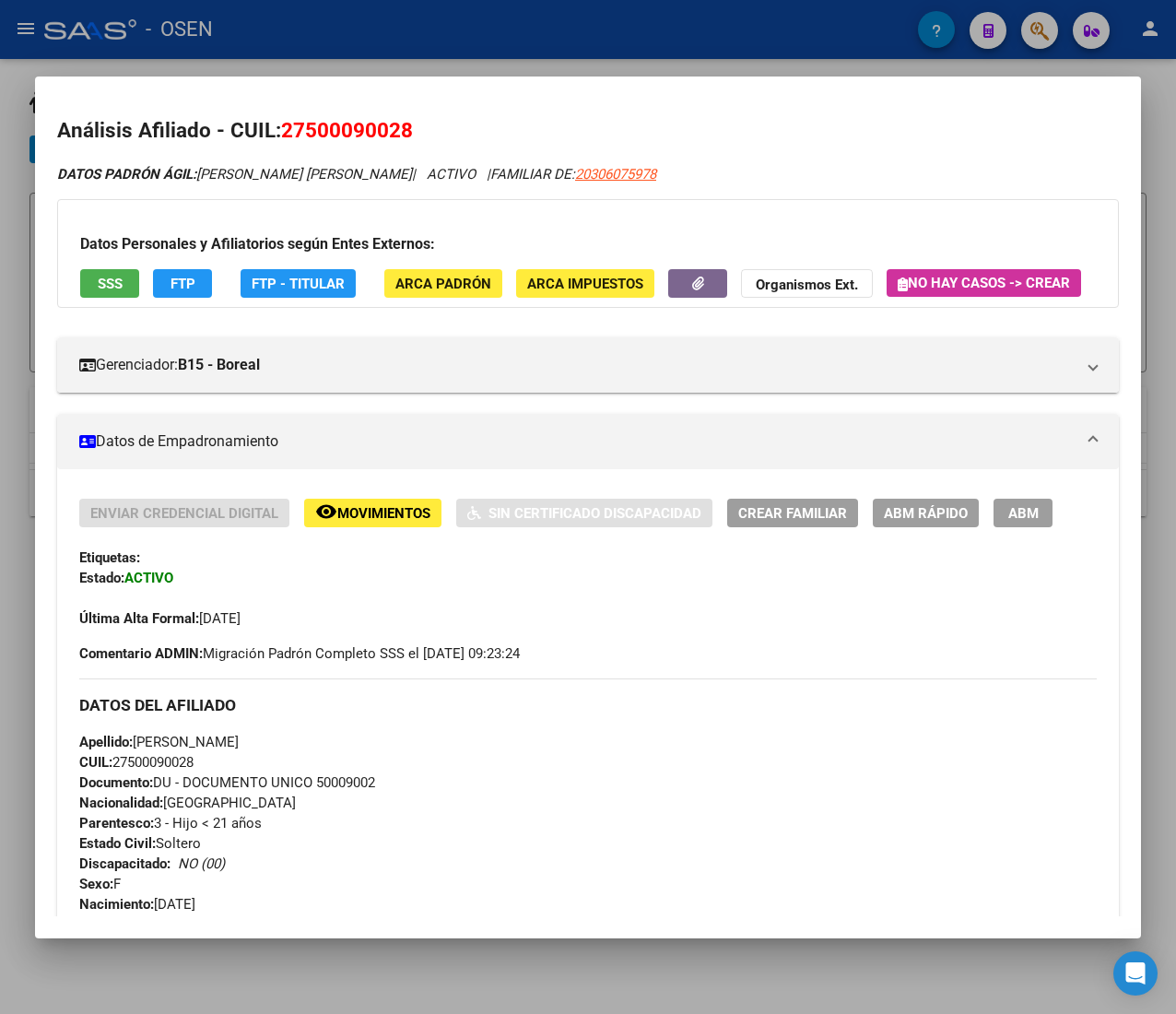
click at [931, 522] on span "ABM Rápido" at bounding box center [925, 513] width 84 height 17
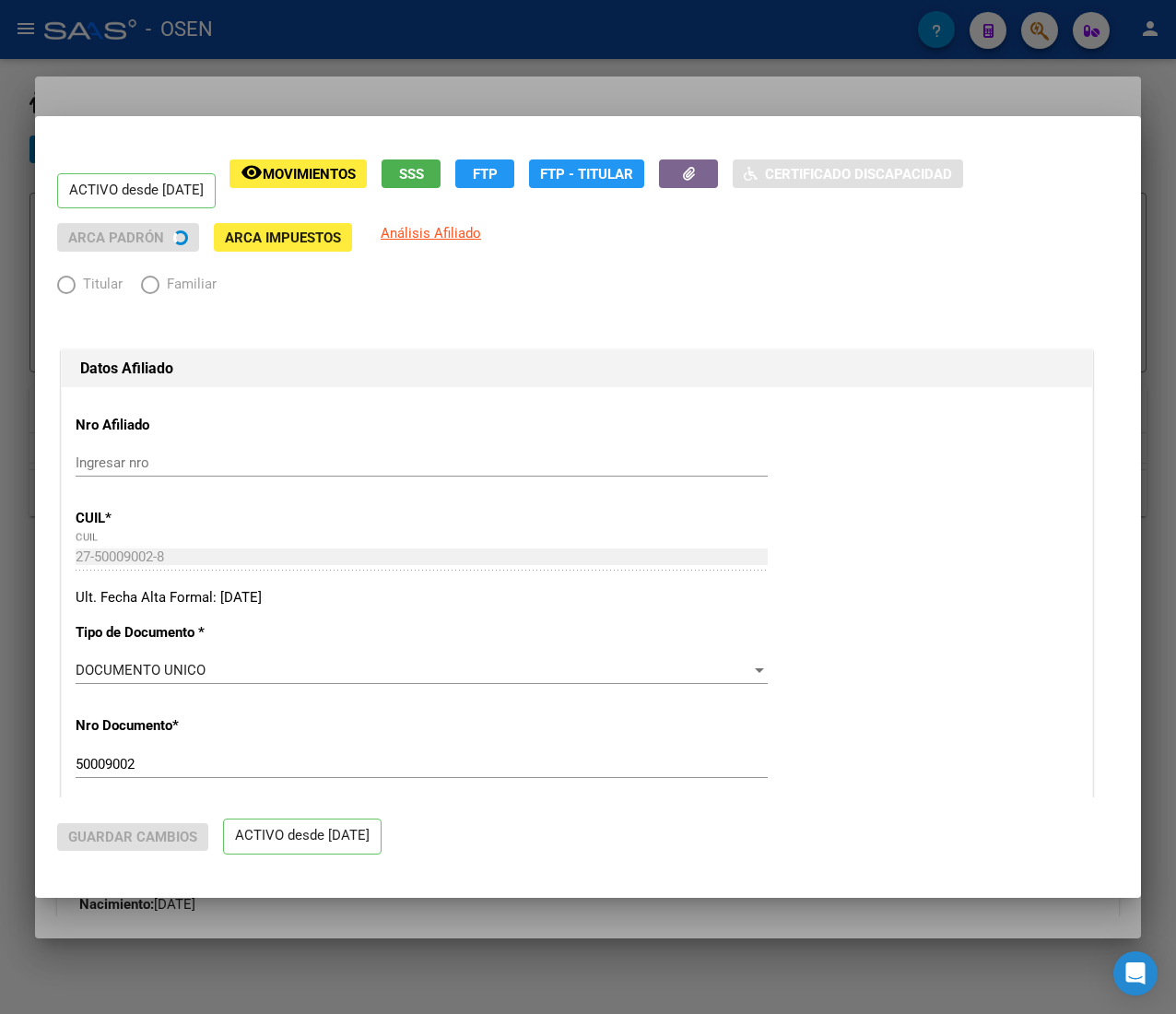
radio input "true"
type input "30-68727231-1"
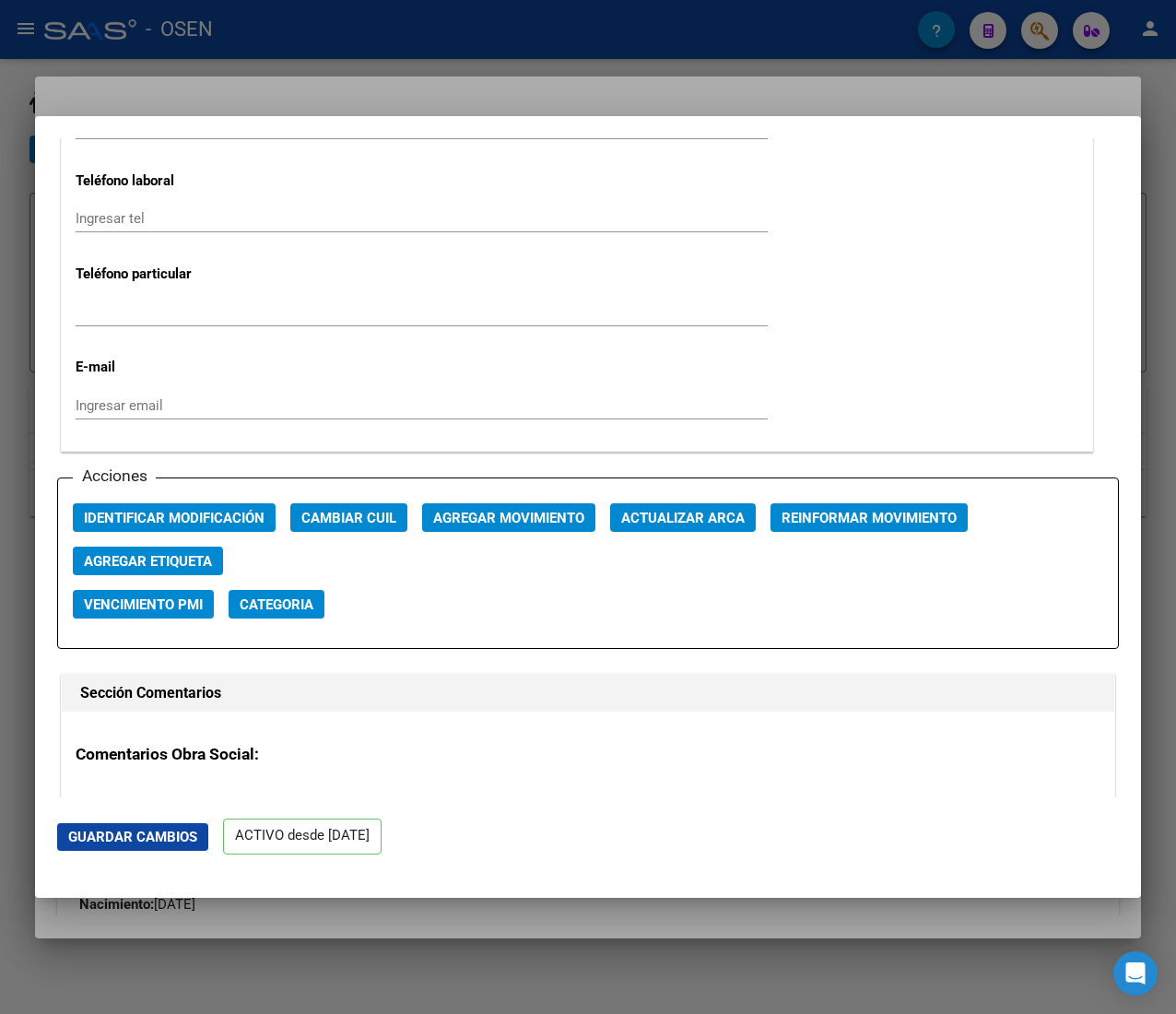
scroll to position [2582, 0]
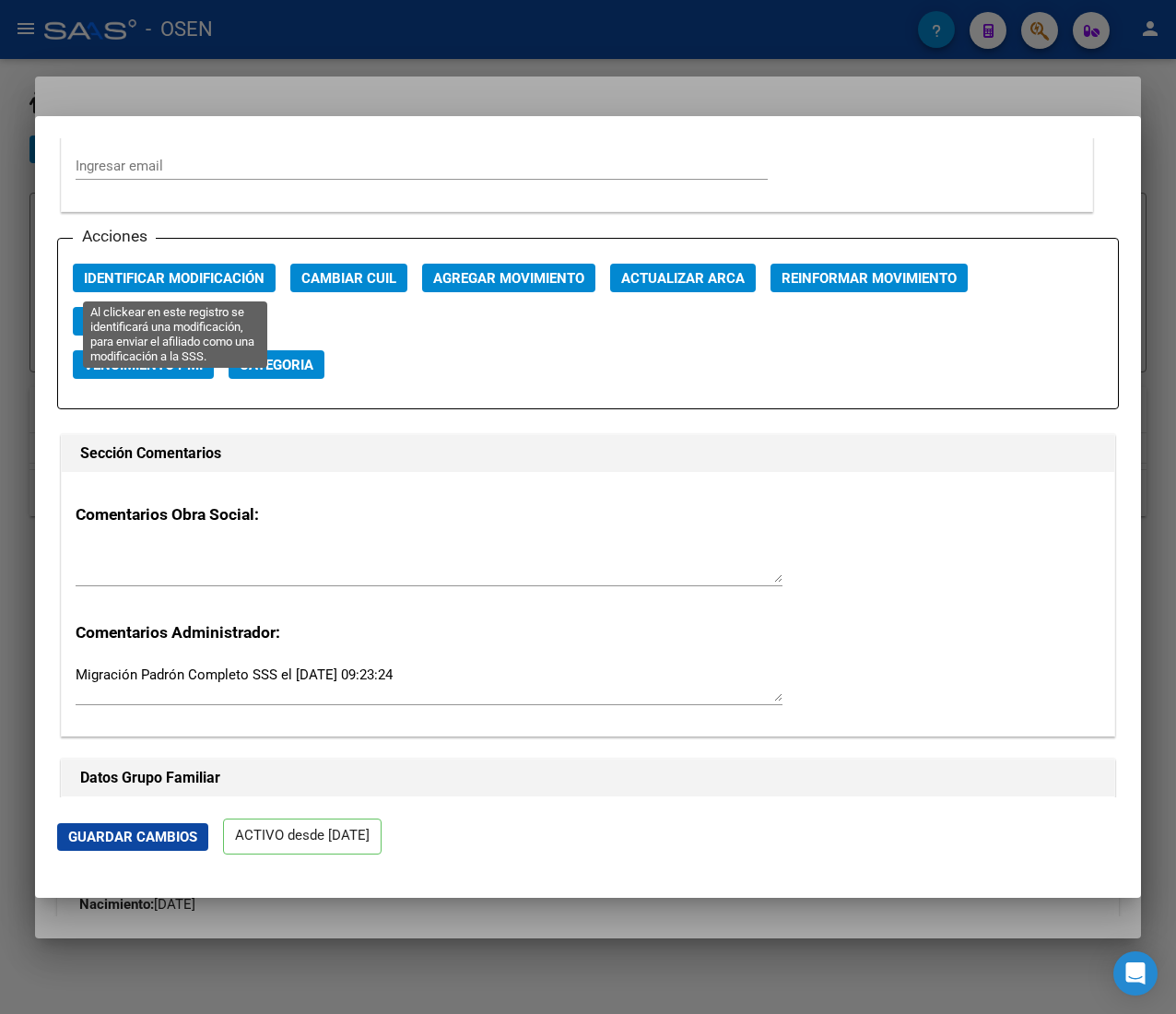
click at [204, 279] on span "Identificar Modificación" at bounding box center [174, 278] width 181 height 17
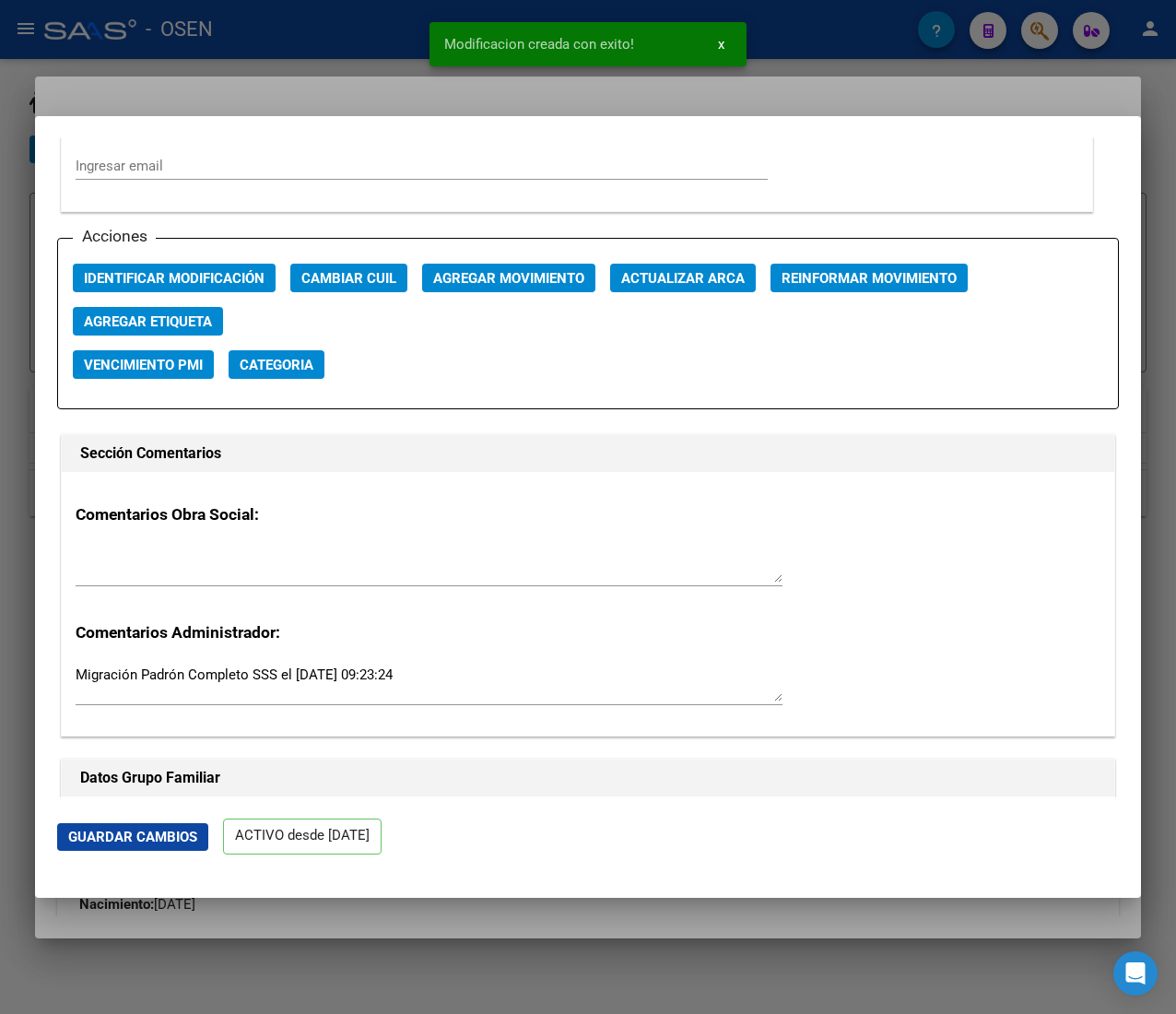
click at [225, 30] on div at bounding box center [588, 507] width 1176 height 1014
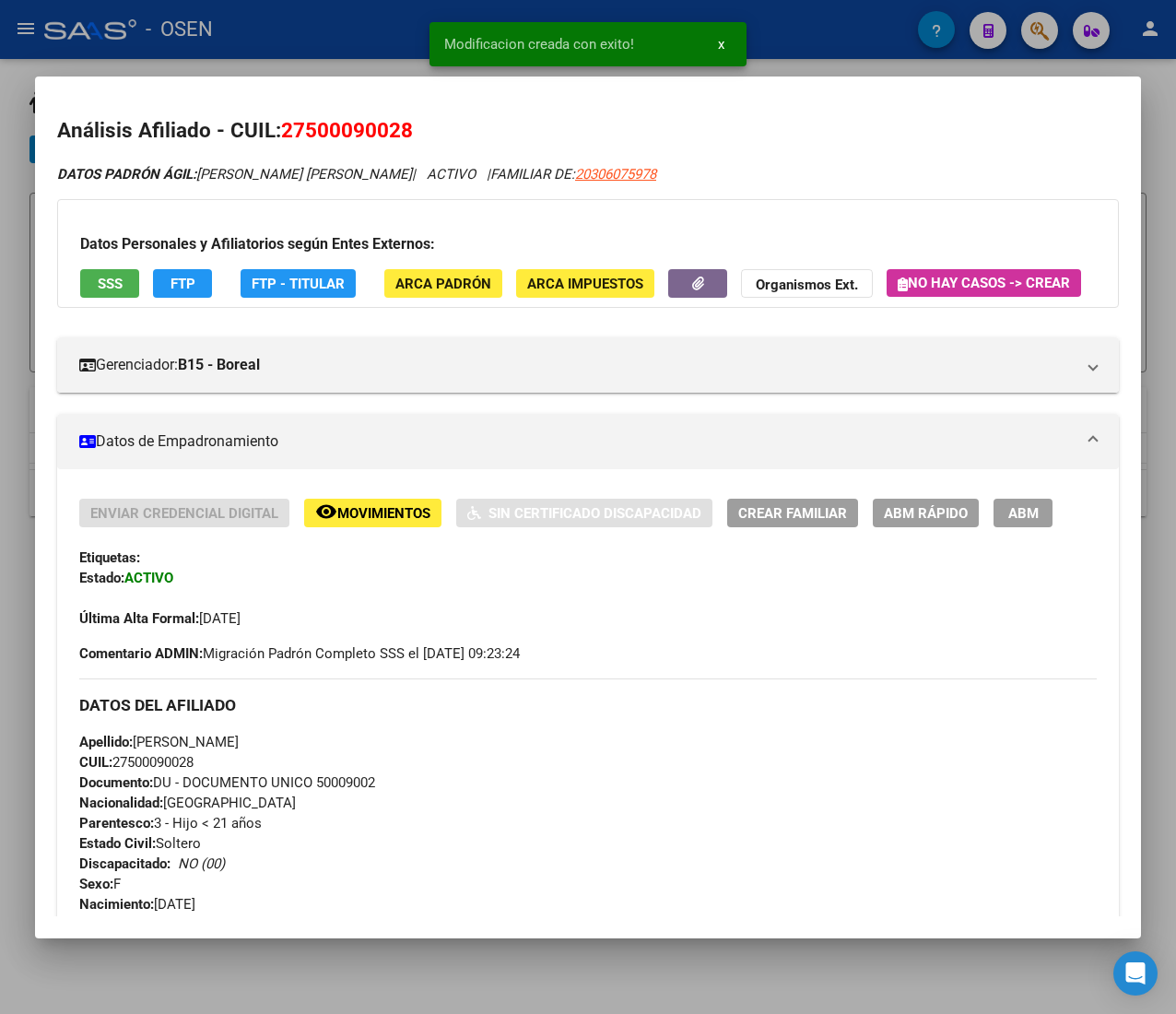
click at [293, 40] on div at bounding box center [588, 507] width 1176 height 1014
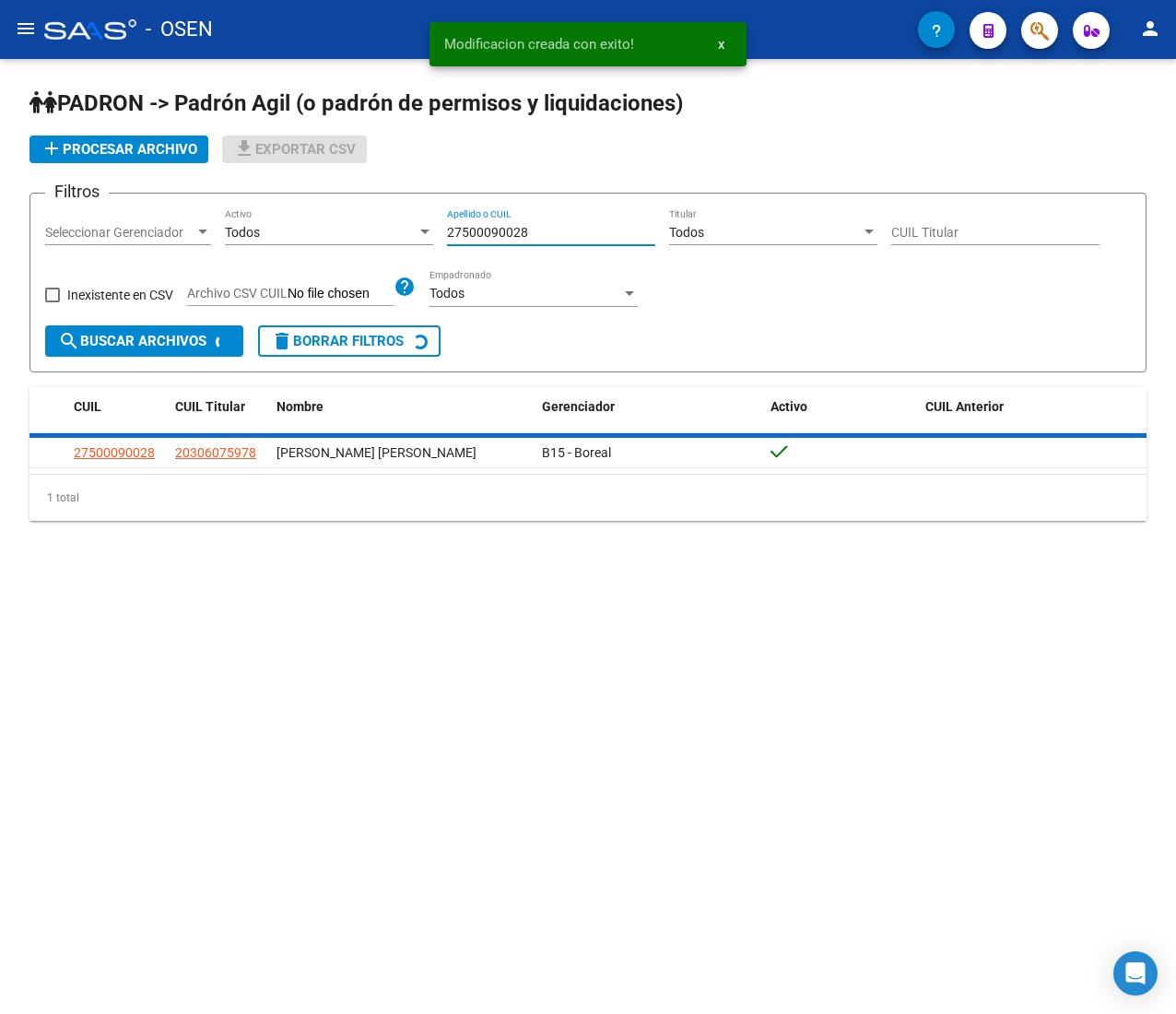
drag, startPoint x: 557, startPoint y: 238, endPoint x: 322, endPoint y: 236, distance: 235.0
click at [322, 236] on div "Filtros Seleccionar Gerenciador Seleccionar Gerenciador Todos Activo 2750009002…" at bounding box center [588, 267] width 1086 height 117
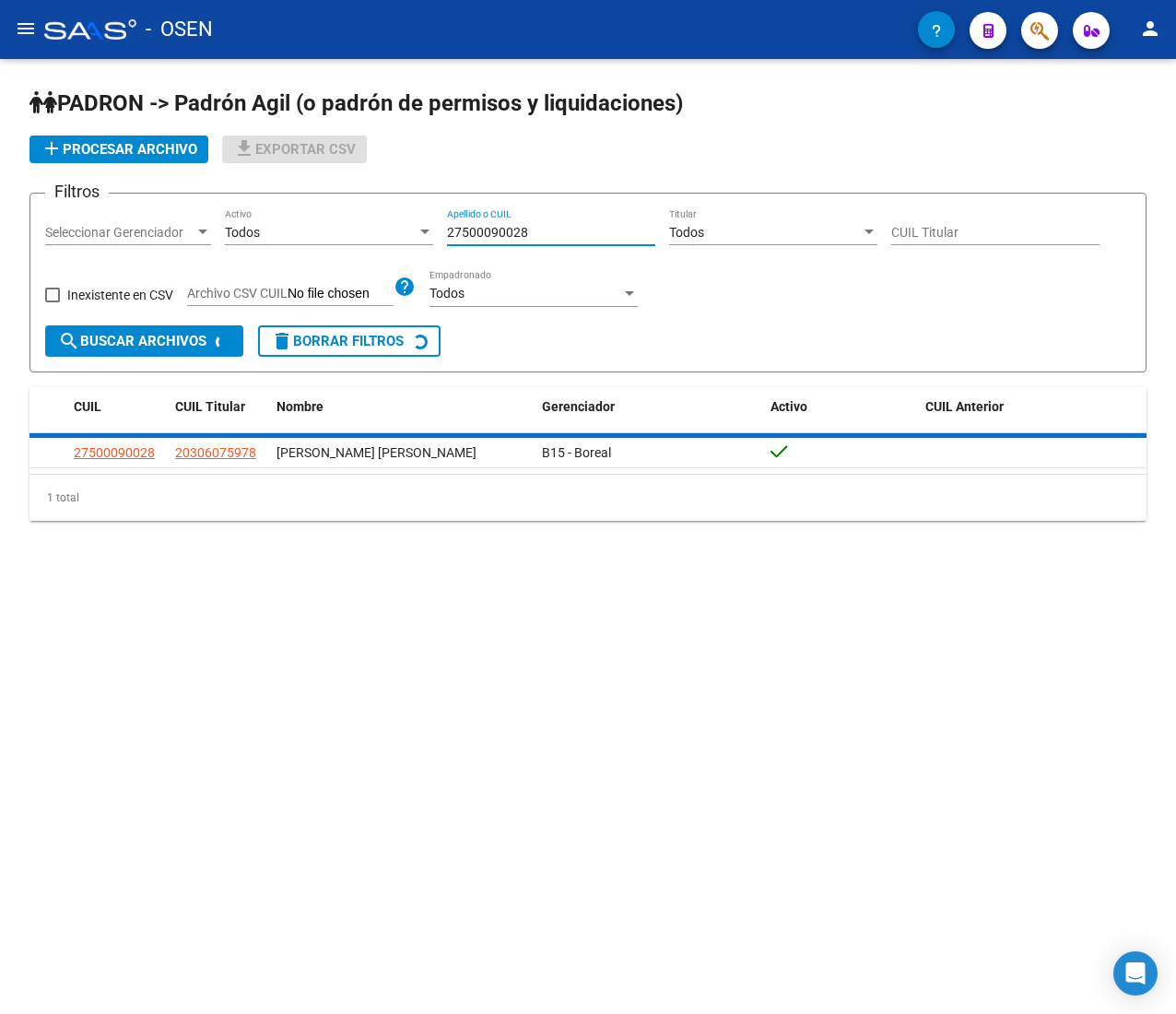
paste input "445394470"
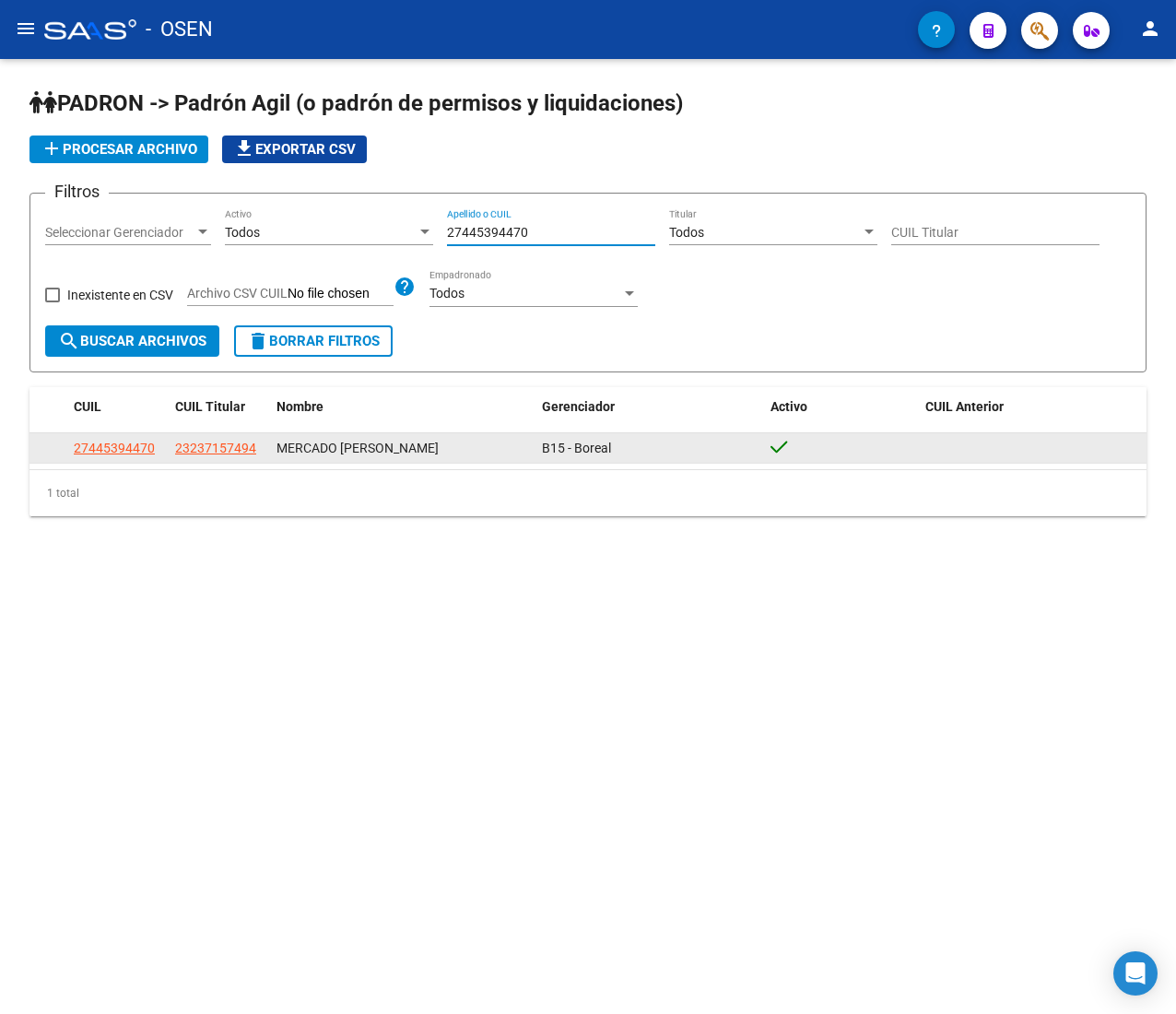
type input "27445394470"
drag, startPoint x: 153, startPoint y: 455, endPoint x: 142, endPoint y: 455, distance: 11.0
click at [152, 455] on div "27445394470" at bounding box center [117, 448] width 87 height 22
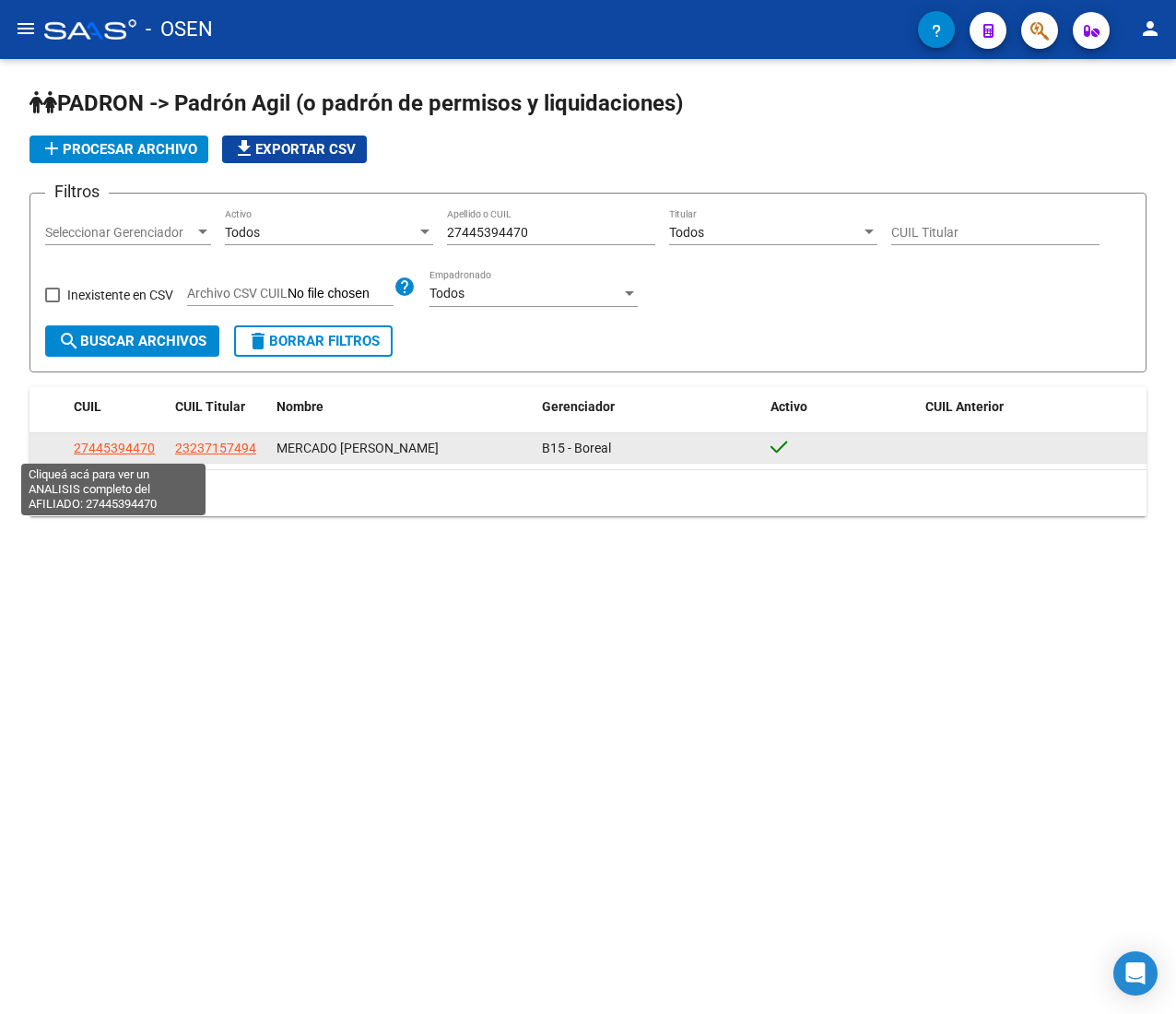
click at [142, 455] on span "27445394470" at bounding box center [114, 447] width 82 height 15
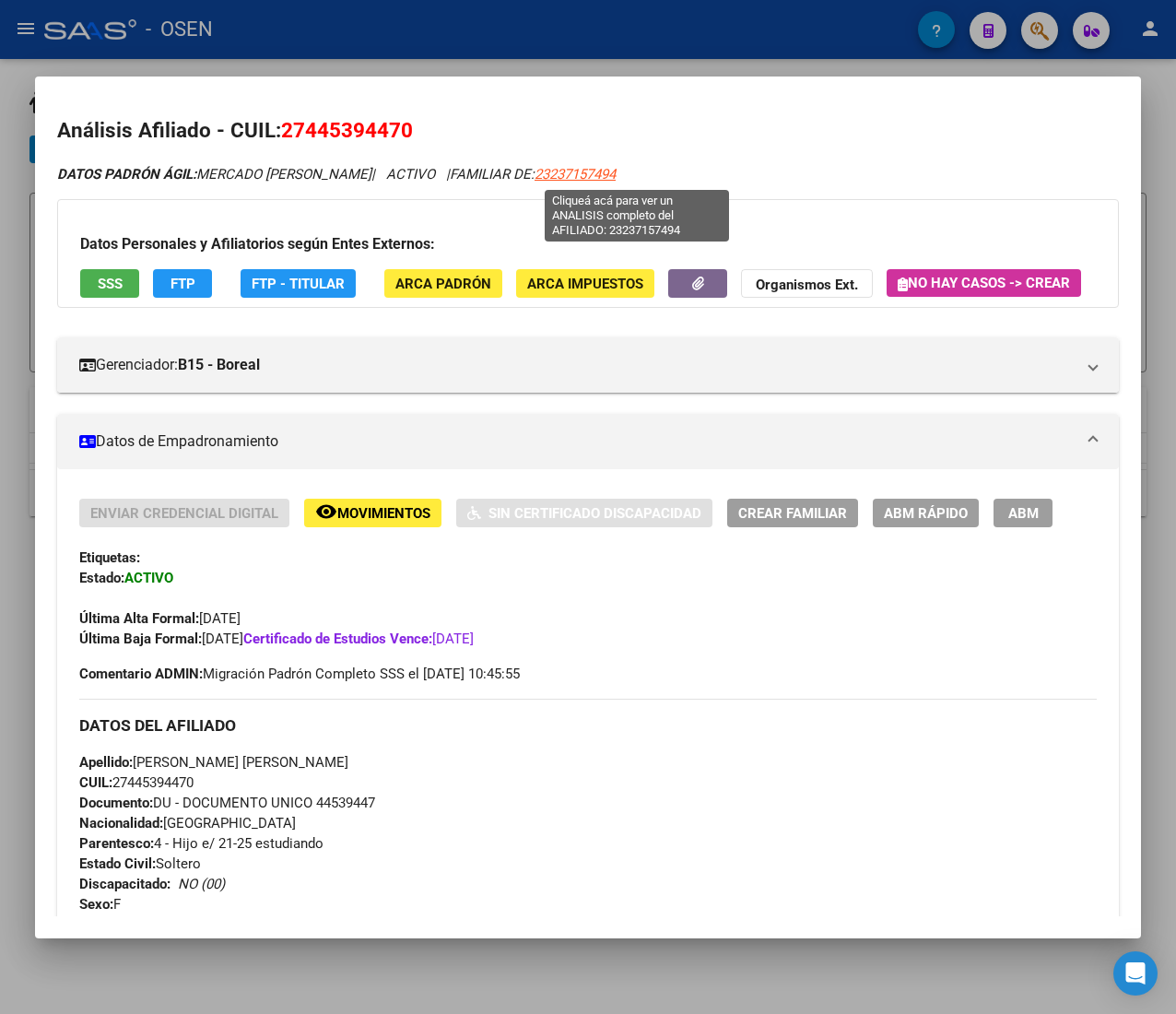
click at [616, 169] on span "23237157494" at bounding box center [575, 174] width 82 height 17
type textarea "23237157494"
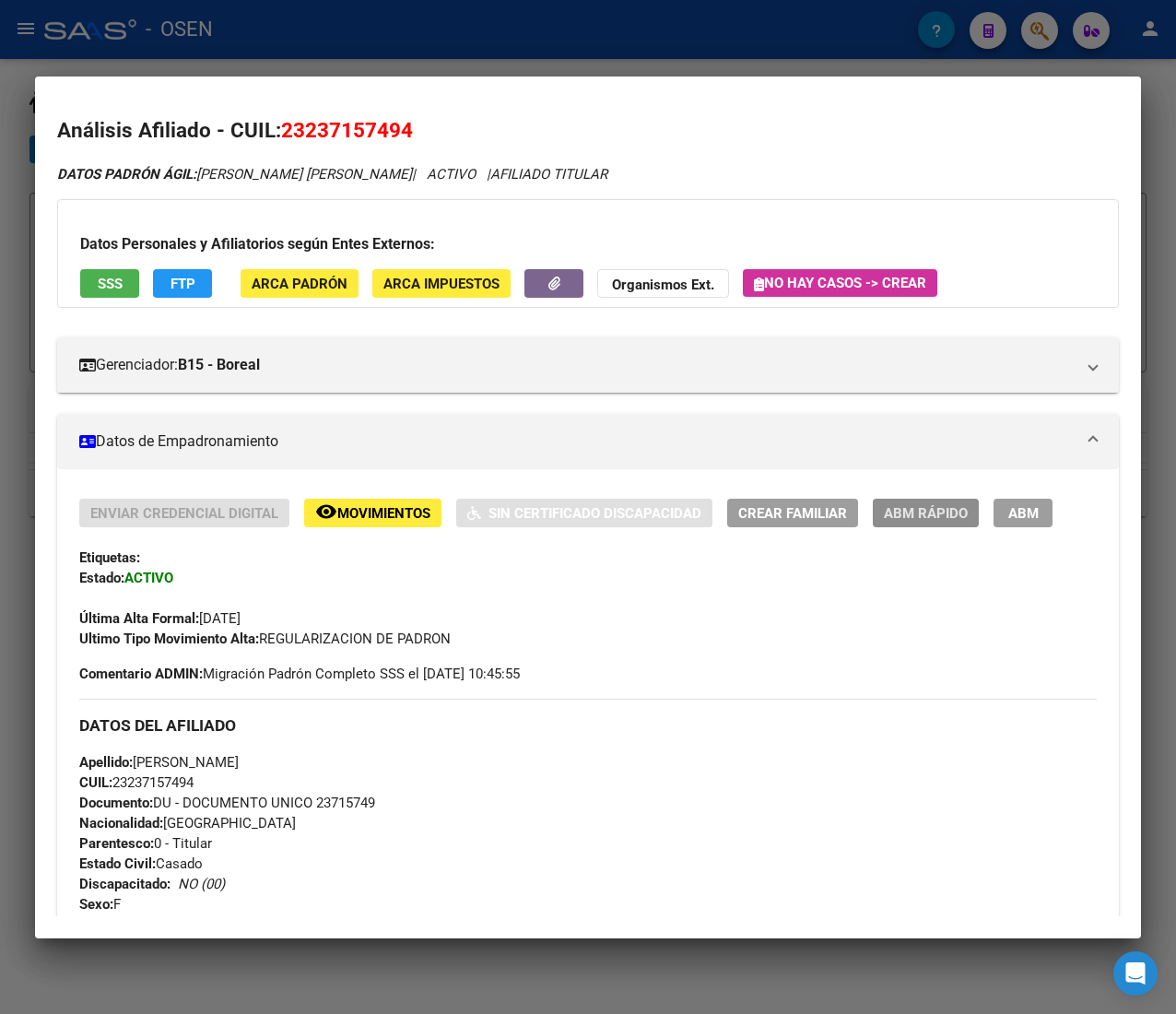
click at [908, 515] on span "ABM Rápido" at bounding box center [925, 513] width 84 height 17
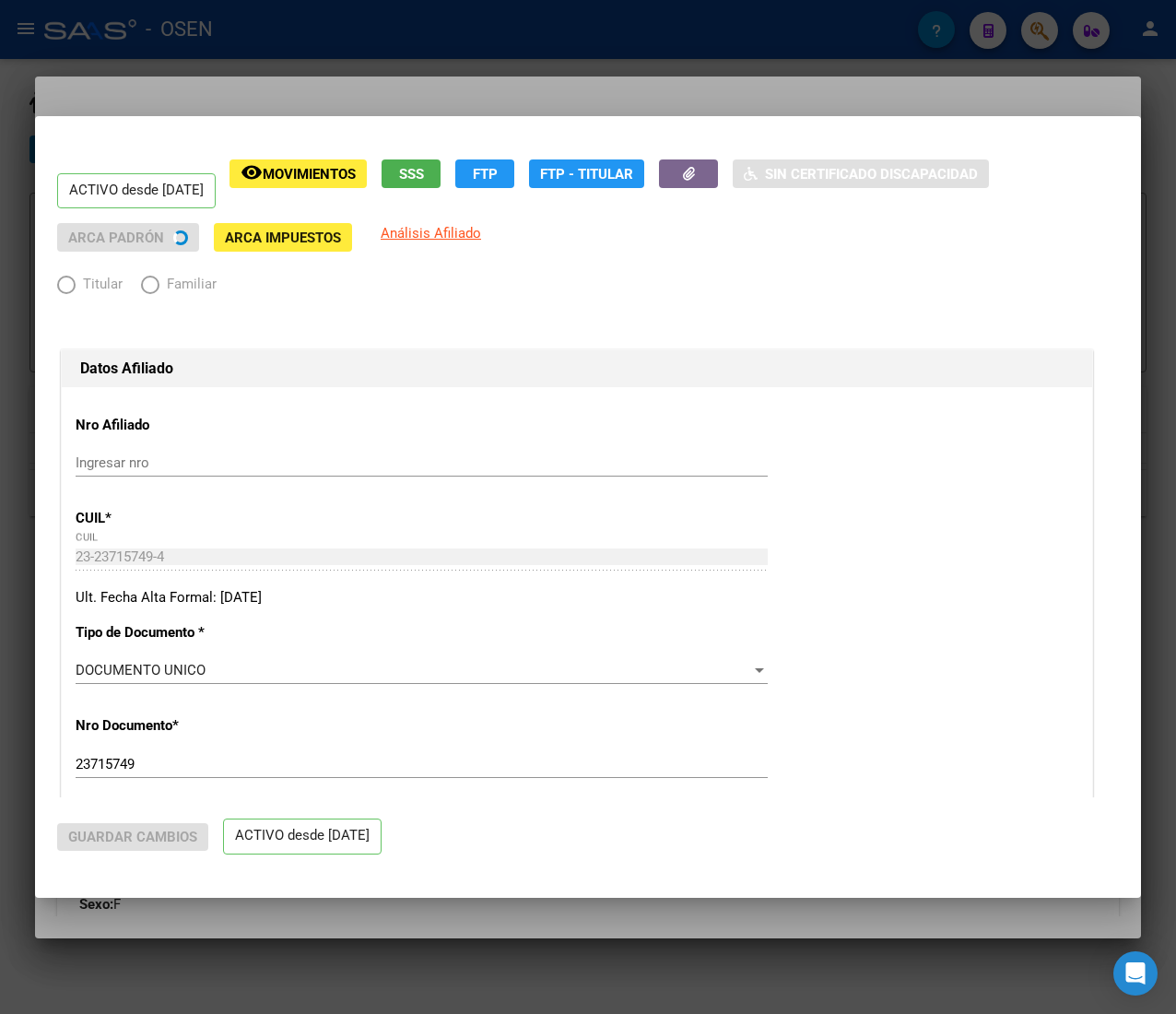
radio input "true"
type input "30-69031302-9"
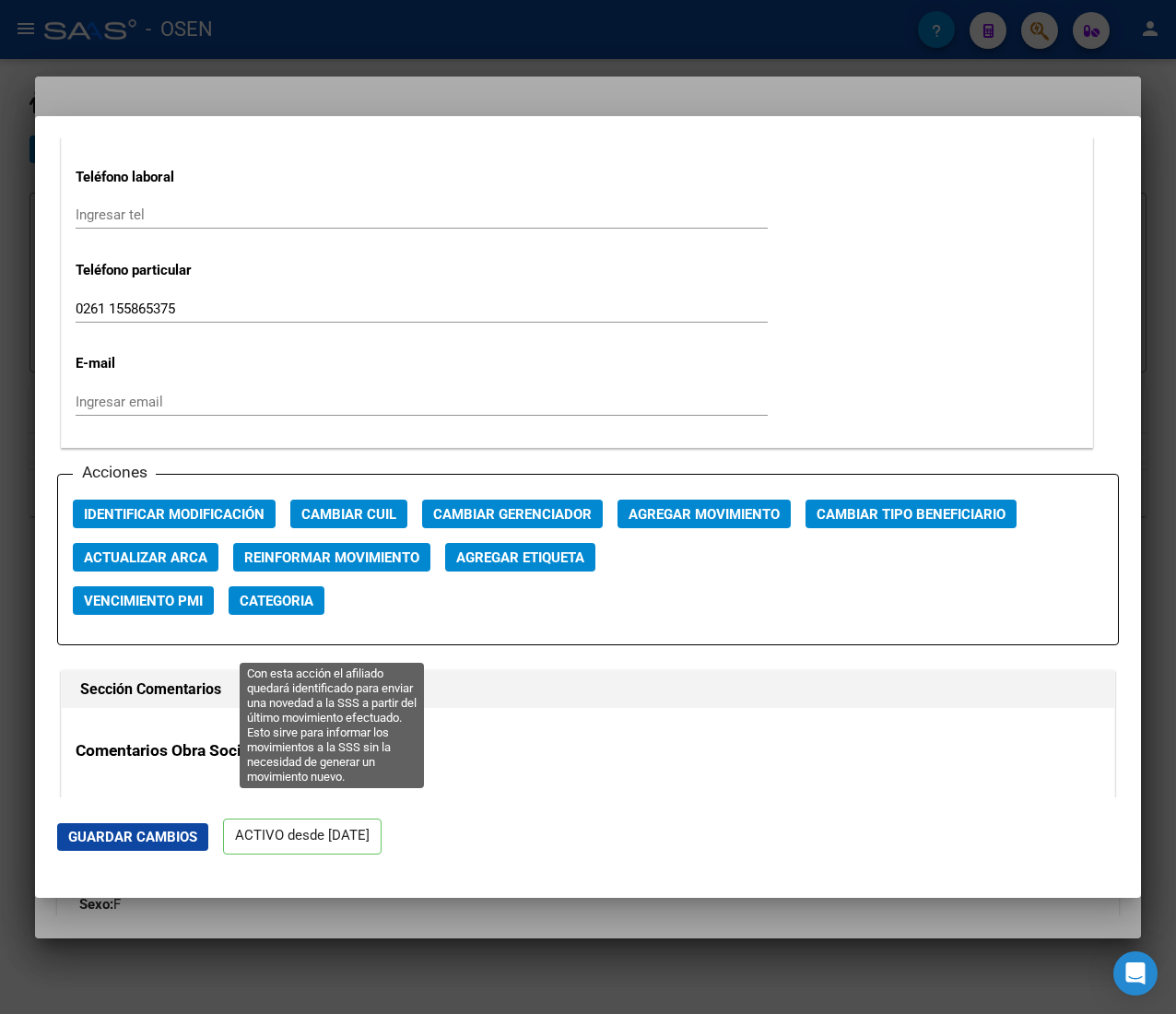
scroll to position [2398, 0]
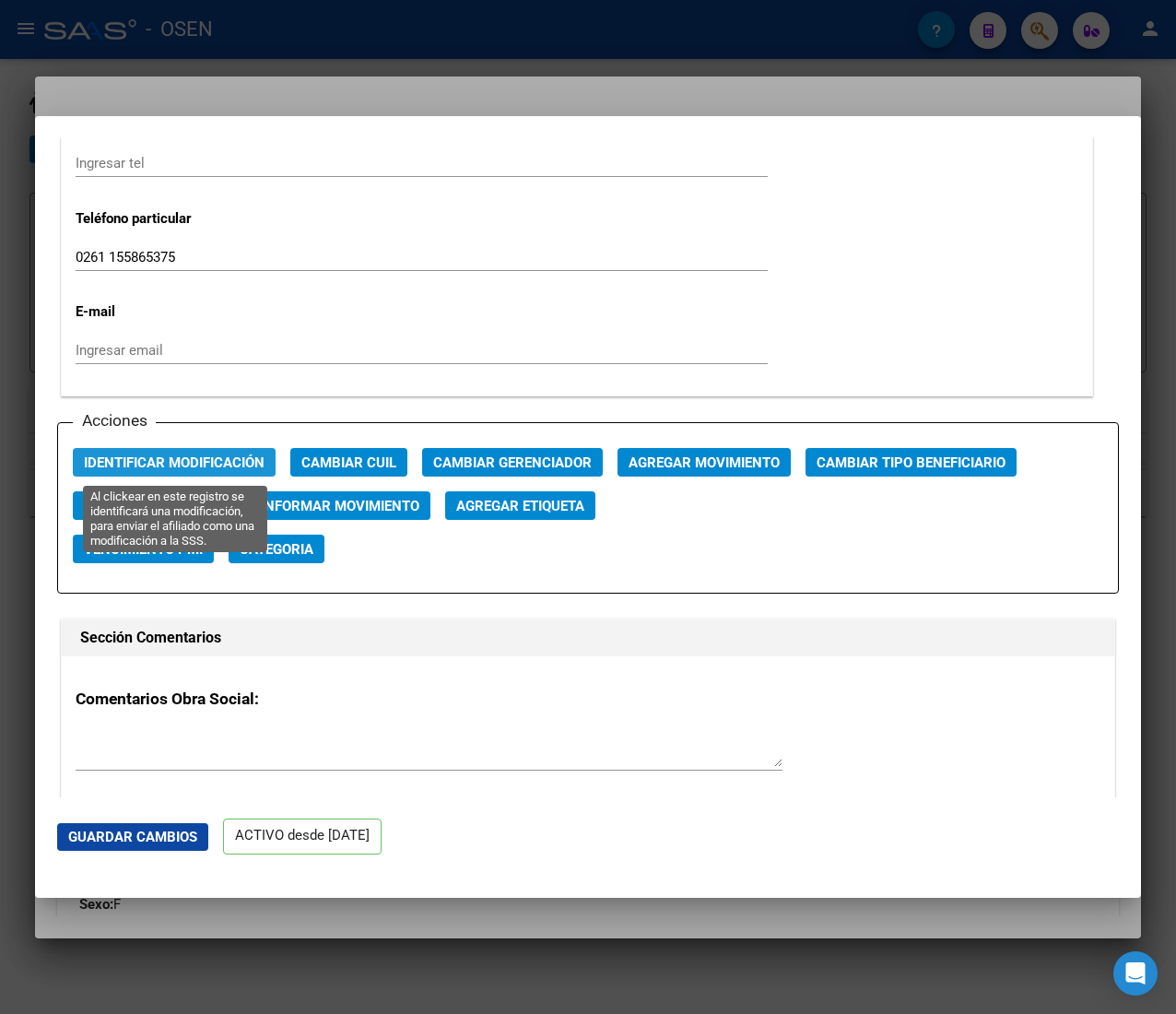
click at [219, 464] on span "Identificar Modificación" at bounding box center [174, 462] width 181 height 17
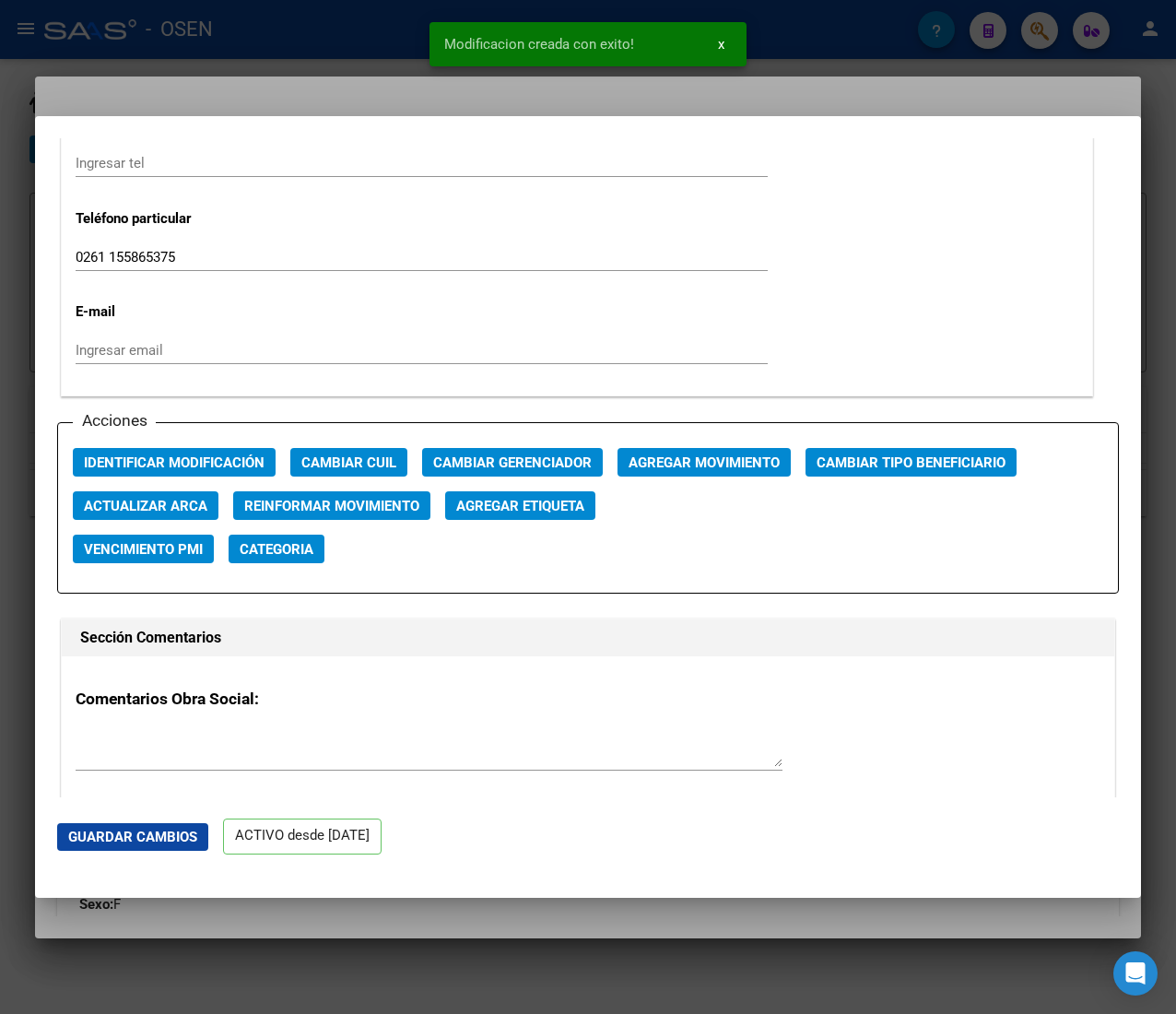
click at [288, 37] on div at bounding box center [588, 507] width 1176 height 1014
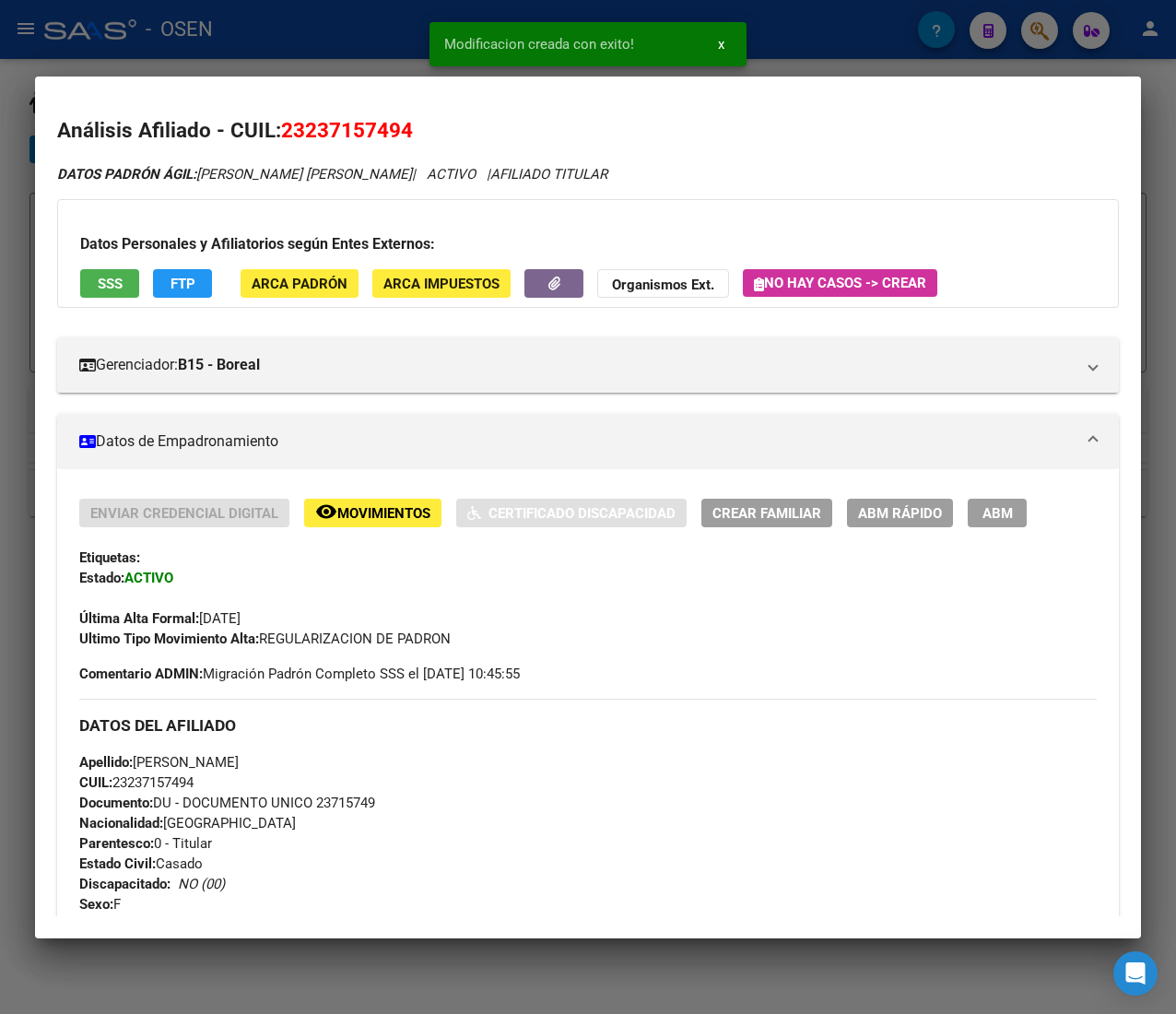
click at [288, 39] on div at bounding box center [588, 507] width 1176 height 1014
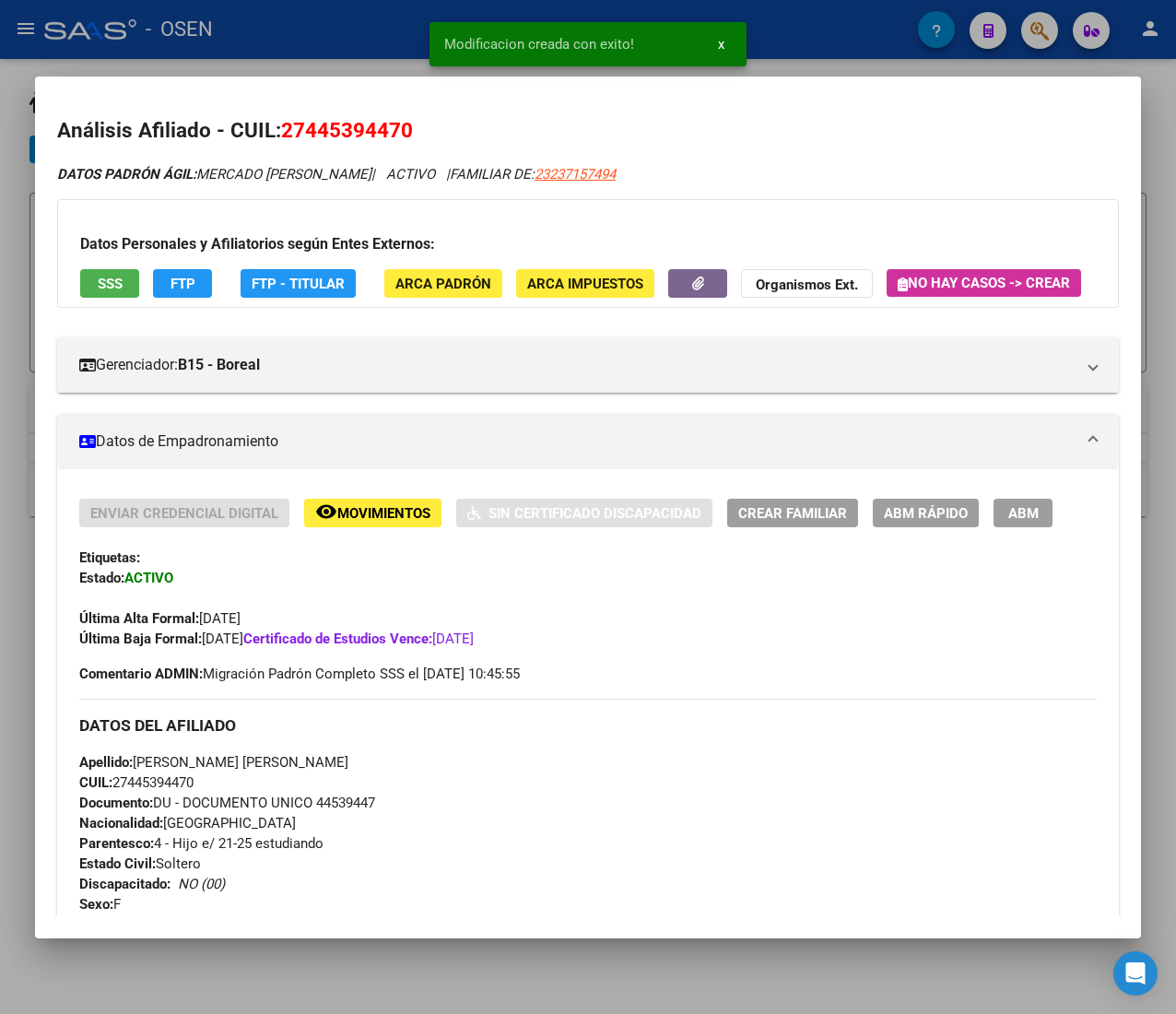
click at [909, 522] on span "ABM Rápido" at bounding box center [925, 513] width 84 height 17
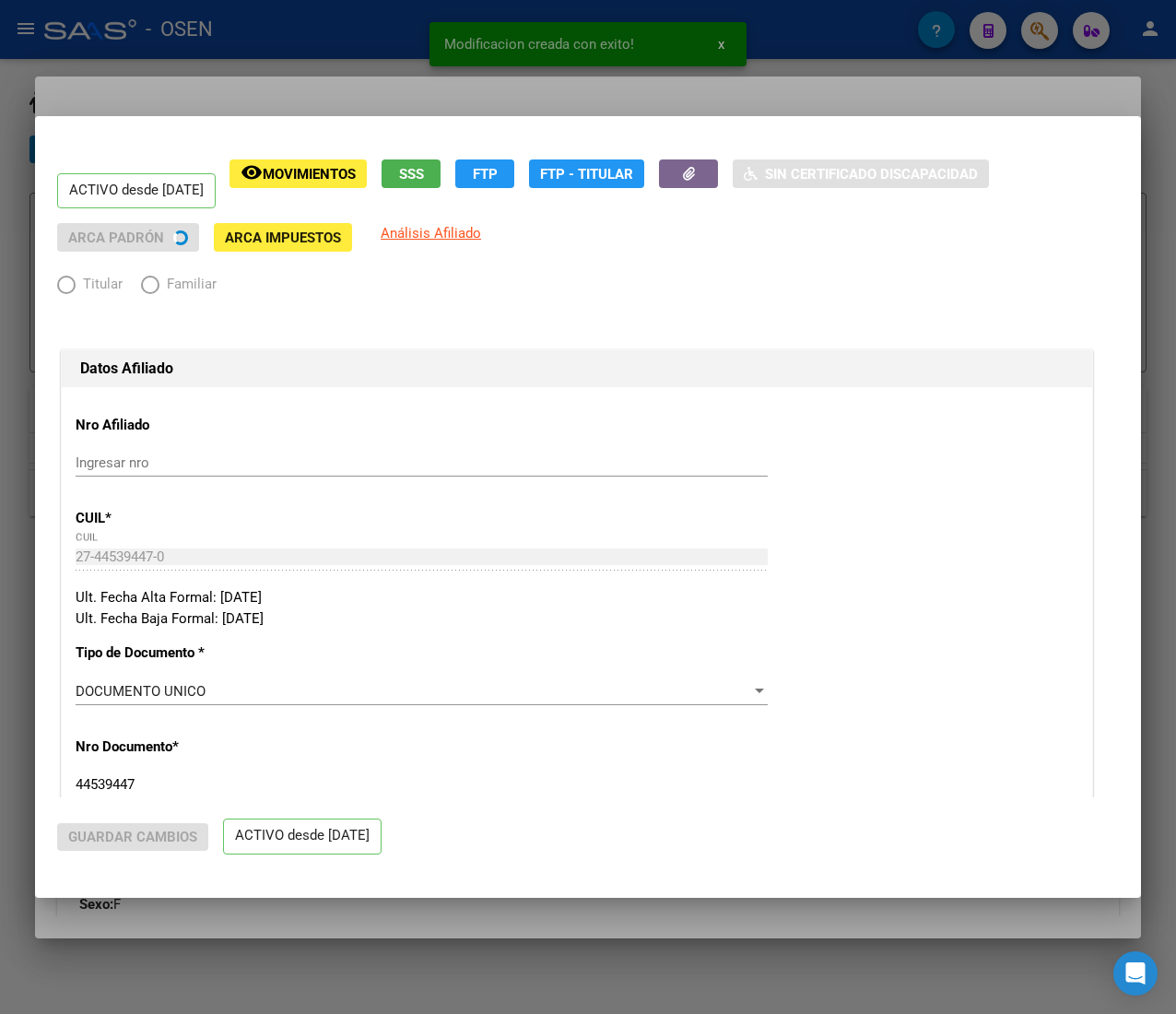
radio input "true"
type input "30-69031302-9"
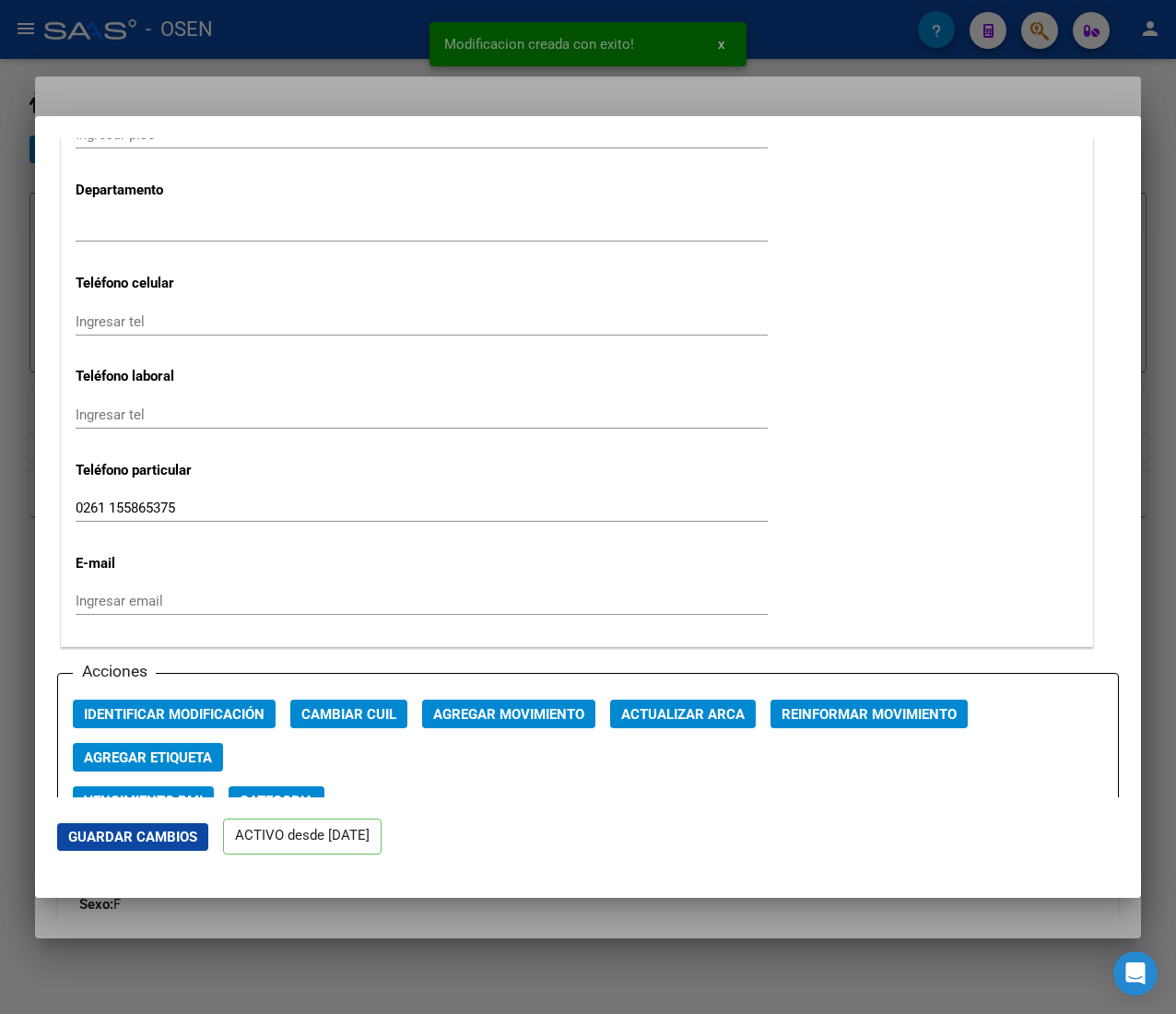
scroll to position [2213, 0]
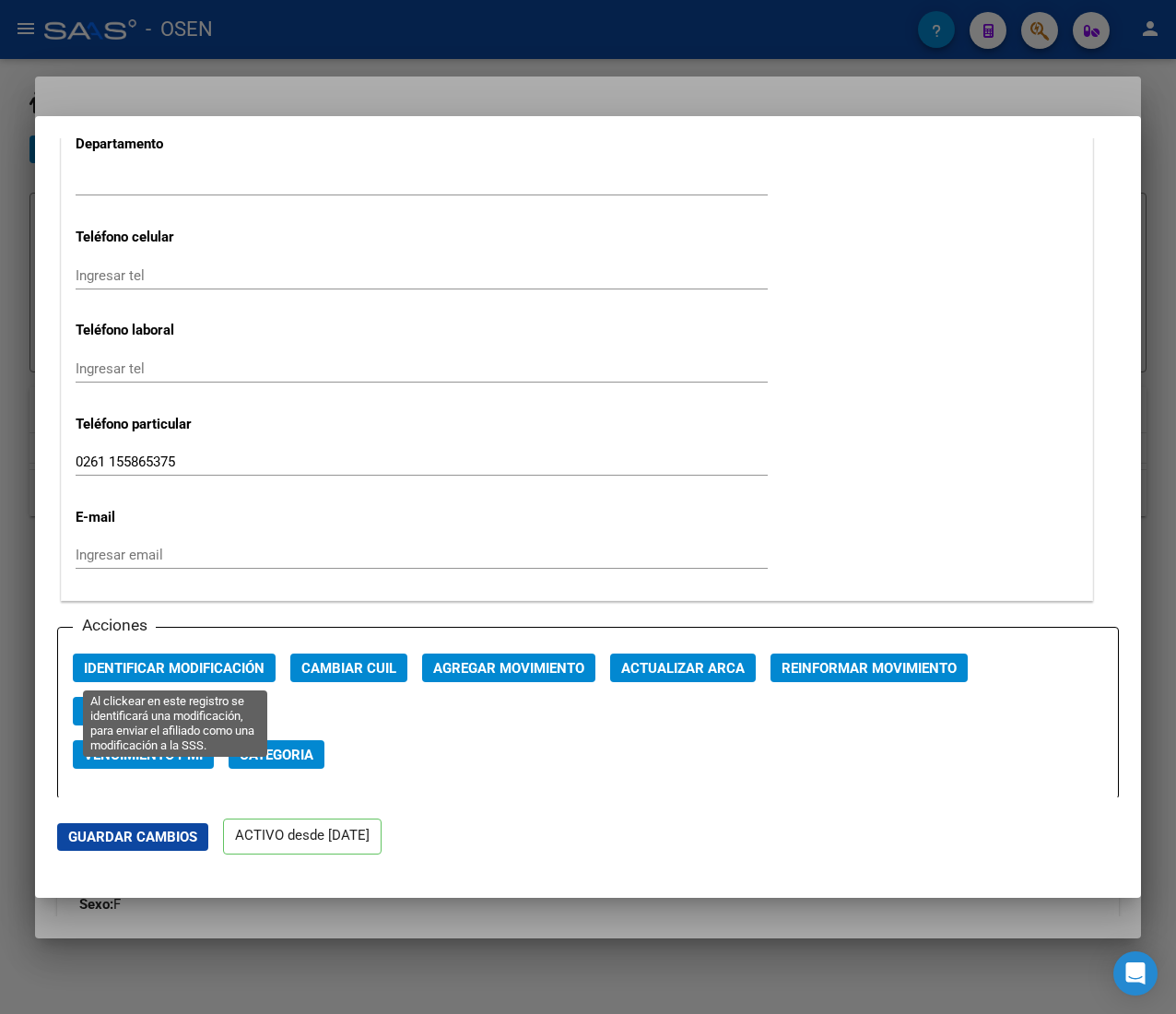
click at [164, 662] on span "Identificar Modificación" at bounding box center [174, 668] width 181 height 17
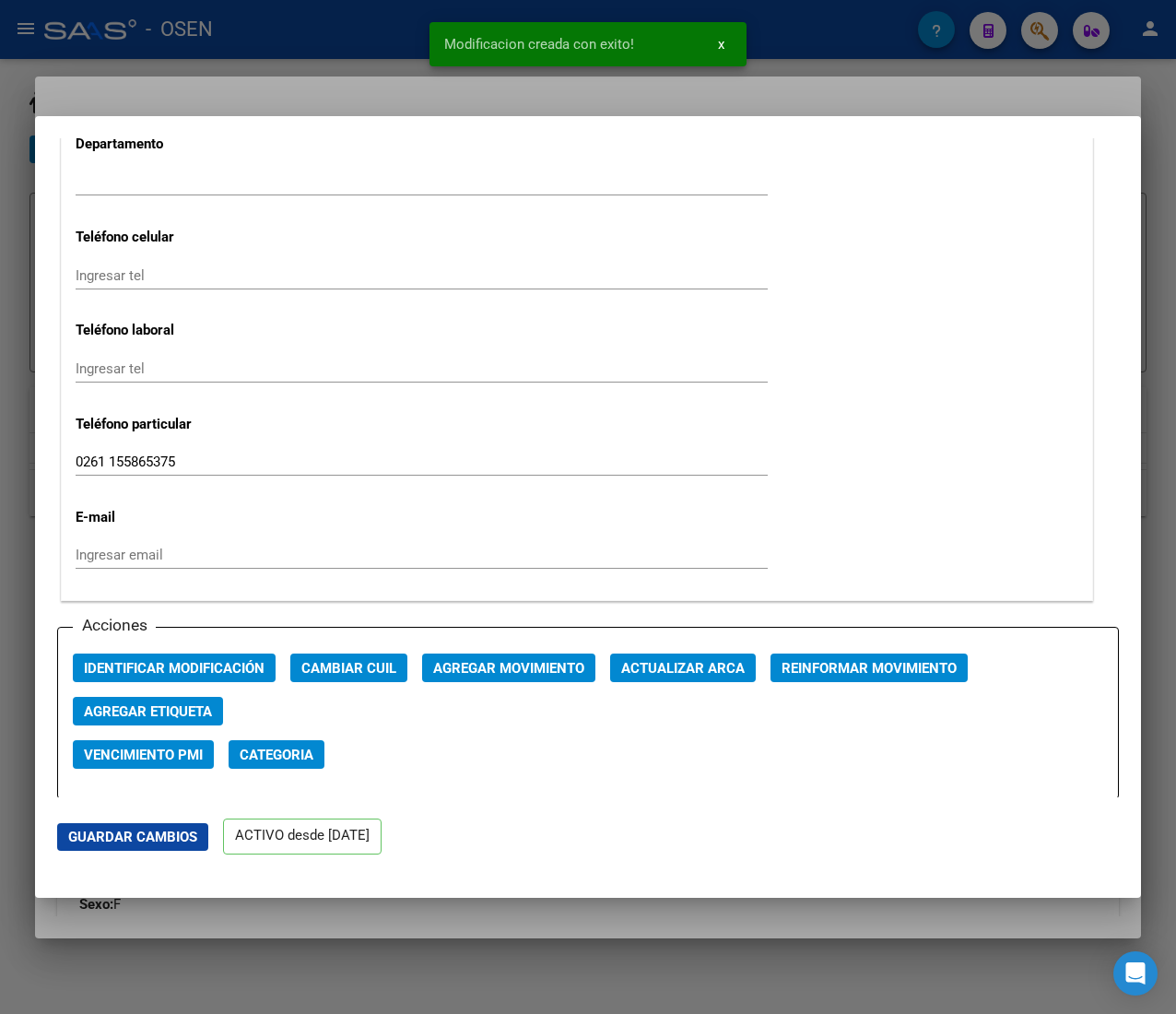
click at [311, 38] on div at bounding box center [588, 507] width 1176 height 1014
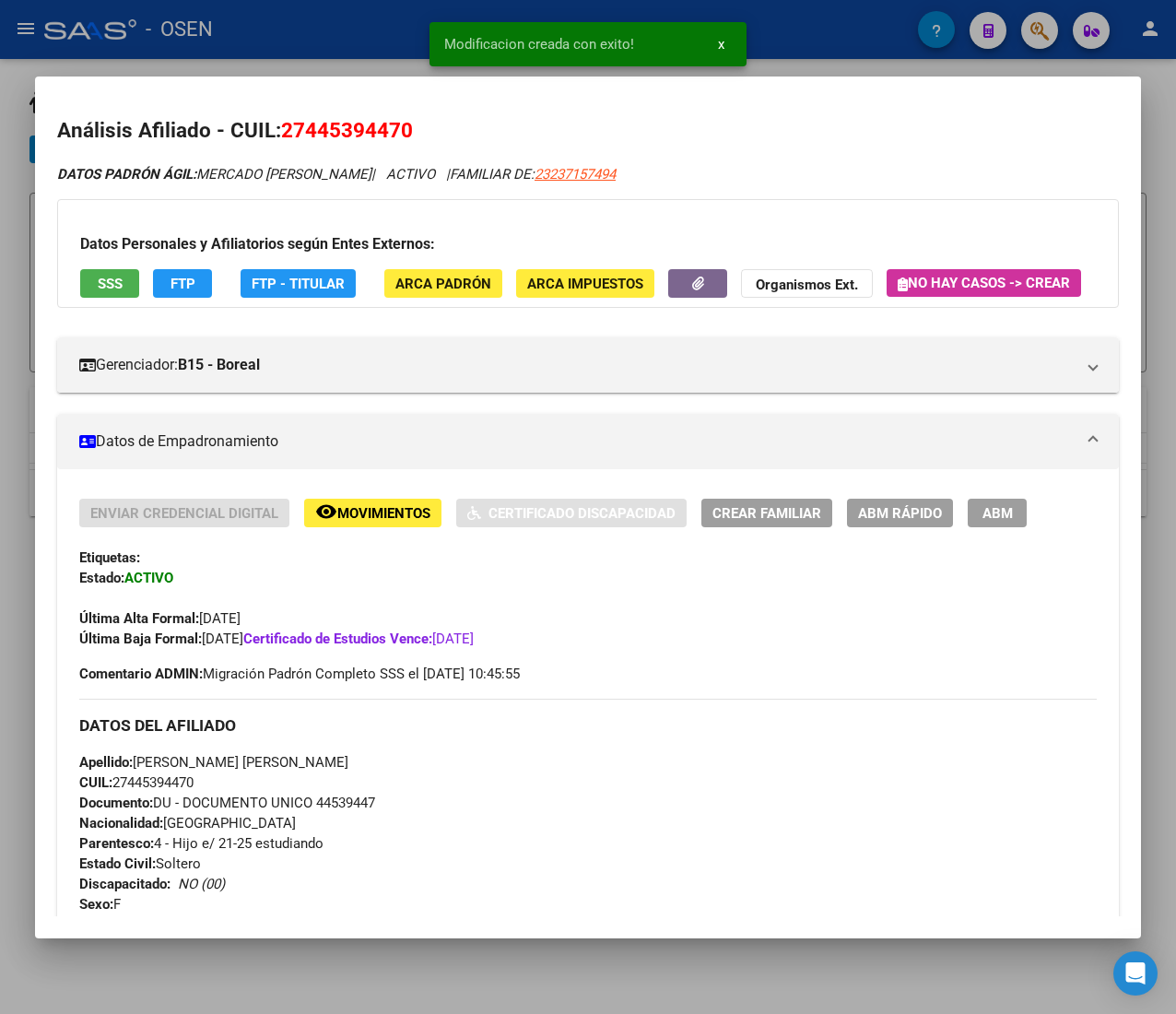
click at [311, 38] on div at bounding box center [588, 507] width 1176 height 1014
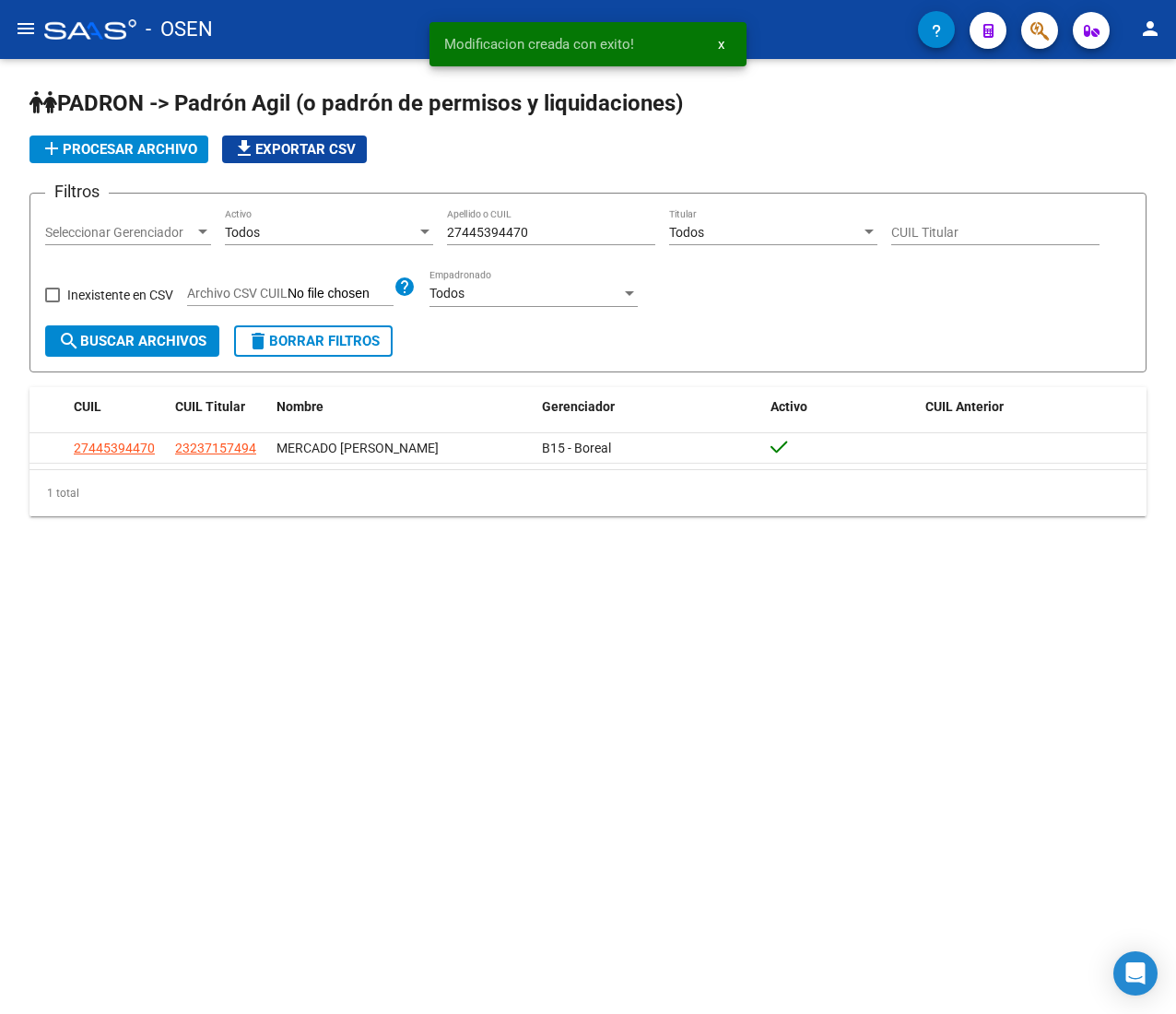
drag, startPoint x: 518, startPoint y: 244, endPoint x: 343, endPoint y: 245, distance: 175.0
click at [343, 245] on div "Filtros Seleccionar Gerenciador Seleccionar Gerenciador Todos Activo 2744539447…" at bounding box center [588, 267] width 1086 height 117
paste input "23474667"
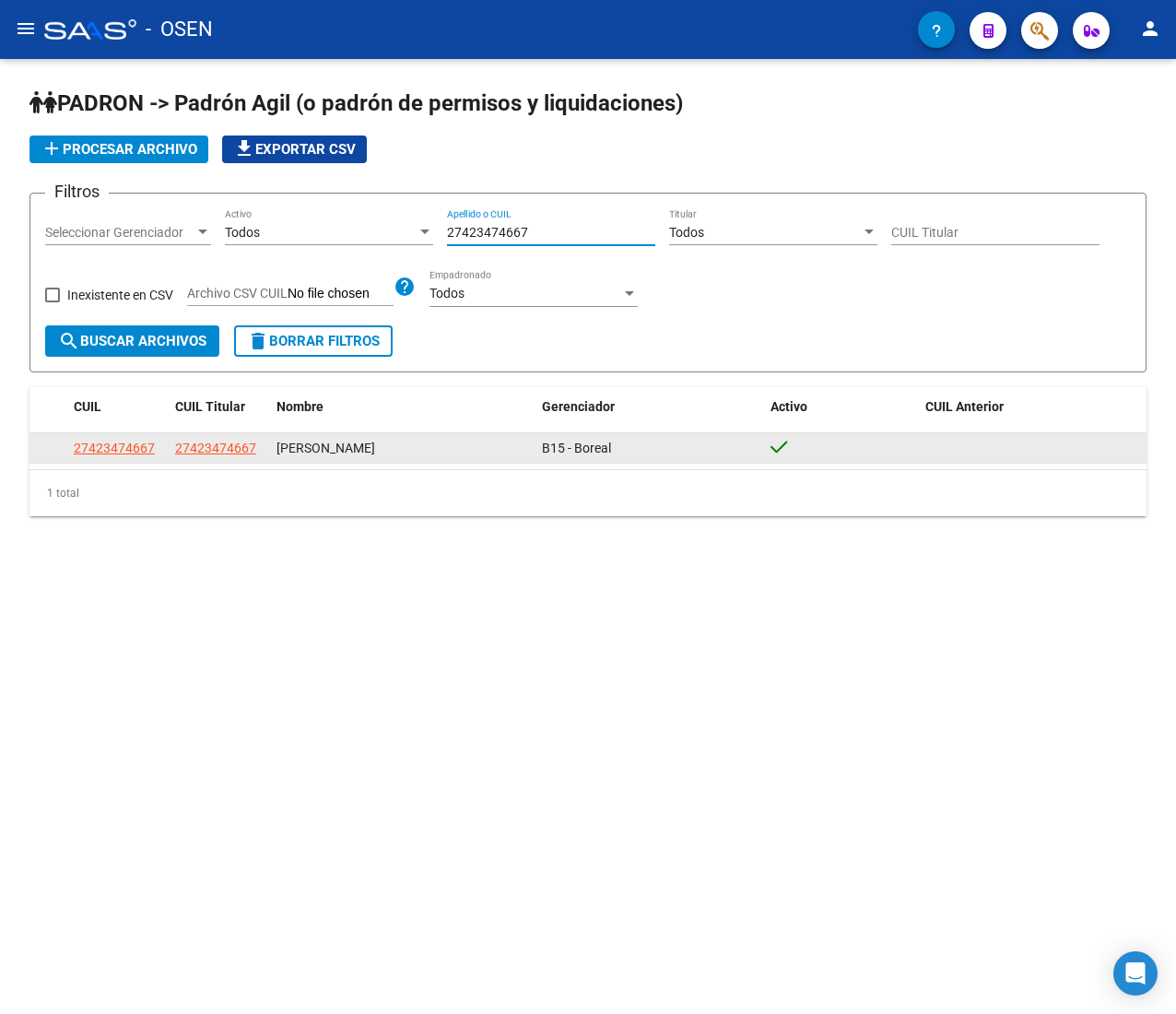
type input "27423474667"
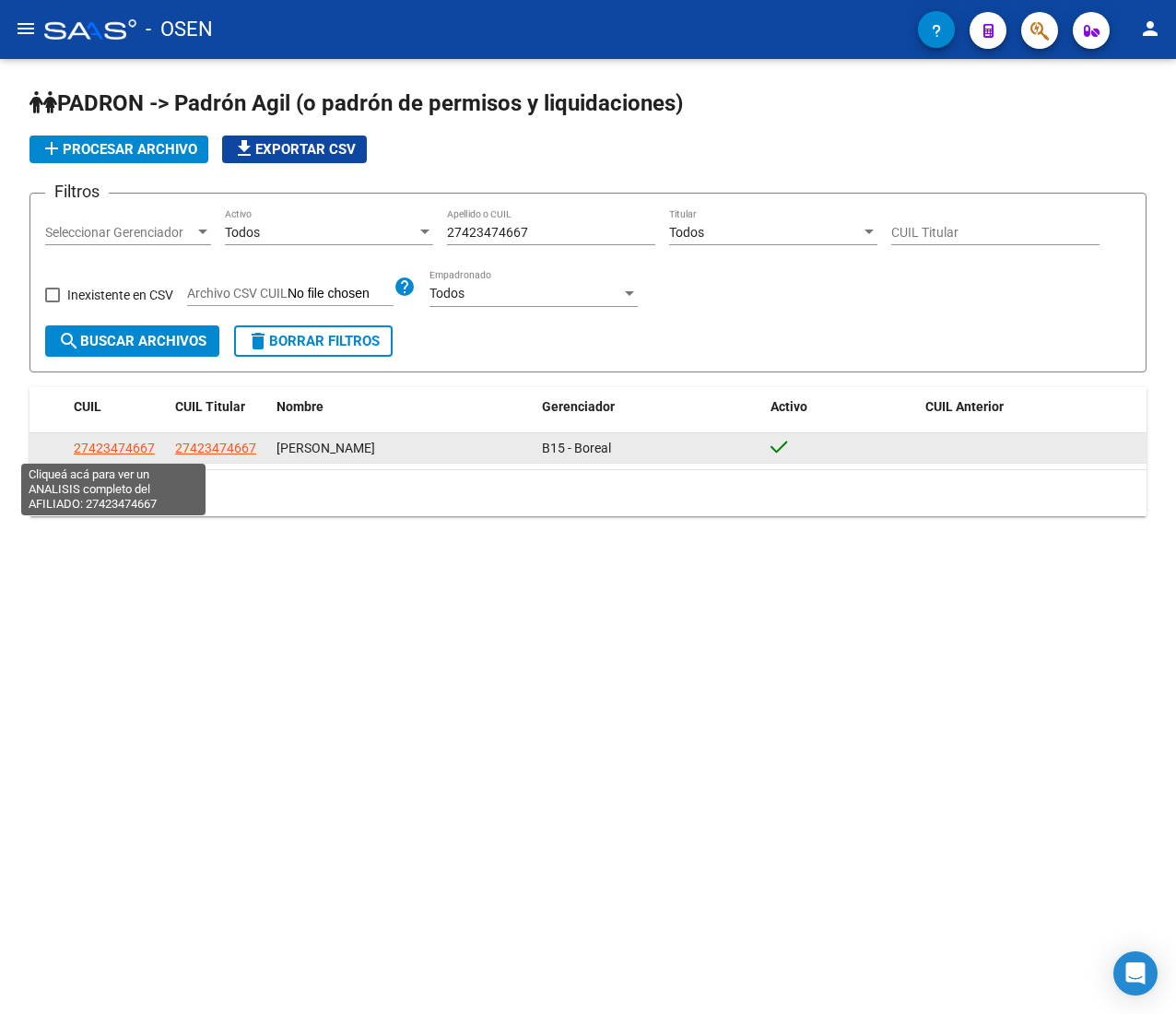
click at [135, 450] on span "27423474667" at bounding box center [114, 447] width 82 height 15
type textarea "27423474667"
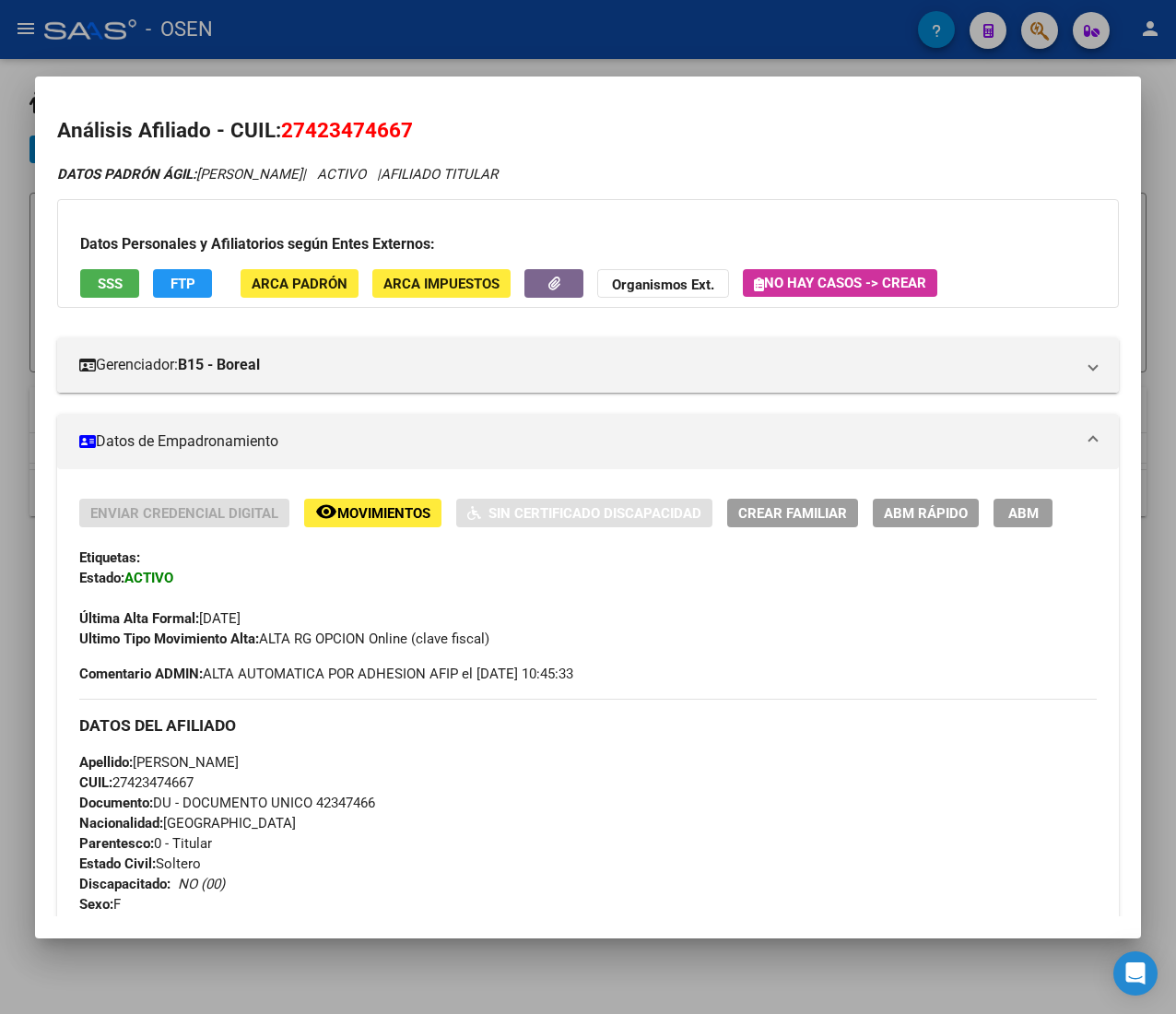
click at [956, 520] on span "ABM Rápido" at bounding box center [925, 513] width 84 height 17
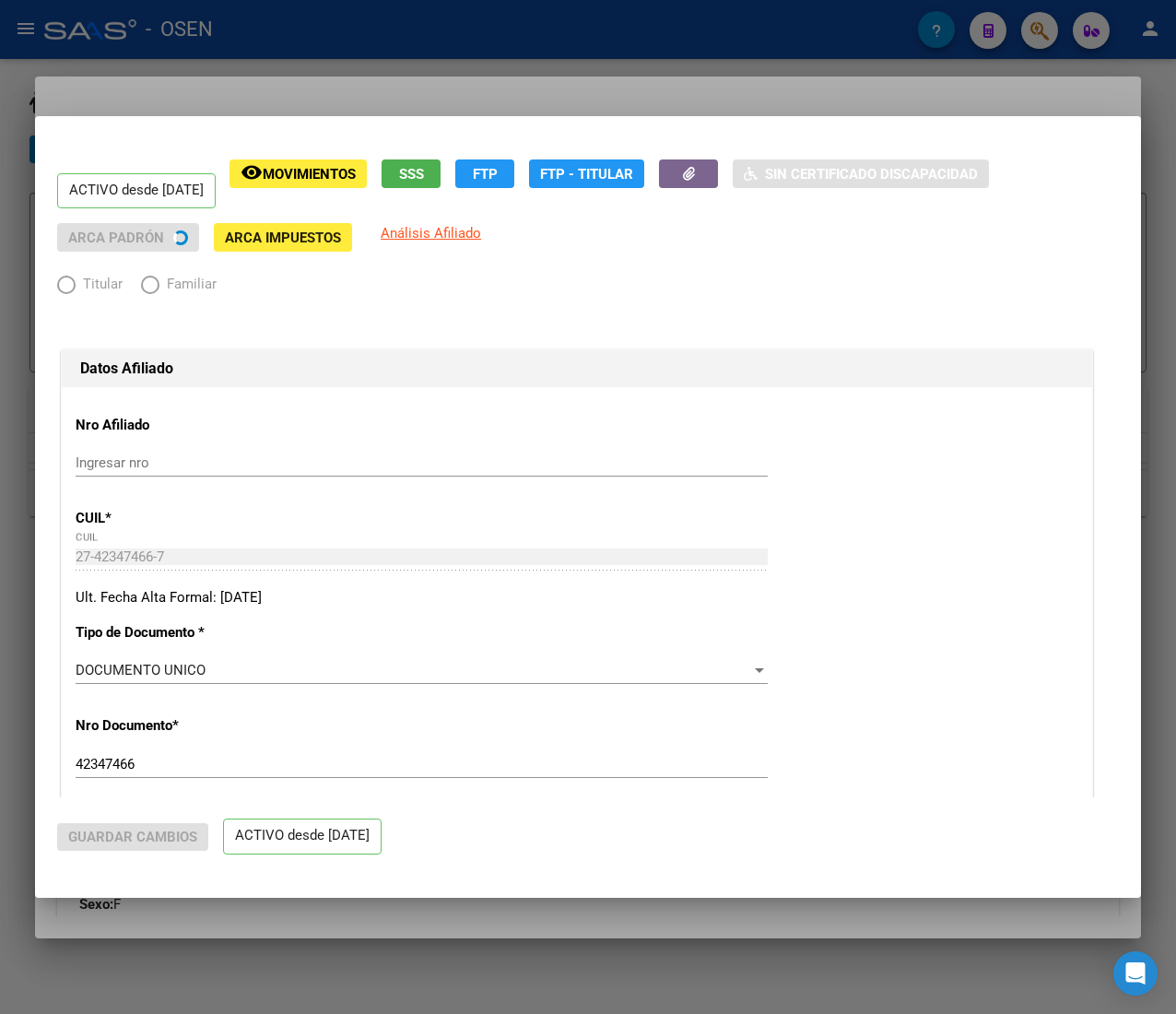
radio input "true"
type input "30-70776189-6"
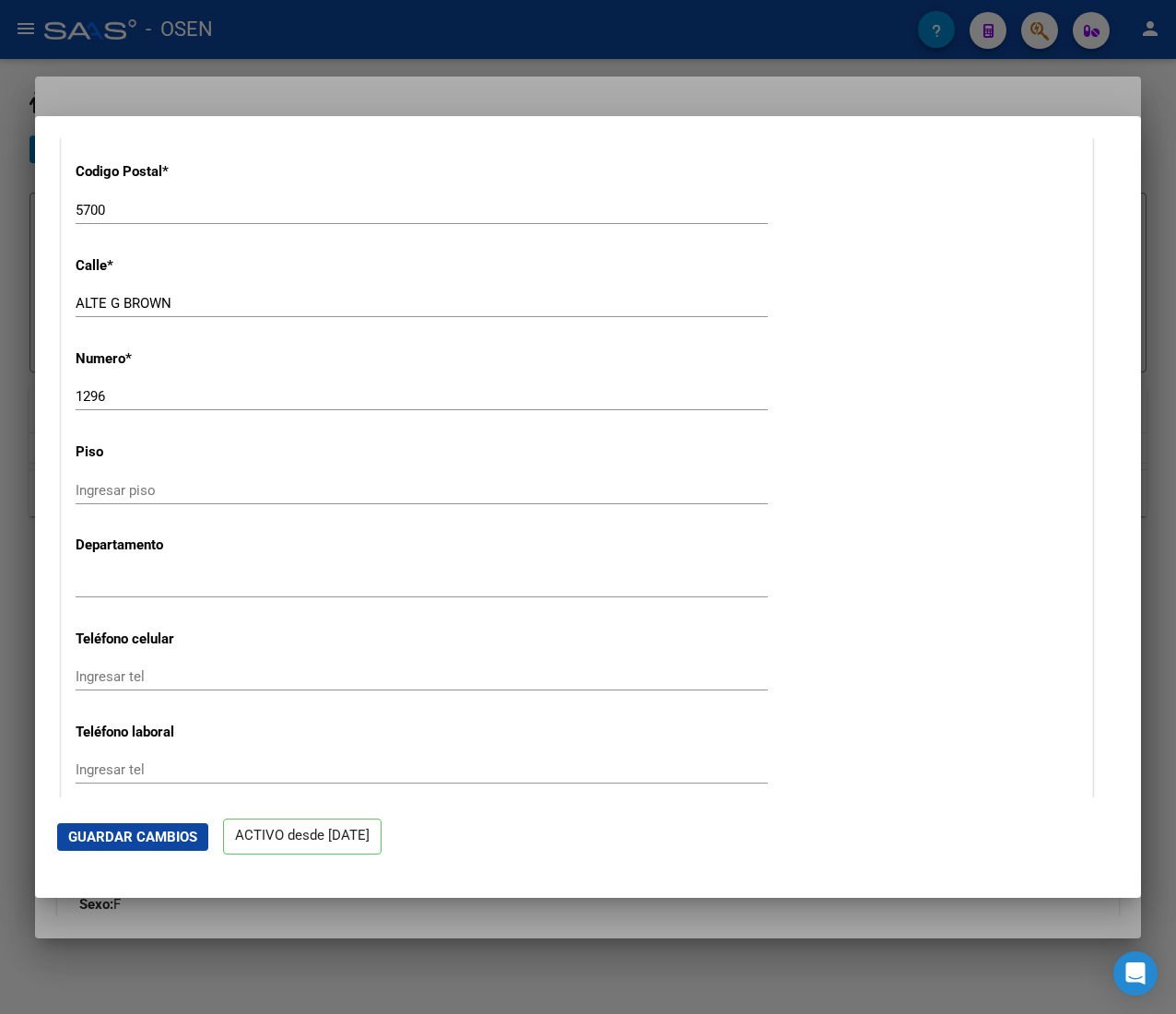
scroll to position [2582, 0]
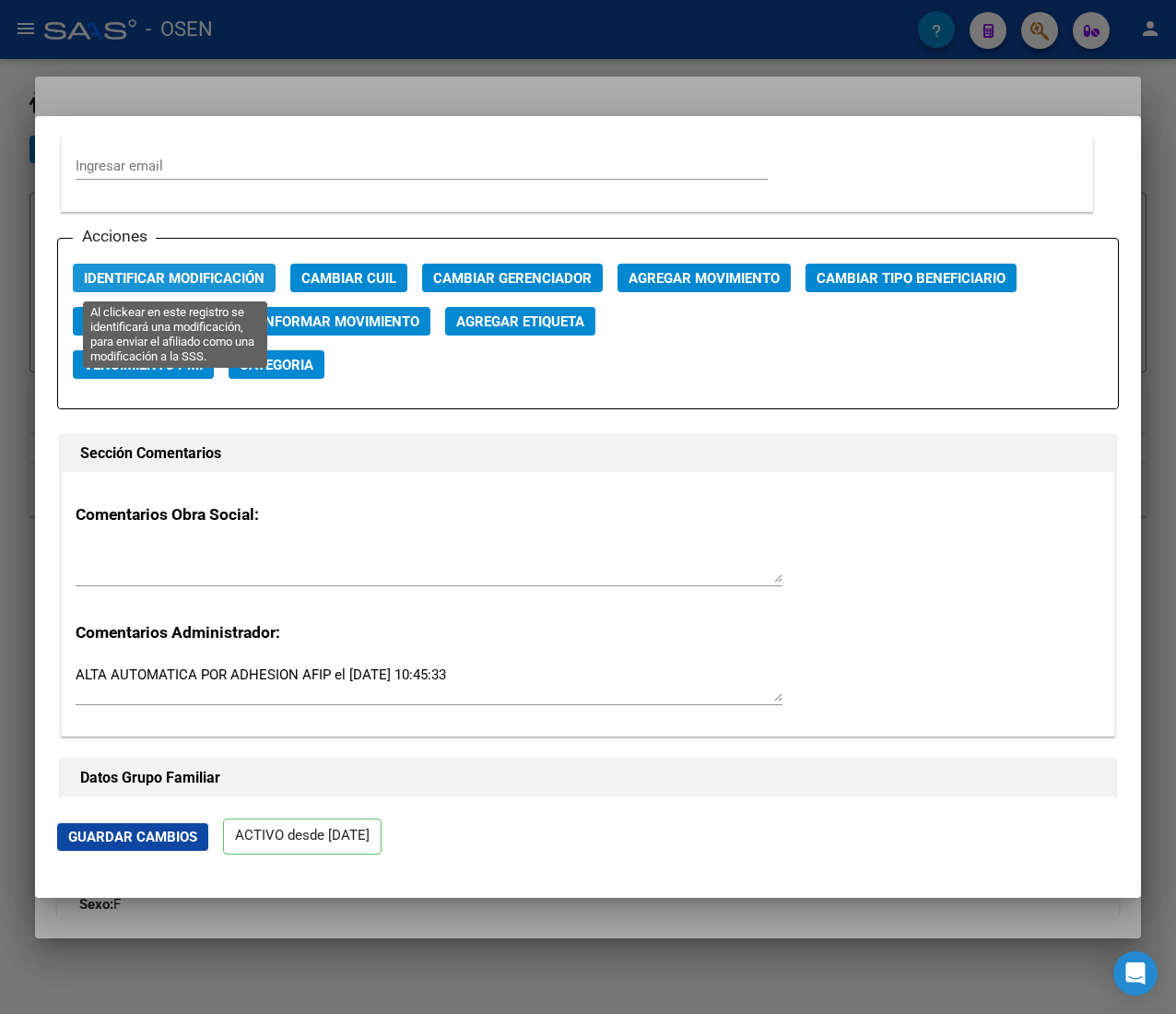
click at [170, 271] on span "Identificar Modificación" at bounding box center [174, 278] width 181 height 17
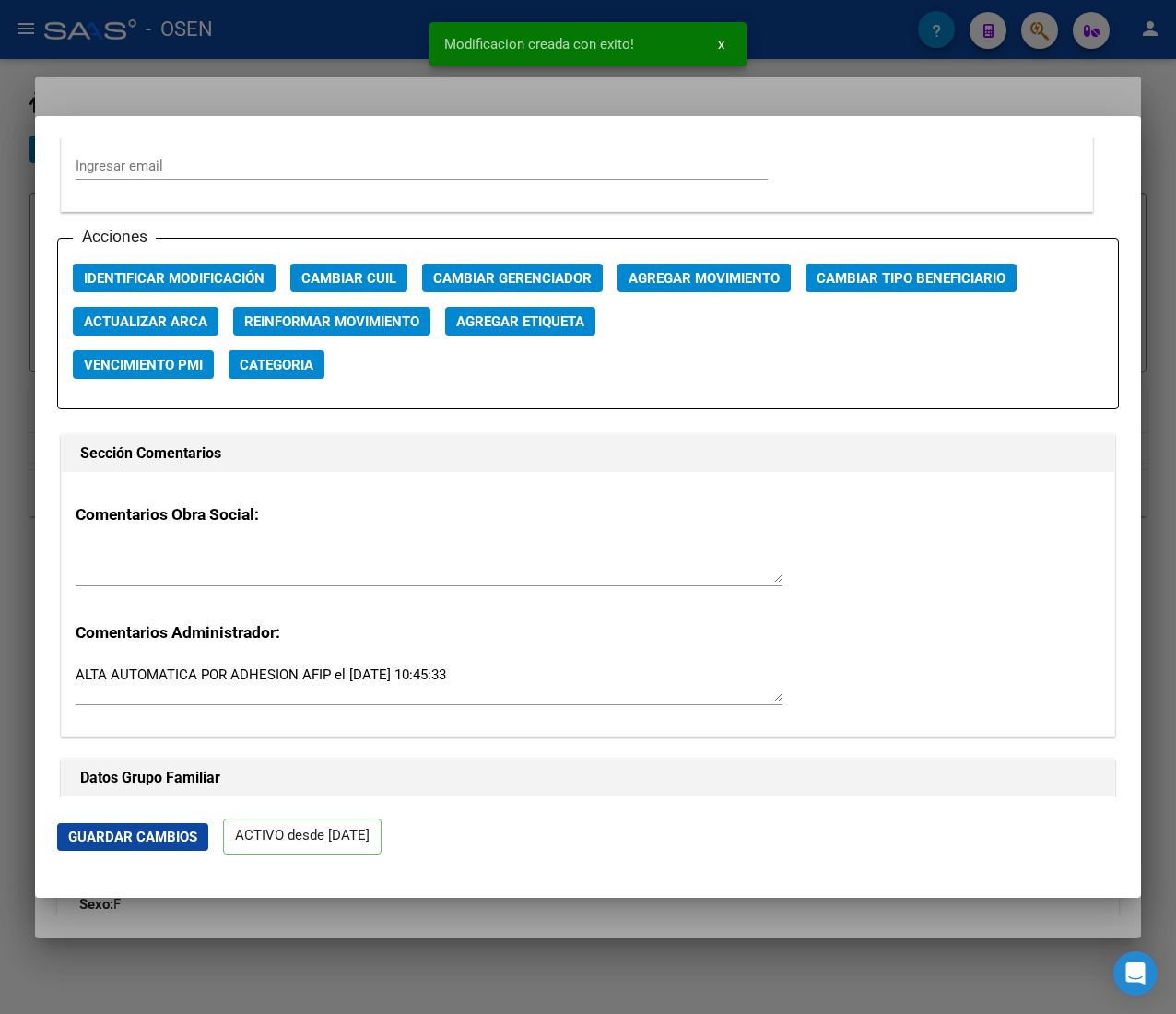
click at [267, 51] on div at bounding box center [588, 507] width 1176 height 1014
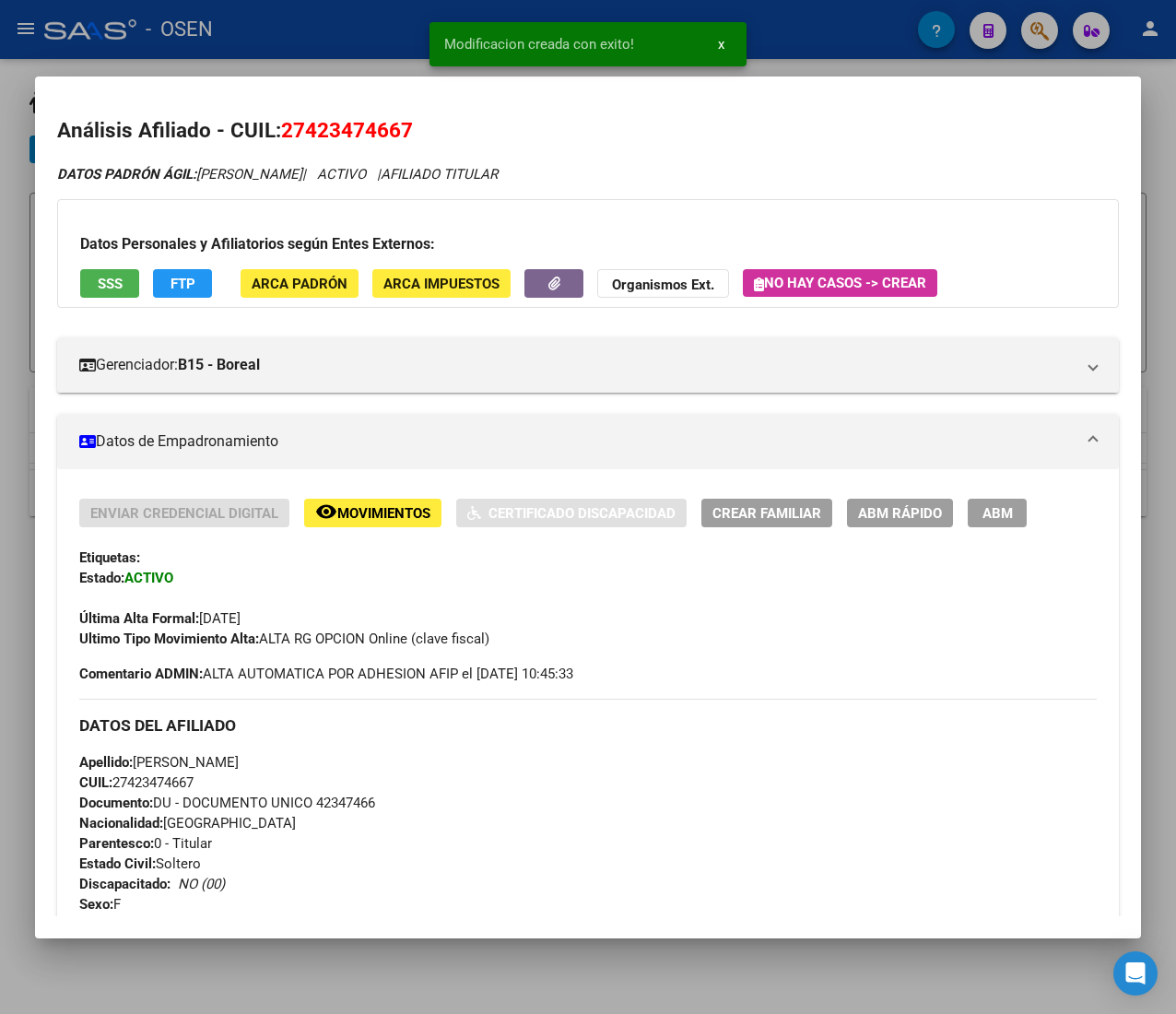
click at [286, 47] on div at bounding box center [588, 507] width 1176 height 1014
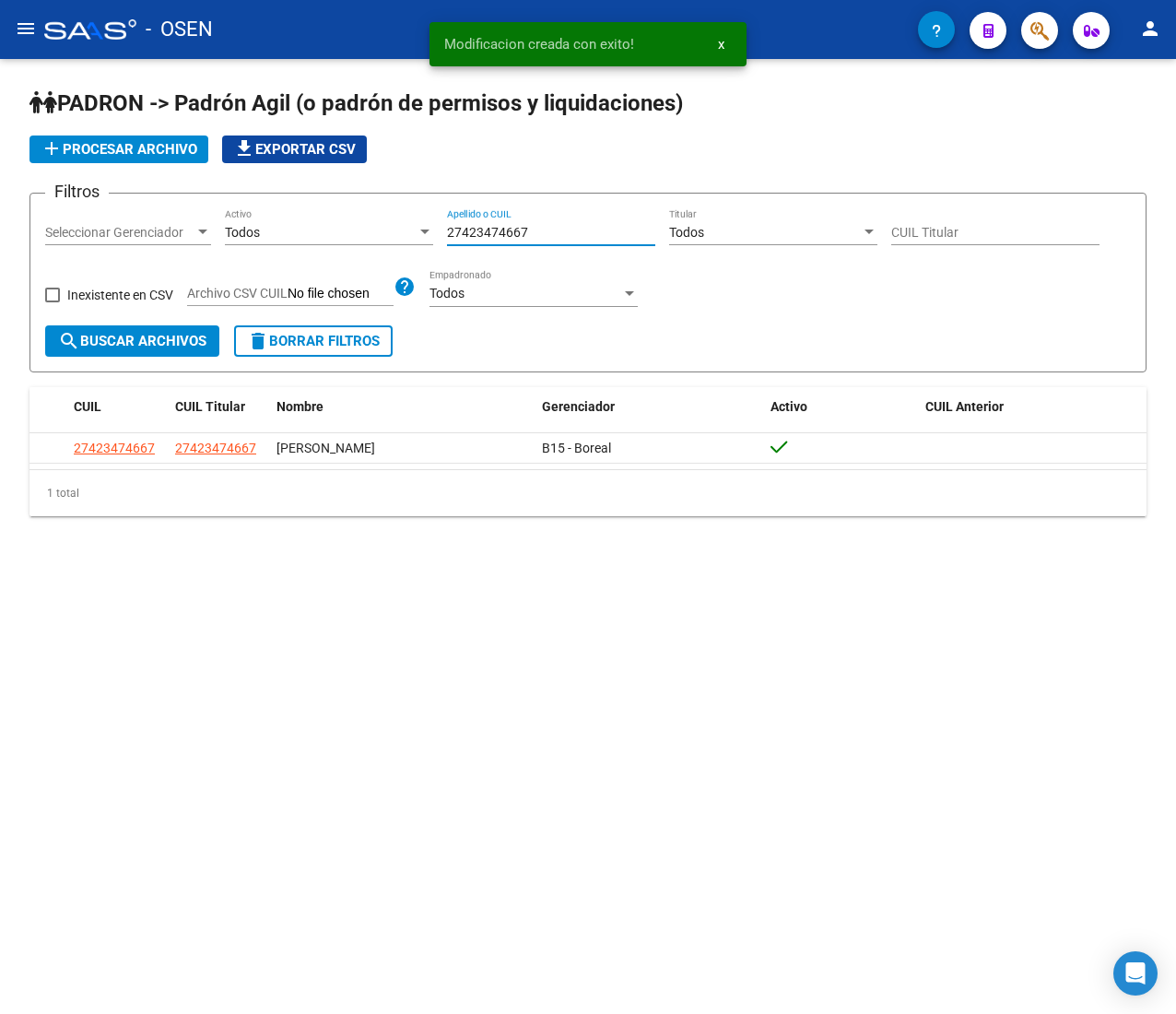
drag, startPoint x: 529, startPoint y: 232, endPoint x: 425, endPoint y: 242, distance: 104.5
click at [425, 242] on div "Filtros Seleccionar Gerenciador Seleccionar Gerenciador Todos Activo 2742347466…" at bounding box center [588, 267] width 1086 height 117
paste input "57231313"
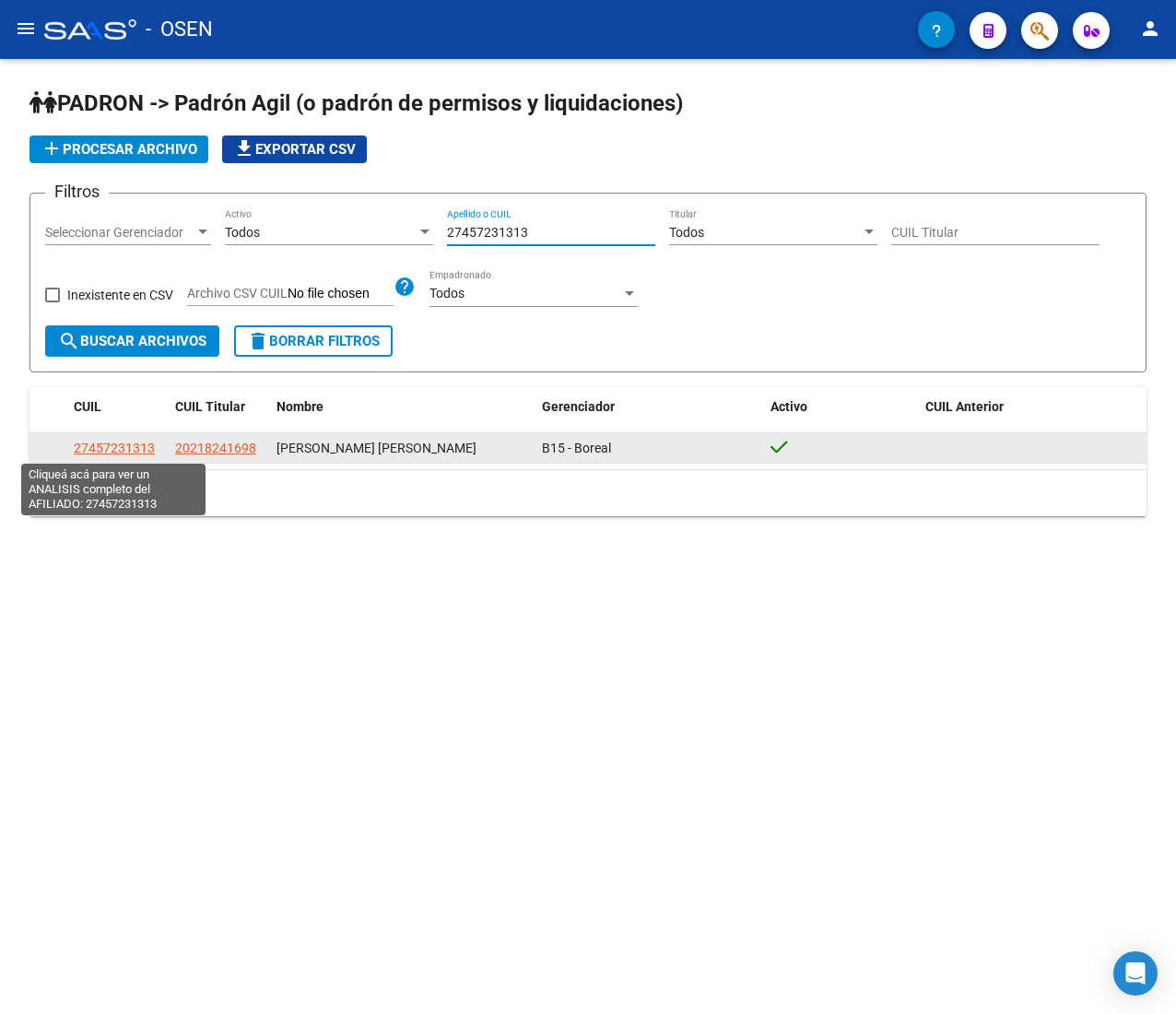
type input "27457231313"
click at [96, 452] on span "27457231313" at bounding box center [114, 447] width 82 height 15
type textarea "27457231313"
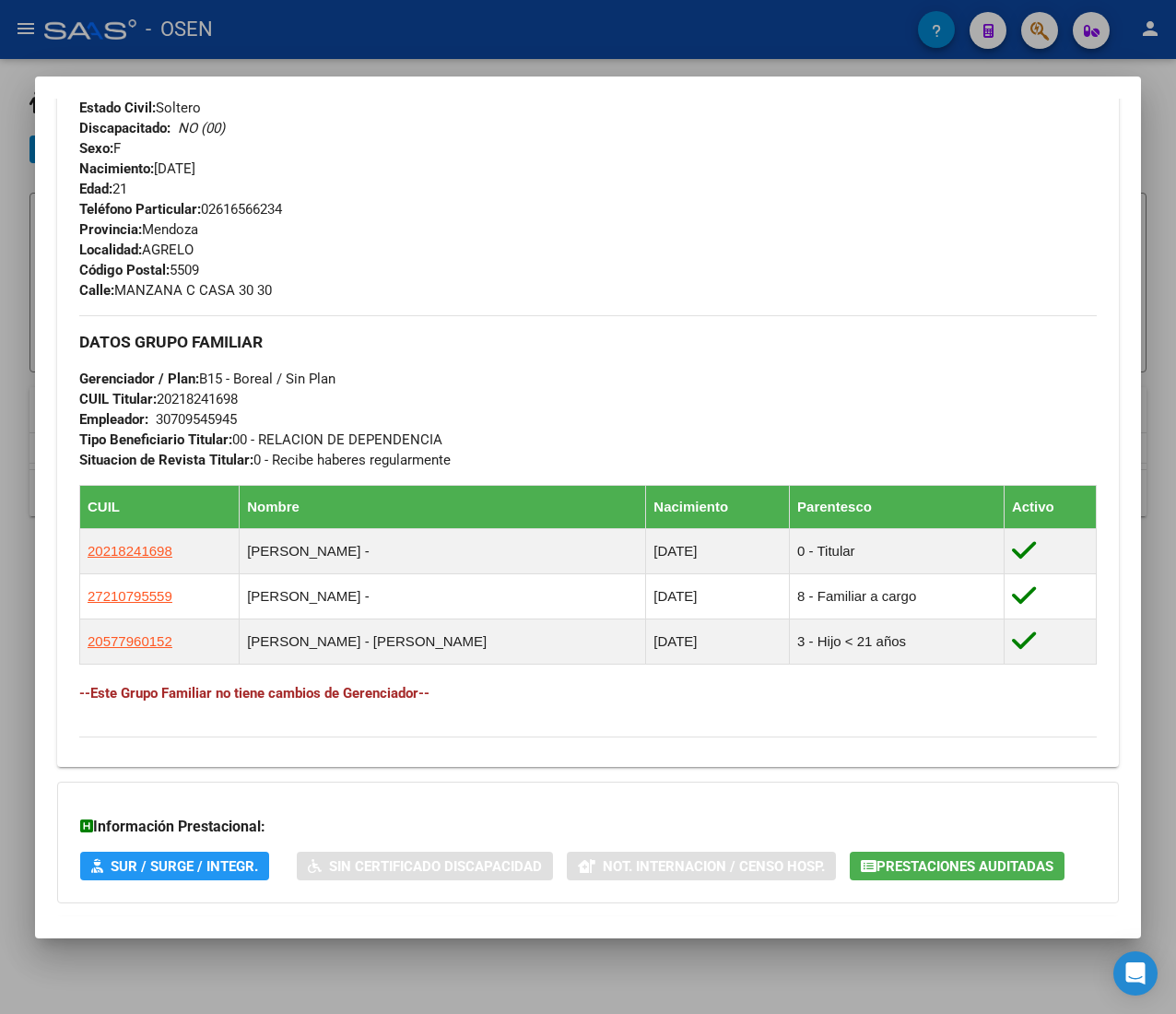
scroll to position [931, 0]
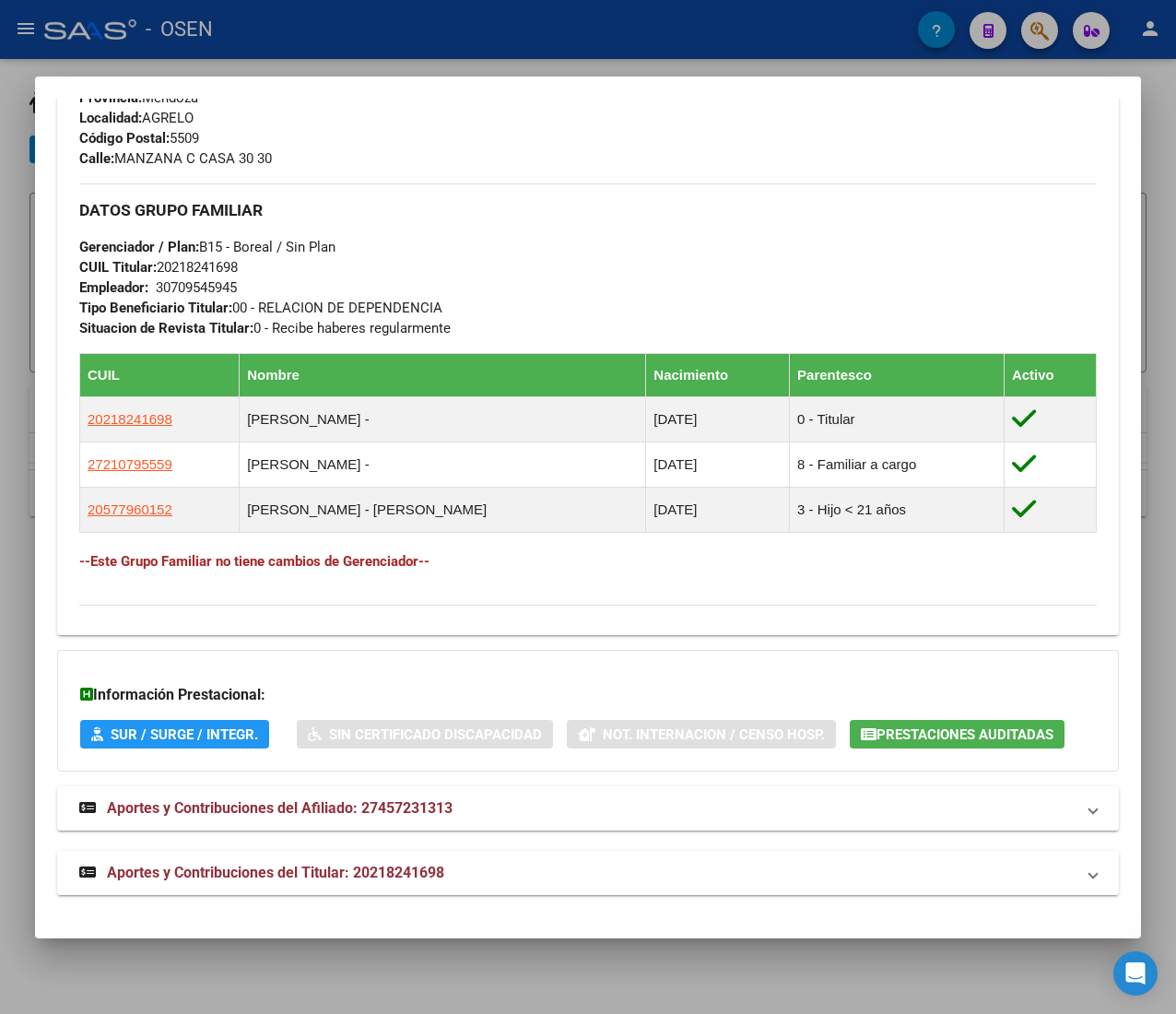
click at [520, 876] on mat-panel-title "Aportes y Contribuciones del Titular: 20218241698" at bounding box center [577, 873] width 996 height 23
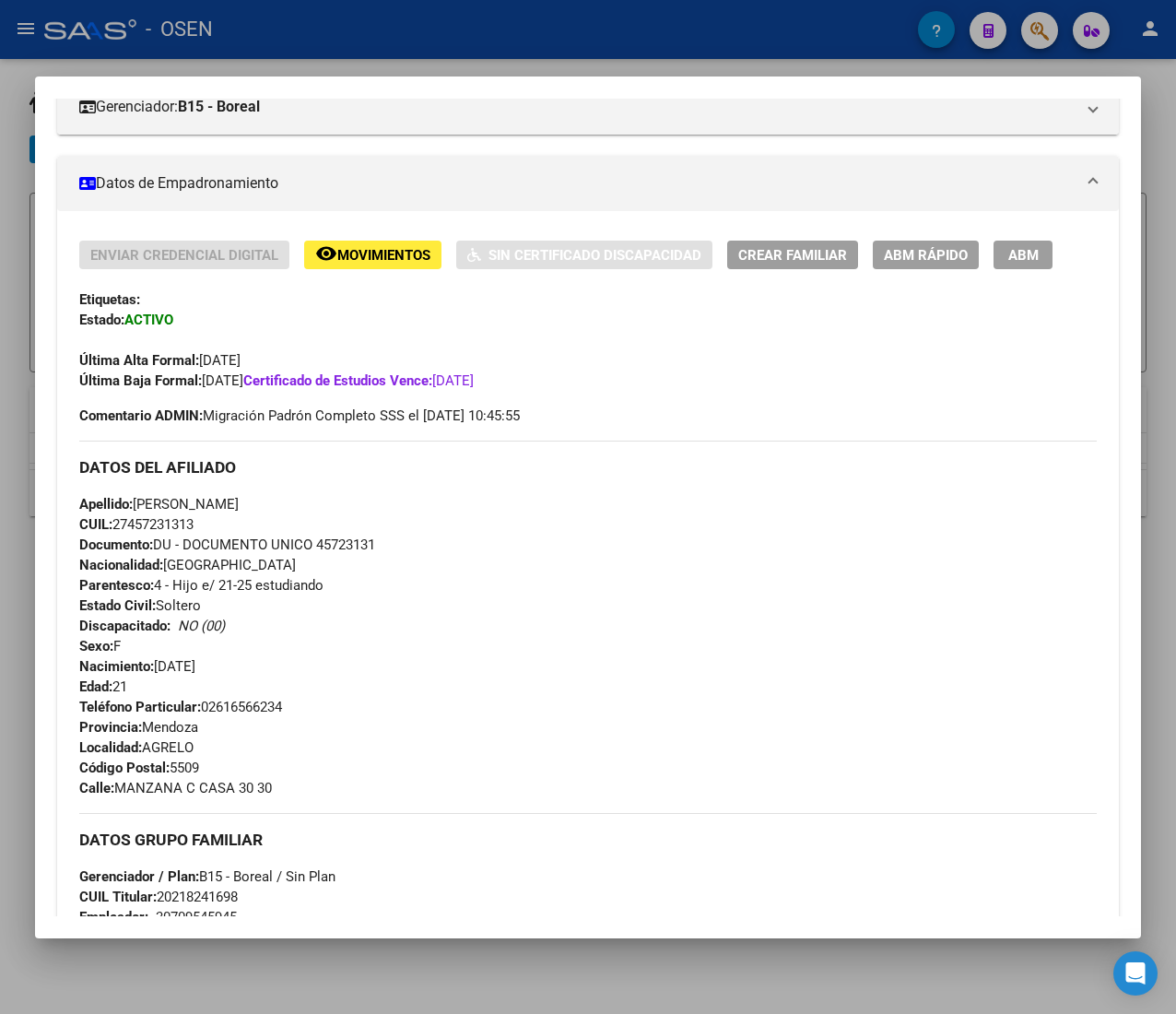
scroll to position [0, 0]
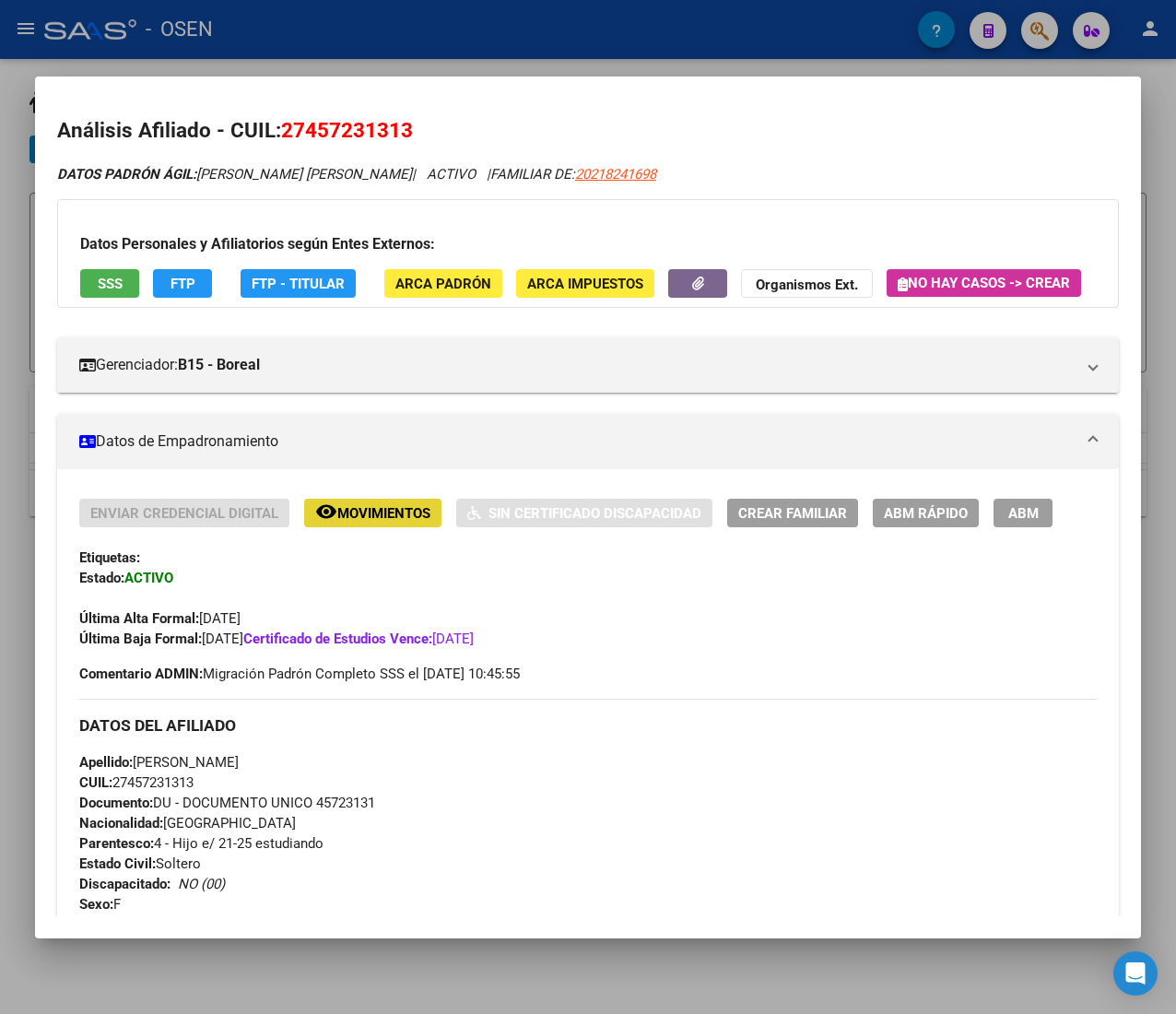
click at [354, 522] on span "Movimientos" at bounding box center [383, 513] width 93 height 17
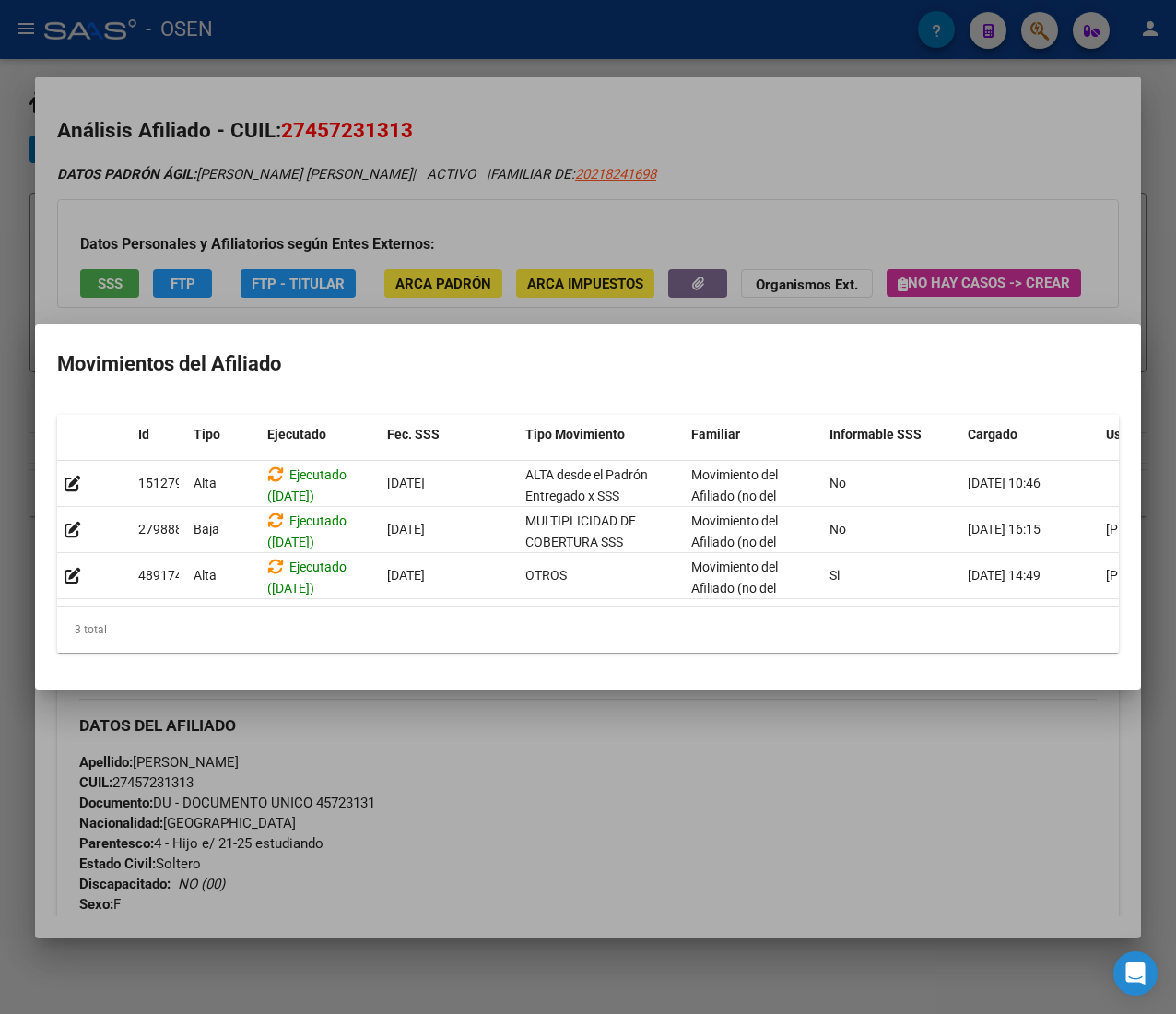
click at [887, 192] on div at bounding box center [588, 507] width 1176 height 1014
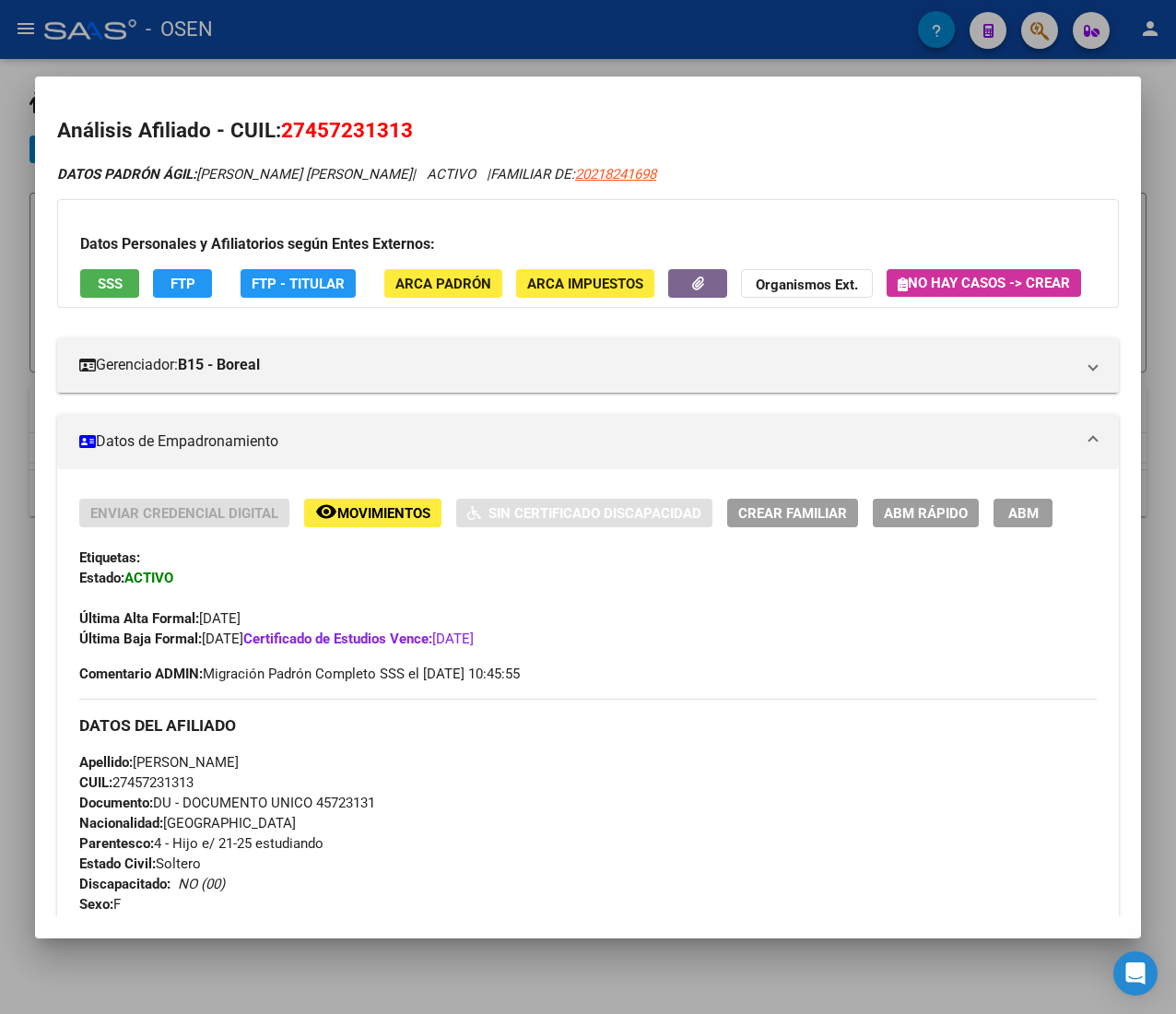
click at [901, 522] on span "ABM Rápido" at bounding box center [925, 513] width 84 height 17
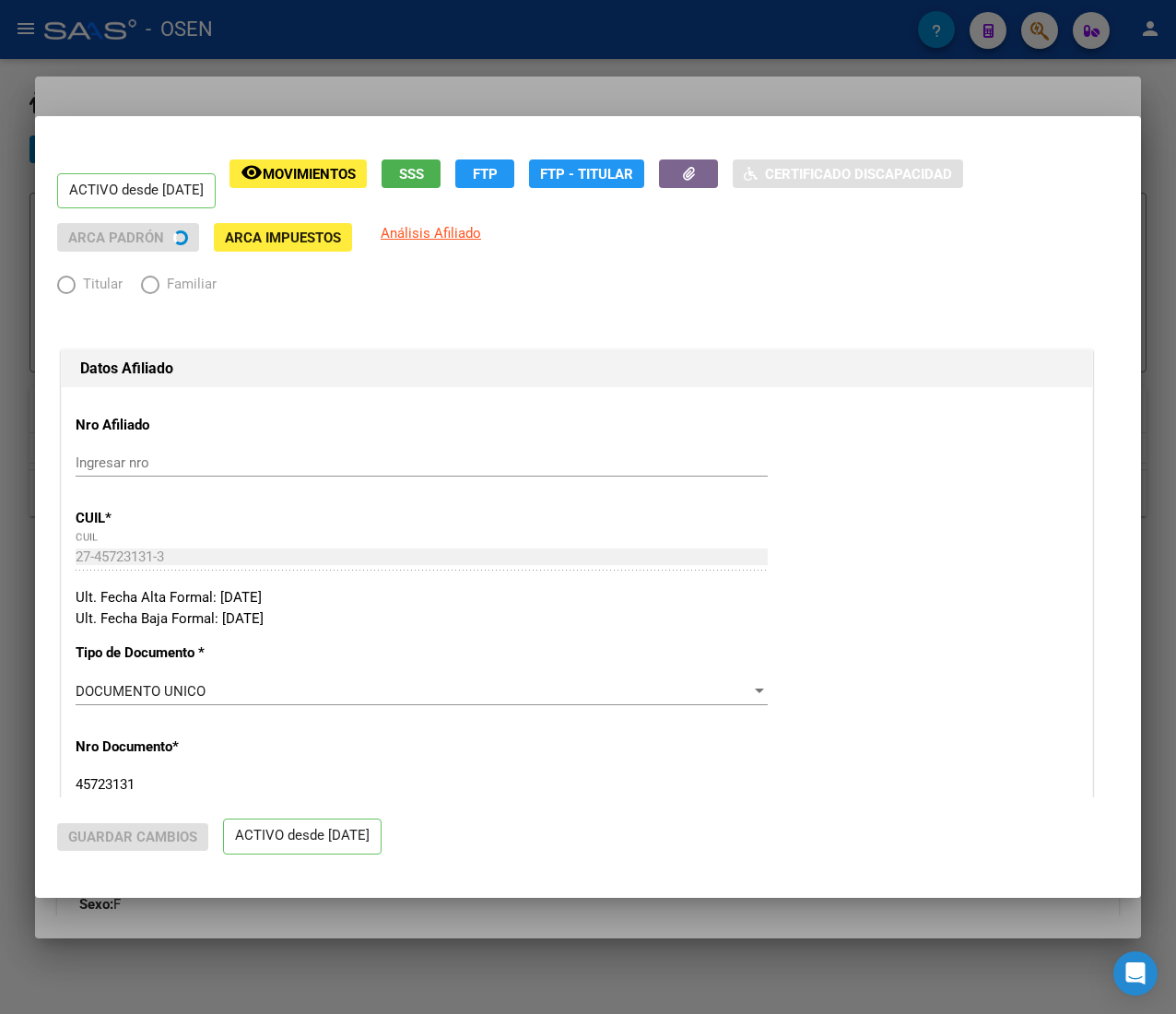
radio input "true"
type input "30-70954594-5"
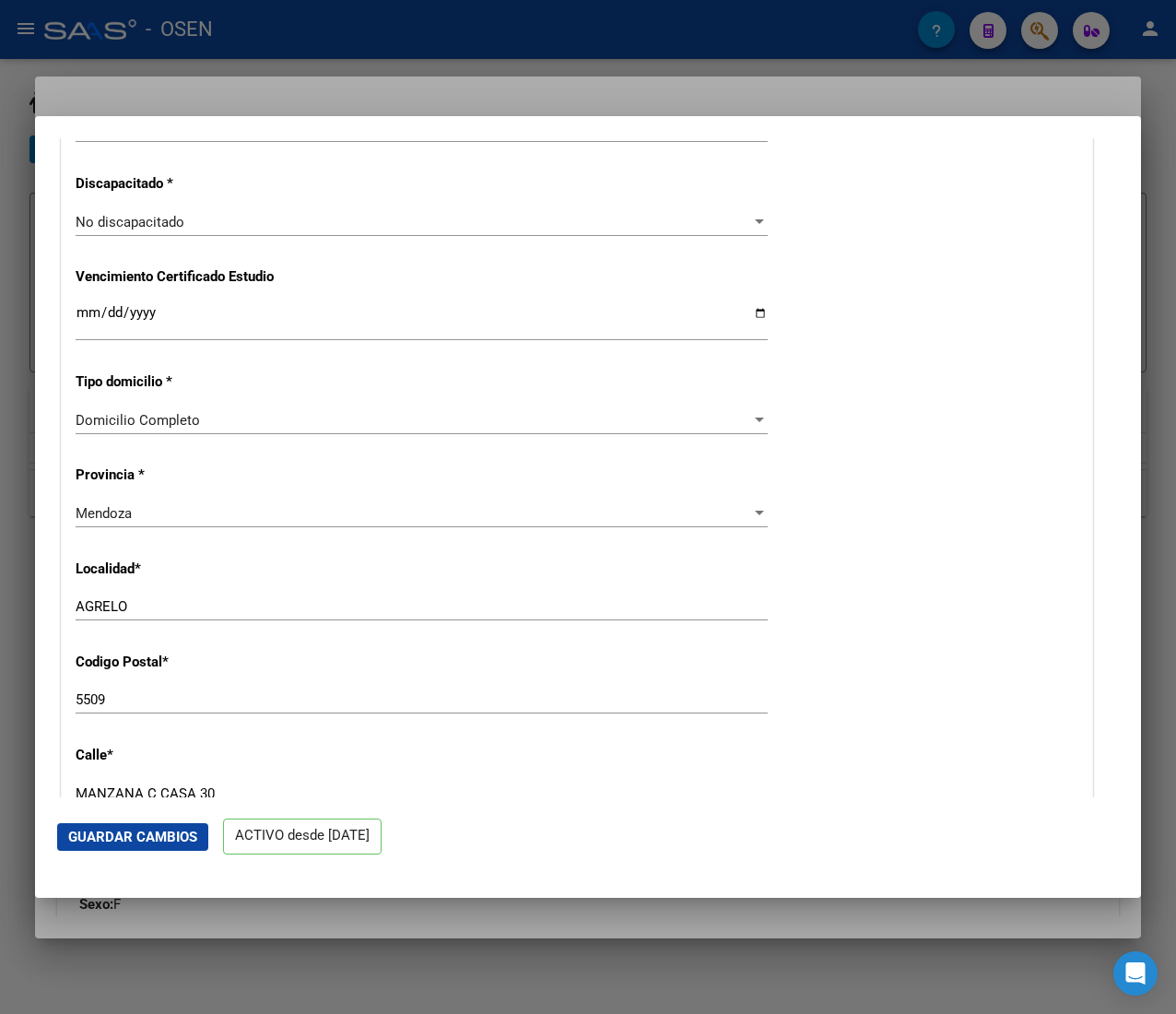
scroll to position [1475, 0]
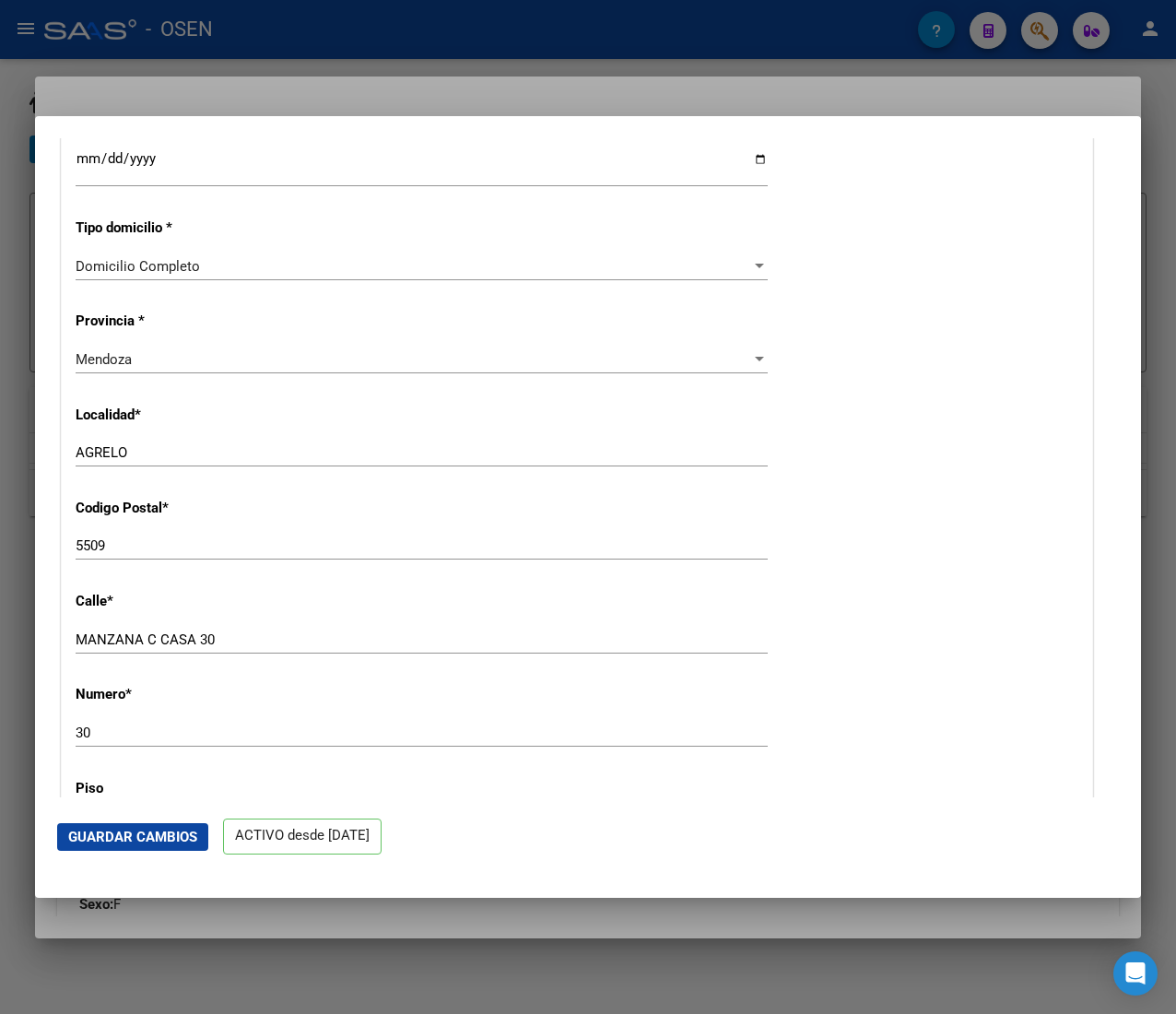
click at [502, 29] on div at bounding box center [588, 507] width 1176 height 1014
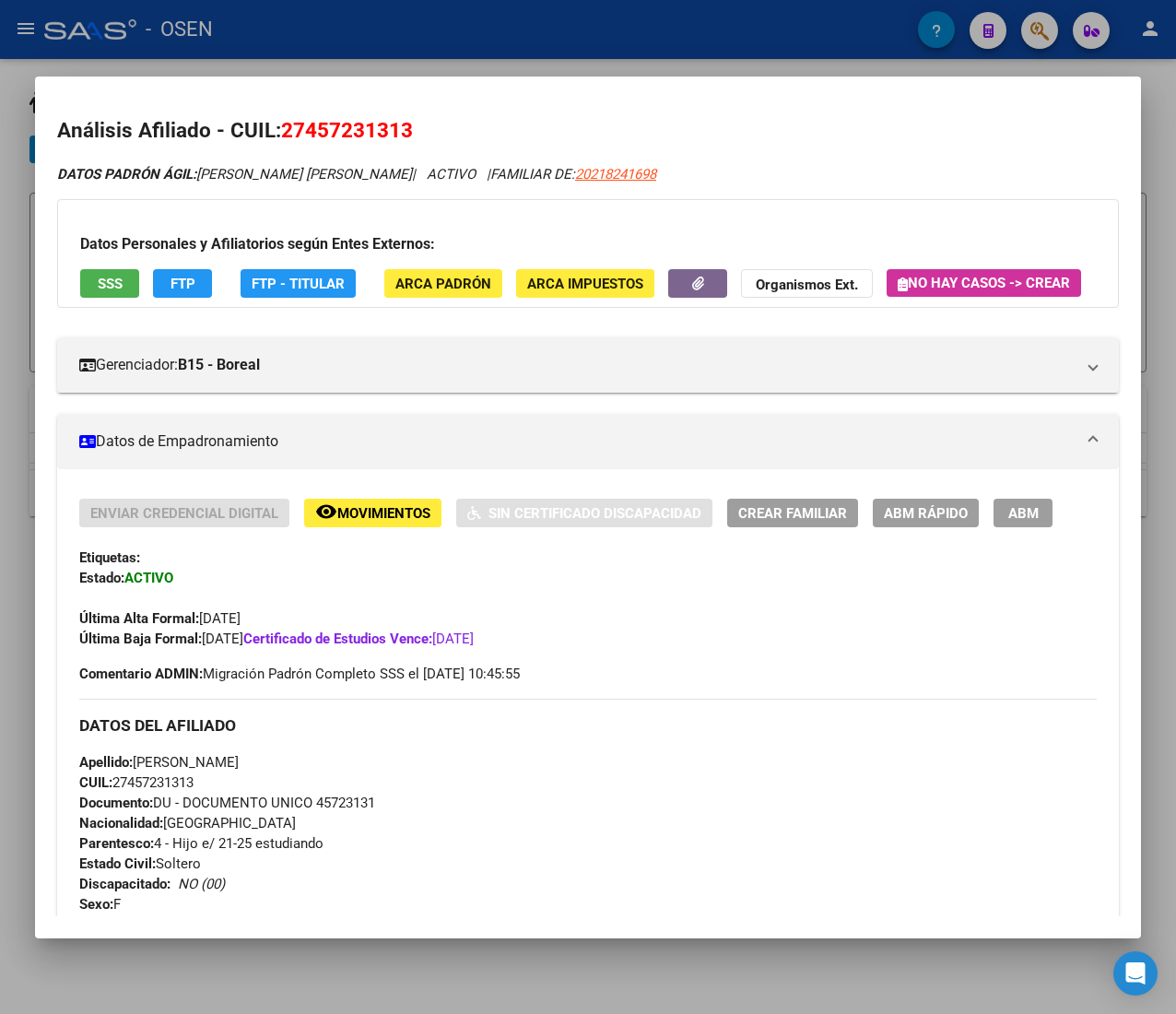
click at [610, 168] on span "20218241698" at bounding box center [616, 174] width 82 height 17
type textarea "20218241698"
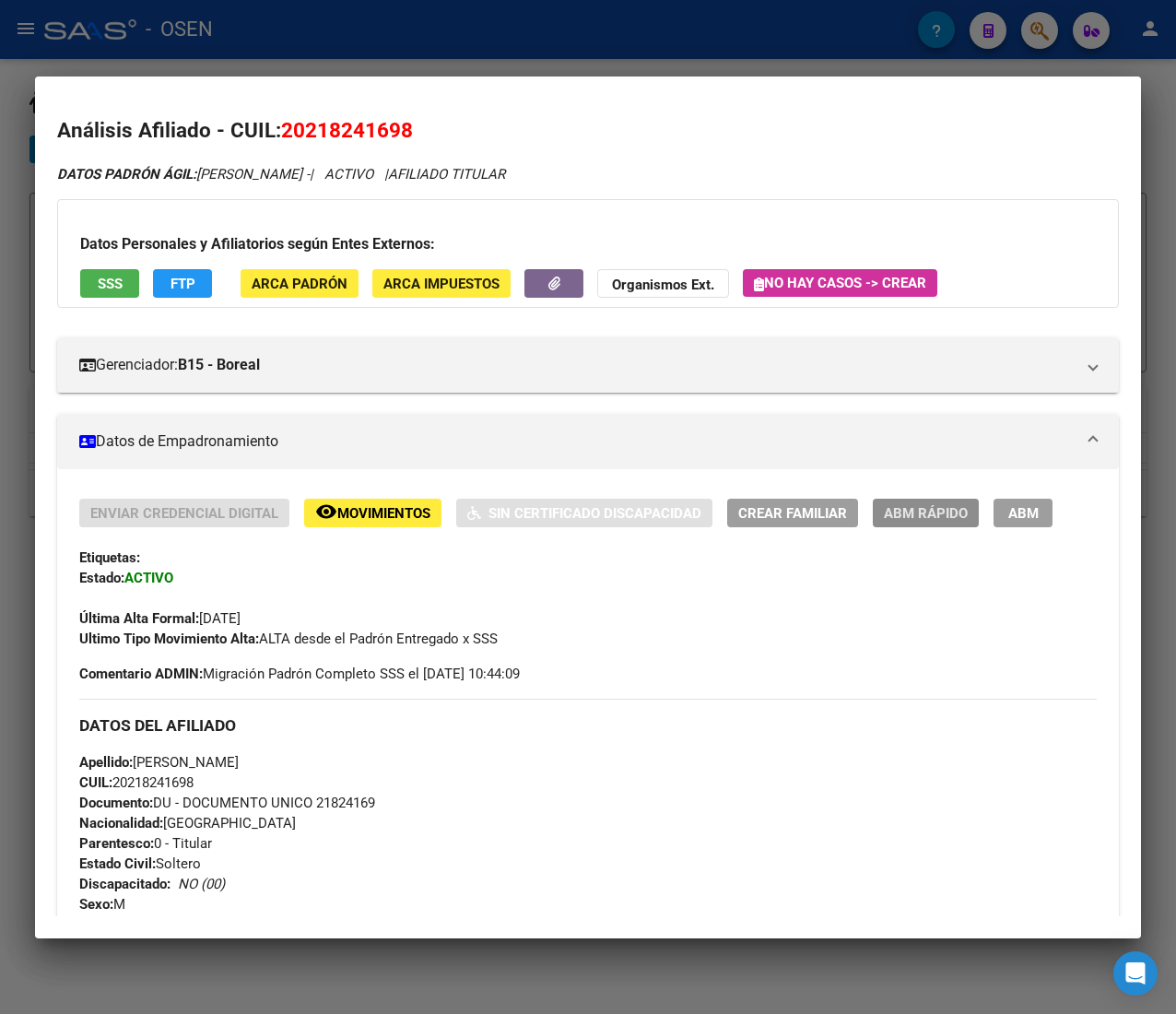
click at [935, 516] on span "ABM Rápido" at bounding box center [925, 513] width 84 height 17
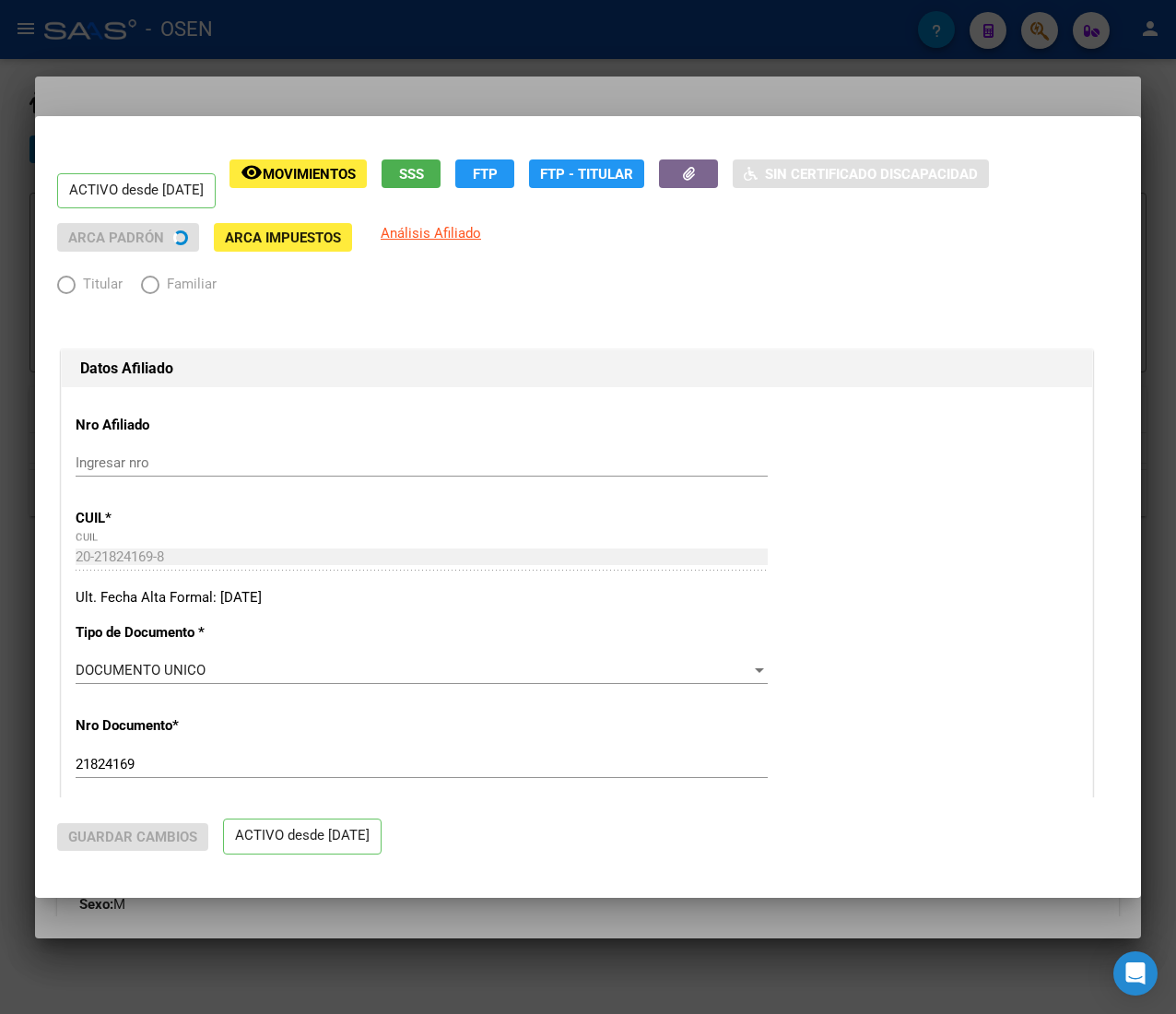
radio input "true"
type input "30-70954594-5"
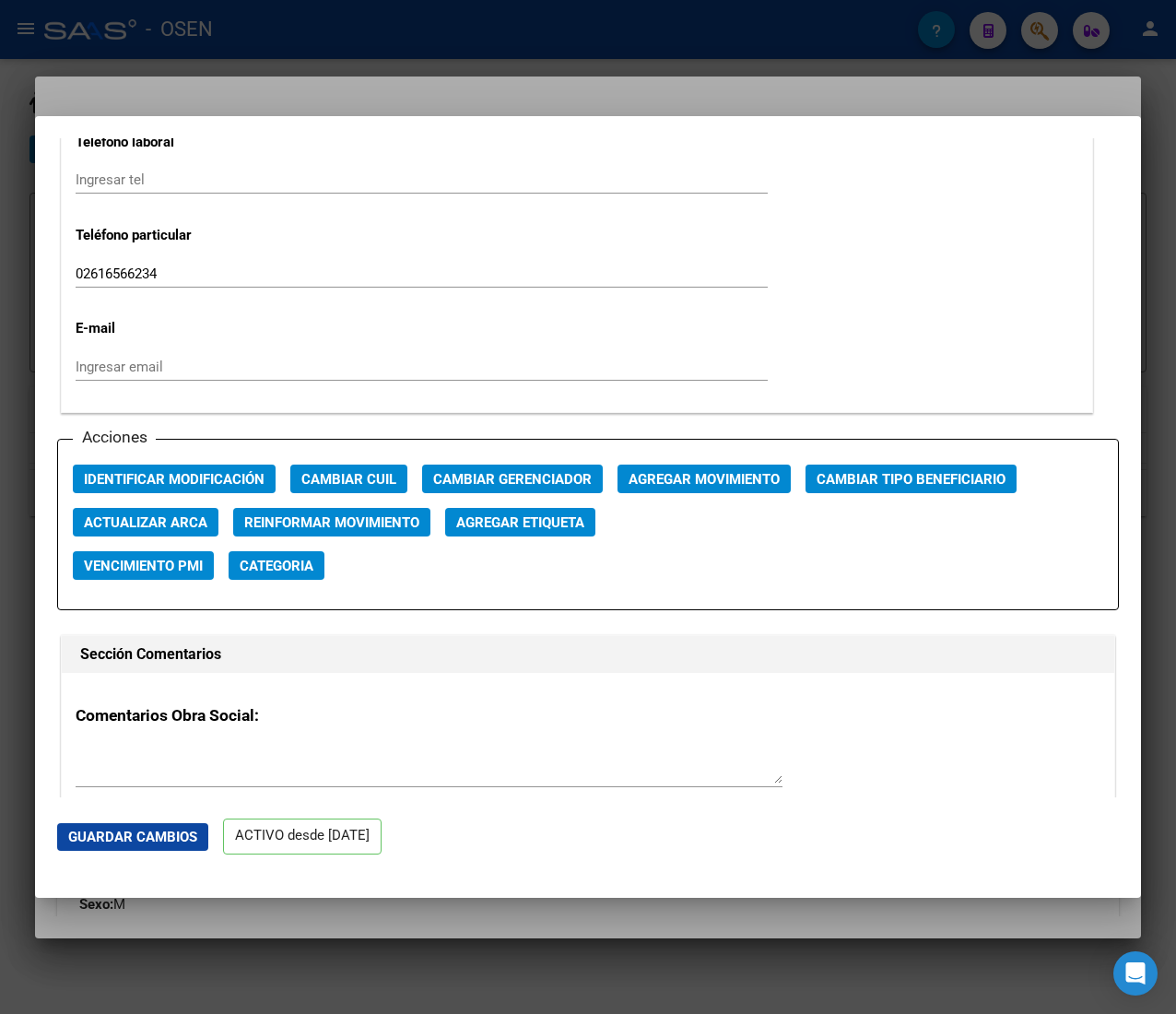
scroll to position [2398, 0]
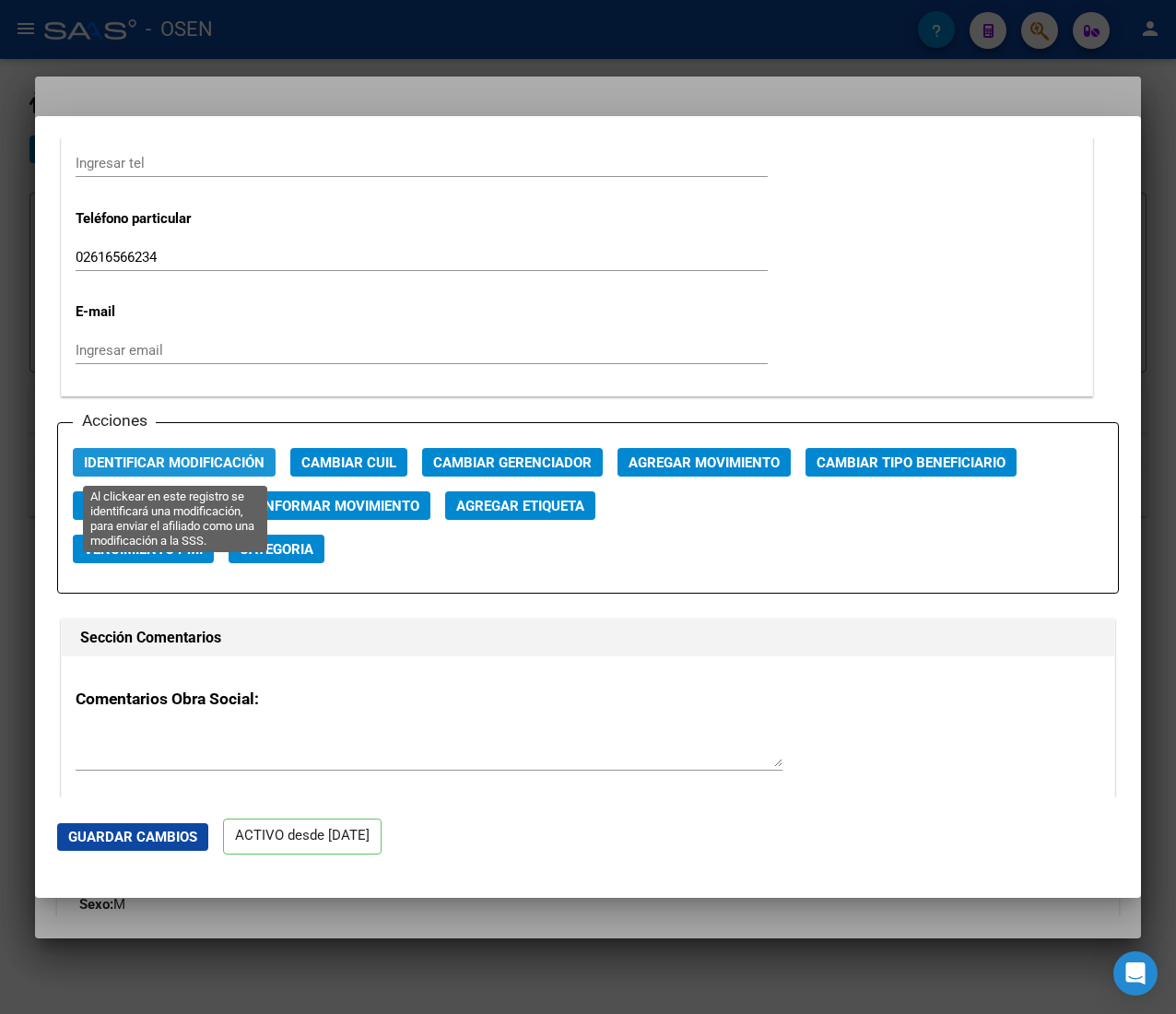
click at [215, 455] on span "Identificar Modificación" at bounding box center [174, 462] width 181 height 17
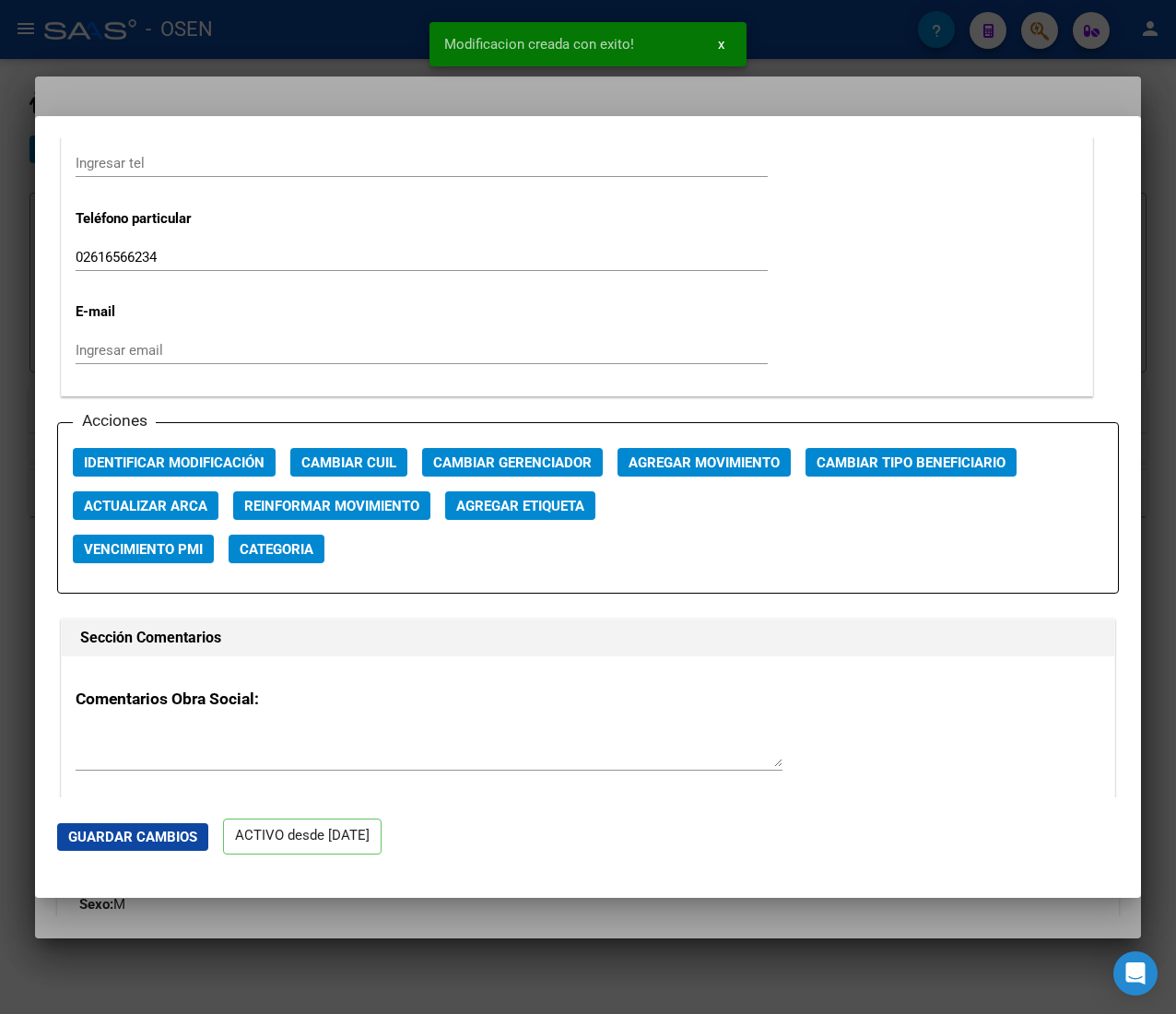
click at [286, 51] on div at bounding box center [588, 507] width 1176 height 1014
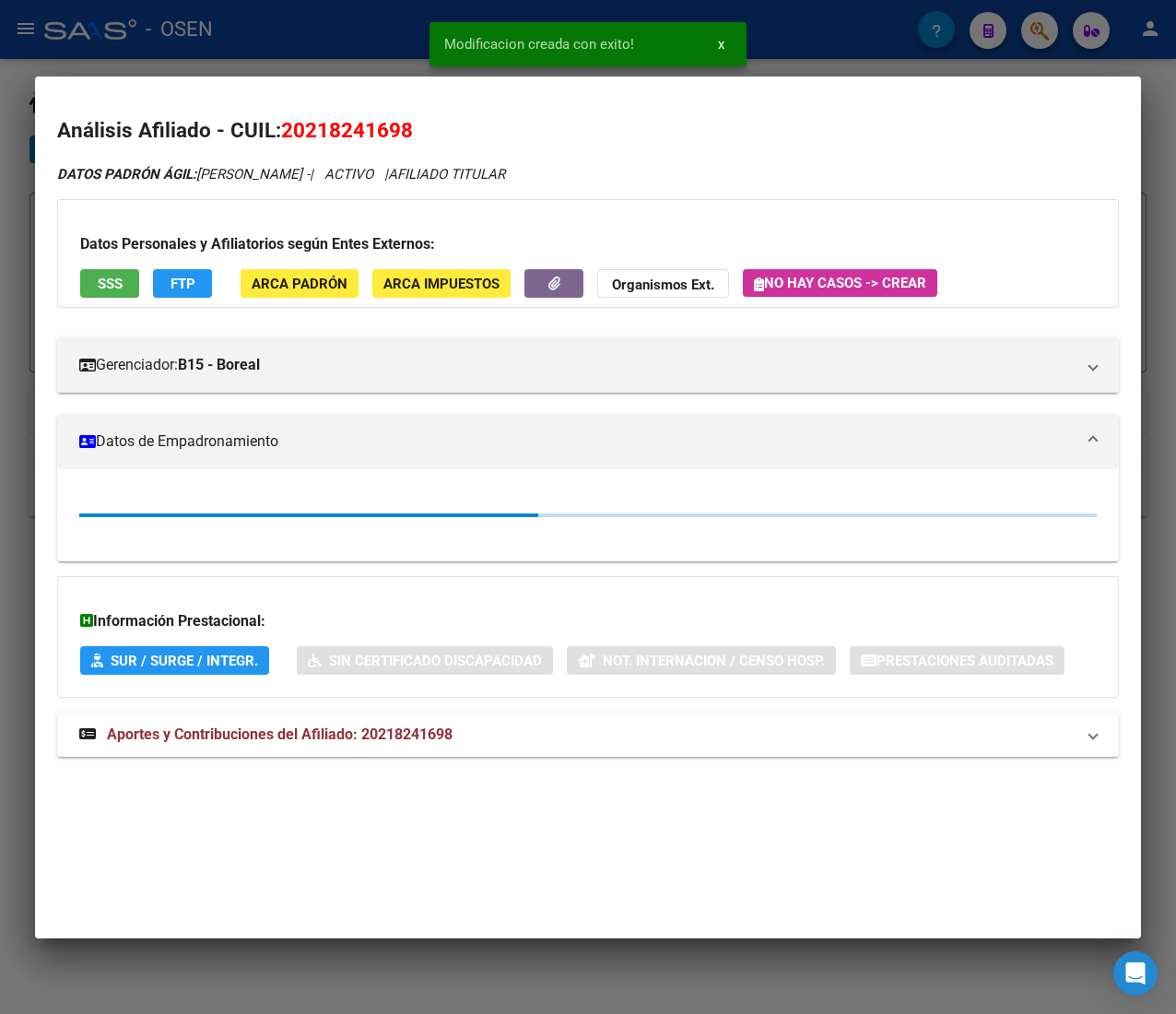
click at [292, 39] on div at bounding box center [588, 507] width 1176 height 1014
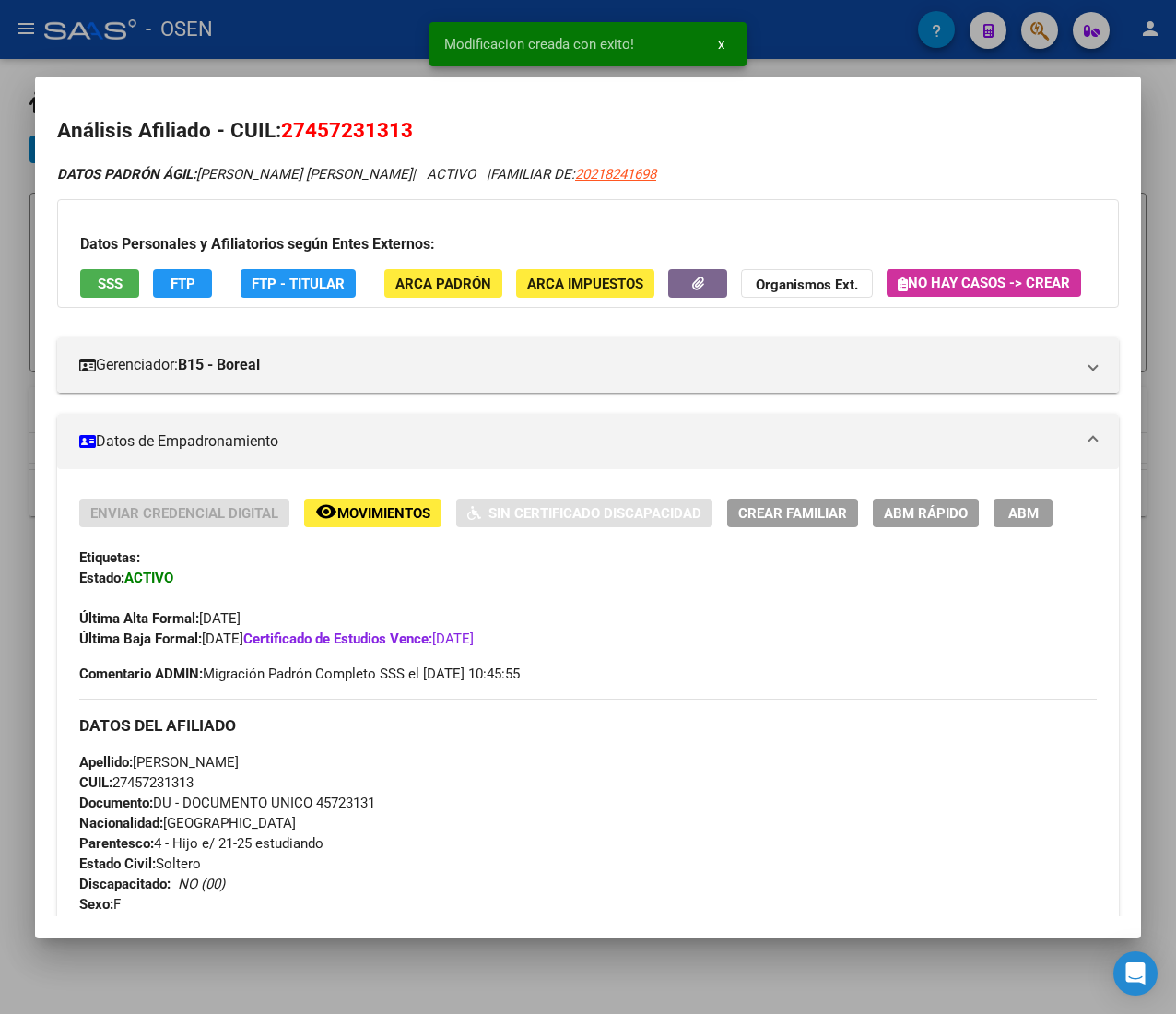
click at [922, 522] on span "ABM Rápido" at bounding box center [925, 513] width 84 height 17
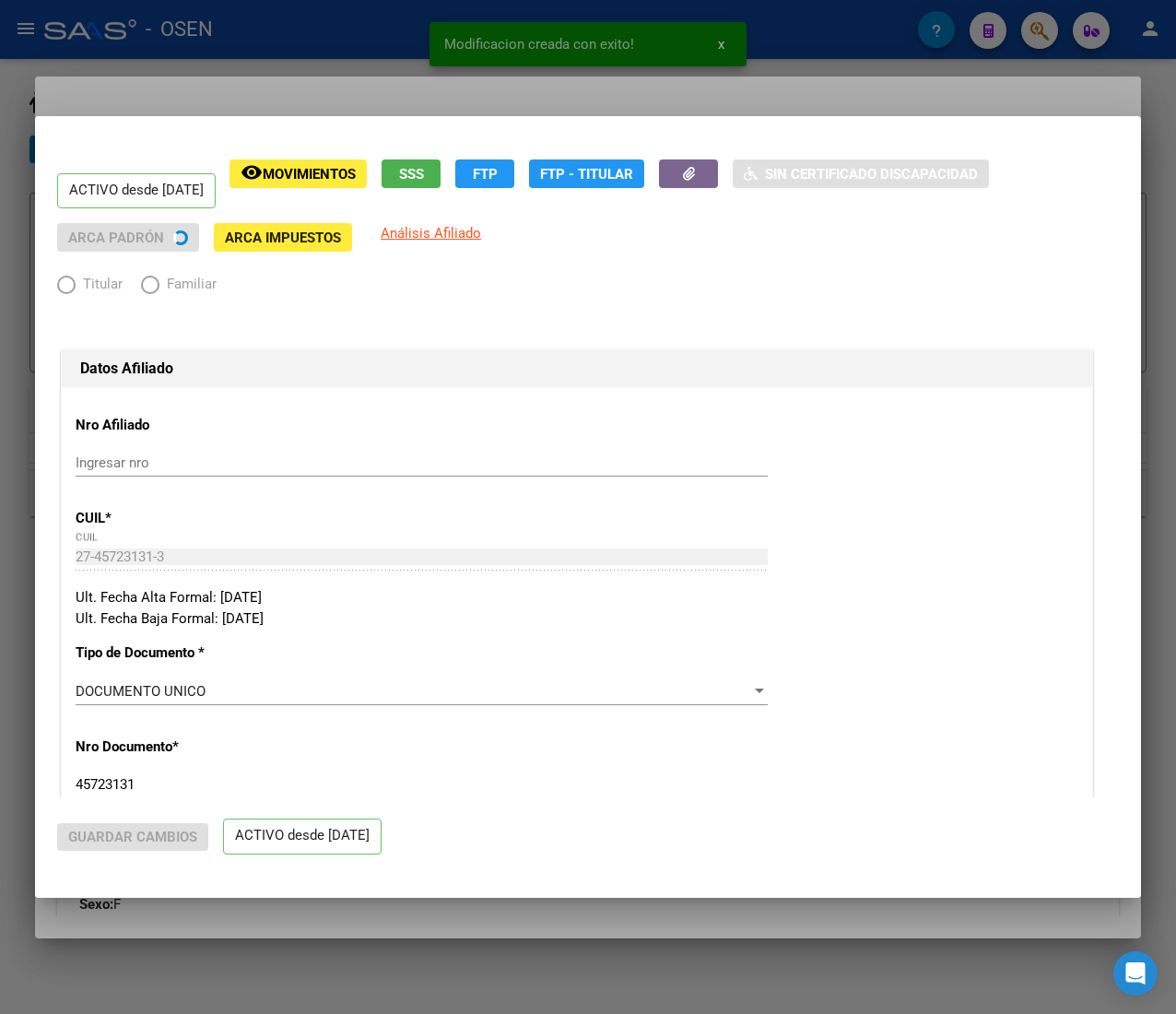
radio input "true"
type input "30-70954594-5"
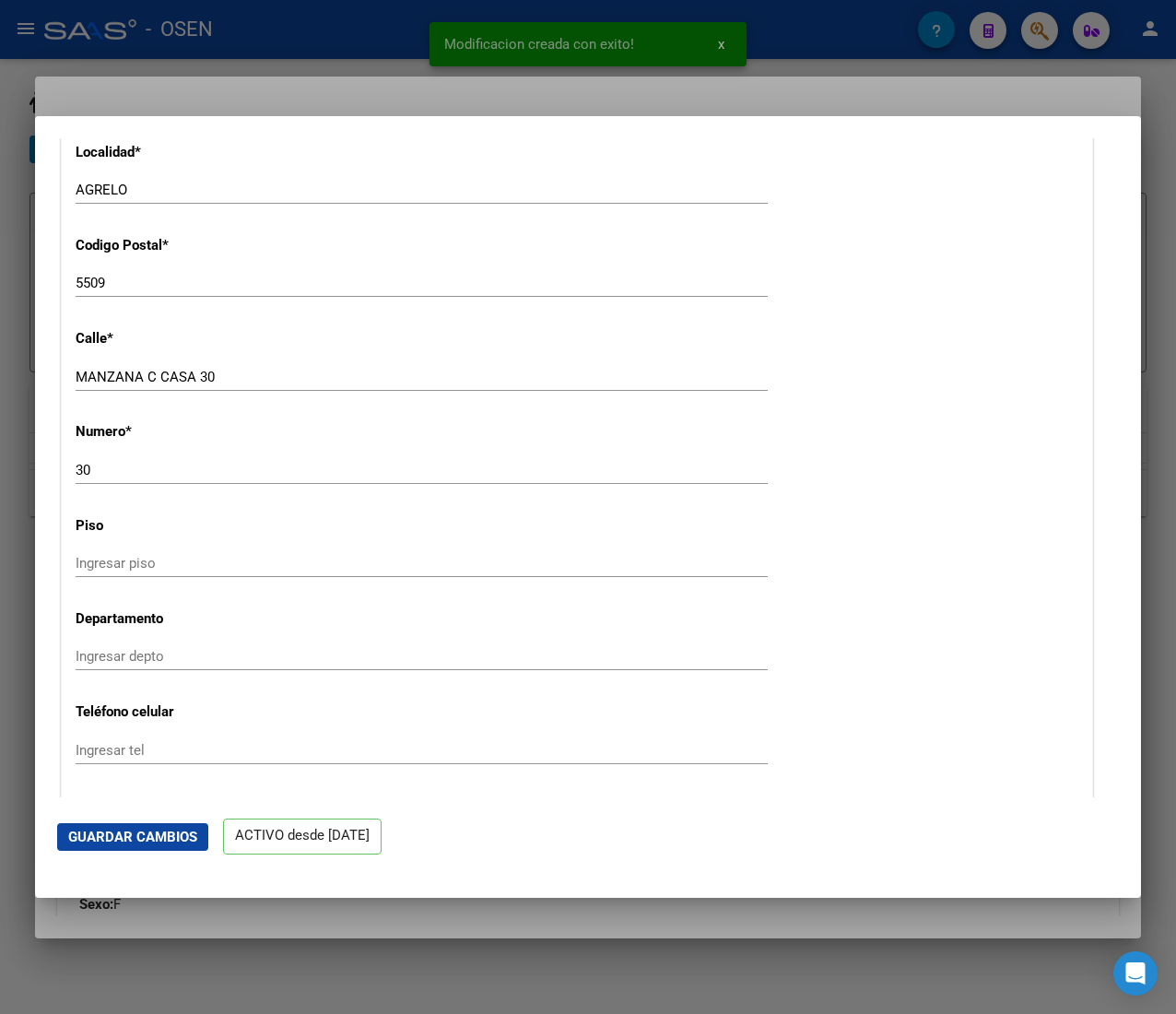
scroll to position [2213, 0]
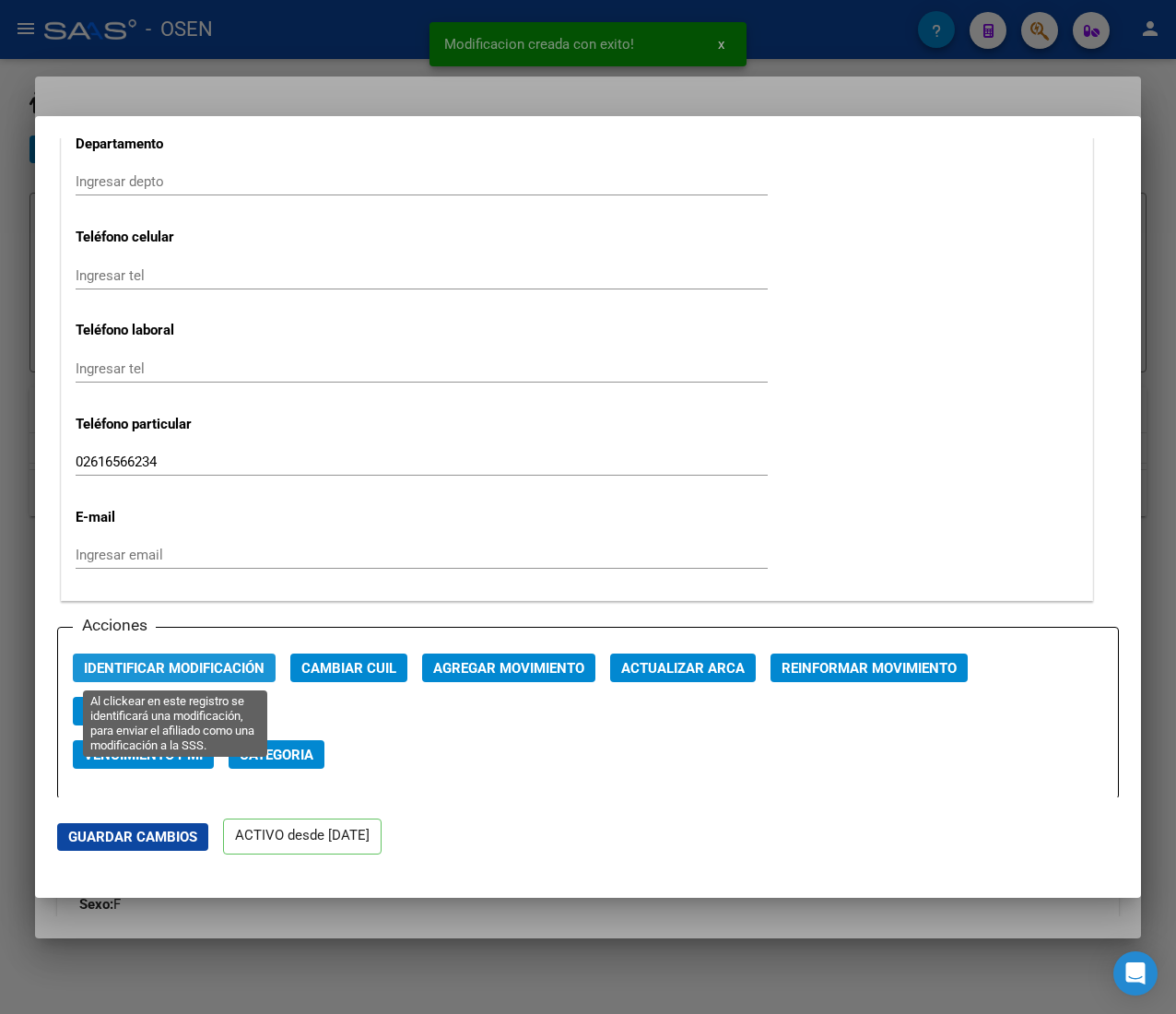
click at [218, 660] on span "Identificar Modificación" at bounding box center [174, 668] width 181 height 17
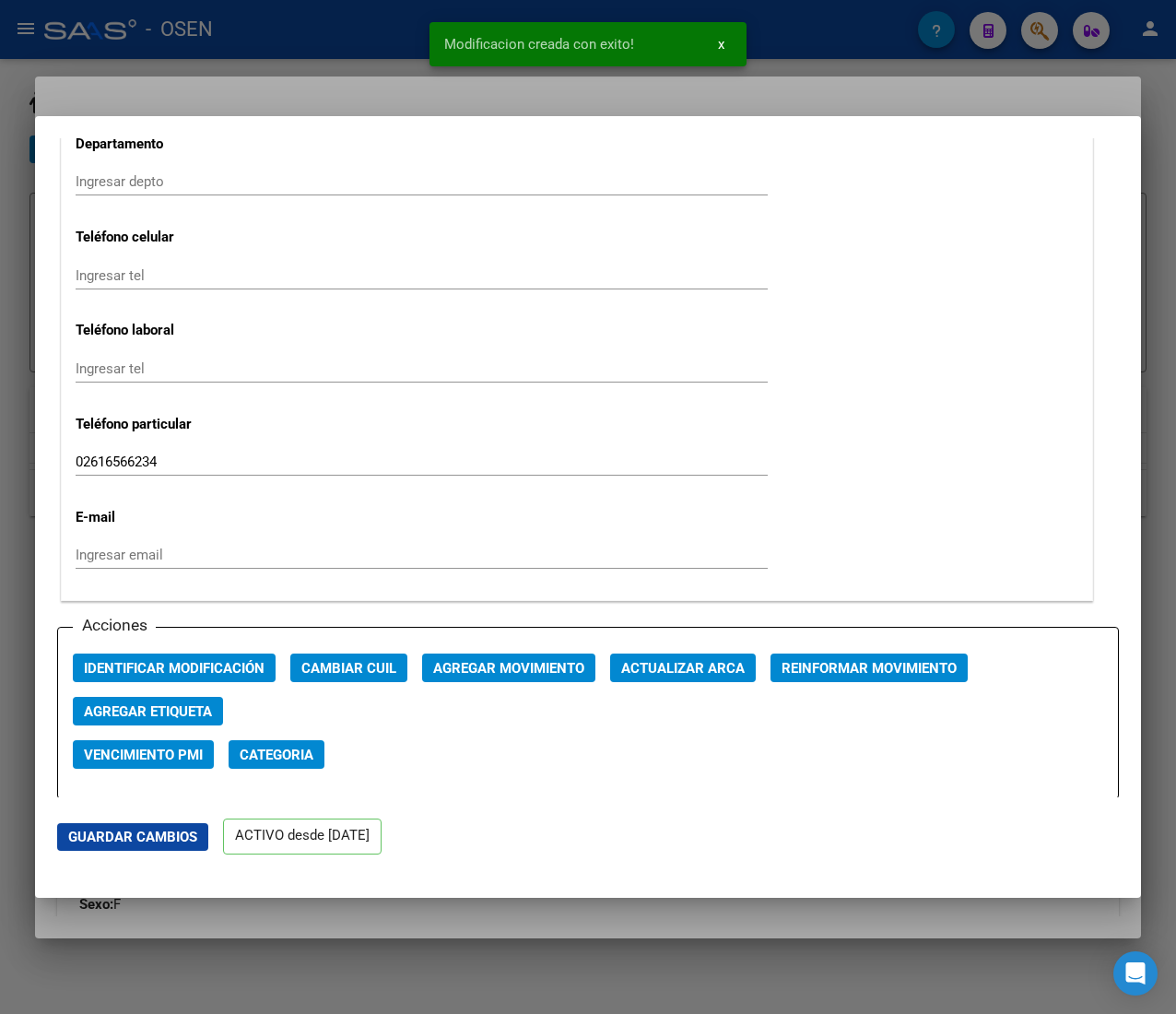
click at [242, 48] on div at bounding box center [588, 507] width 1176 height 1014
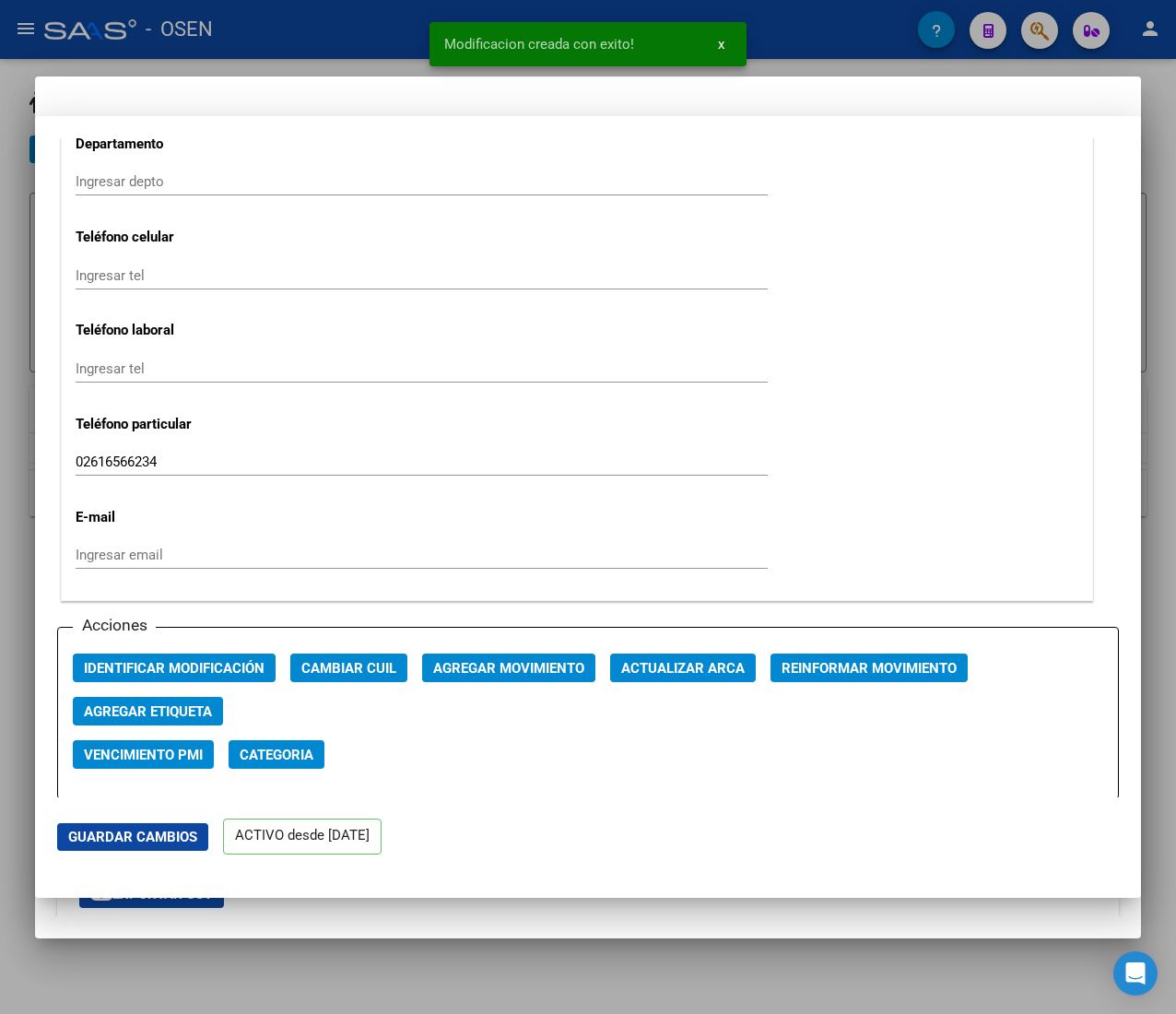
click at [242, 47] on div at bounding box center [588, 507] width 1176 height 1014
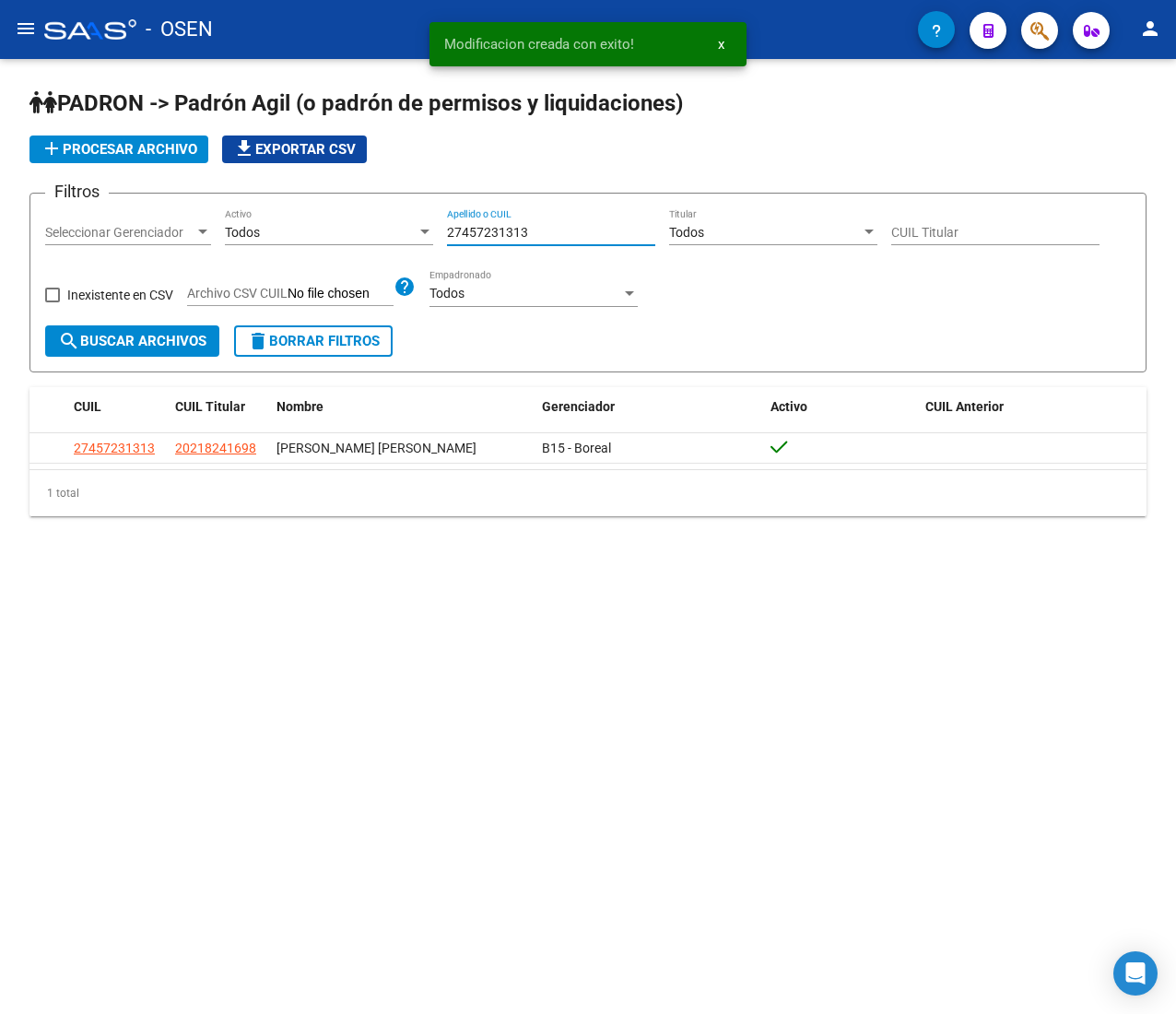
drag, startPoint x: 555, startPoint y: 239, endPoint x: 240, endPoint y: 223, distance: 315.4
click at [244, 220] on div "Filtros Seleccionar Gerenciador Seleccionar Gerenciador Todos Activo 2745723131…" at bounding box center [588, 267] width 1086 height 117
paste input "0399902860"
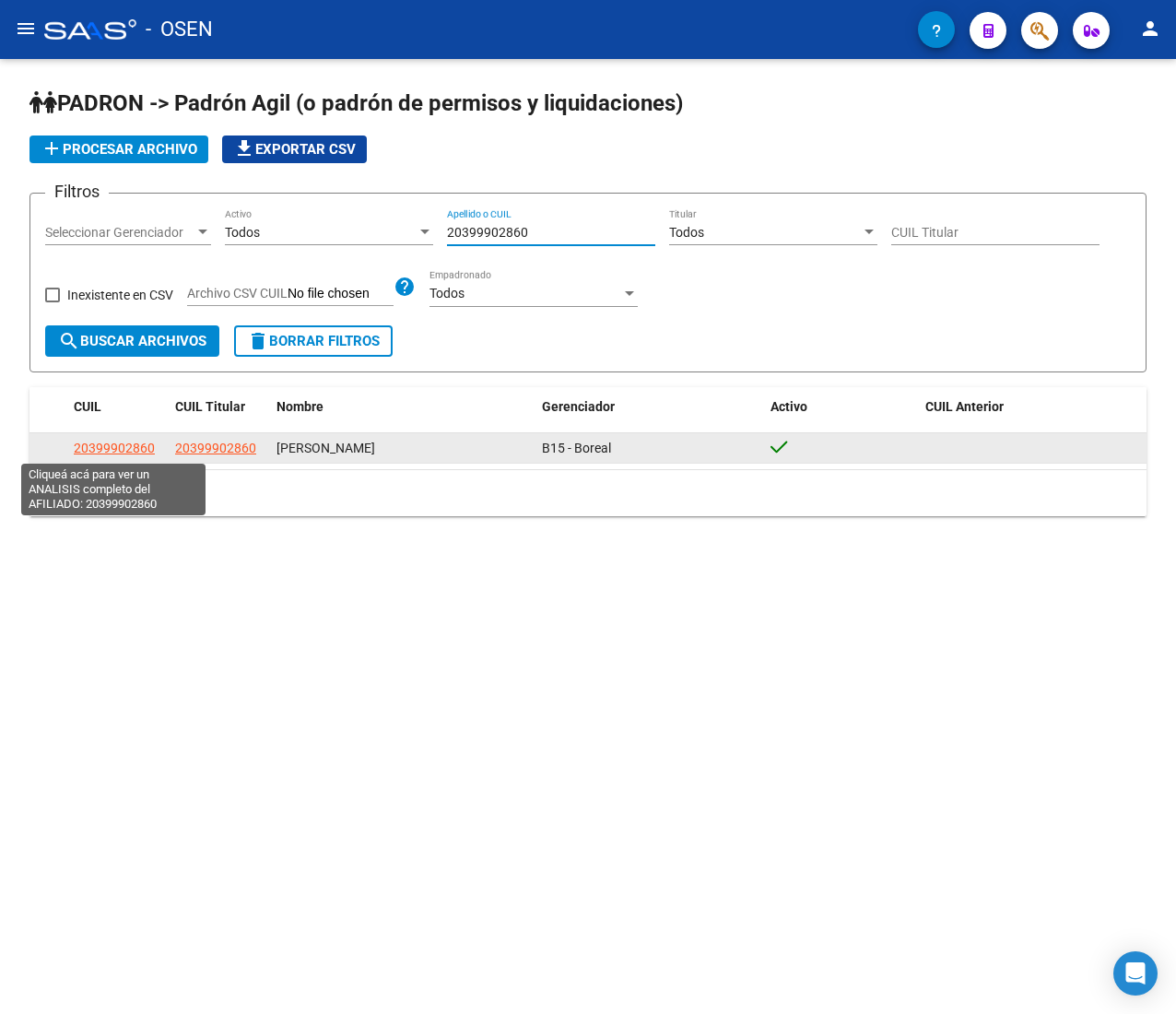
type input "20399902860"
click at [124, 452] on span "20399902860" at bounding box center [114, 447] width 82 height 15
type textarea "20399902860"
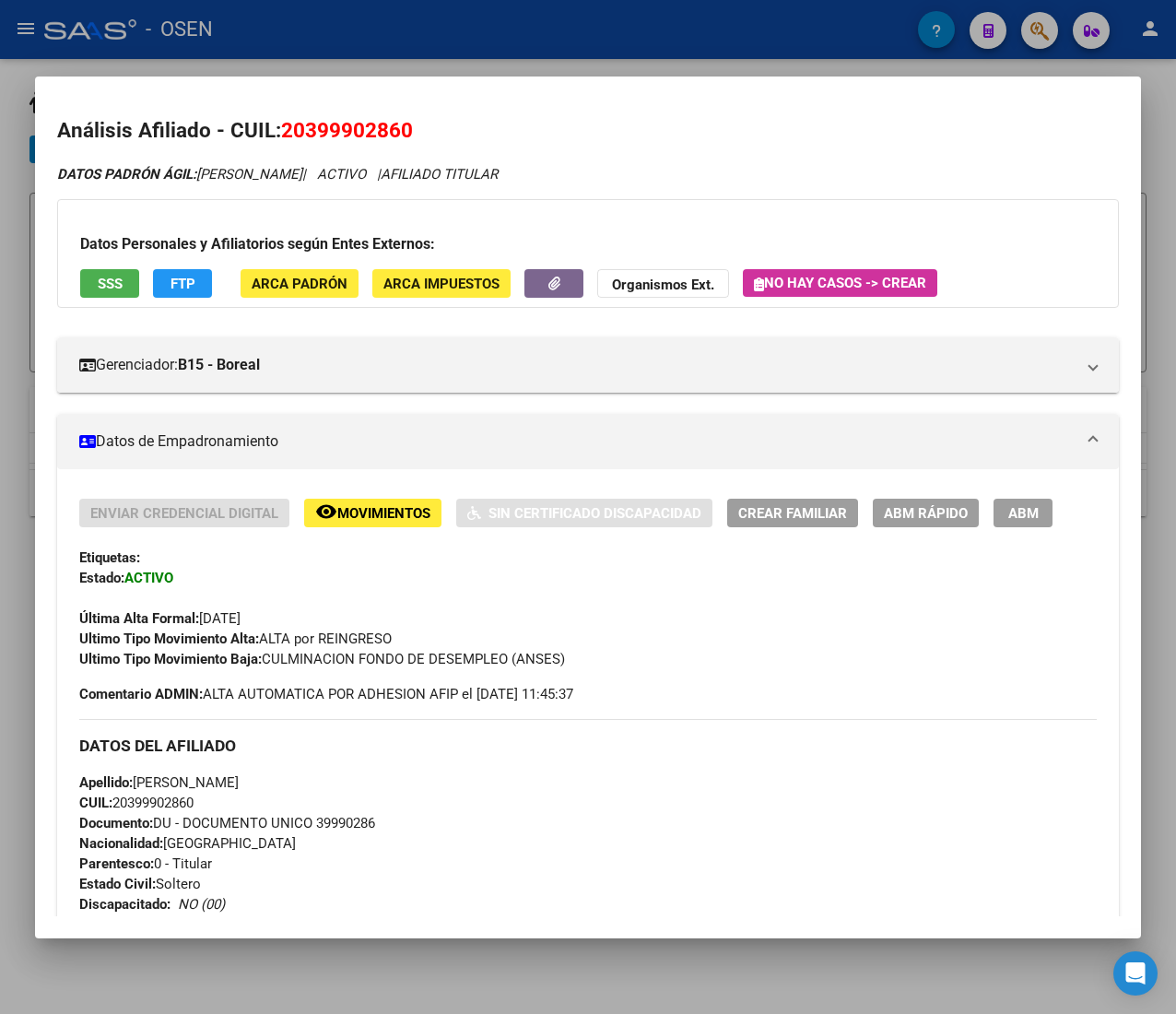
click at [927, 507] on span "ABM Rápido" at bounding box center [925, 513] width 84 height 17
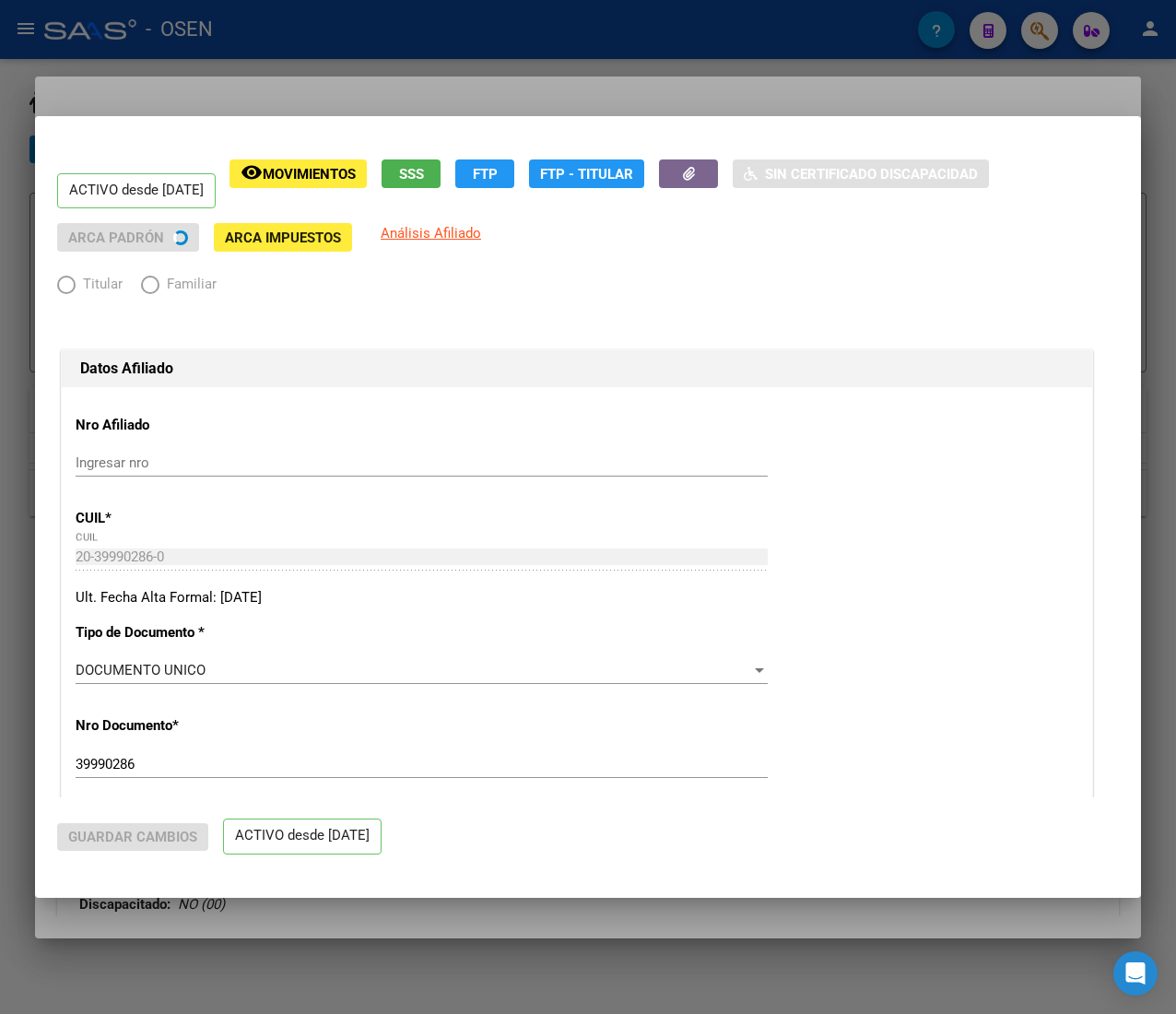
radio input "true"
type input "30-70972720-2"
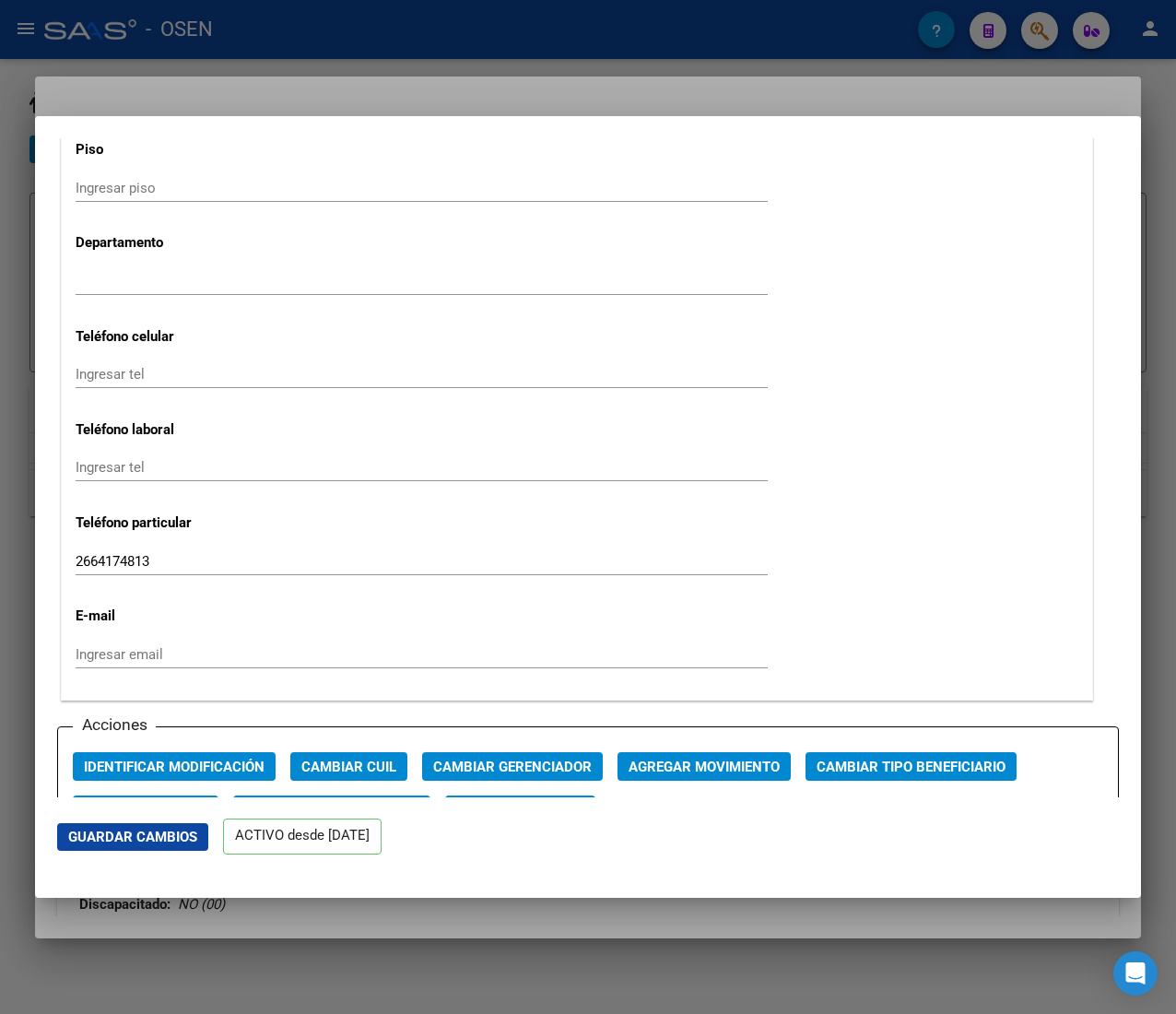
scroll to position [2398, 0]
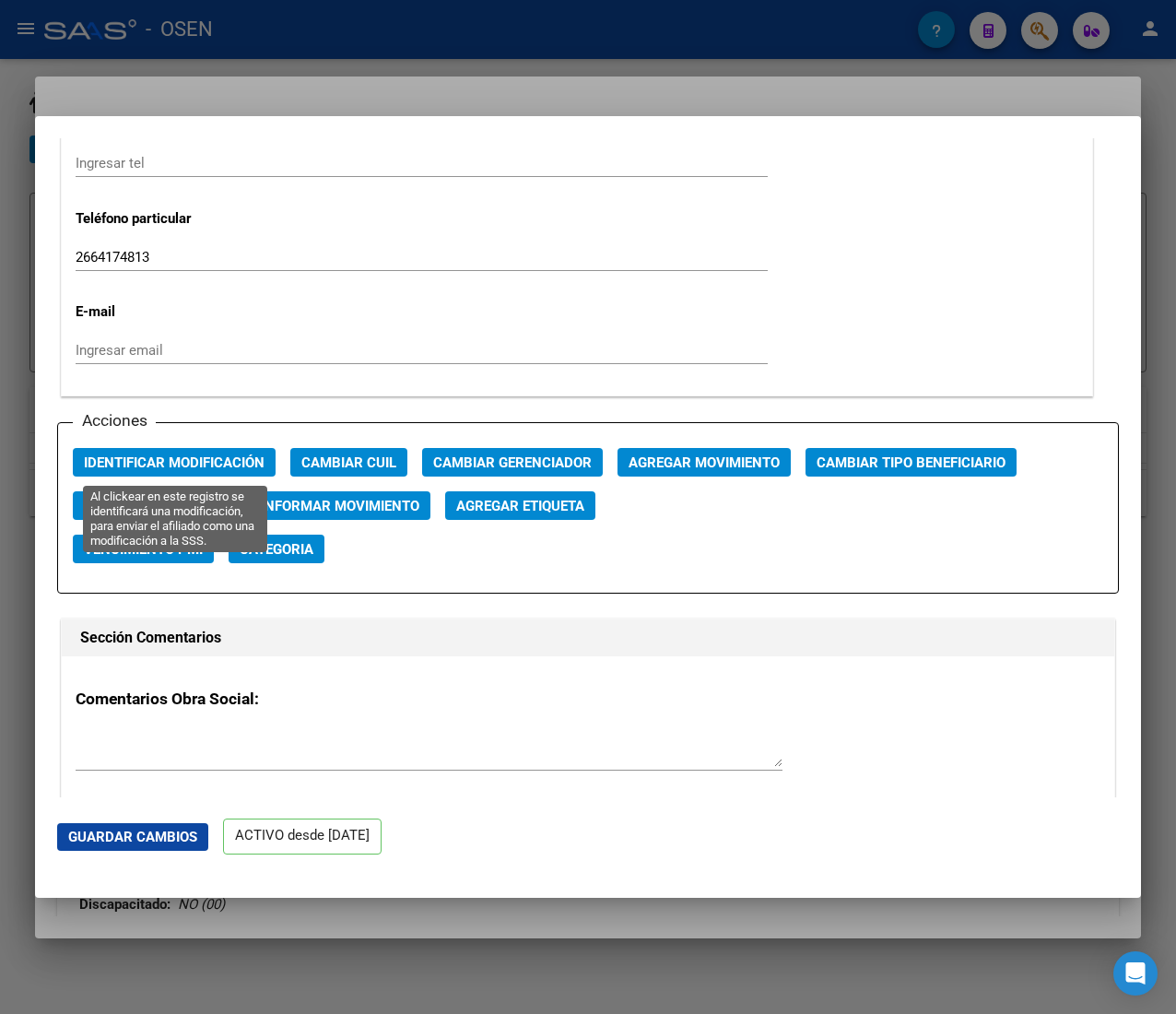
click at [167, 467] on span "Identificar Modificación" at bounding box center [174, 462] width 181 height 17
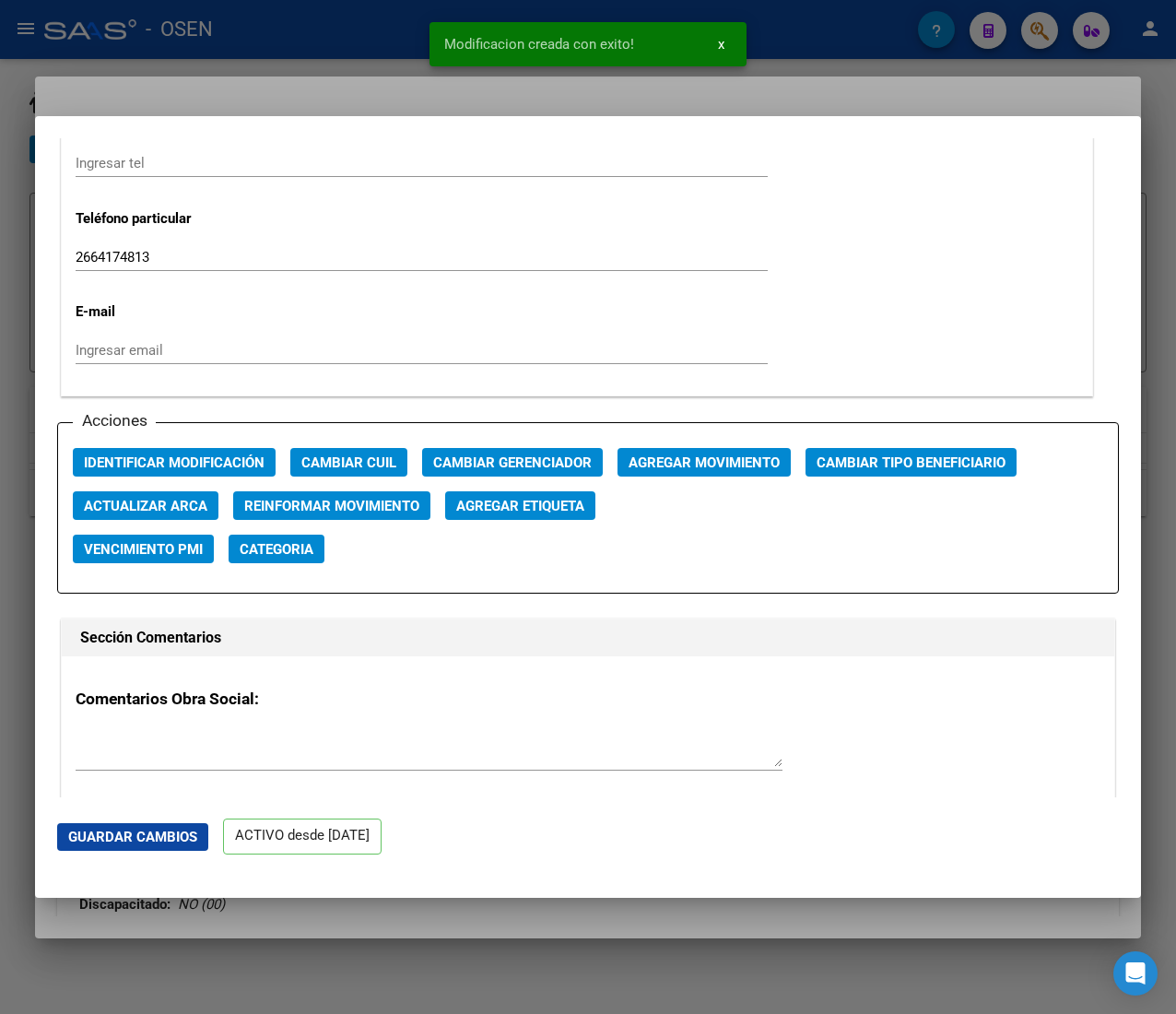
click at [359, 46] on div at bounding box center [588, 507] width 1176 height 1014
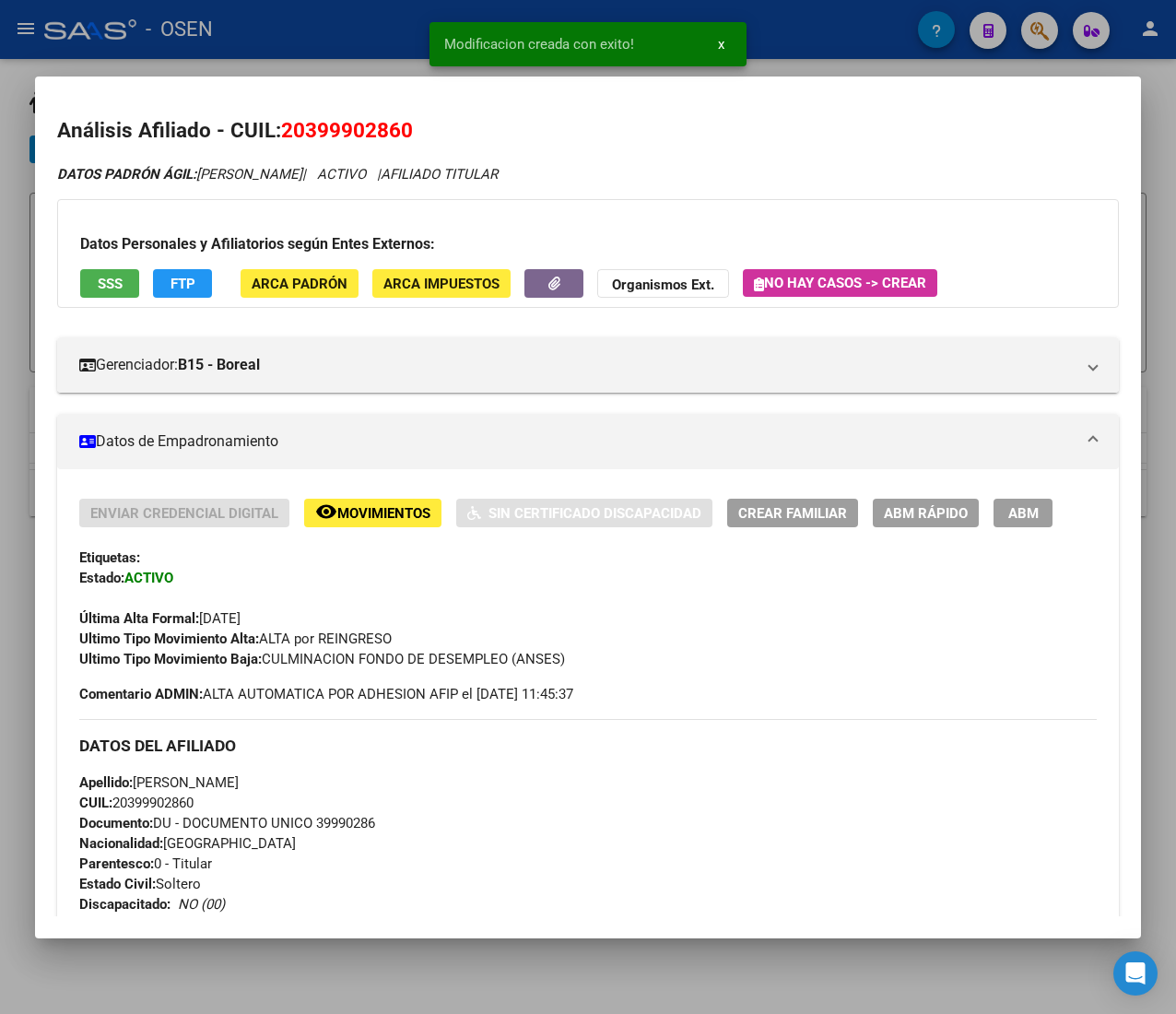
click at [359, 46] on div at bounding box center [588, 507] width 1176 height 1014
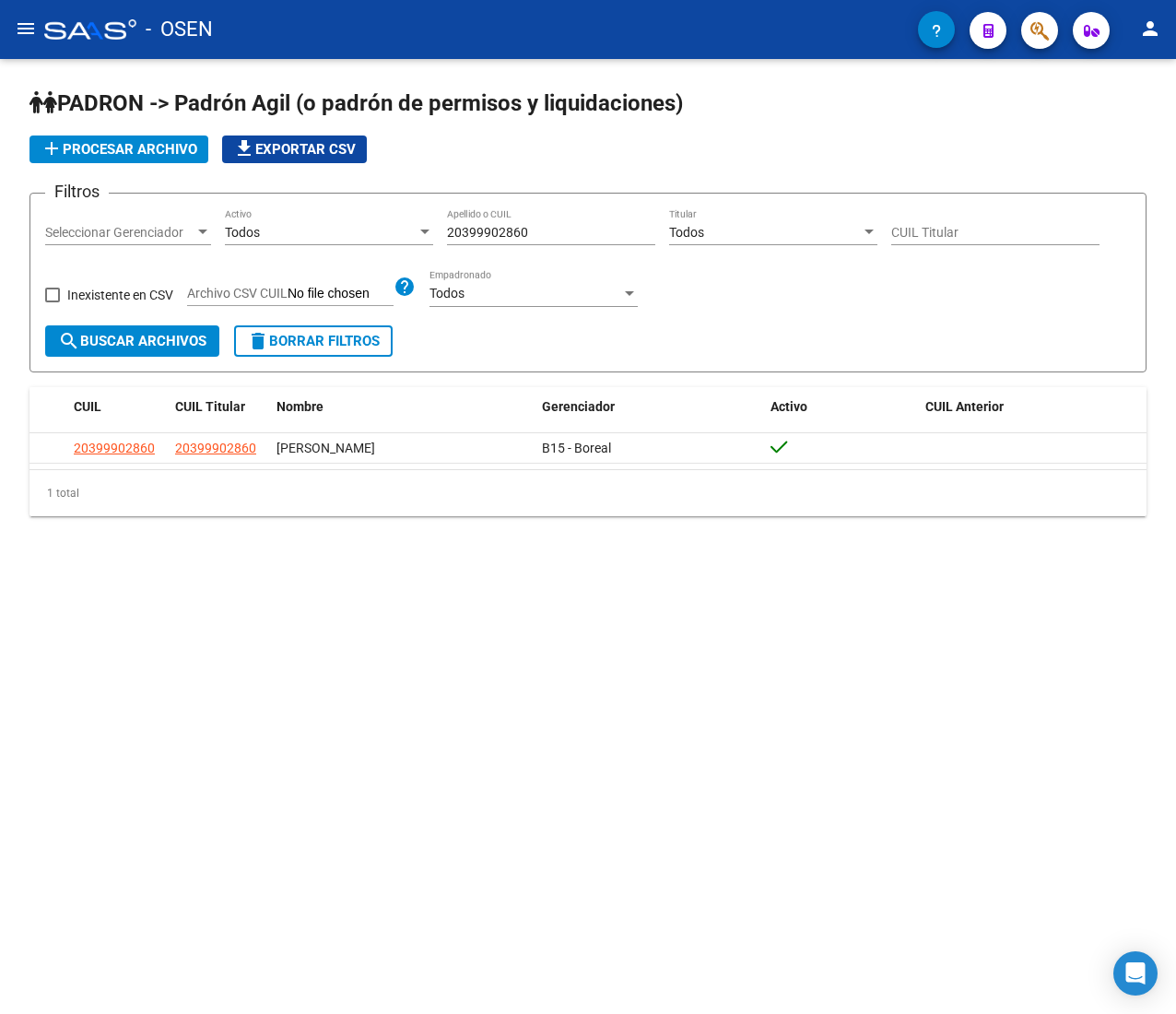
drag, startPoint x: 554, startPoint y: 227, endPoint x: 288, endPoint y: 230, distance: 266.0
click at [288, 230] on div "Filtros Seleccionar Gerenciador Seleccionar Gerenciador Todos Activo 2039990286…" at bounding box center [588, 267] width 1086 height 117
paste input "718562204"
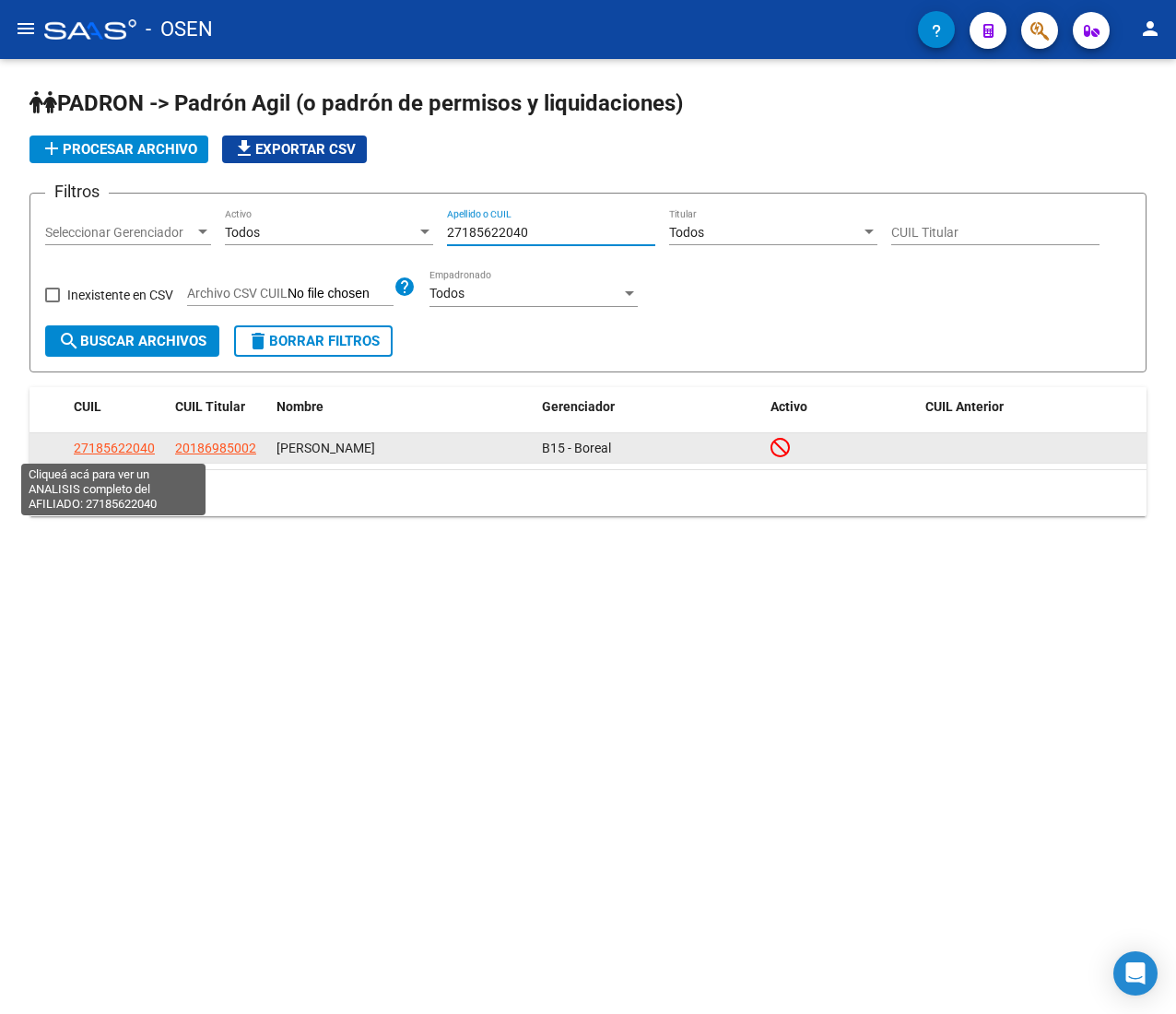
type input "27185622040"
click at [129, 442] on span "27185622040" at bounding box center [114, 447] width 82 height 15
type textarea "27185622040"
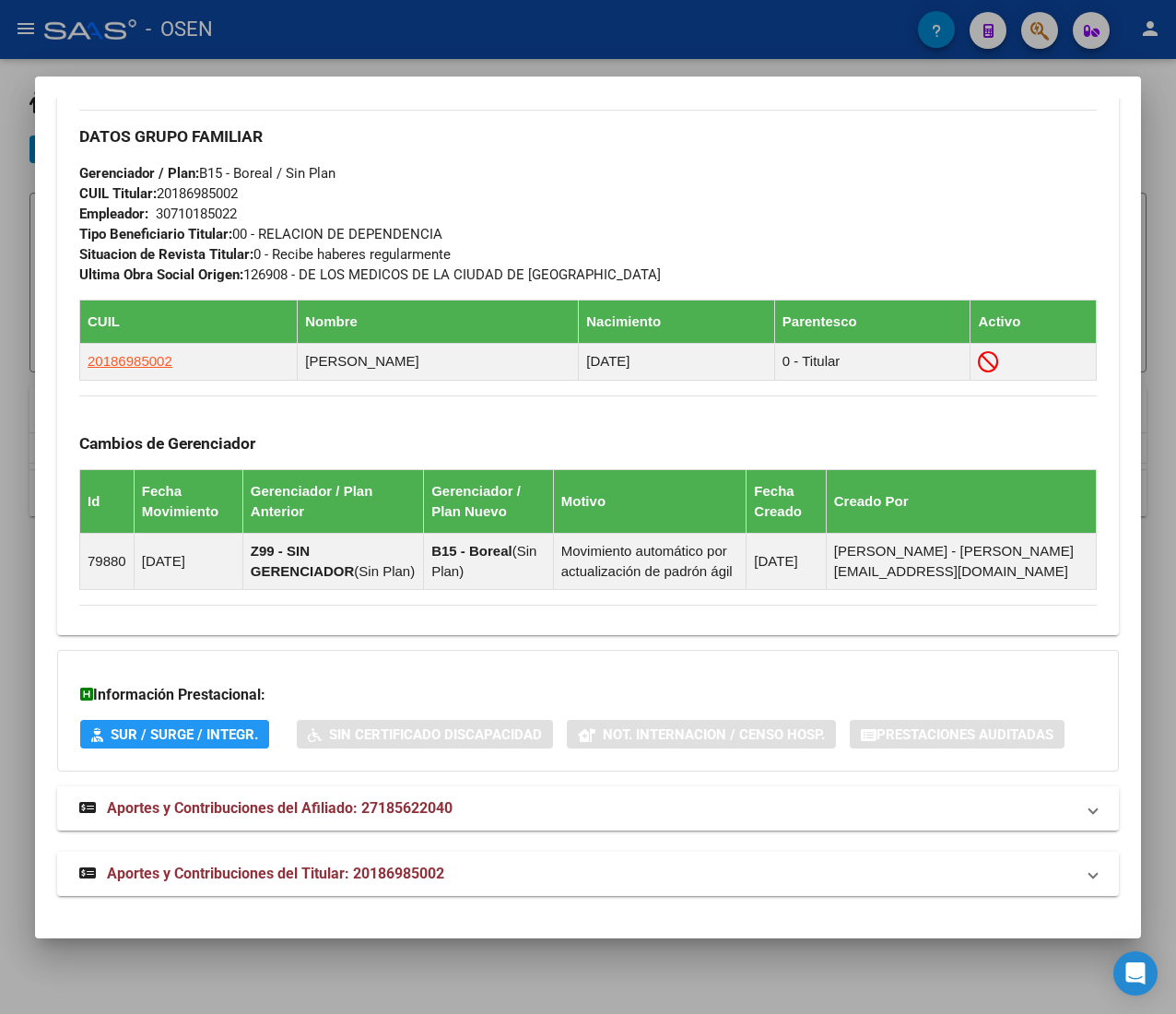
scroll to position [1048, 0]
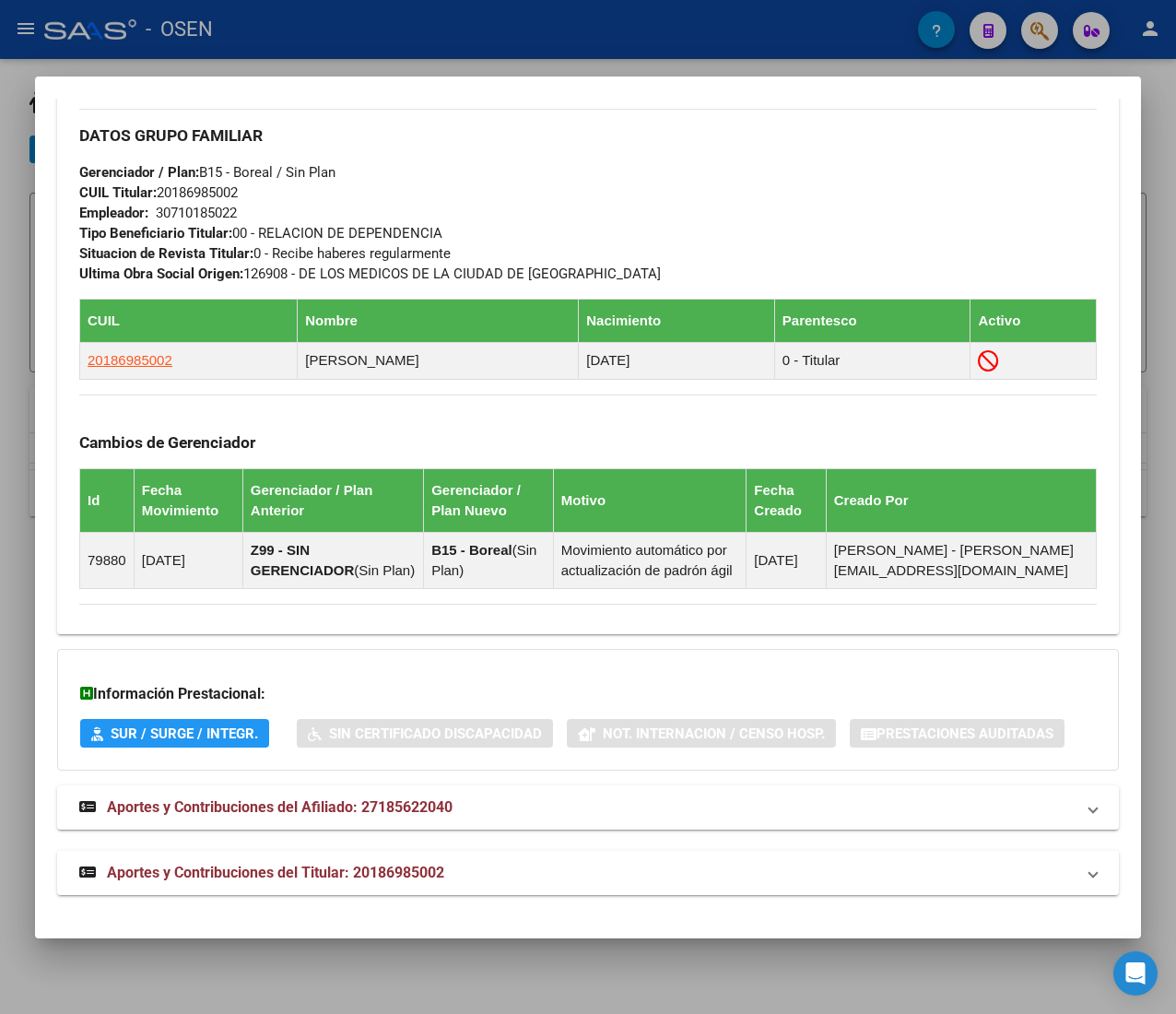
click at [492, 877] on mat-panel-title "Aportes y Contribuciones del Titular: 20186985002" at bounding box center [577, 873] width 996 height 23
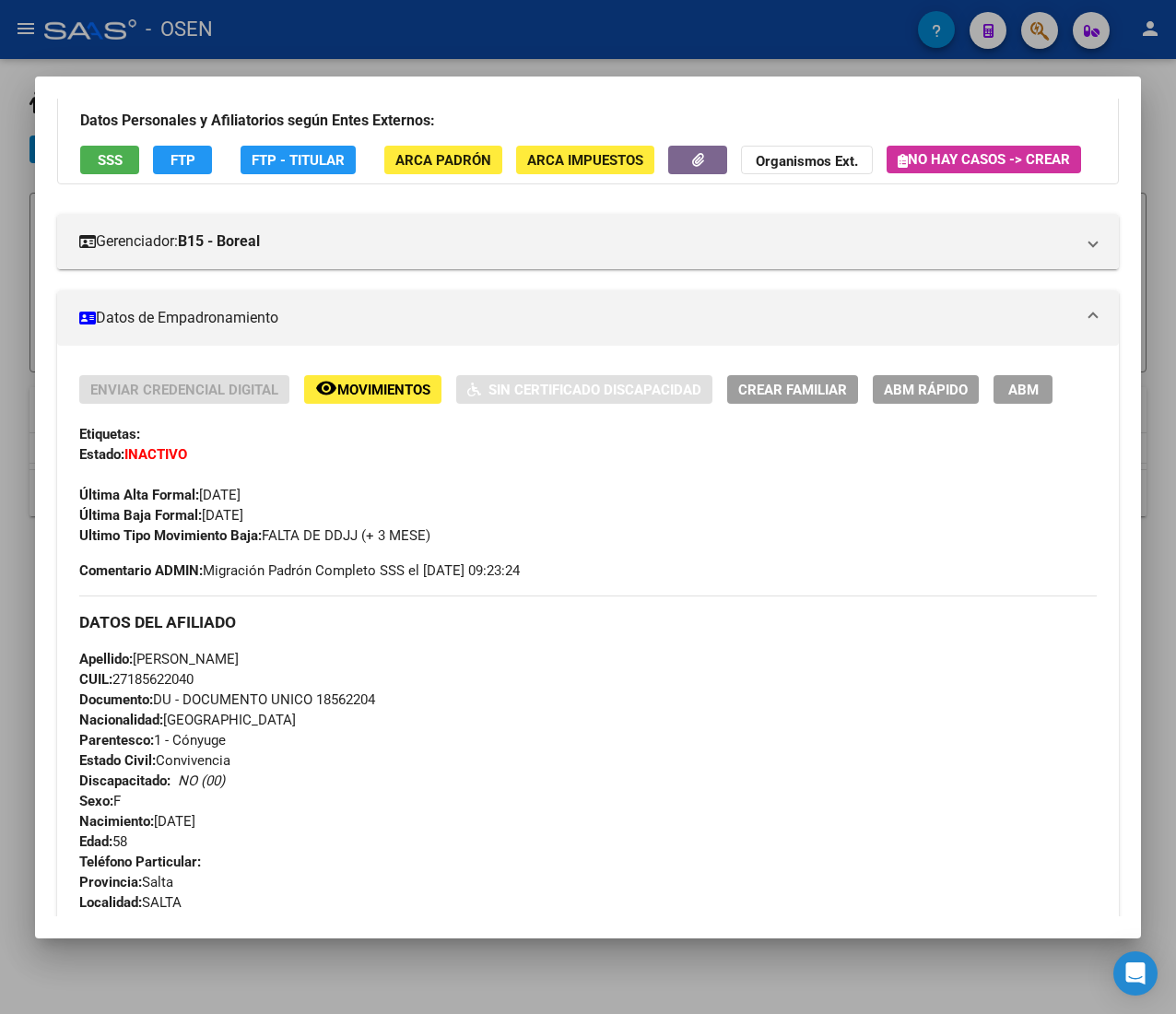
scroll to position [0, 0]
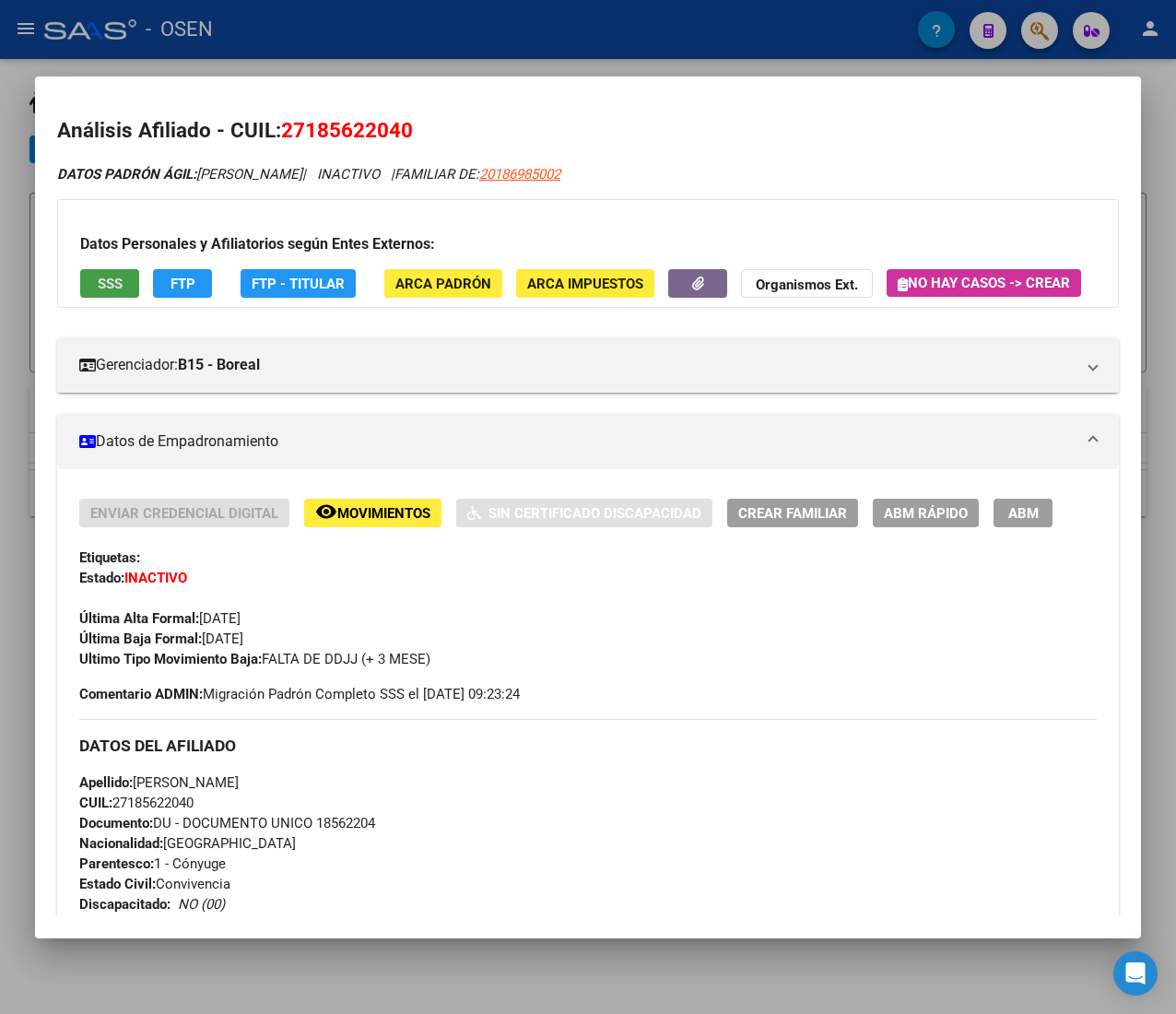
click at [123, 283] on button "SSS" at bounding box center [110, 283] width 59 height 29
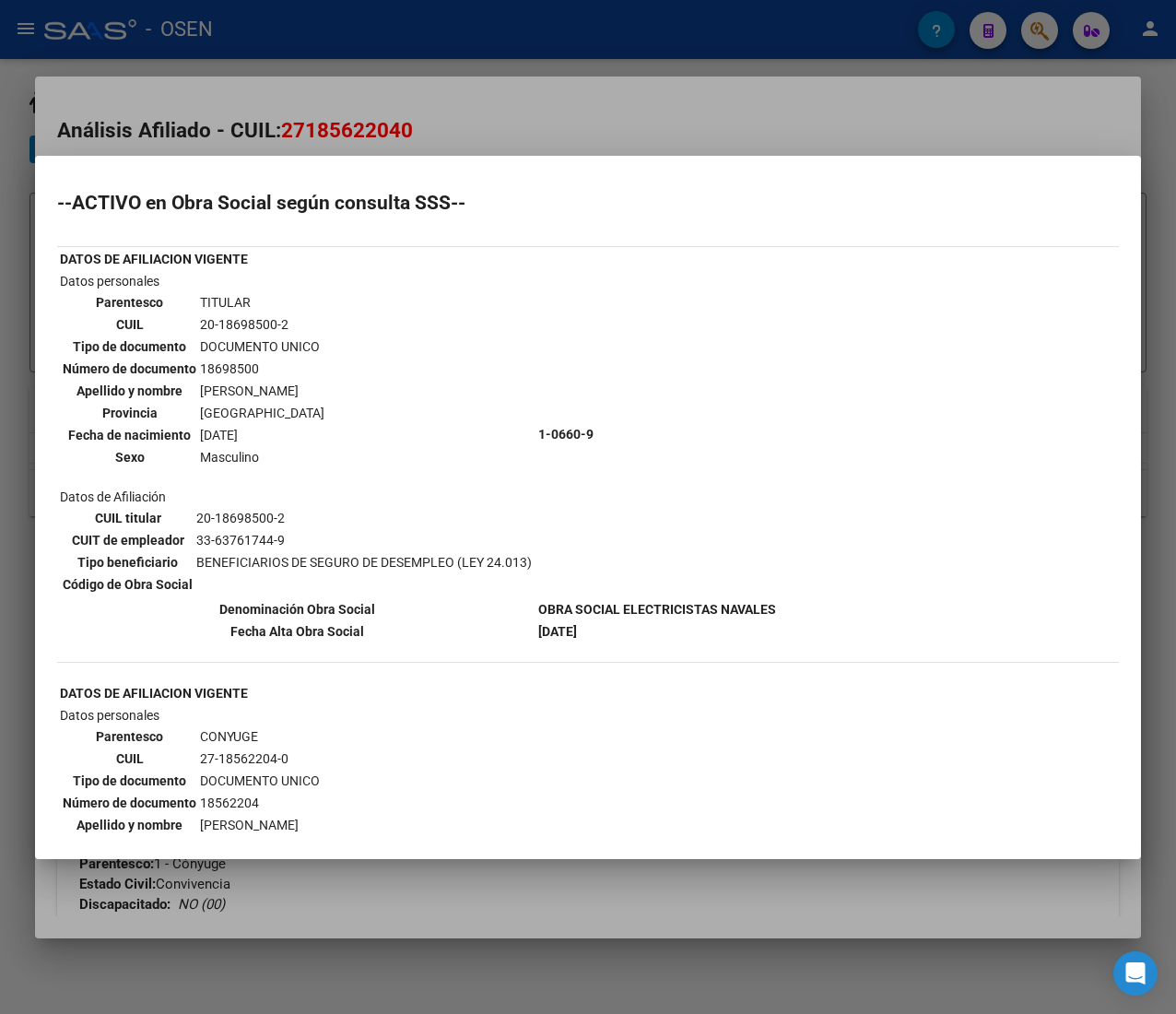
click at [564, 92] on div at bounding box center [588, 507] width 1176 height 1014
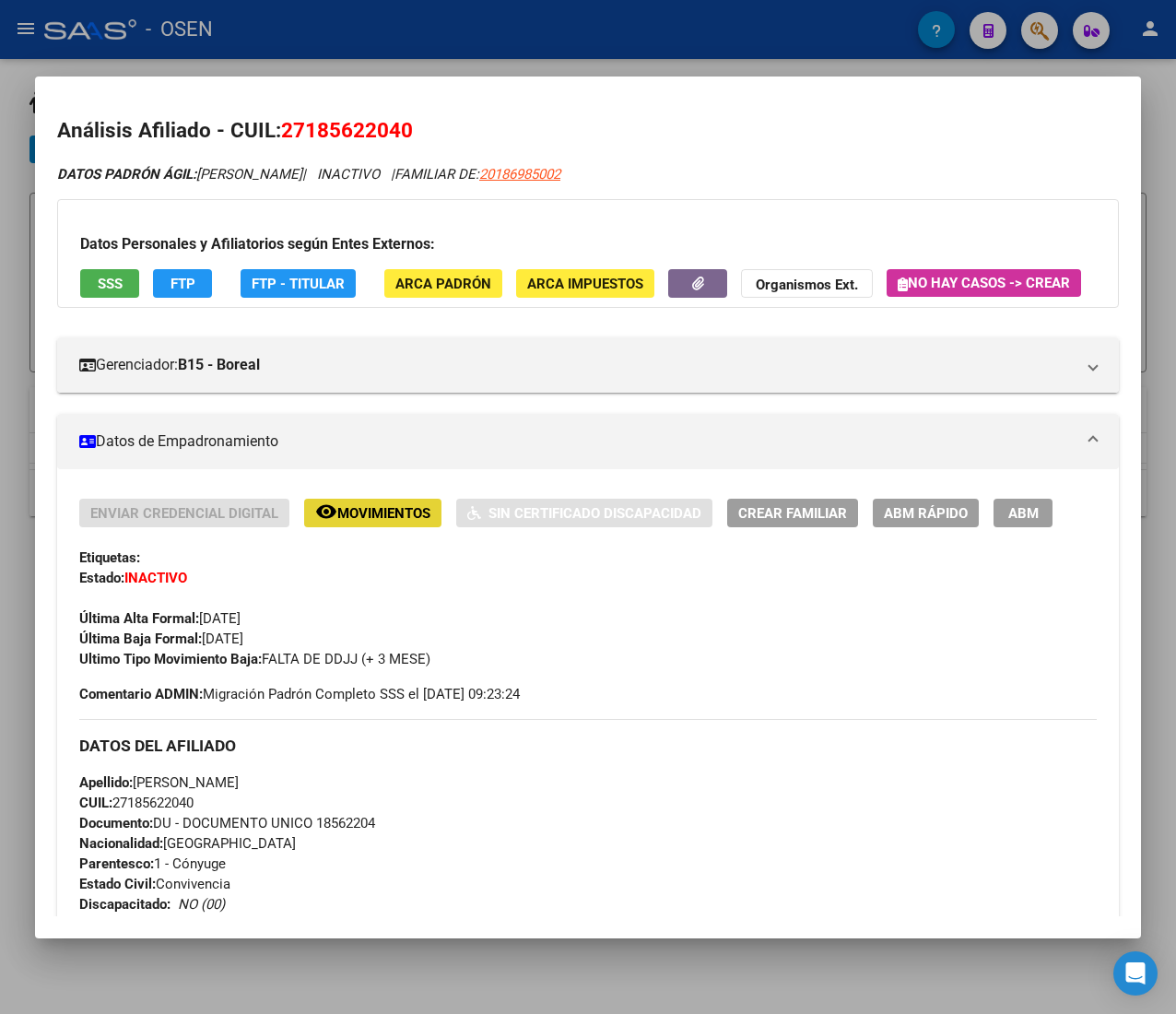
click at [431, 522] on span "Movimientos" at bounding box center [383, 513] width 93 height 17
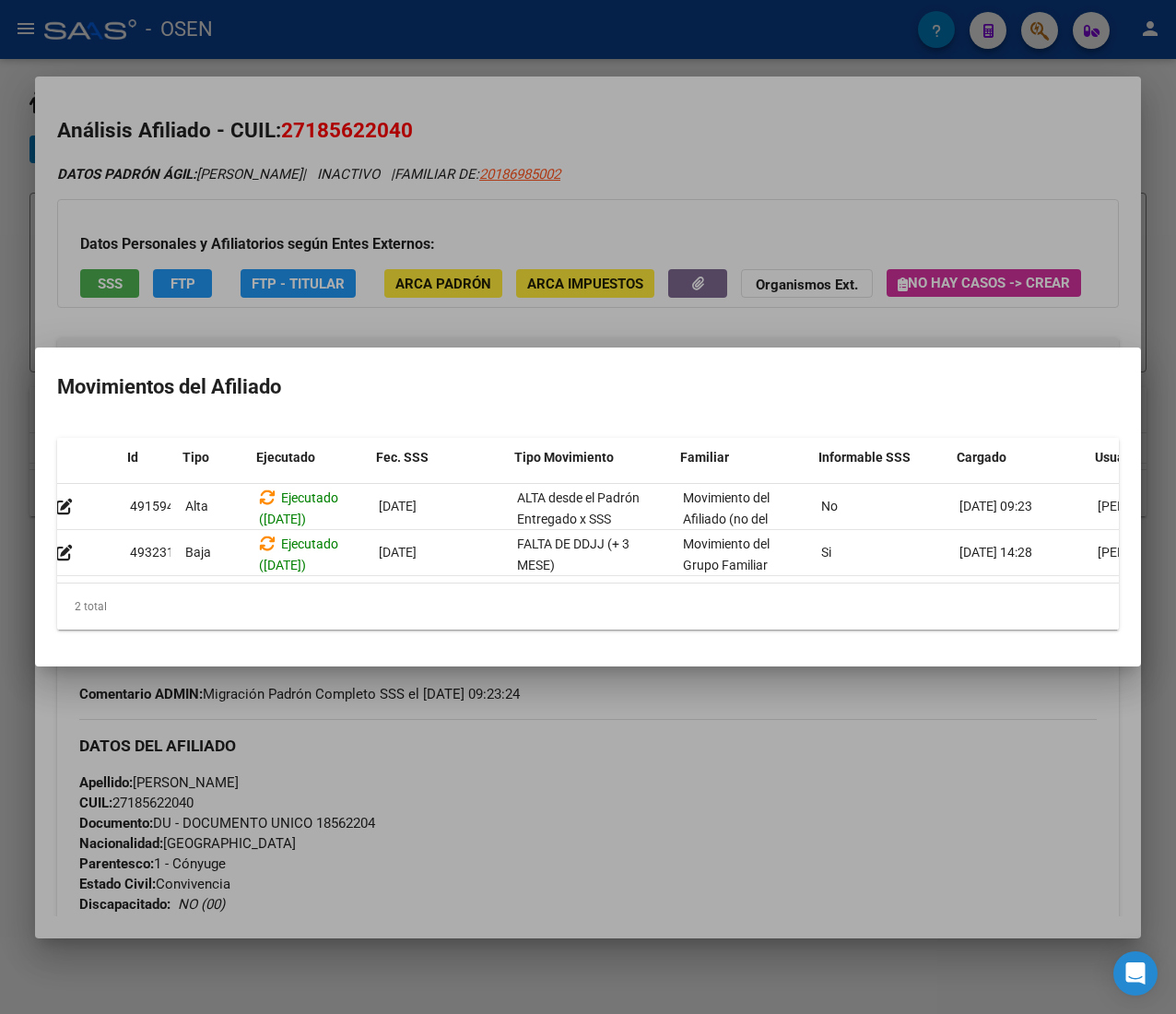
scroll to position [0, 40]
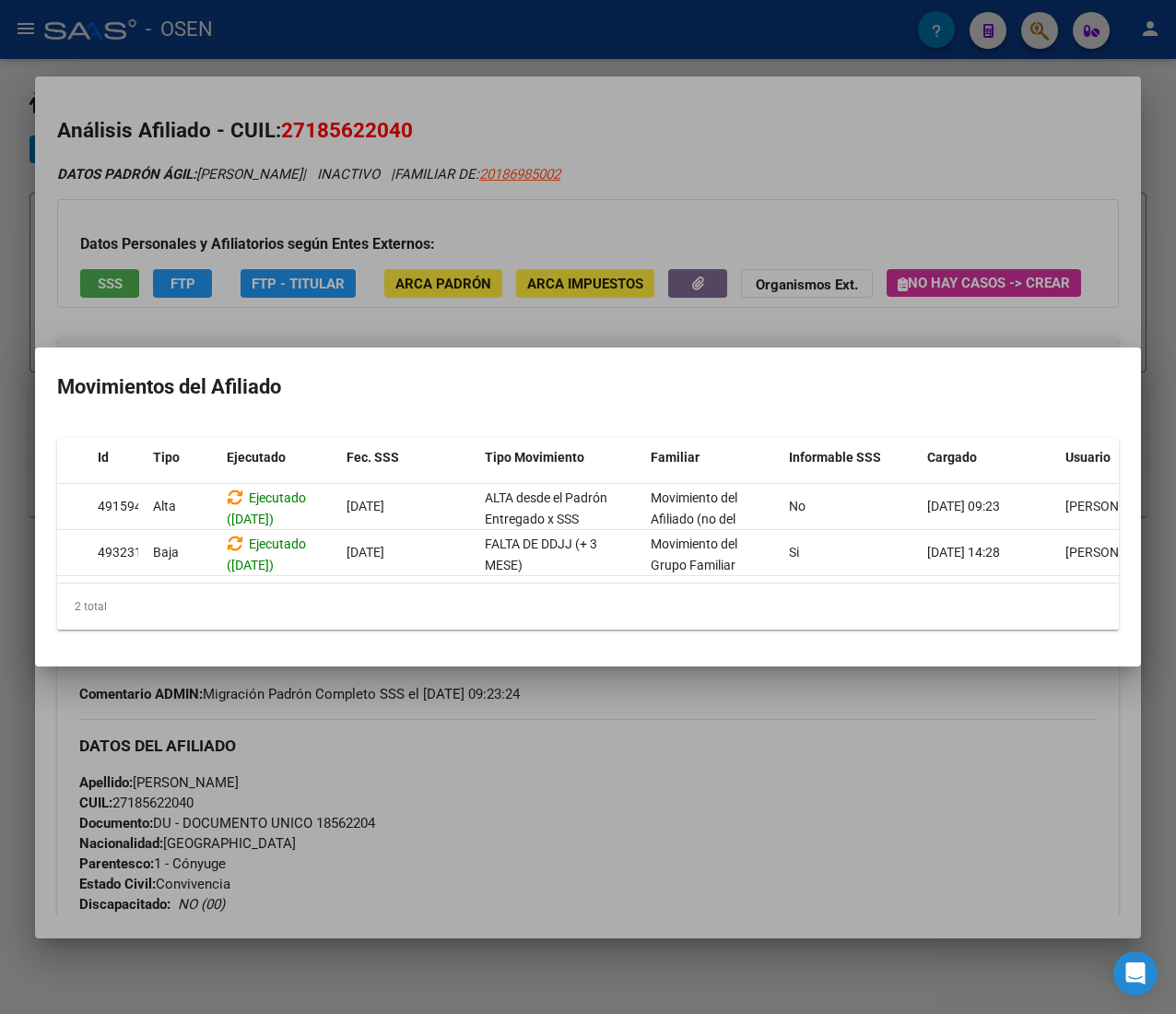
click at [757, 805] on div at bounding box center [588, 507] width 1176 height 1014
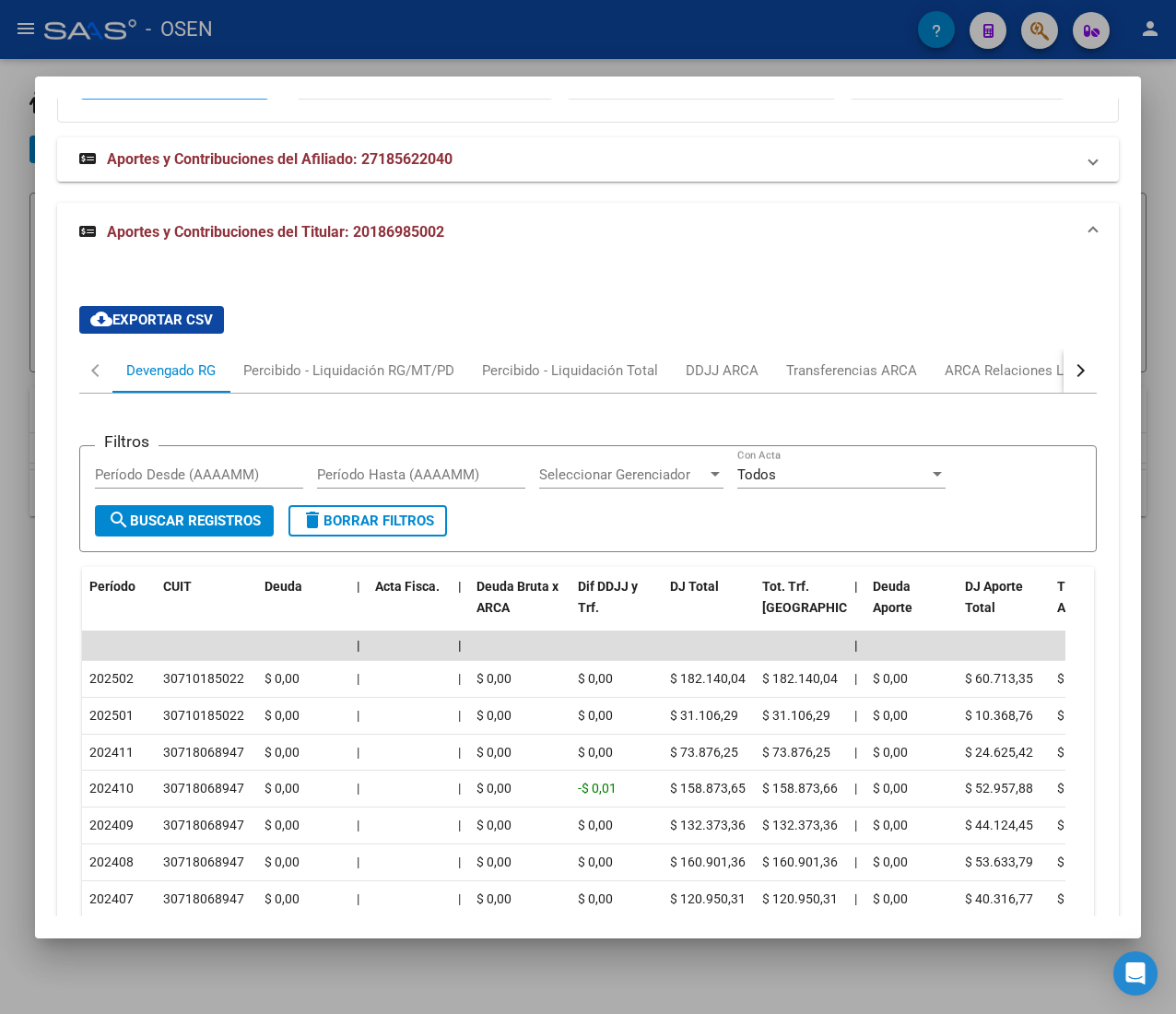
scroll to position [1958, 0]
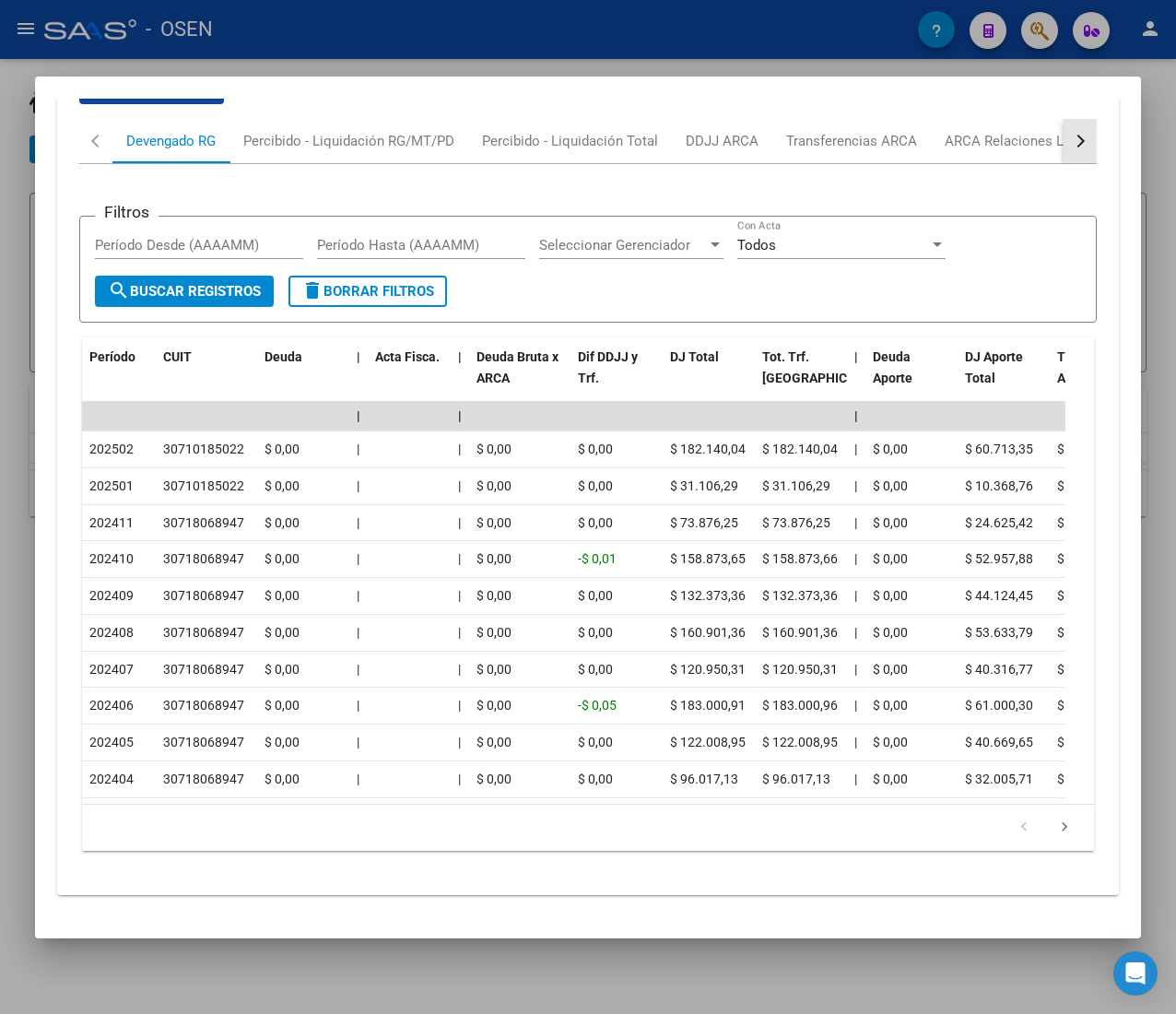
click at [1072, 135] on div "button" at bounding box center [1078, 141] width 13 height 13
click at [1001, 126] on div "ANSES Desempleo" at bounding box center [970, 141] width 146 height 44
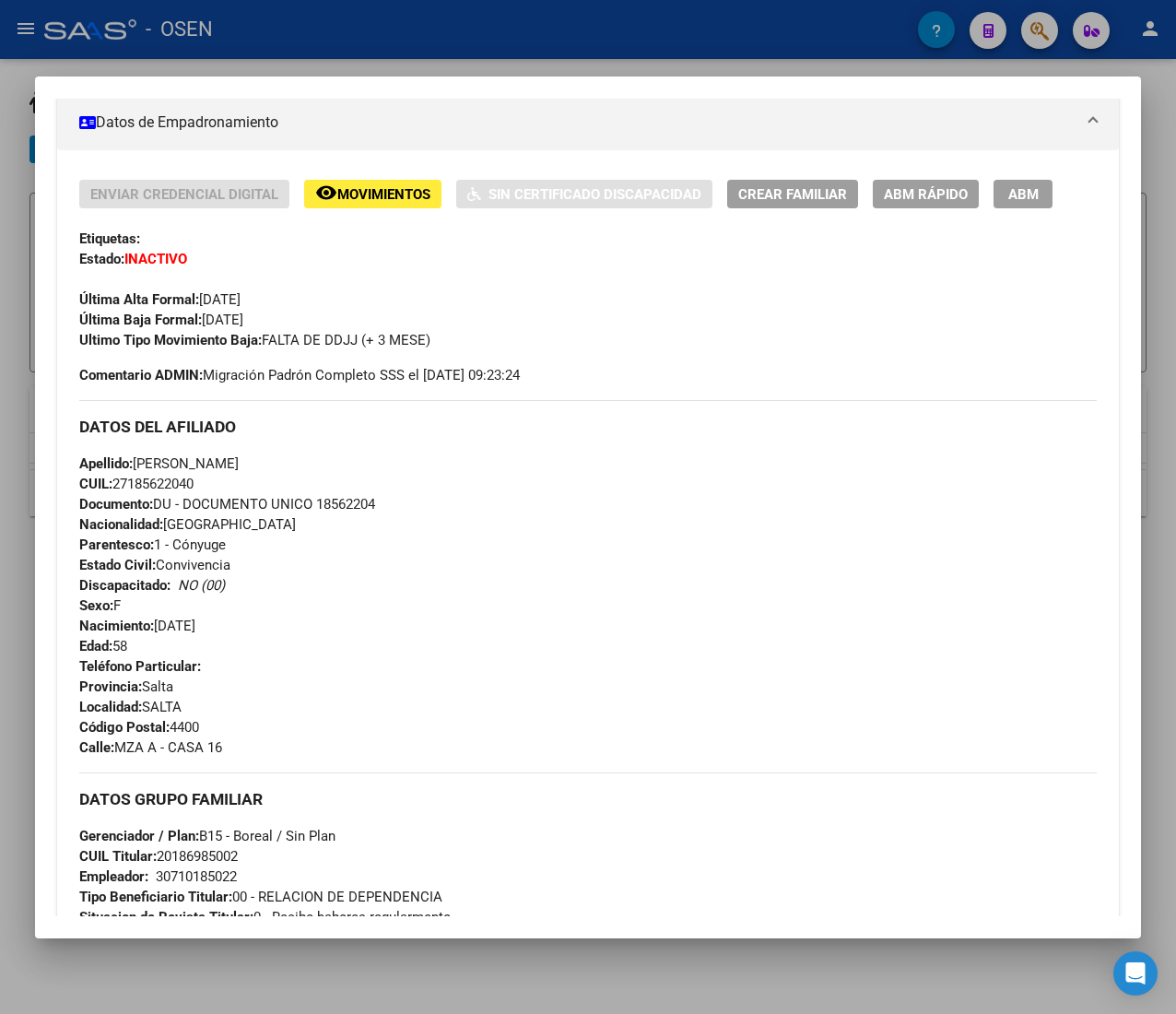
scroll to position [0, 0]
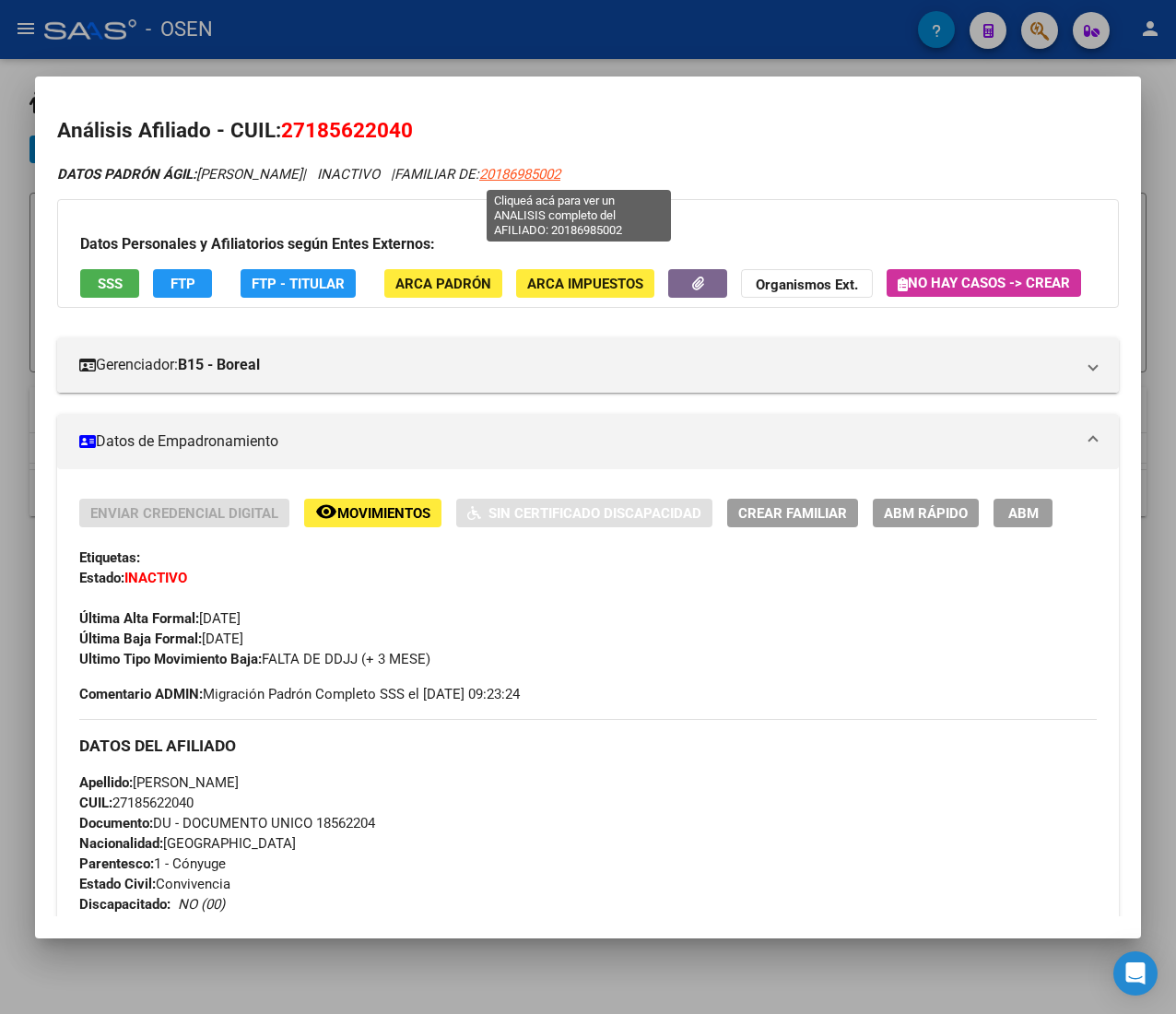
drag, startPoint x: 643, startPoint y: 179, endPoint x: 537, endPoint y: 175, distance: 106.1
click at [537, 175] on div "DATOS PADRÓN ÁGIL: [PERSON_NAME] | INACTIVO | FAMILIAR DE: 20186985002" at bounding box center [588, 175] width 1062 height 22
click at [185, 811] on span "CUIL: 27185622040" at bounding box center [137, 803] width 114 height 17
copy span "27185622040"
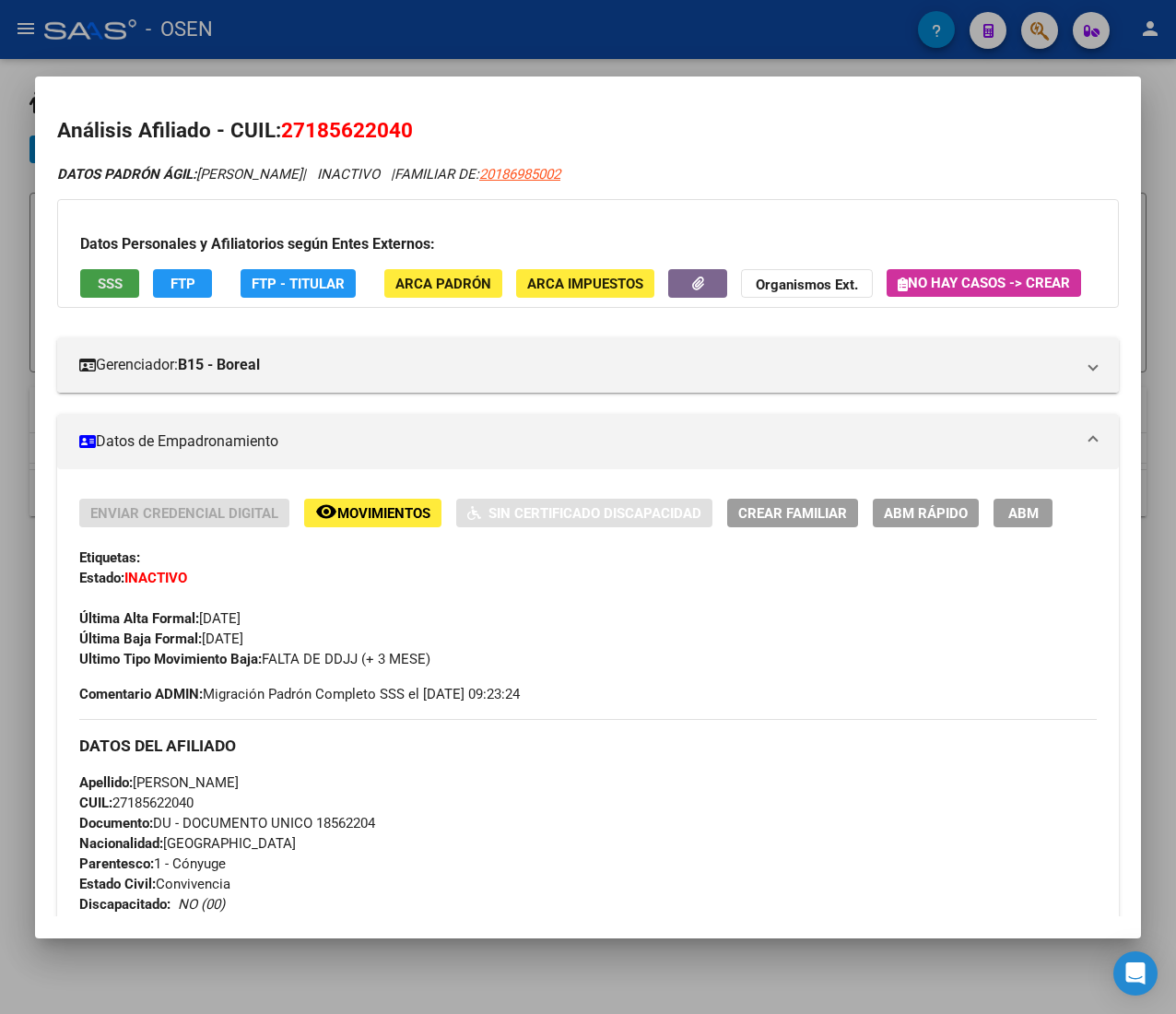
click at [115, 283] on span "SSS" at bounding box center [109, 283] width 25 height 17
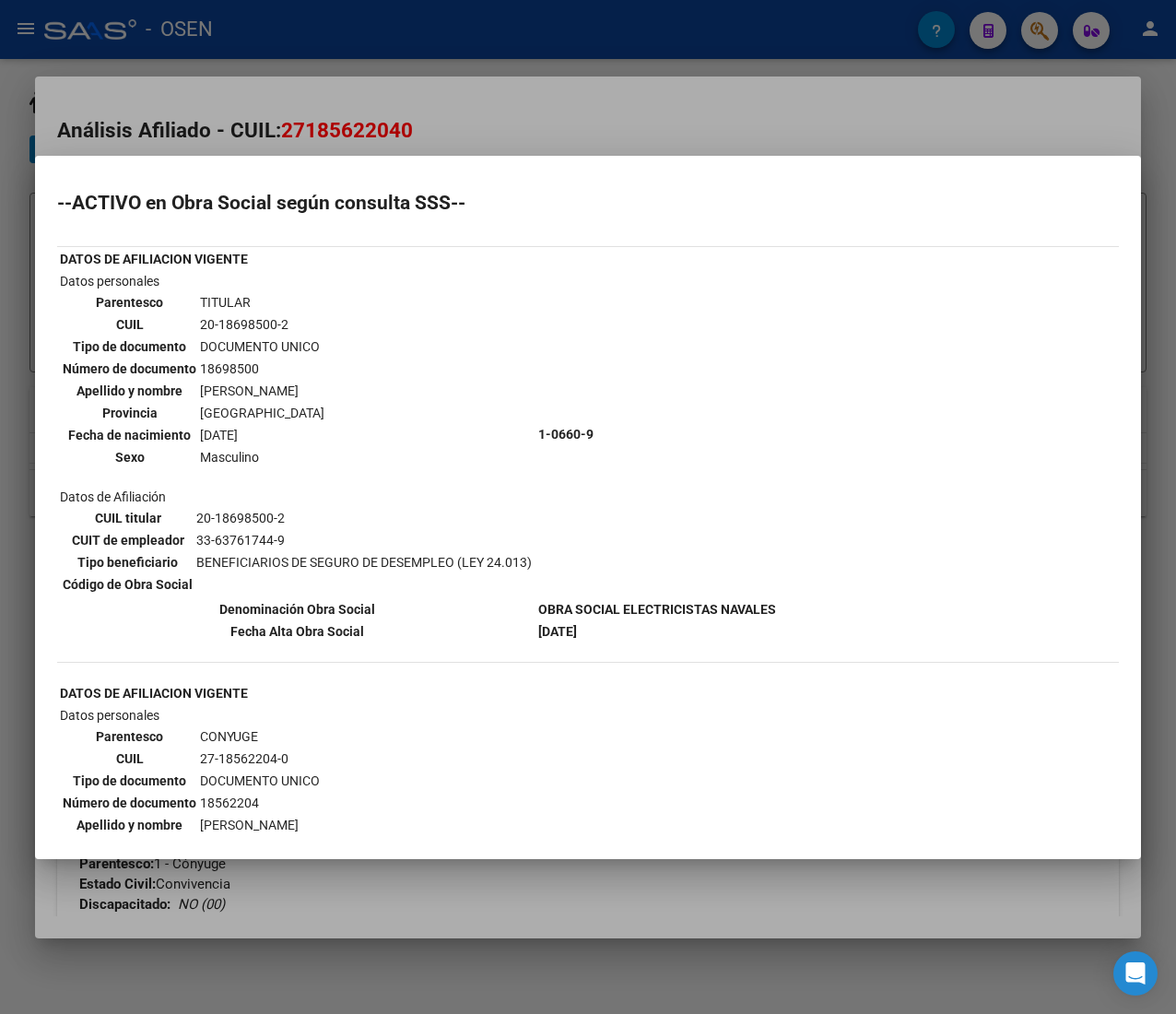
click at [737, 98] on div at bounding box center [588, 507] width 1176 height 1014
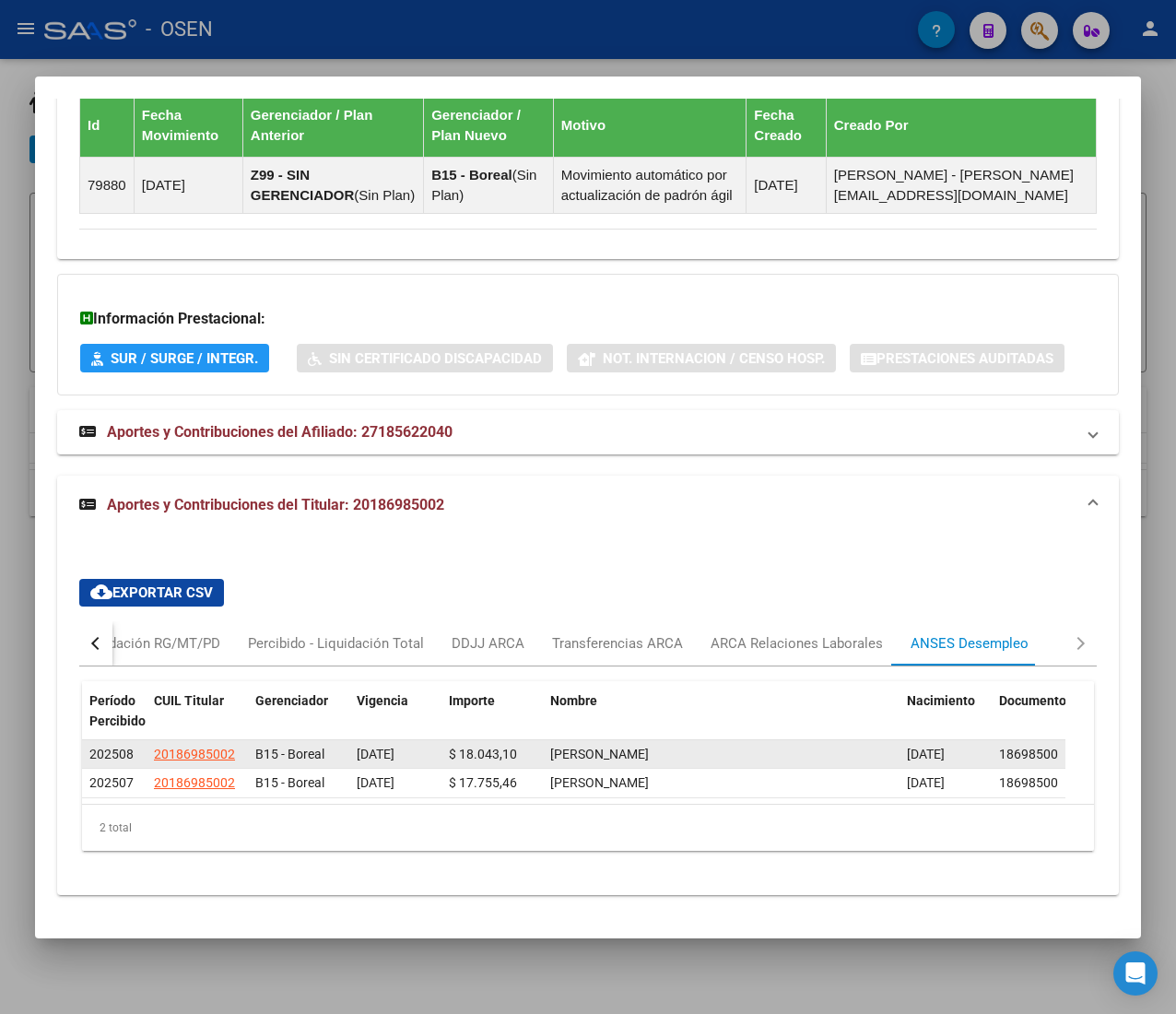
scroll to position [1425, 0]
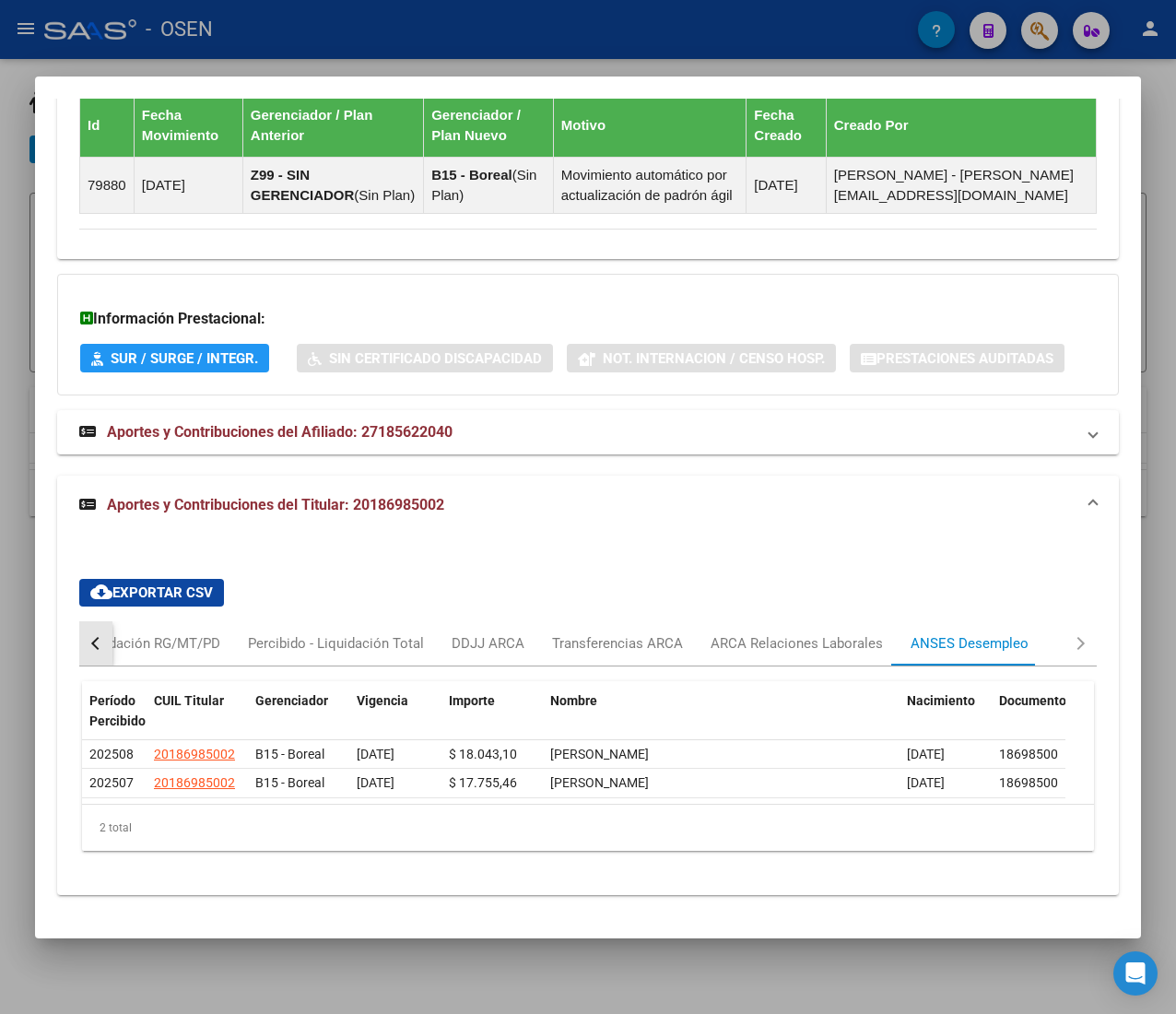
click at [94, 641] on div "button" at bounding box center [97, 643] width 13 height 13
click at [170, 627] on div "Devengado RG" at bounding box center [170, 643] width 117 height 44
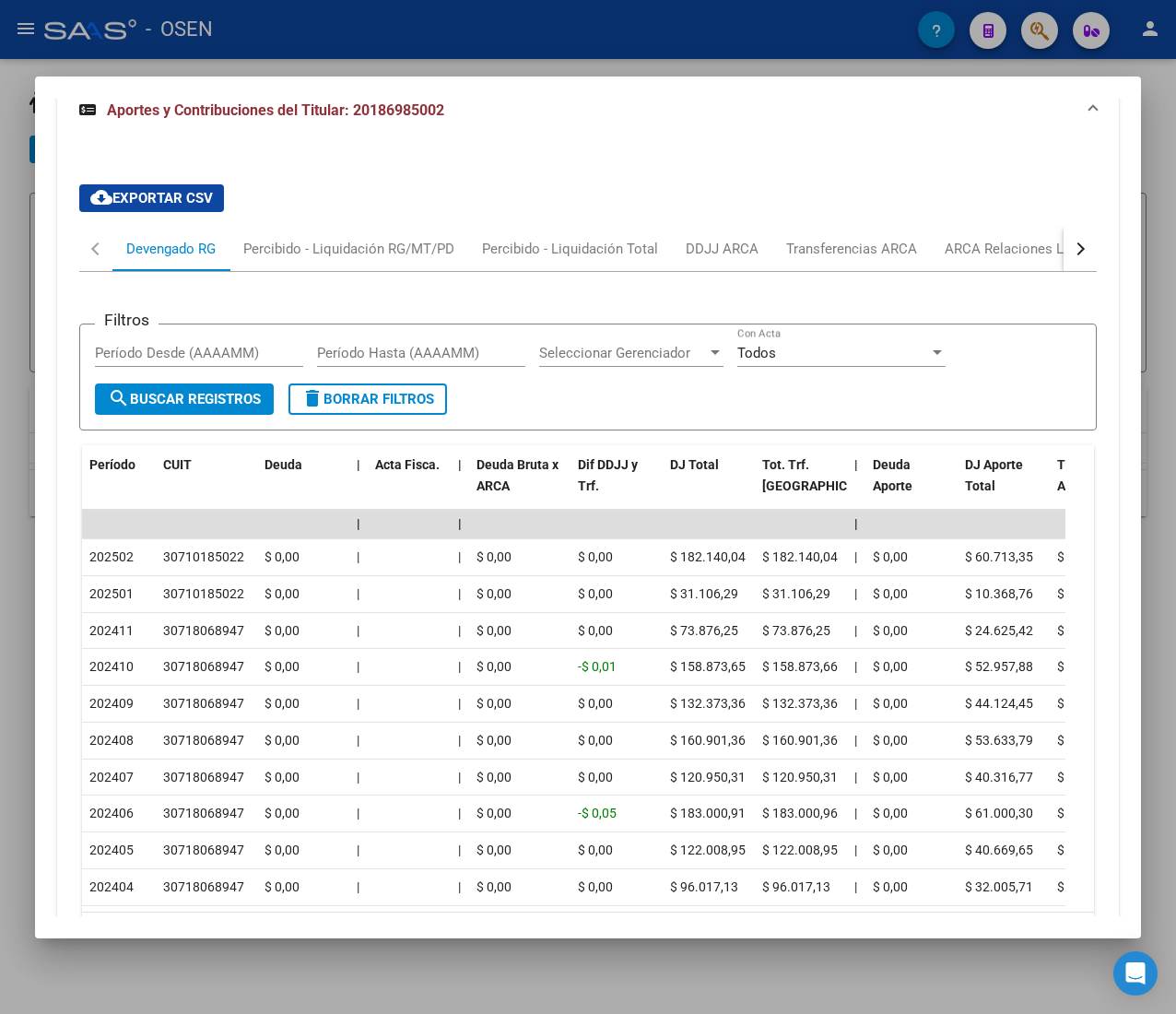
scroll to position [1795, 0]
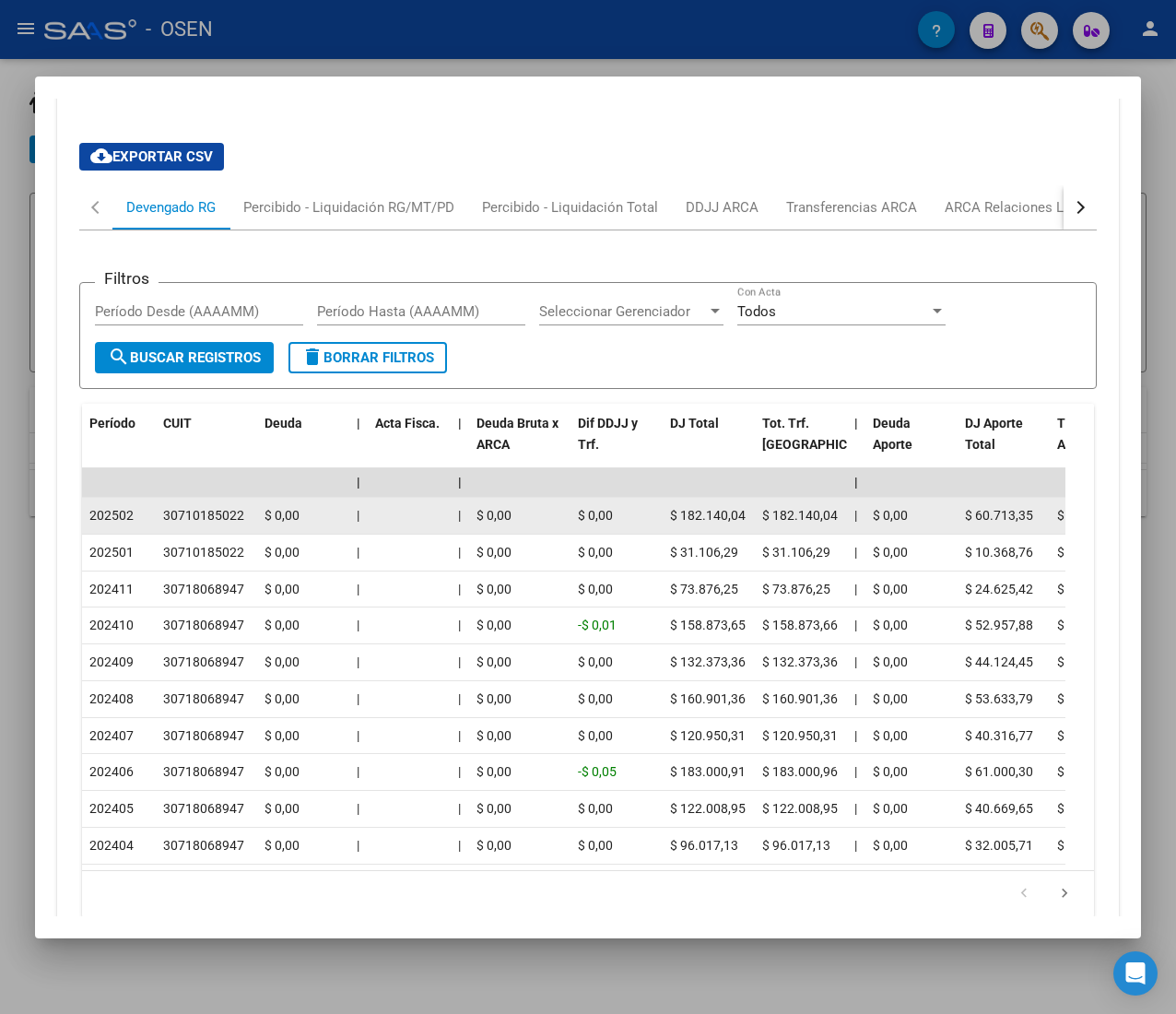
drag, startPoint x: 126, startPoint y: 583, endPoint x: 97, endPoint y: 585, distance: 29.1
click at [97, 523] on span "202502" at bounding box center [111, 515] width 44 height 15
click at [141, 526] on div "202502" at bounding box center [119, 516] width 59 height 22
drag, startPoint x: 181, startPoint y: 582, endPoint x: 234, endPoint y: 592, distance: 53.9
click at [234, 534] on datatable-body-cell "30710185022" at bounding box center [206, 515] width 101 height 36
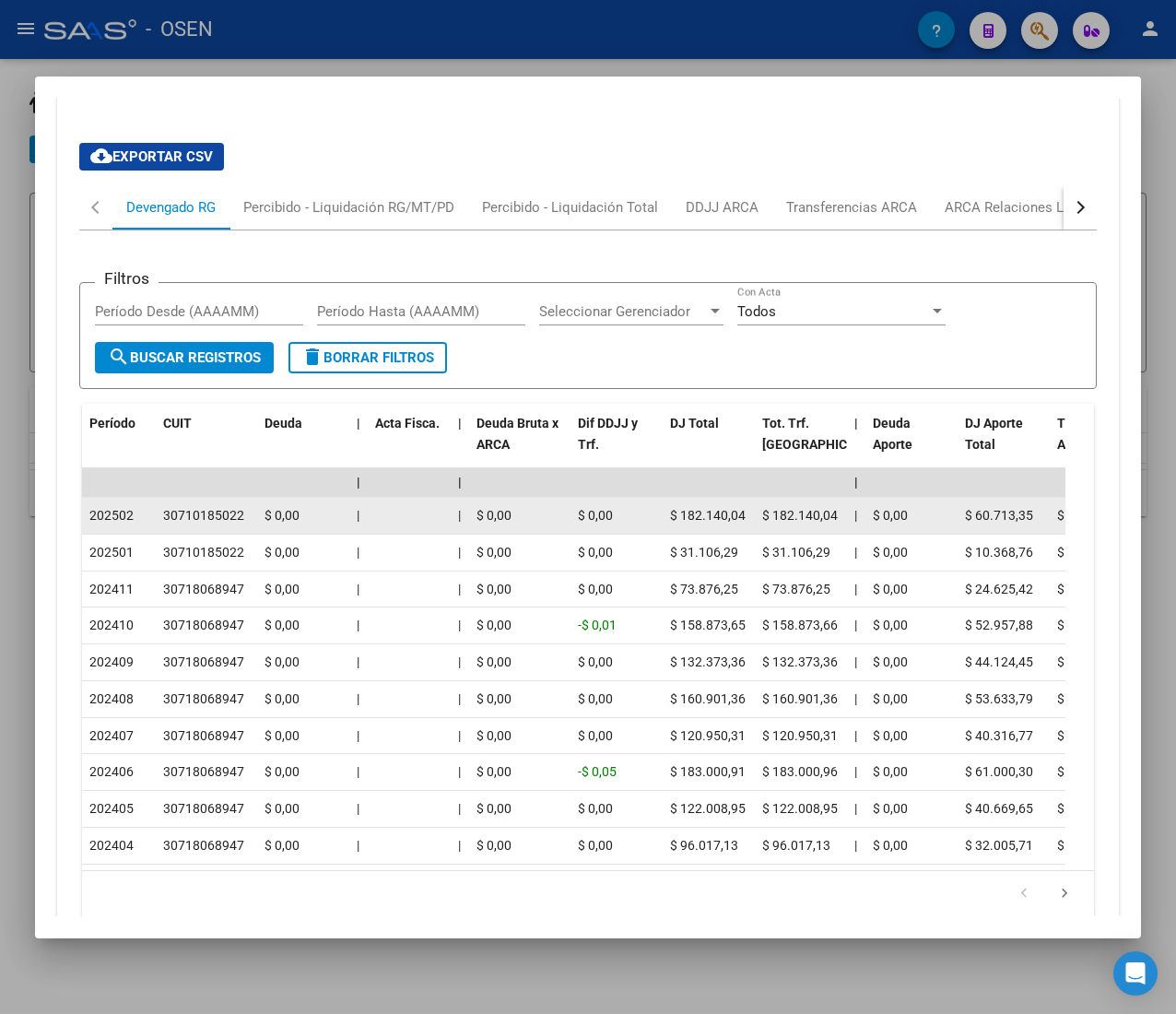
click at [234, 534] on datatable-body-cell "30710185022" at bounding box center [206, 515] width 101 height 36
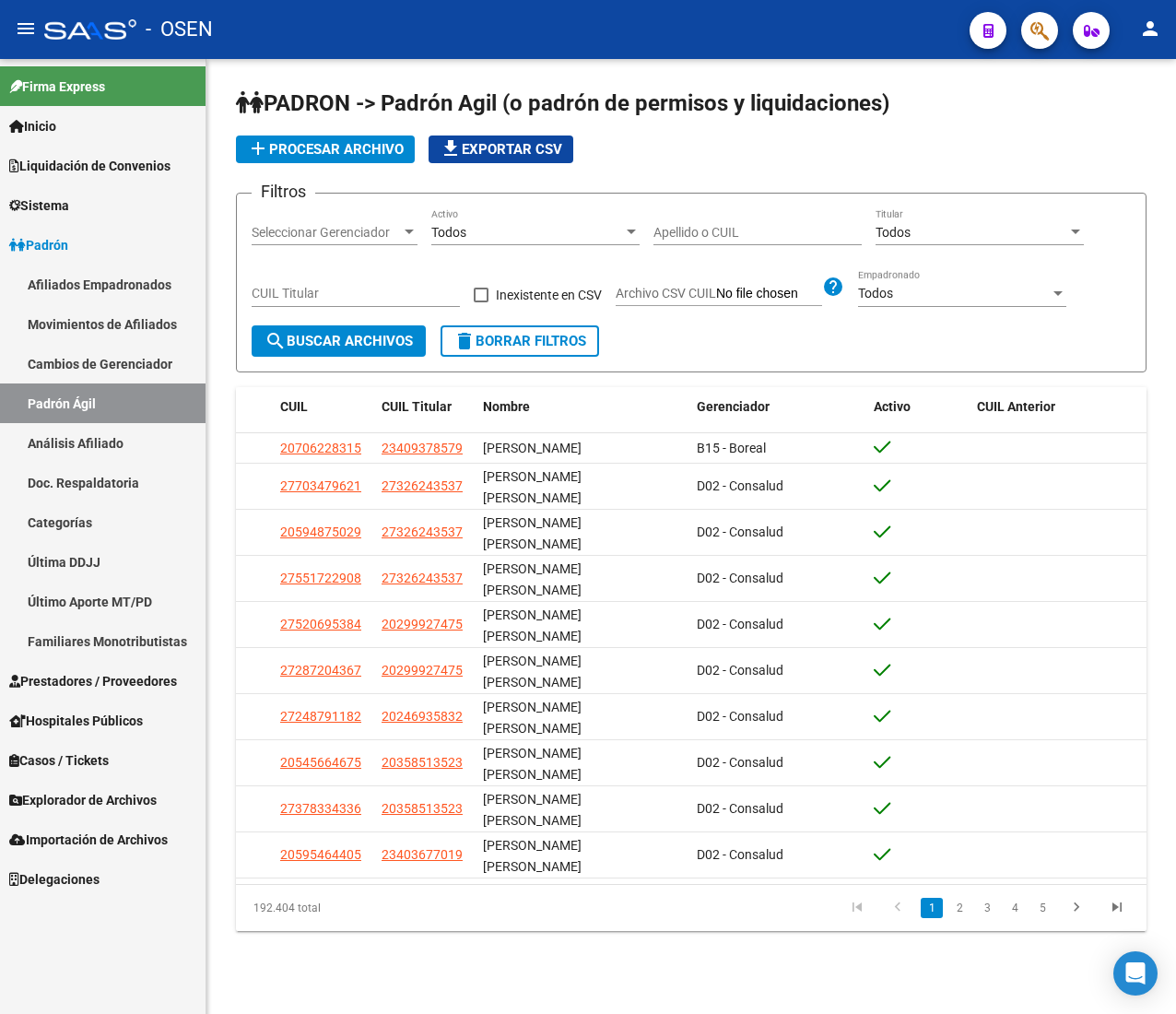
click at [708, 223] on div "Apellido o CUIL" at bounding box center [758, 227] width 208 height 37
paste input "27211761879"
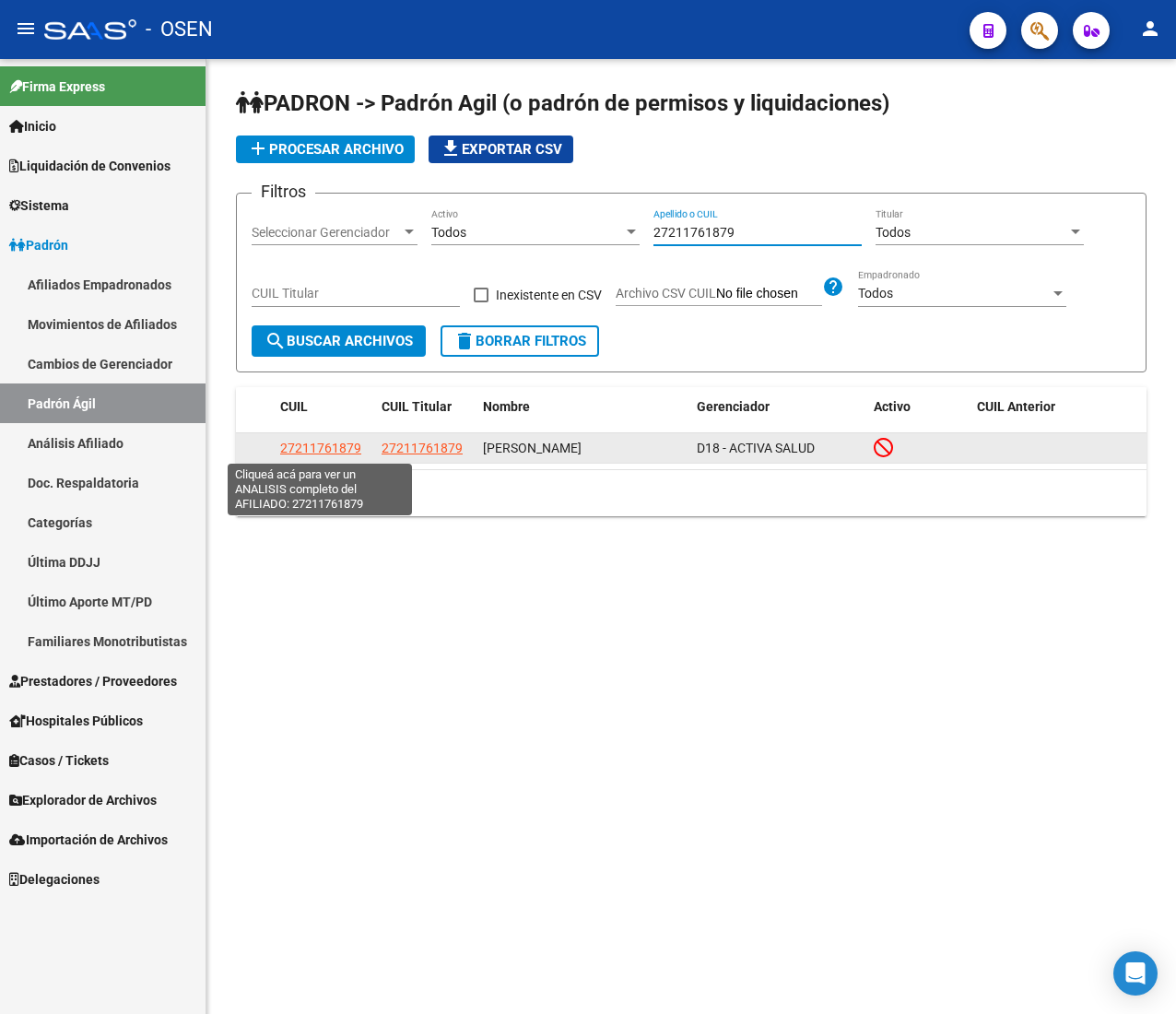
type input "27211761879"
click at [304, 443] on span "27211761879" at bounding box center [321, 447] width 82 height 15
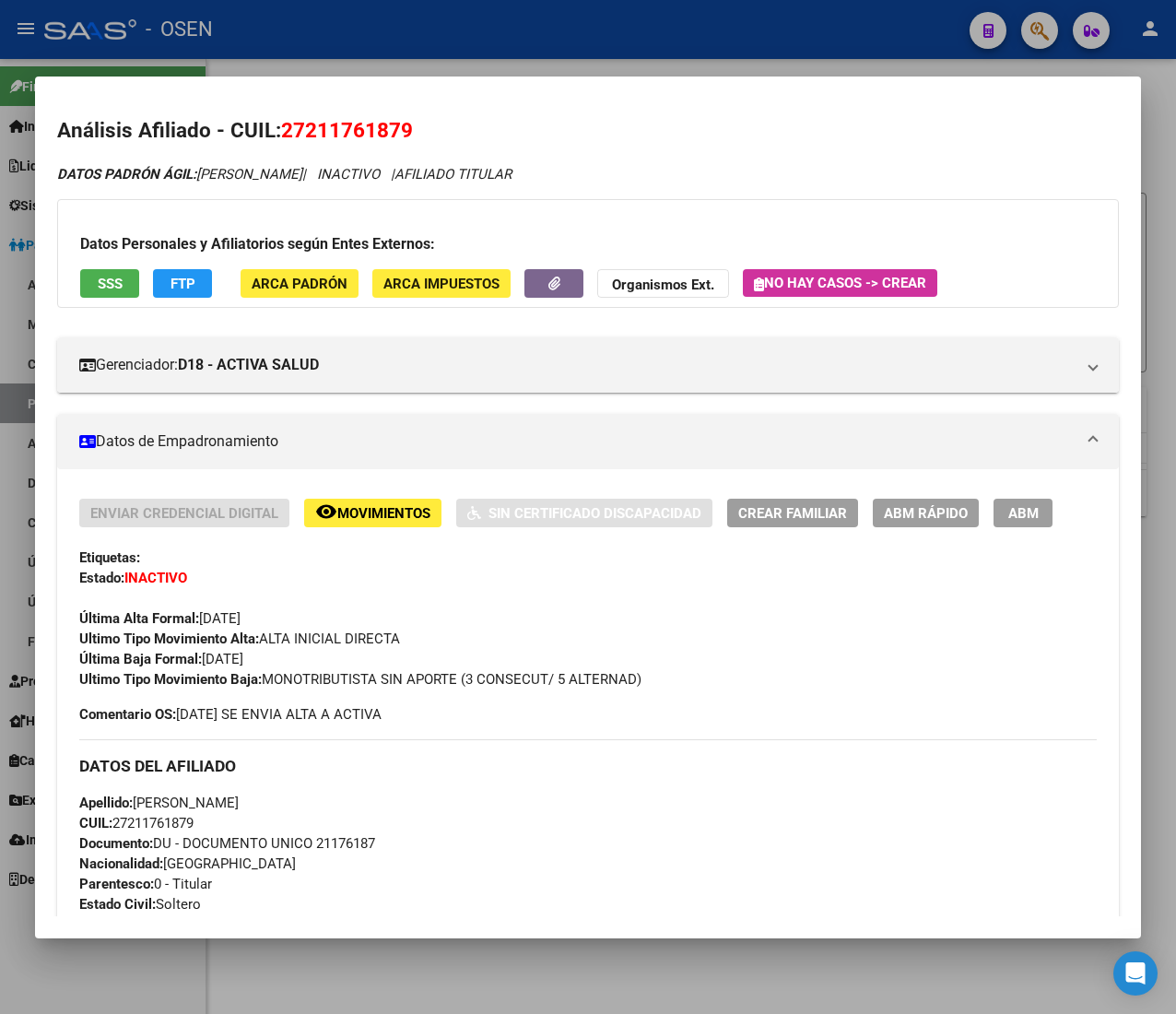
drag, startPoint x: 210, startPoint y: 660, endPoint x: 280, endPoint y: 659, distance: 70.0
click at [280, 659] on div "Enviar Credencial Digital remove_red_eye Movimientos Sin Certificado Discapacid…" at bounding box center [588, 594] width 1018 height 191
click at [406, 525] on button "remove_red_eye Movimientos" at bounding box center [373, 512] width 138 height 29
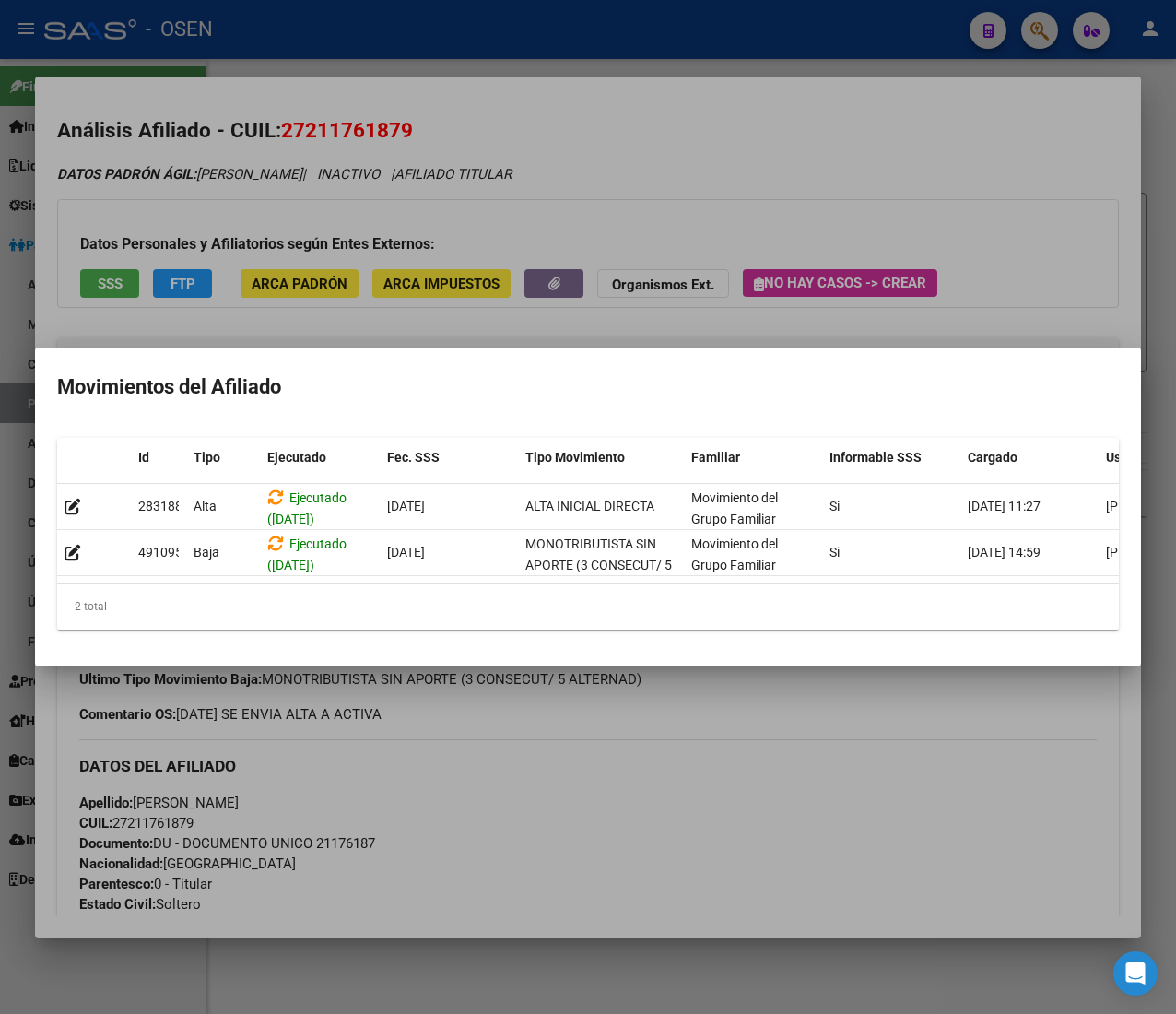
drag, startPoint x: 417, startPoint y: 563, endPoint x: 741, endPoint y: 577, distance: 324.3
click at [728, 575] on datatable-body "283188 Alta Ejecutado (25/04/2023) 01/04/2023 ALTA INICIAL DIRECTA Movimiento d…" at bounding box center [588, 533] width 1062 height 98
click at [646, 769] on div at bounding box center [588, 507] width 1176 height 1014
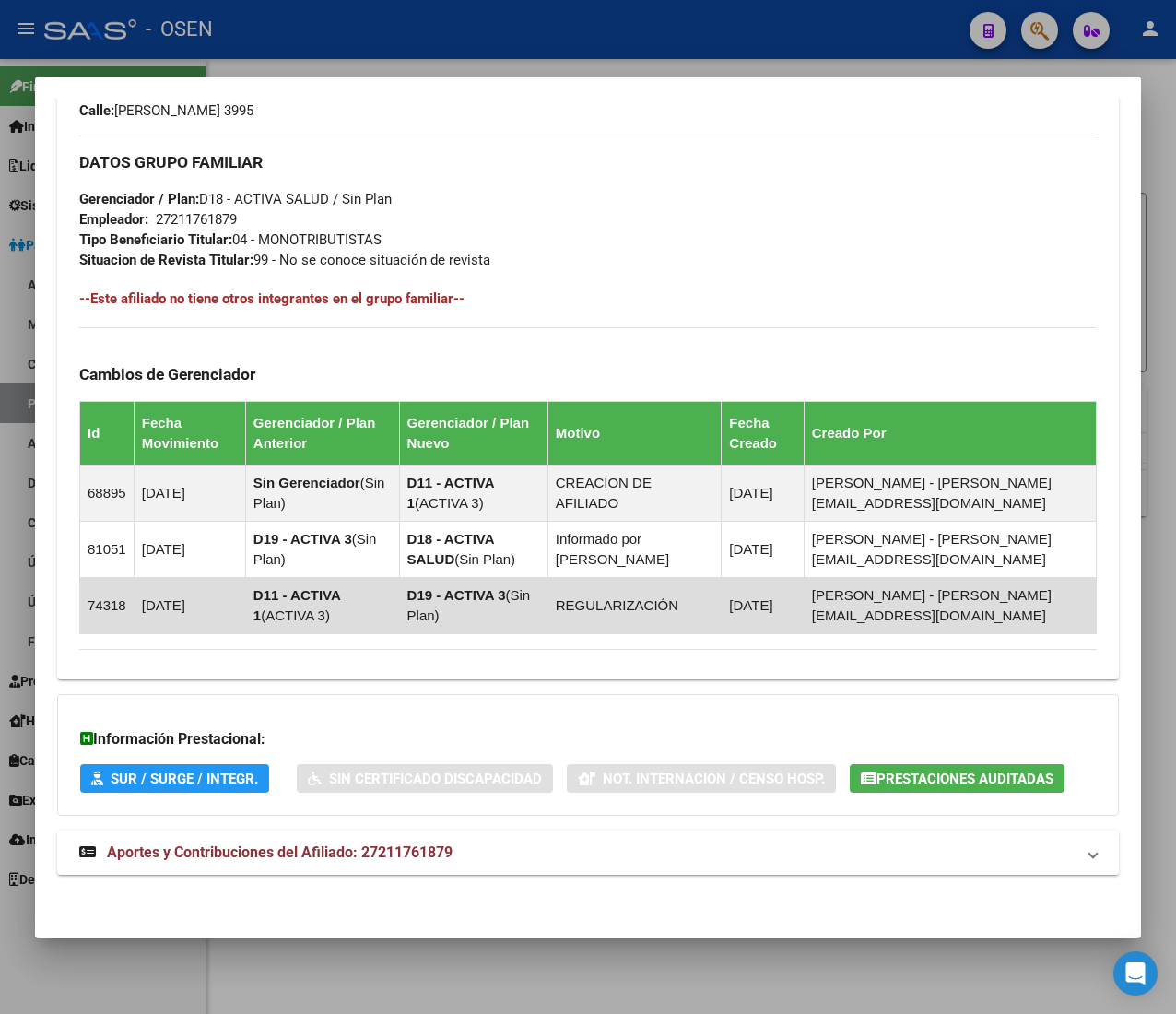
scroll to position [982, 0]
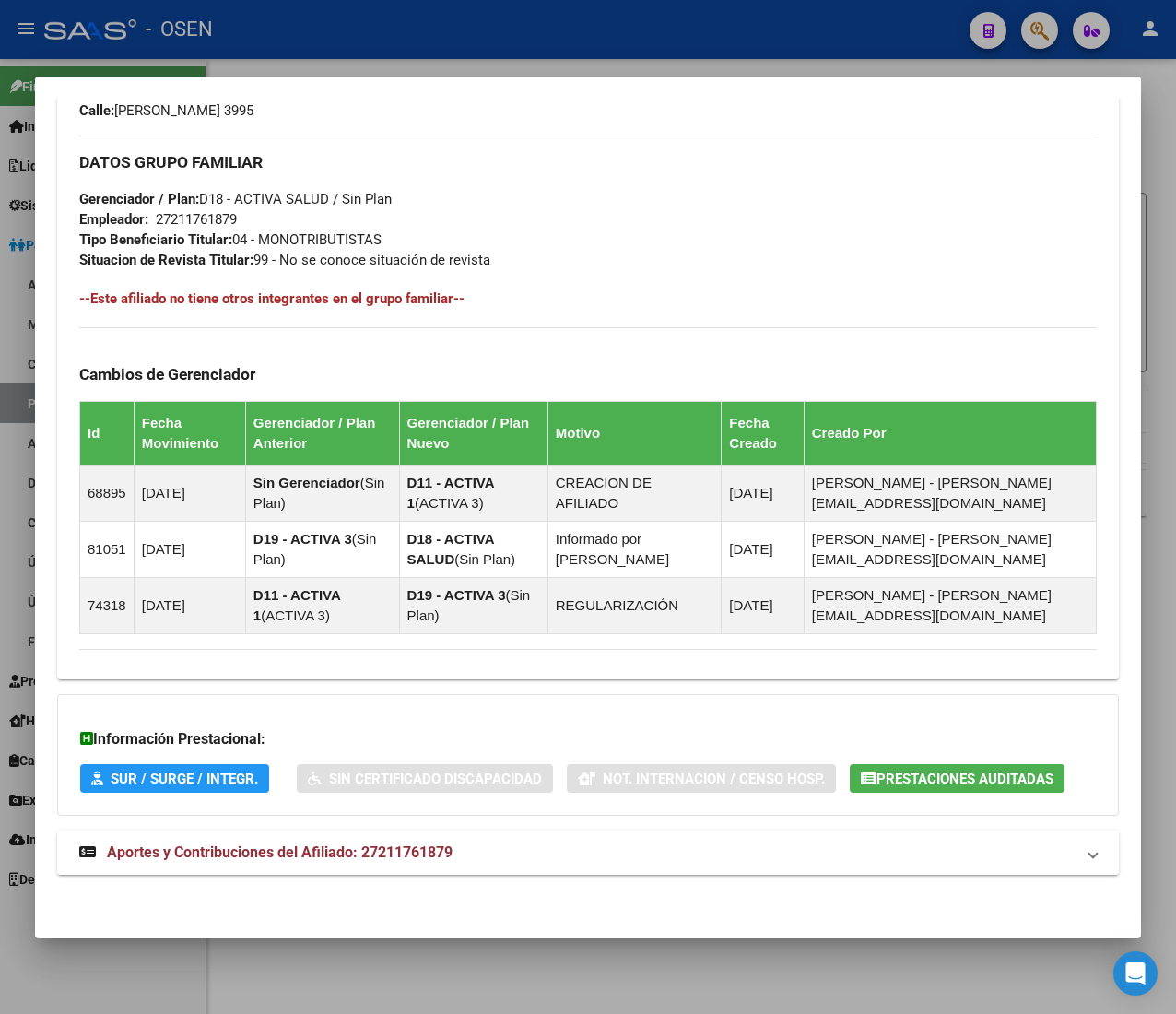
click at [599, 858] on mat-panel-title "Aportes y Contribuciones del Afiliado: 27211761879" at bounding box center [577, 853] width 996 height 23
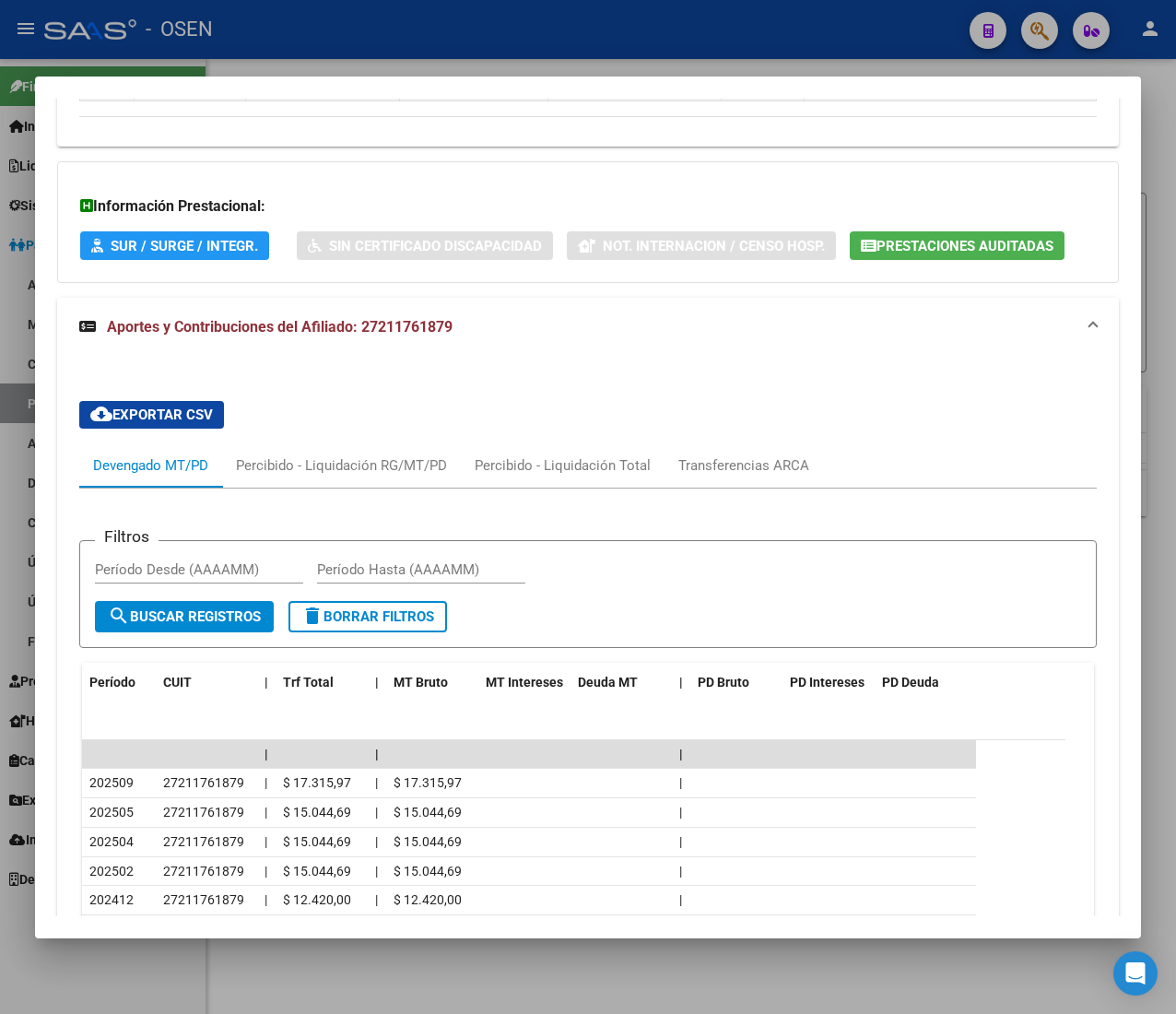
scroll to position [1801, 0]
